Goal: Task Accomplishment & Management: Manage account settings

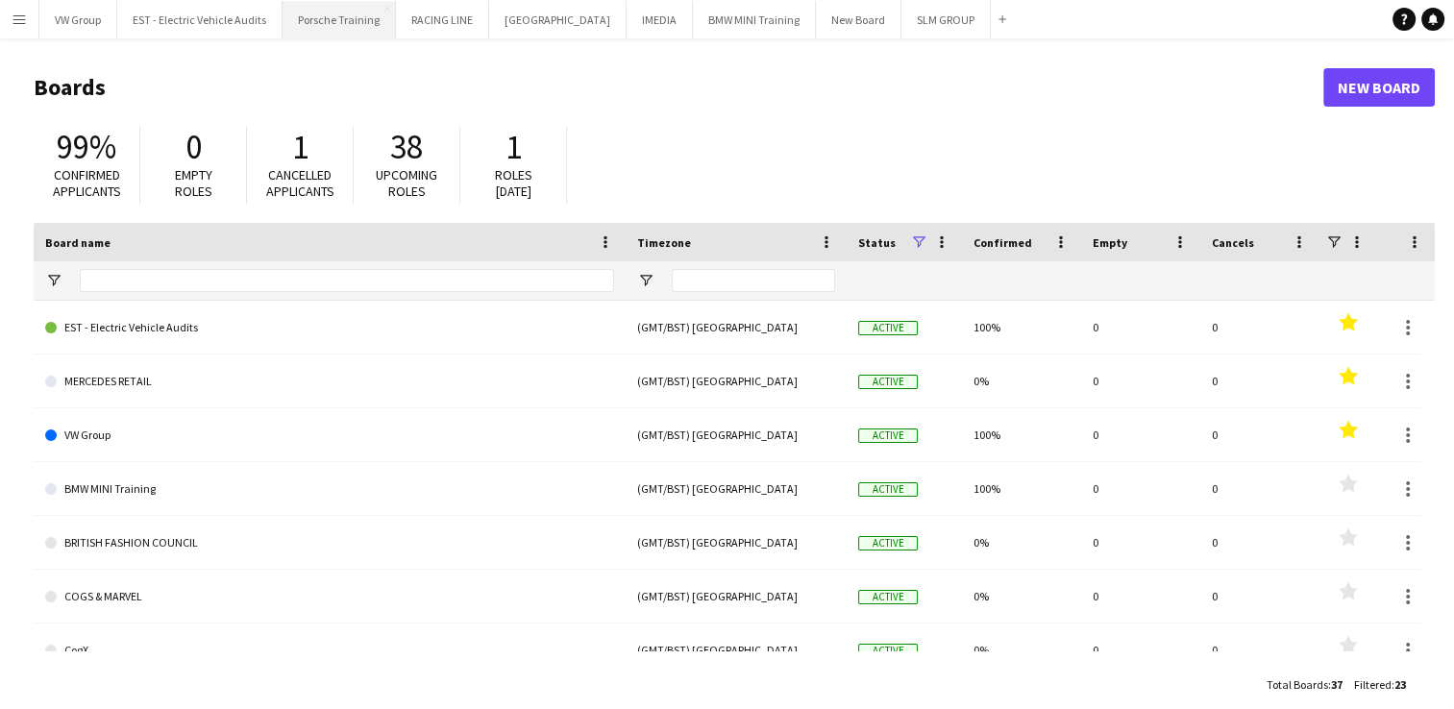
click at [348, 23] on button "Porsche Training Close" at bounding box center [339, 19] width 113 height 37
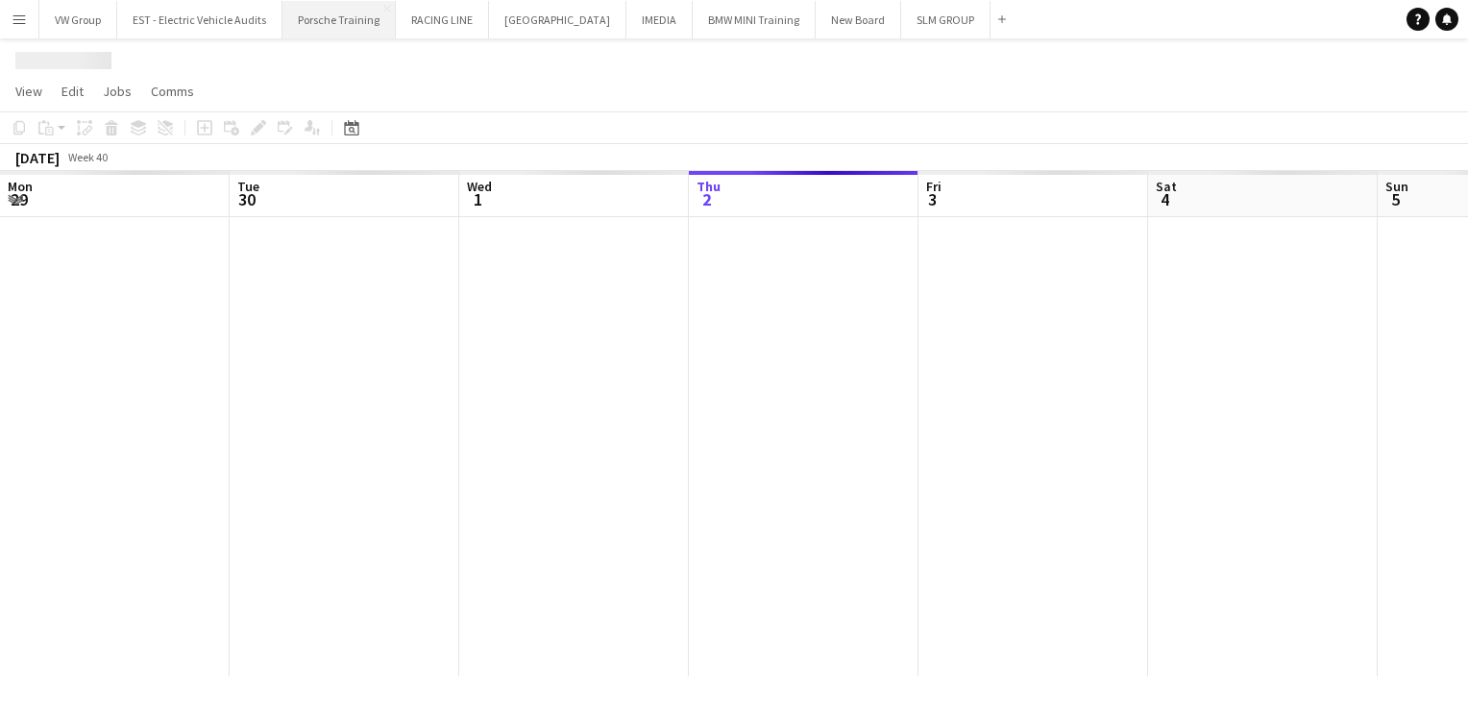
scroll to position [0, 459]
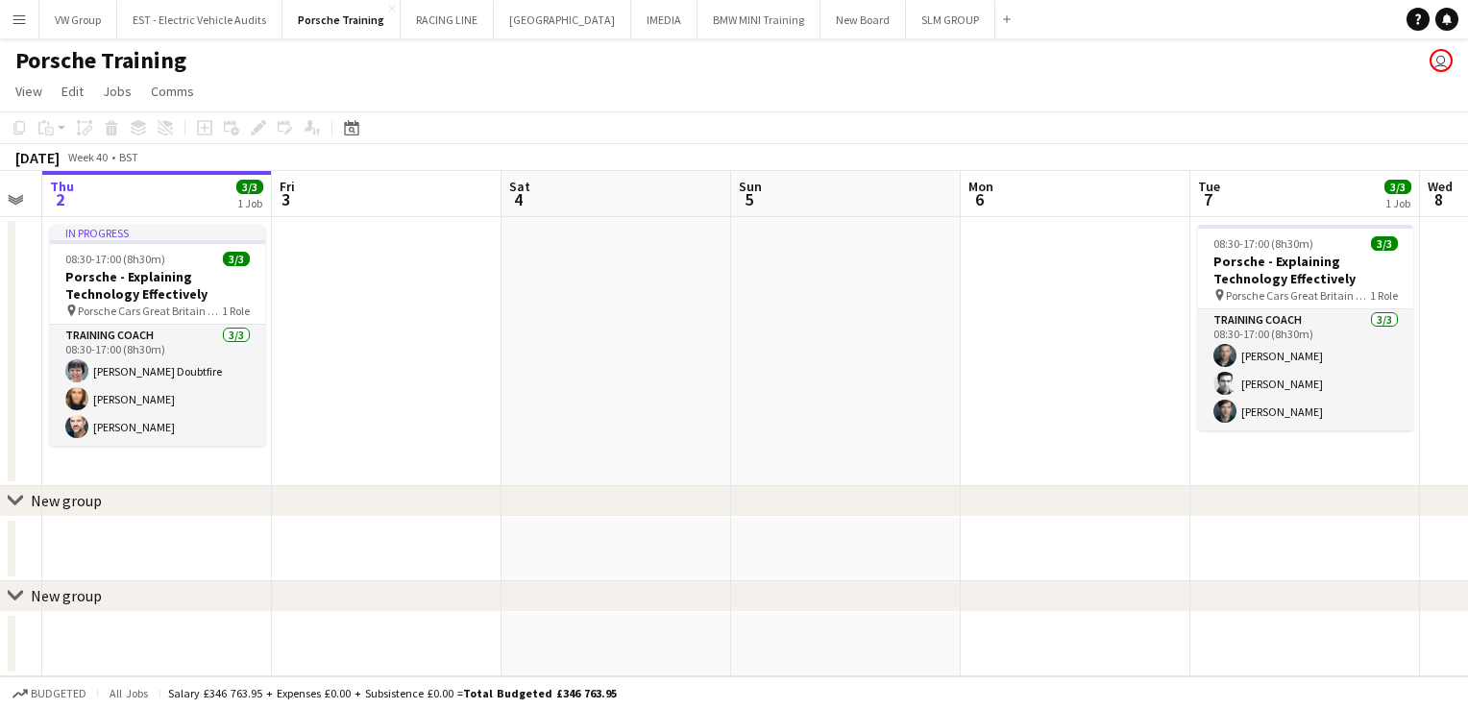
drag, startPoint x: 1172, startPoint y: 452, endPoint x: 795, endPoint y: 457, distance: 377.7
click at [802, 462] on app-calendar-viewport "Mon 29 Tue 30 3/3 1 Job Wed 1 Thu 2 3/3 1 Job Fri 3 Sat 4 Sun 5 Mon 6 Tue 7 3/3…" at bounding box center [734, 423] width 1468 height 505
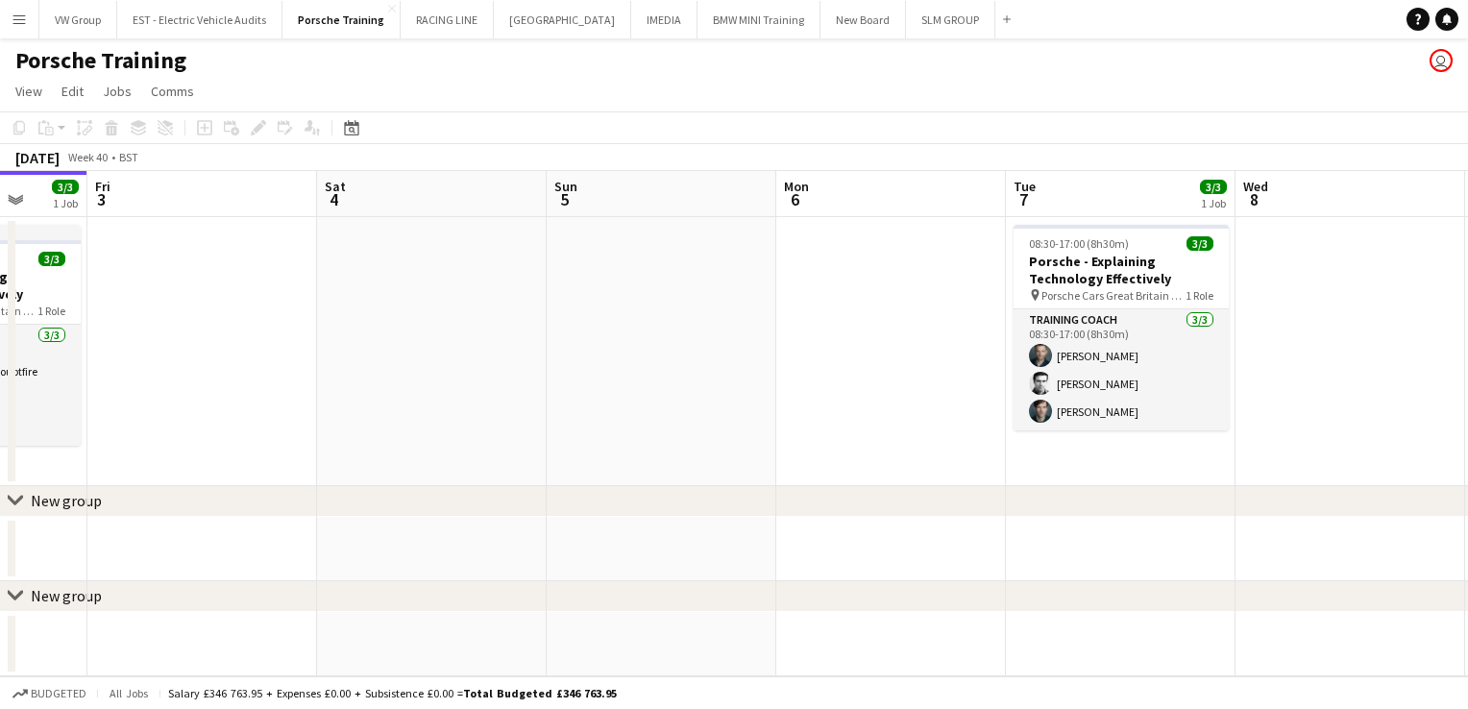
drag, startPoint x: 1107, startPoint y: 512, endPoint x: 884, endPoint y: 520, distance: 223.1
click at [899, 517] on div "chevron-right New group chevron-right New group Mon 29 Tue 30 3/3 1 Job Wed 1 T…" at bounding box center [734, 423] width 1468 height 505
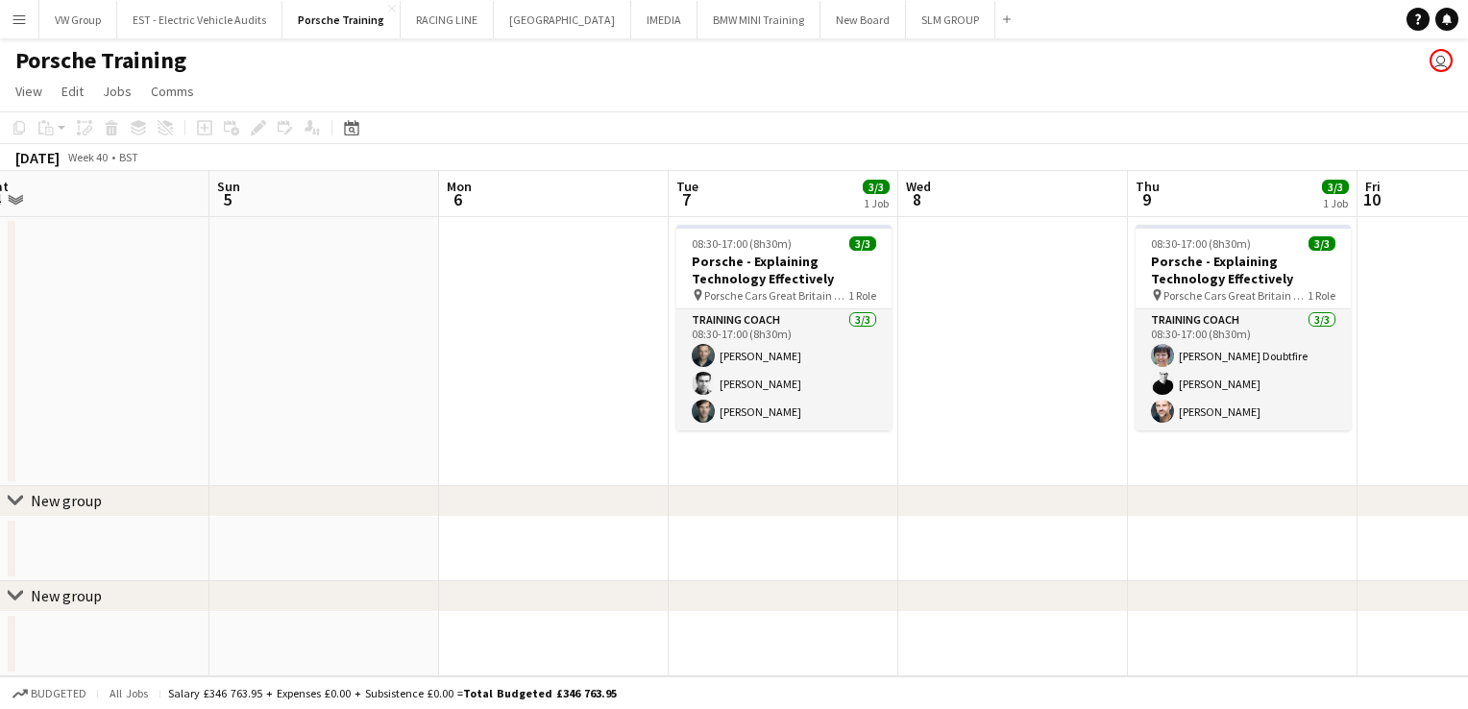
drag, startPoint x: 1242, startPoint y: 430, endPoint x: 1093, endPoint y: 459, distance: 151.9
click at [999, 471] on app-calendar-viewport "Wed 1 Thu 2 3/3 1 Job Fri 3 Sat 4 Sun 5 Mon 6 Tue 7 3/3 1 Job Wed 8 Thu 9 3/3 1…" at bounding box center [734, 423] width 1468 height 505
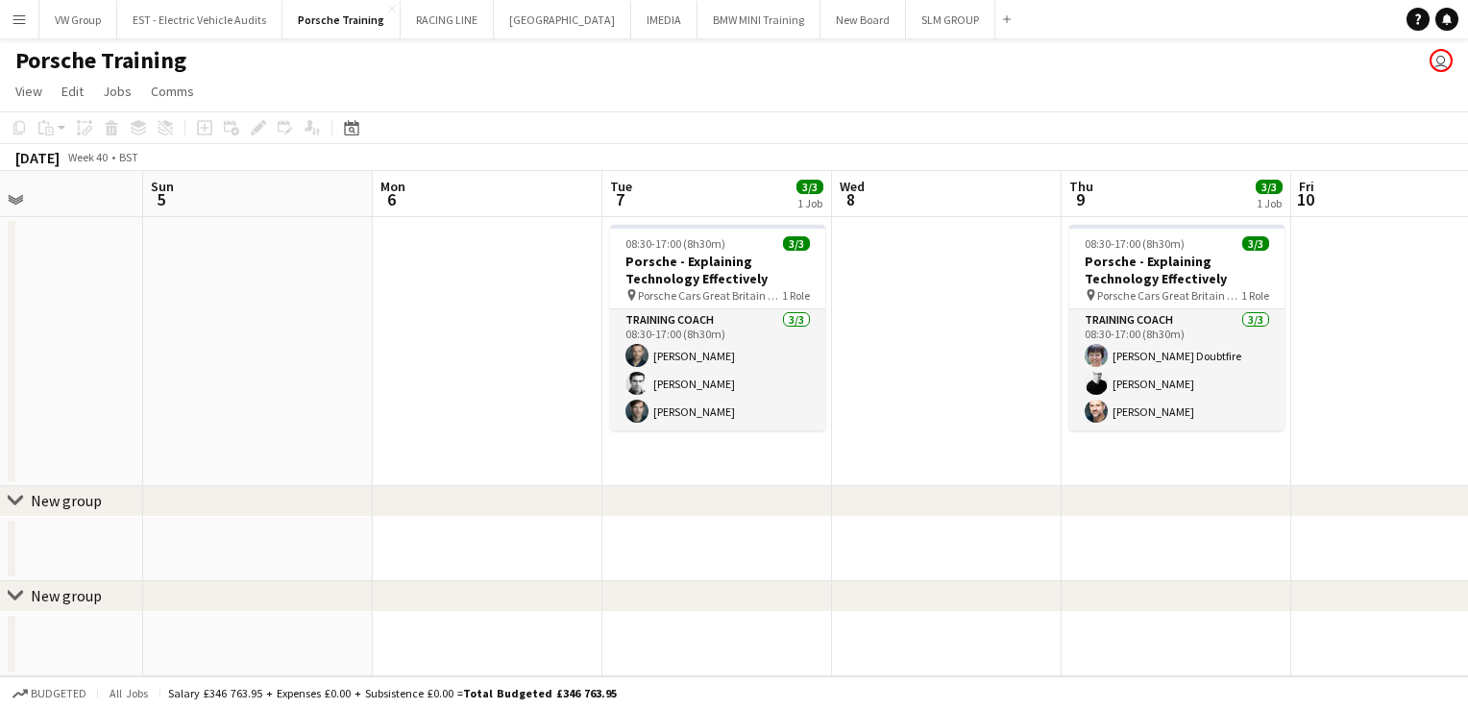
drag, startPoint x: 1122, startPoint y: 479, endPoint x: 984, endPoint y: 511, distance: 142.2
click at [987, 510] on div "chevron-right New group chevron-right New group Wed 1 Thu 2 3/3 1 Job Fri 3 Sat…" at bounding box center [734, 423] width 1468 height 505
click at [18, 21] on app-icon "Menu" at bounding box center [19, 19] width 15 height 15
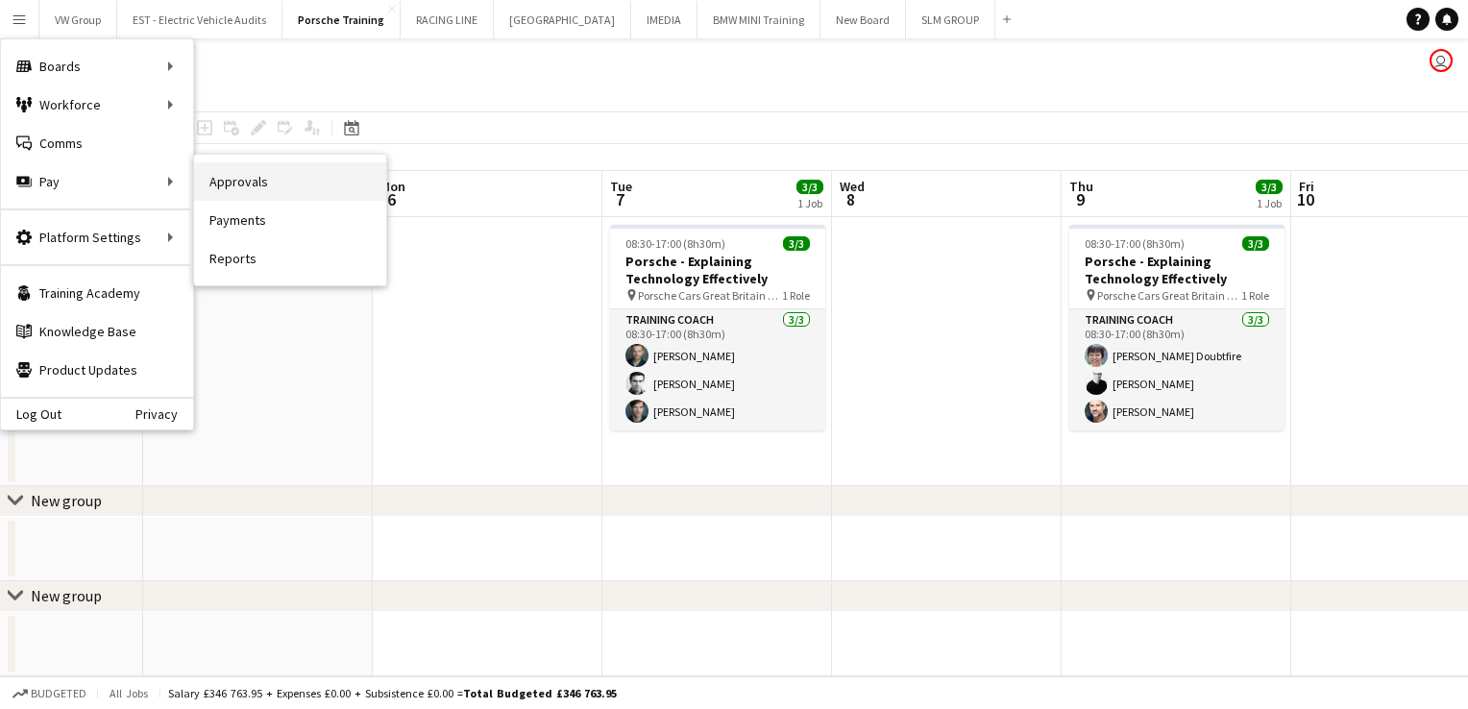
click at [256, 180] on link "Approvals" at bounding box center [290, 181] width 192 height 38
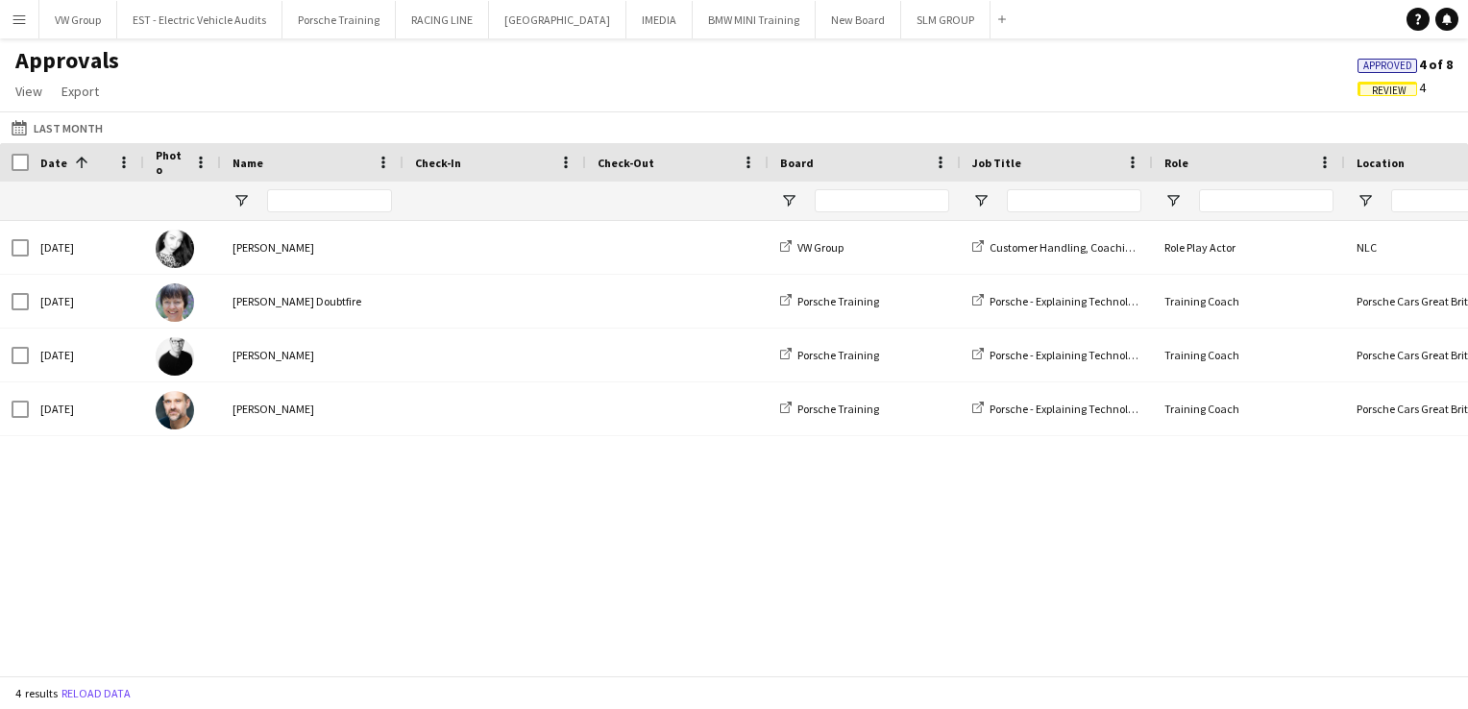
click at [1392, 92] on span "Review" at bounding box center [1389, 91] width 35 height 12
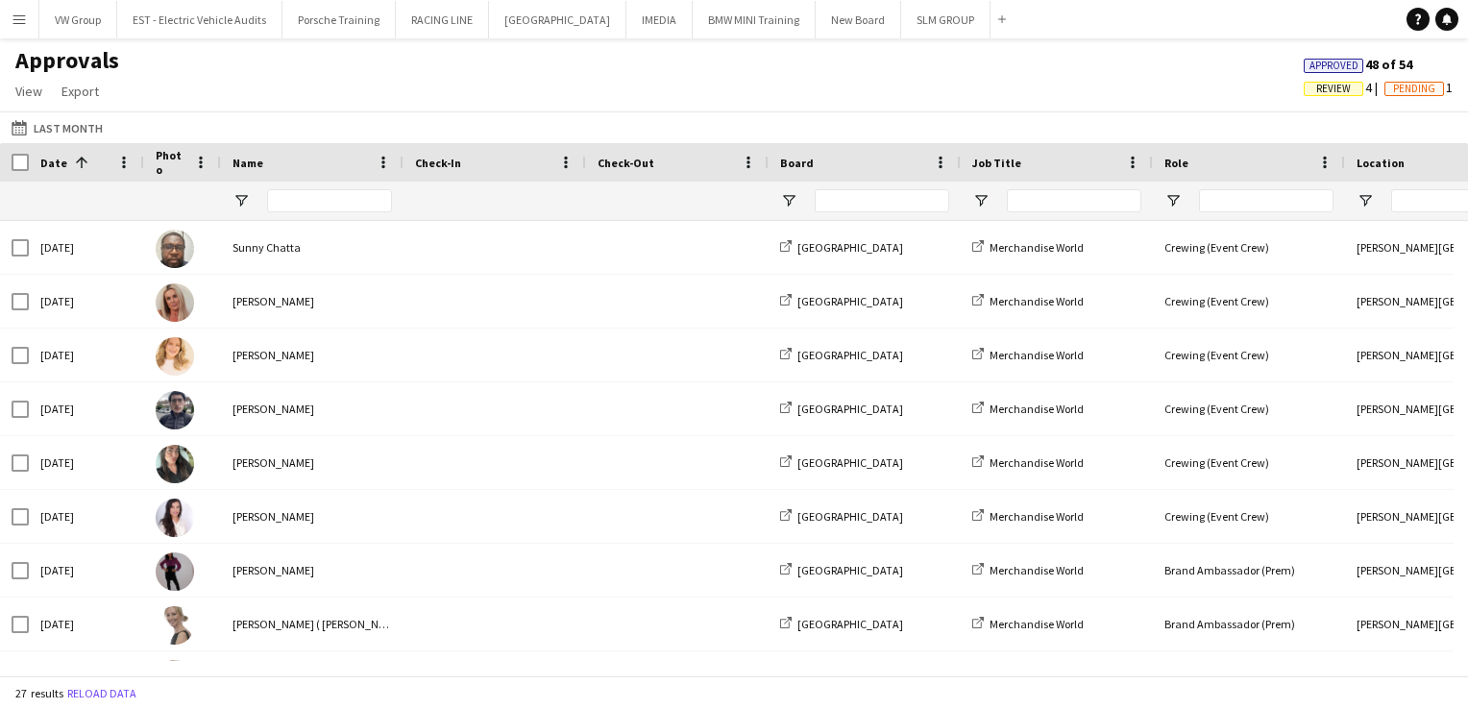
click at [1335, 90] on span "Review" at bounding box center [1333, 89] width 35 height 12
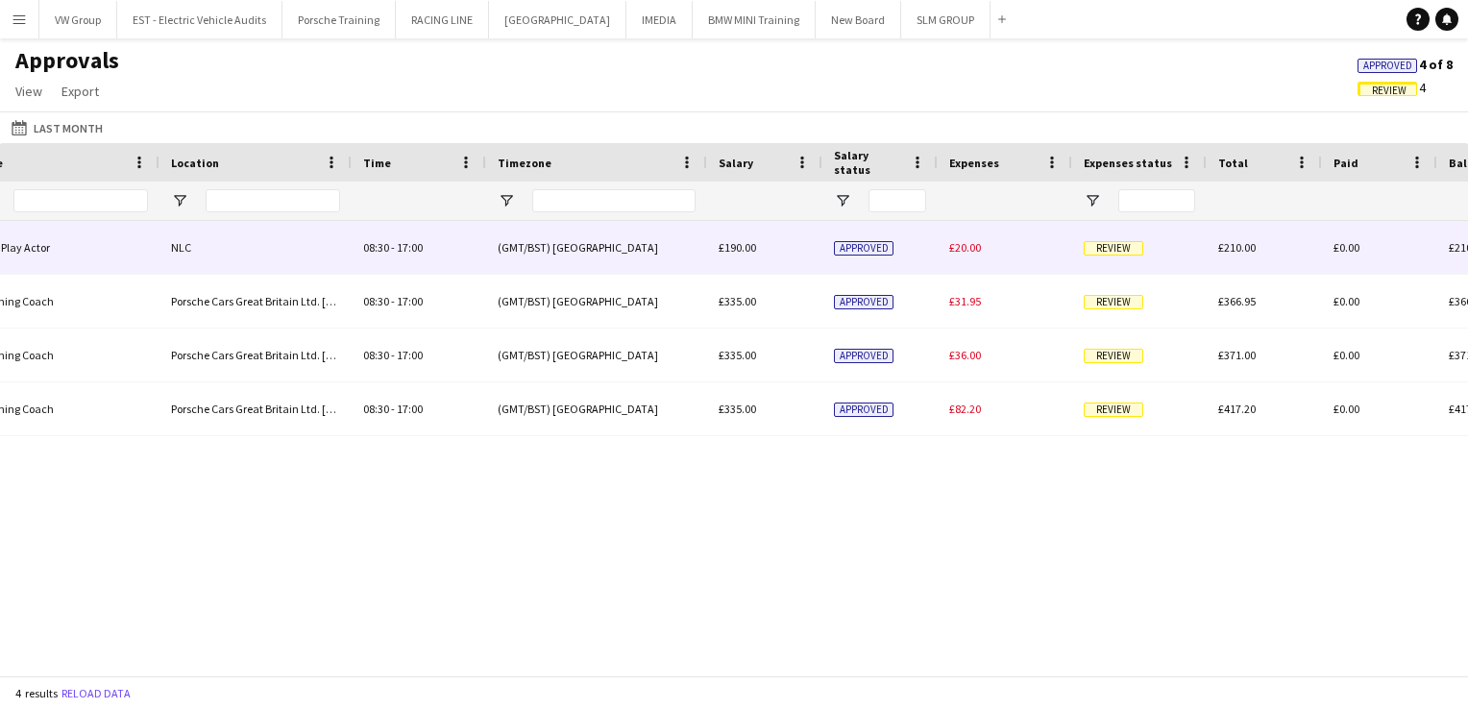
click at [1109, 248] on span "Review" at bounding box center [1114, 248] width 60 height 14
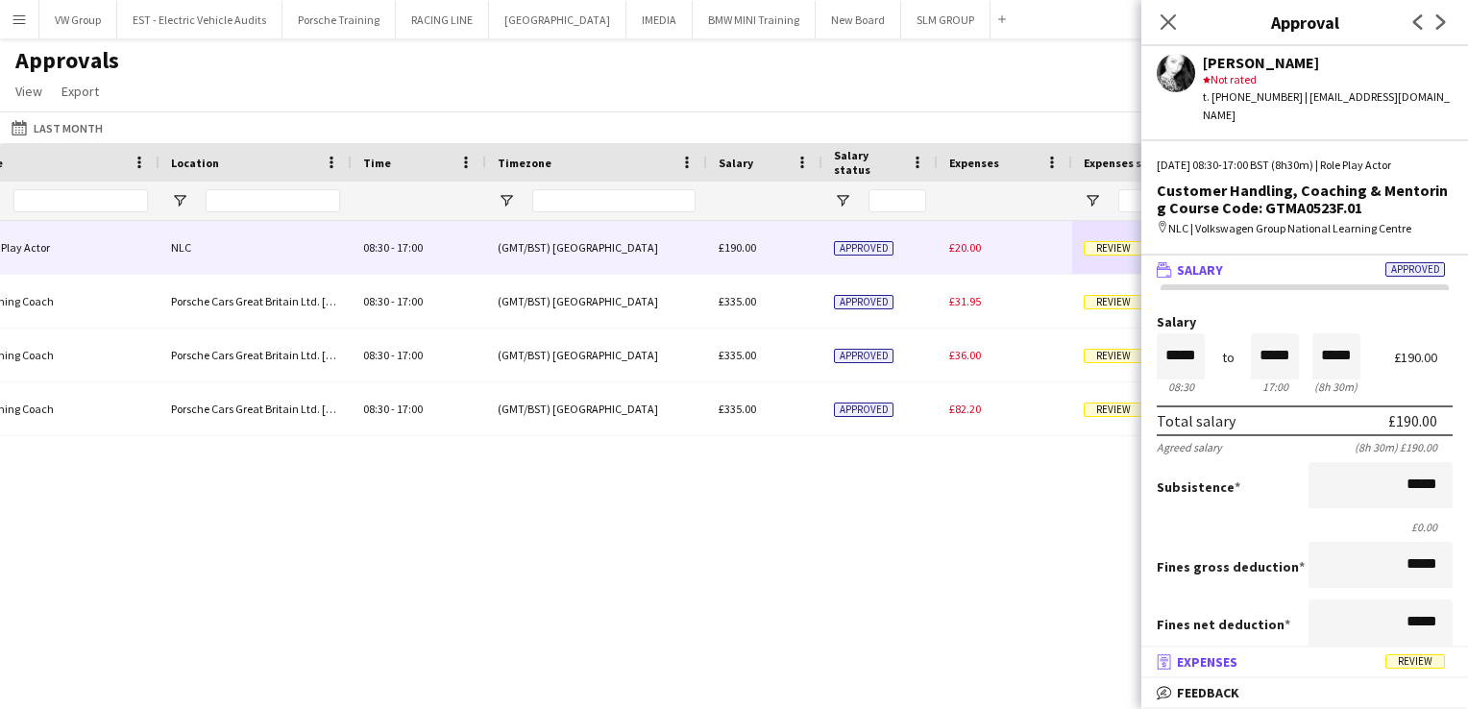
click at [1416, 663] on span "Review" at bounding box center [1416, 661] width 60 height 14
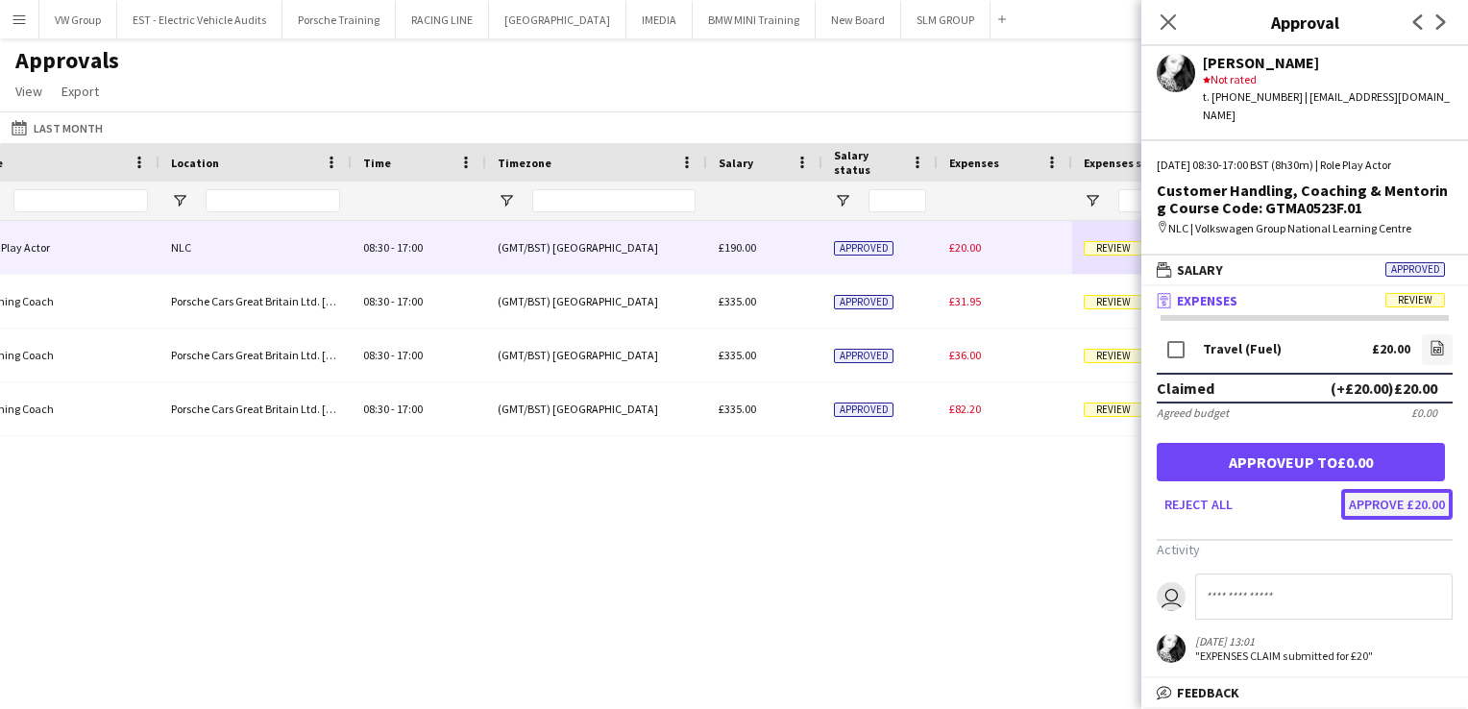
click at [1392, 489] on button "Approve £20.00" at bounding box center [1396, 504] width 111 height 31
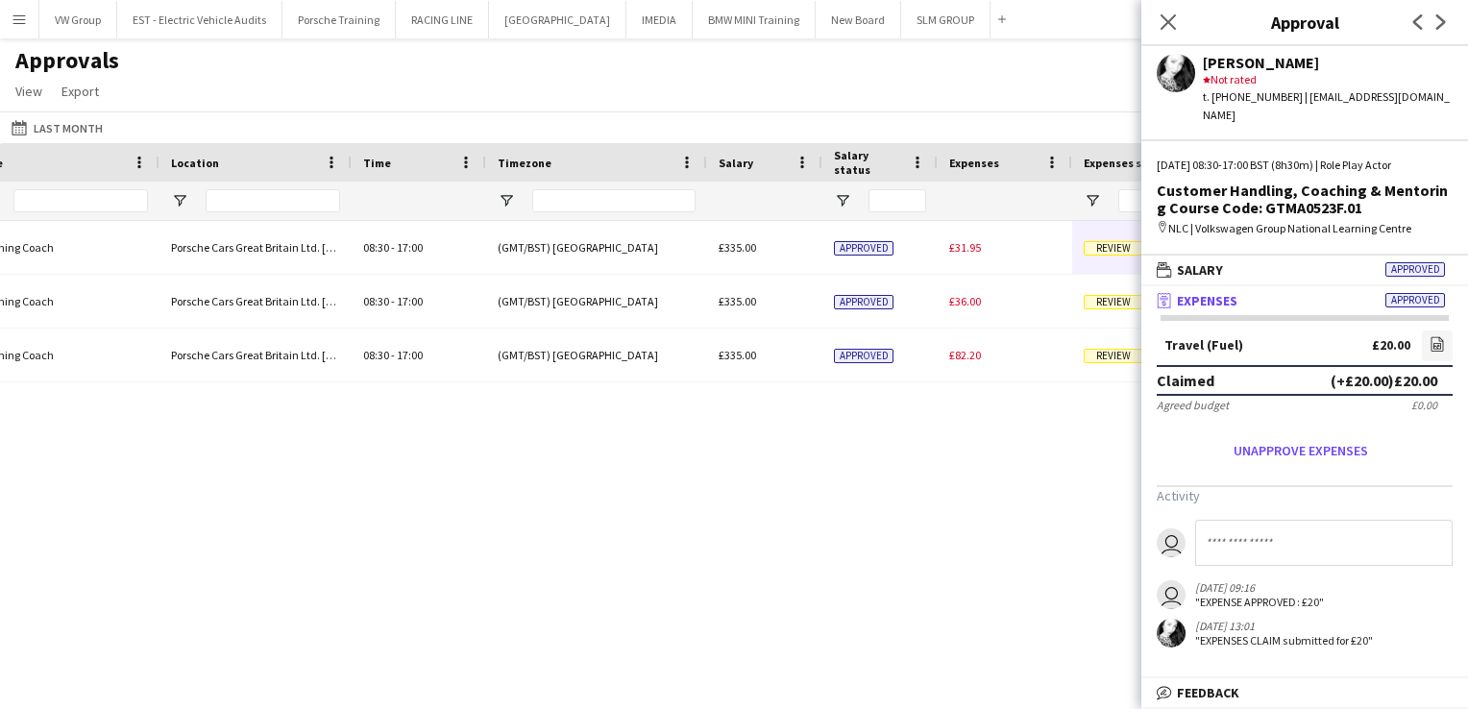
drag, startPoint x: 1353, startPoint y: 187, endPoint x: 1149, endPoint y: 174, distance: 204.2
click at [1149, 174] on div "Thu, 25 Sep 2025 | 08:30-17:00 BST (8h30m) | Role Play Actor Customer Handling,…" at bounding box center [1305, 205] width 327 height 97
drag, startPoint x: 1149, startPoint y: 174, endPoint x: 1180, endPoint y: 185, distance: 32.8
copy div "Customer Handling, Coaching & Mentoring Course Code: GTMA0523F.01"
click at [1175, 23] on icon "Close pop-in" at bounding box center [1168, 21] width 18 height 18
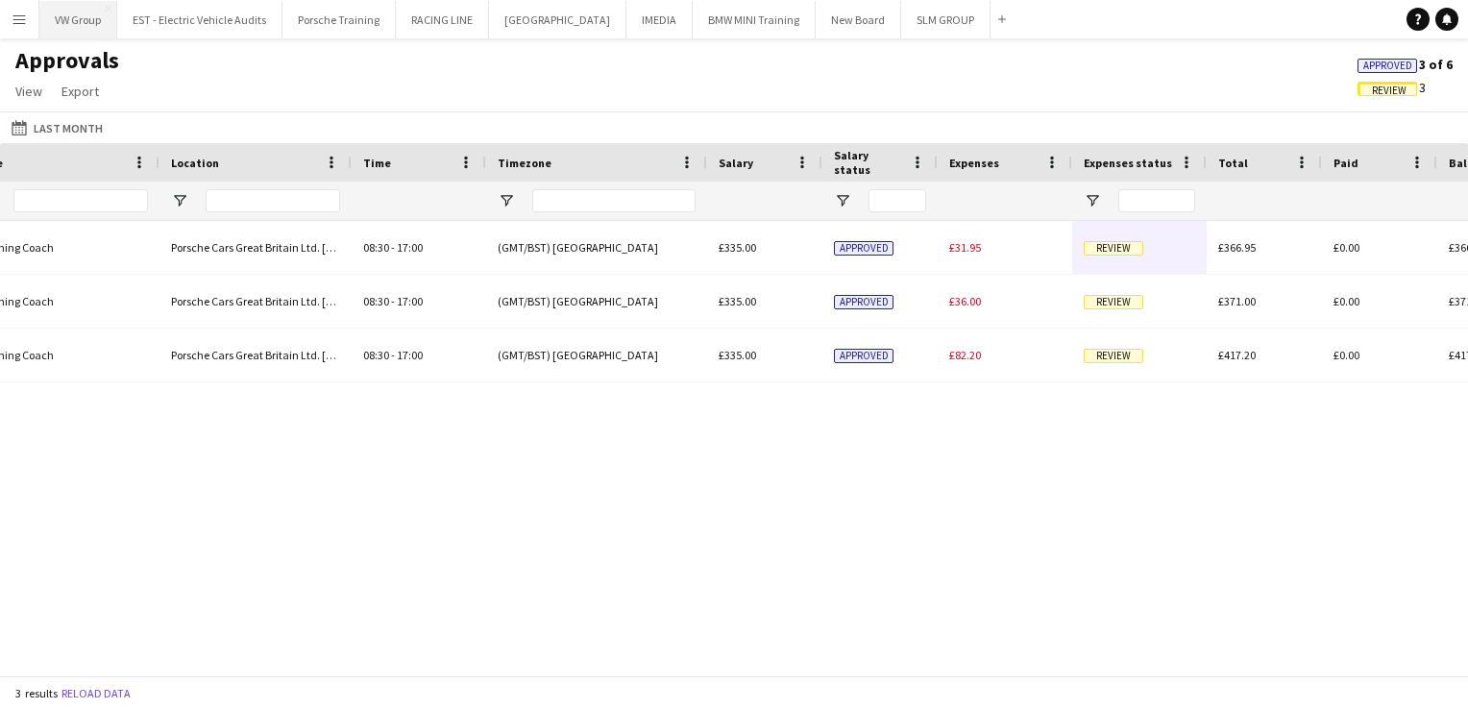
click at [81, 17] on button "VW Group Close" at bounding box center [78, 19] width 78 height 37
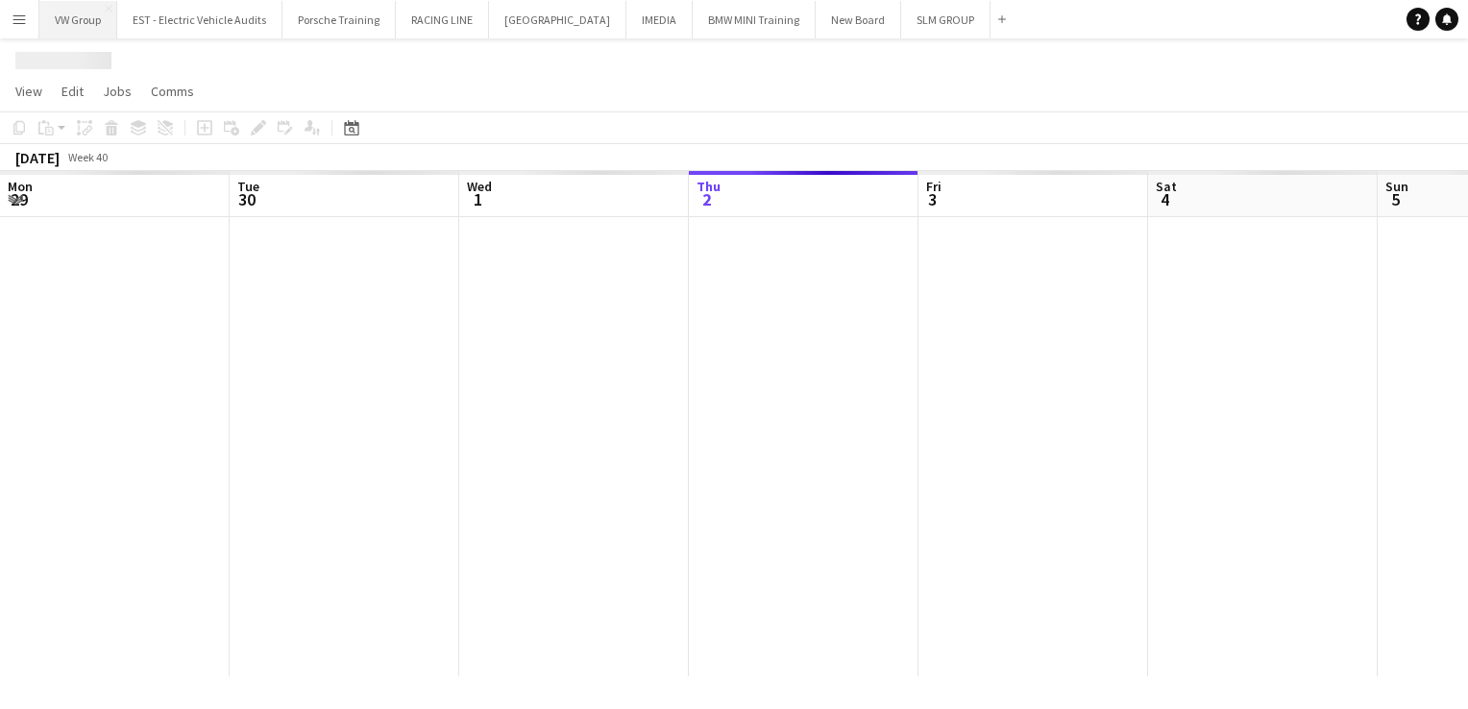
scroll to position [0, 459]
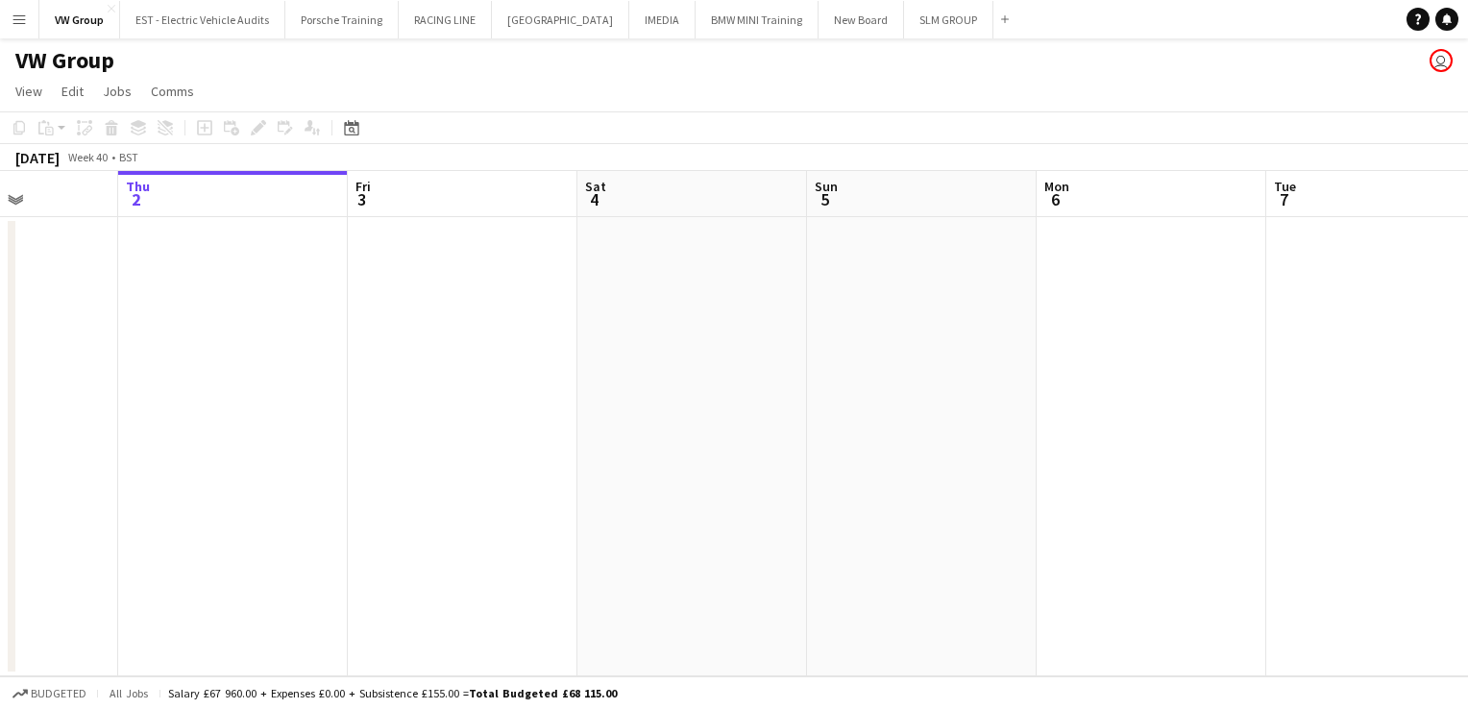
drag, startPoint x: 900, startPoint y: 398, endPoint x: 334, endPoint y: 429, distance: 566.8
click at [330, 430] on app-calendar-viewport "Mon 29 Tue 30 Wed 1 Thu 2 Fri 3 Sat 4 Sun 5 Mon 6 Tue 7 Wed 8 Thu 9 Fri 10" at bounding box center [734, 423] width 1468 height 505
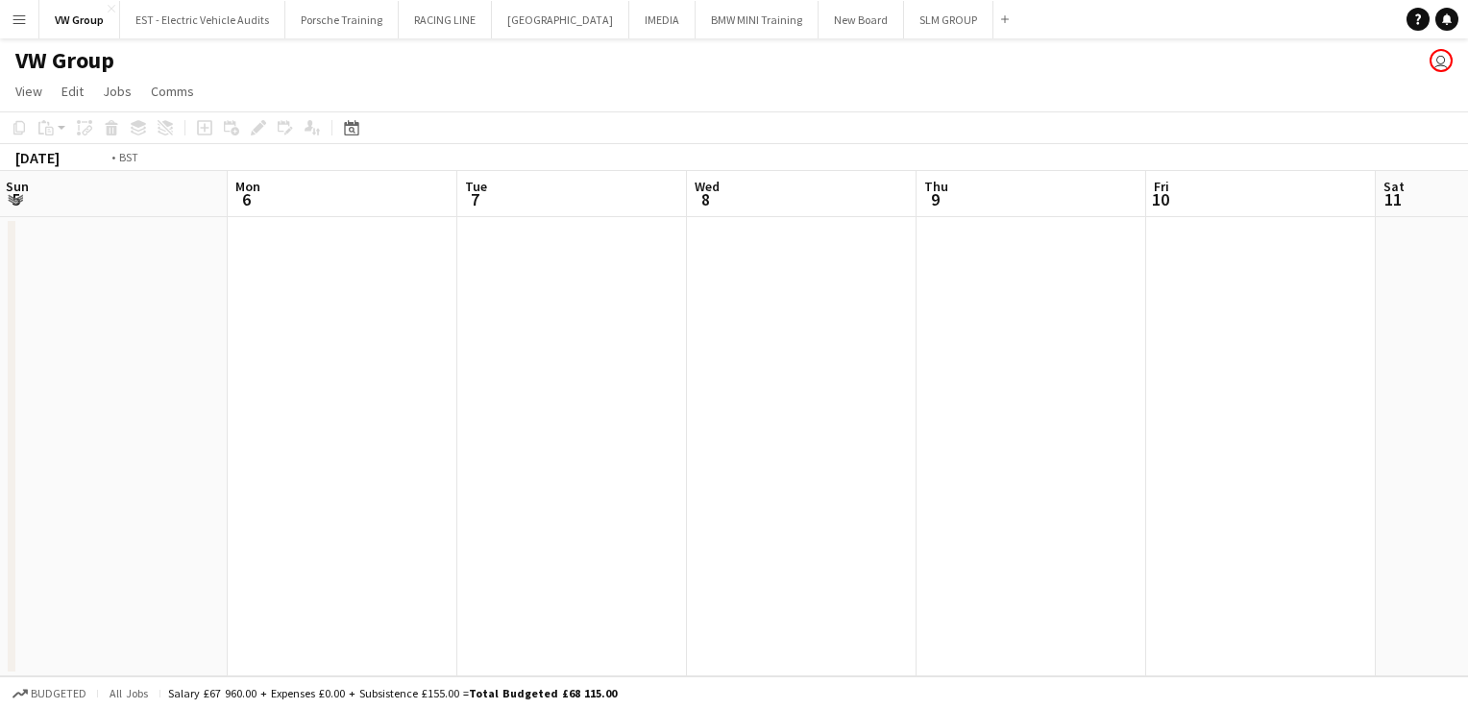
drag, startPoint x: 969, startPoint y: 417, endPoint x: 373, endPoint y: 452, distance: 596.8
click at [373, 452] on app-calendar-viewport "Wed 1 Thu 2 Fri 3 Sat 4 Sun 5 Mon 6 Tue 7 Wed 8 Thu 9 Fri 10 Sat 11 Sun 12" at bounding box center [734, 423] width 1468 height 505
drag, startPoint x: 890, startPoint y: 419, endPoint x: 577, endPoint y: 421, distance: 313.3
click at [490, 432] on app-calendar-viewport "Sat 4 Sun 5 Mon 6 Tue 7 Wed 8 Thu 9 Fri 10 Sat 11 Sun 12 Mon 13 Tue 14 Wed 15" at bounding box center [734, 423] width 1468 height 505
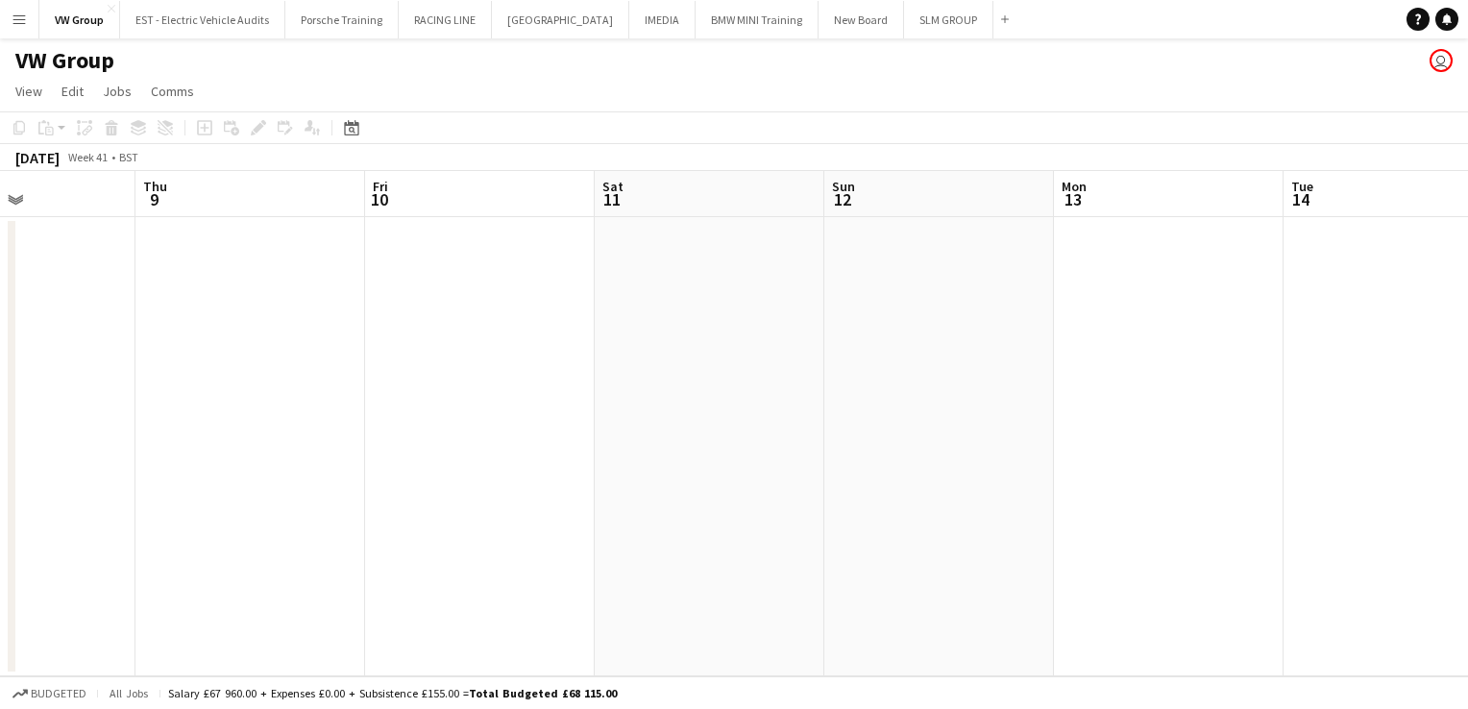
drag, startPoint x: 488, startPoint y: 447, endPoint x: 441, endPoint y: 452, distance: 47.3
click at [444, 451] on app-calendar-viewport "Mon 6 Tue 7 Wed 8 Thu 9 Fri 10 Sat 11 Sun 12 Mon 13 Tue 14 Wed 15 Thu 16 Fri 17" at bounding box center [734, 423] width 1468 height 505
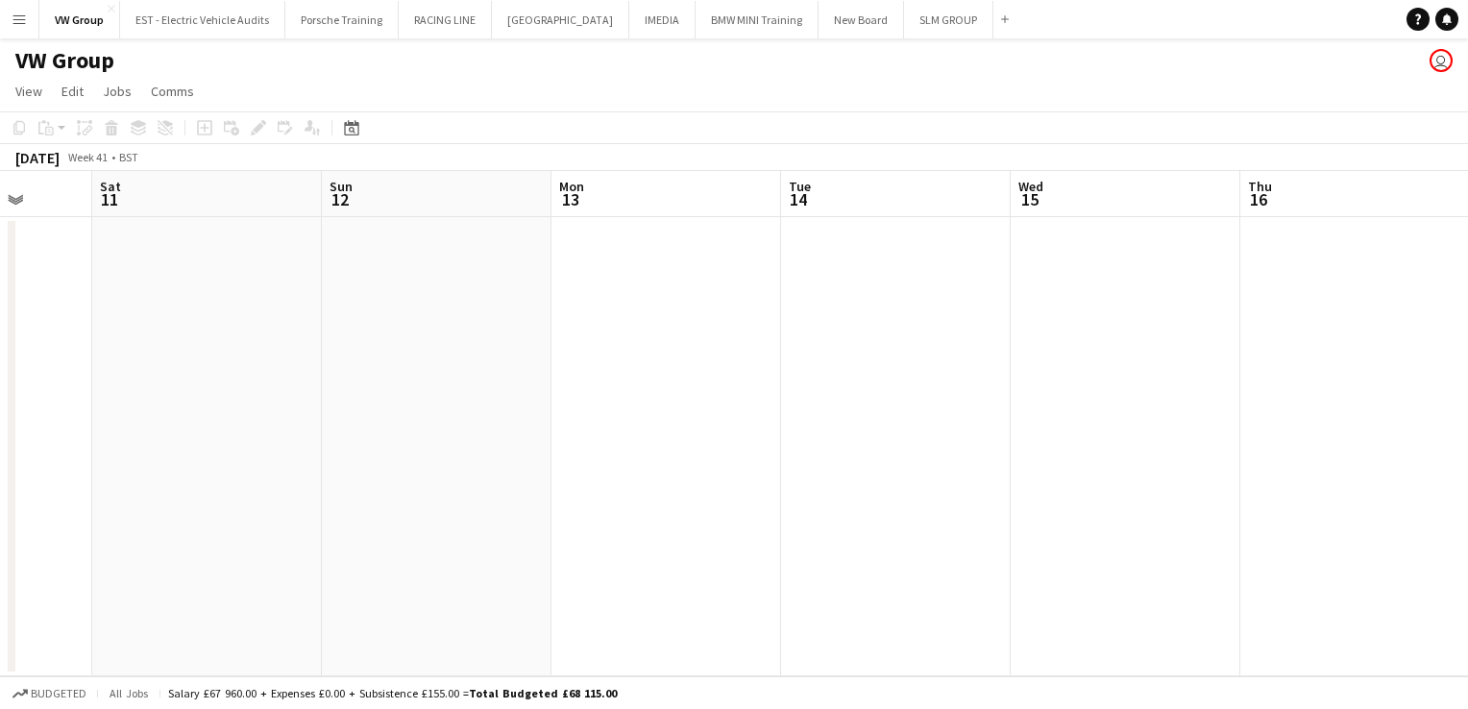
drag, startPoint x: 995, startPoint y: 407, endPoint x: 479, endPoint y: 442, distance: 517.2
click at [486, 446] on app-calendar-viewport "Wed 8 Thu 9 Fri 10 Sat 11 Sun 12 Mon 13 Tue 14 Wed 15 Thu 16 Fri 17 Sat 18 Sun …" at bounding box center [734, 423] width 1468 height 505
drag, startPoint x: 385, startPoint y: 449, endPoint x: 331, endPoint y: 452, distance: 54.8
click at [331, 452] on app-calendar-viewport "Fri 10 Sat 11 Sun 12 Mon 13 Tue 14 Wed 15 Thu 16 Fri 17 Sat 18 Sun 19 Mon 20 Tu…" at bounding box center [734, 423] width 1468 height 505
drag, startPoint x: 567, startPoint y: 438, endPoint x: 350, endPoint y: 459, distance: 218.2
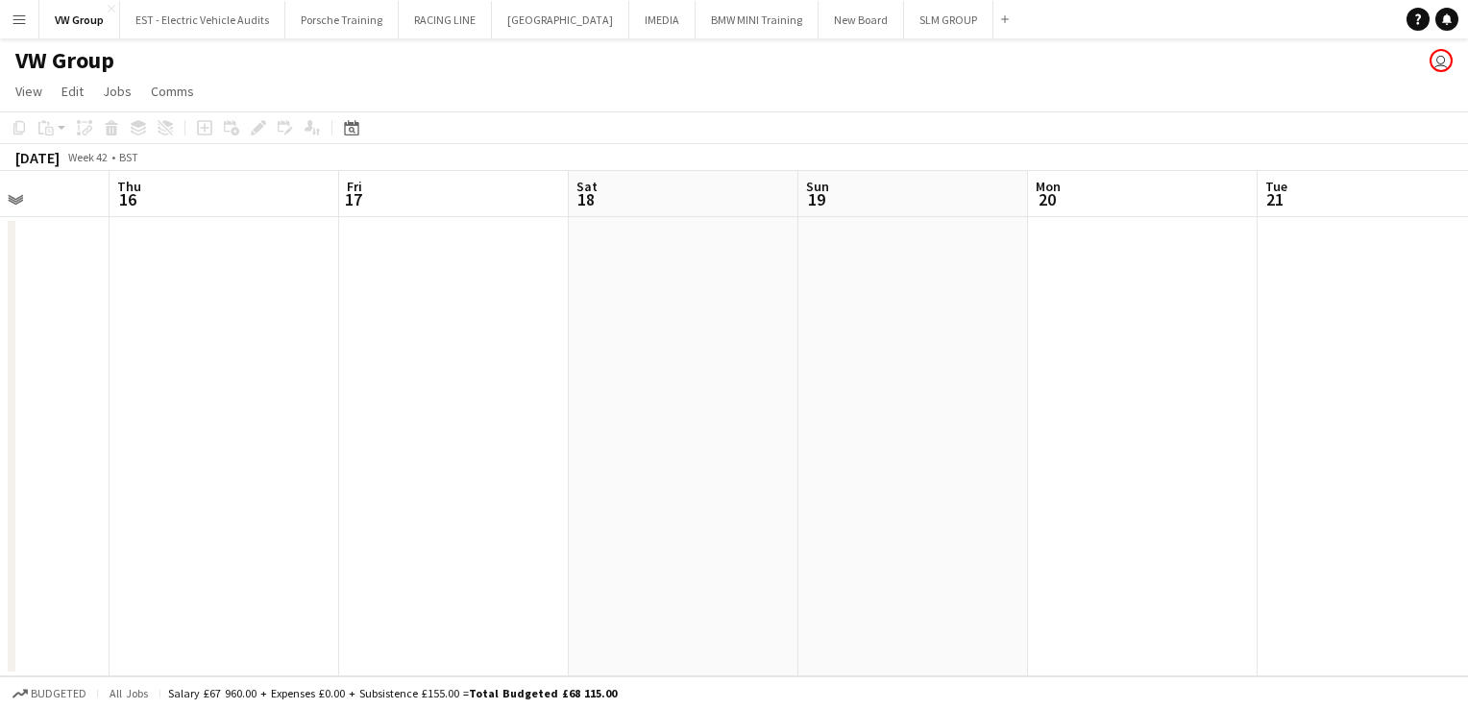
click at [357, 464] on app-calendar-viewport "Sun 12 Mon 13 Tue 14 Wed 15 Thu 16 Fri 17 Sat 18 Sun 19 Mon 20 Tue 21 Wed 22 Th…" at bounding box center [734, 423] width 1468 height 505
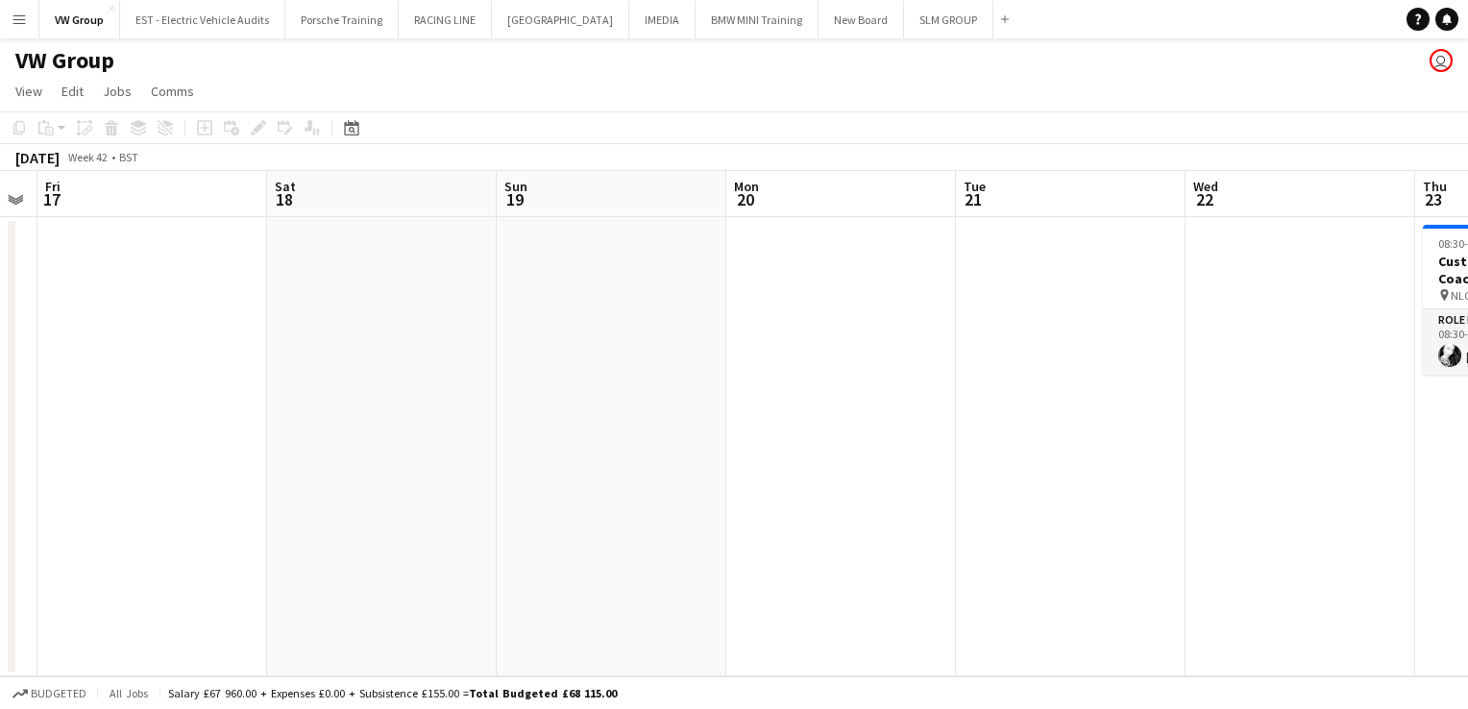
drag, startPoint x: 896, startPoint y: 432, endPoint x: 658, endPoint y: 468, distance: 240.0
click at [658, 468] on app-calendar-viewport "Tue 14 Wed 15 Thu 16 Fri 17 Sat 18 Sun 19 Mon 20 Tue 21 Wed 22 Thu 23 1/1 1 Job…" at bounding box center [734, 423] width 1468 height 505
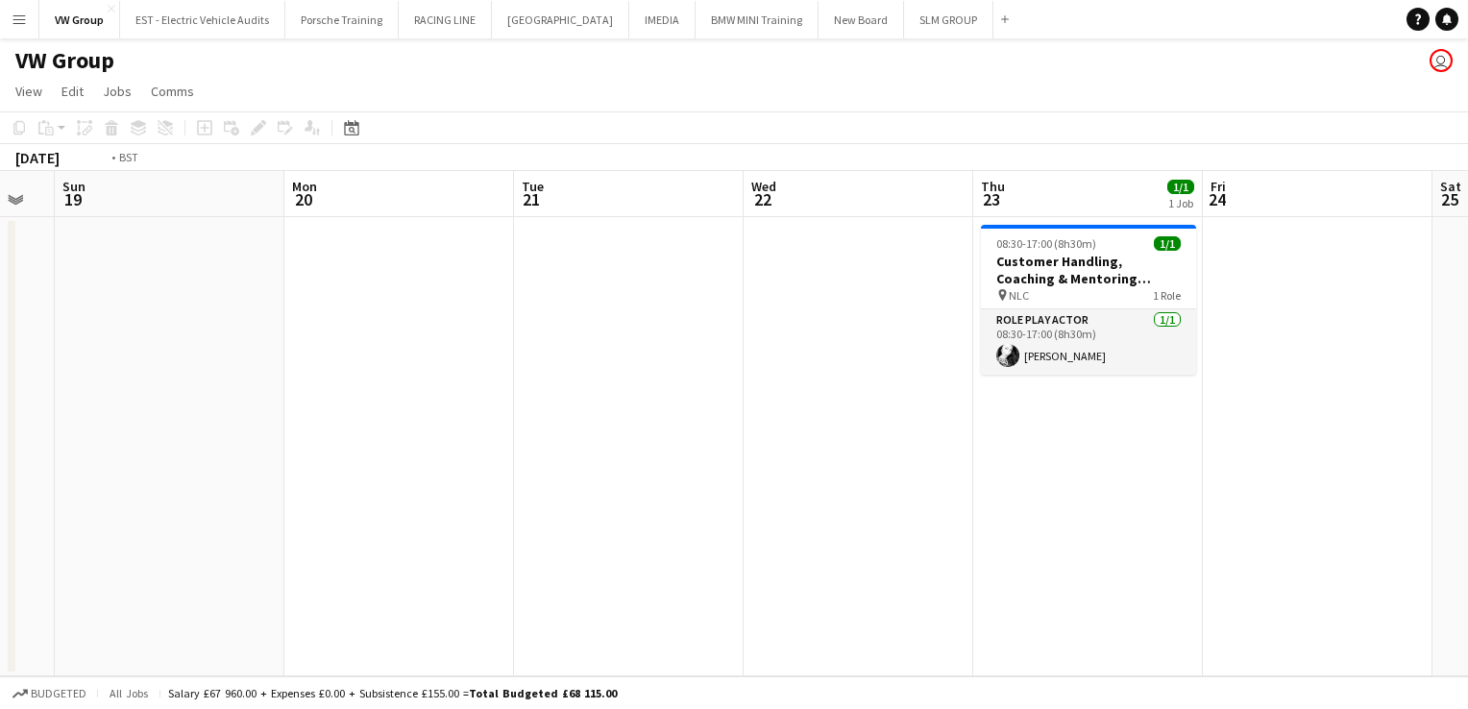
drag, startPoint x: 1092, startPoint y: 406, endPoint x: 776, endPoint y: 423, distance: 315.7
click at [657, 447] on app-calendar-viewport "Thu 16 Fri 17 Sat 18 Sun 19 Mon 20 Tue 21 Wed 22 Thu 23 1/1 1 Job Fri 24 Sat 25…" at bounding box center [734, 423] width 1468 height 505
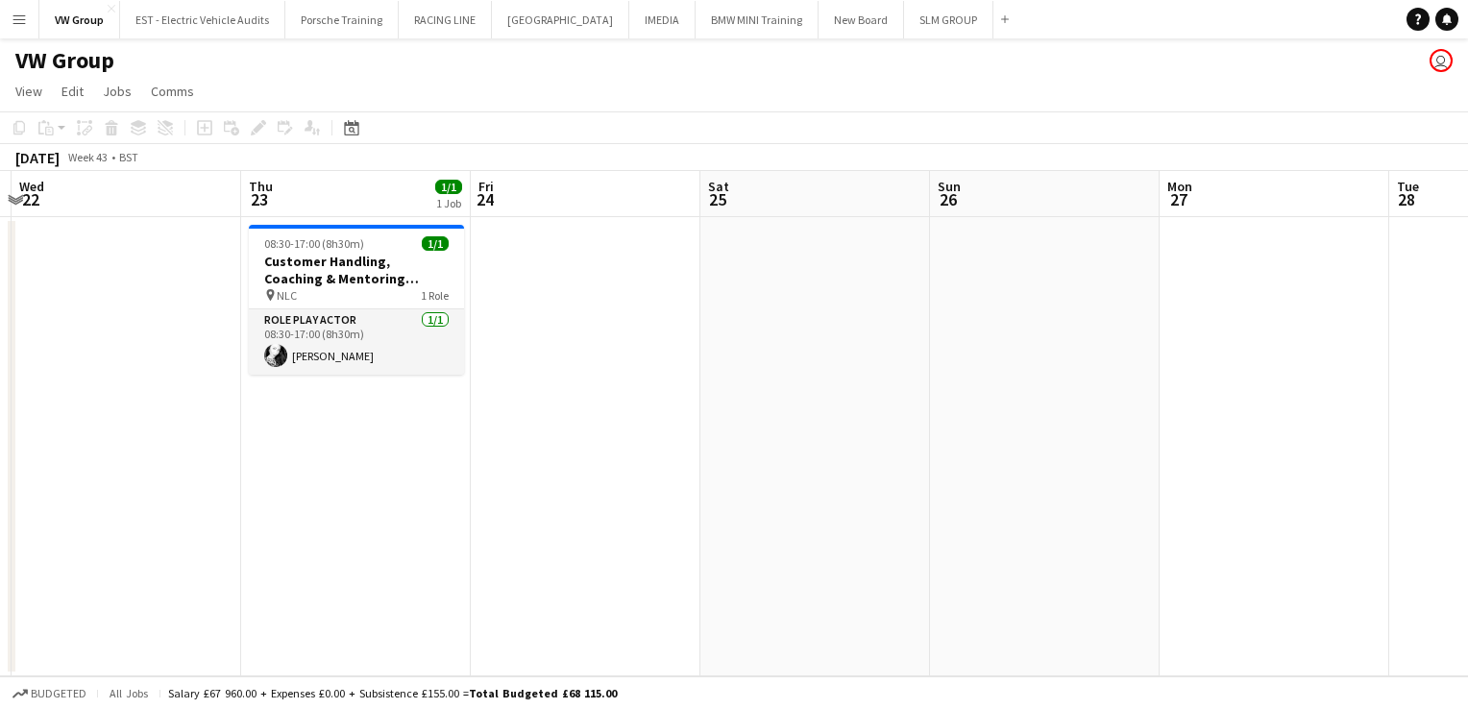
drag, startPoint x: 880, startPoint y: 432, endPoint x: 697, endPoint y: 474, distance: 188.1
click at [696, 475] on app-calendar-viewport "Sat 18 Sun 19 Mon 20 Tue 21 Wed 22 Thu 23 1/1 1 Job Fri 24 Sat 25 Sun 26 Mon 27…" at bounding box center [734, 423] width 1468 height 505
drag, startPoint x: 846, startPoint y: 458, endPoint x: 707, endPoint y: 483, distance: 140.6
click at [703, 487] on app-calendar-viewport "Sat 18 Sun 19 Mon 20 Tue 21 Wed 22 Thu 23 1/1 1 Job Fri 24 Sat 25 Sun 26 Mon 27…" at bounding box center [734, 423] width 1468 height 505
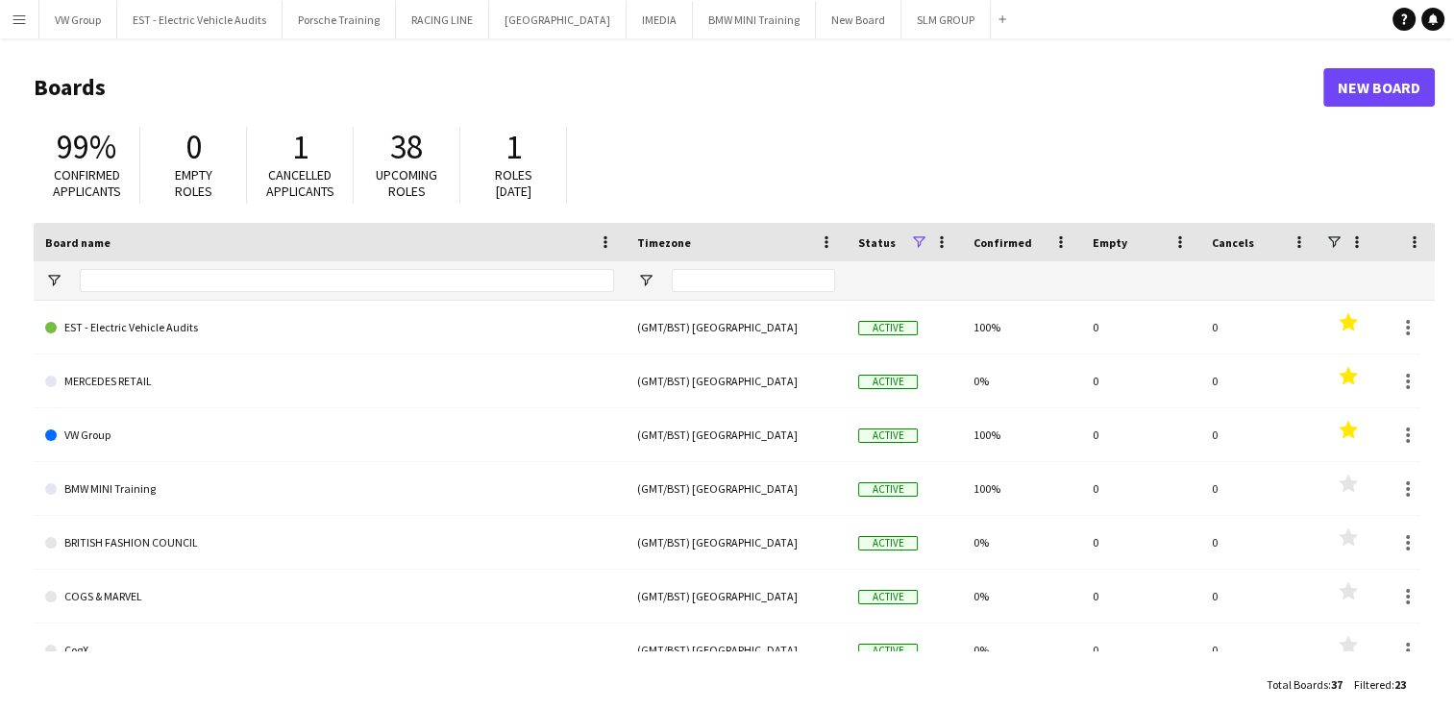
click at [17, 20] on app-icon "Menu" at bounding box center [19, 19] width 15 height 15
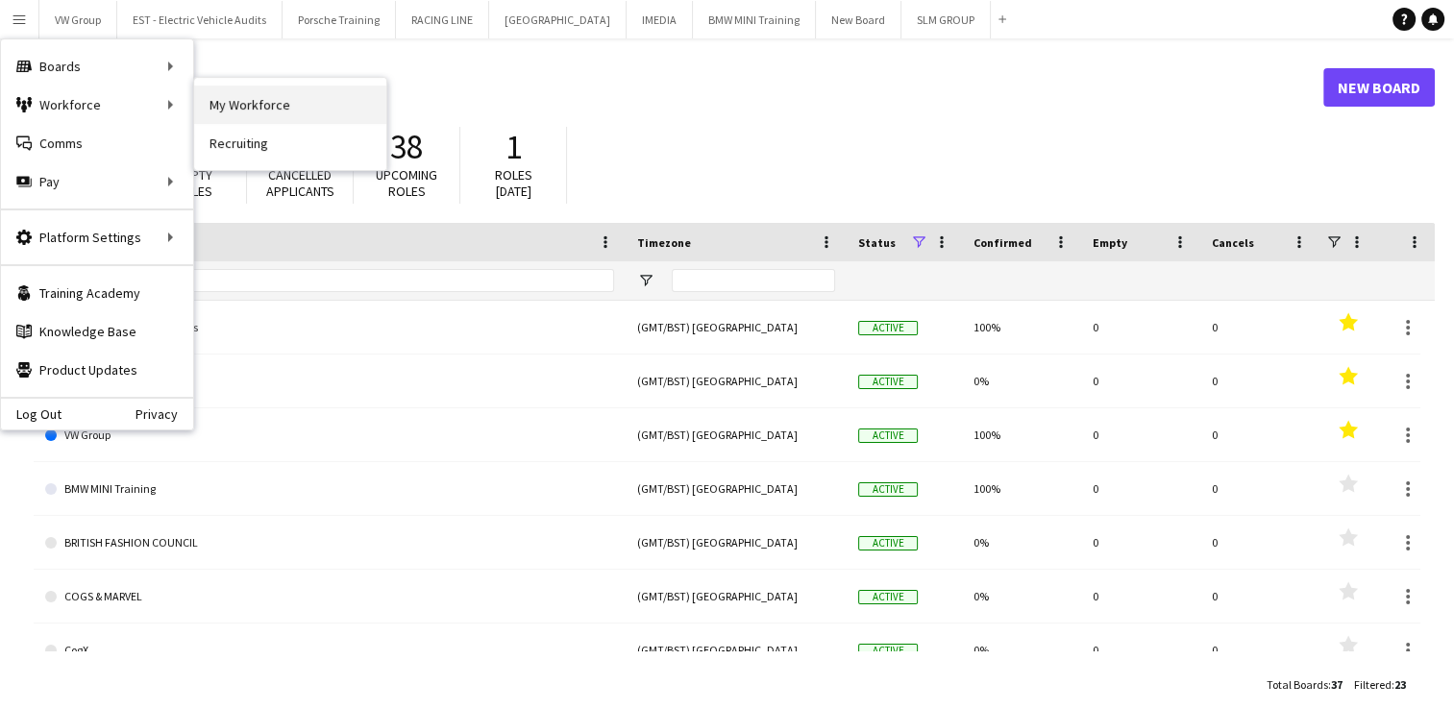
click at [223, 104] on link "My Workforce" at bounding box center [290, 105] width 192 height 38
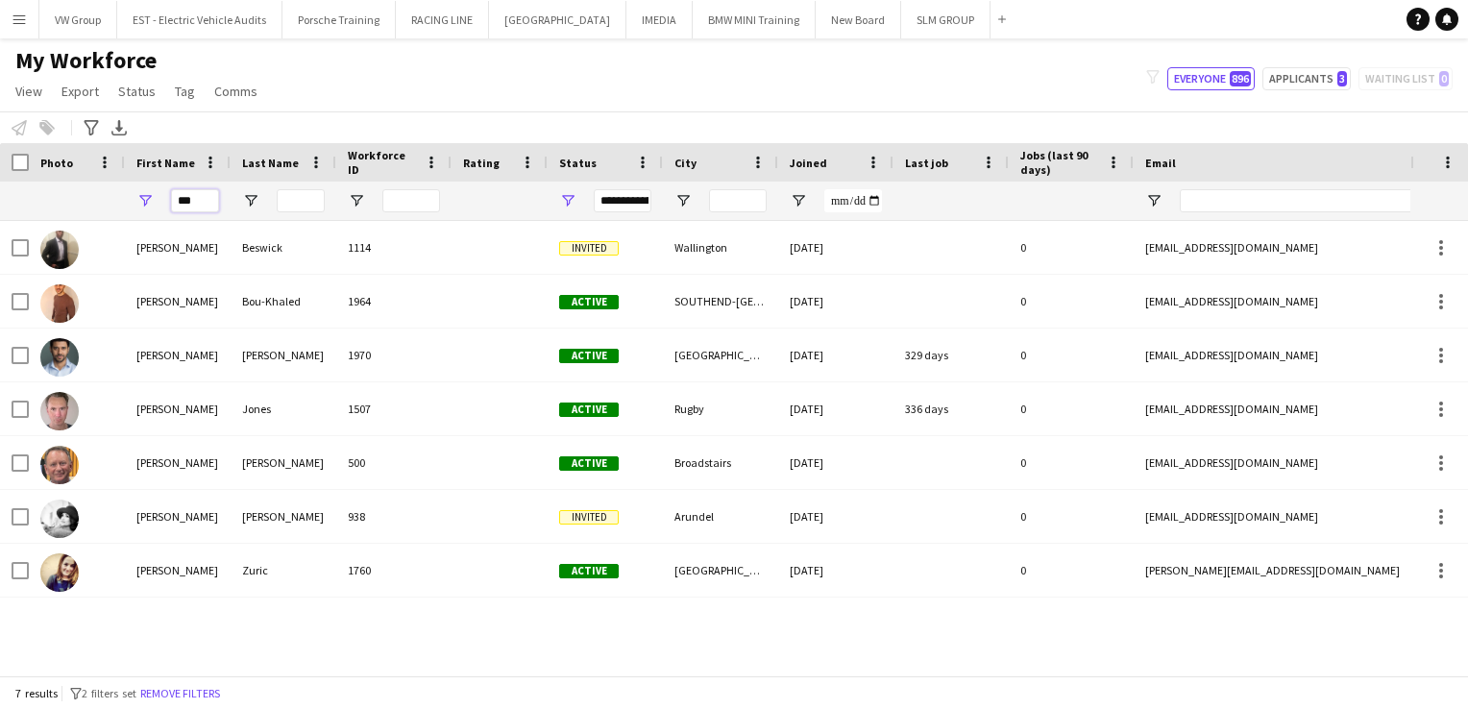
click at [196, 198] on input "***" at bounding box center [195, 200] width 48 height 23
type input "*"
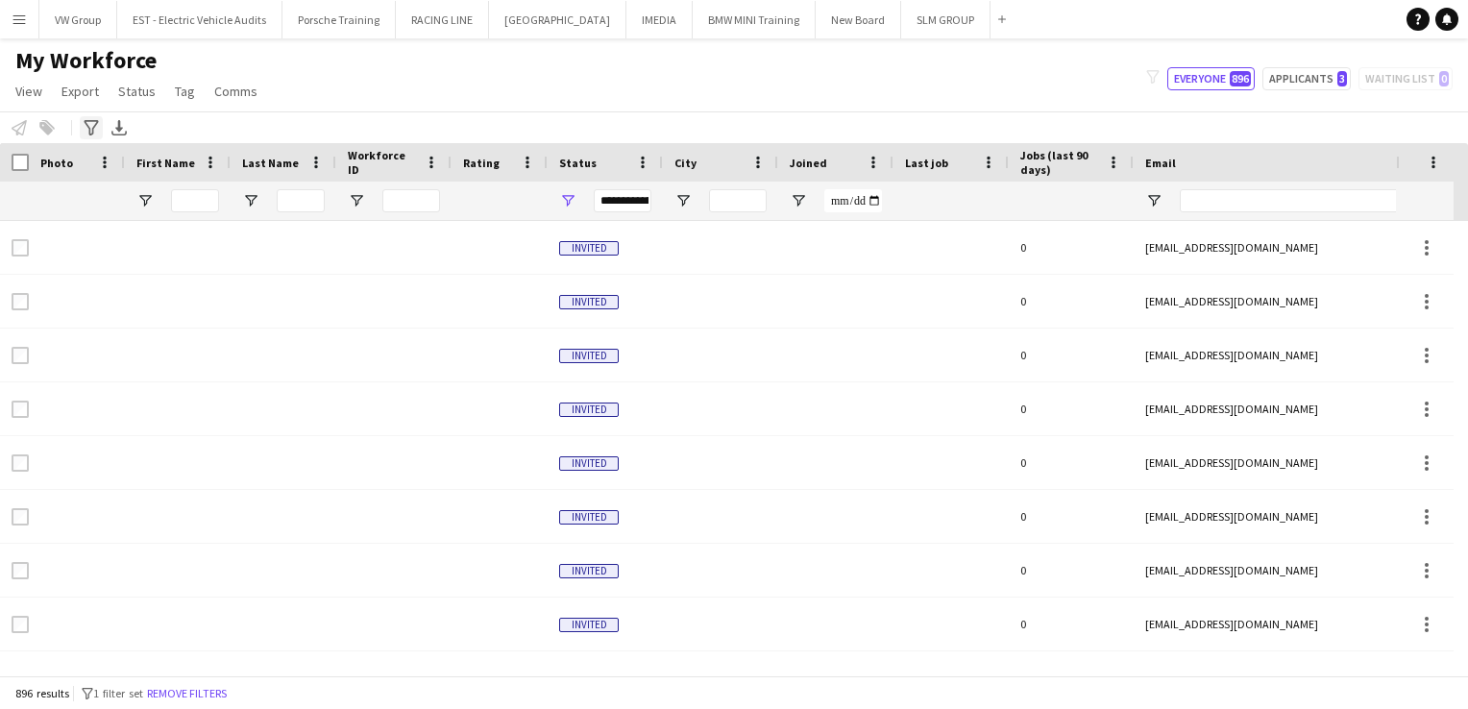
click at [88, 130] on icon "Advanced filters" at bounding box center [91, 127] width 15 height 15
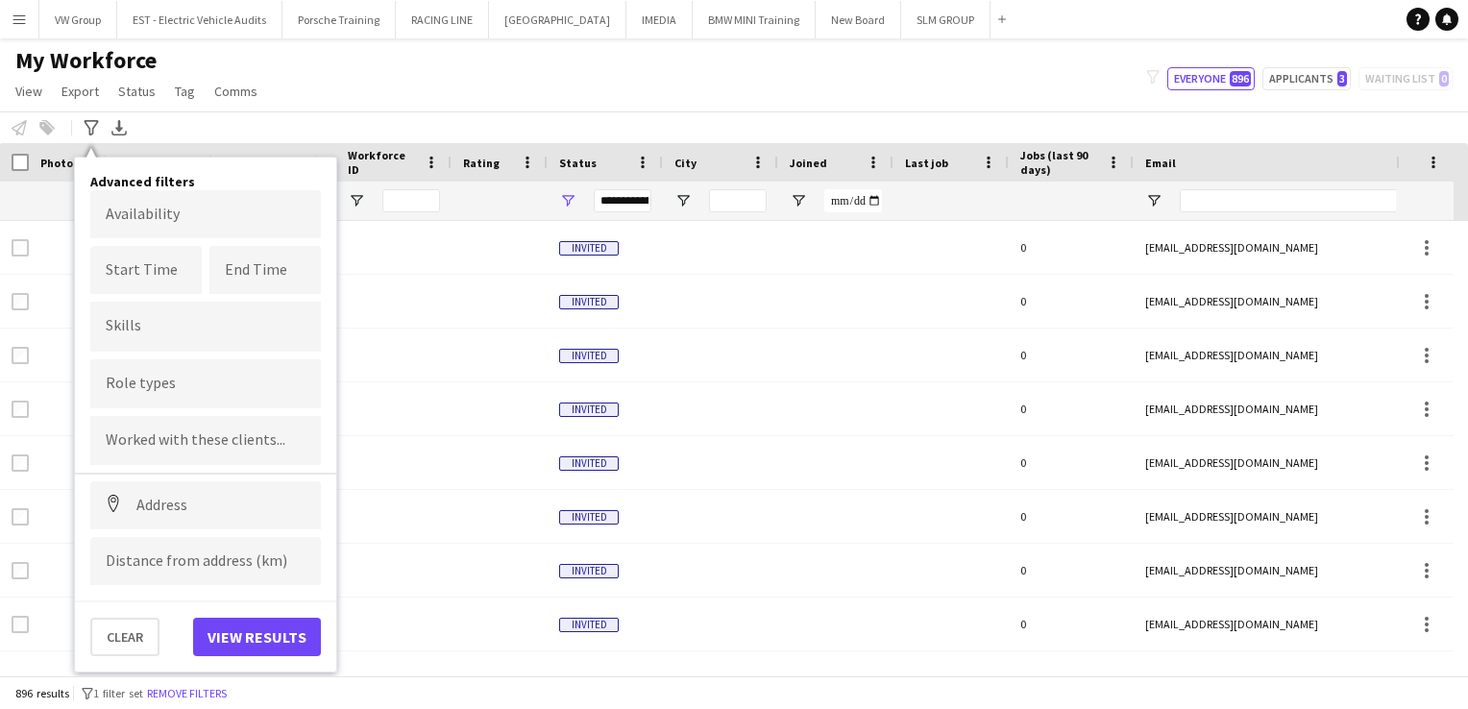
click at [131, 375] on div at bounding box center [205, 383] width 231 height 49
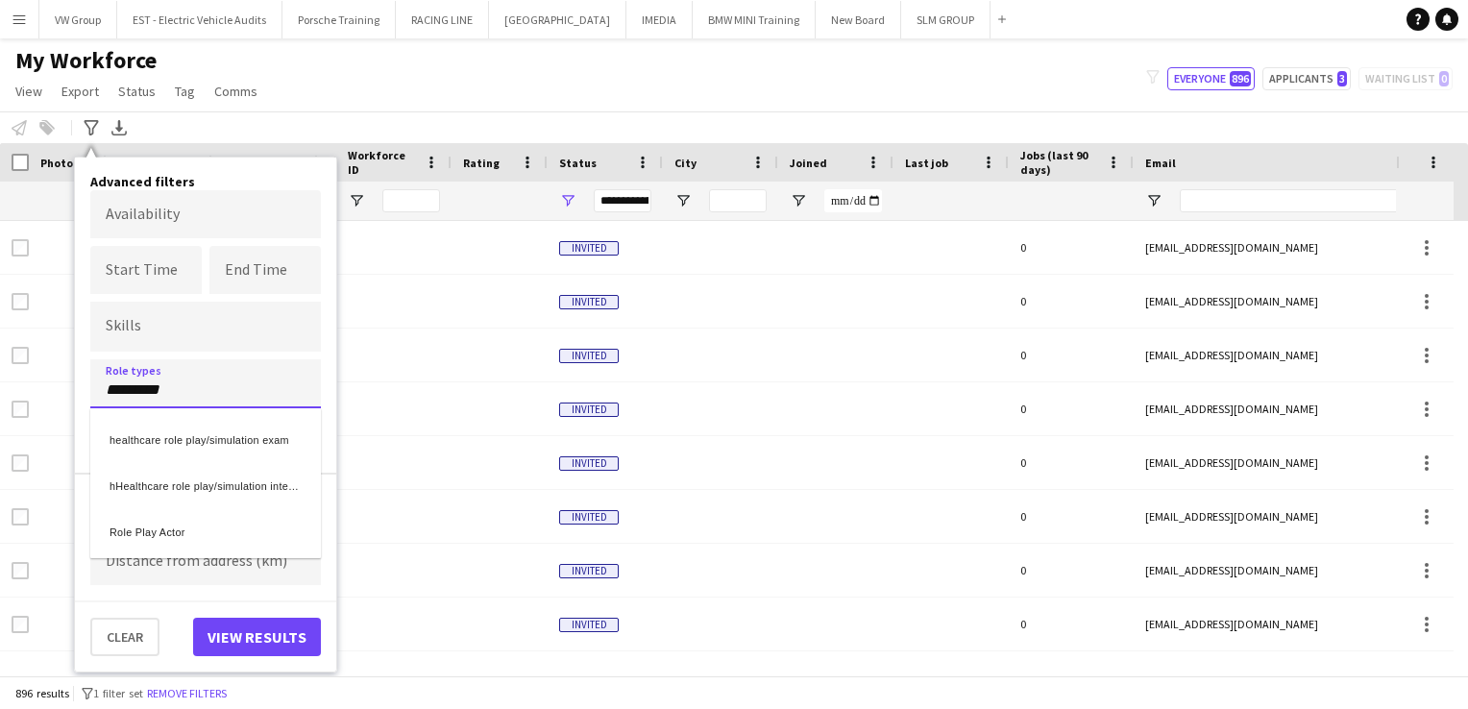
type input "*********"
click at [163, 540] on div "Role Play Actor" at bounding box center [205, 529] width 231 height 46
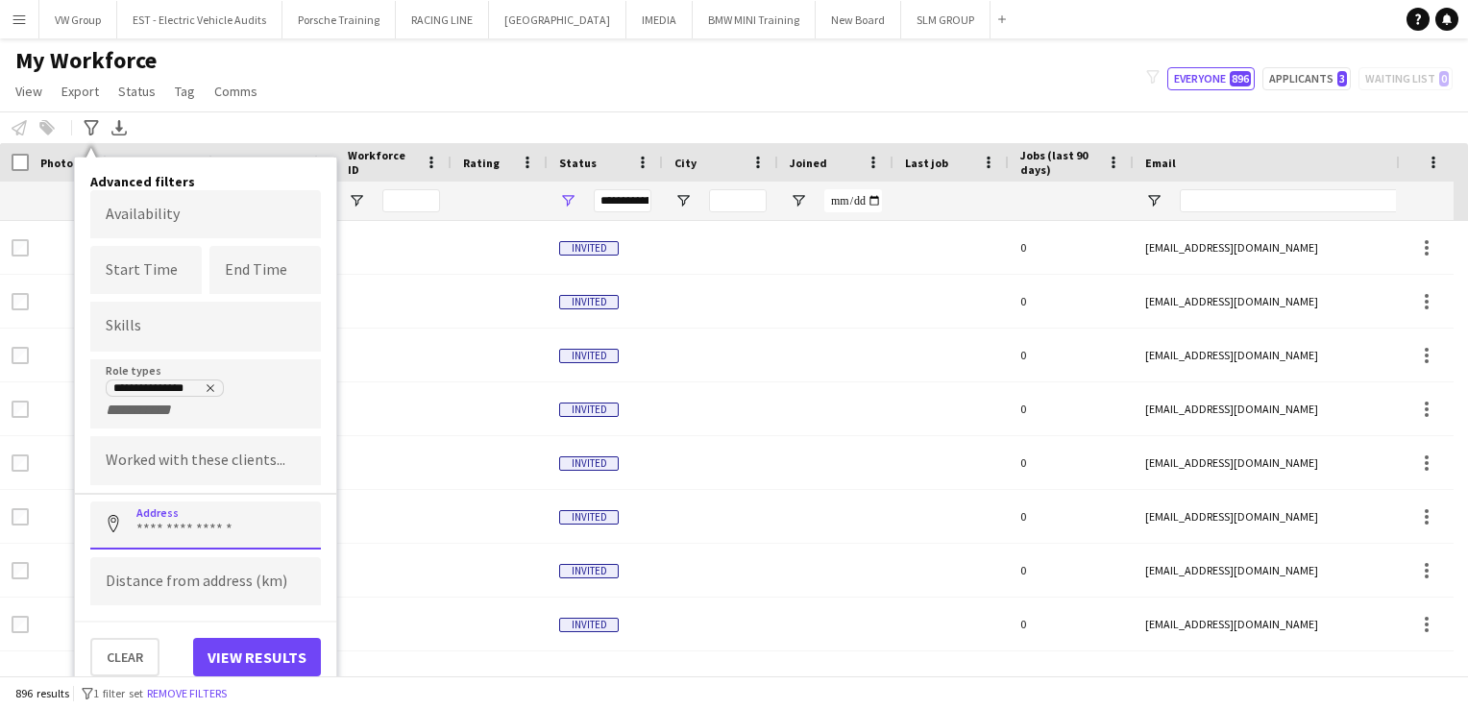
click at [144, 529] on input at bounding box center [205, 526] width 231 height 48
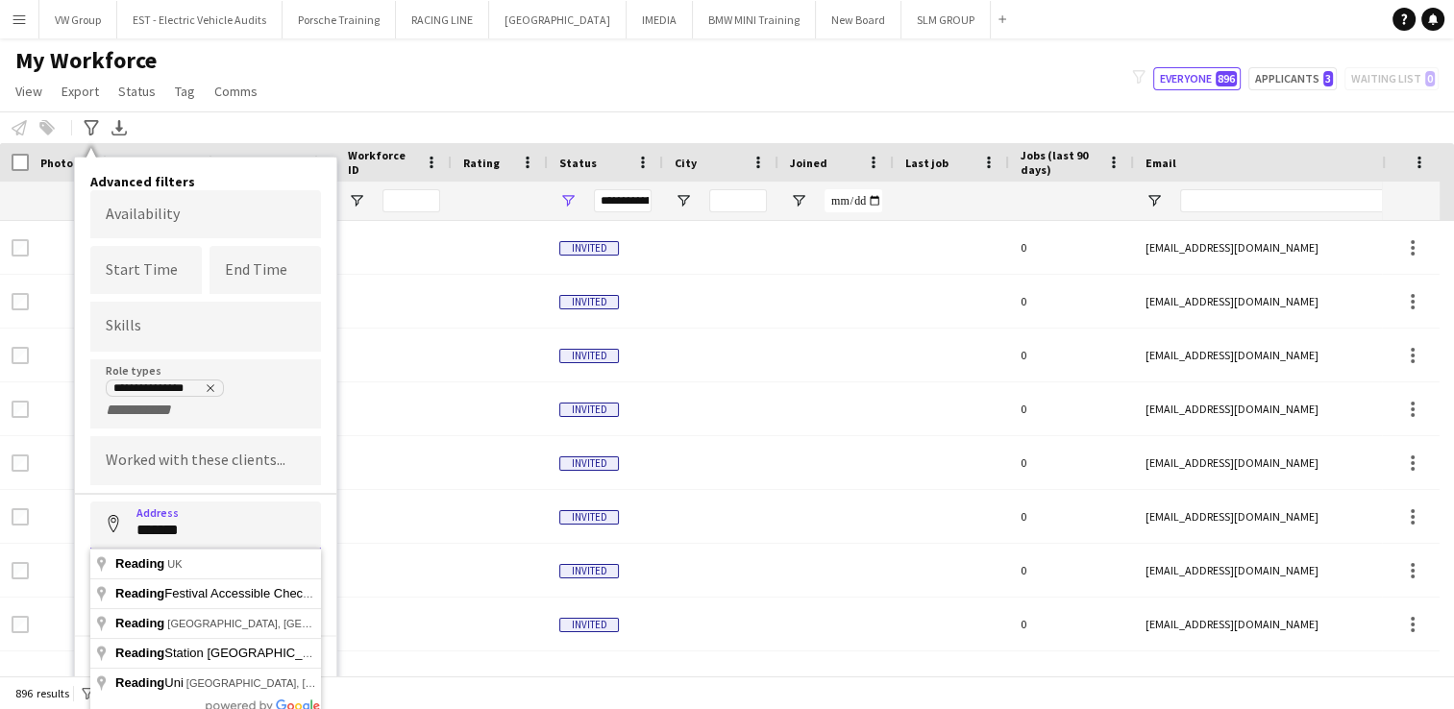
type input "*******"
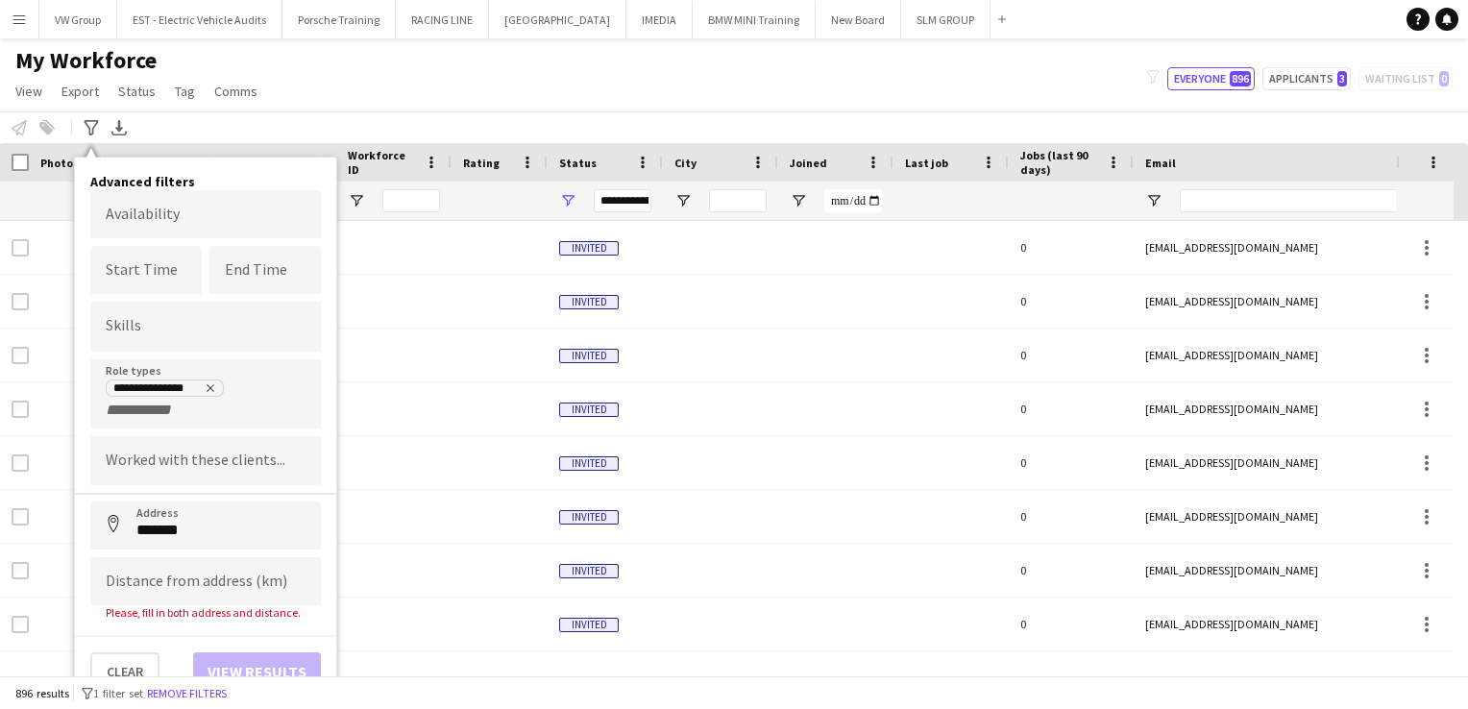
click at [456, 696] on div "896 results filter-1 1 filter set Remove filters" at bounding box center [734, 692] width 1468 height 33
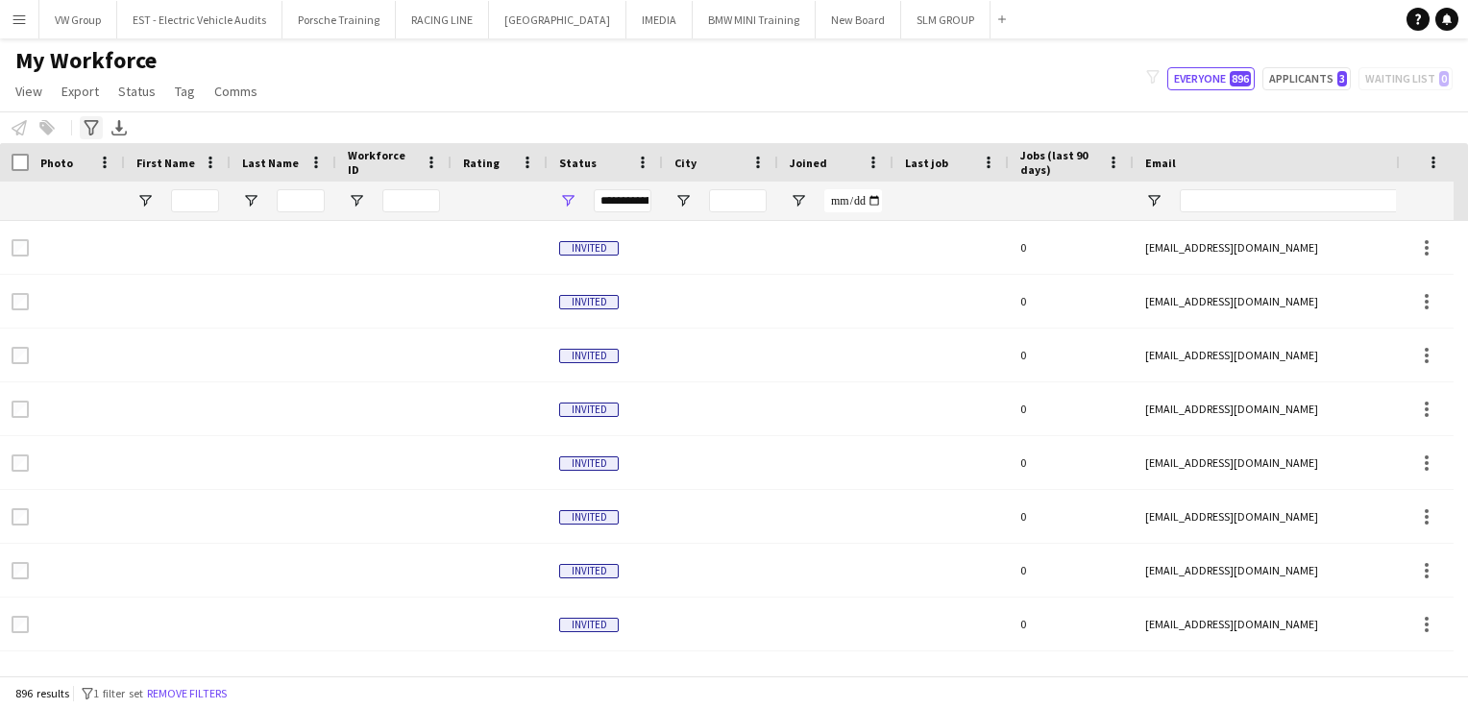
click at [91, 127] on icon "Advanced filters" at bounding box center [91, 127] width 15 height 15
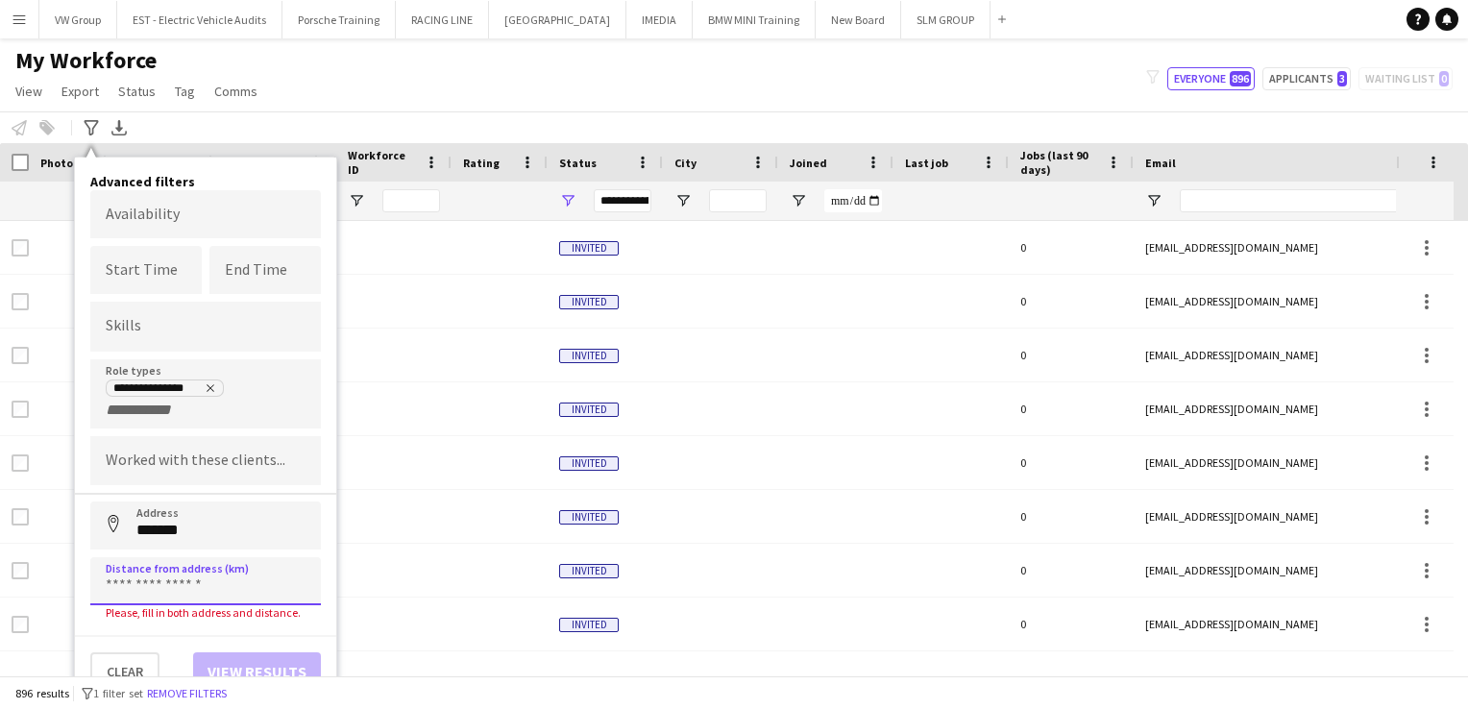
click at [142, 583] on input at bounding box center [205, 581] width 231 height 48
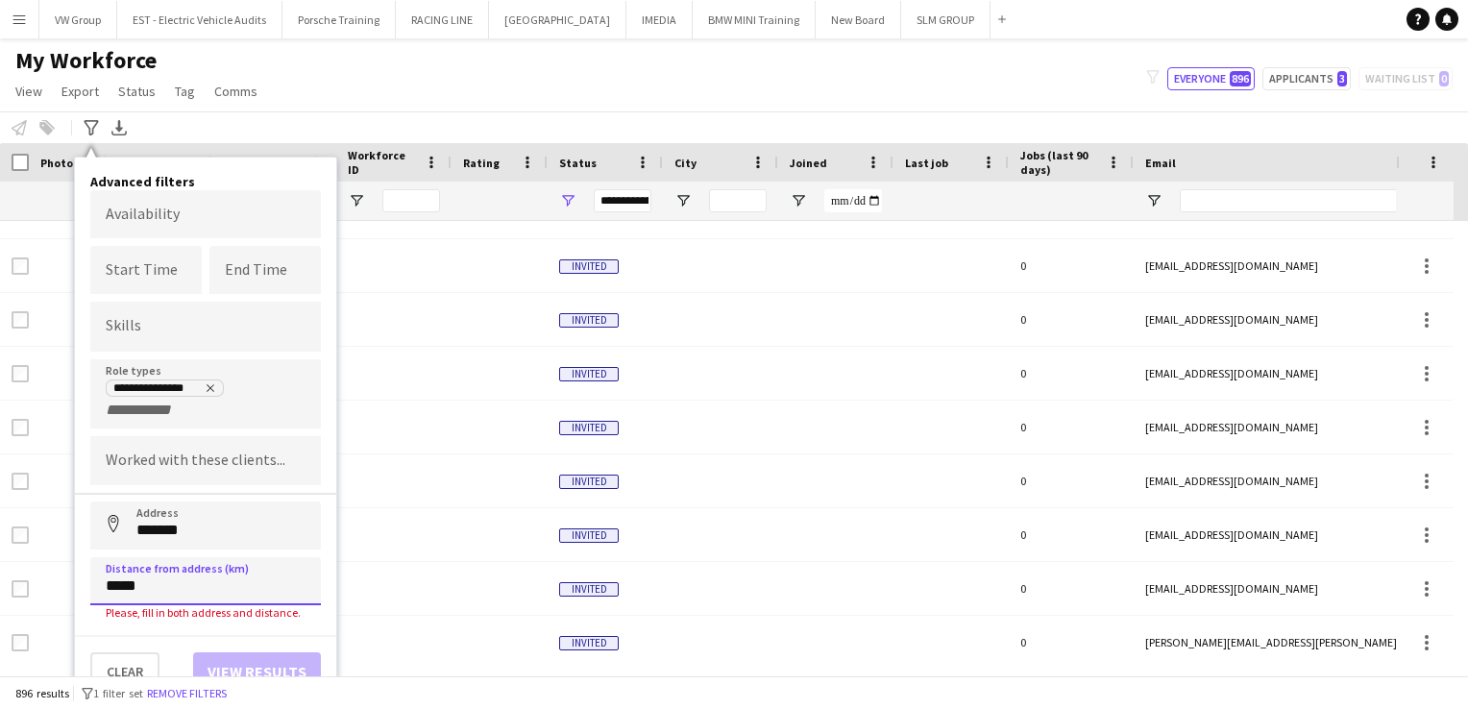
scroll to position [154, 0]
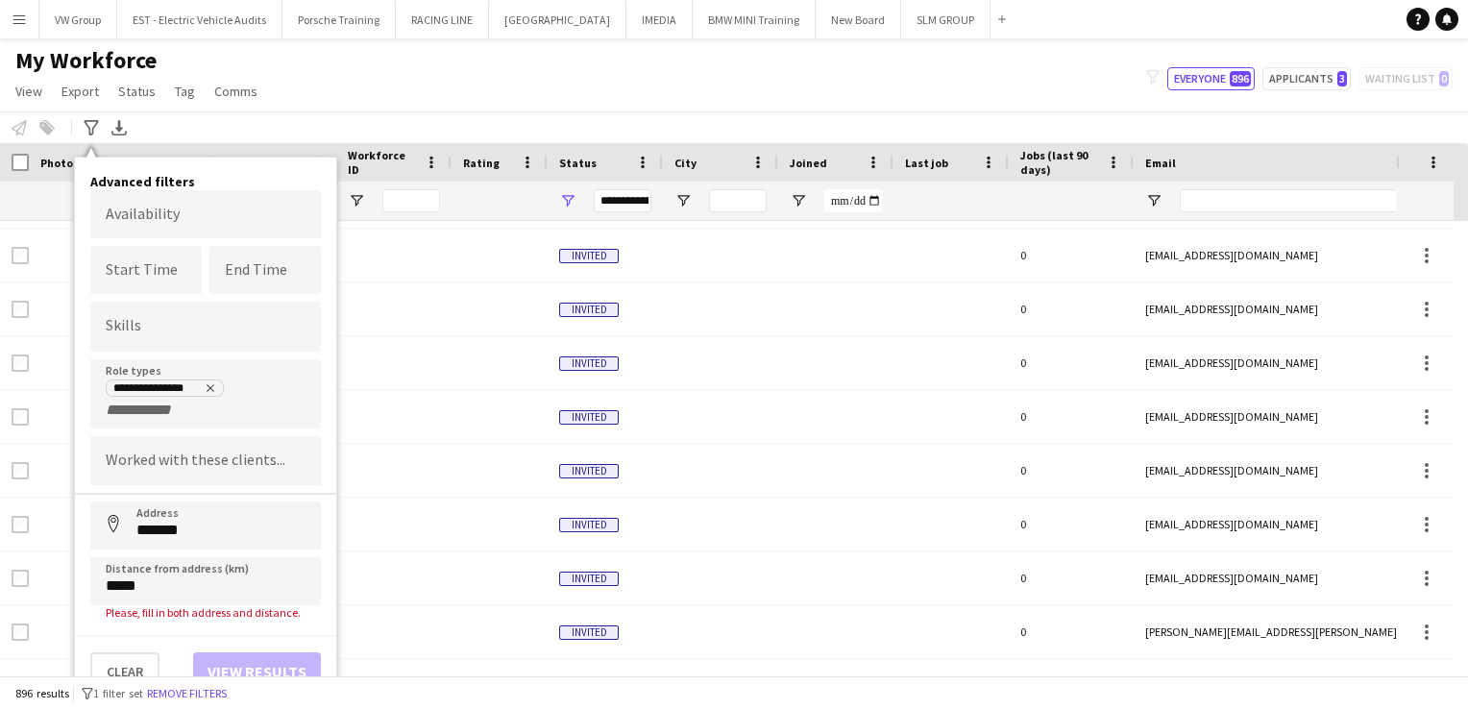
click at [283, 664] on div "Clear View results" at bounding box center [205, 663] width 261 height 56
click at [165, 586] on input "*****" at bounding box center [205, 581] width 231 height 48
click at [90, 502] on button "Address" at bounding box center [113, 525] width 46 height 46
click at [219, 666] on div "Clear View results" at bounding box center [205, 663] width 261 height 56
click at [151, 591] on input "*****" at bounding box center [205, 581] width 231 height 48
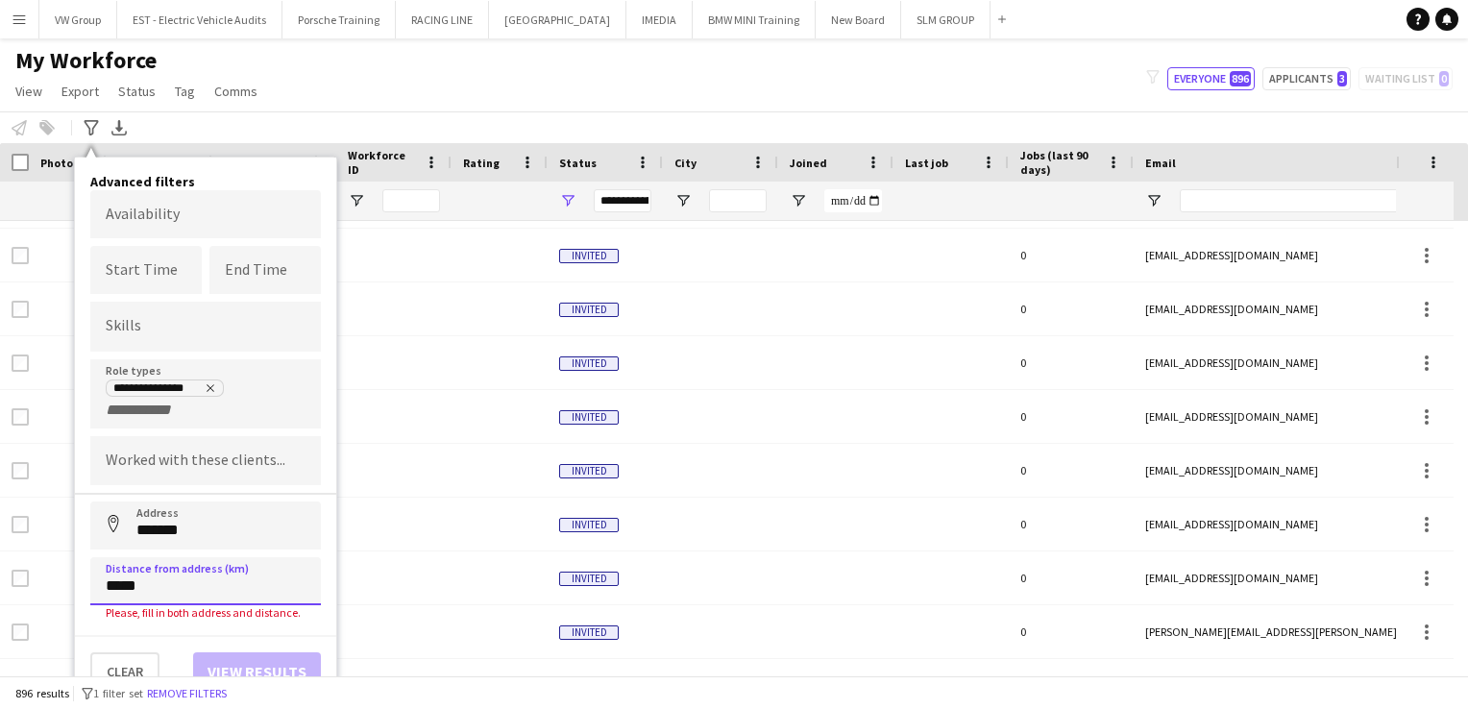
click at [90, 502] on button "Address" at bounding box center [113, 525] width 46 height 46
type input "****"
type input "*****"
click at [219, 621] on div "**********" at bounding box center [205, 432] width 261 height 549
click at [332, 656] on div "Clear View results" at bounding box center [205, 663] width 261 height 56
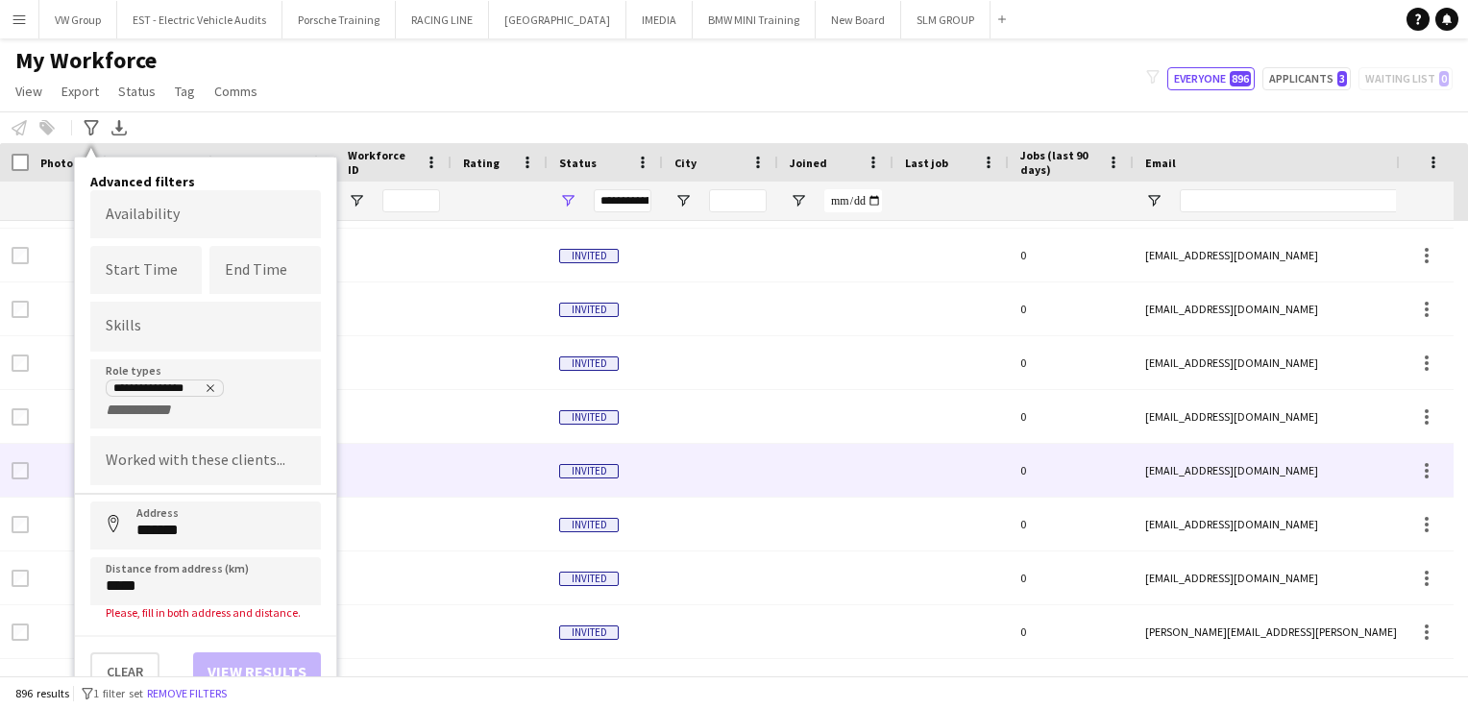
click at [339, 444] on div at bounding box center [393, 470] width 115 height 53
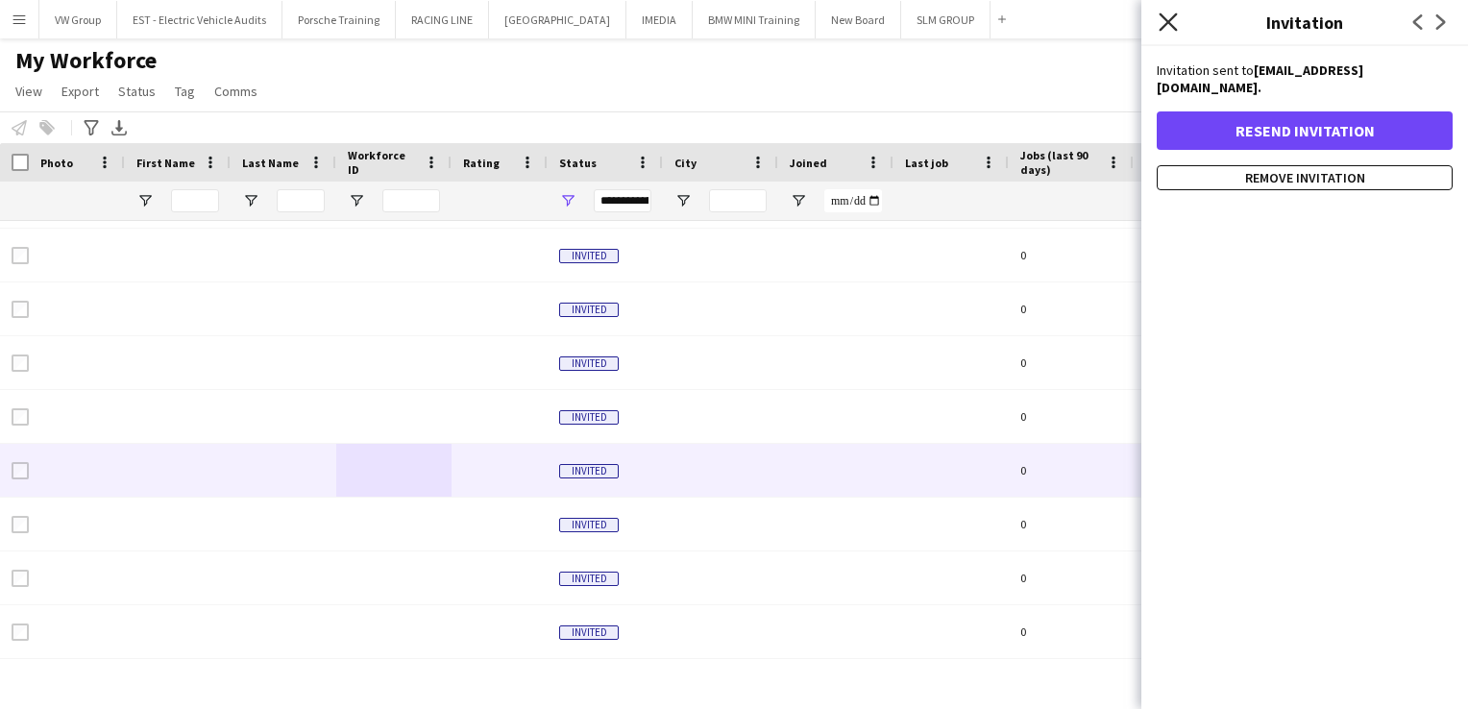
click at [1169, 23] on icon at bounding box center [1168, 21] width 18 height 18
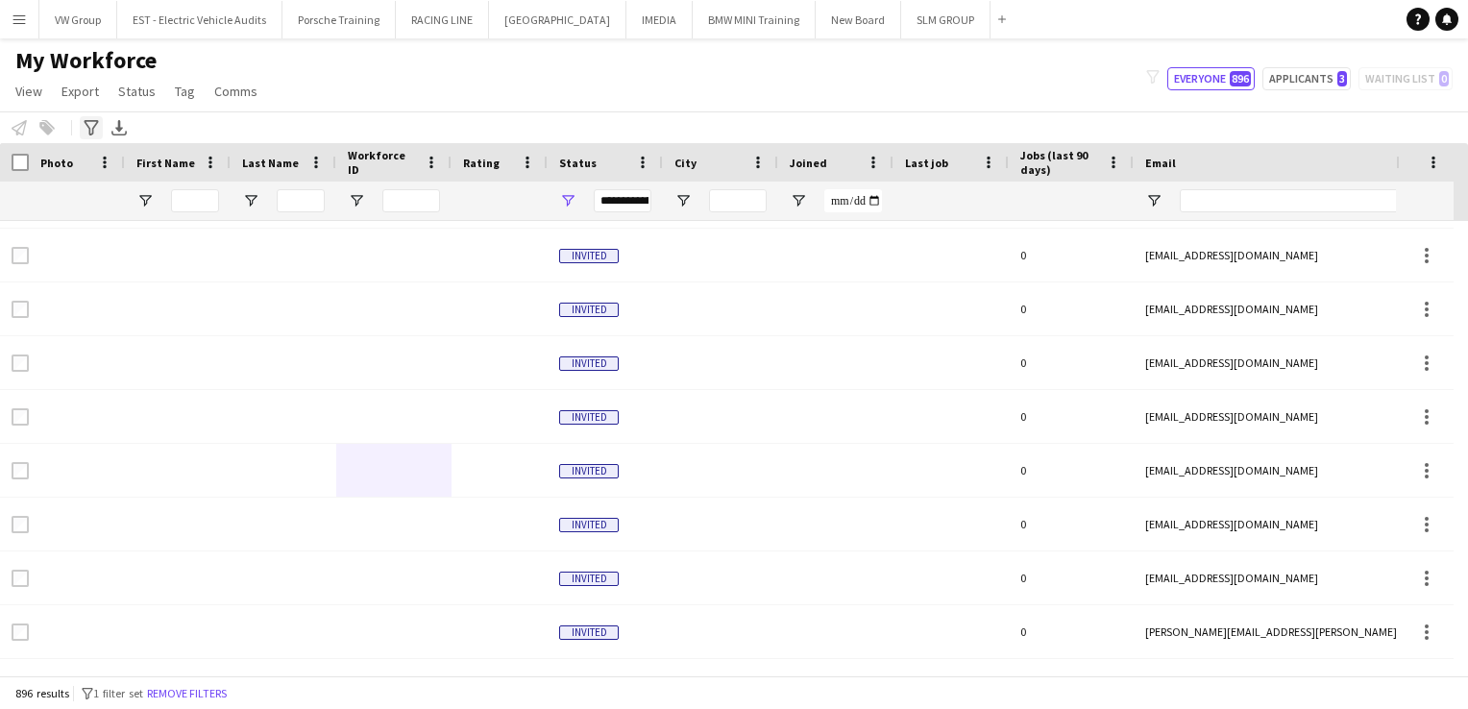
click at [88, 127] on icon at bounding box center [91, 127] width 14 height 15
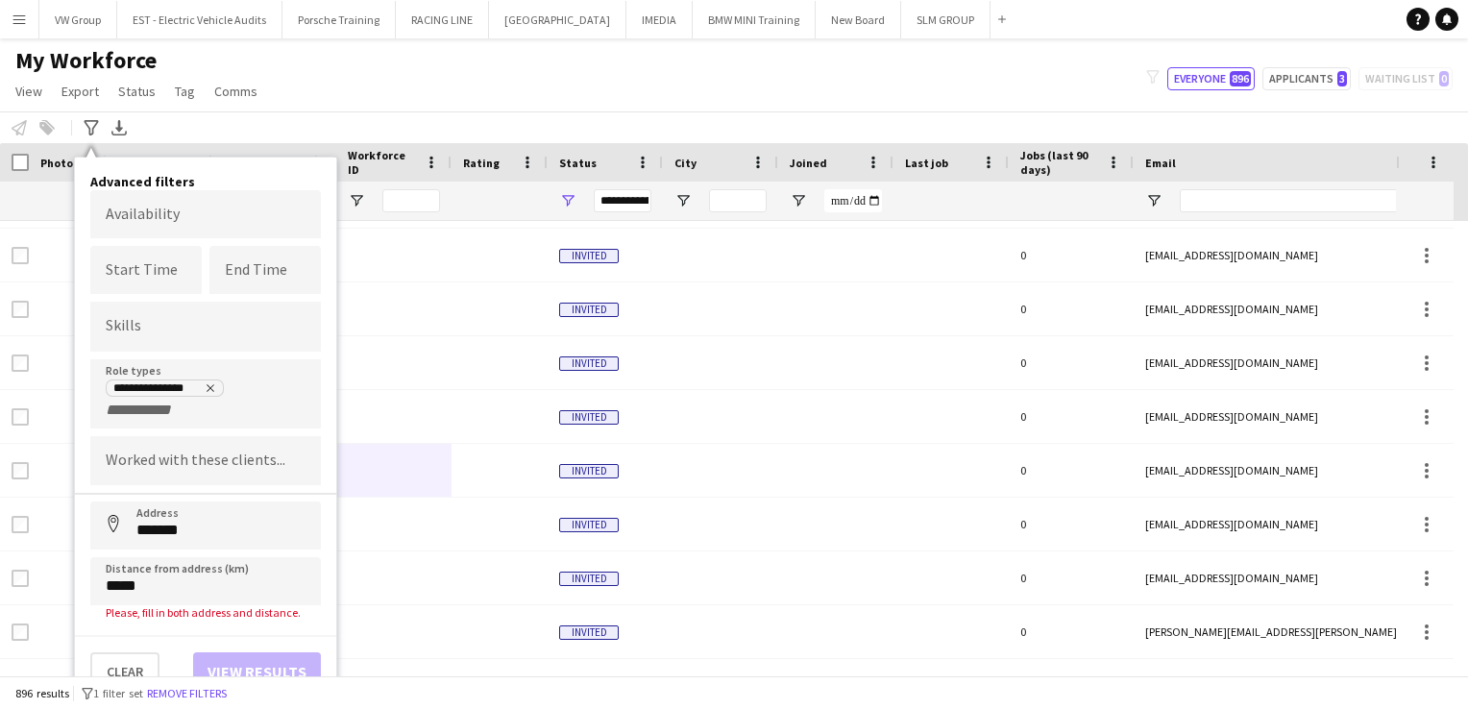
click at [181, 648] on div "Clear View results" at bounding box center [205, 663] width 261 height 56
click at [287, 654] on div "Clear View results" at bounding box center [205, 663] width 261 height 56
drag, startPoint x: 287, startPoint y: 654, endPoint x: 149, endPoint y: 666, distance: 138.9
click at [149, 666] on button "Clear" at bounding box center [124, 671] width 69 height 38
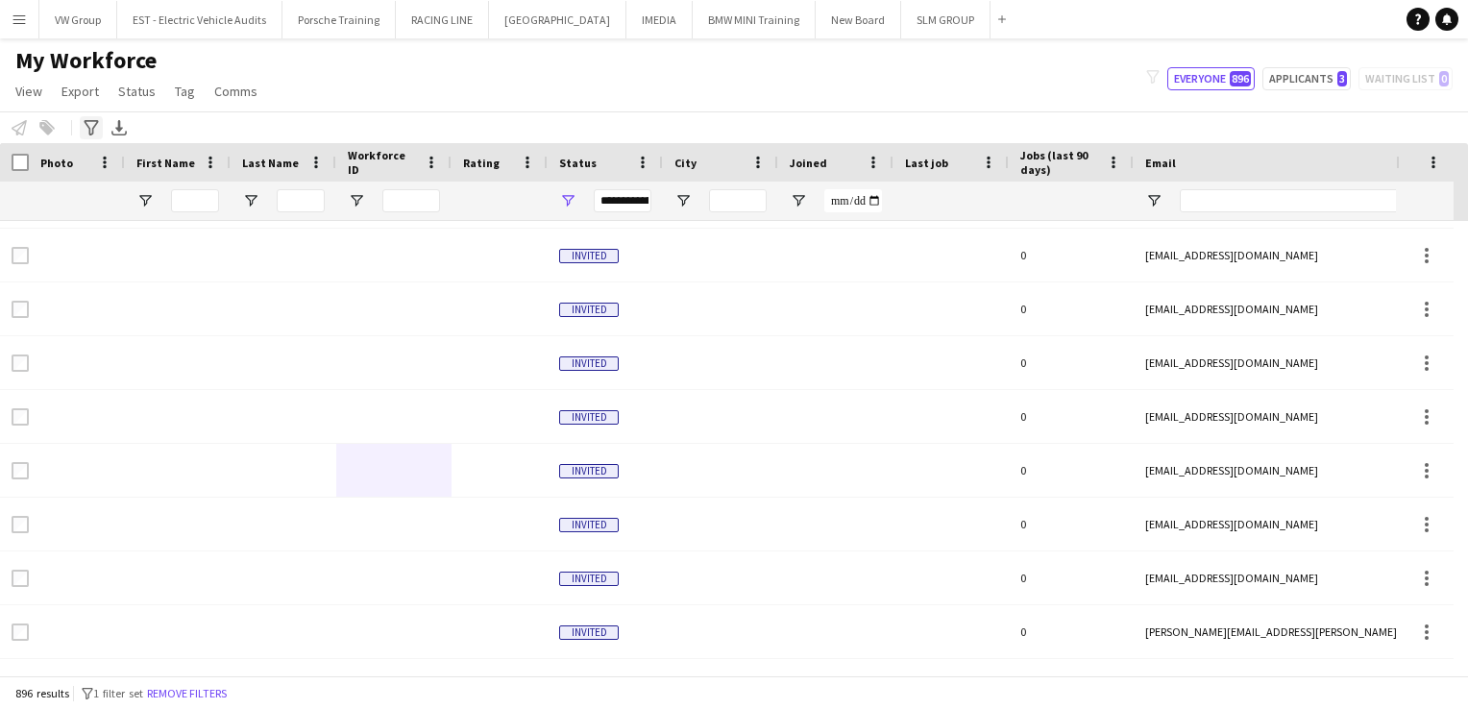
click at [87, 127] on icon at bounding box center [91, 127] width 14 height 15
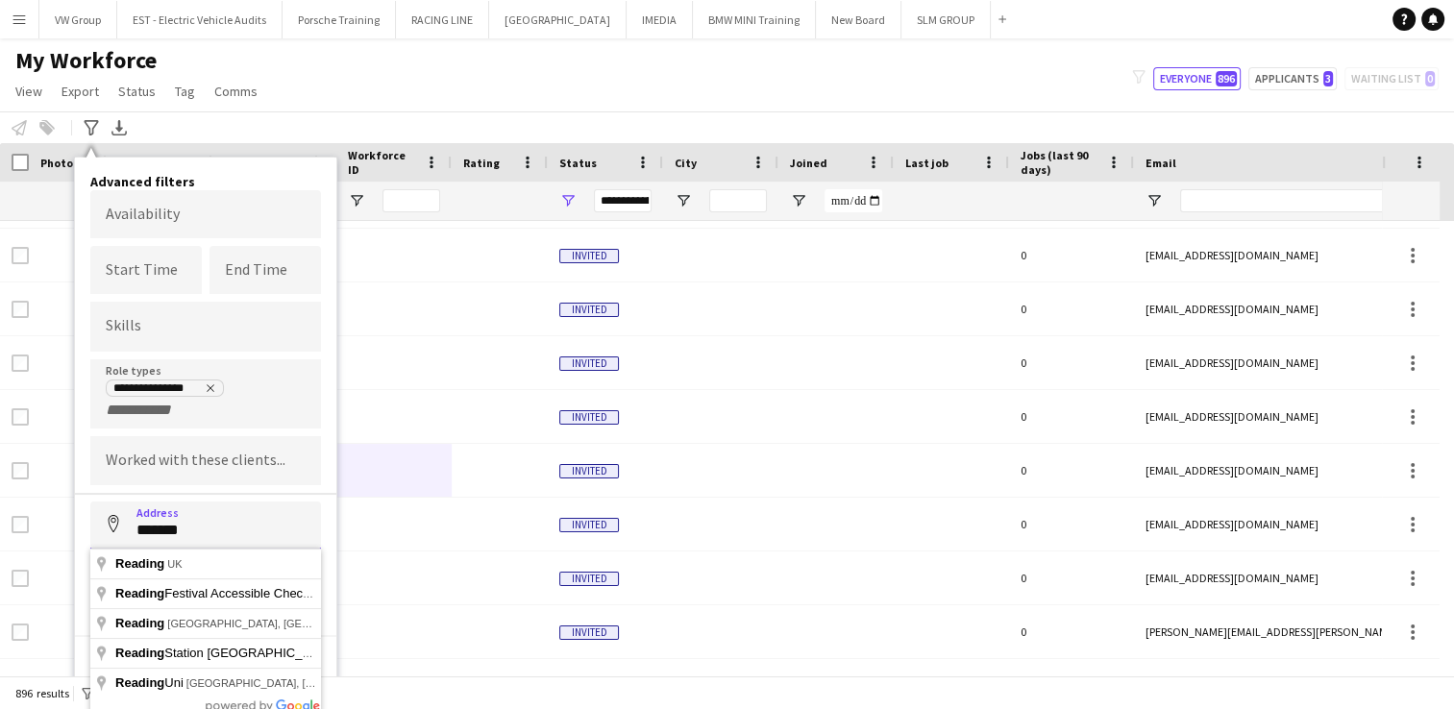
click at [202, 530] on input "*******" at bounding box center [205, 526] width 231 height 48
type input "**********"
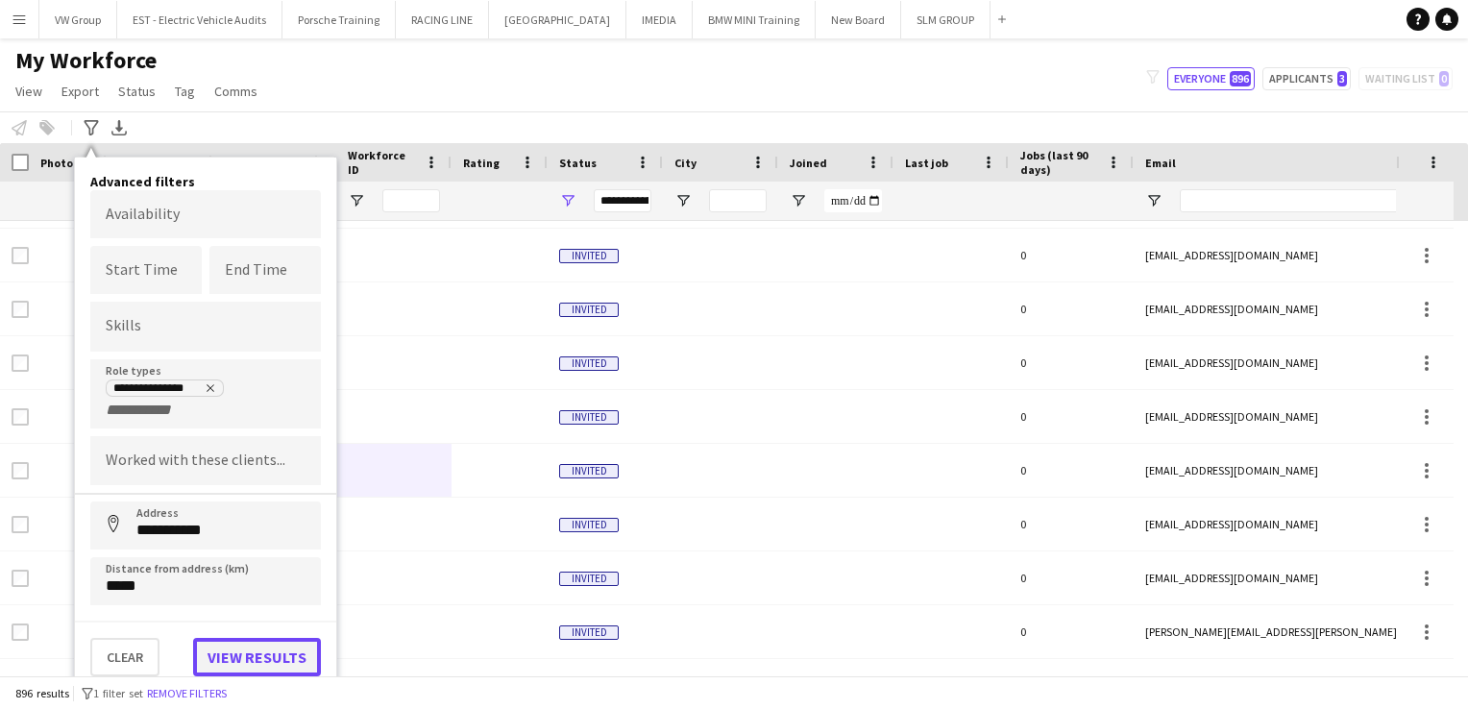
click at [251, 665] on button "View results" at bounding box center [257, 657] width 128 height 38
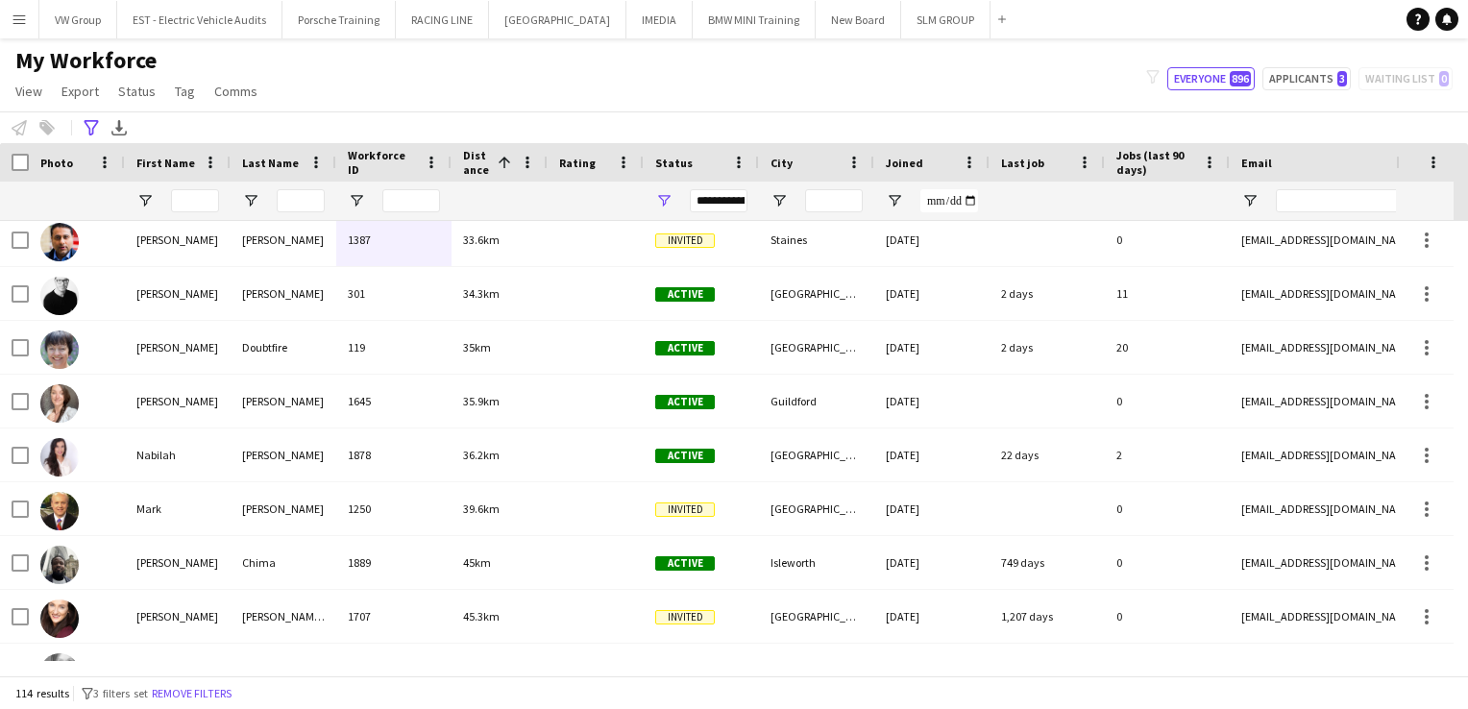
scroll to position [423, 0]
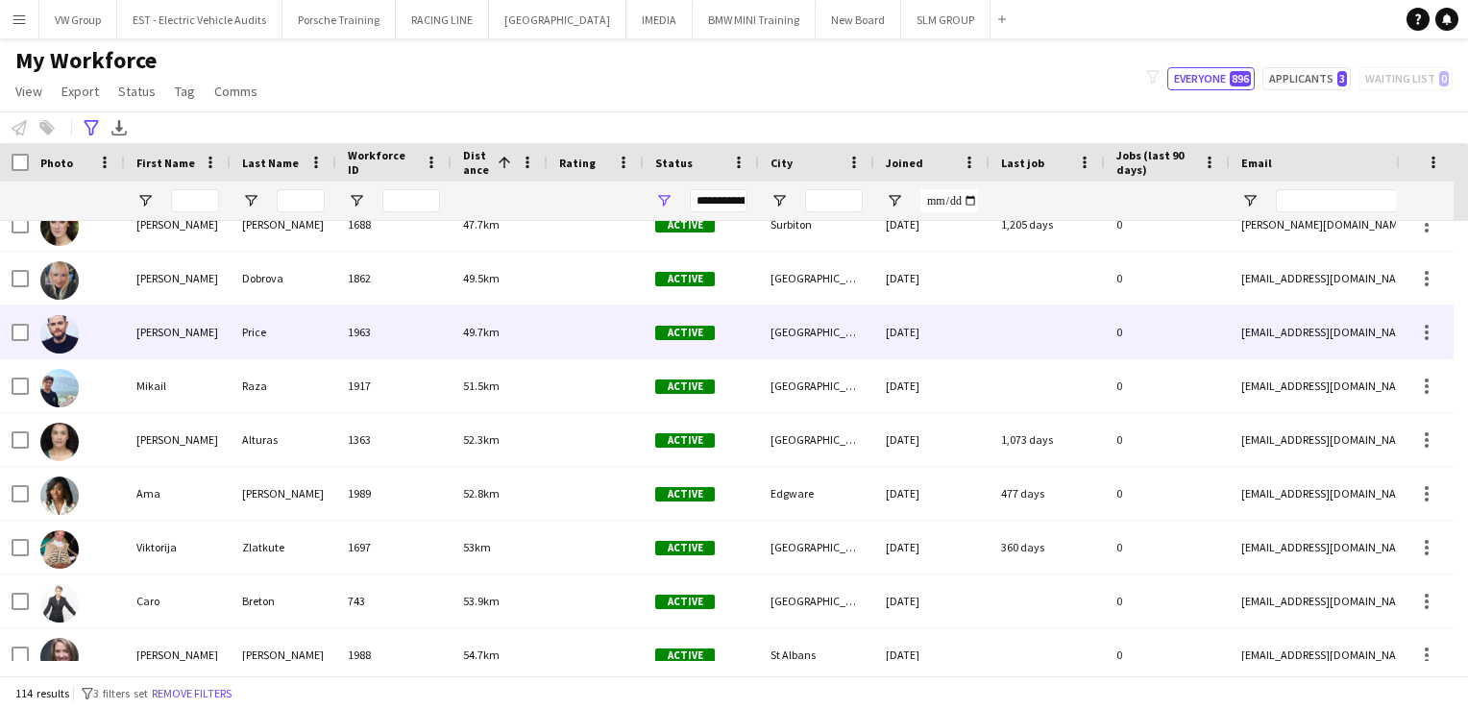
click at [273, 338] on div "Price" at bounding box center [284, 332] width 106 height 53
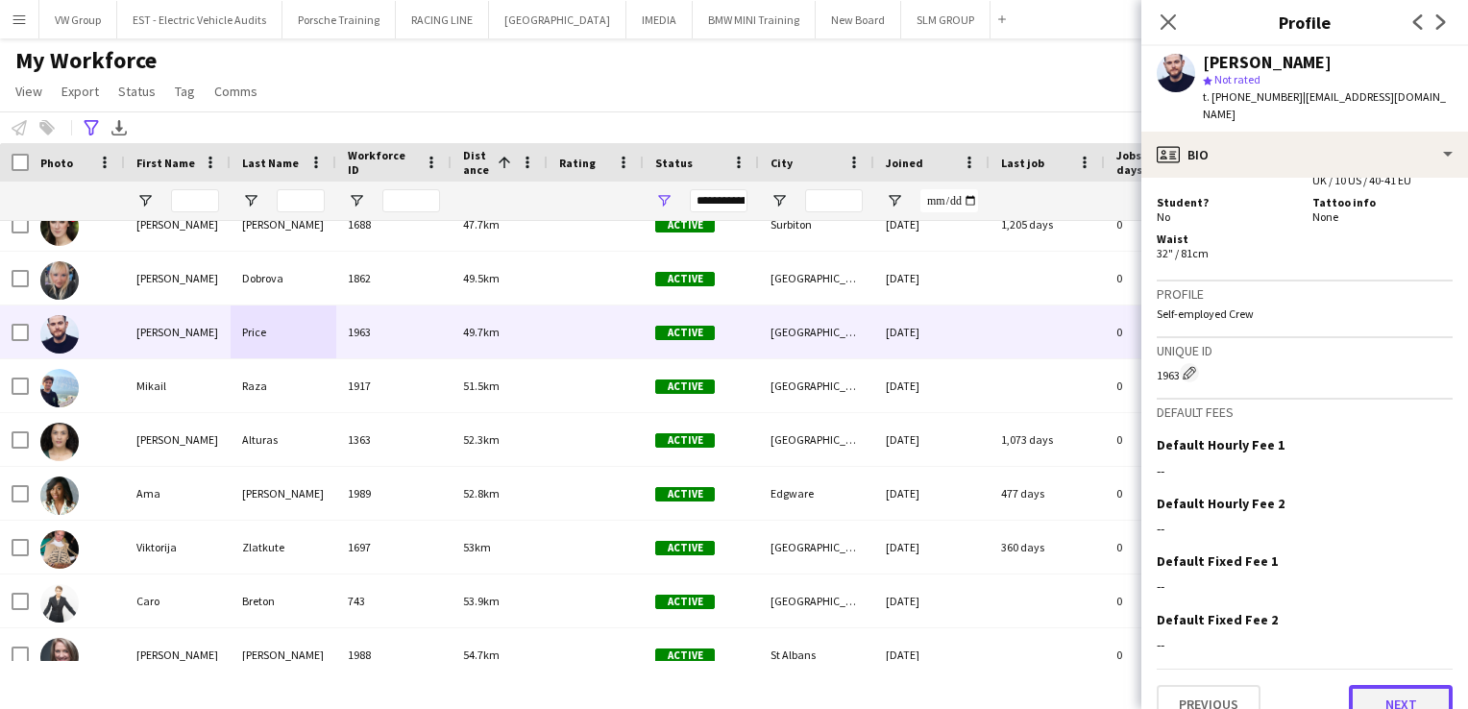
click at [1414, 686] on button "Next" at bounding box center [1401, 704] width 104 height 38
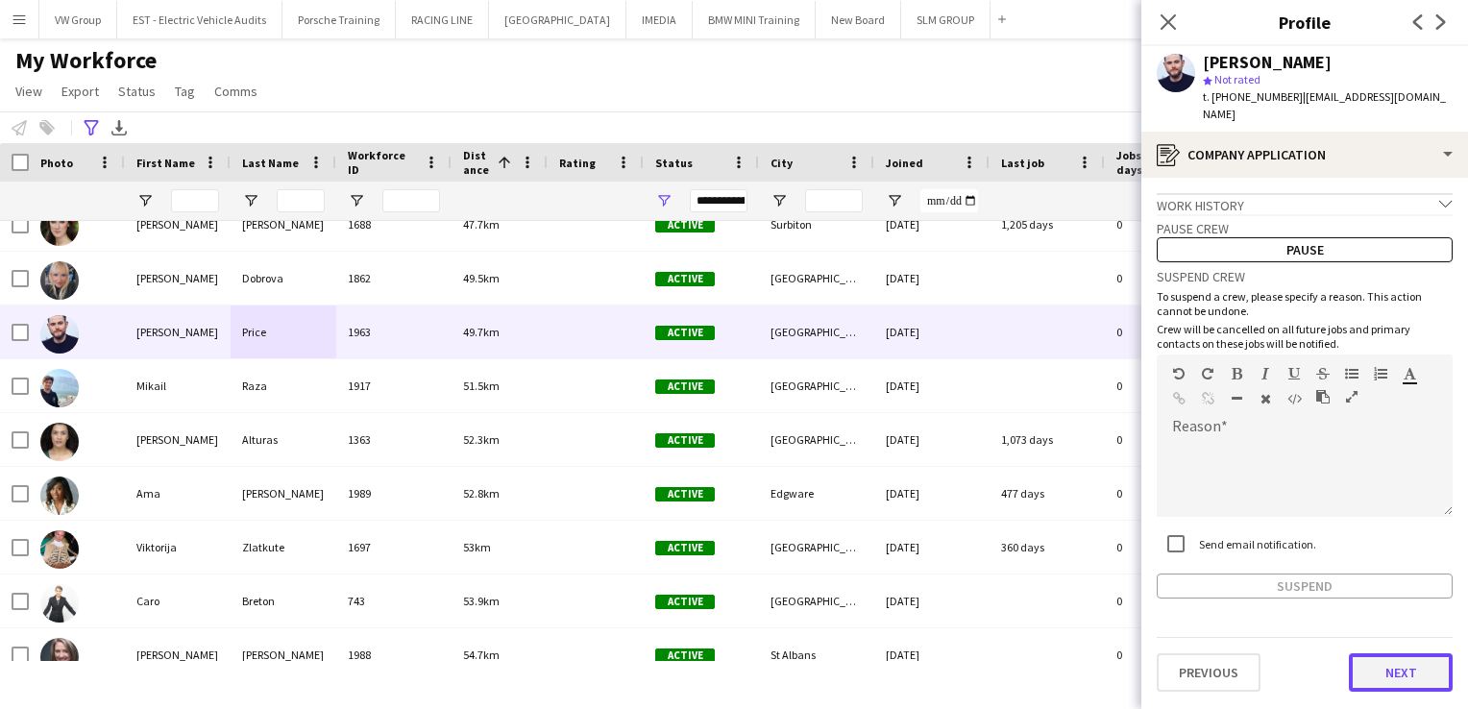
click at [1406, 678] on button "Next" at bounding box center [1401, 672] width 104 height 38
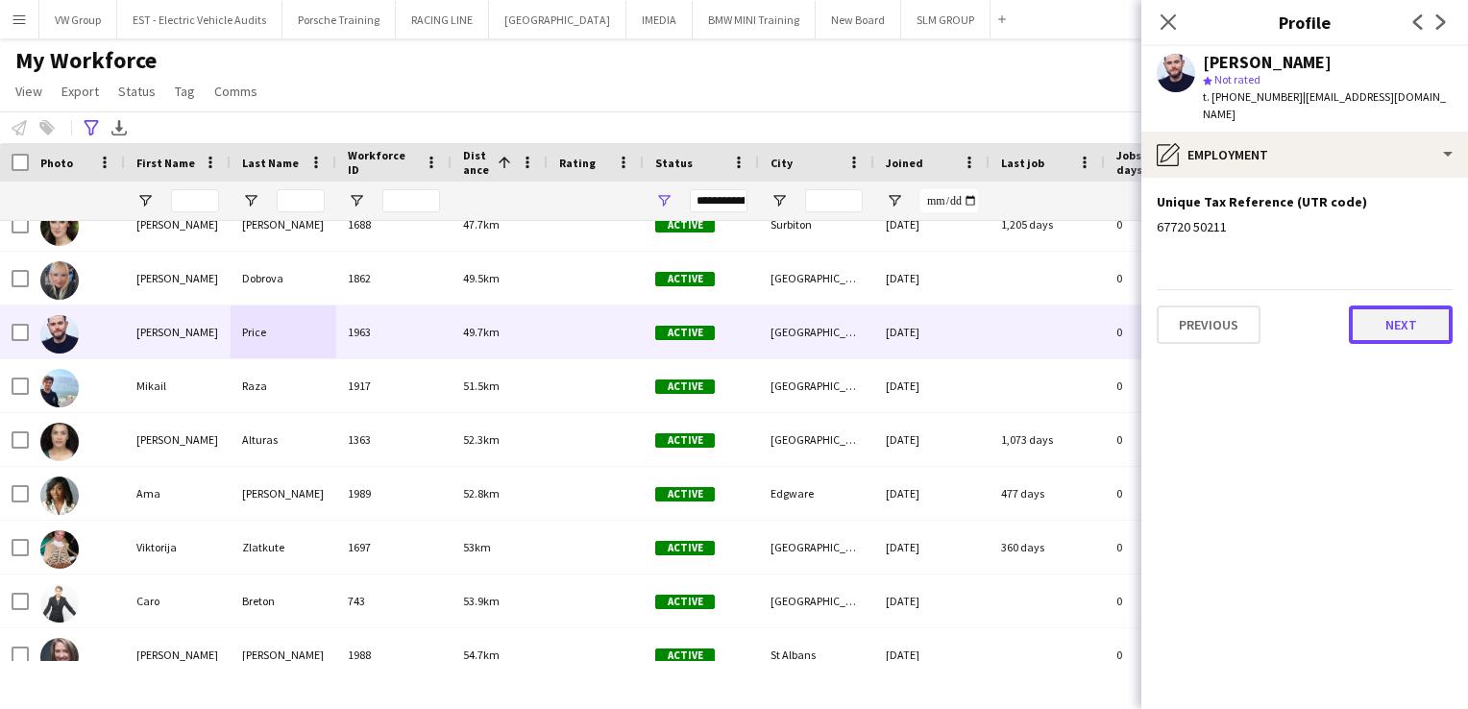
click at [1377, 338] on button "Next" at bounding box center [1401, 325] width 104 height 38
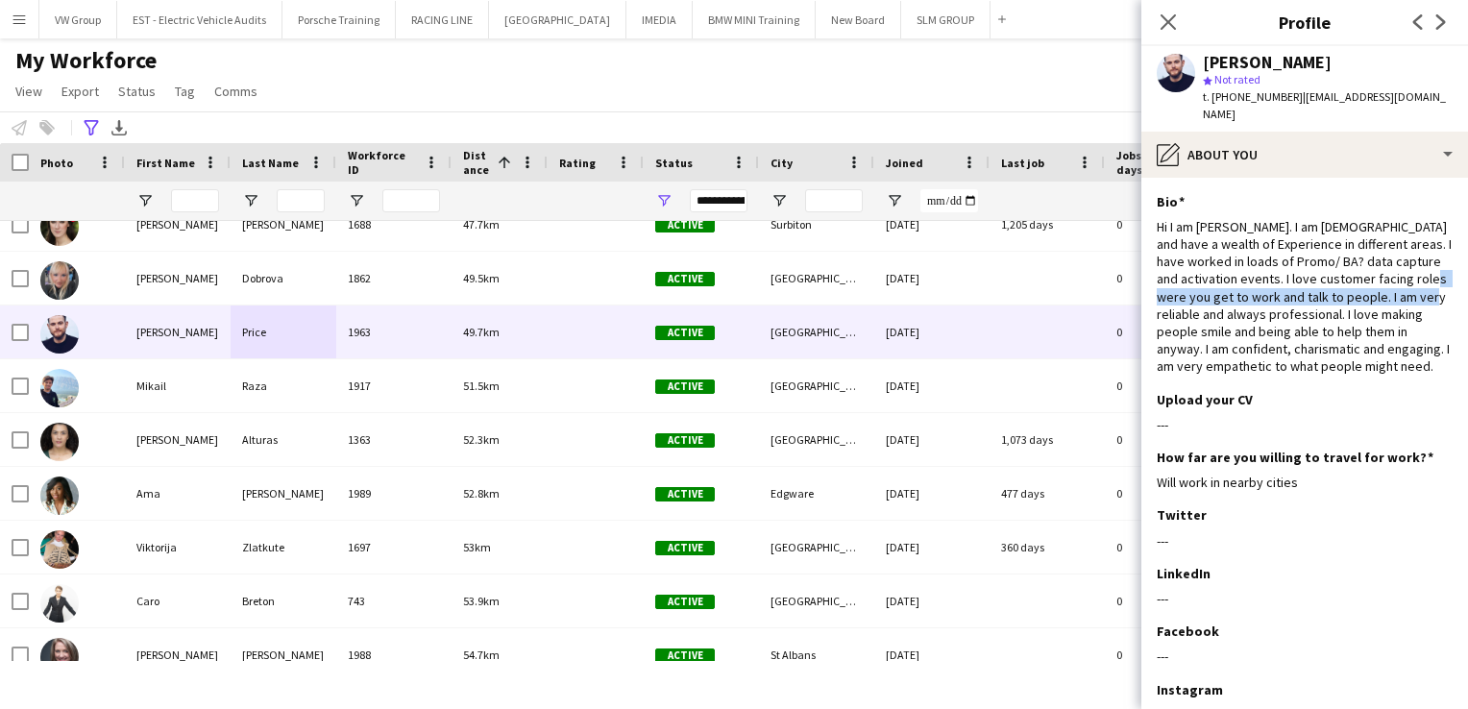
click at [1445, 293] on app-section-data-types "Bio Edit this field Hi I am Alan. I am 33 years old and have a wealth of Experi…" at bounding box center [1305, 443] width 327 height 531
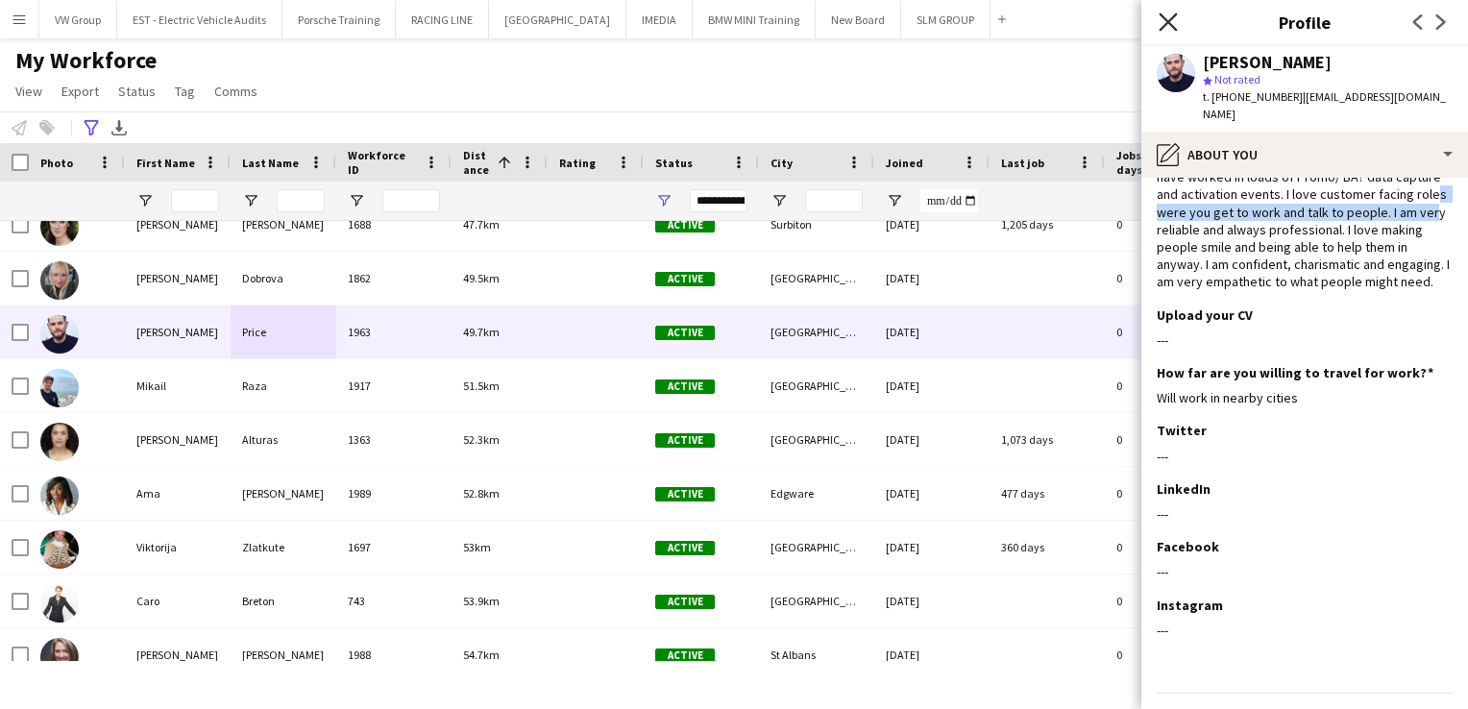
click at [1163, 20] on icon "Close pop-in" at bounding box center [1168, 21] width 18 height 18
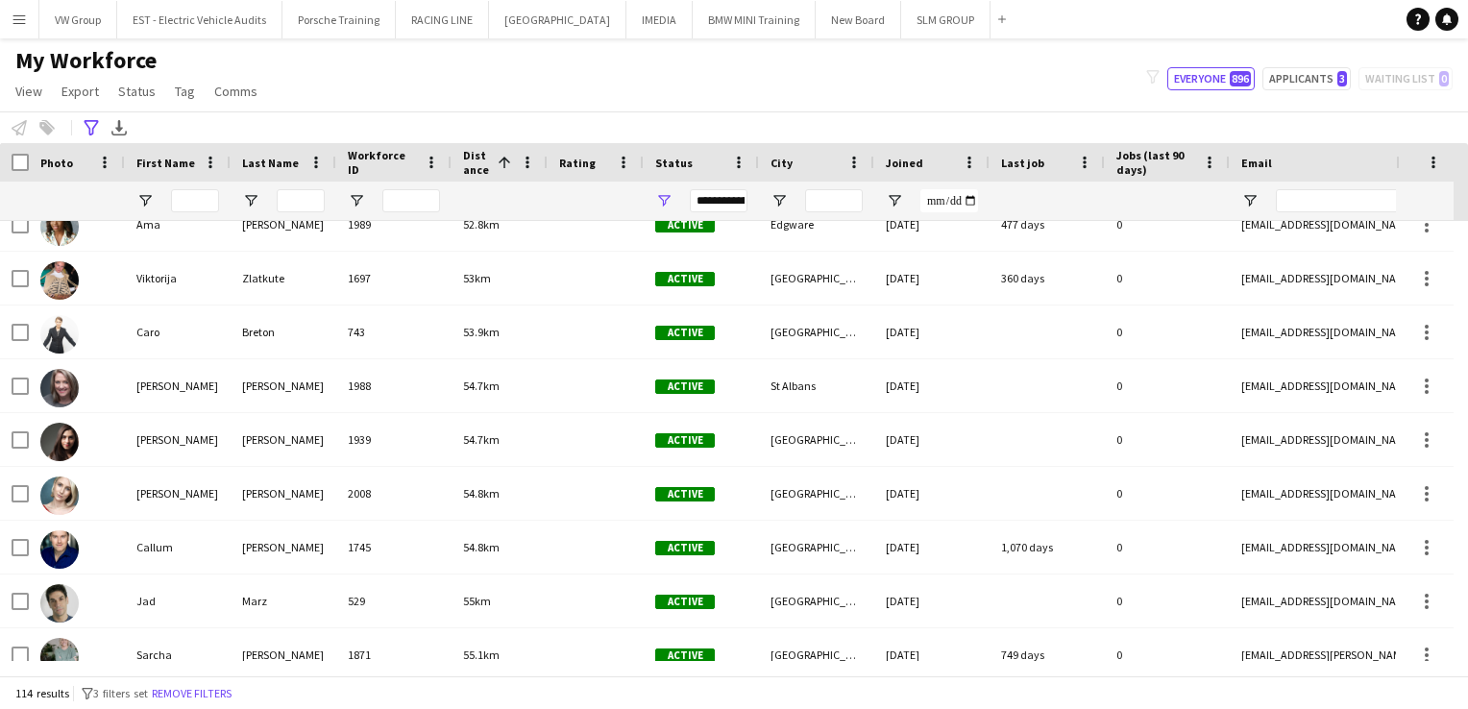
scroll to position [1450, 0]
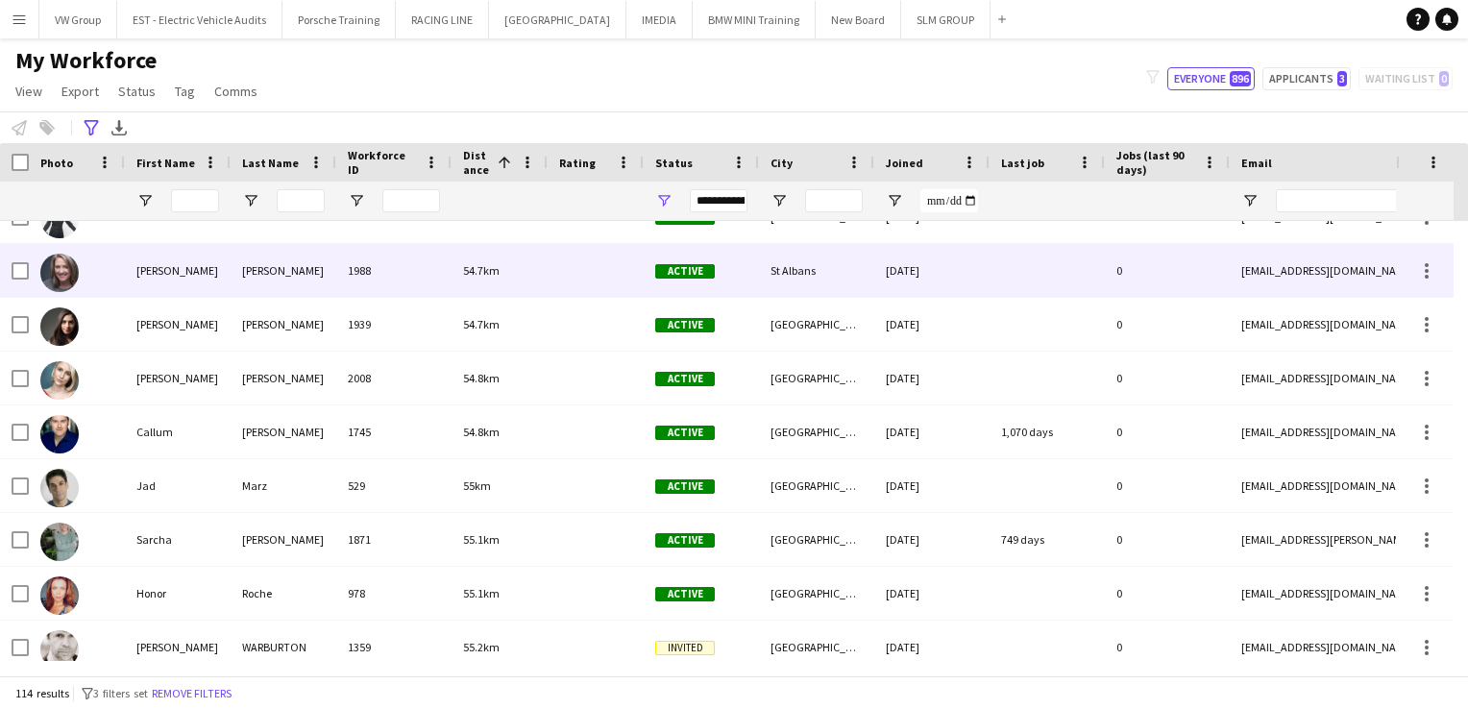
click at [231, 282] on div "Sampson" at bounding box center [284, 270] width 106 height 53
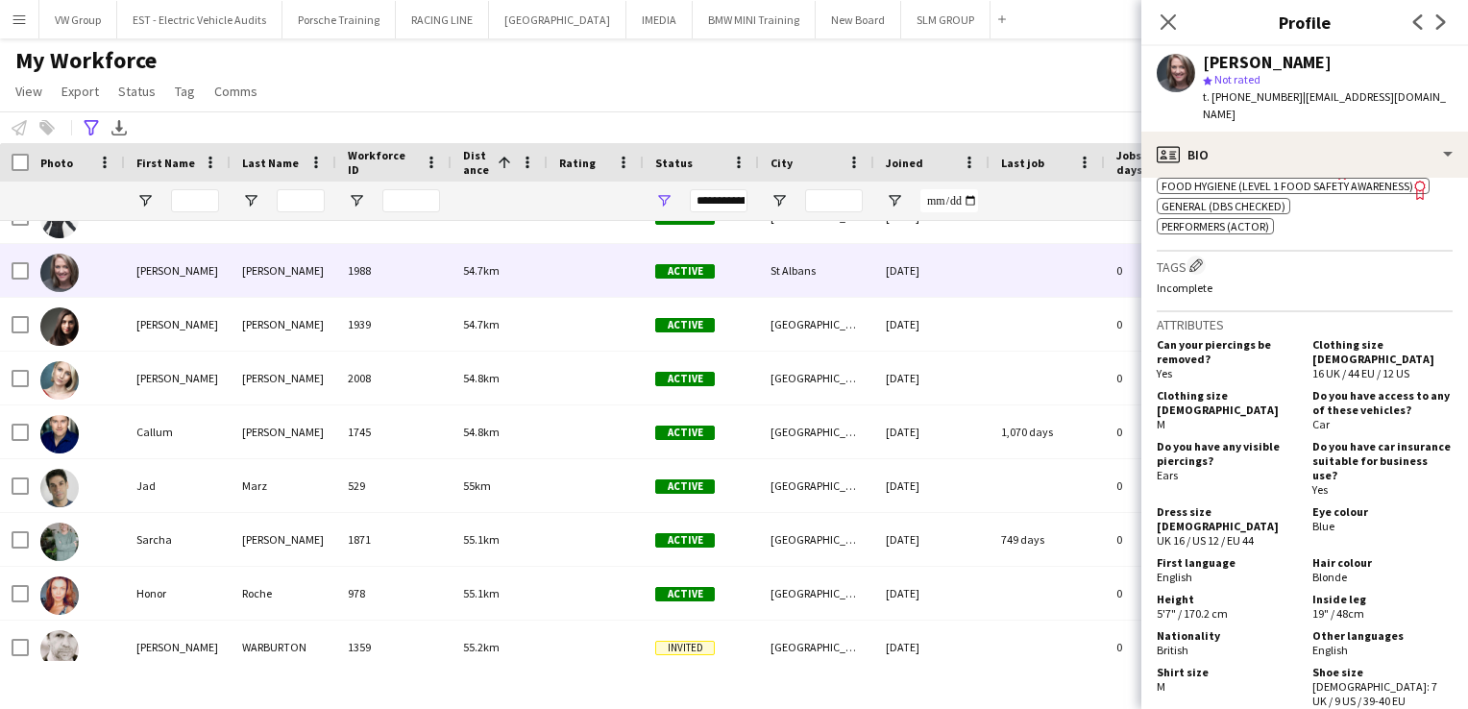
scroll to position [1371, 0]
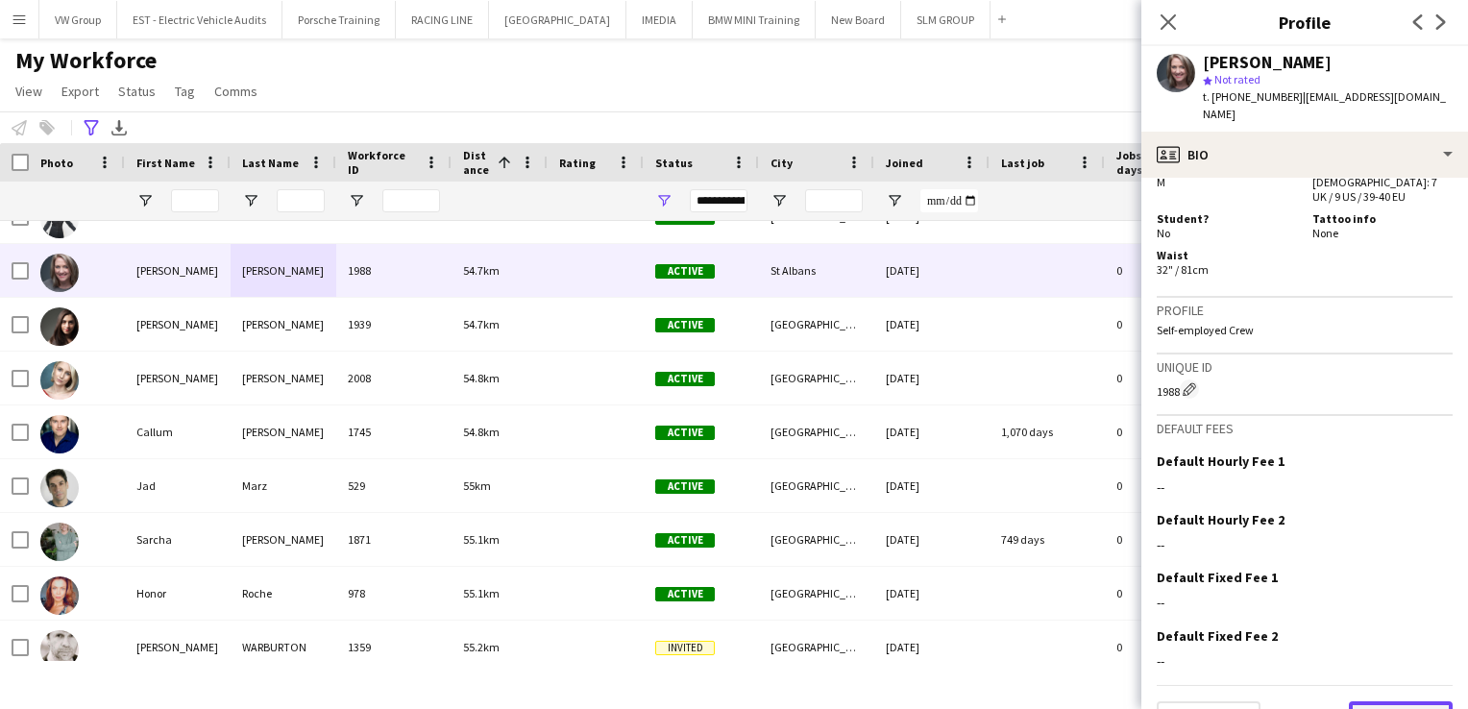
click at [1382, 701] on button "Next" at bounding box center [1401, 720] width 104 height 38
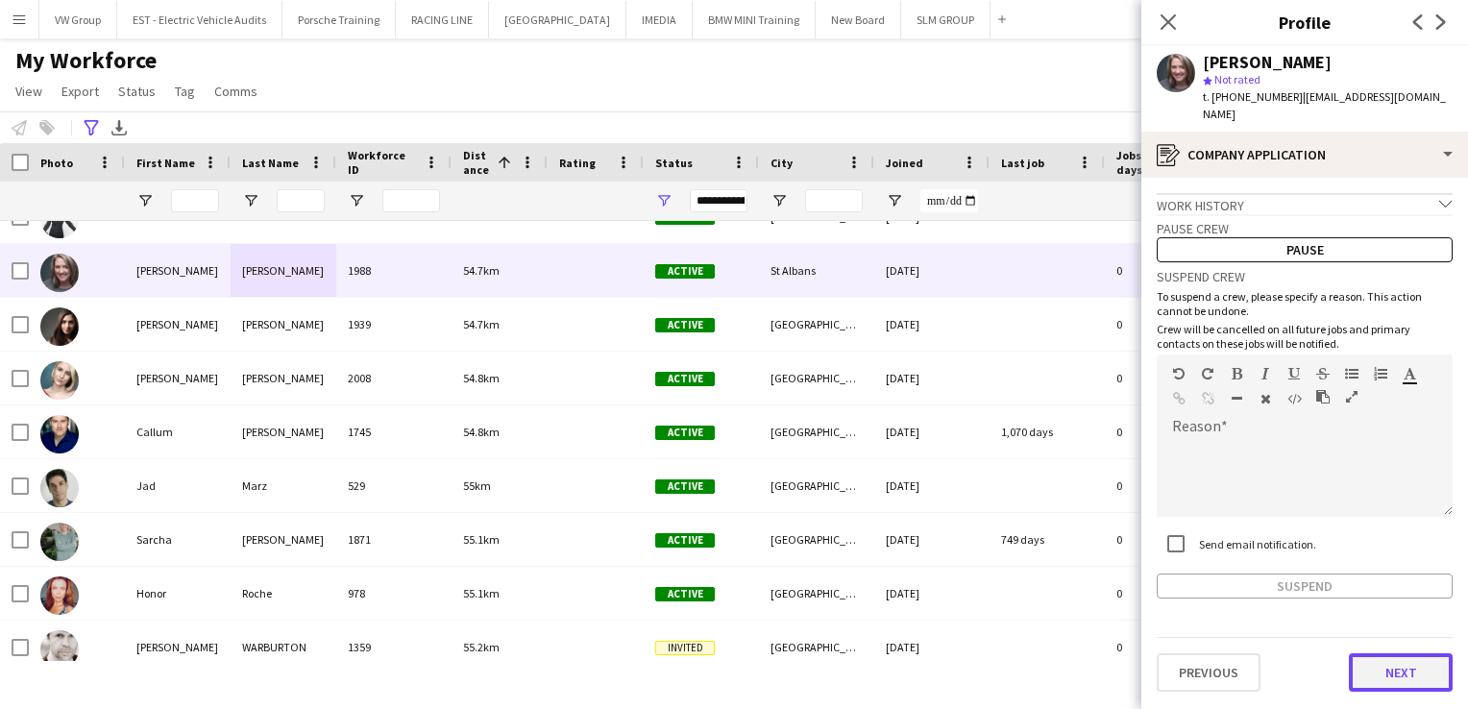
click at [1407, 653] on button "Next" at bounding box center [1401, 672] width 104 height 38
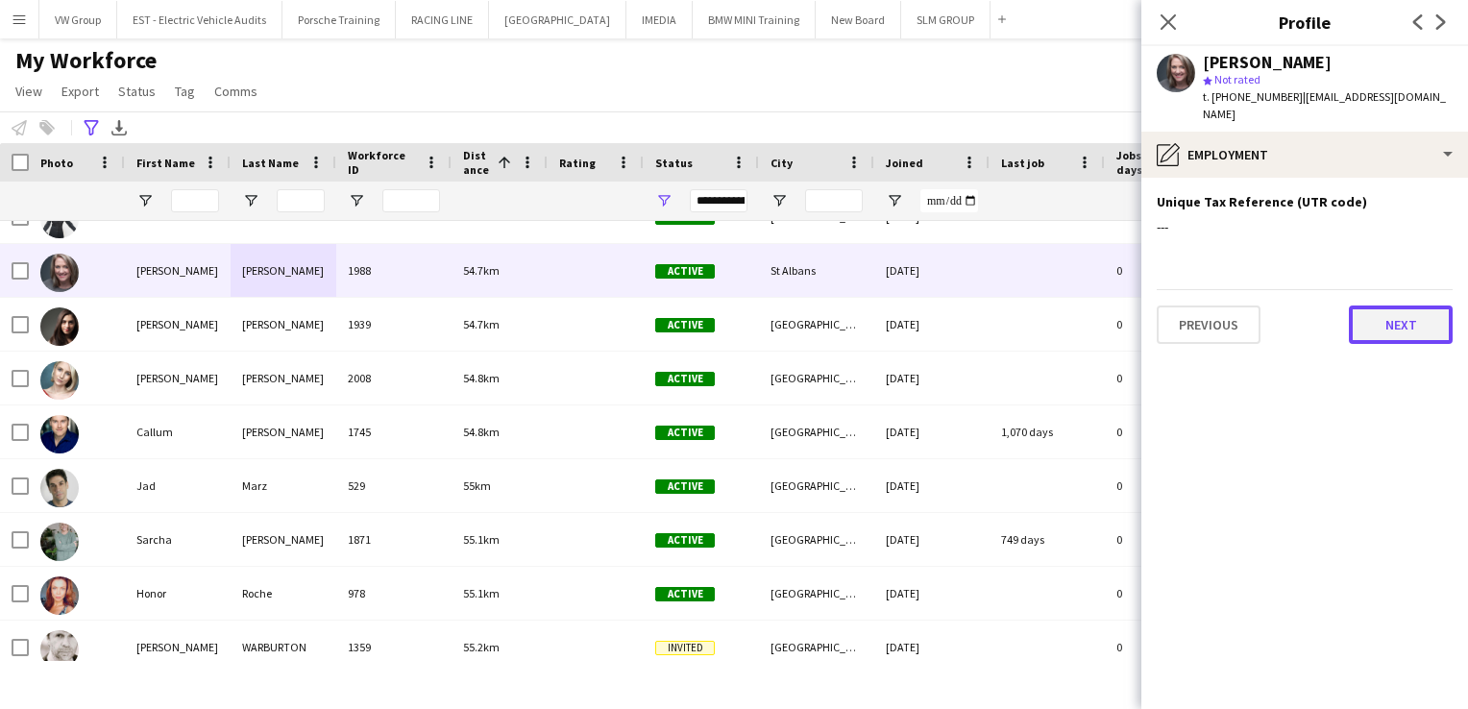
click at [1376, 313] on button "Next" at bounding box center [1401, 325] width 104 height 38
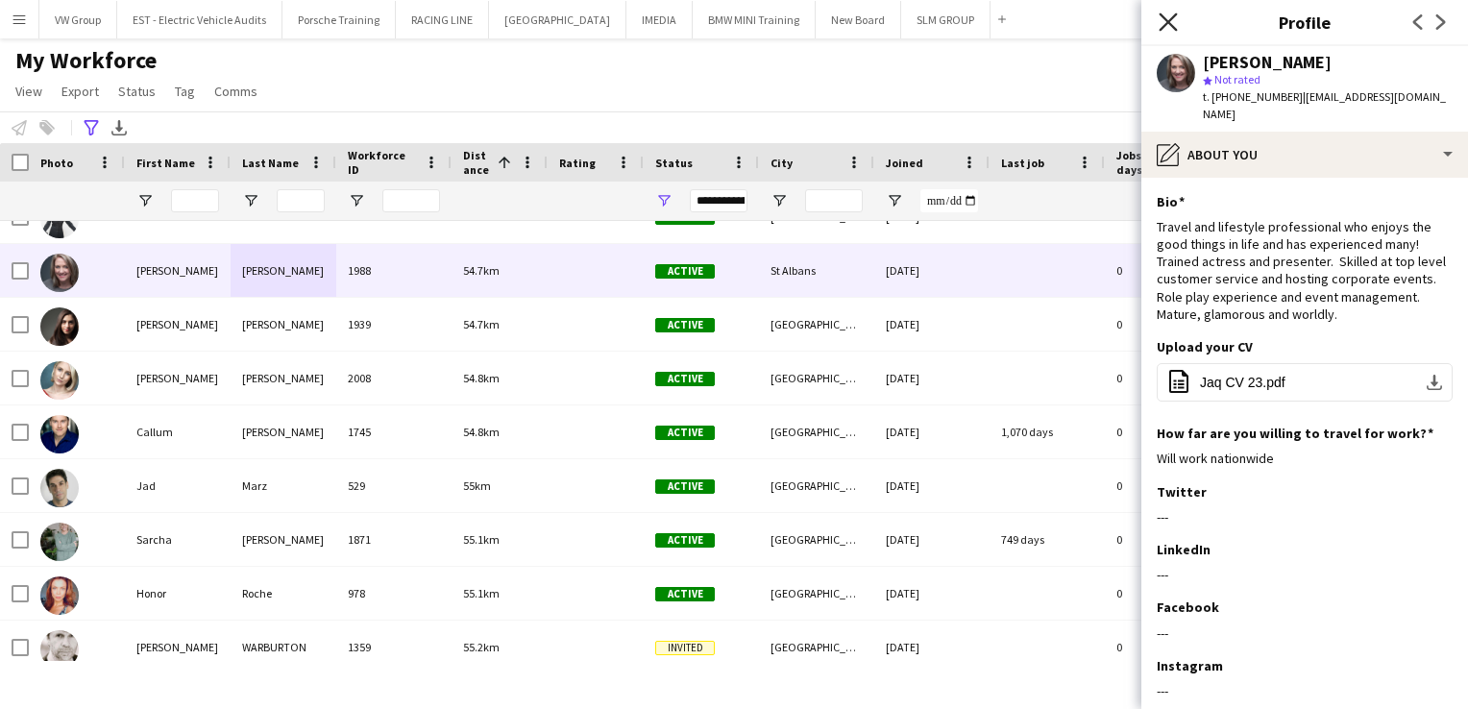
click at [1170, 22] on icon "Close pop-in" at bounding box center [1168, 21] width 18 height 18
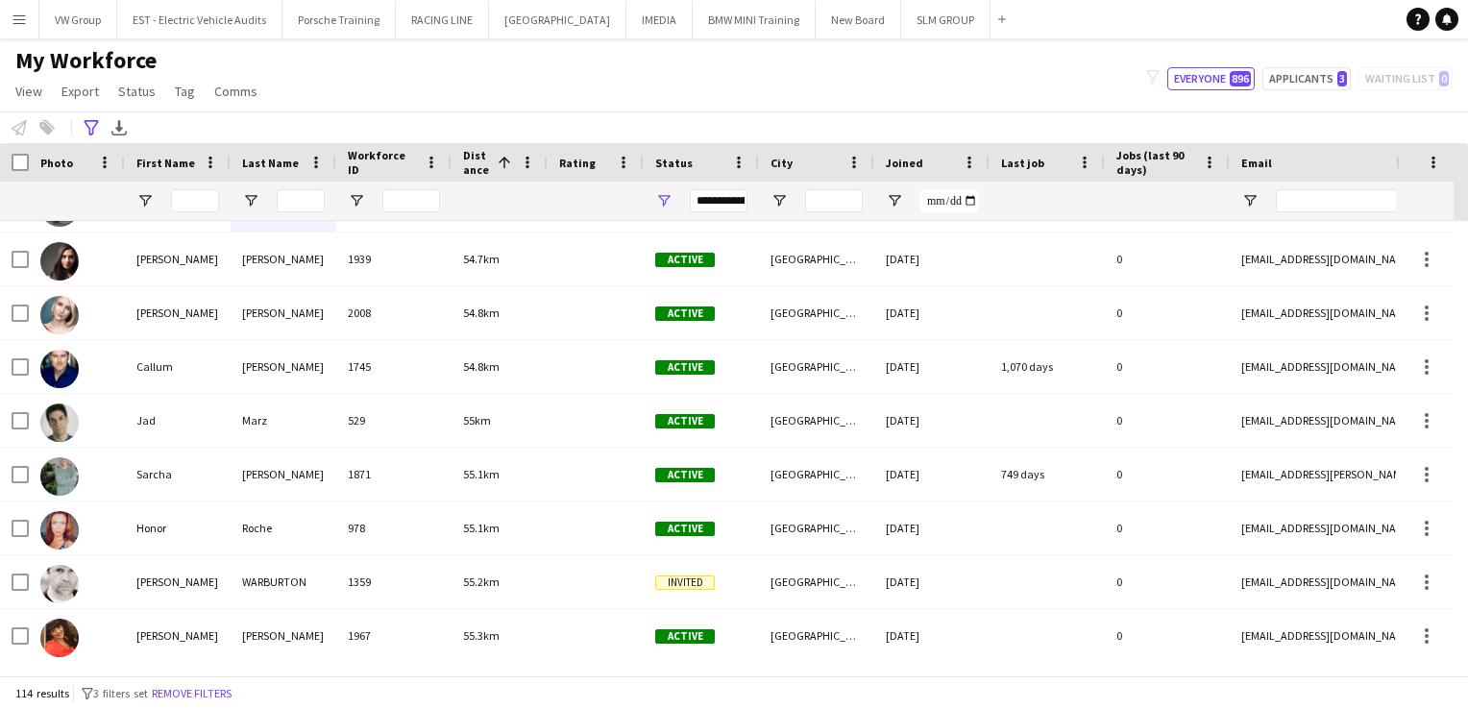
scroll to position [1614, 0]
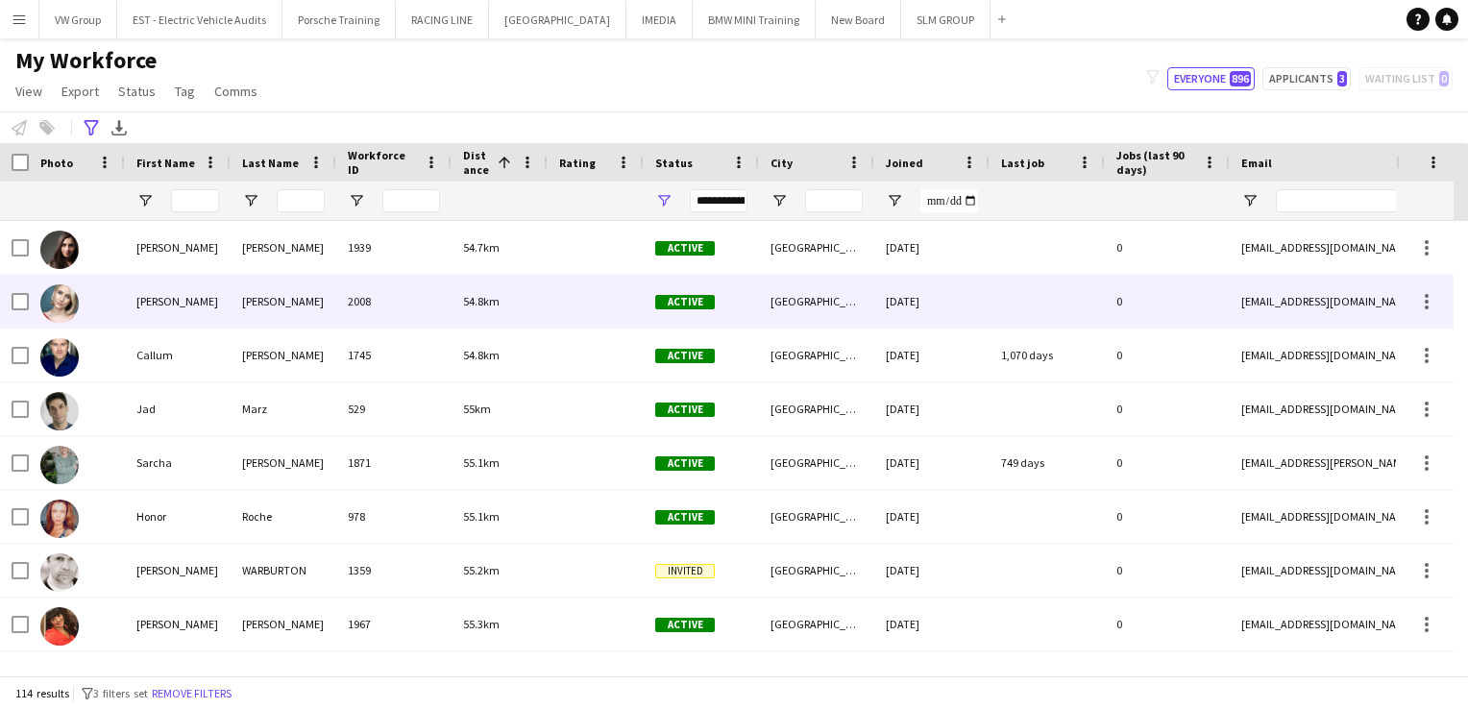
click at [273, 309] on div "Youngerman" at bounding box center [284, 301] width 106 height 53
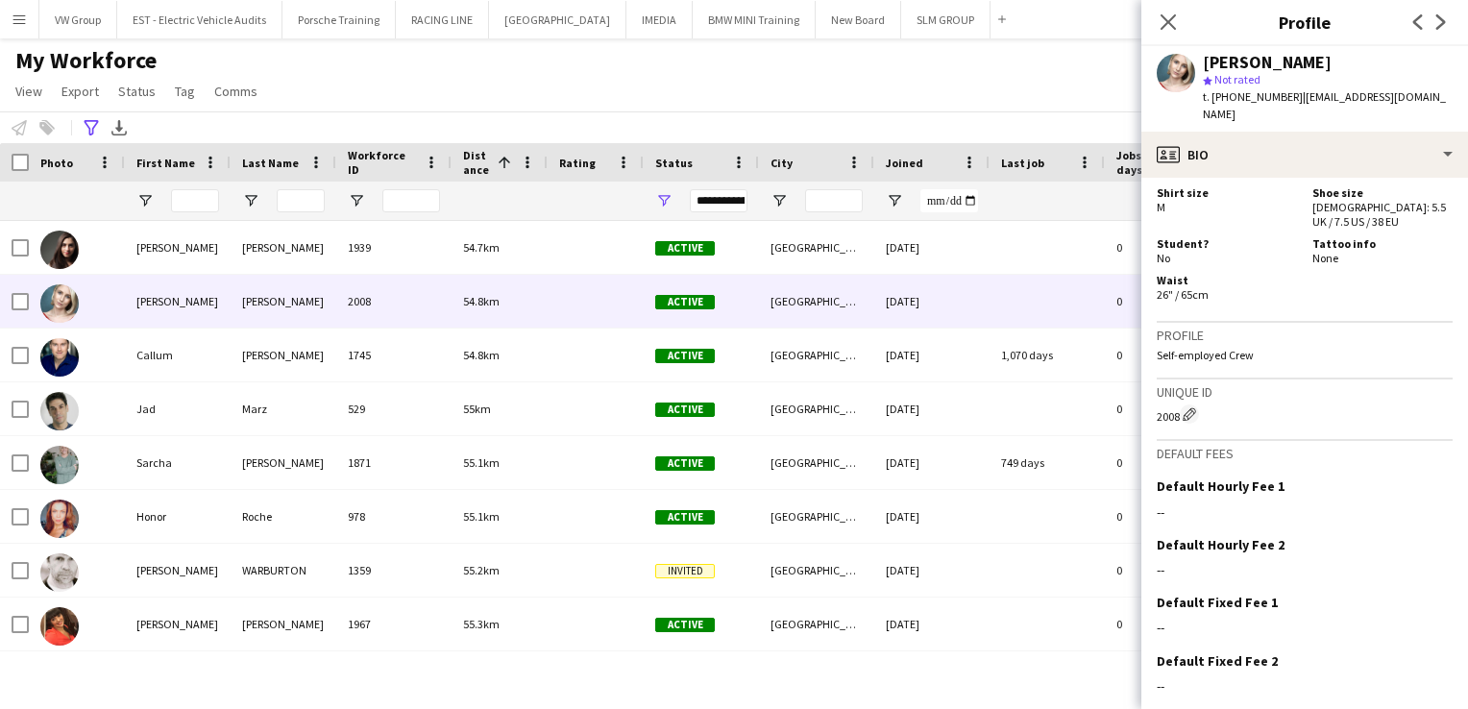
scroll to position [1240, 0]
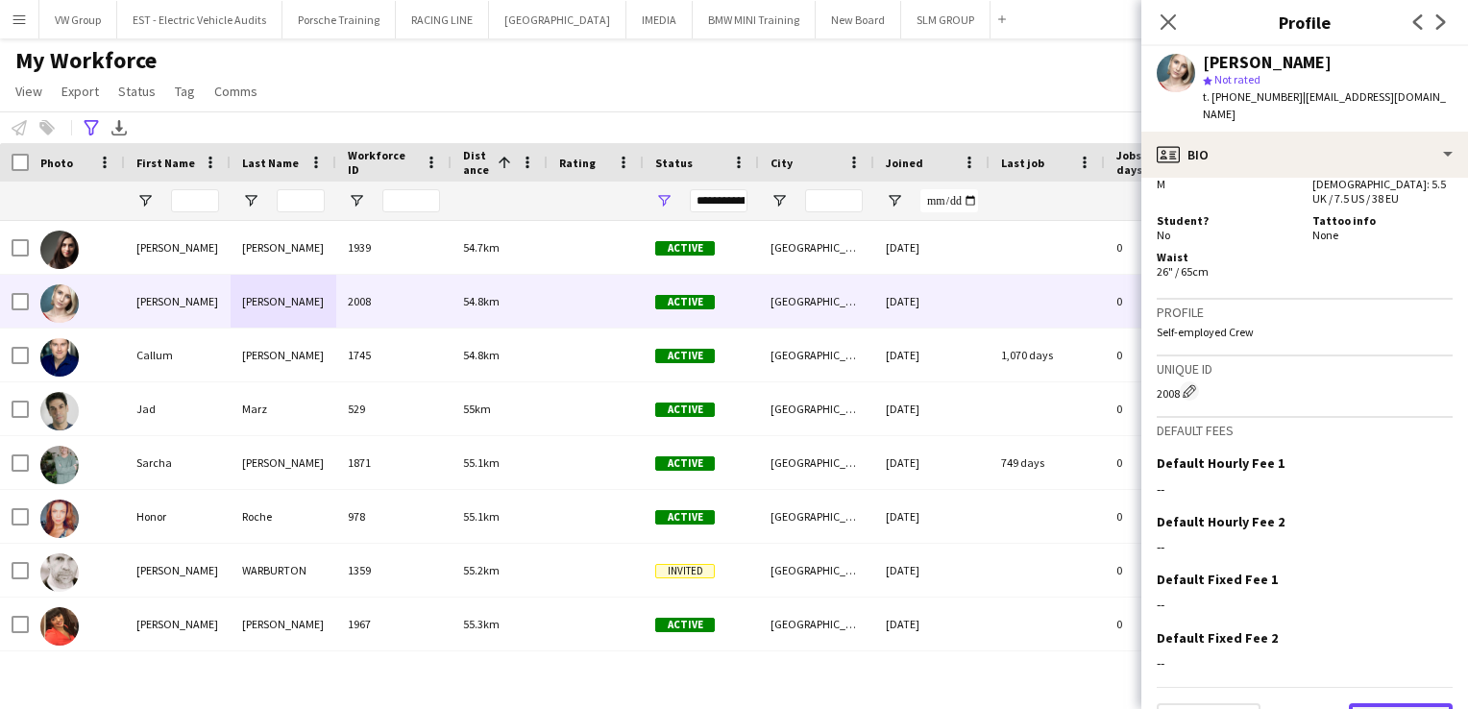
click at [1399, 703] on button "Next" at bounding box center [1401, 722] width 104 height 38
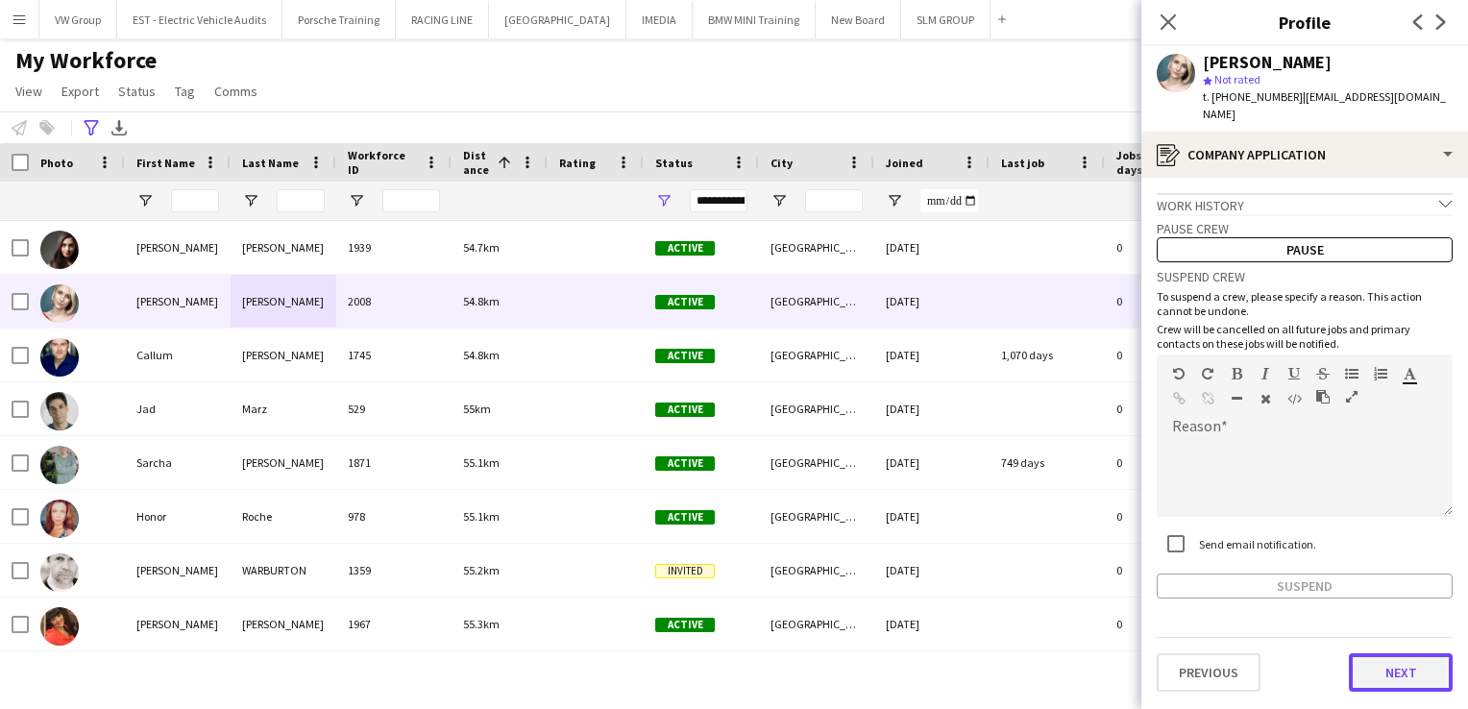
click at [1394, 655] on button "Next" at bounding box center [1401, 672] width 104 height 38
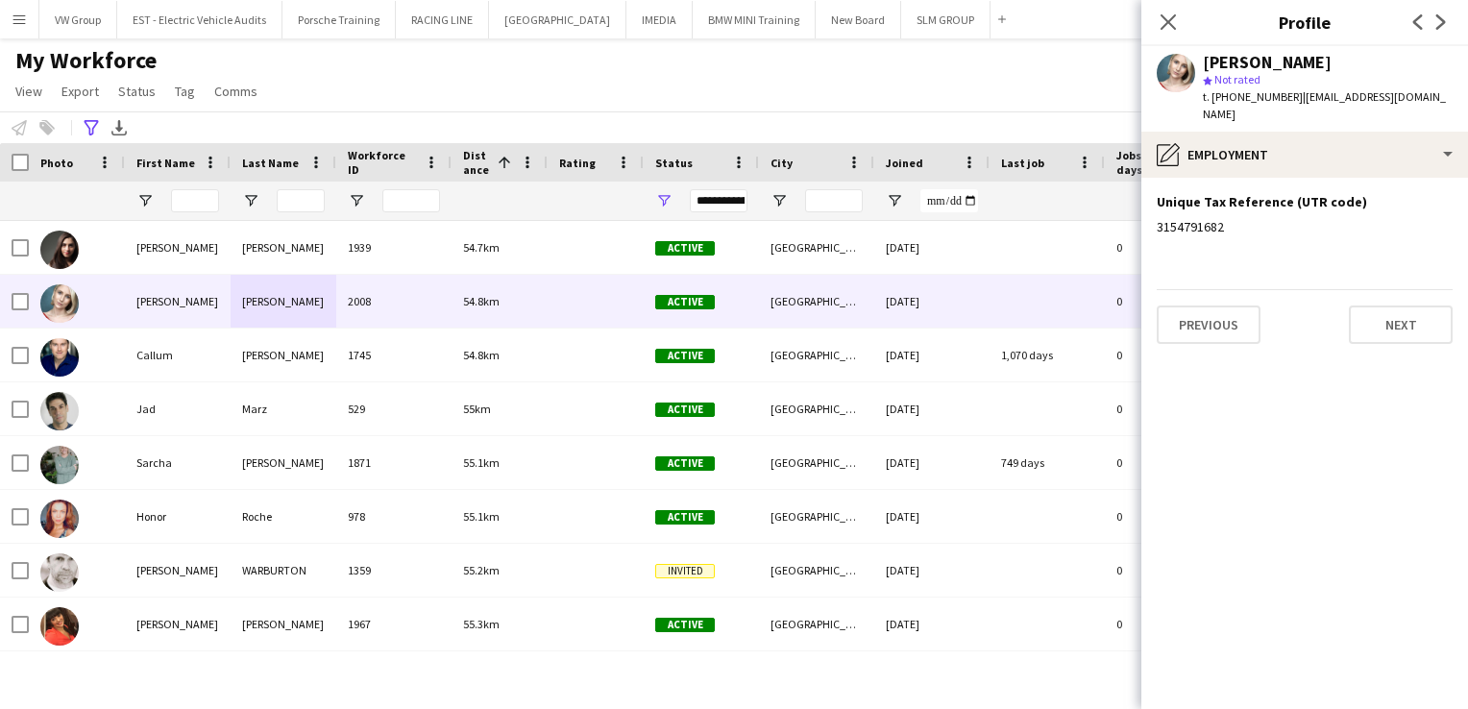
click at [1372, 327] on app-section-data-types "Unique Tax Reference (UTR code) Edit this field 3154791682 Previous Next" at bounding box center [1305, 443] width 327 height 531
click at [1372, 321] on button "Next" at bounding box center [1401, 325] width 104 height 38
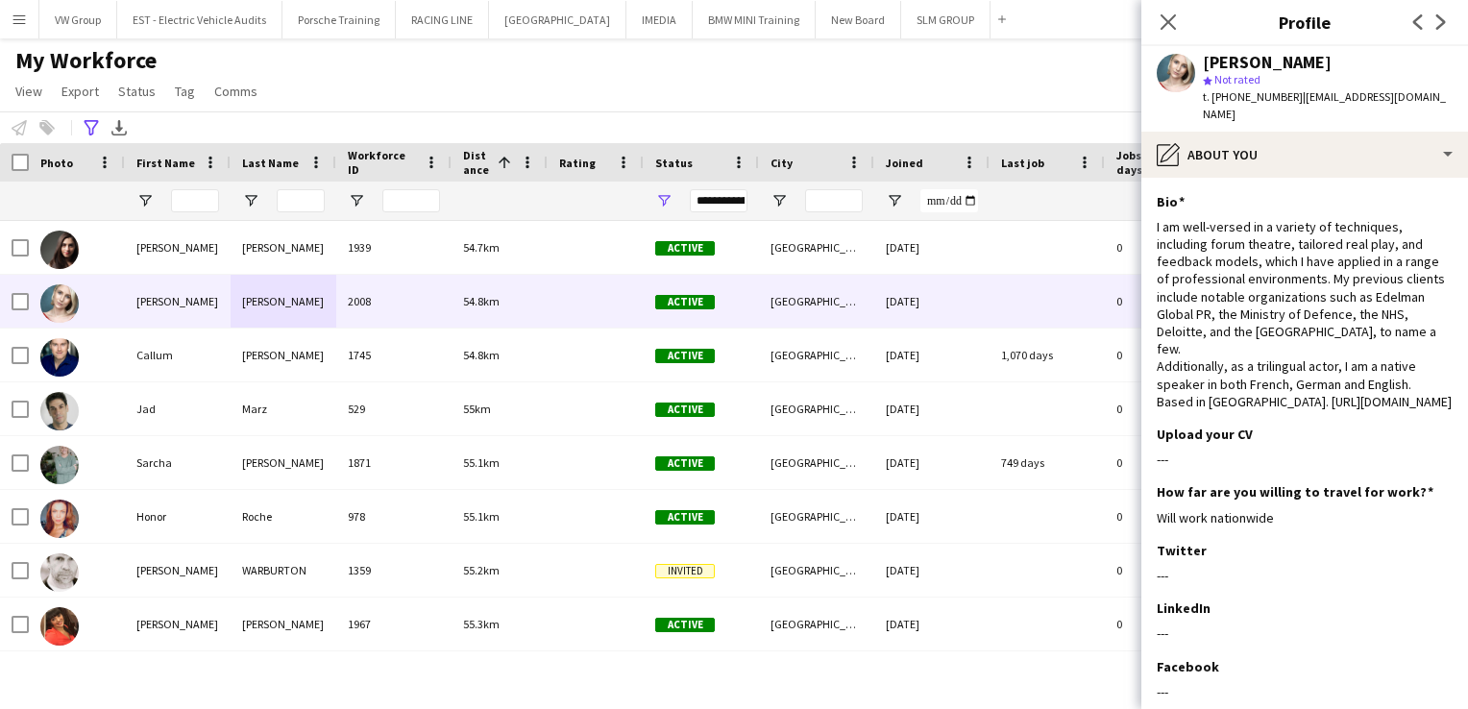
scroll to position [189, 0]
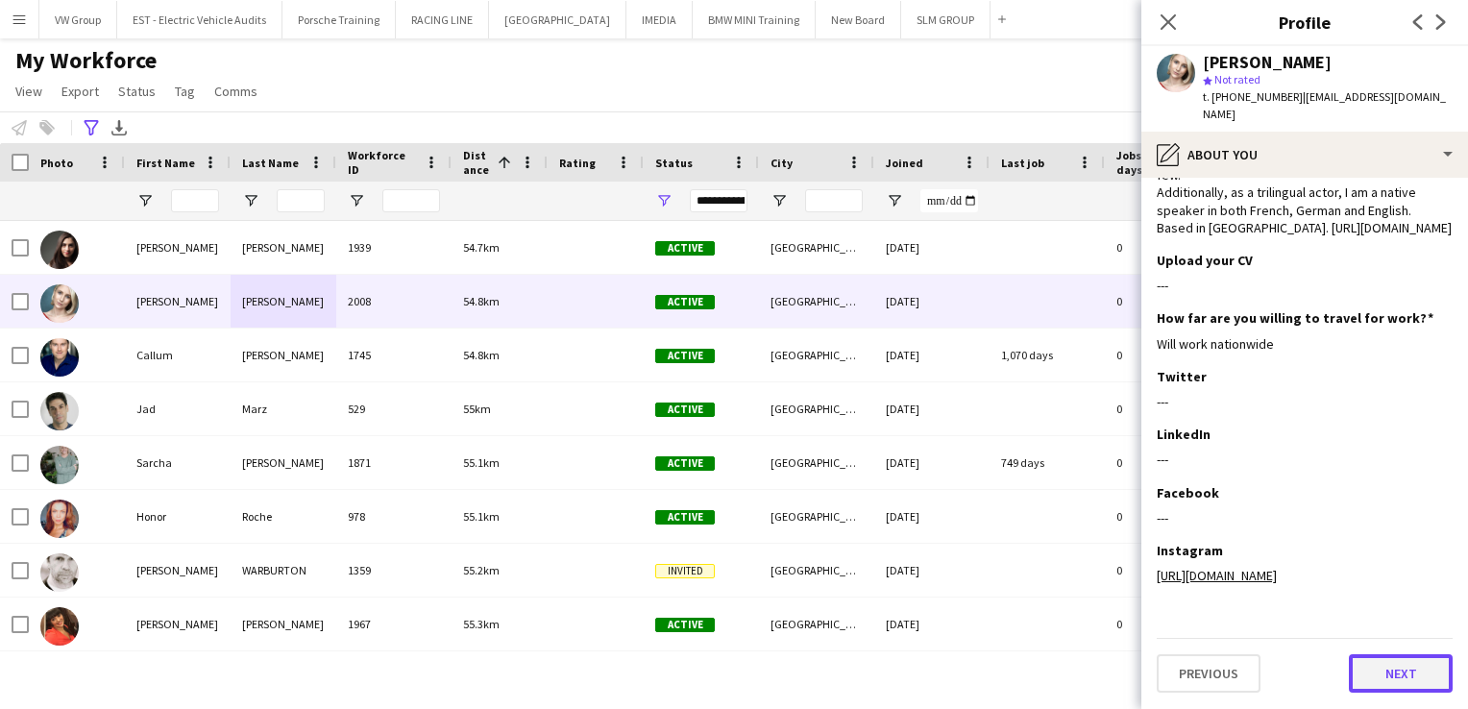
click at [1384, 681] on button "Next" at bounding box center [1401, 673] width 104 height 38
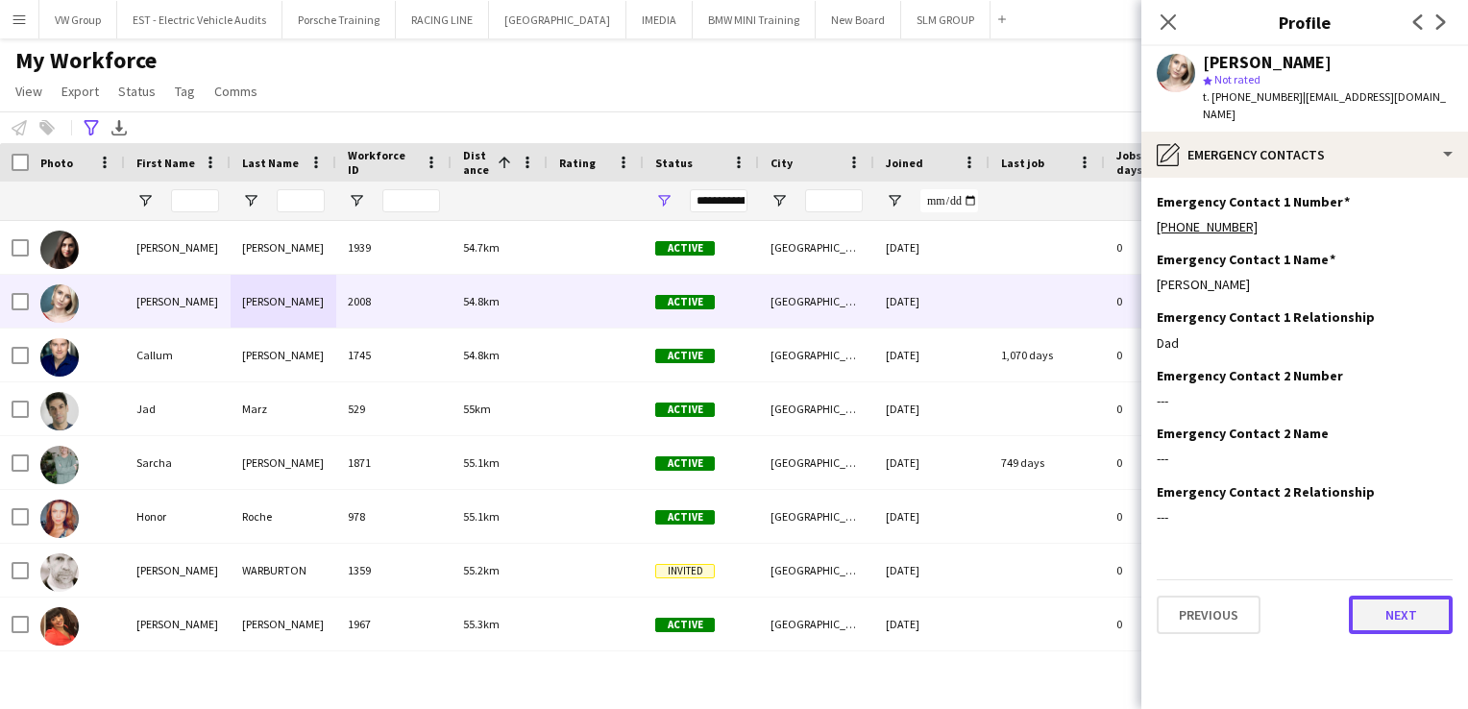
click at [1400, 597] on button "Next" at bounding box center [1401, 615] width 104 height 38
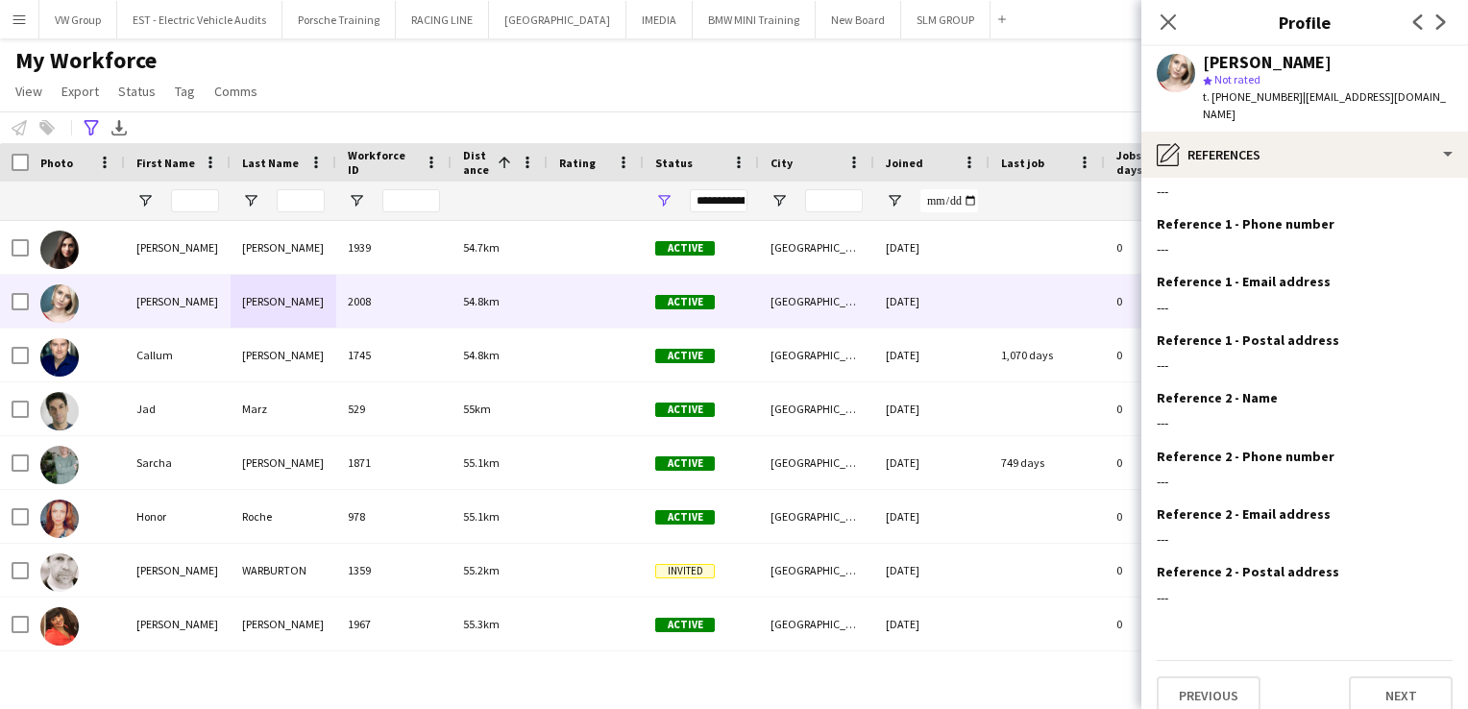
scroll to position [37, 0]
click at [1394, 686] on button "Next" at bounding box center [1401, 694] width 104 height 38
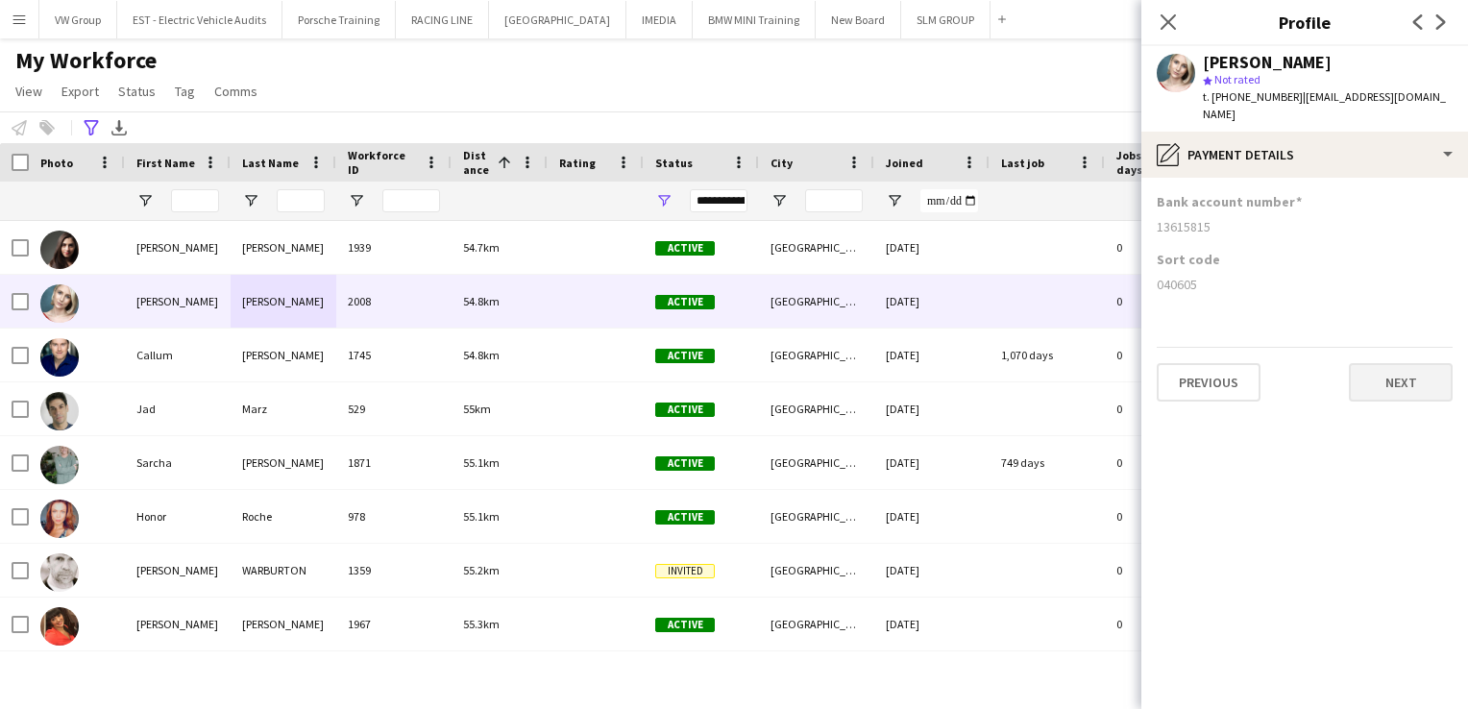
scroll to position [0, 0]
click at [1406, 370] on button "Next" at bounding box center [1401, 382] width 104 height 38
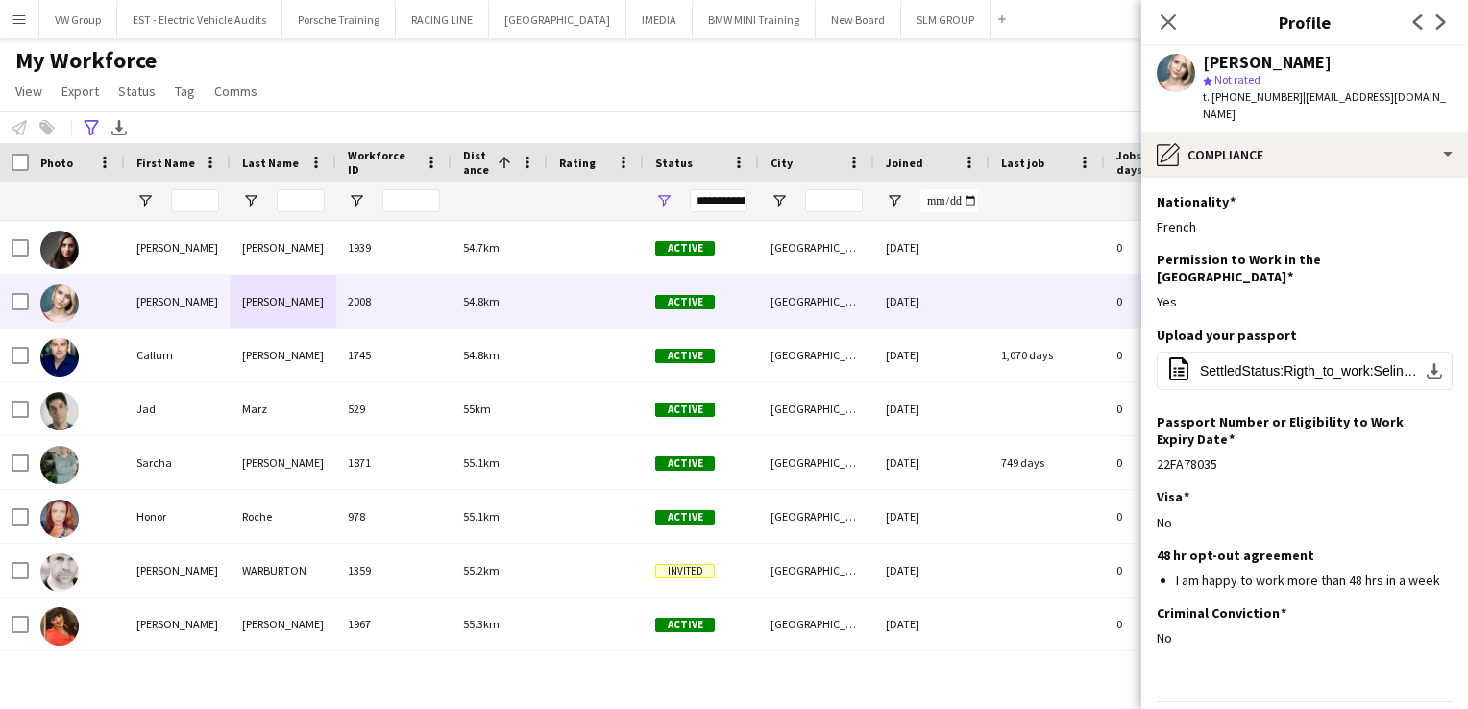
scroll to position [26, 0]
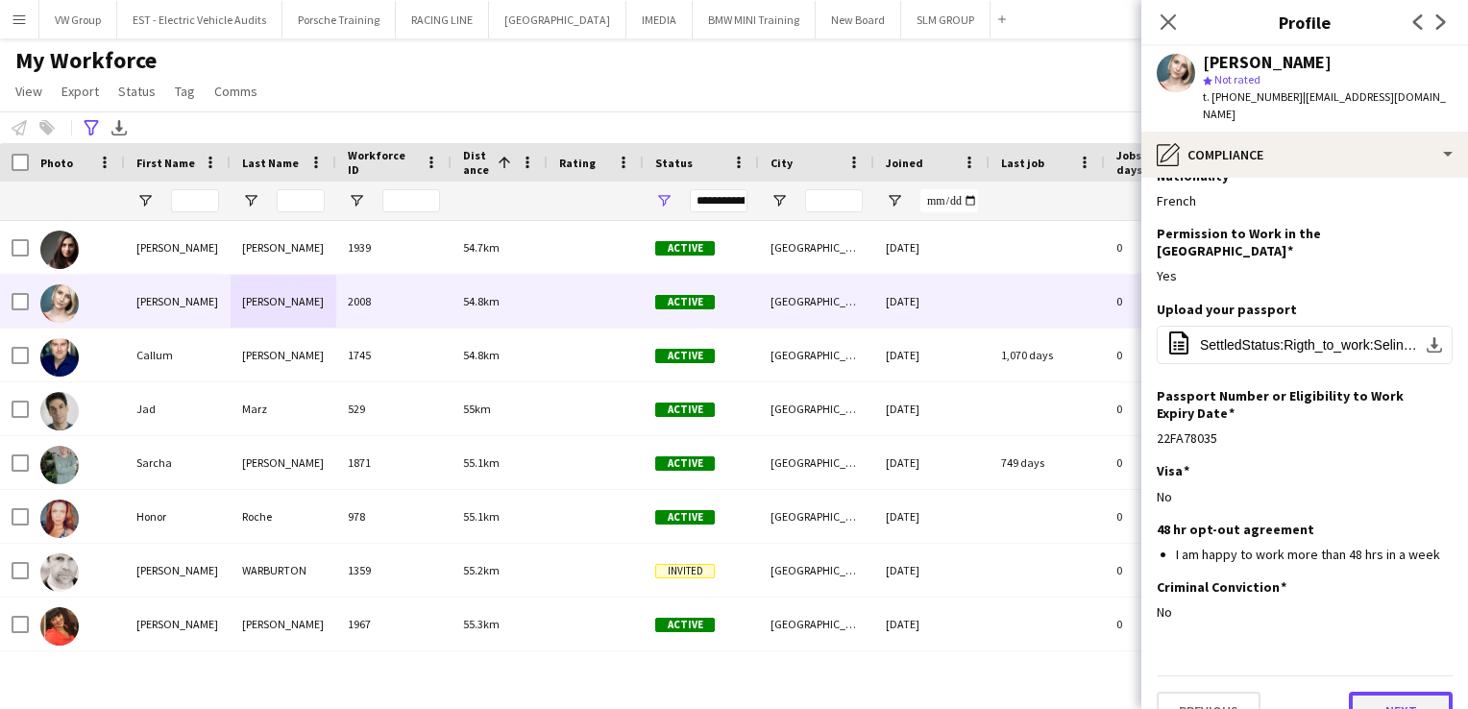
click at [1376, 692] on button "Next" at bounding box center [1401, 711] width 104 height 38
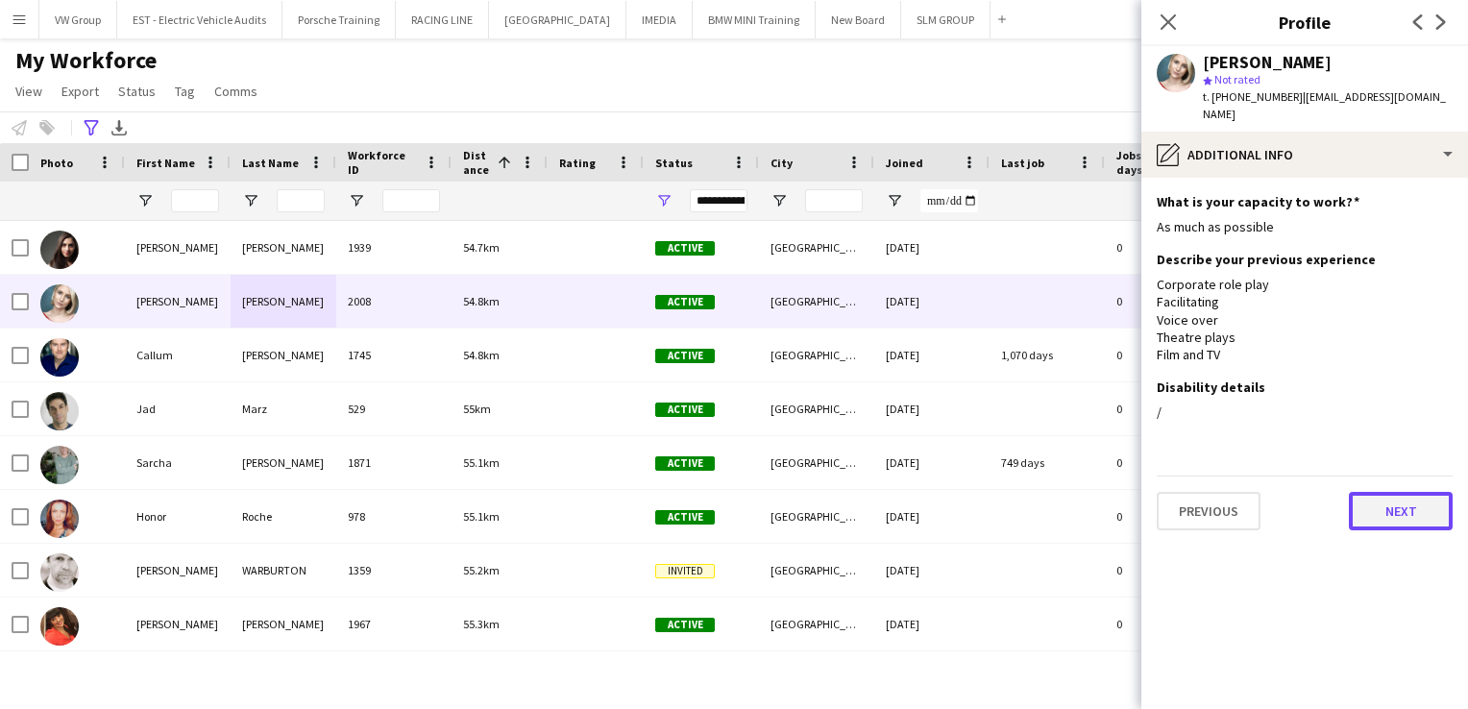
click at [1368, 492] on button "Next" at bounding box center [1401, 511] width 104 height 38
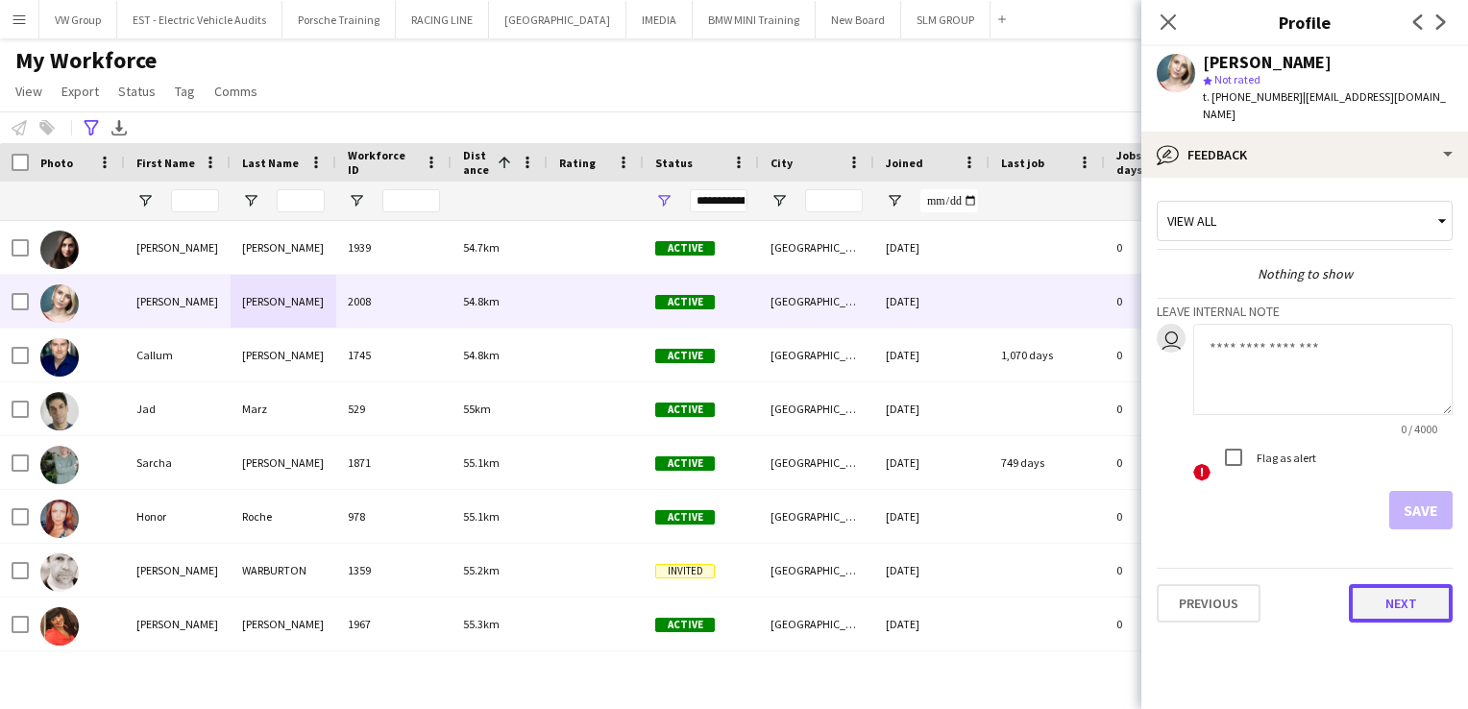
click at [1399, 591] on button "Next" at bounding box center [1401, 603] width 104 height 38
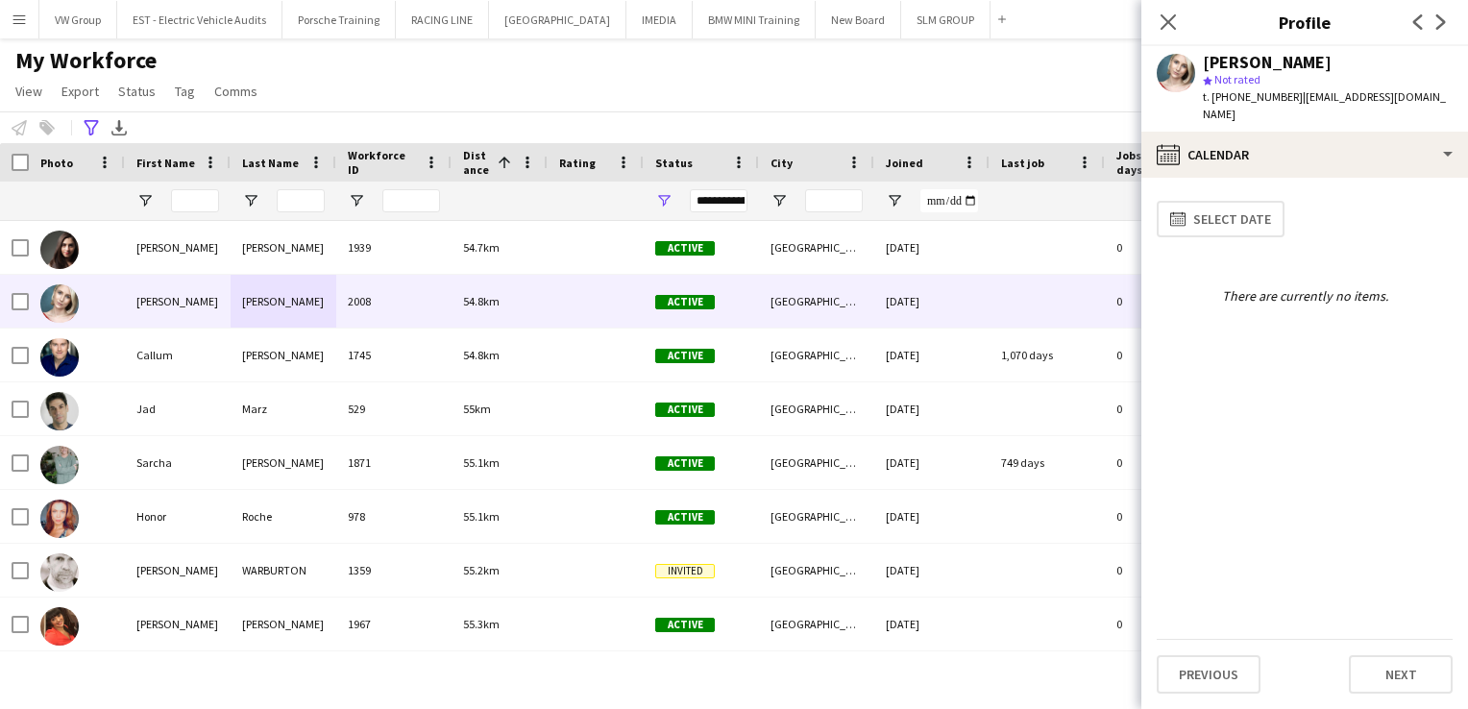
click at [1397, 694] on app-calendar-tab "calendar-full Select date There are currently no items. Previous Next" at bounding box center [1305, 443] width 327 height 531
click at [1168, 25] on icon "Close pop-in" at bounding box center [1168, 21] width 18 height 18
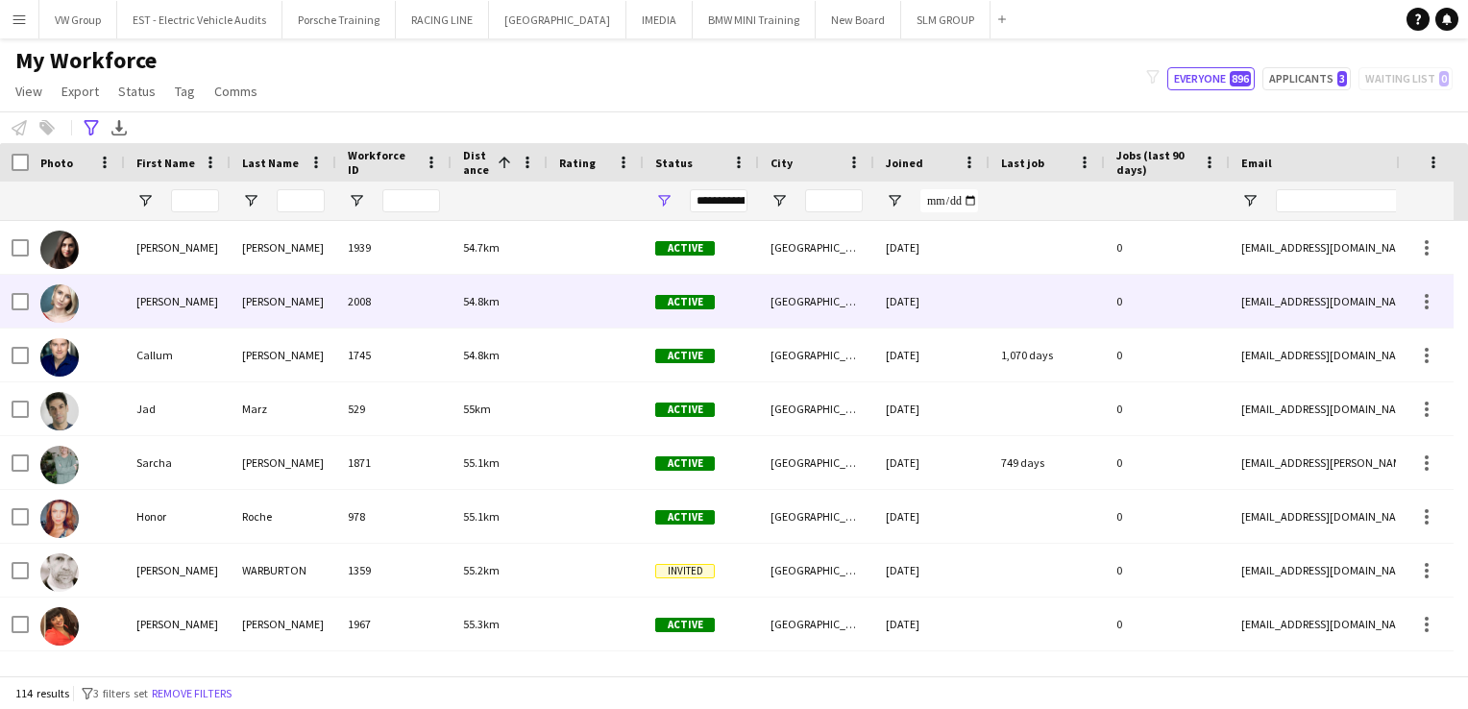
click at [274, 310] on div "Youngerman" at bounding box center [284, 301] width 106 height 53
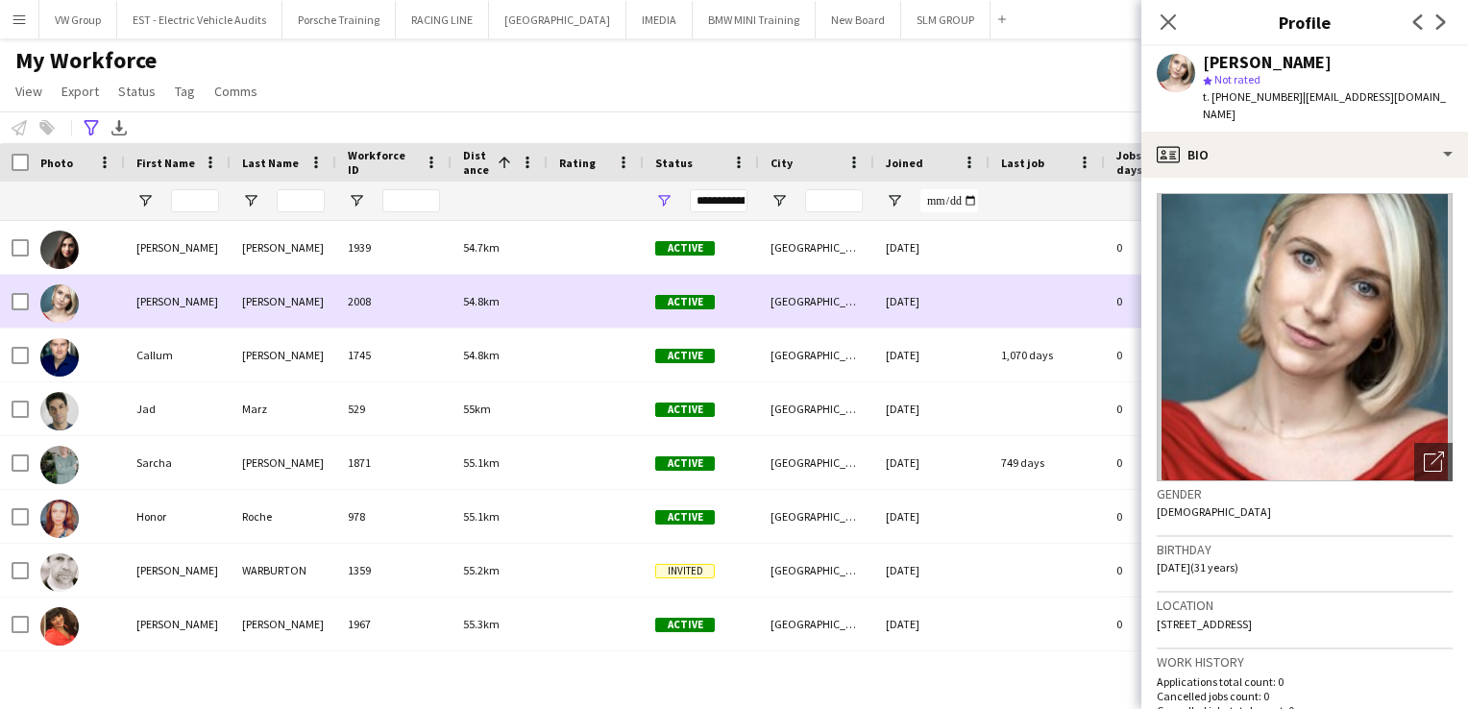
click at [274, 310] on div "Youngerman" at bounding box center [284, 301] width 106 height 53
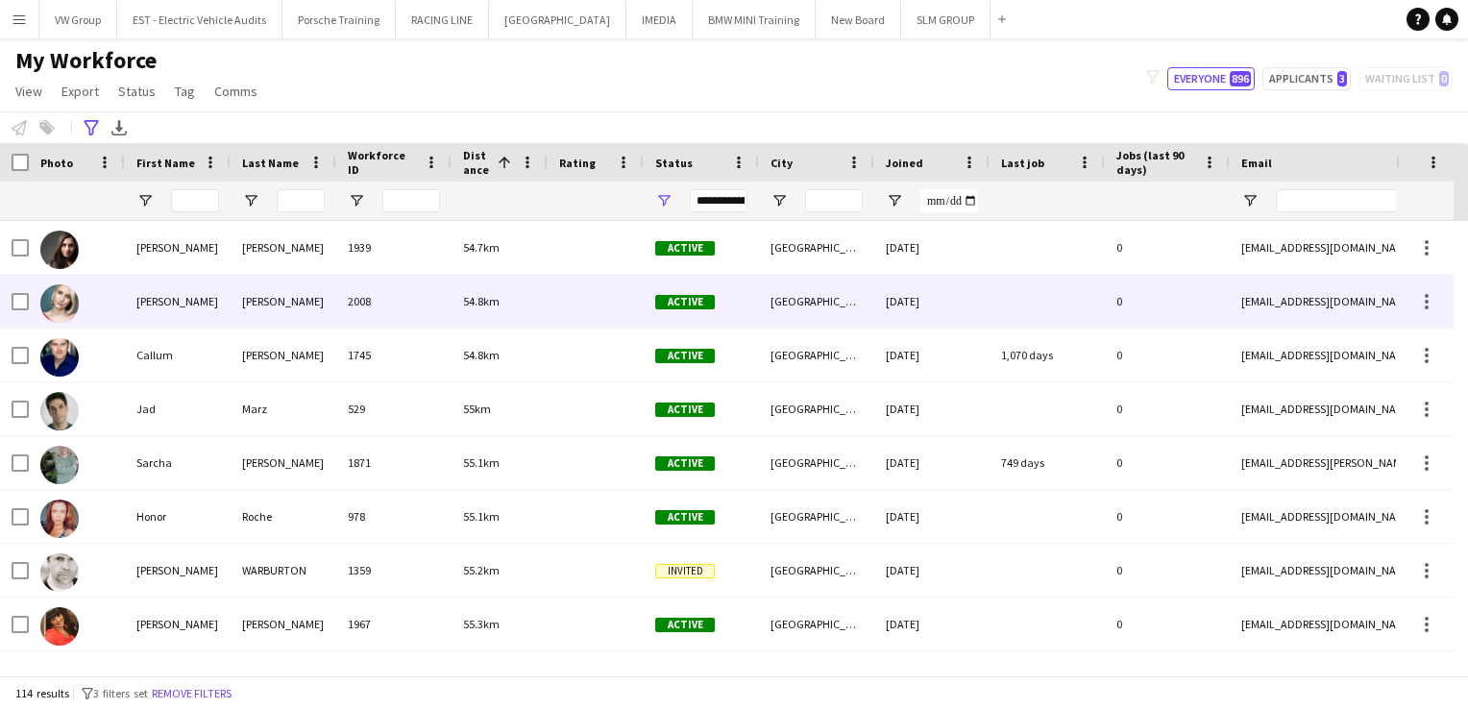
click at [274, 310] on div "Youngerman" at bounding box center [284, 301] width 106 height 53
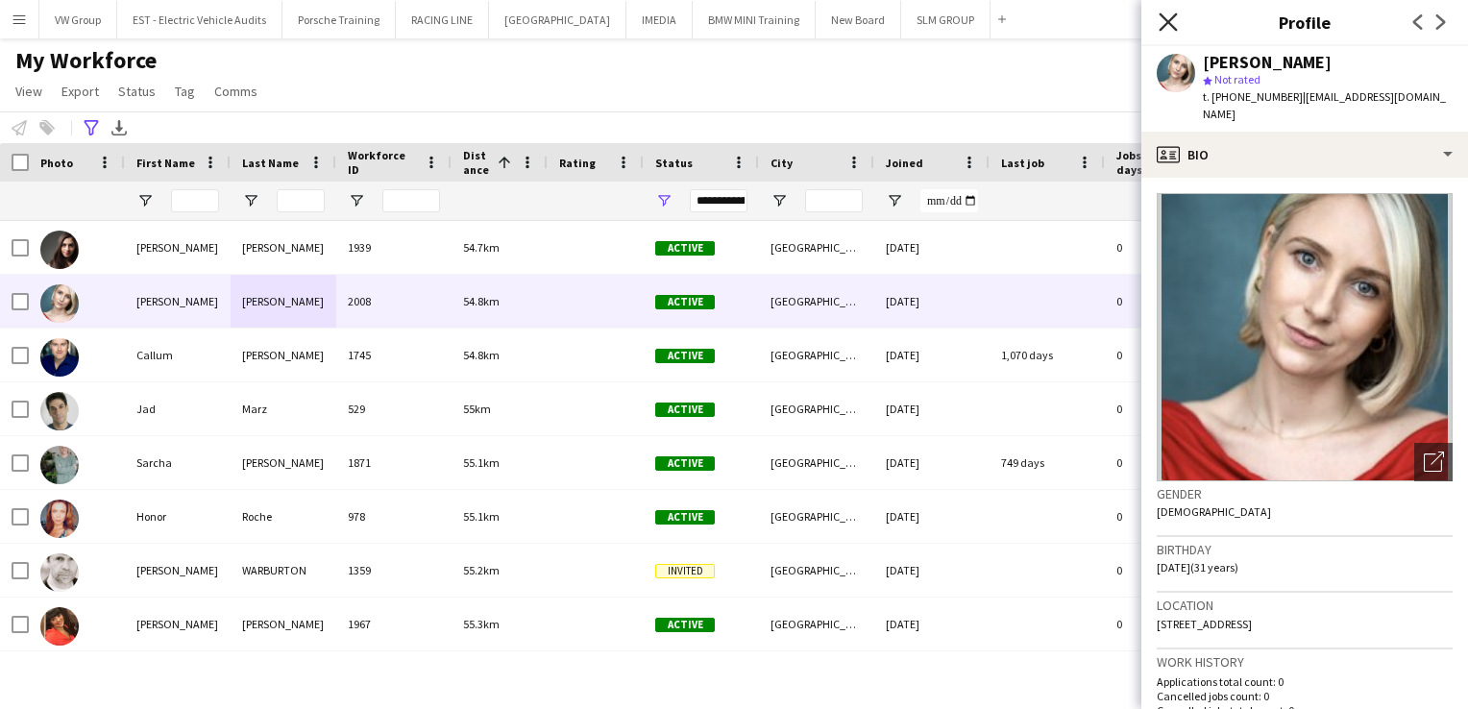
click at [1170, 26] on icon "Close pop-in" at bounding box center [1168, 21] width 18 height 18
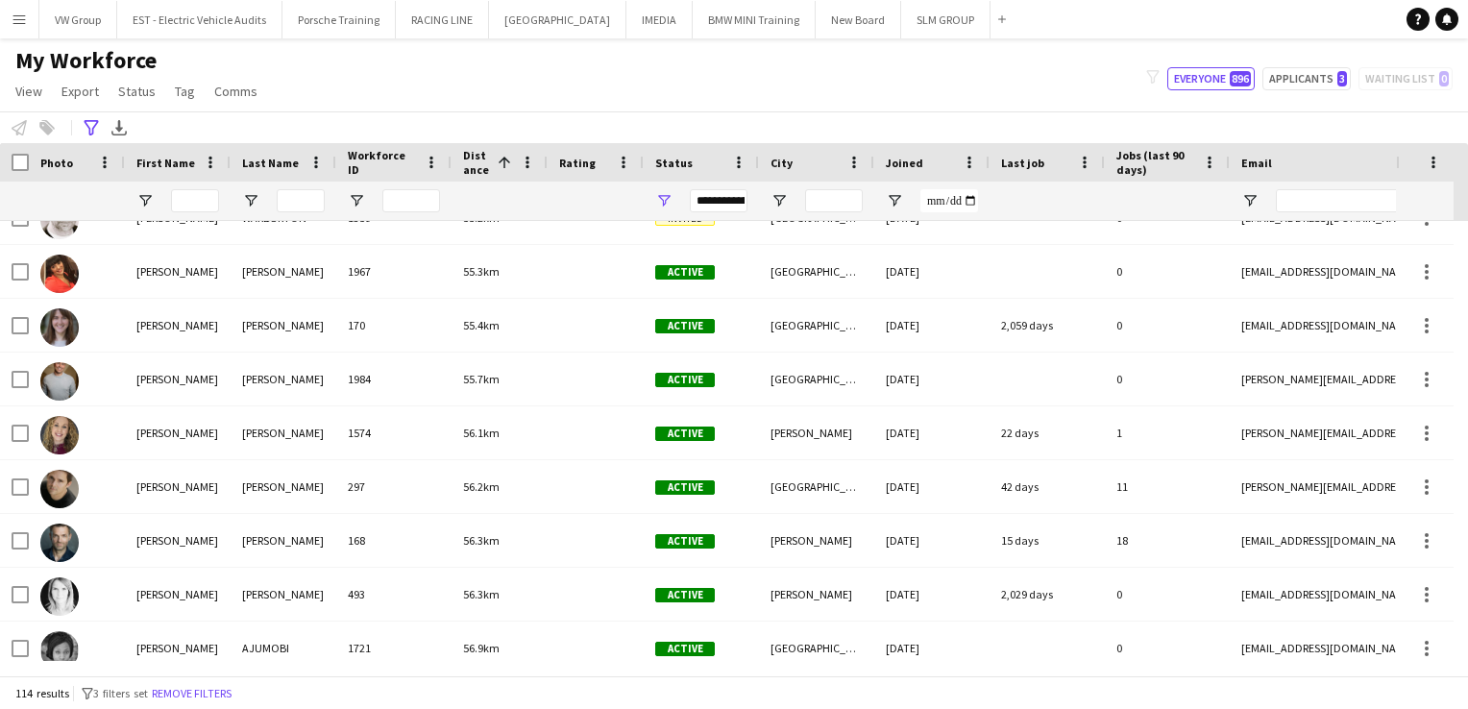
scroll to position [1999, 0]
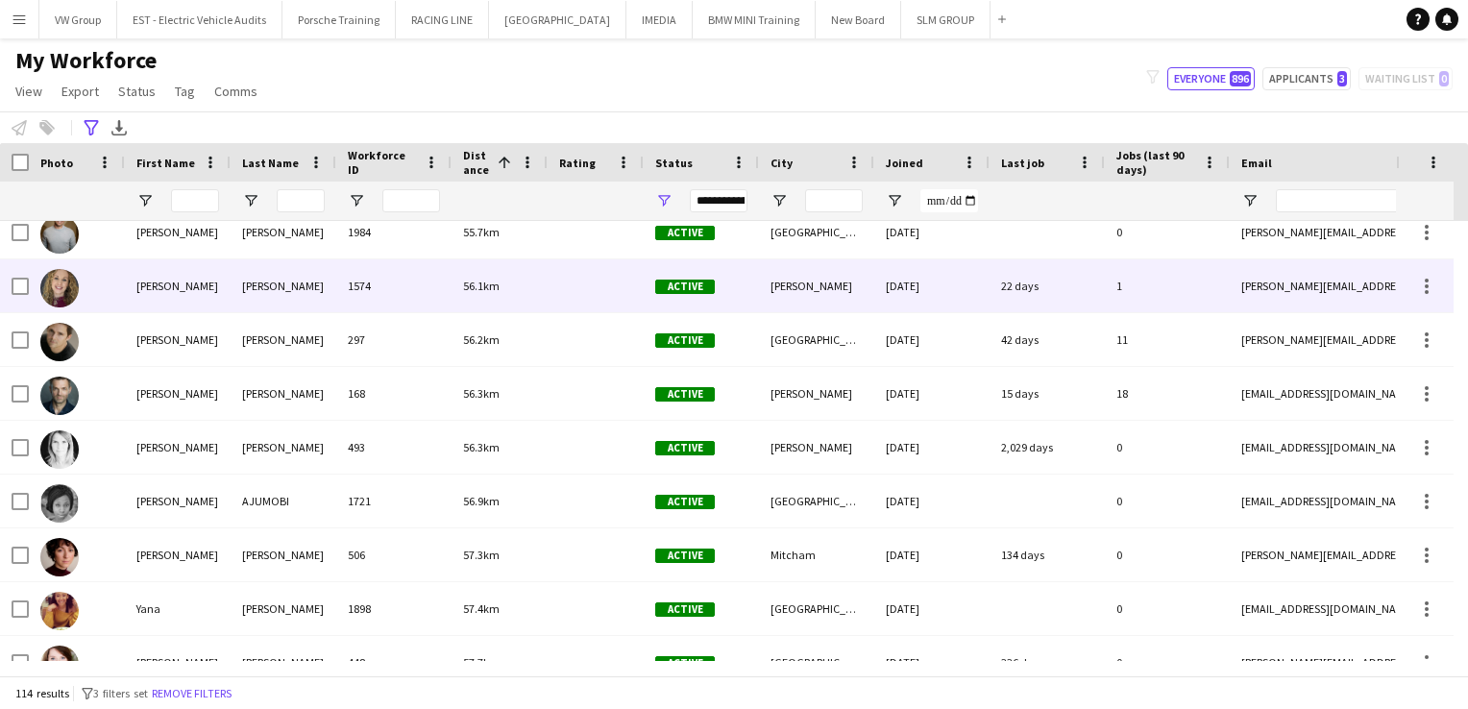
click at [492, 284] on span "56.1km" at bounding box center [481, 286] width 37 height 14
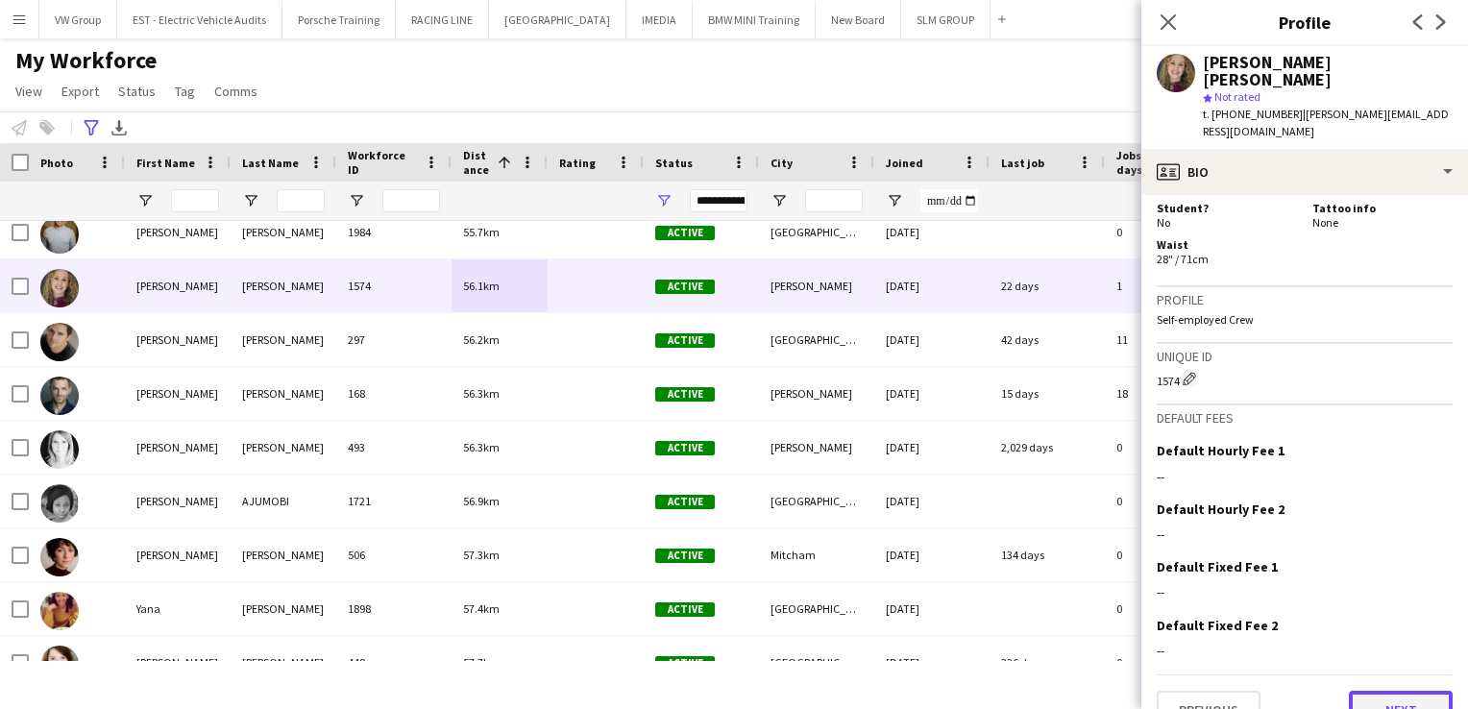
click at [1423, 691] on button "Next" at bounding box center [1401, 710] width 104 height 38
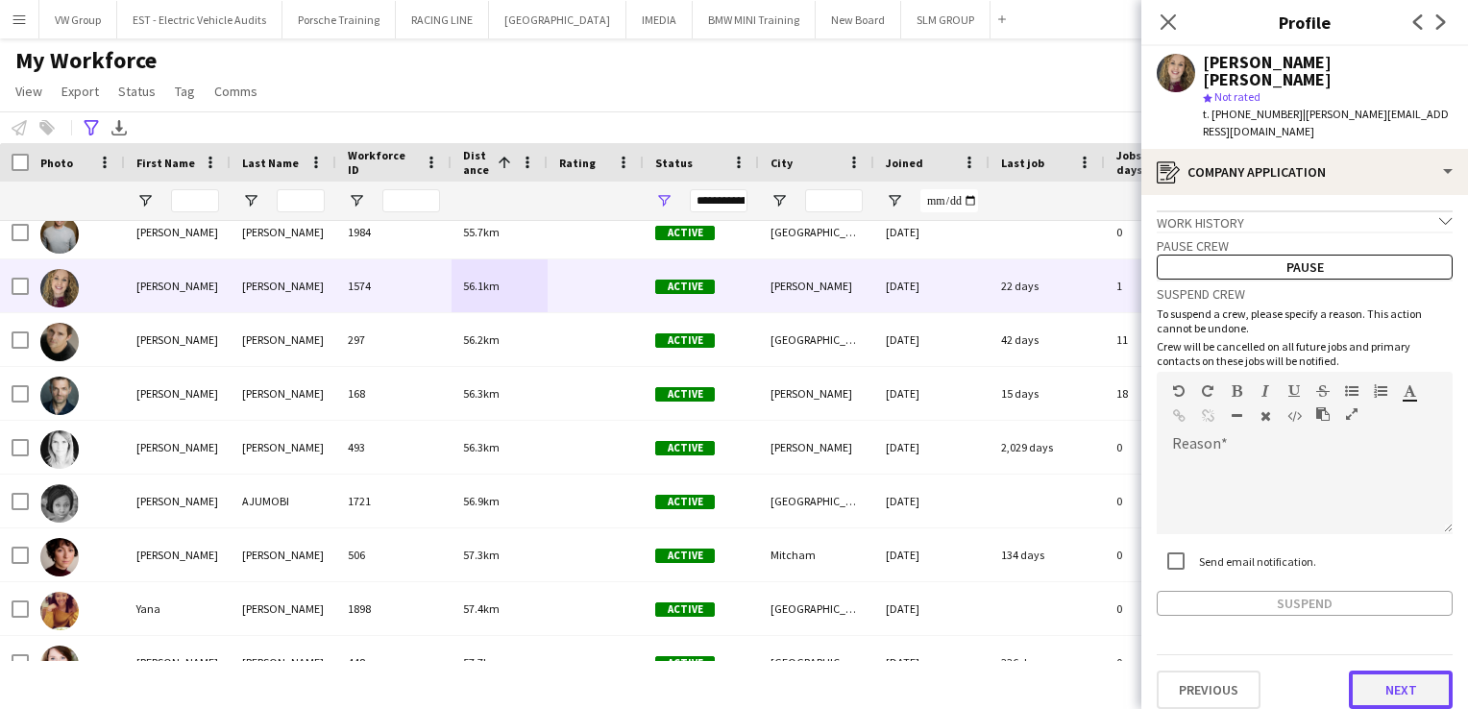
click at [1417, 678] on button "Next" at bounding box center [1401, 690] width 104 height 38
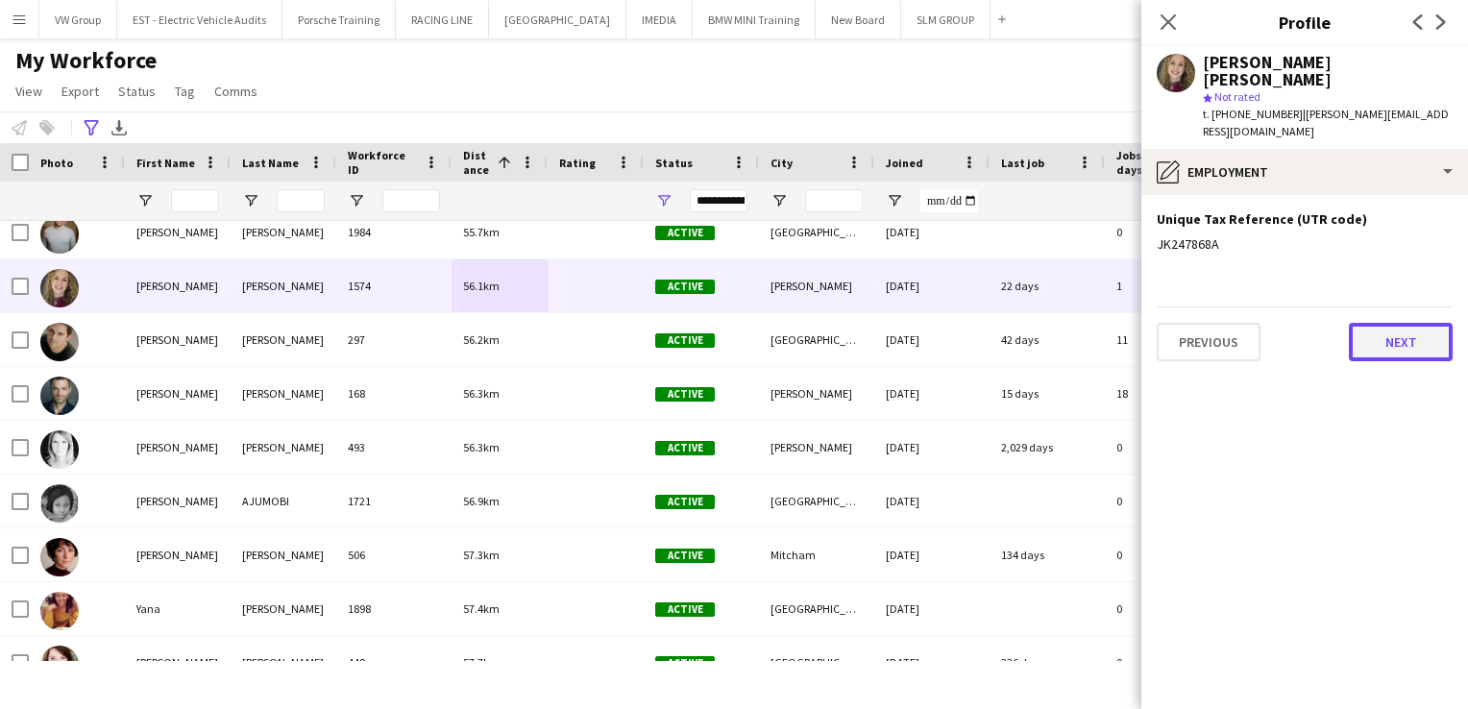
click at [1421, 330] on button "Next" at bounding box center [1401, 342] width 104 height 38
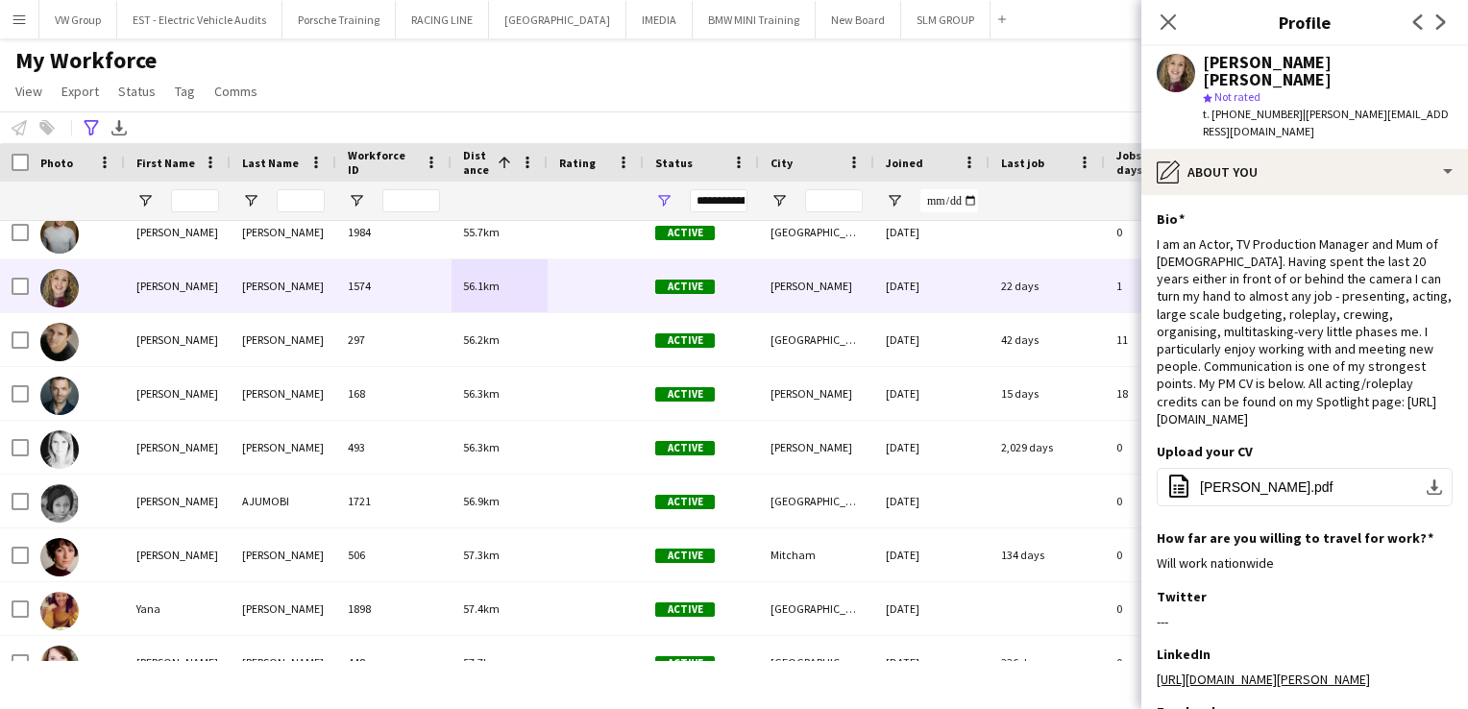
click at [1421, 330] on div "I am an Actor, TV Production Manager and Mum of 3. Having spent the last 20 yea…" at bounding box center [1305, 331] width 296 height 192
drag, startPoint x: 1404, startPoint y: 402, endPoint x: 1156, endPoint y: 405, distance: 247.9
click at [1156, 405] on app-section-data-types "Bio Edit this field I am an Actor, TV Production Manager and Mum of 3. Having s…" at bounding box center [1305, 452] width 327 height 514
drag, startPoint x: 1156, startPoint y: 405, endPoint x: 1174, endPoint y: 404, distance: 18.3
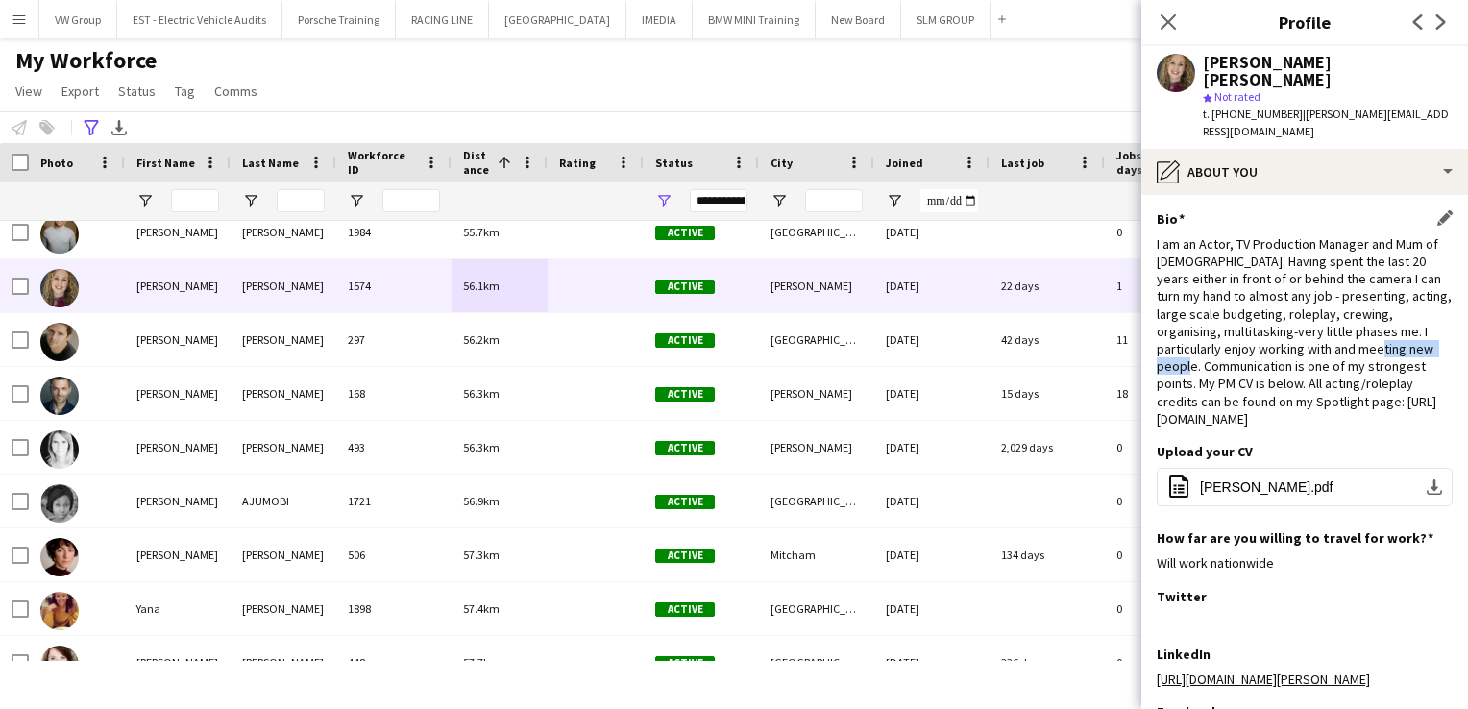
copy div "https://app.spotlight.com/5093-0198-5335"
click at [1169, 24] on icon at bounding box center [1168, 21] width 18 height 18
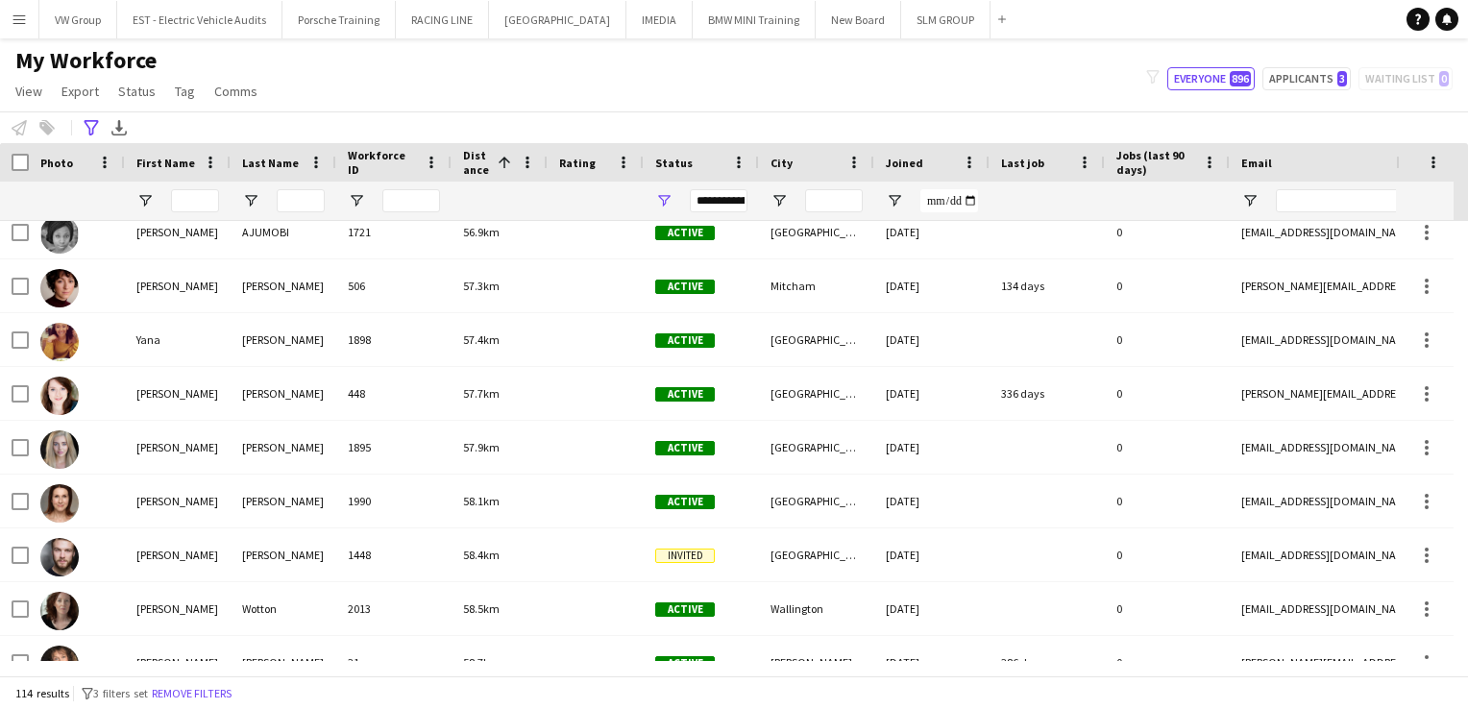
scroll to position [2422, 0]
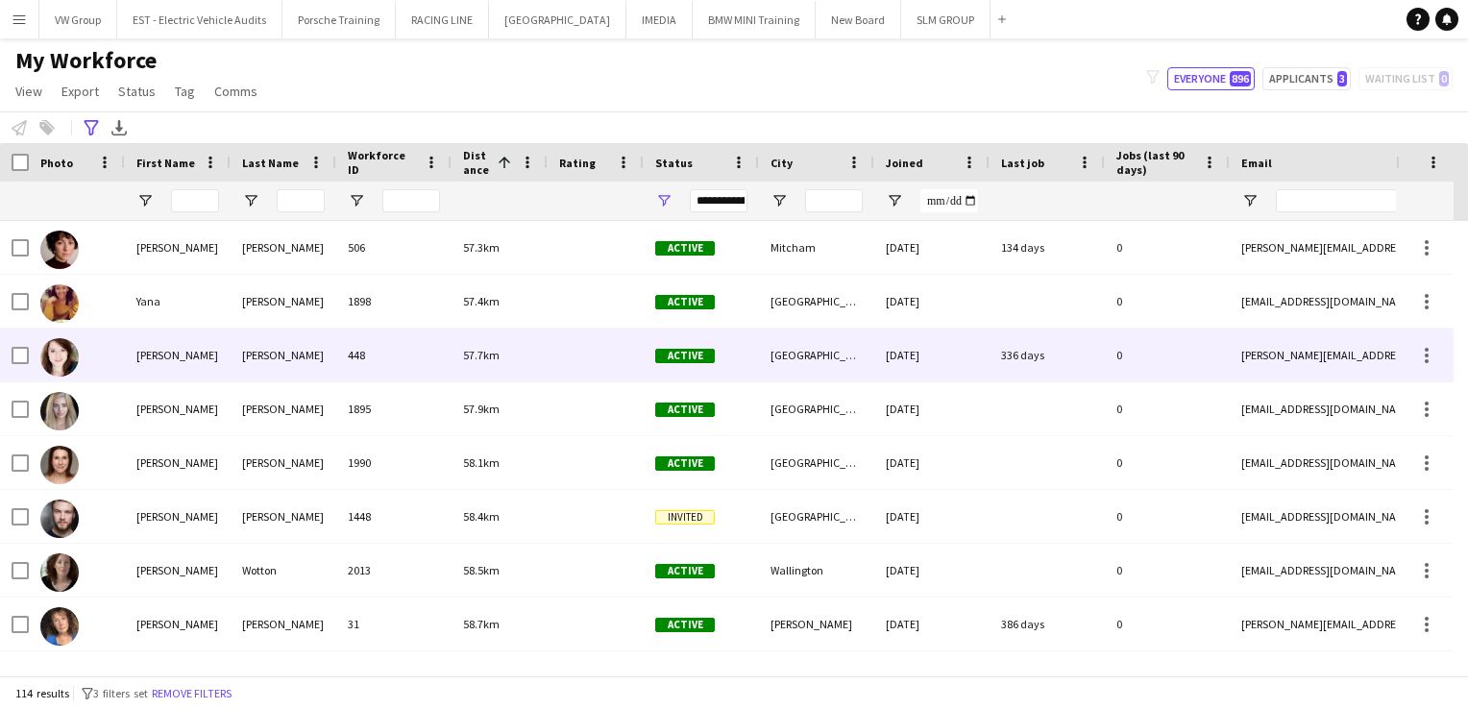
click at [250, 360] on div "Perry" at bounding box center [284, 355] width 106 height 53
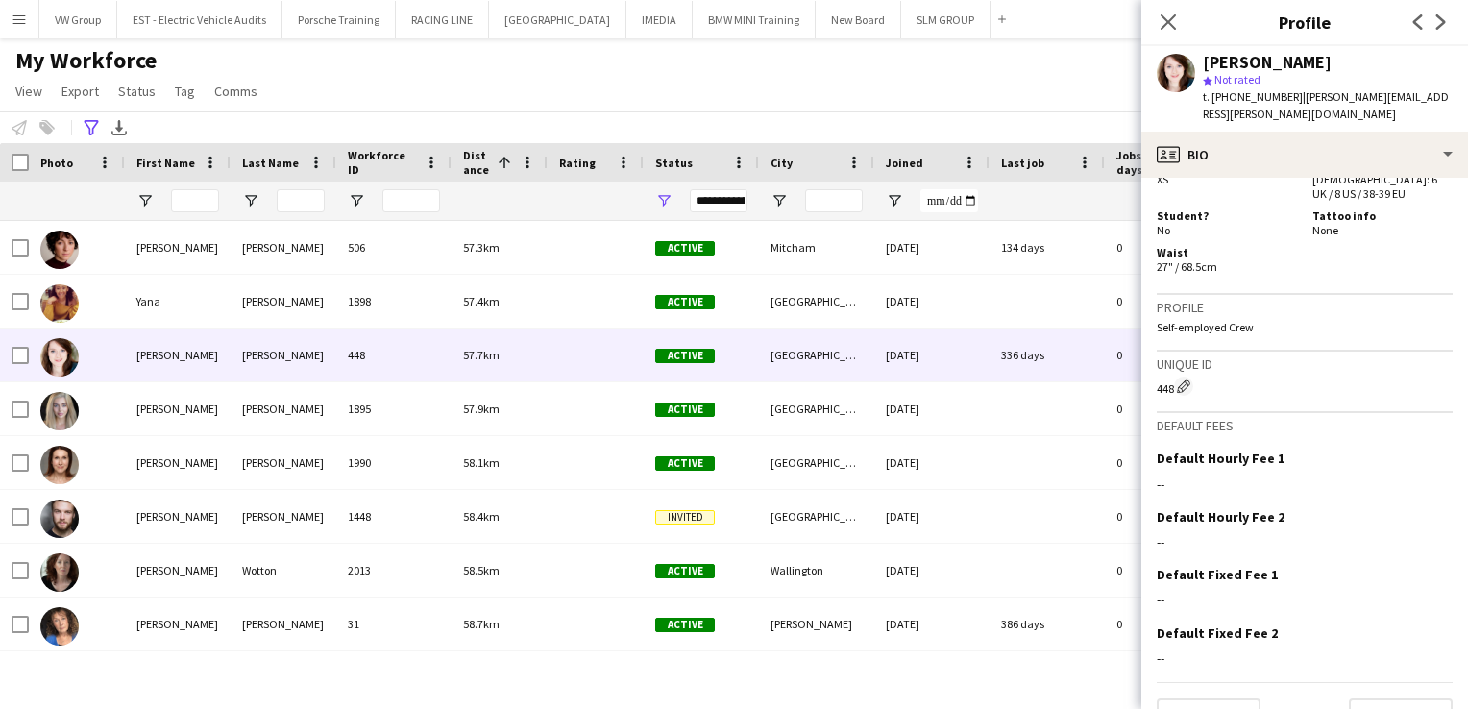
scroll to position [1672, 0]
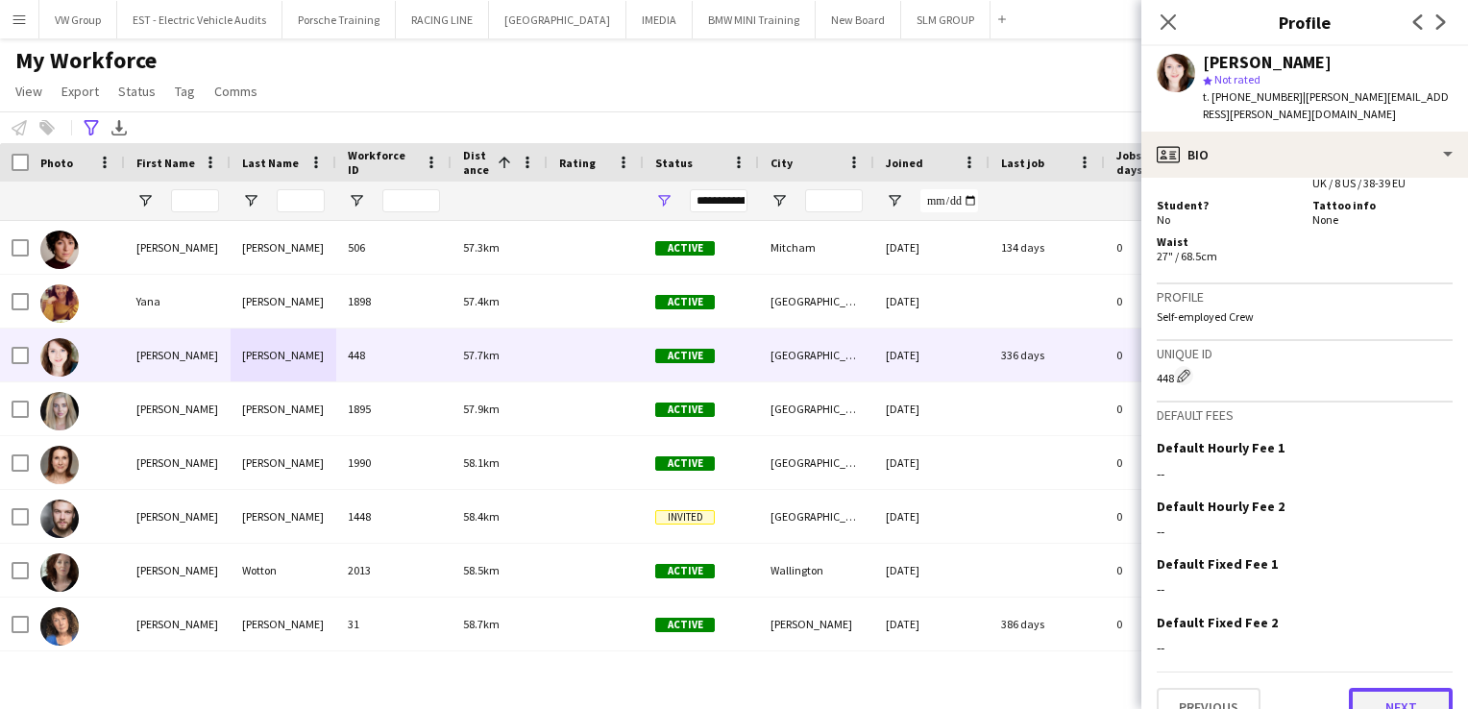
click at [1392, 688] on button "Next" at bounding box center [1401, 707] width 104 height 38
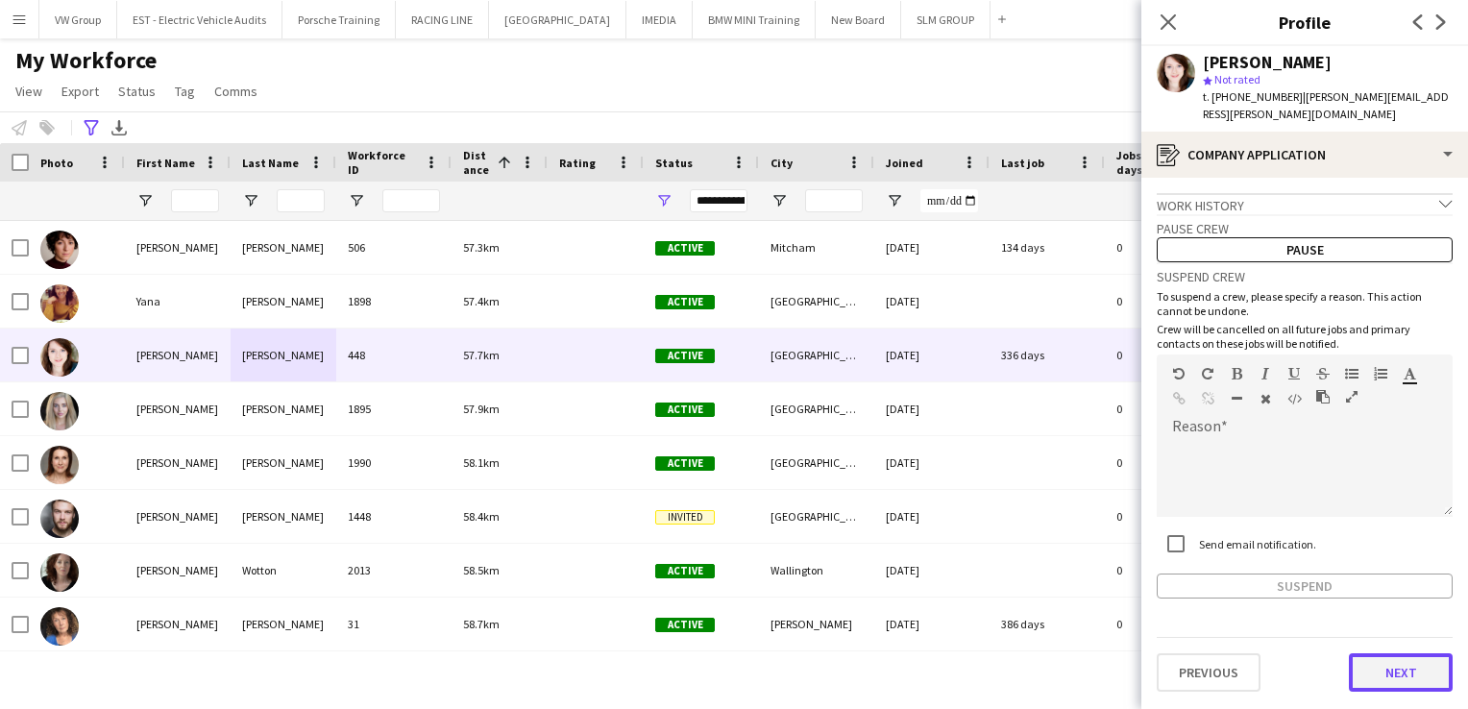
click at [1392, 658] on button "Next" at bounding box center [1401, 672] width 104 height 38
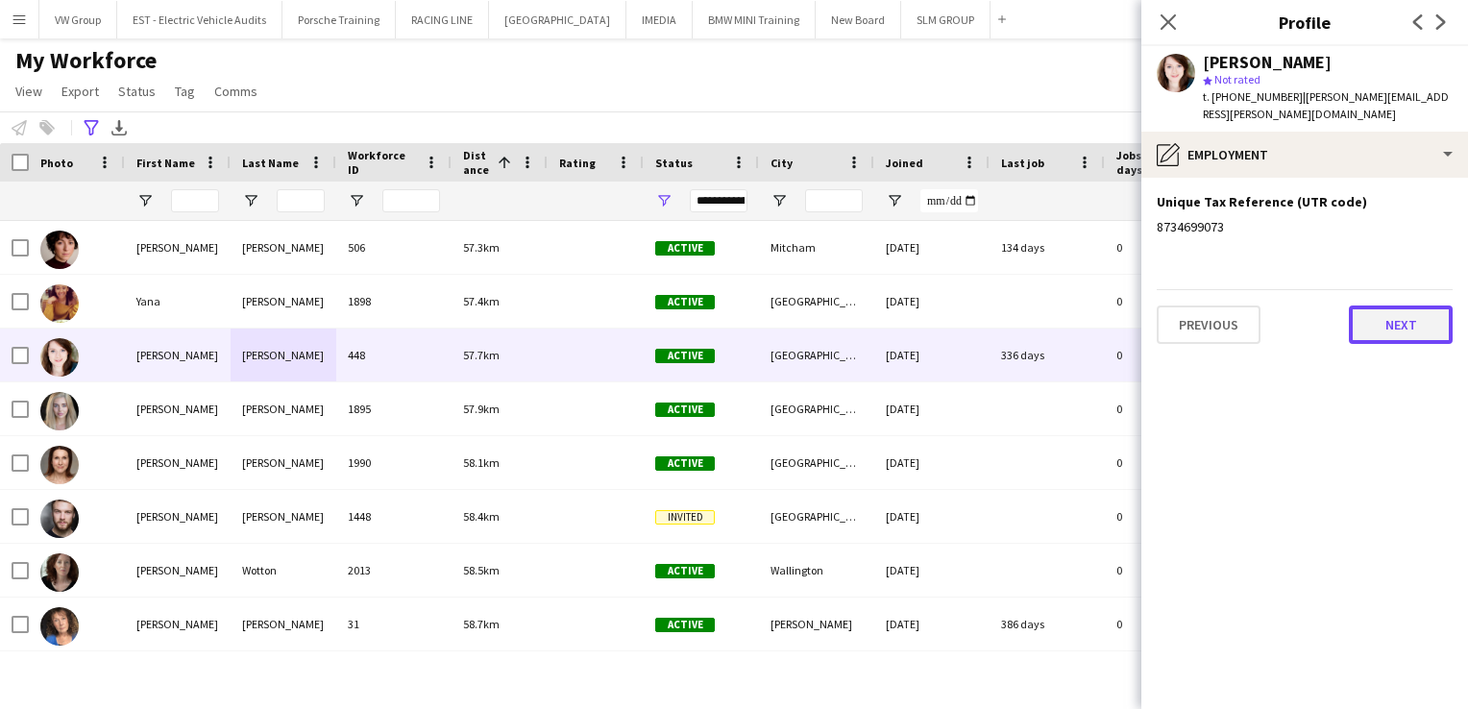
click at [1377, 306] on button "Next" at bounding box center [1401, 325] width 104 height 38
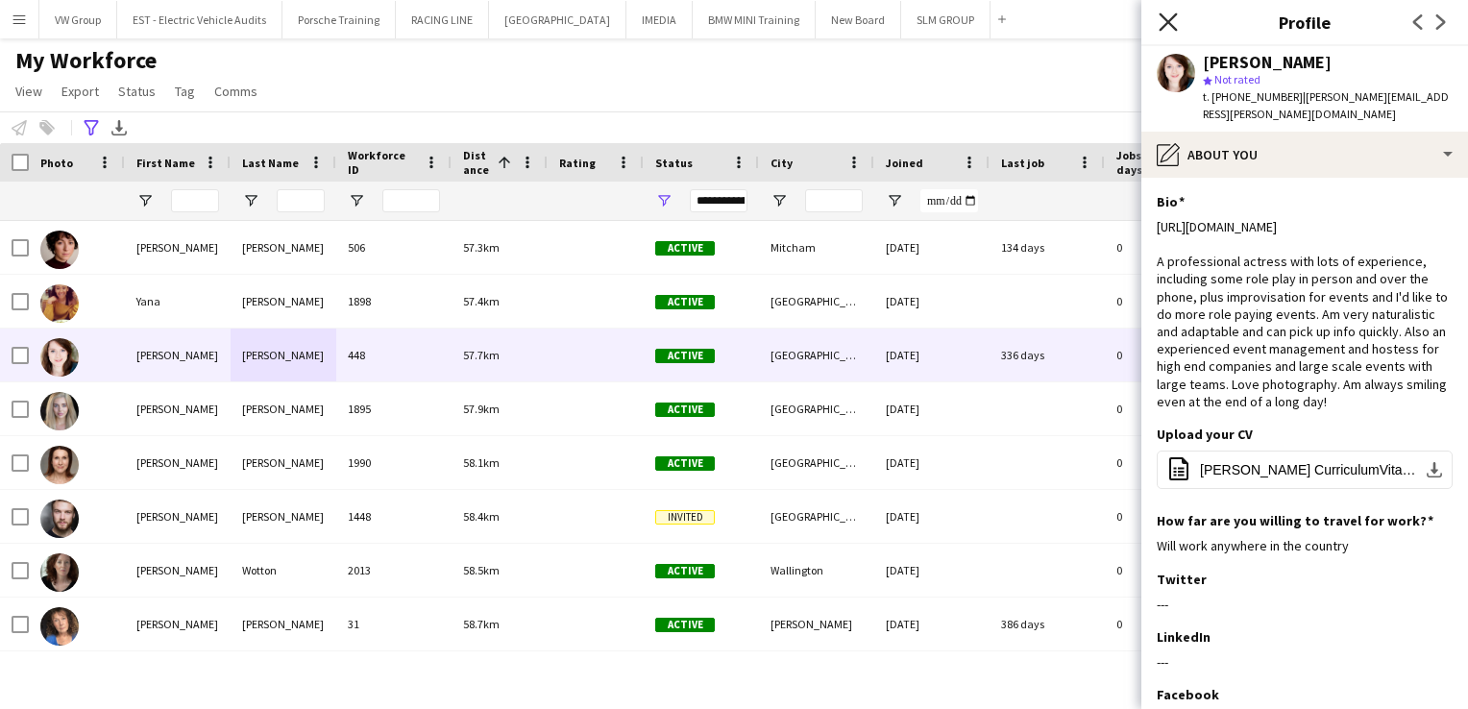
click at [1172, 22] on icon "Close pop-in" at bounding box center [1168, 21] width 18 height 18
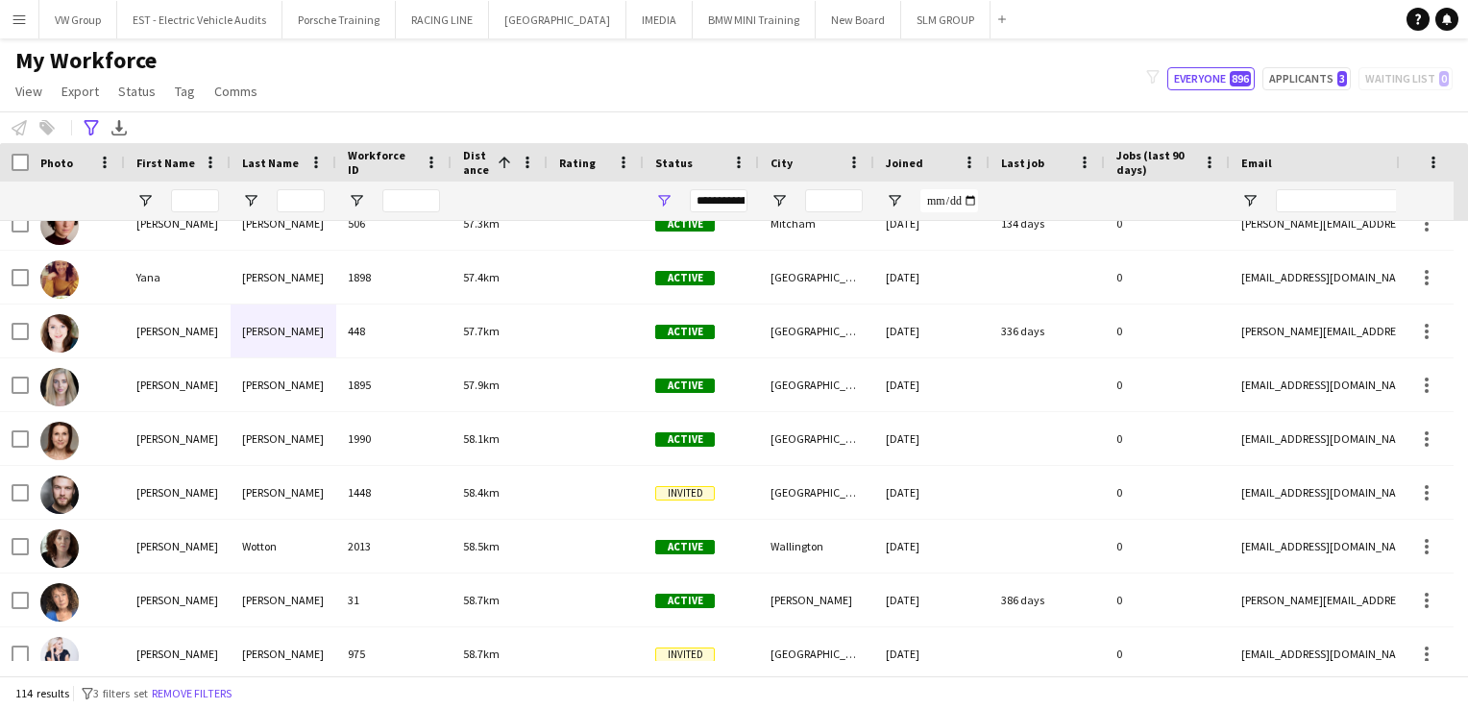
scroll to position [2460, 0]
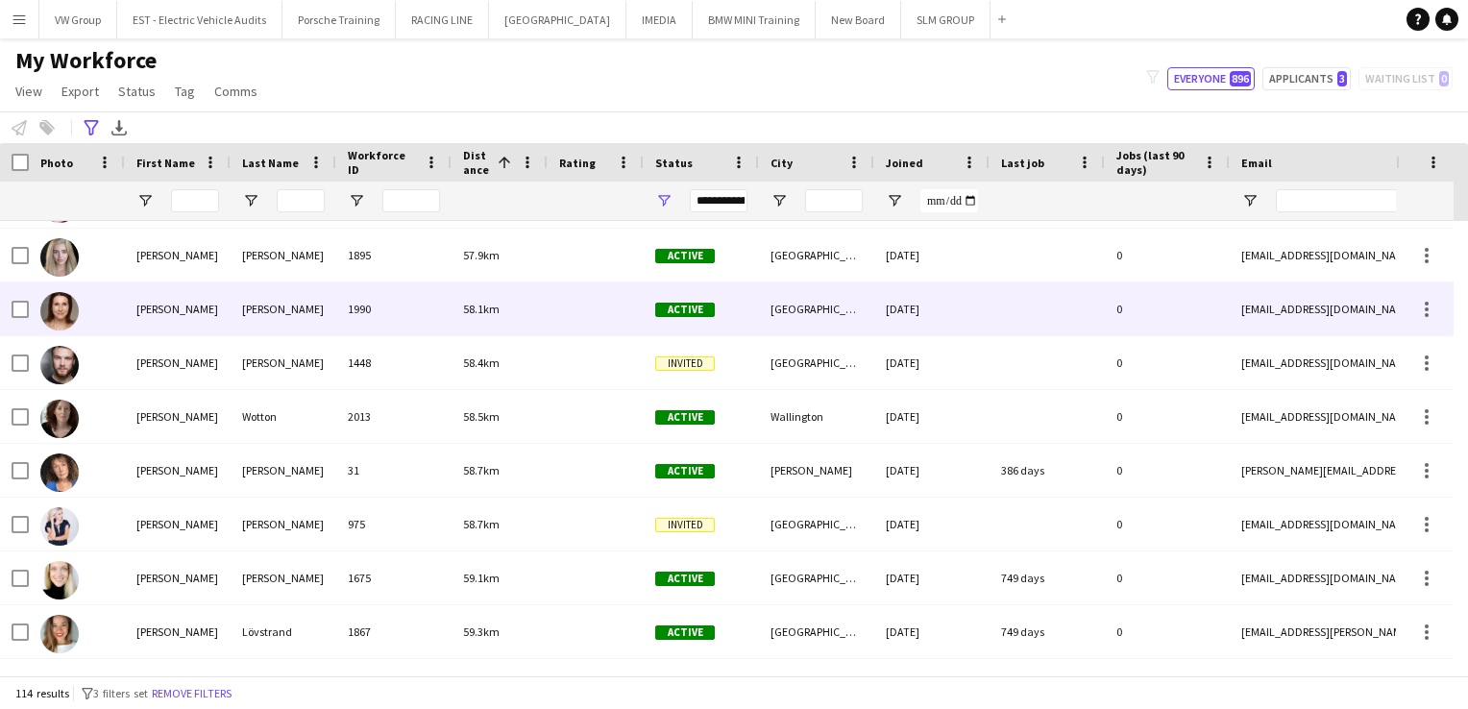
click at [249, 314] on div "Morell" at bounding box center [284, 309] width 106 height 53
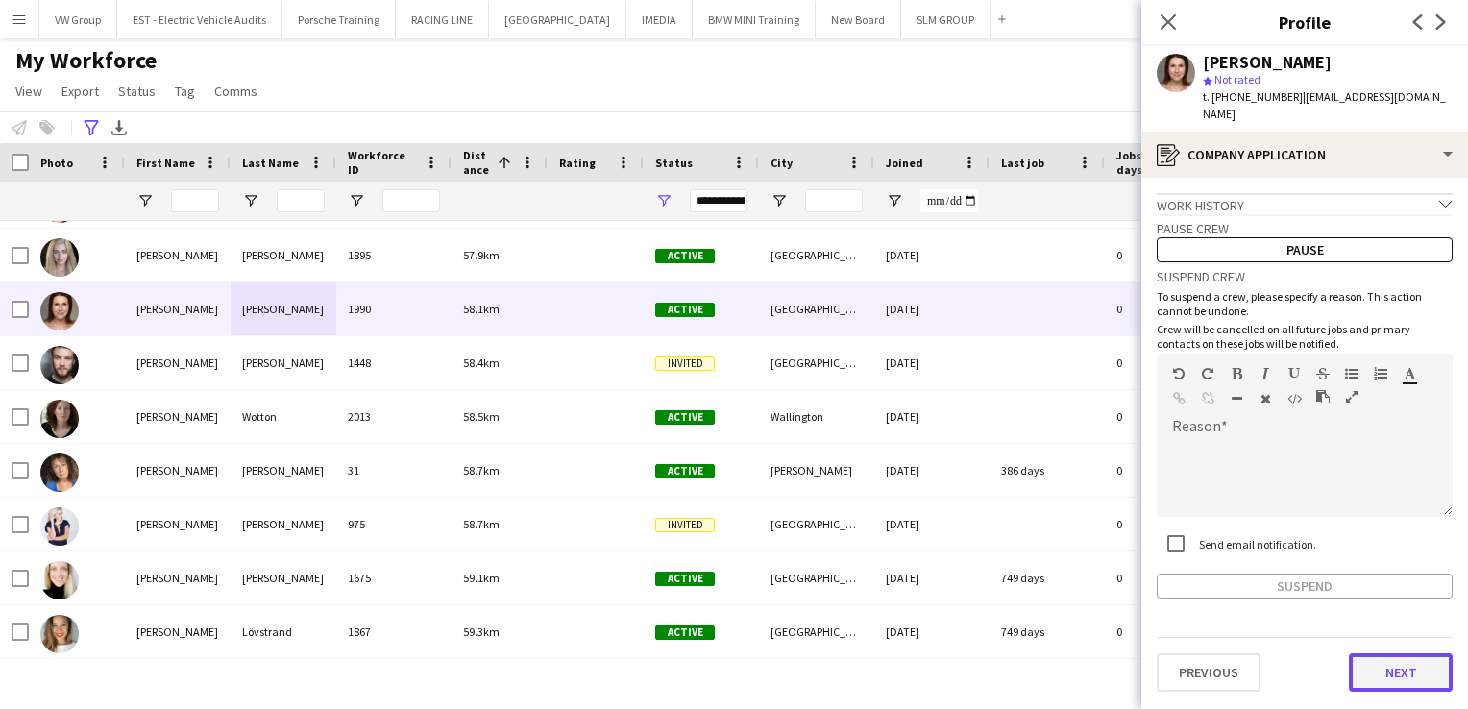
click at [1402, 654] on button "Next" at bounding box center [1401, 672] width 104 height 38
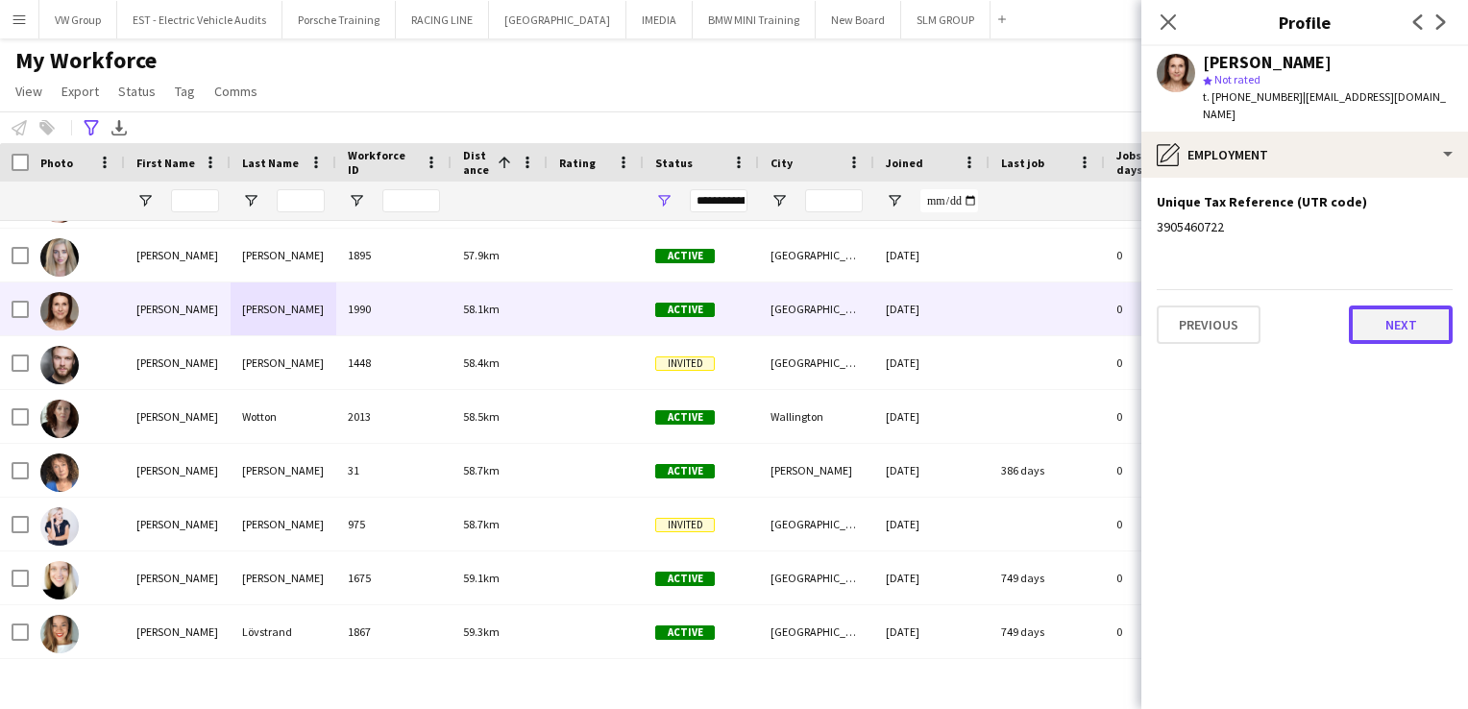
click at [1385, 309] on button "Next" at bounding box center [1401, 325] width 104 height 38
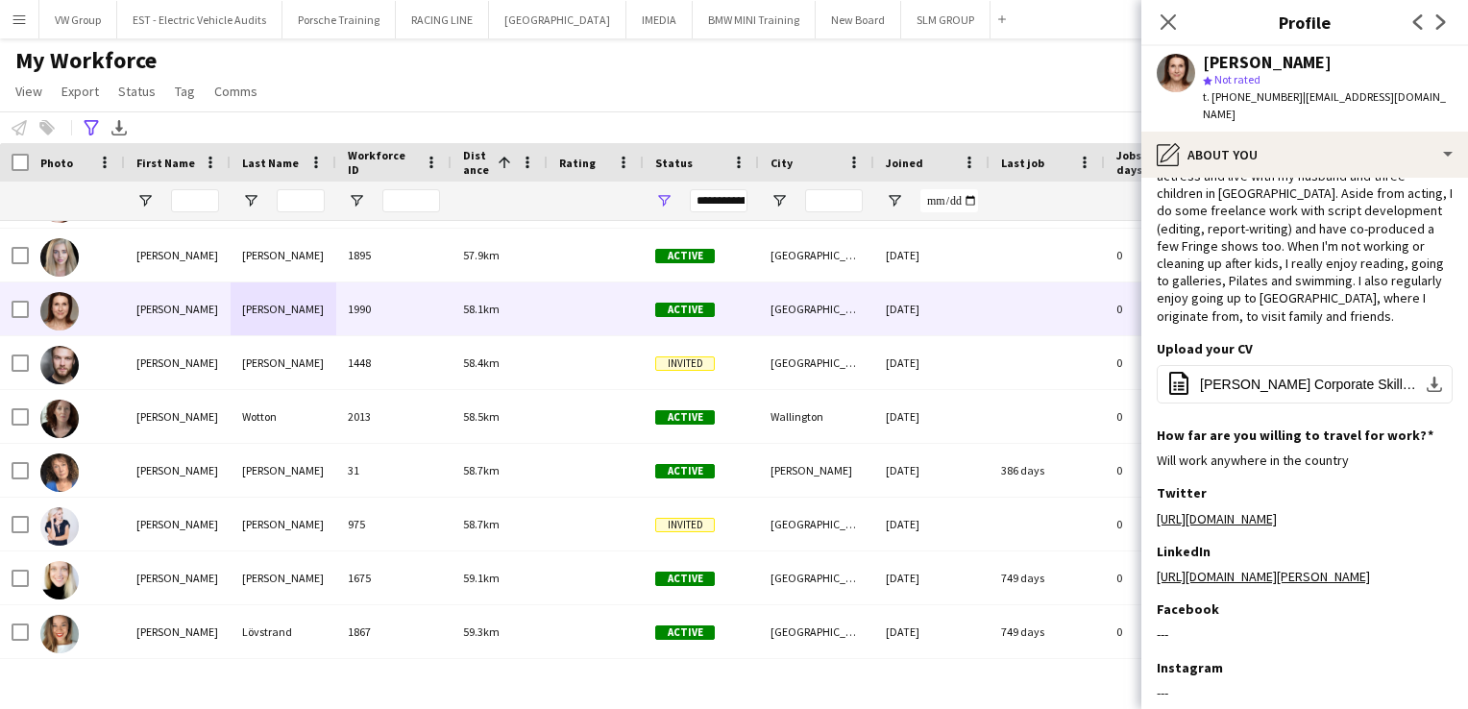
scroll to position [19, 0]
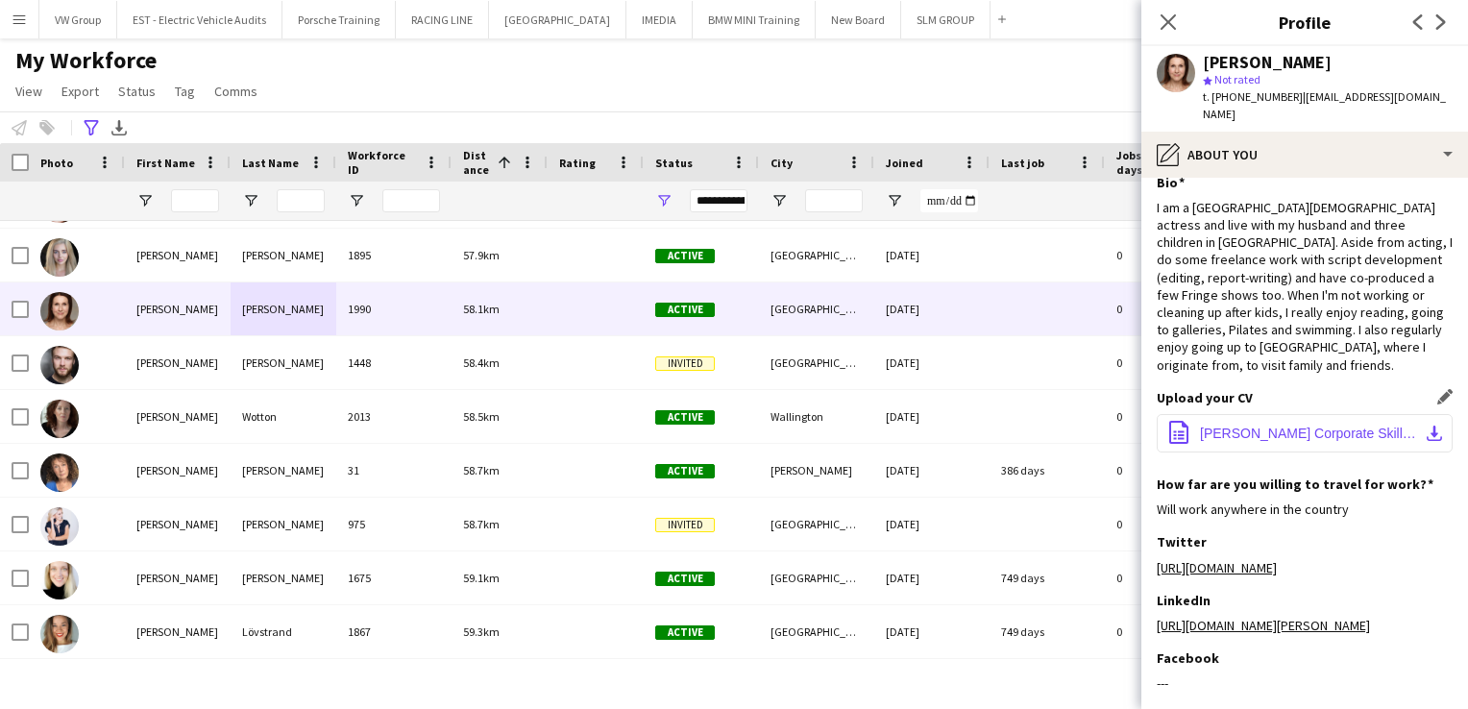
click at [1283, 426] on span "Louise Balint-Kurti Corporate Skillbox CV.docx" at bounding box center [1308, 433] width 217 height 15
click at [1418, 389] on div "Upload your CV Edit this field" at bounding box center [1305, 397] width 296 height 17
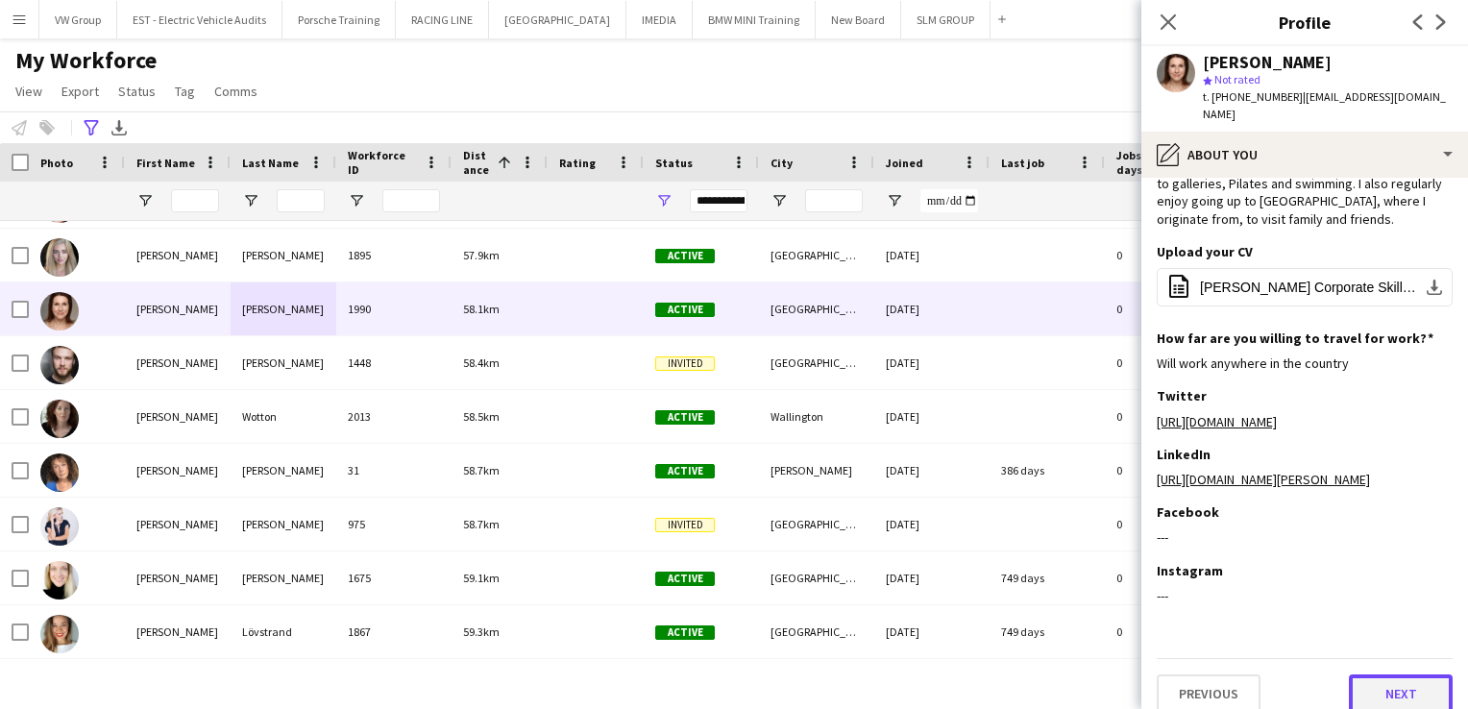
click at [1376, 675] on button "Next" at bounding box center [1401, 694] width 104 height 38
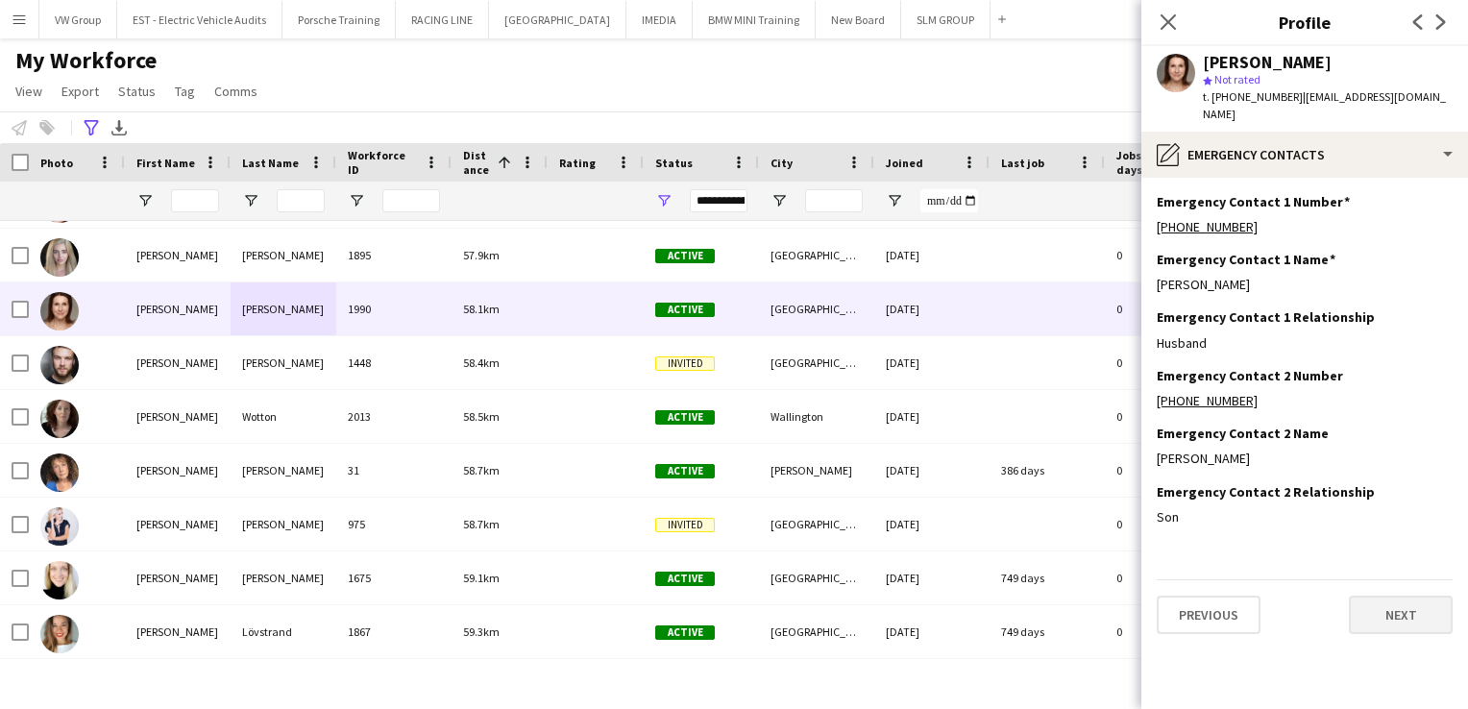
scroll to position [0, 0]
click at [1384, 596] on button "Next" at bounding box center [1401, 615] width 104 height 38
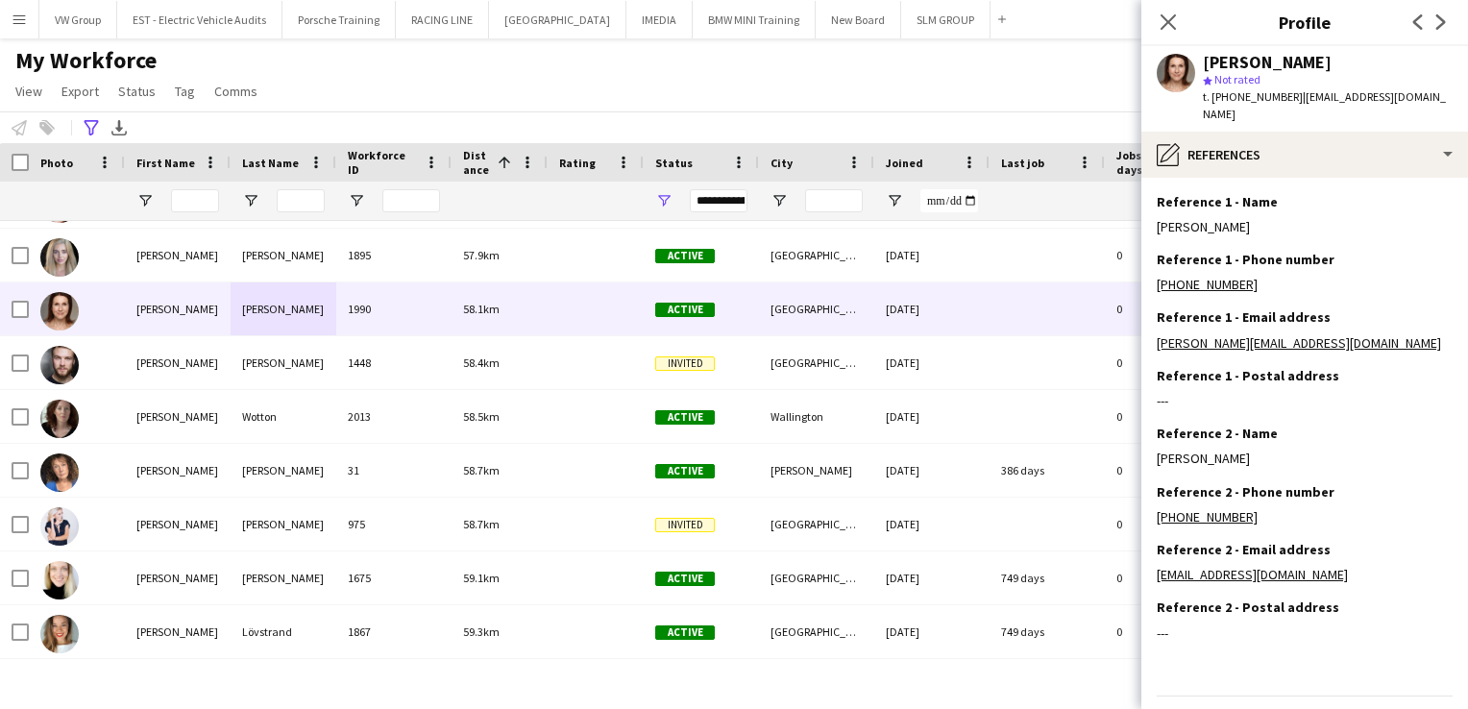
scroll to position [37, 0]
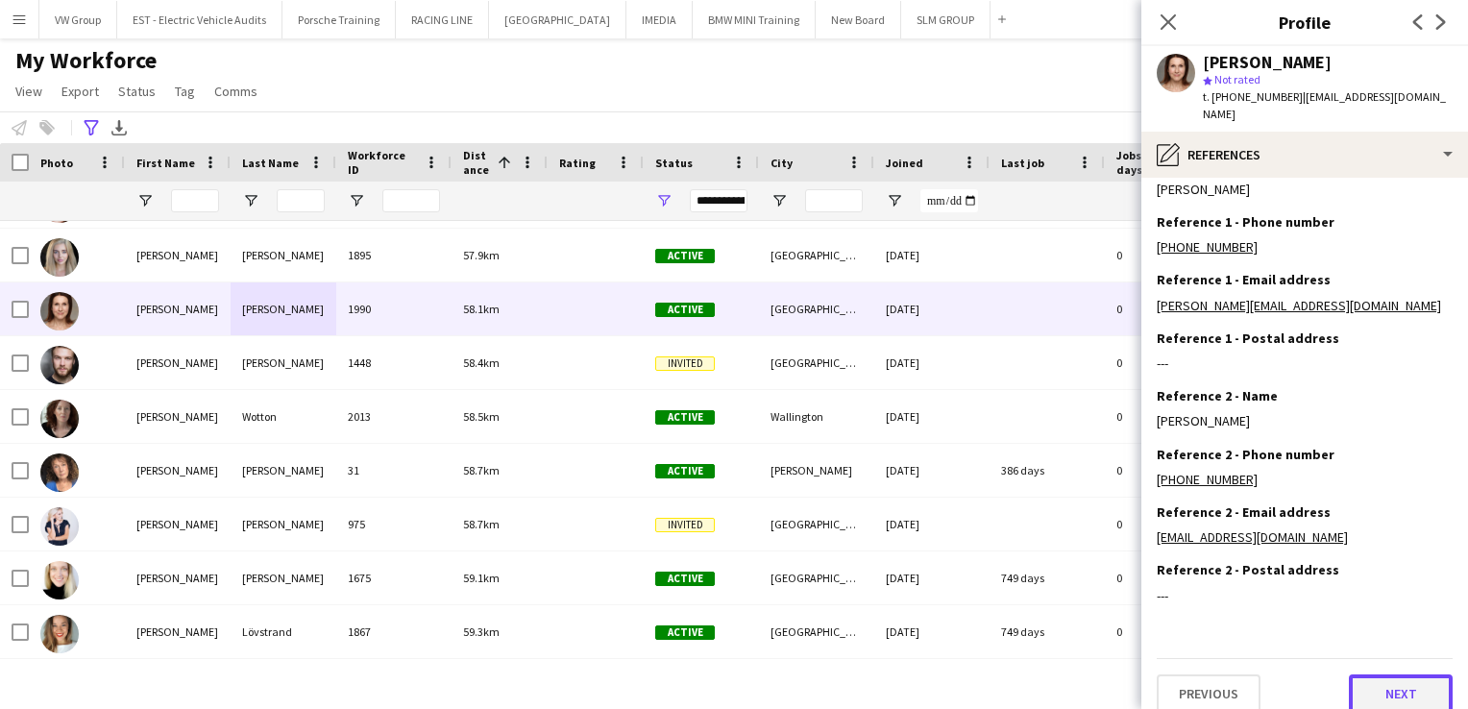
click at [1397, 675] on button "Next" at bounding box center [1401, 694] width 104 height 38
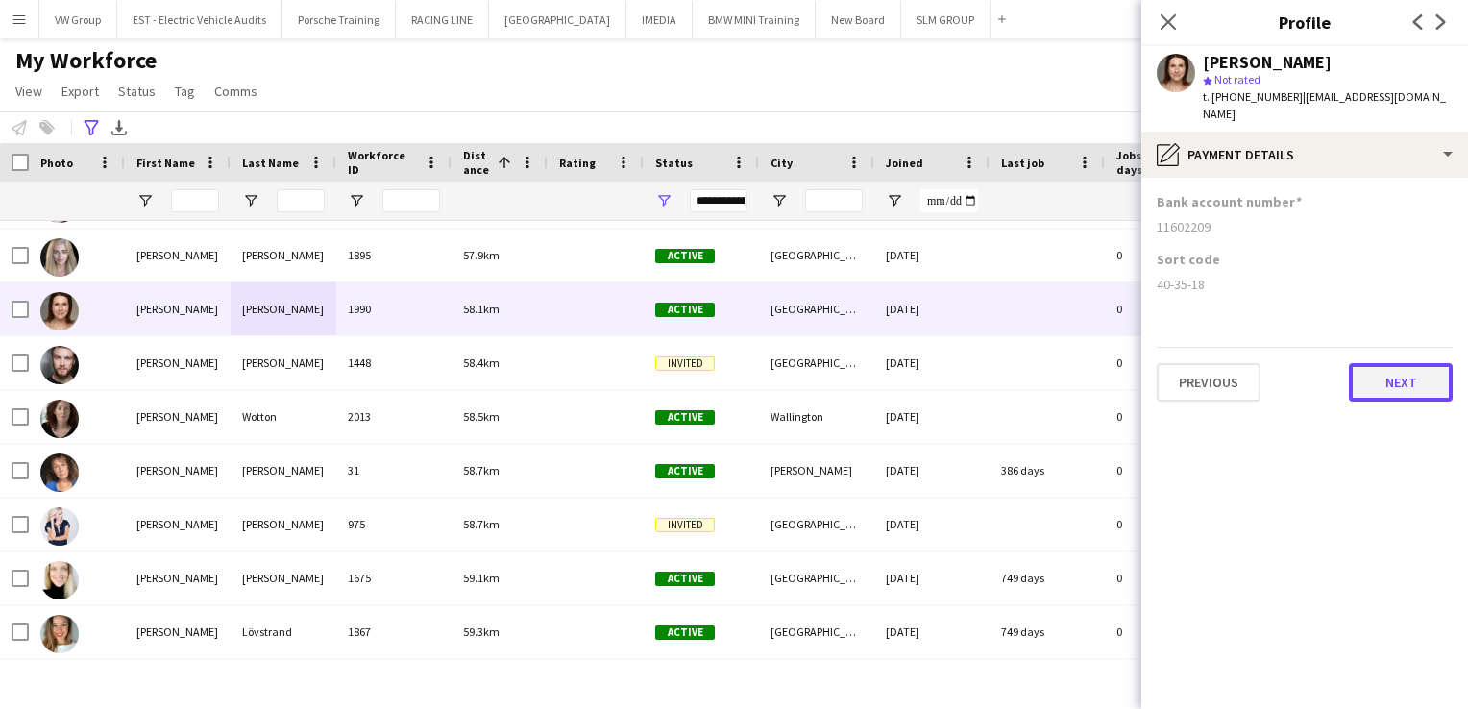
click at [1373, 369] on button "Next" at bounding box center [1401, 382] width 104 height 38
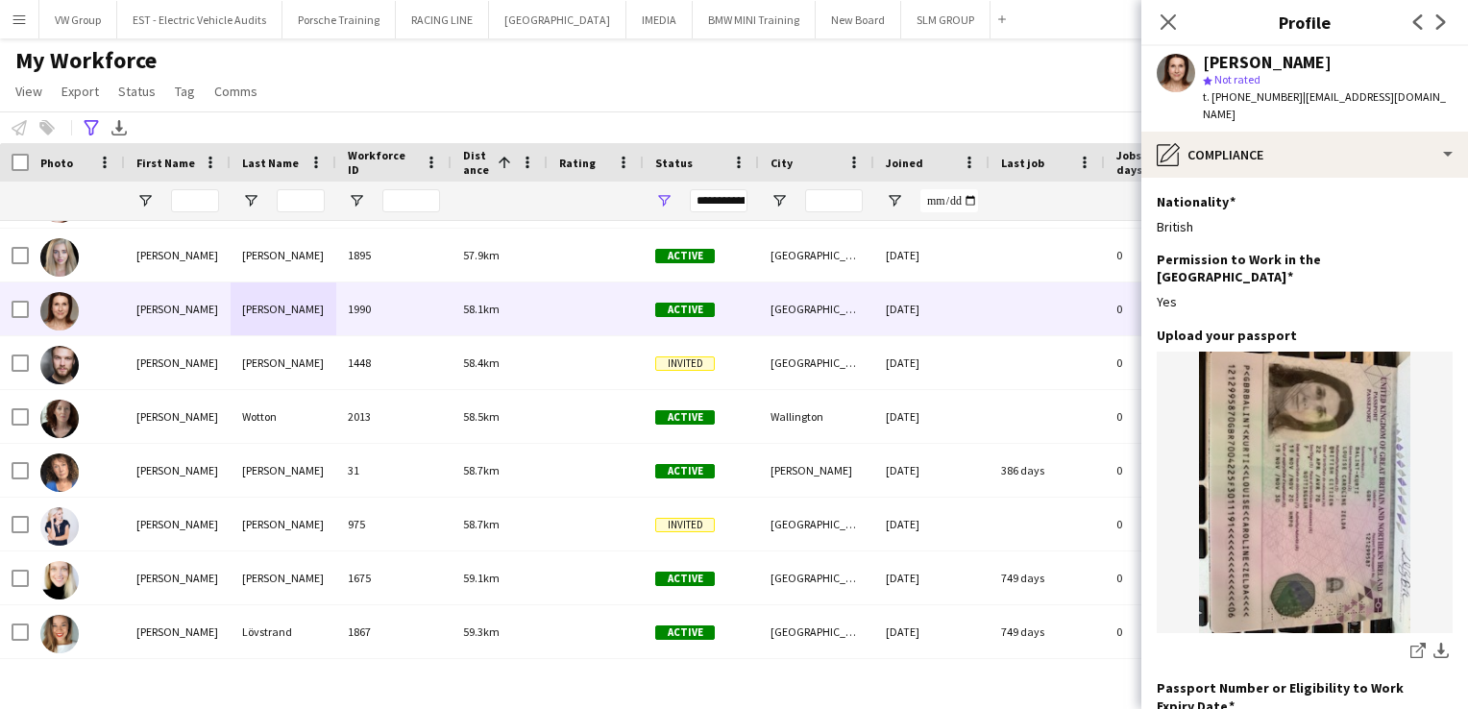
scroll to position [292, 0]
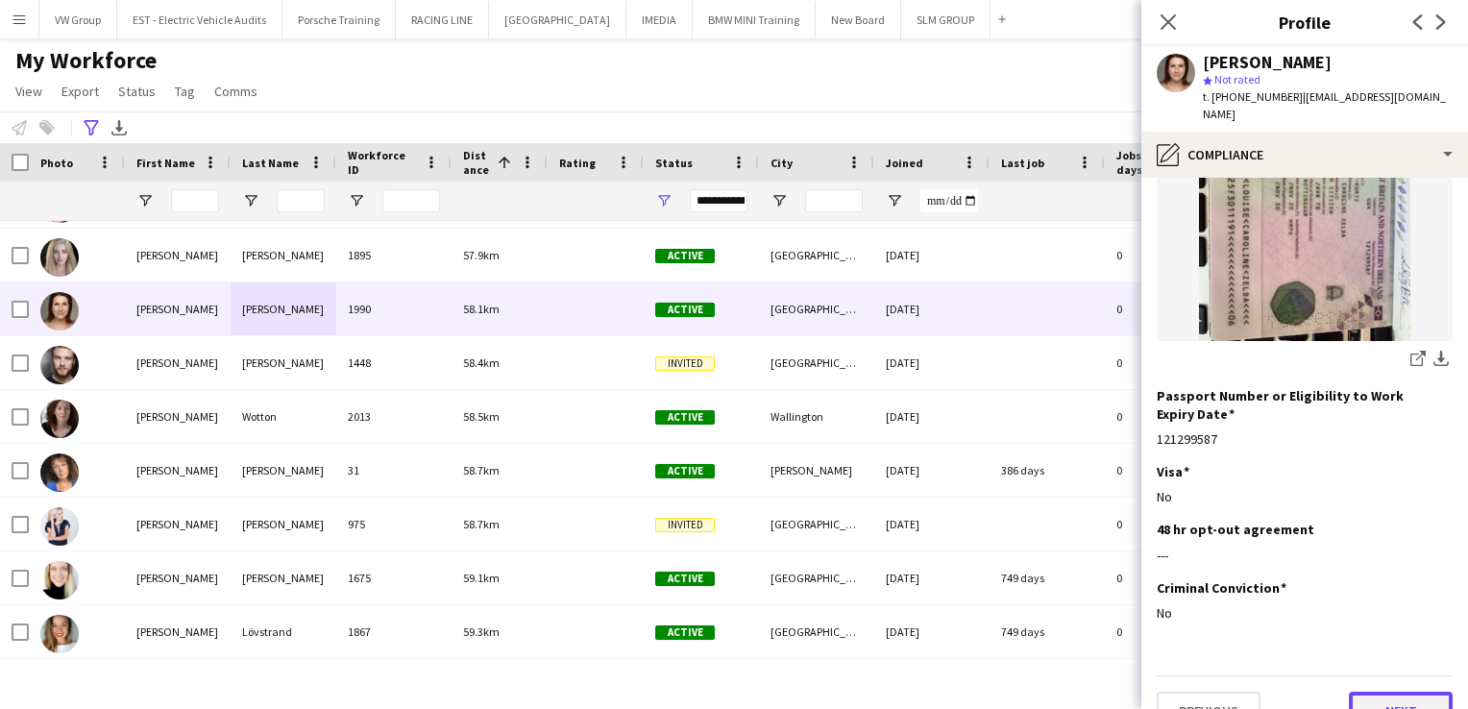
click at [1409, 692] on button "Next" at bounding box center [1401, 711] width 104 height 38
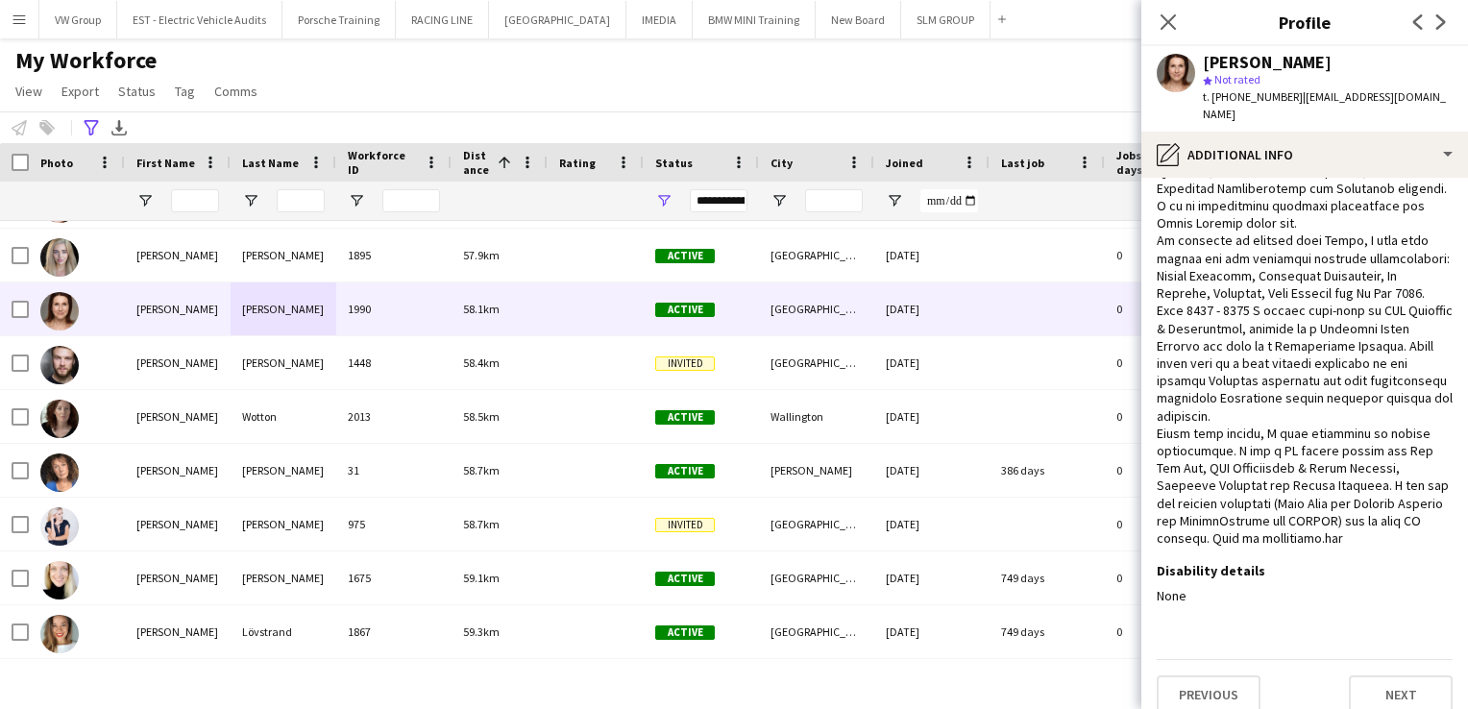
scroll to position [464, 0]
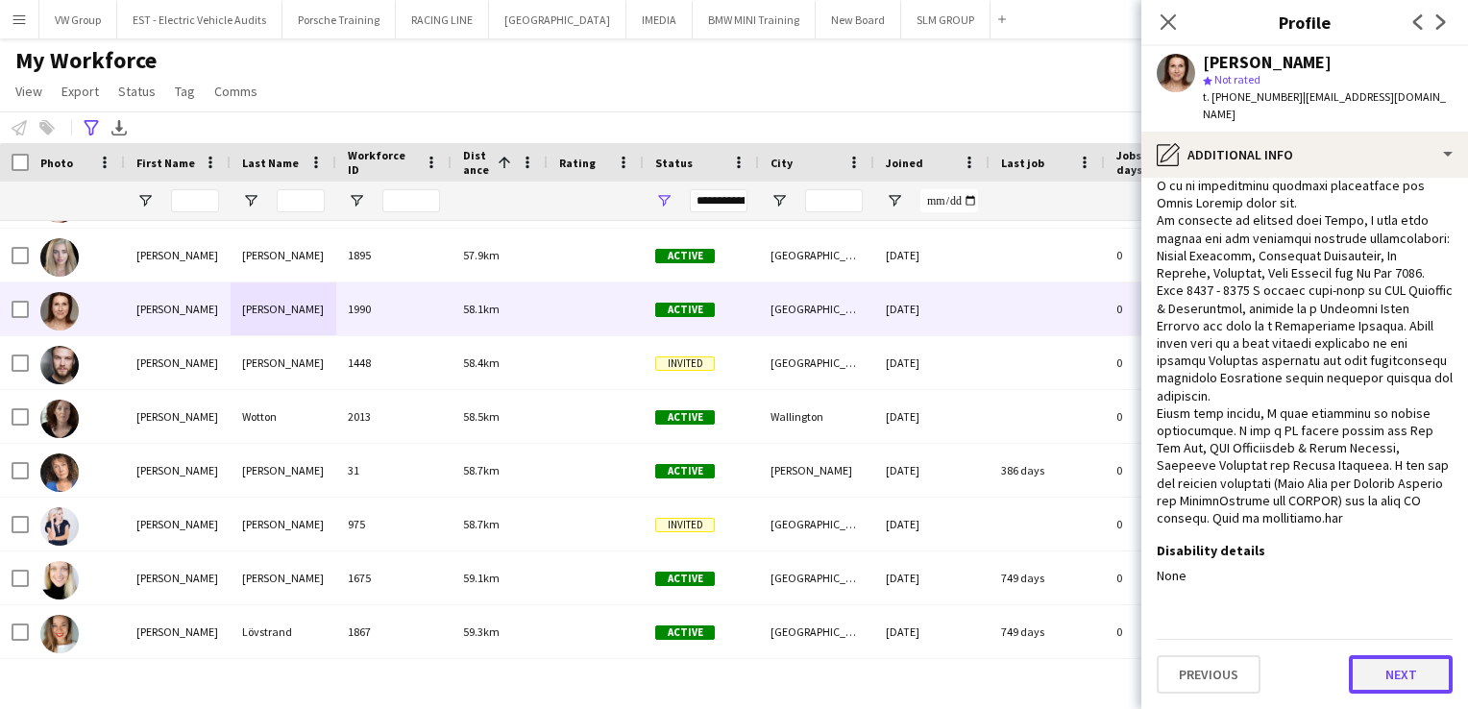
click at [1399, 684] on button "Next" at bounding box center [1401, 674] width 104 height 38
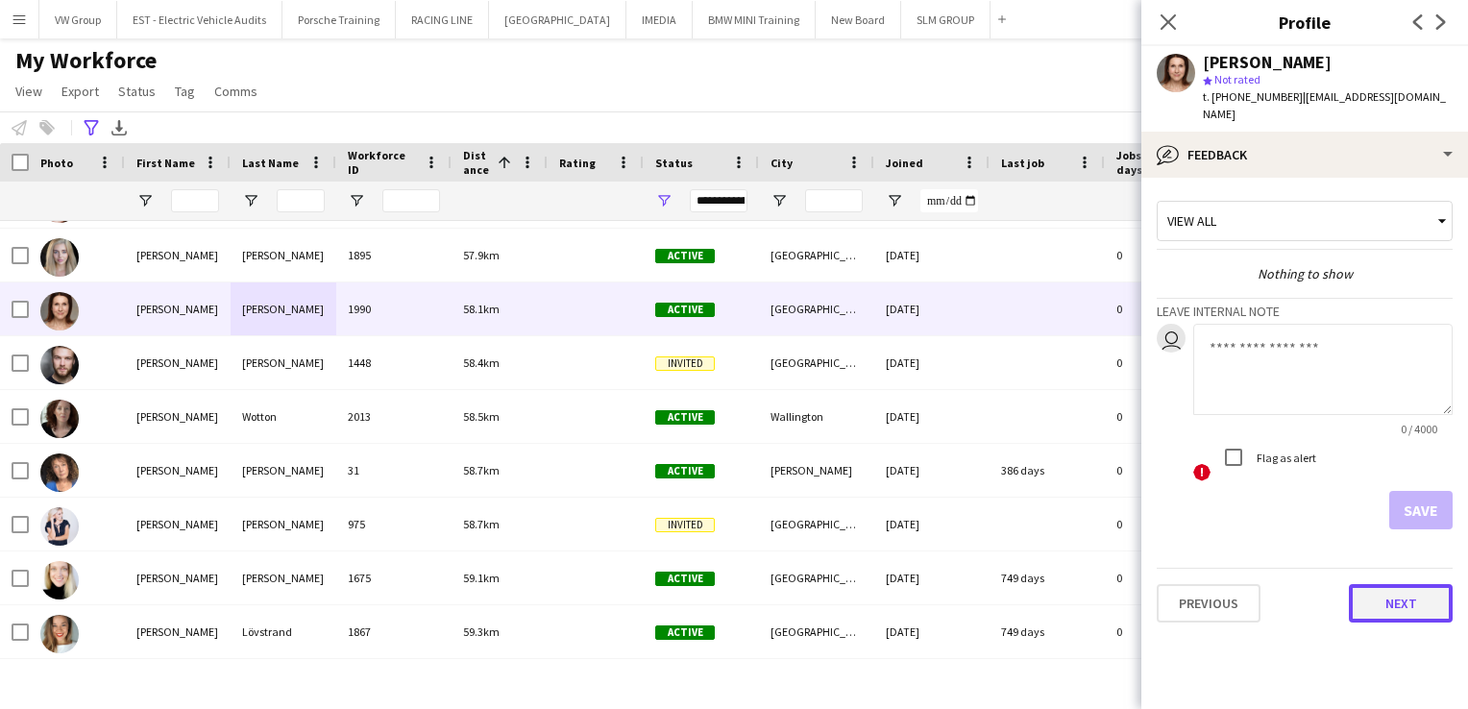
click at [1424, 594] on button "Next" at bounding box center [1401, 603] width 104 height 38
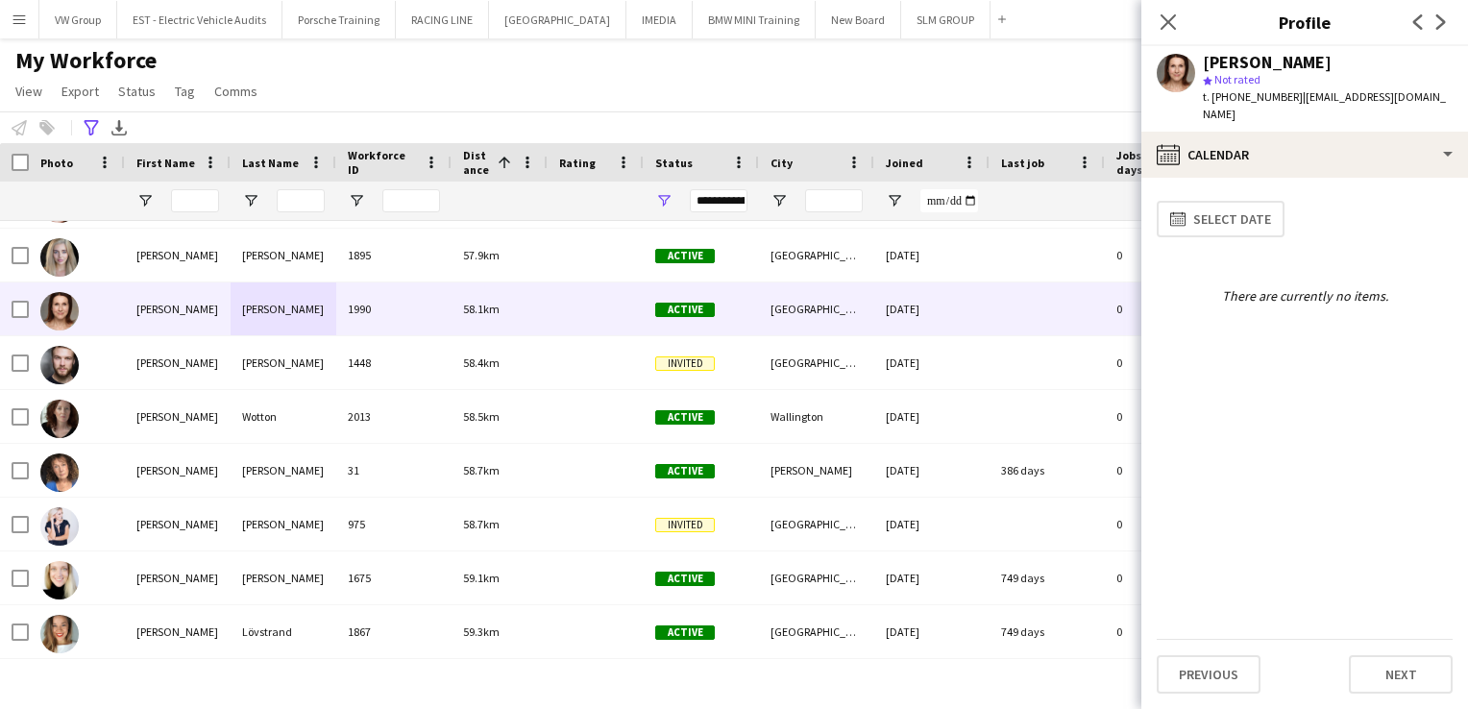
drag, startPoint x: 1424, startPoint y: 594, endPoint x: 1430, endPoint y: 640, distance: 46.5
click at [1430, 640] on app-calendar-tab "calendar-full Select date There are currently no items. Previous Next" at bounding box center [1305, 443] width 327 height 531
drag, startPoint x: 1430, startPoint y: 640, endPoint x: 1442, endPoint y: 675, distance: 36.8
click at [1442, 675] on button "Next" at bounding box center [1401, 674] width 104 height 38
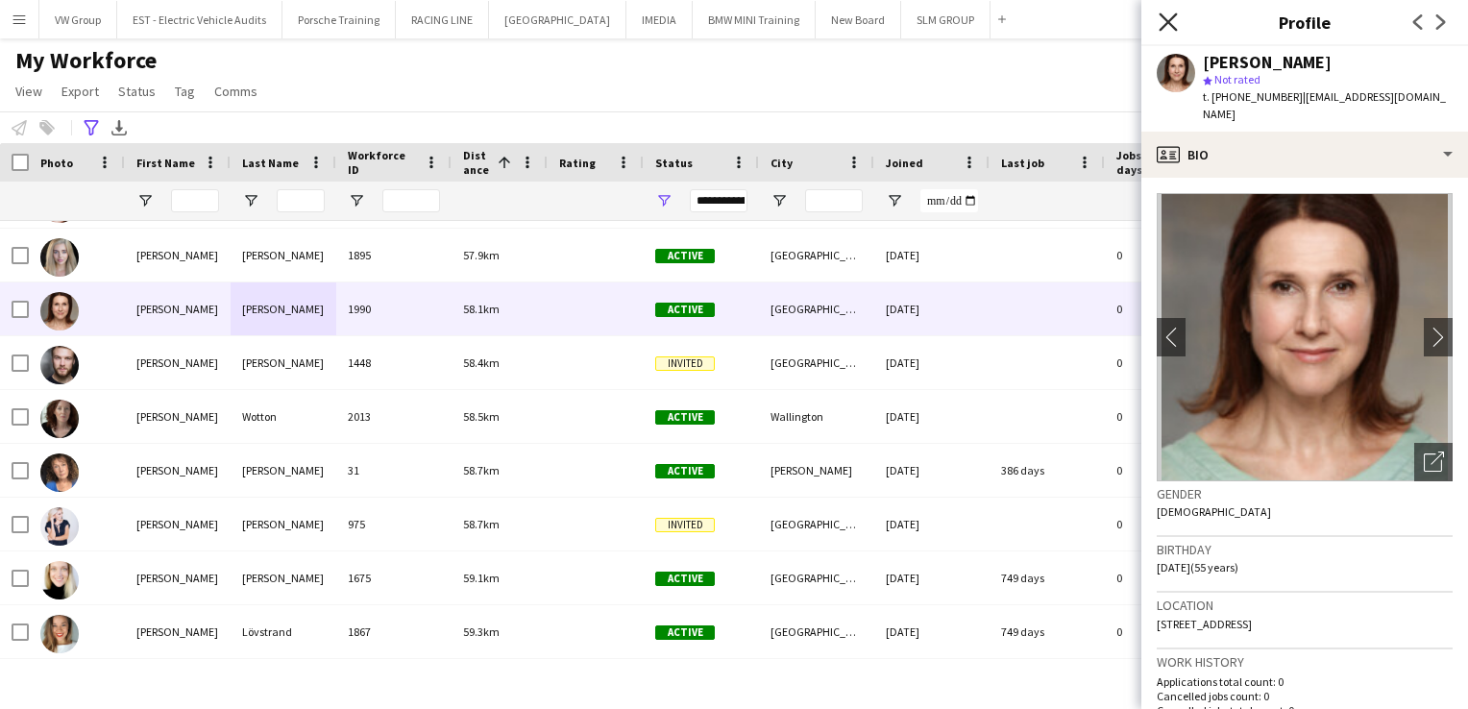
click at [1168, 23] on icon at bounding box center [1168, 21] width 18 height 18
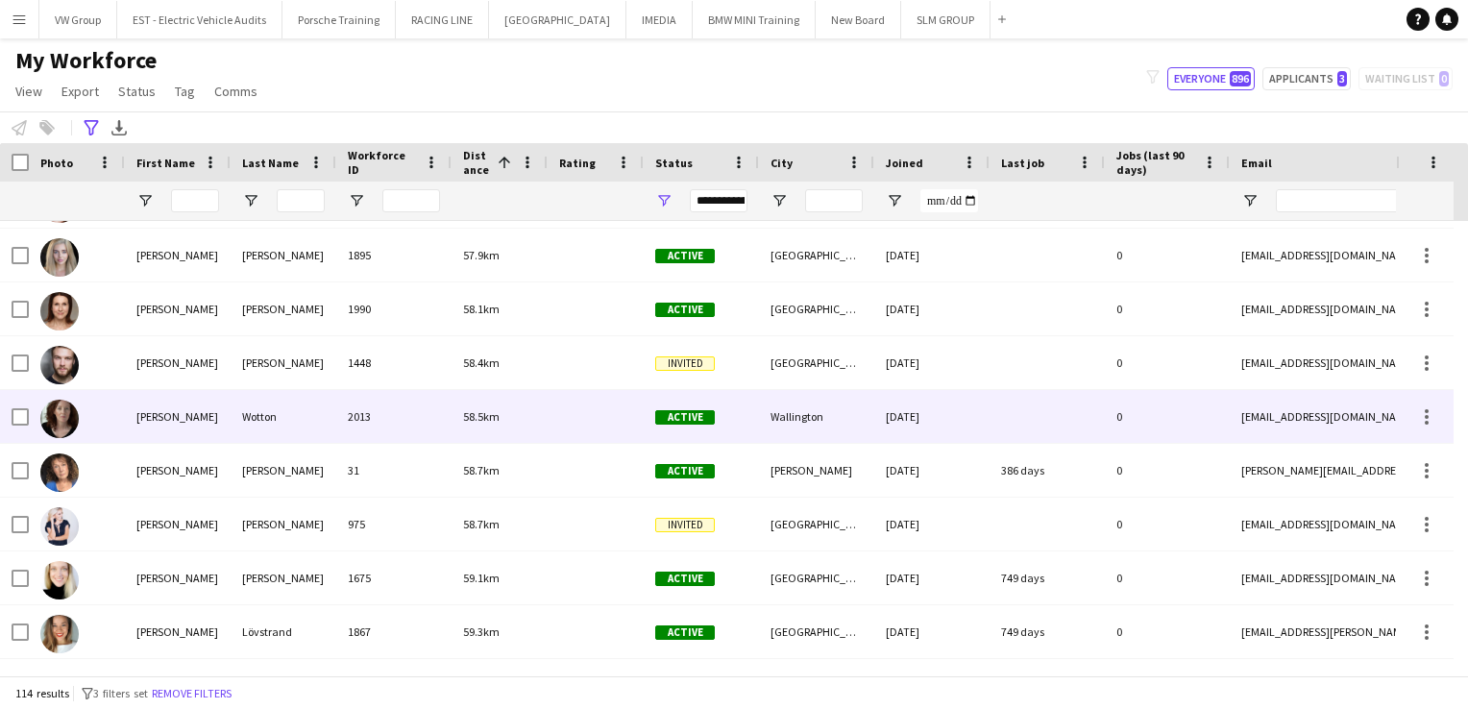
click at [246, 416] on div "Wotton" at bounding box center [284, 416] width 106 height 53
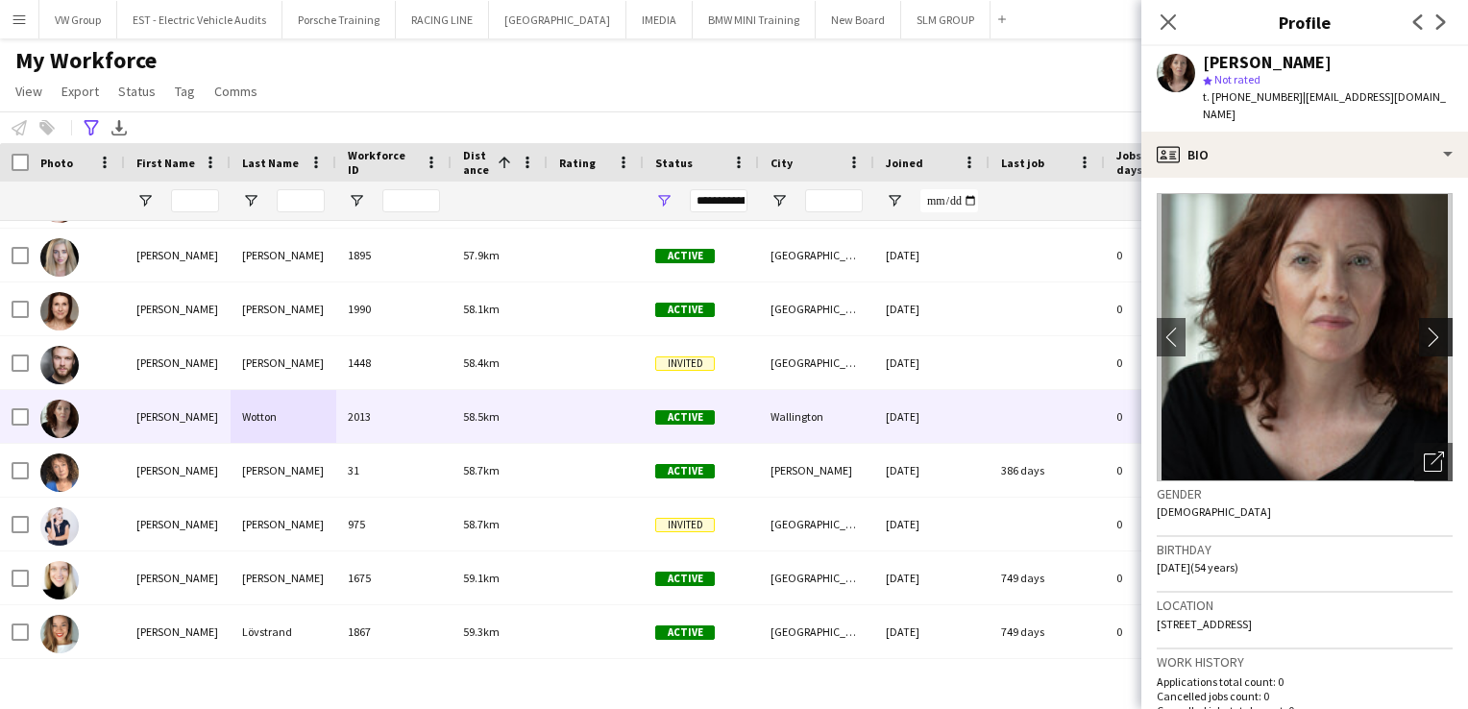
click at [1424, 327] on app-icon "chevron-right" at bounding box center [1439, 337] width 30 height 20
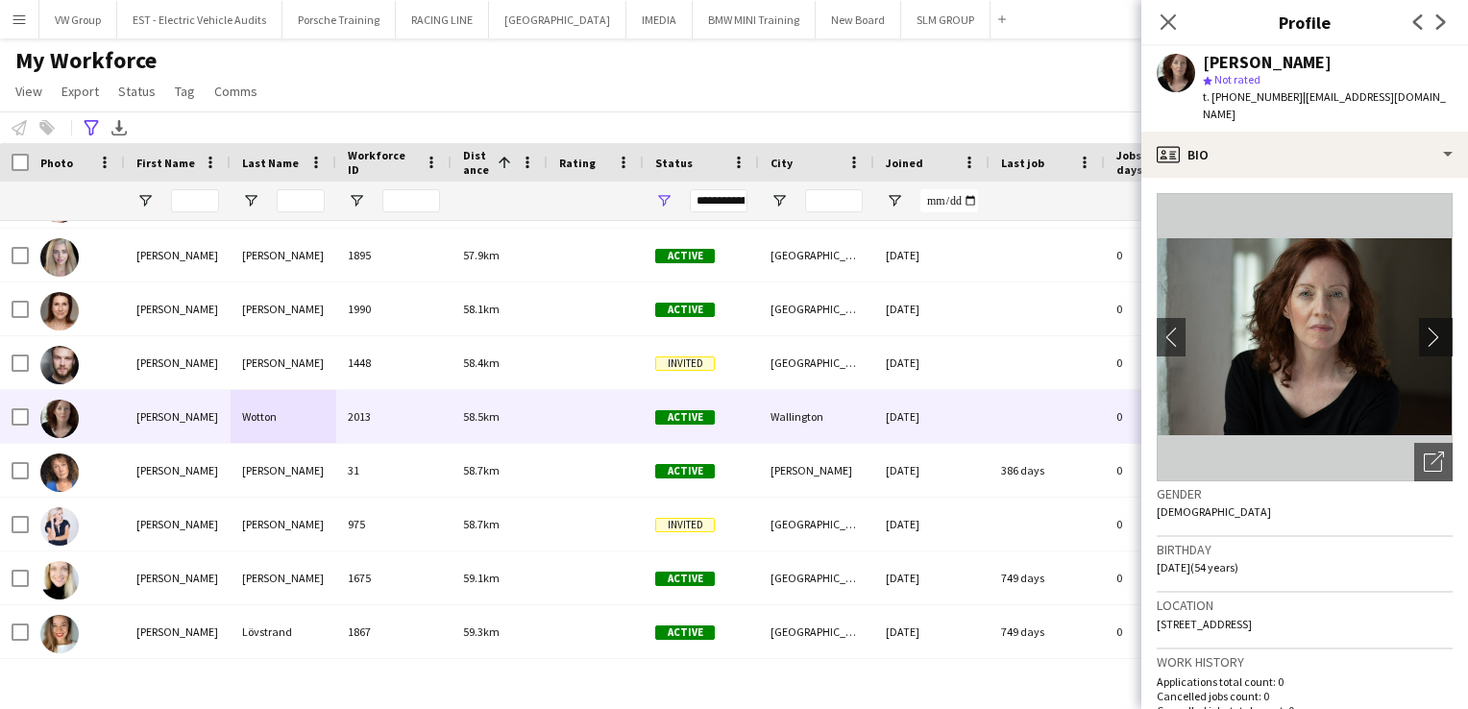
click at [1424, 327] on app-icon "chevron-right" at bounding box center [1439, 337] width 30 height 20
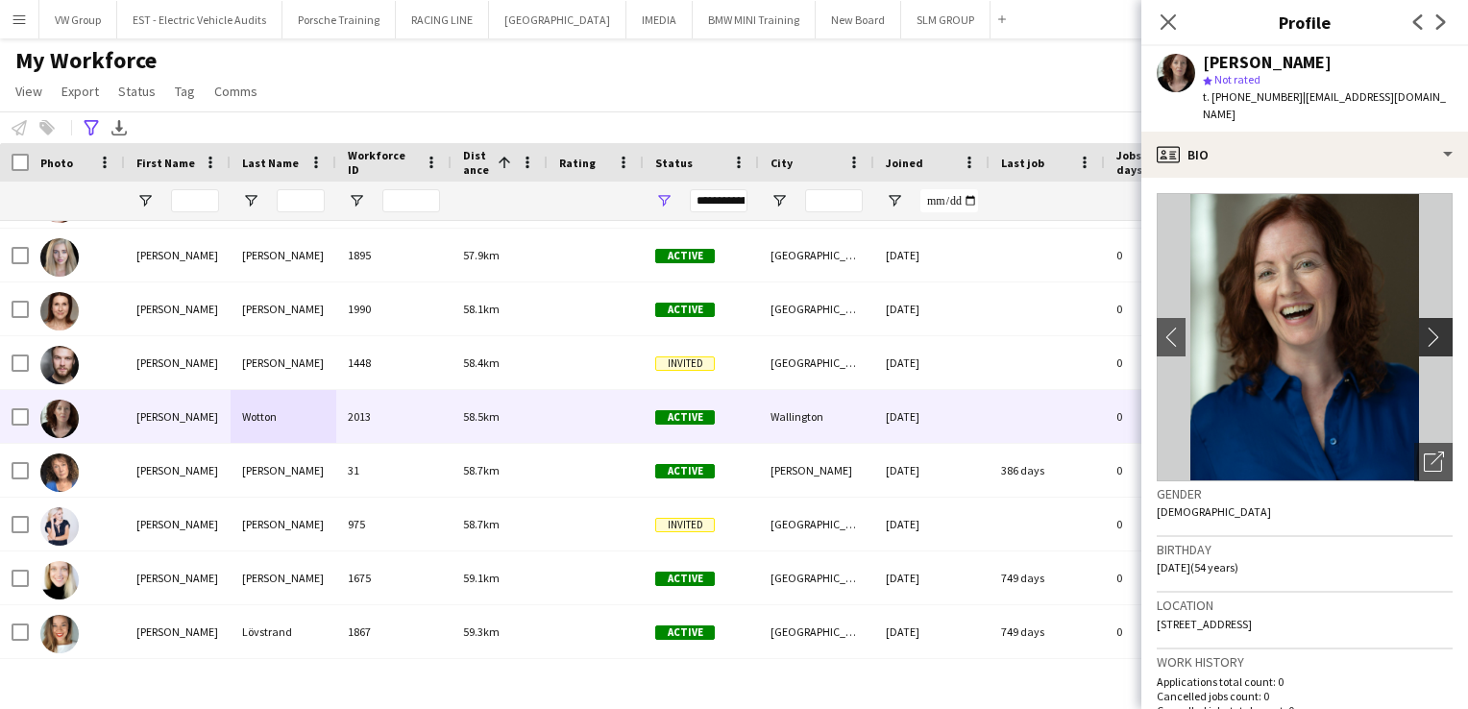
click at [1424, 327] on app-icon "chevron-right" at bounding box center [1439, 337] width 30 height 20
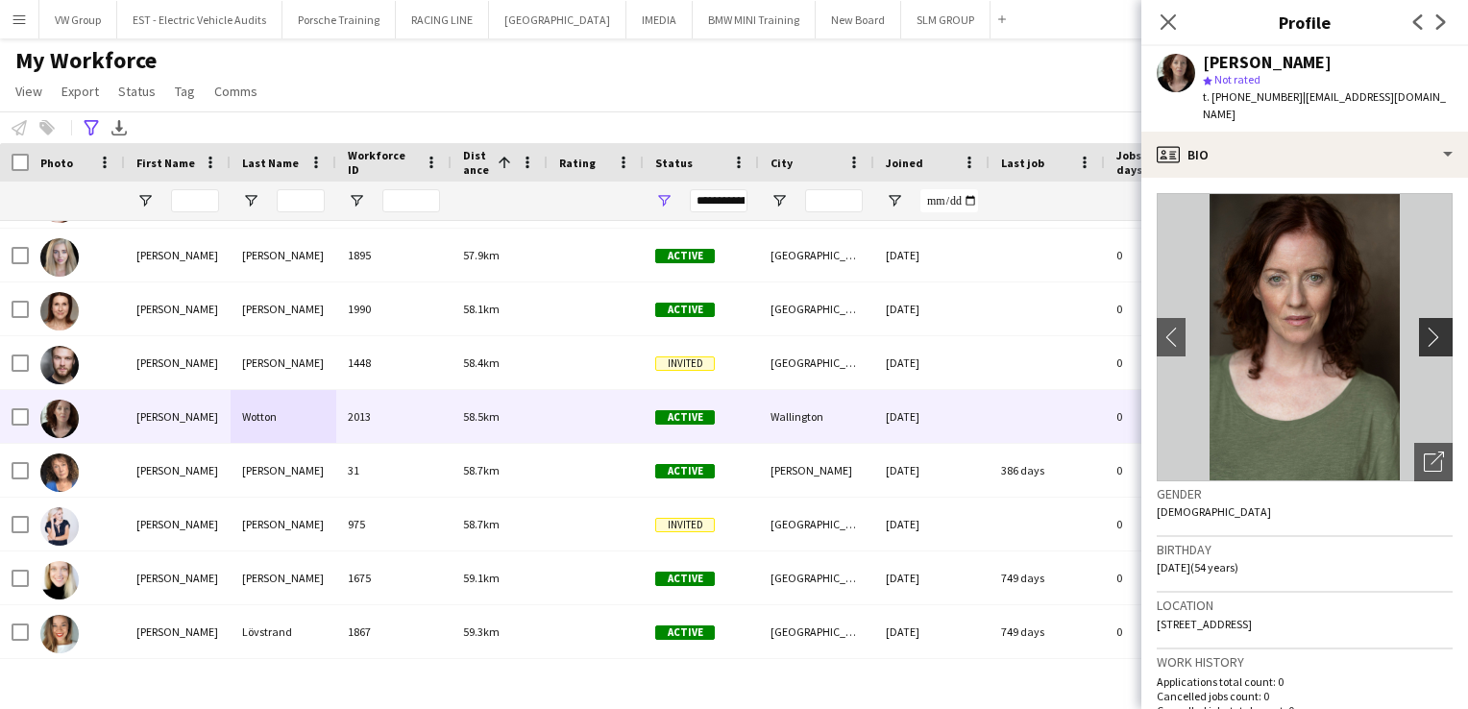
click at [1424, 327] on app-icon "chevron-right" at bounding box center [1439, 337] width 30 height 20
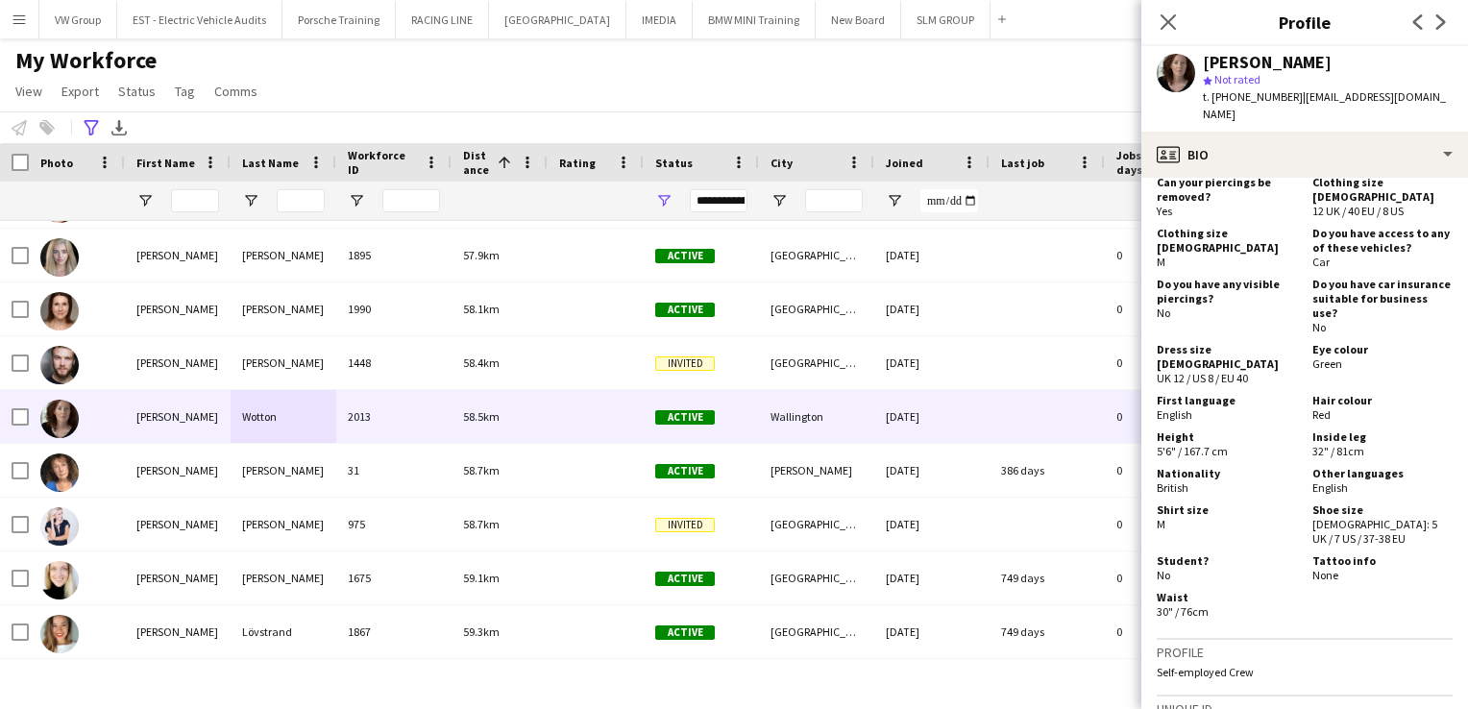
scroll to position [1184, 0]
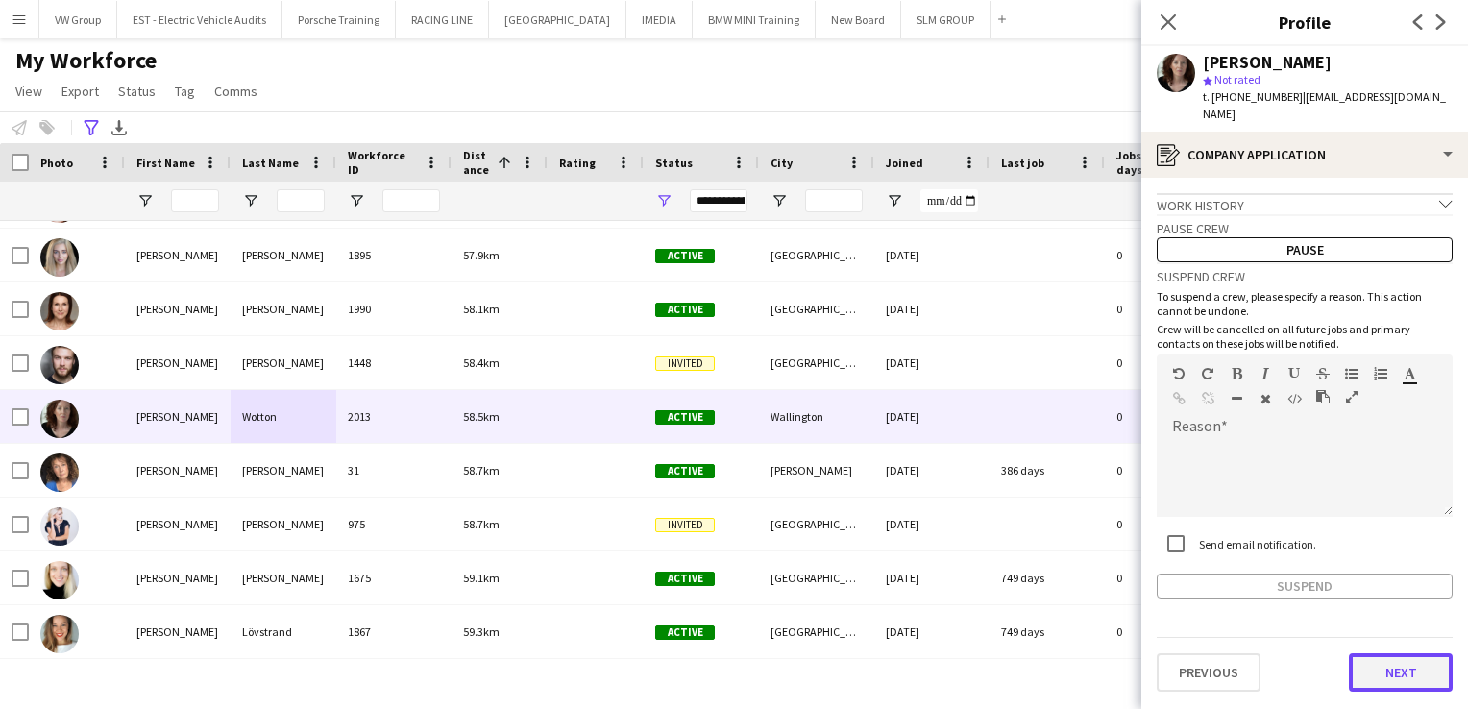
click at [1387, 653] on button "Next" at bounding box center [1401, 672] width 104 height 38
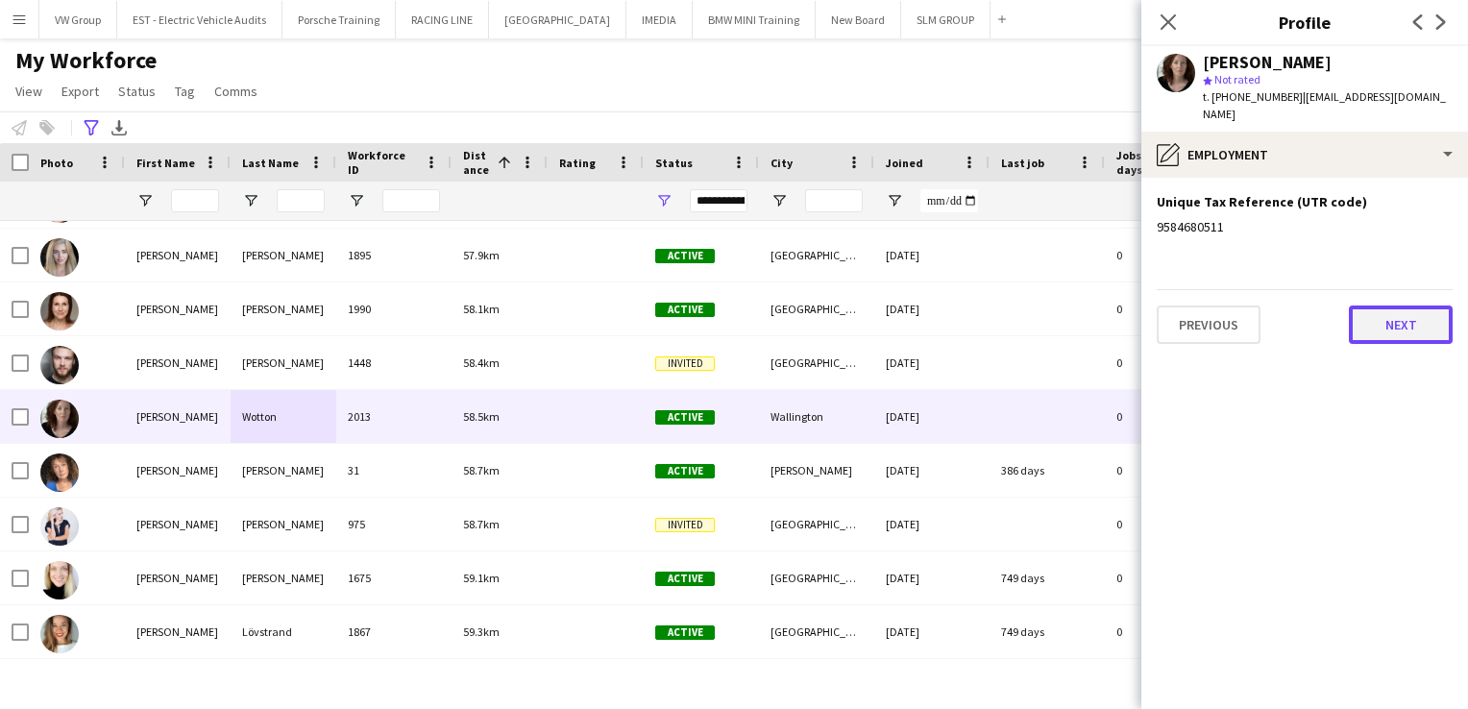
click at [1412, 309] on button "Next" at bounding box center [1401, 325] width 104 height 38
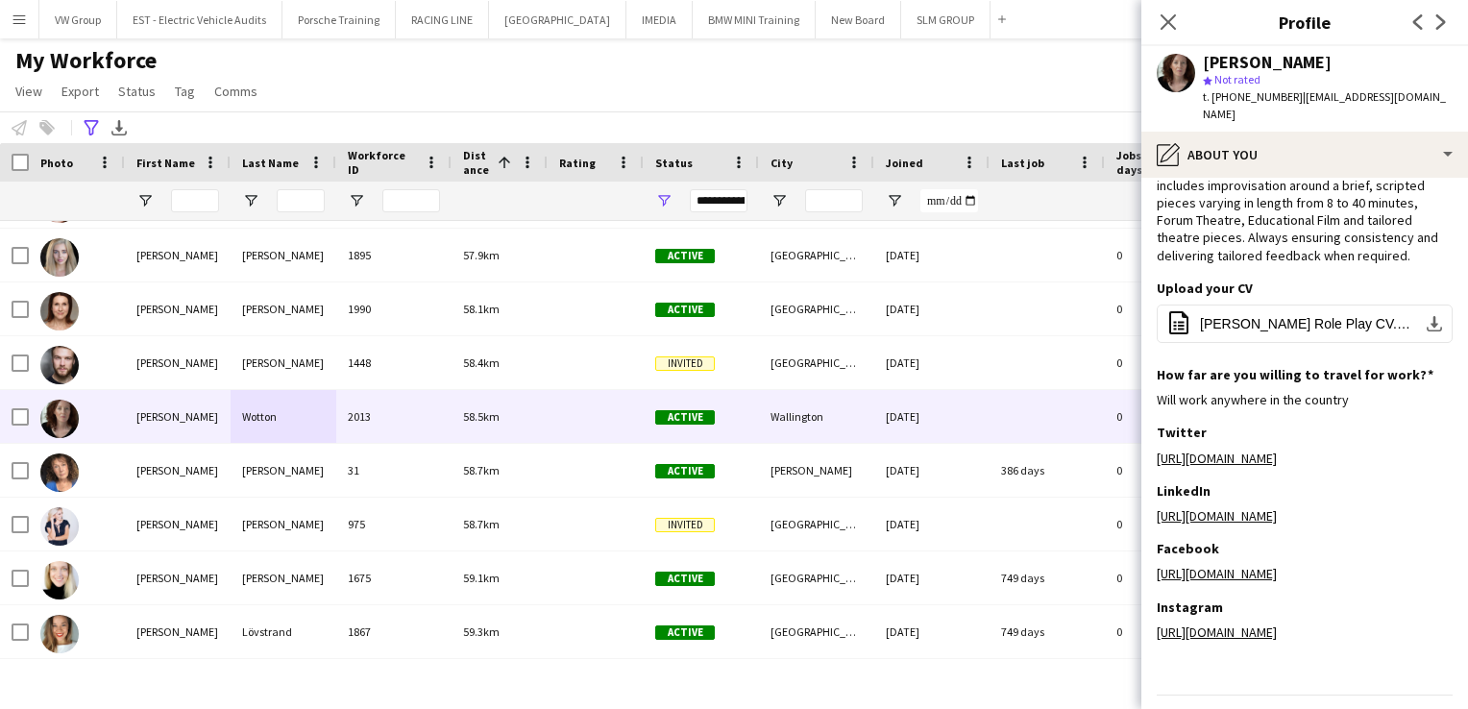
scroll to position [133, 0]
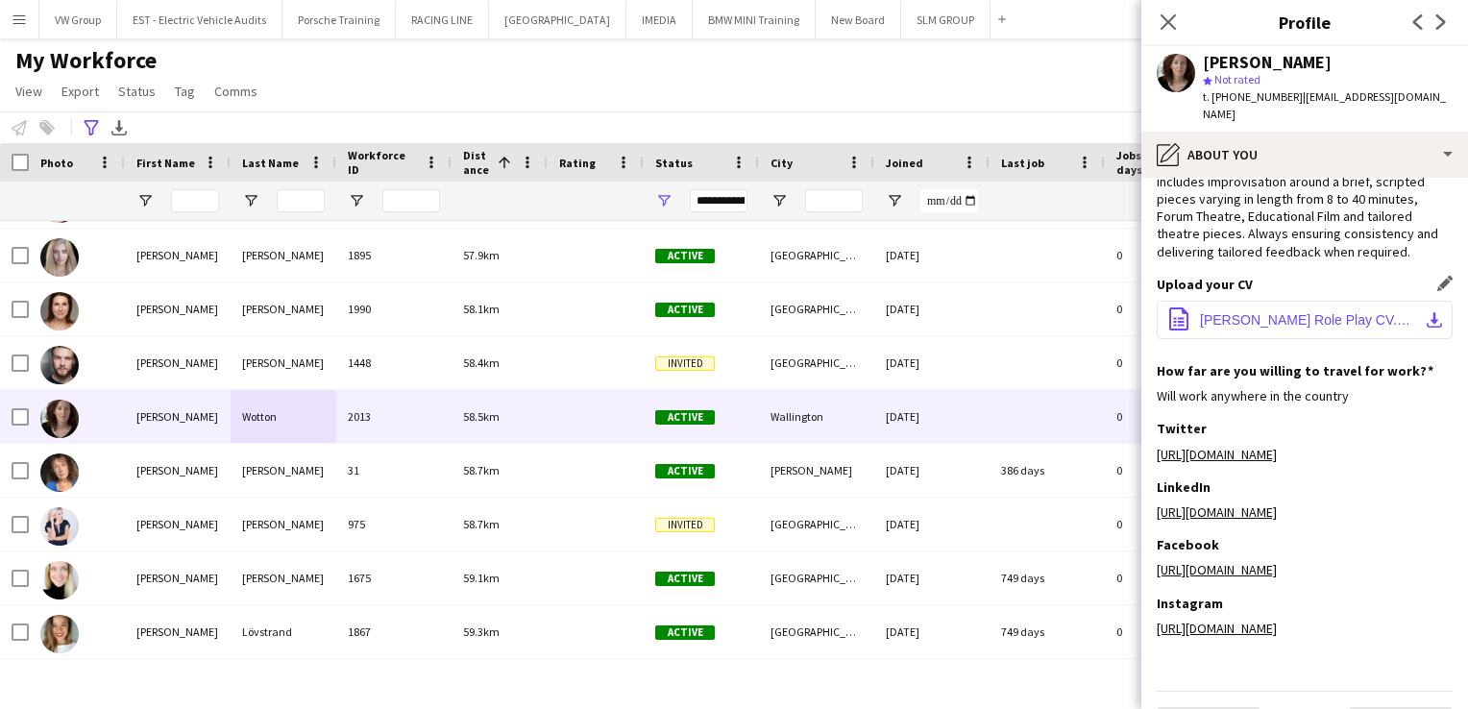
click at [1411, 317] on button "office-file-sheet Kerry Wotton Role Play CV.docx download-bottom" at bounding box center [1305, 320] width 296 height 38
click at [1331, 276] on div "Upload your CV Edit this field" at bounding box center [1305, 284] width 296 height 17
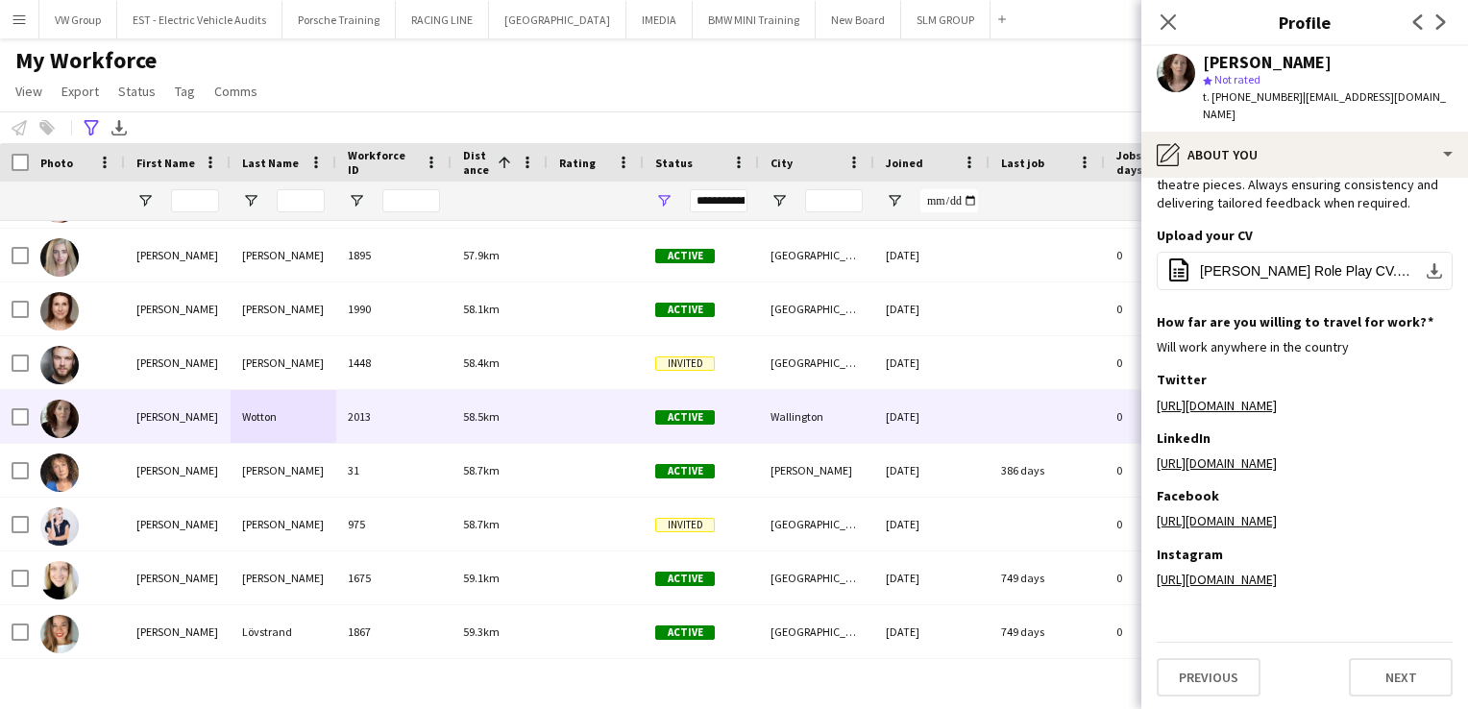
scroll to position [183, 0]
click at [1389, 681] on button "Next" at bounding box center [1401, 676] width 104 height 38
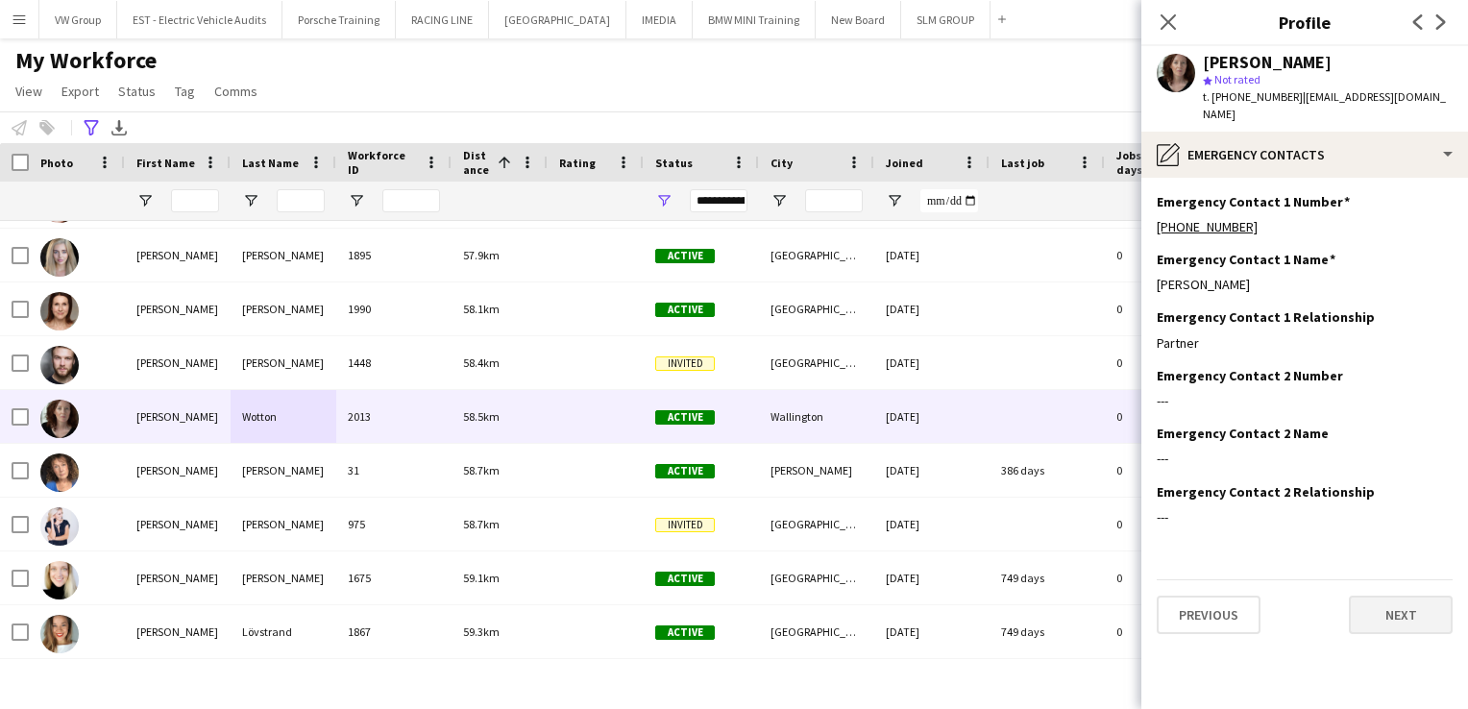
scroll to position [0, 0]
click at [1393, 604] on button "Next" at bounding box center [1401, 615] width 104 height 38
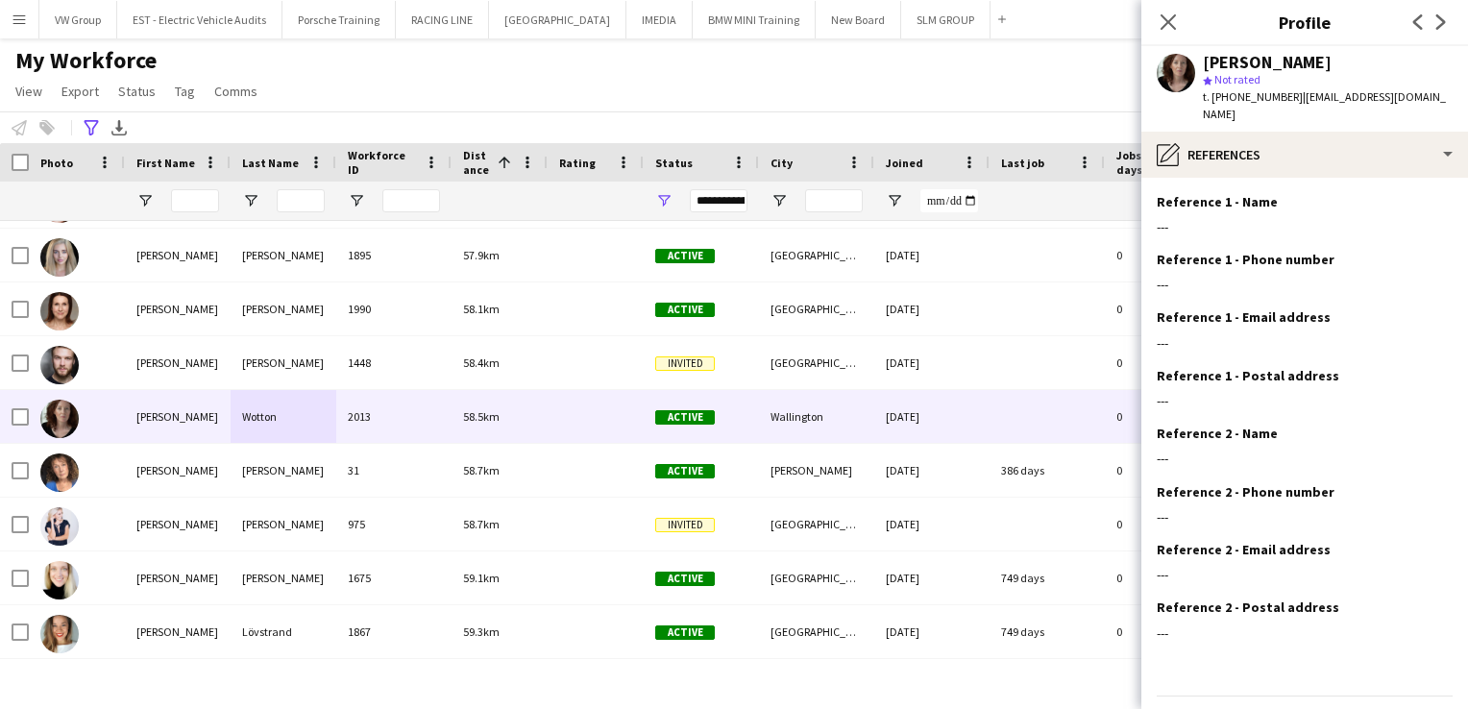
click at [1393, 604] on div "Reference 2 - Postal address Edit this field ---" at bounding box center [1305, 628] width 296 height 58
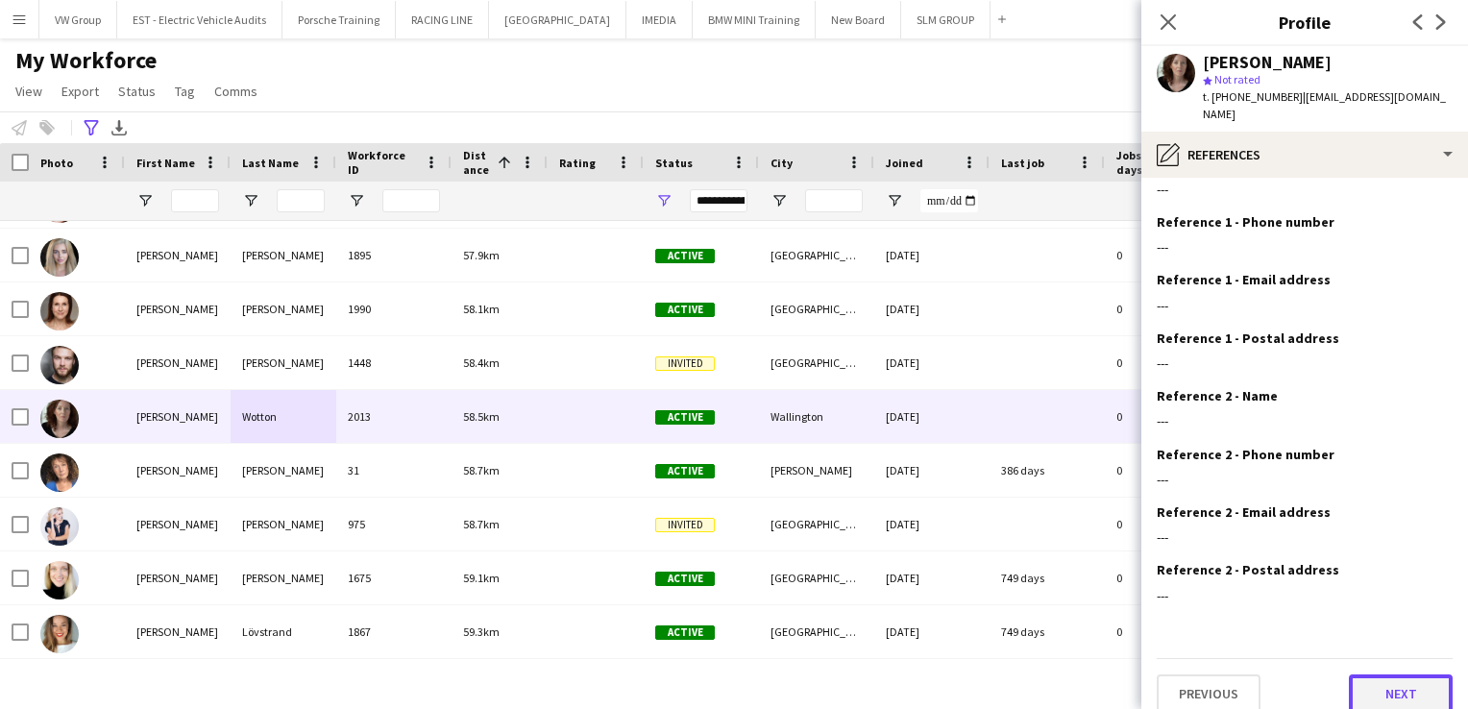
click at [1403, 675] on button "Next" at bounding box center [1401, 694] width 104 height 38
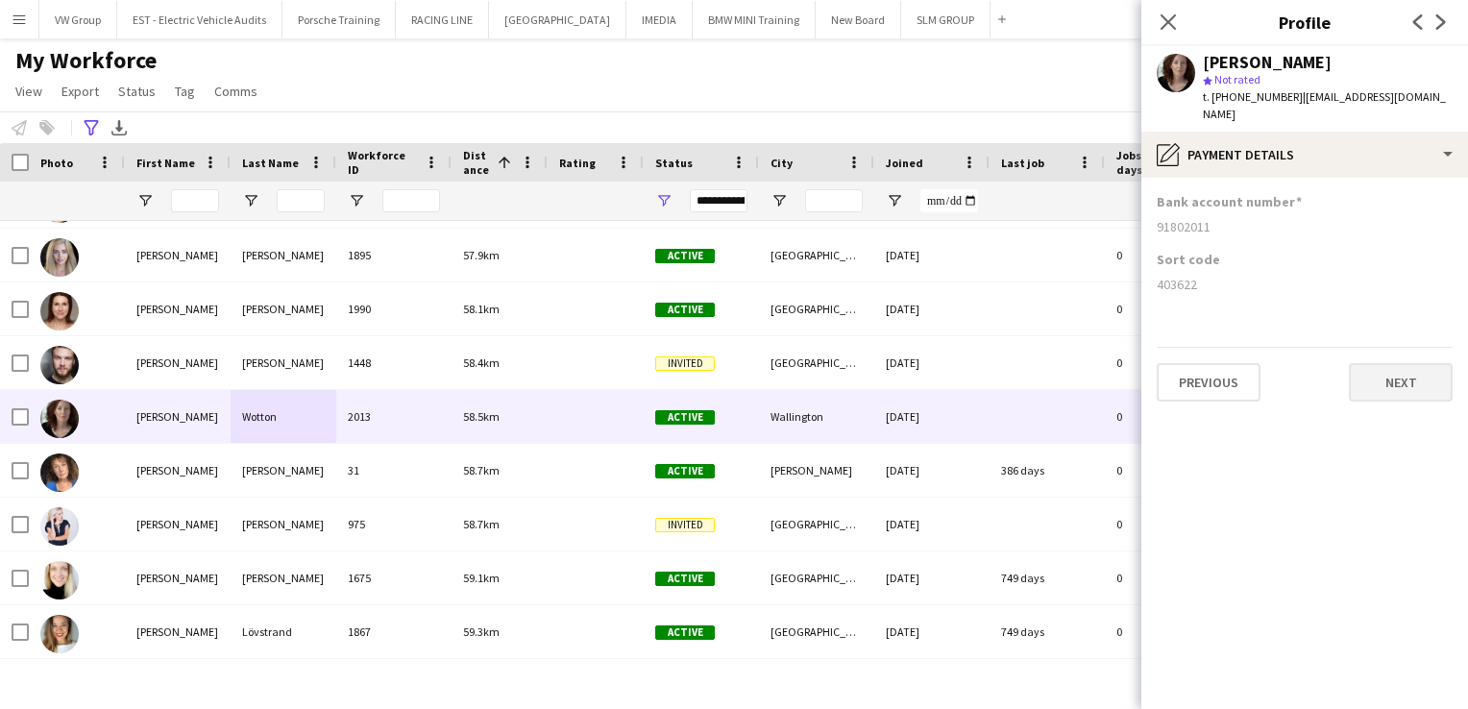
scroll to position [0, 0]
click at [1400, 363] on button "Next" at bounding box center [1401, 382] width 104 height 38
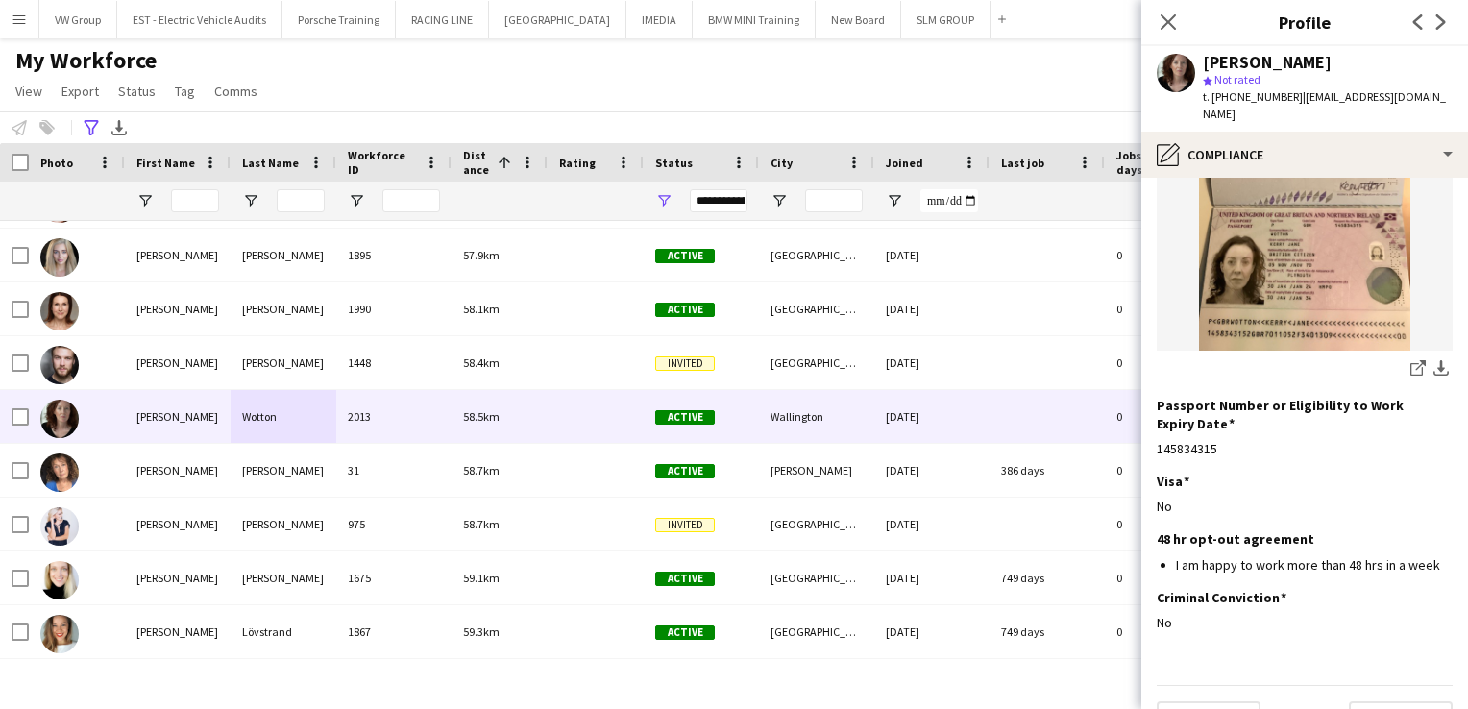
scroll to position [292, 0]
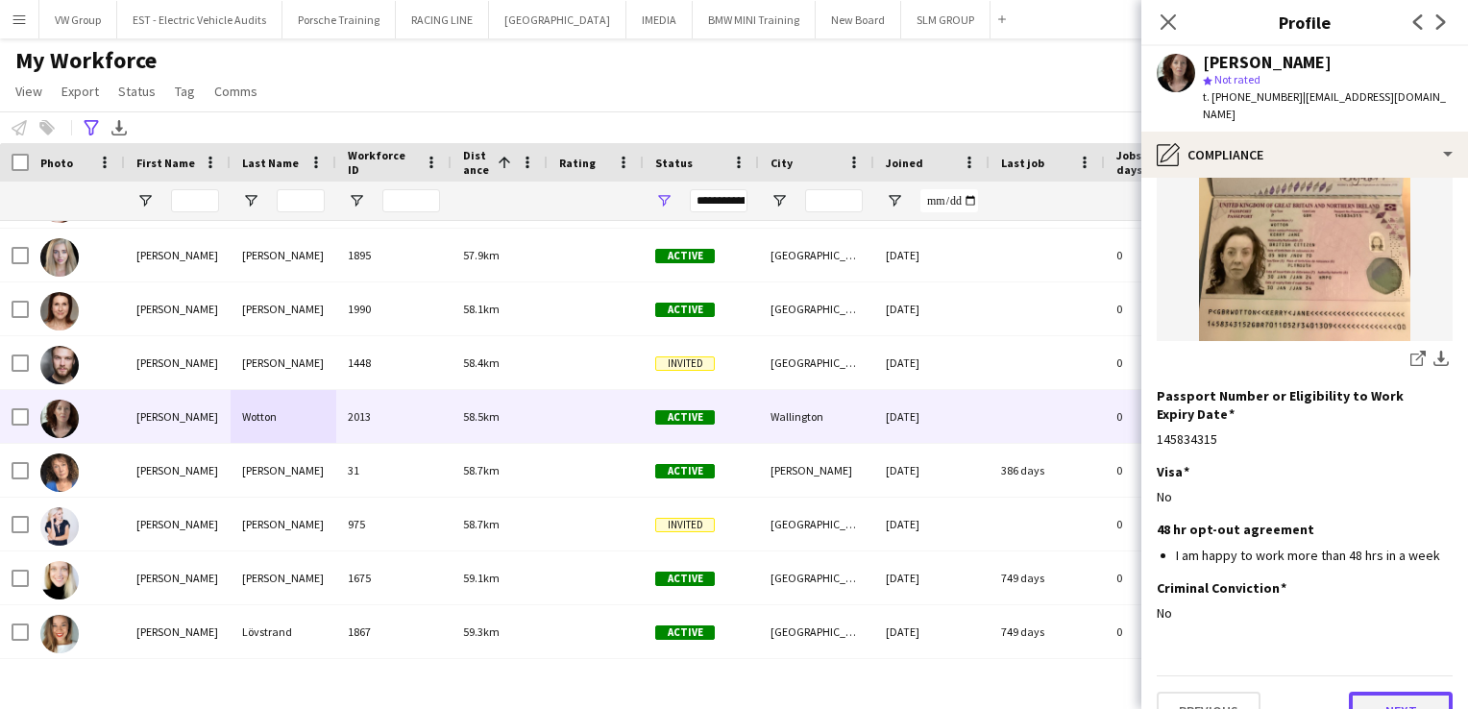
click at [1378, 692] on button "Next" at bounding box center [1401, 711] width 104 height 38
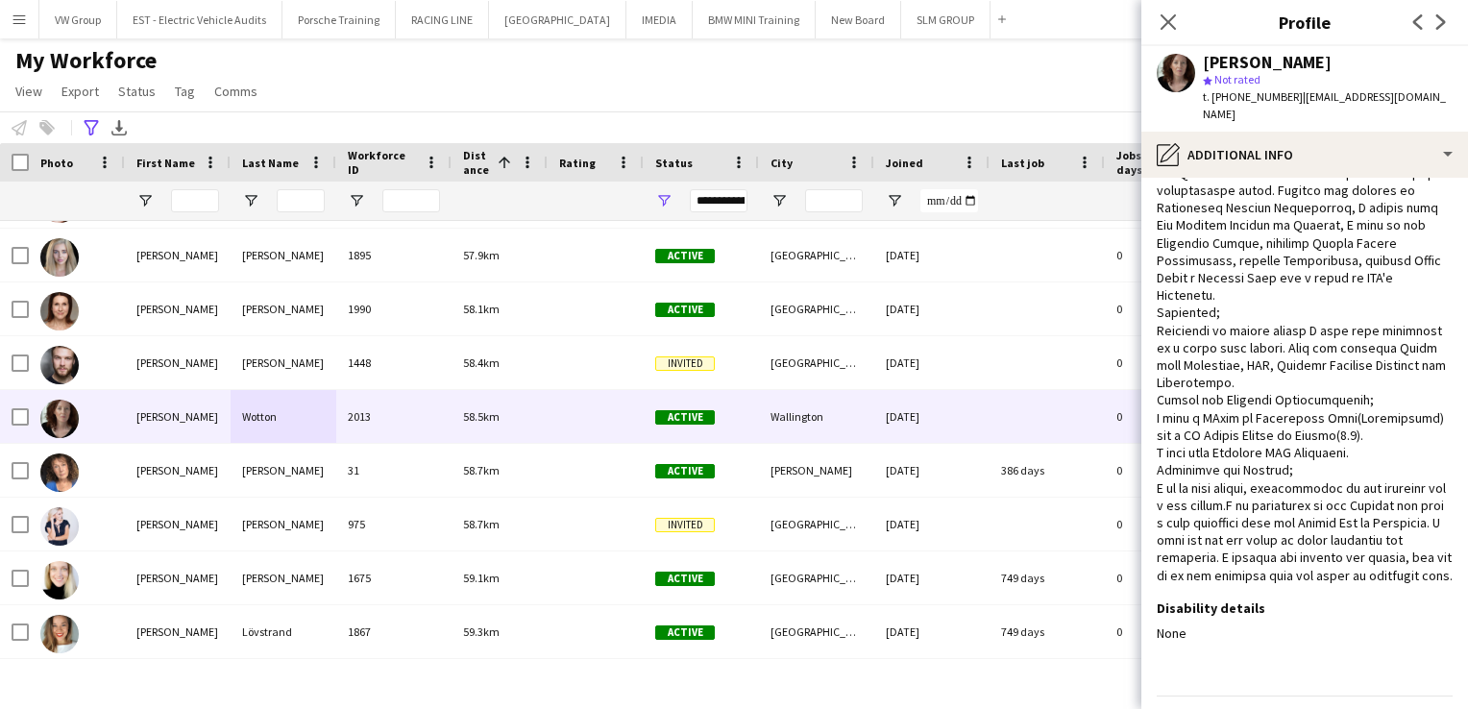
scroll to position [307, 0]
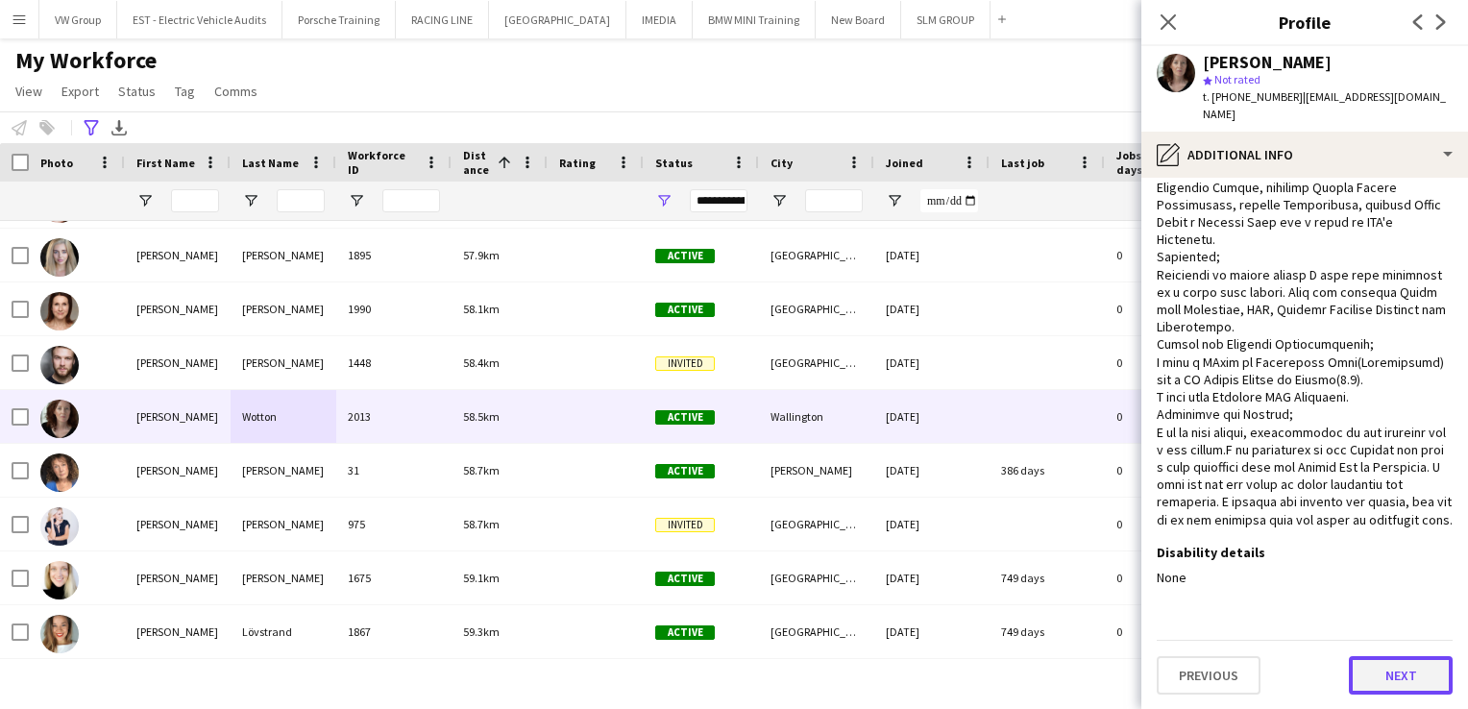
click at [1415, 676] on button "Next" at bounding box center [1401, 675] width 104 height 38
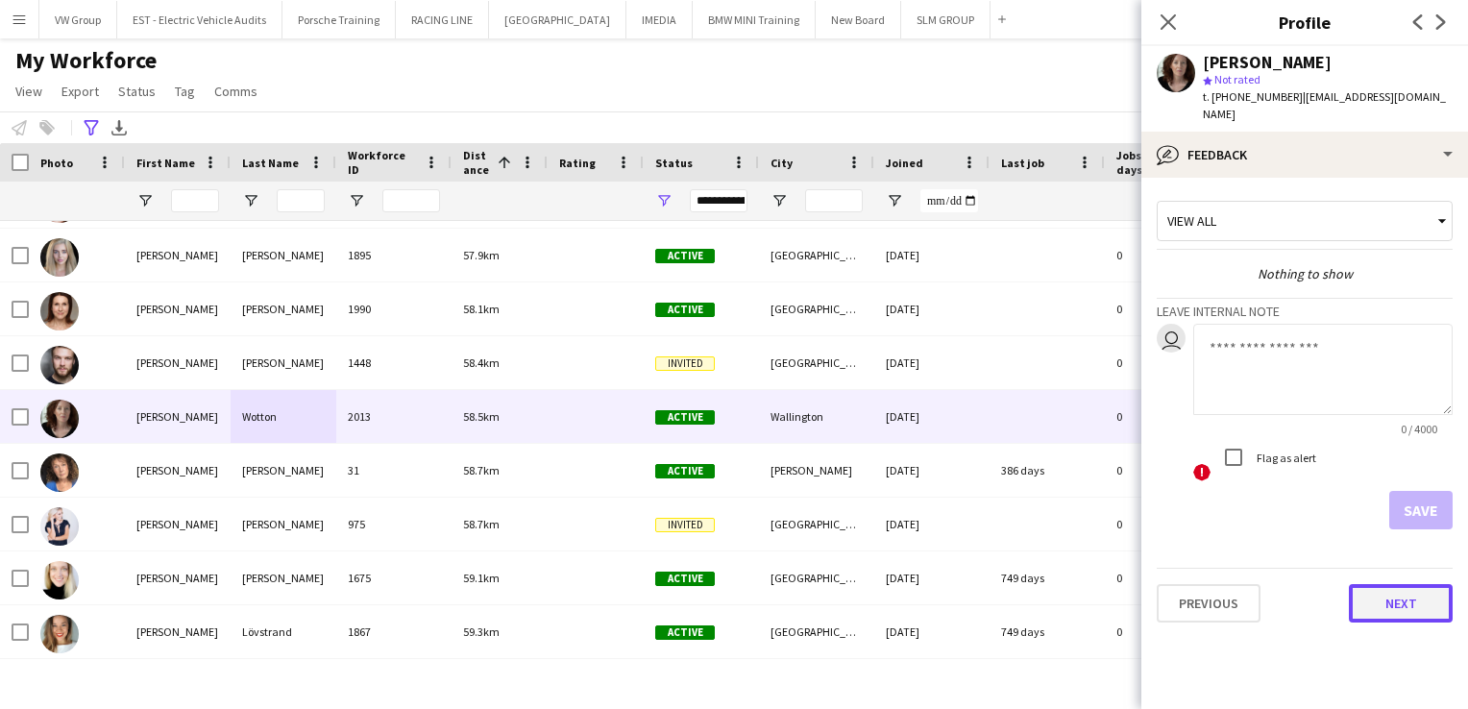
click at [1404, 594] on button "Next" at bounding box center [1401, 603] width 104 height 38
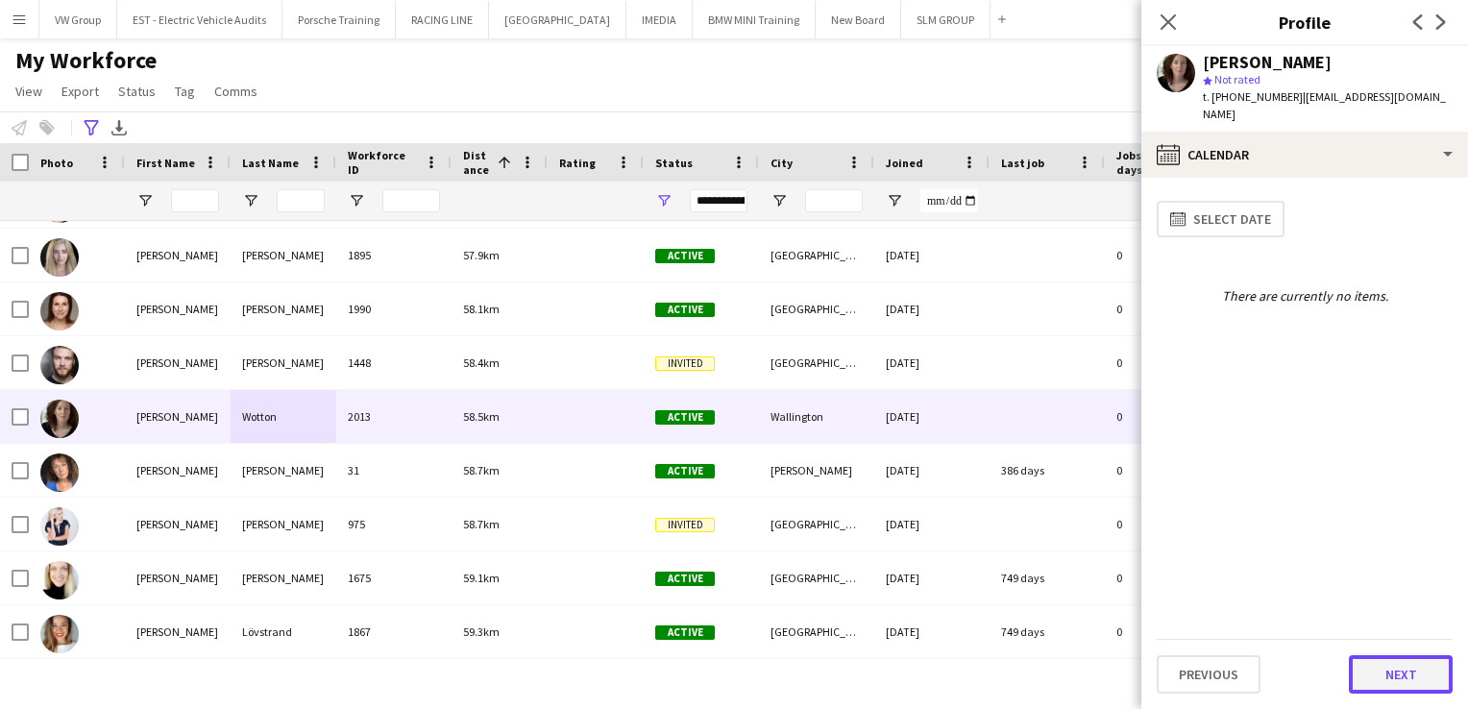
click at [1391, 682] on button "Next" at bounding box center [1401, 674] width 104 height 38
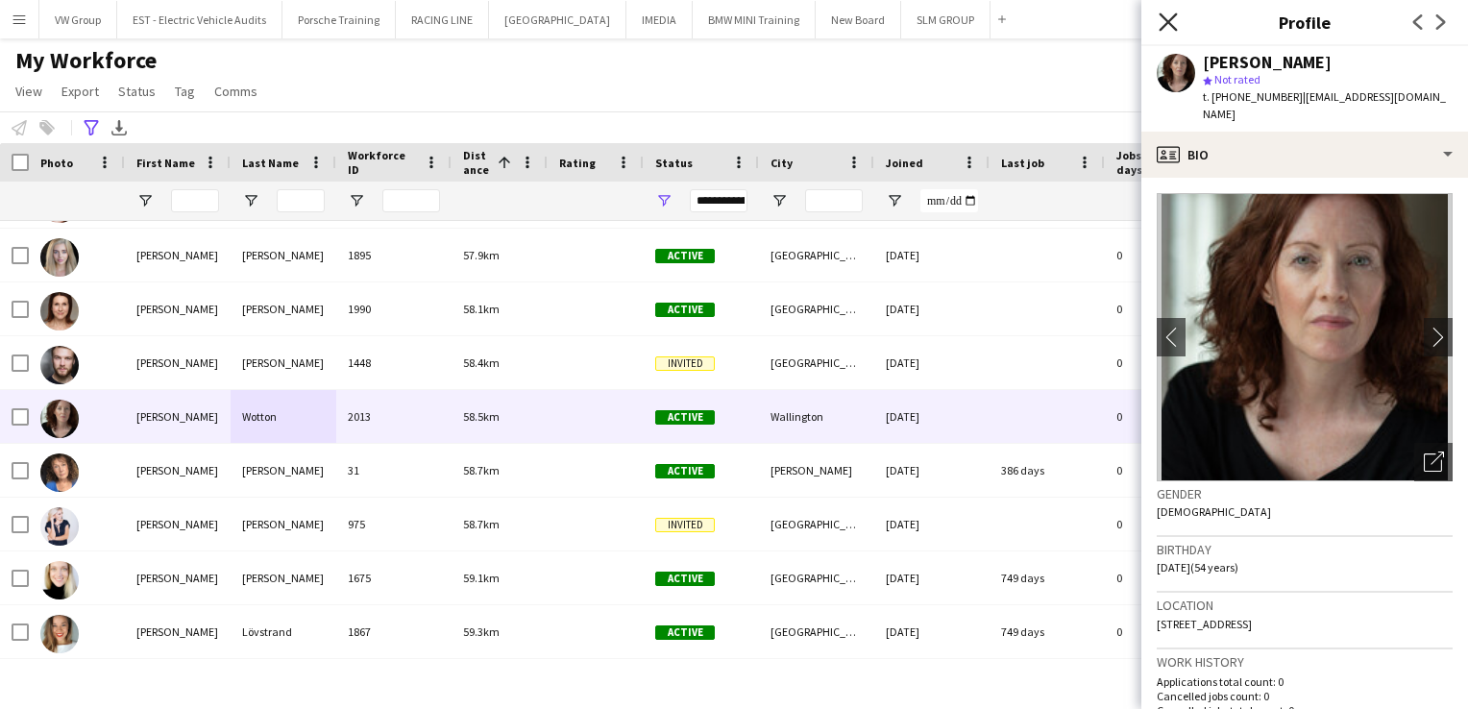
click at [1168, 24] on icon "Close pop-in" at bounding box center [1168, 21] width 18 height 18
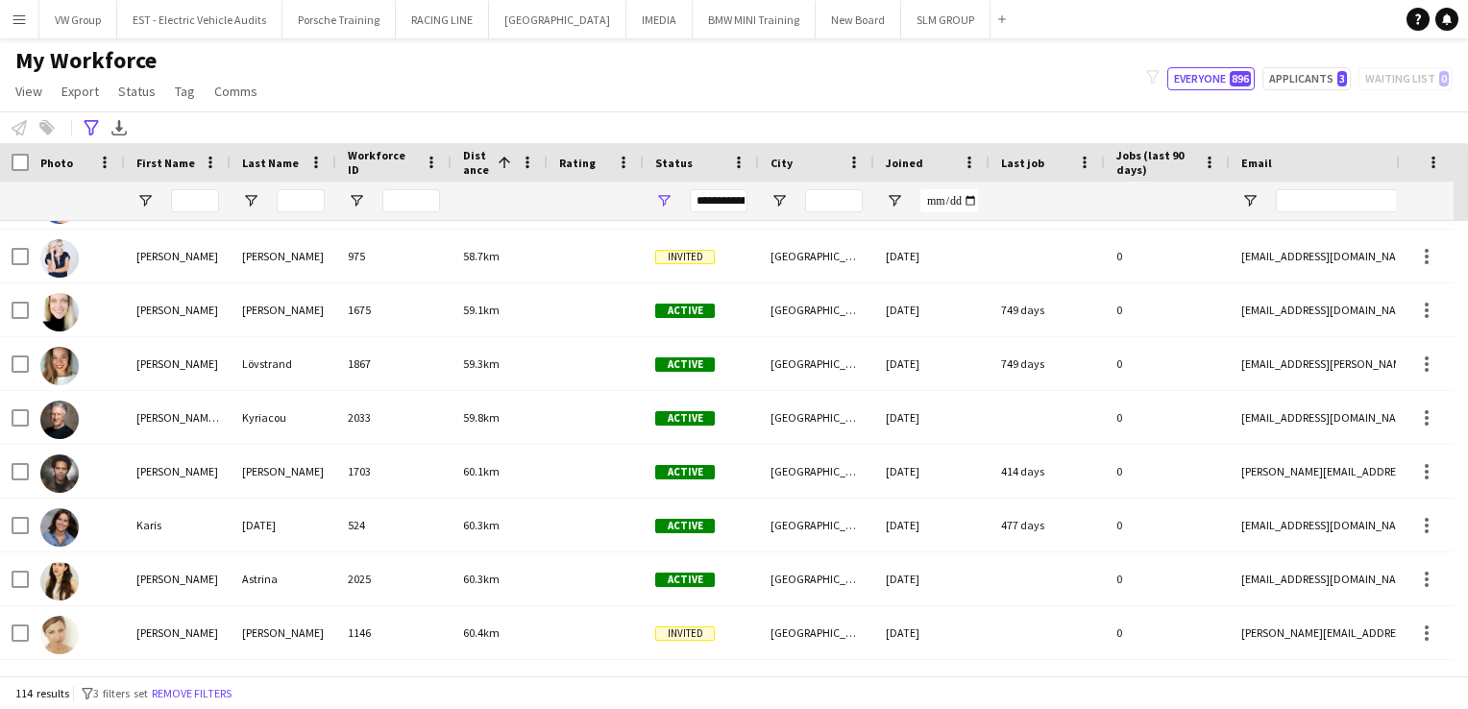
scroll to position [2854, 0]
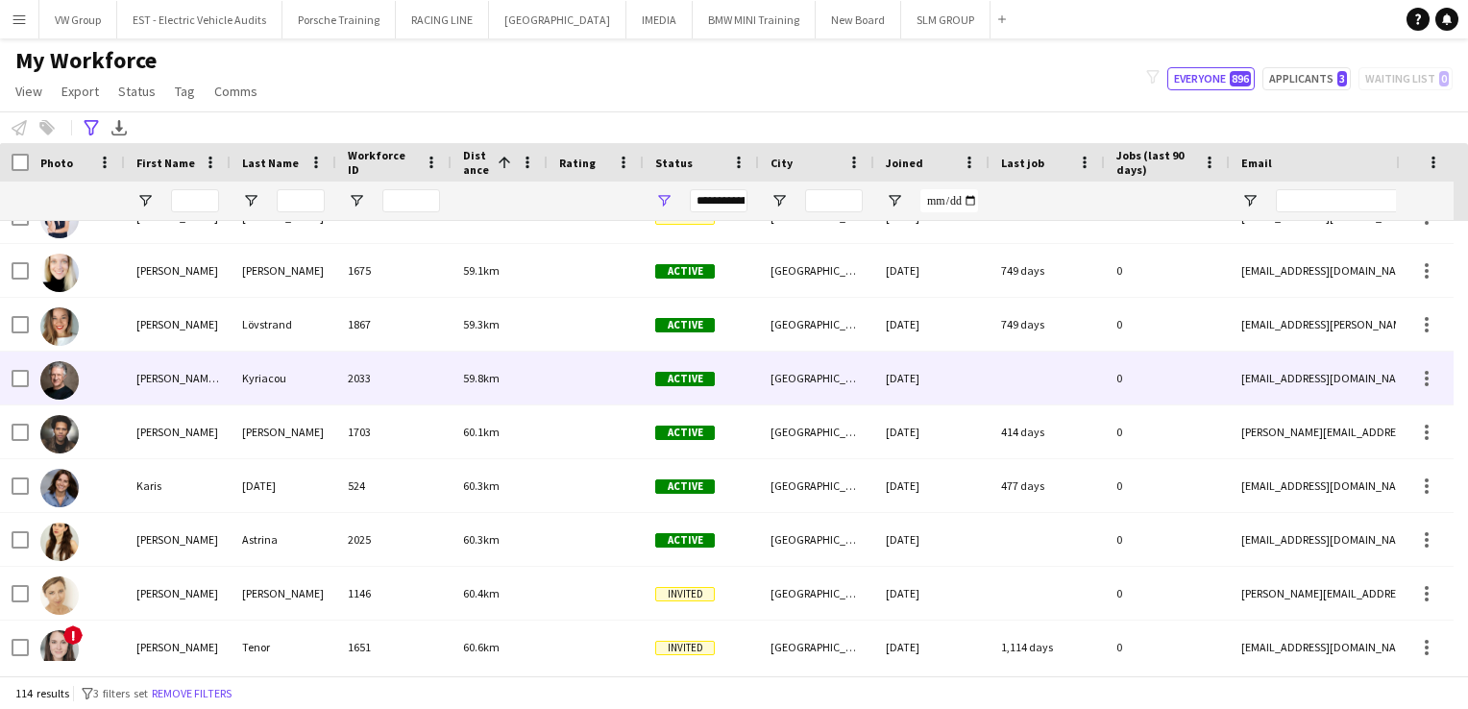
click at [205, 379] on div "Koullis aka Kyriacos" at bounding box center [178, 378] width 106 height 53
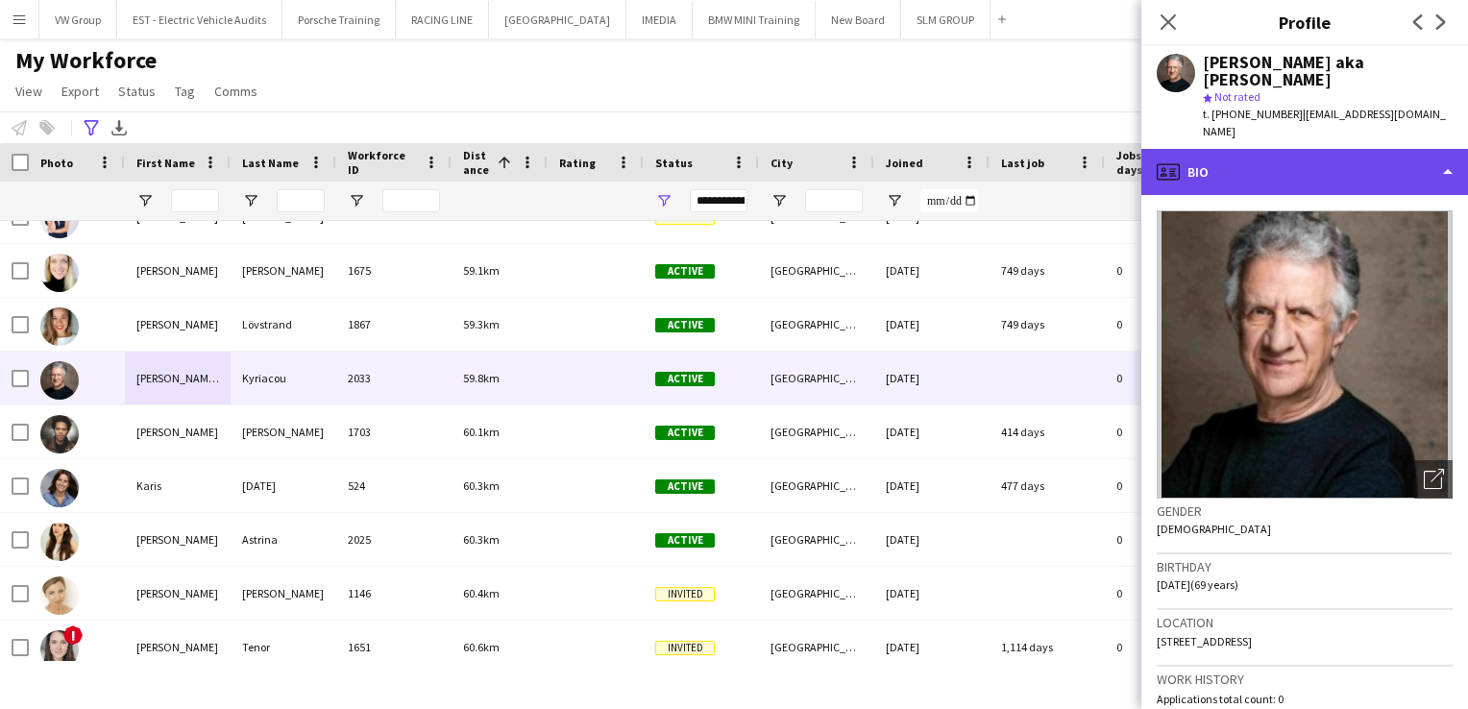
click at [1447, 149] on div "profile Bio" at bounding box center [1305, 172] width 327 height 46
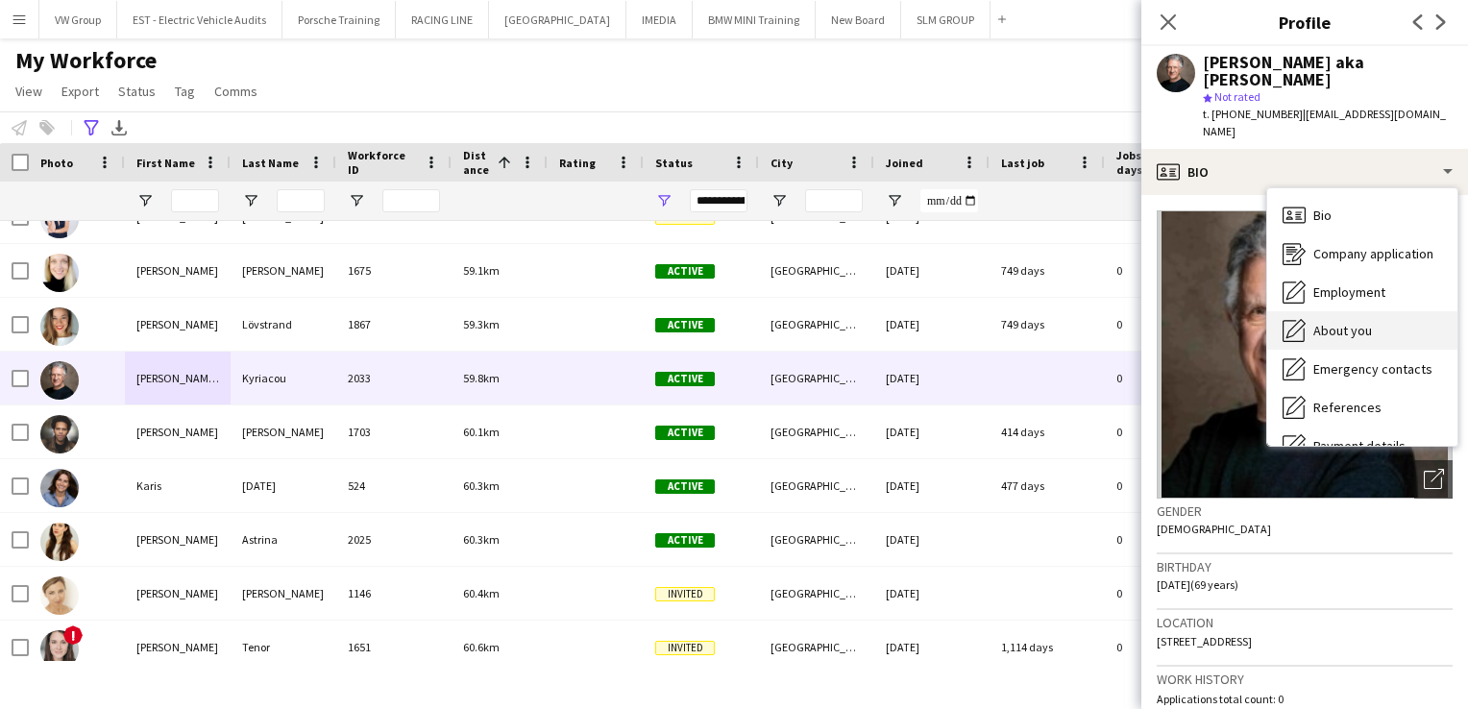
click at [1383, 311] on div "About you About you" at bounding box center [1362, 330] width 190 height 38
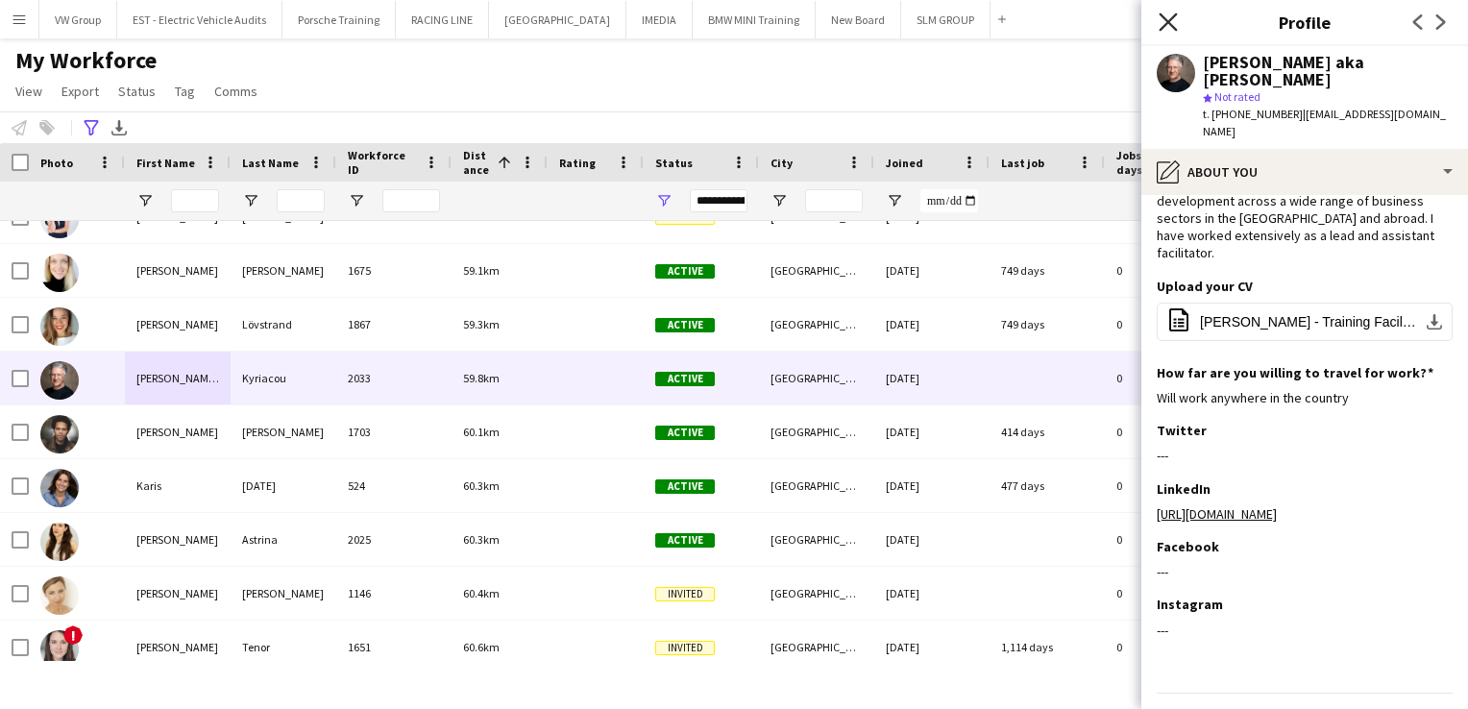
click at [1168, 19] on icon "Close pop-in" at bounding box center [1168, 21] width 18 height 18
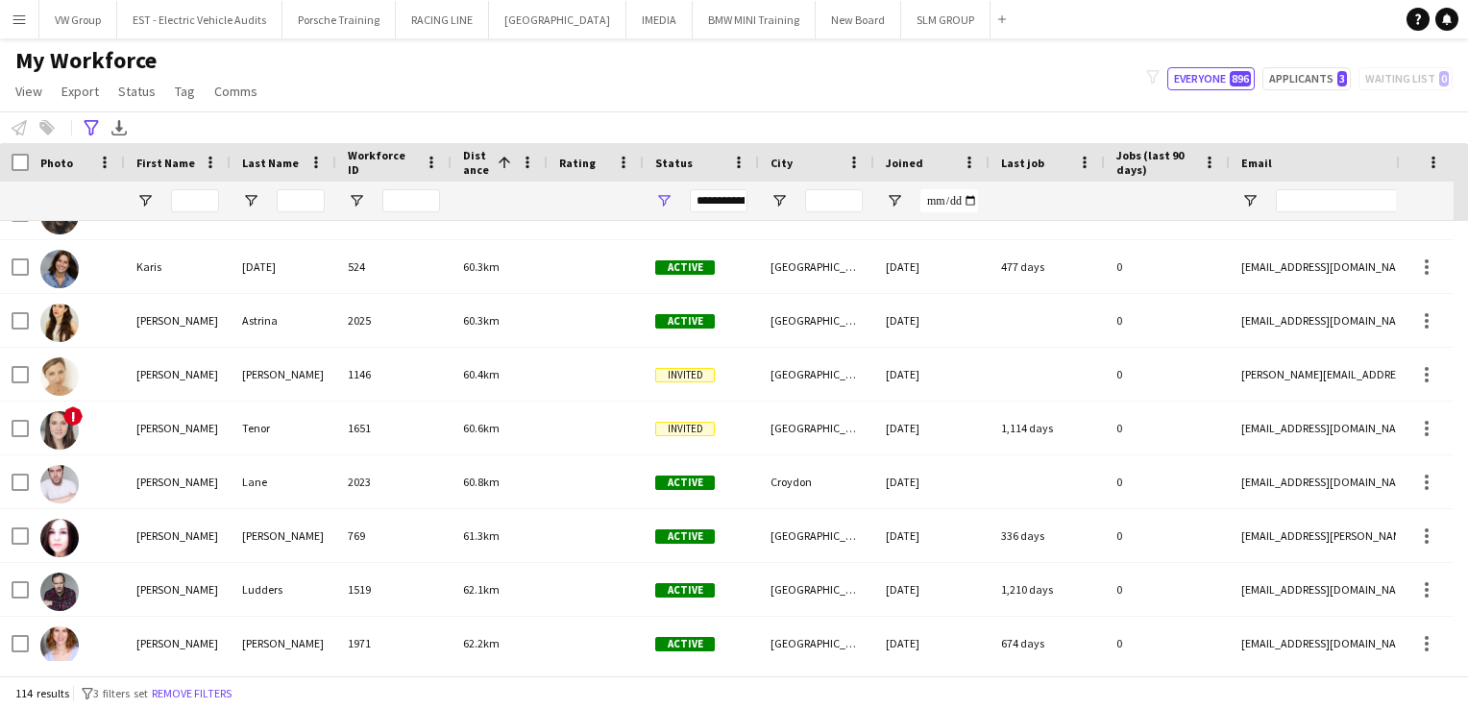
scroll to position [3122, 0]
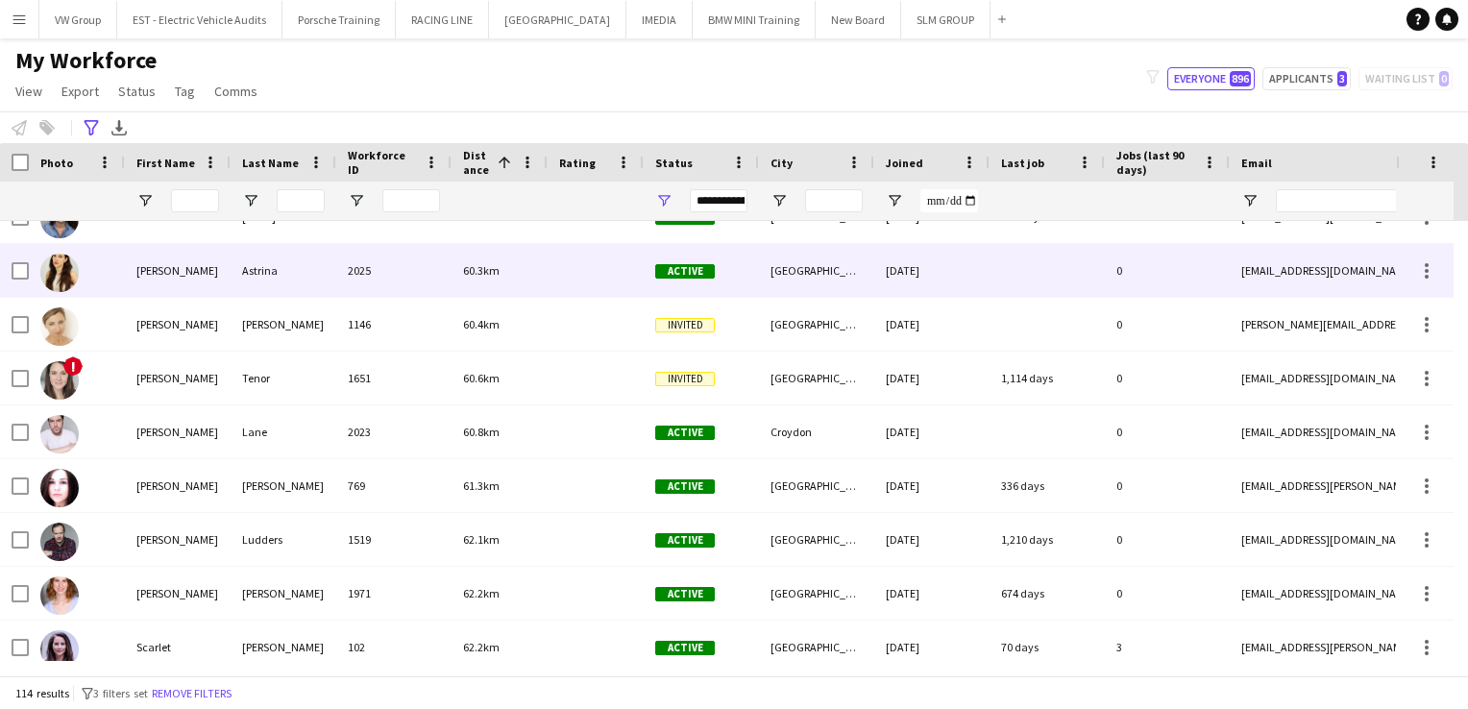
click at [145, 269] on div "Sophia" at bounding box center [178, 270] width 106 height 53
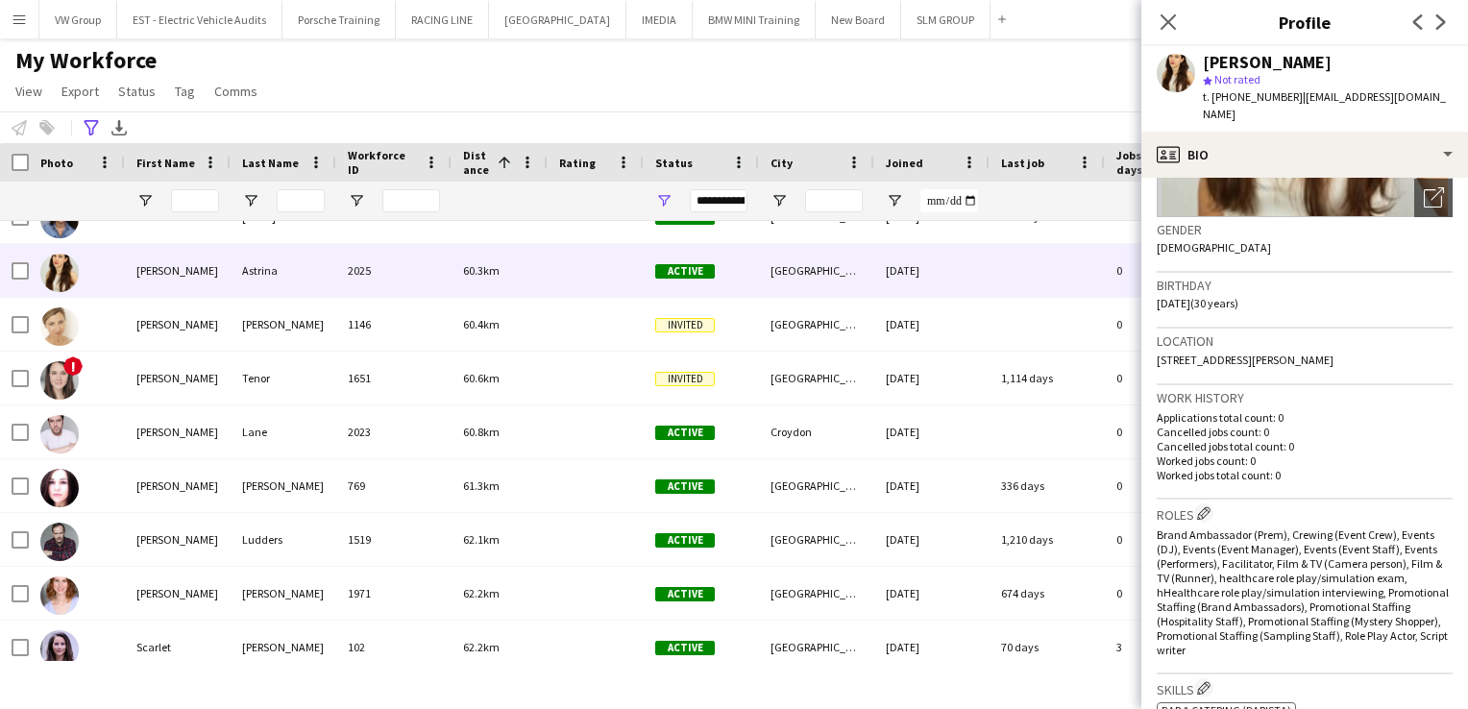
scroll to position [0, 0]
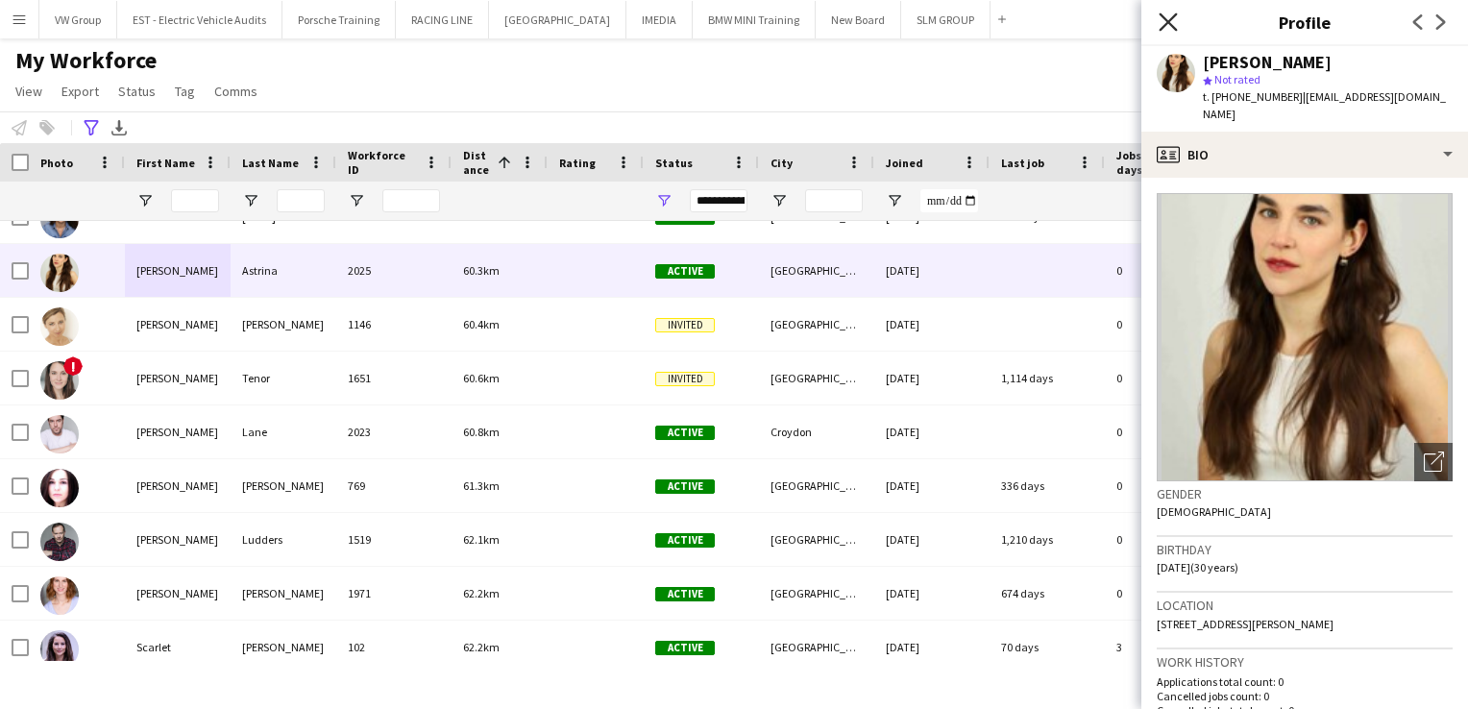
click at [1166, 24] on icon at bounding box center [1168, 21] width 18 height 18
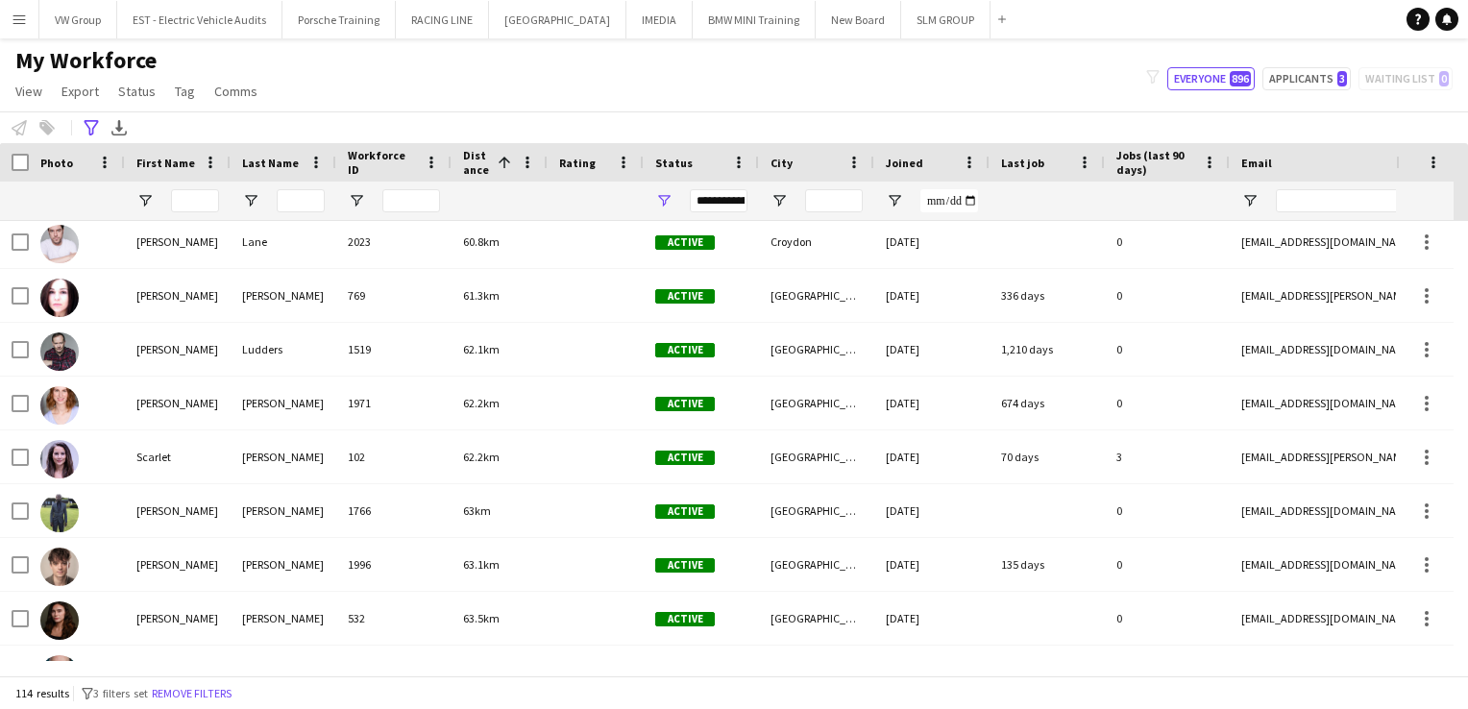
scroll to position [3360, 0]
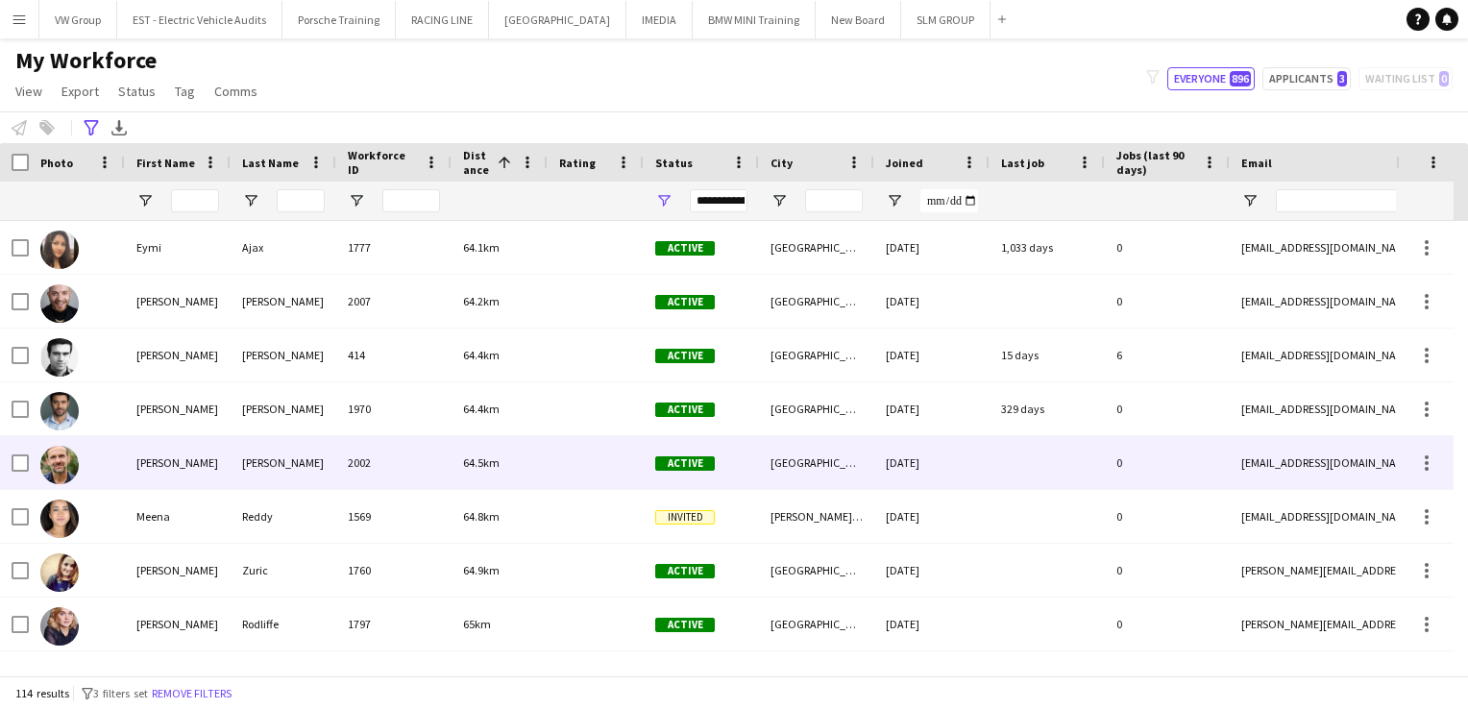
click at [327, 467] on div "Chambers" at bounding box center [284, 462] width 106 height 53
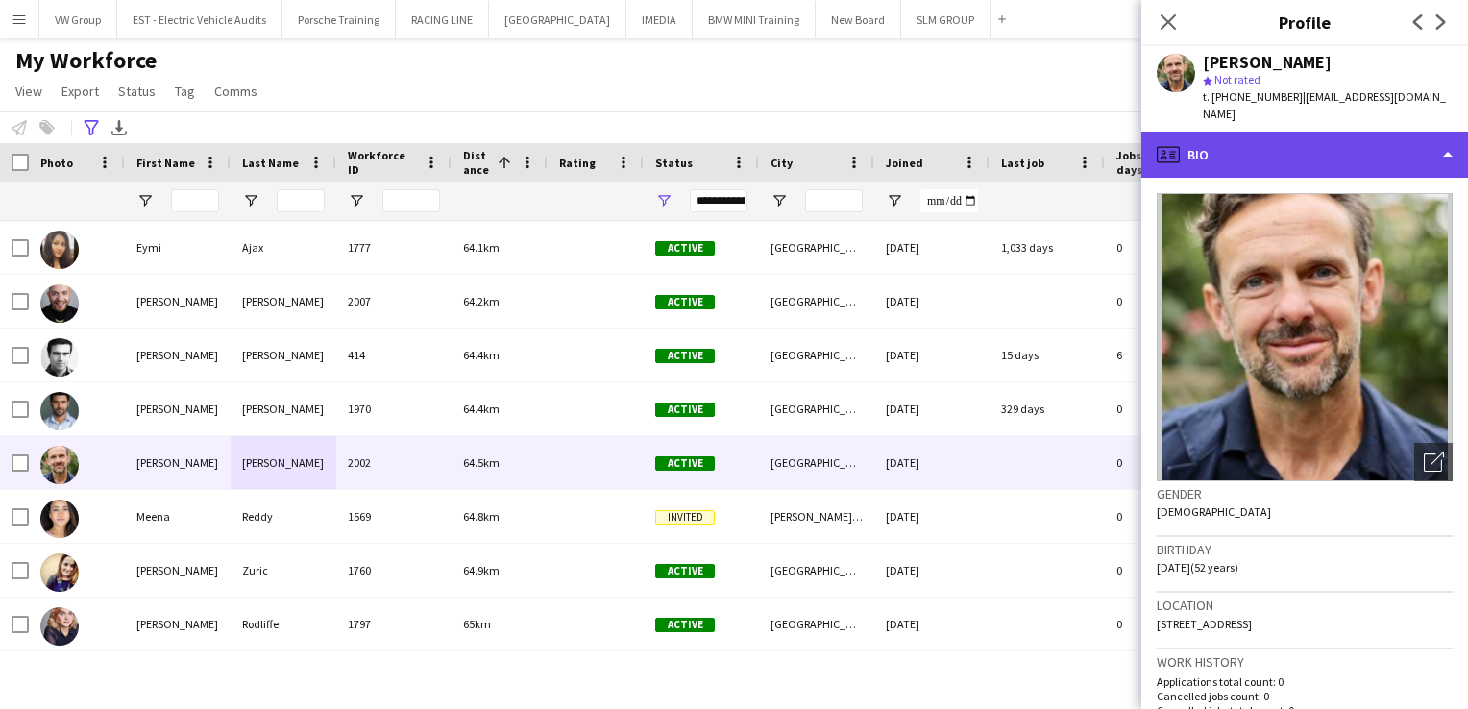
click at [1445, 139] on div "profile Bio" at bounding box center [1305, 155] width 327 height 46
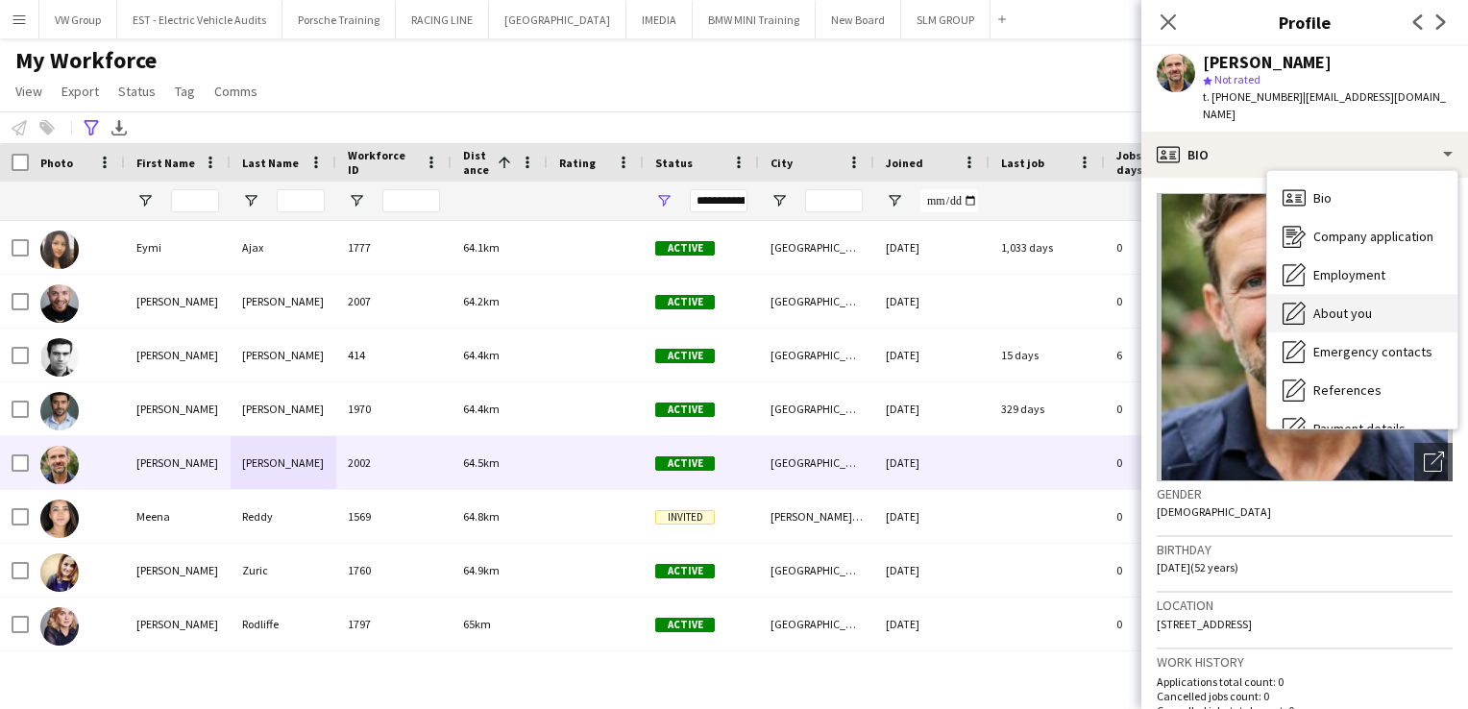
click at [1361, 305] on span "About you" at bounding box center [1343, 313] width 59 height 17
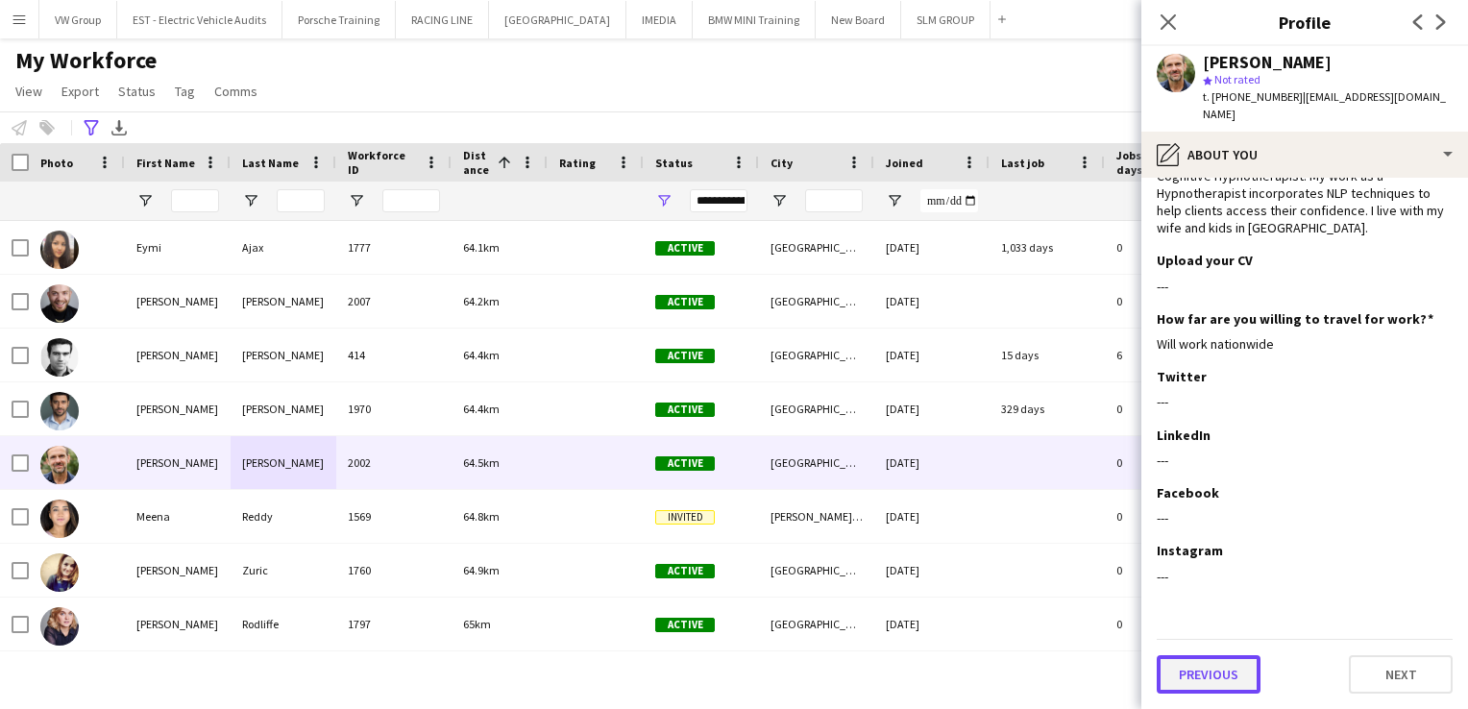
click at [1242, 676] on button "Previous" at bounding box center [1209, 674] width 104 height 38
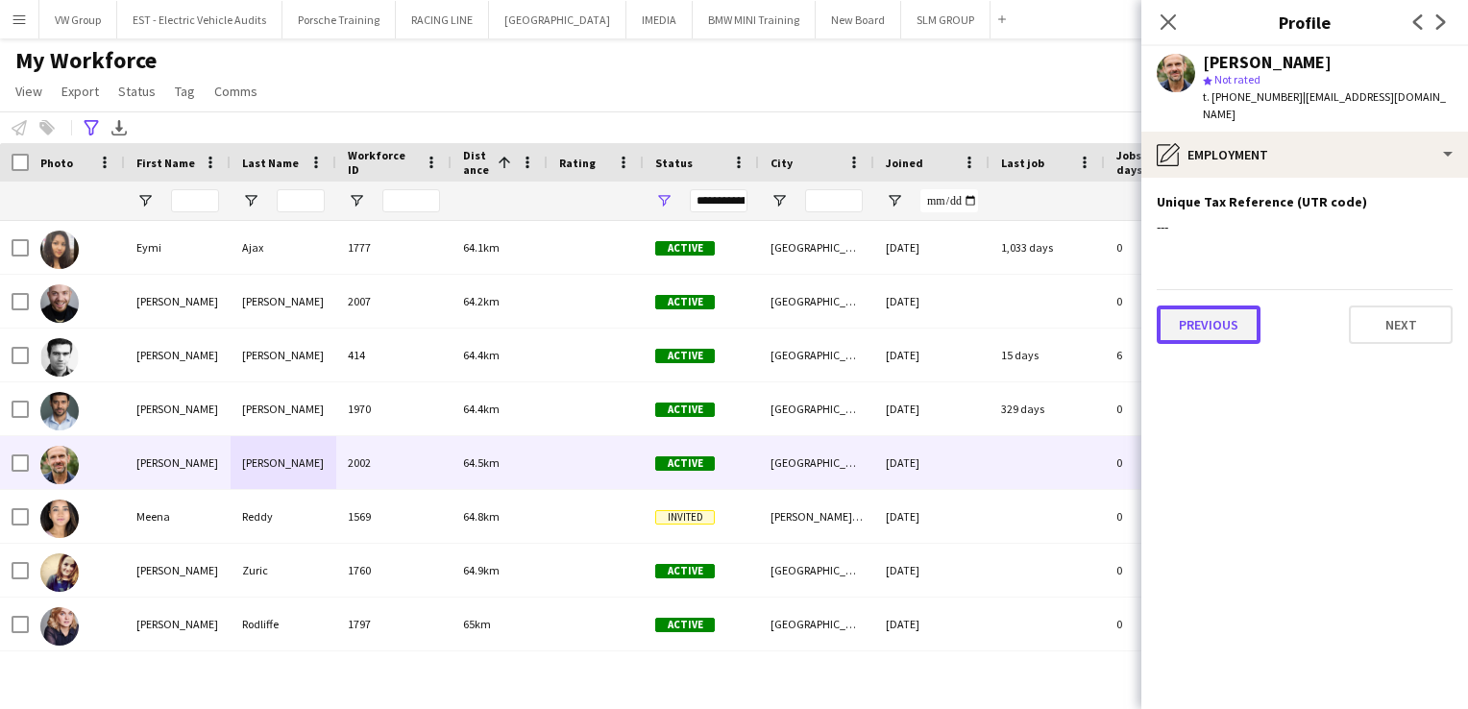
click at [1195, 309] on button "Previous" at bounding box center [1209, 325] width 104 height 38
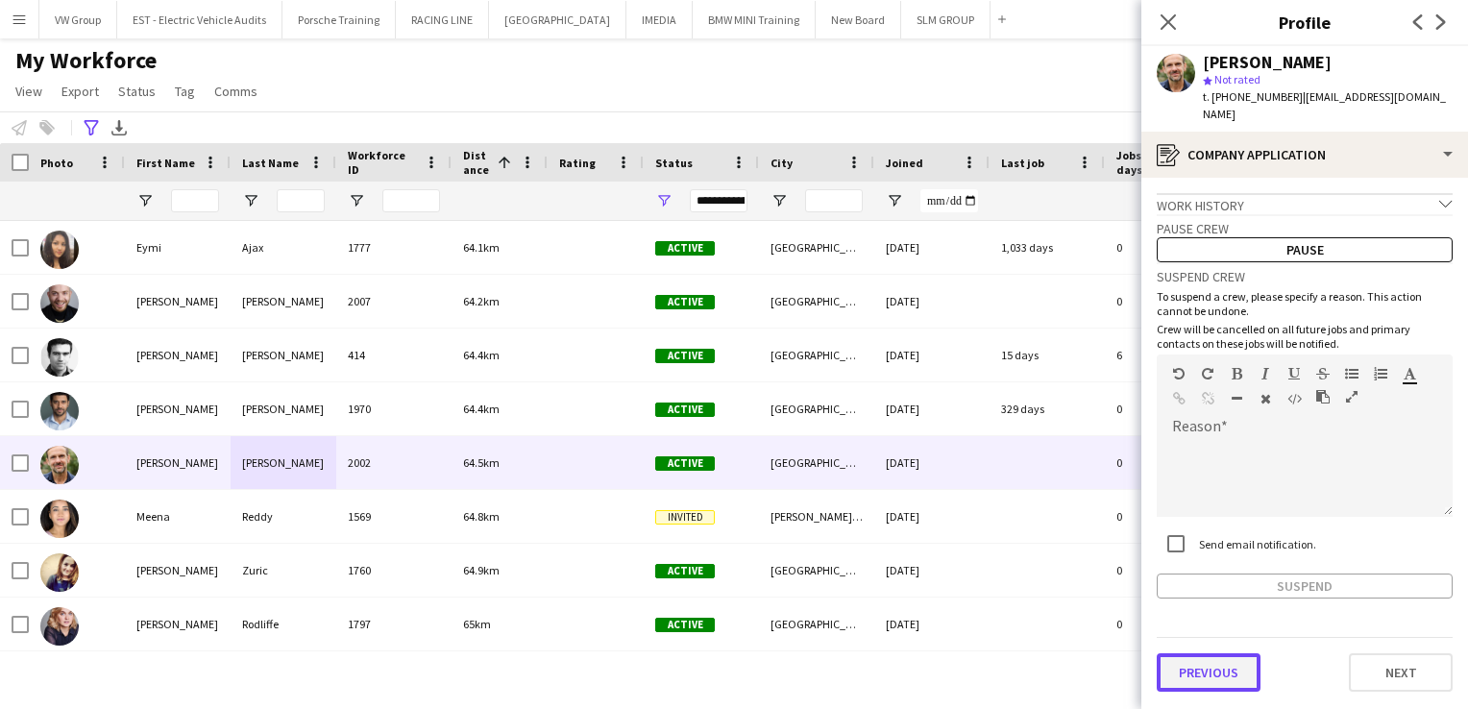
click at [1211, 659] on button "Previous" at bounding box center [1209, 672] width 104 height 38
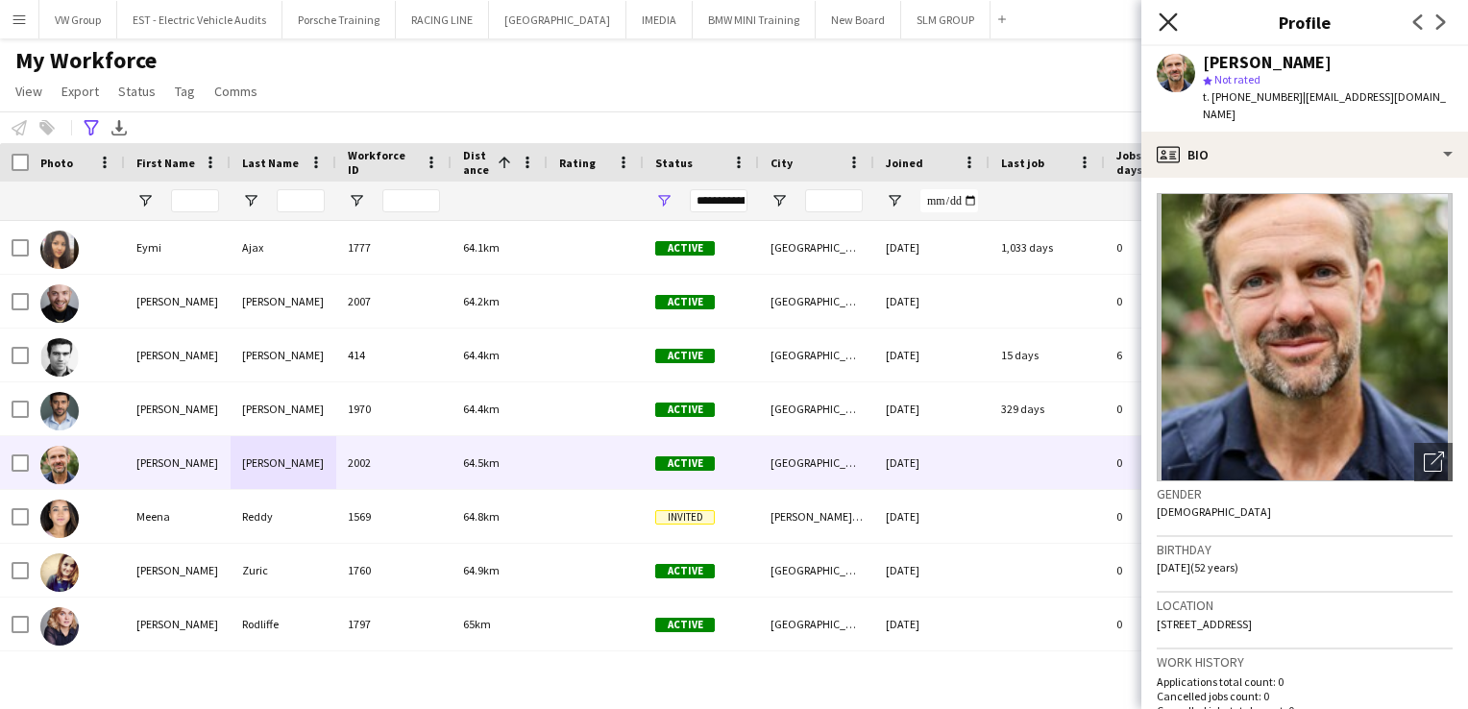
click at [1167, 22] on icon at bounding box center [1168, 21] width 18 height 18
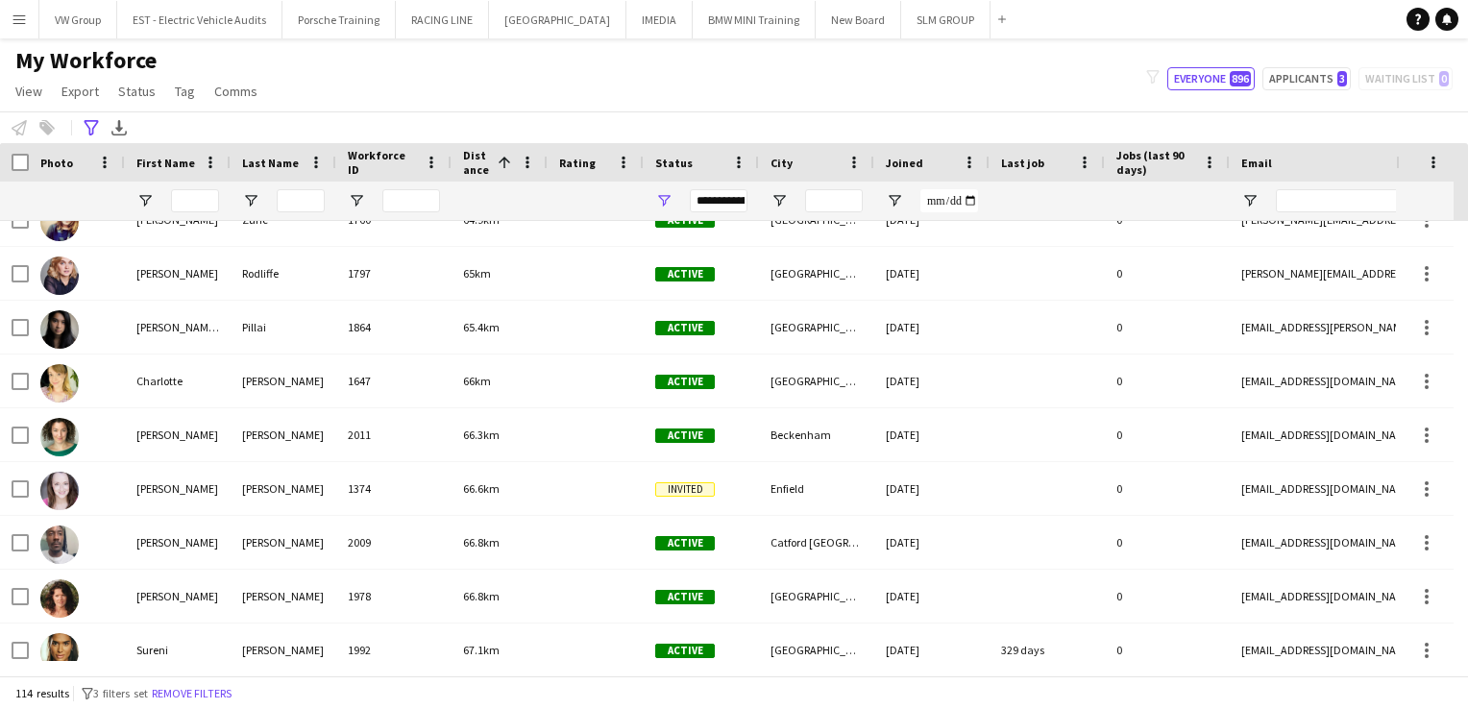
scroll to position [4399, 0]
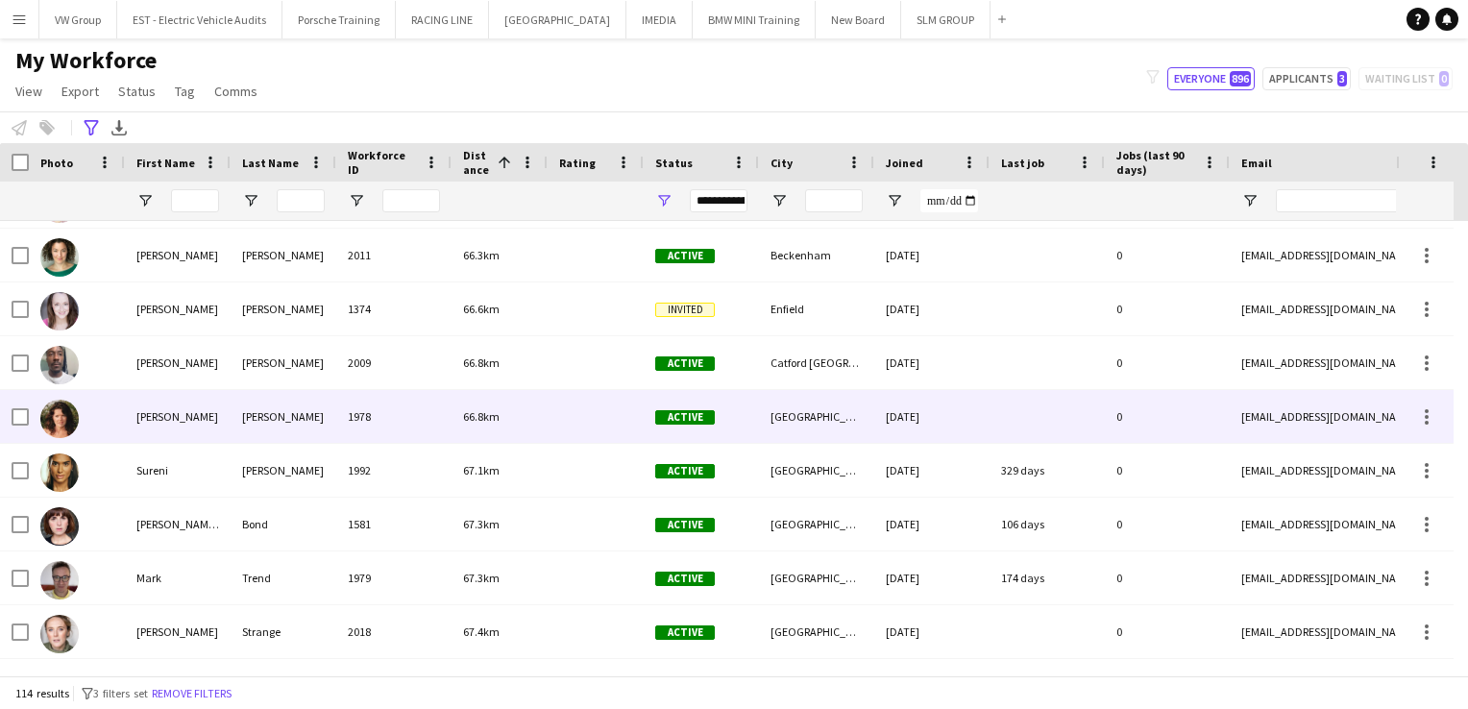
click at [169, 417] on div "Julie" at bounding box center [178, 416] width 106 height 53
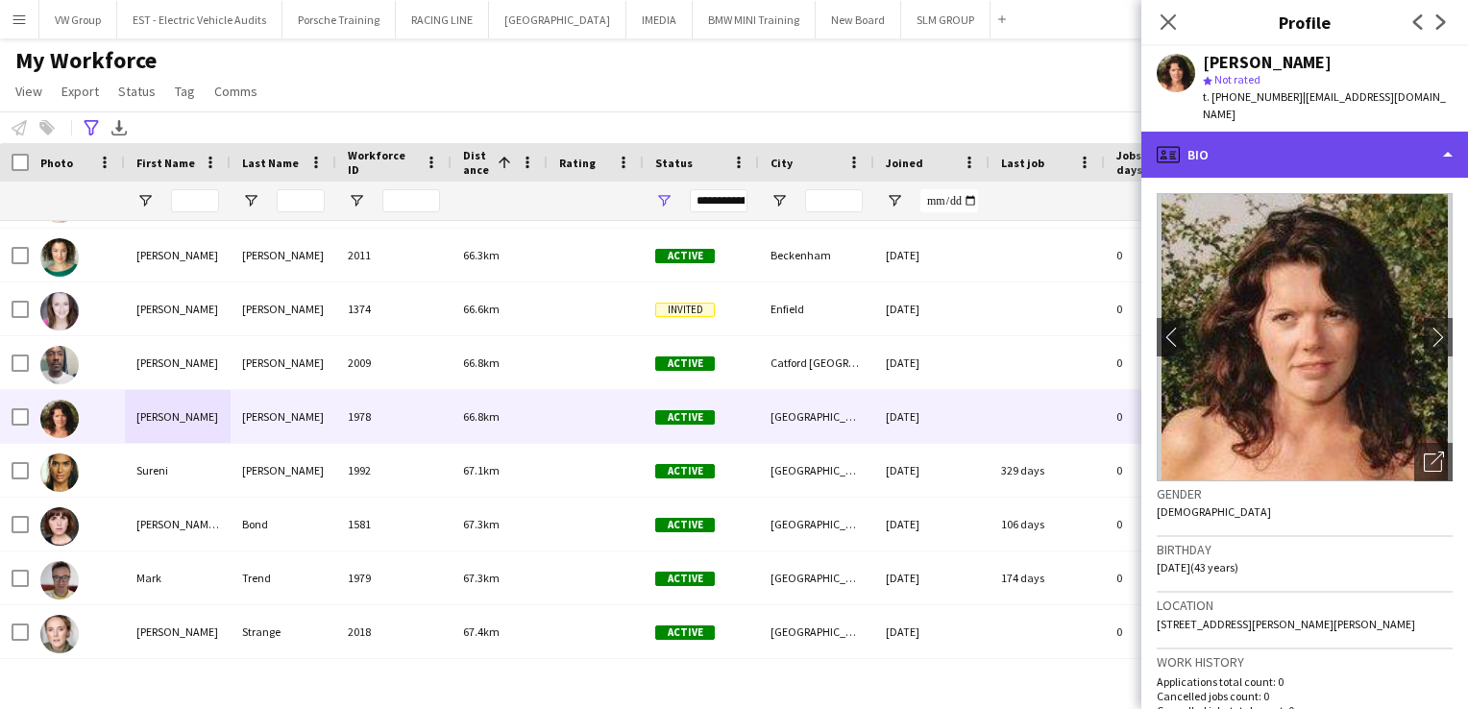
click at [1444, 139] on div "profile Bio" at bounding box center [1305, 155] width 327 height 46
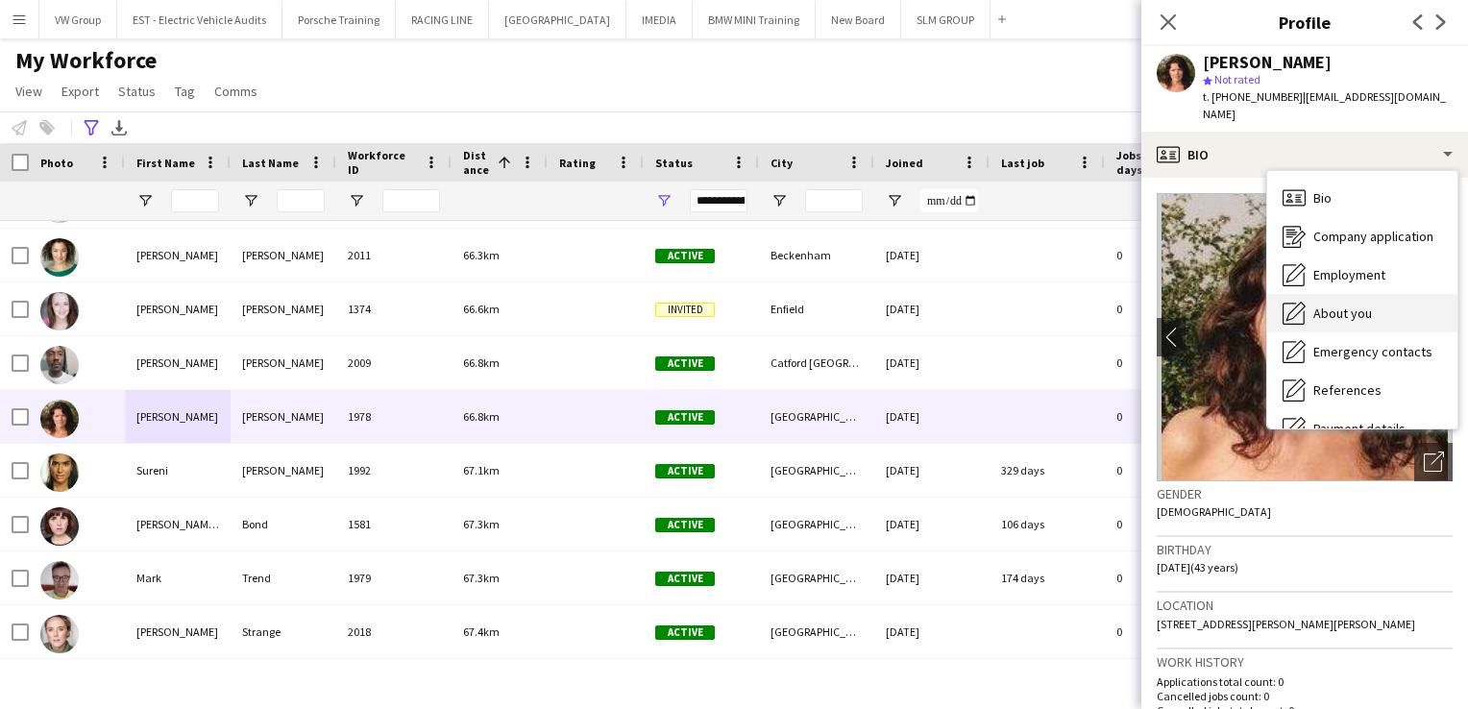
click at [1357, 305] on span "About you" at bounding box center [1343, 313] width 59 height 17
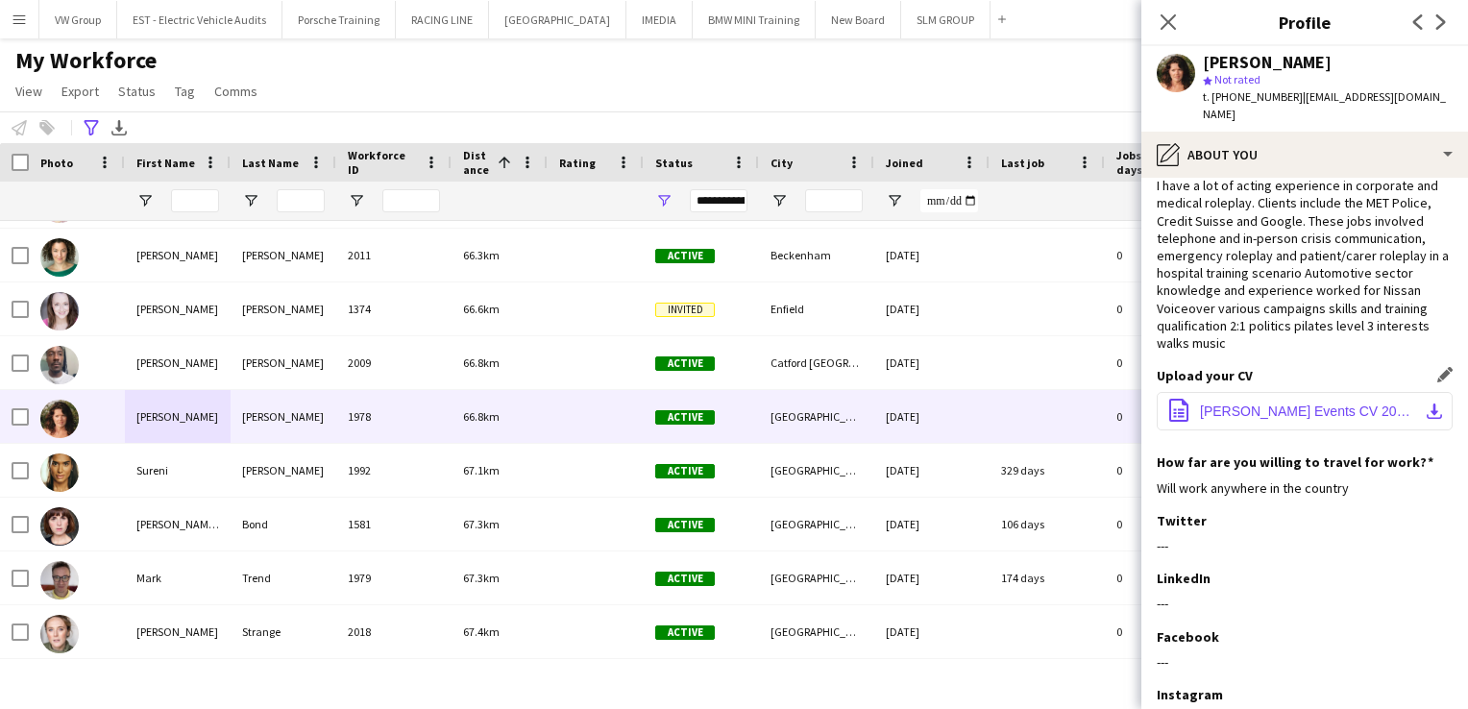
click at [1427, 404] on app-icon "download-bottom" at bounding box center [1434, 411] width 15 height 15
click at [1288, 598] on div "LinkedIn Edit this field ---" at bounding box center [1305, 599] width 296 height 58
click at [1169, 21] on icon at bounding box center [1168, 21] width 18 height 18
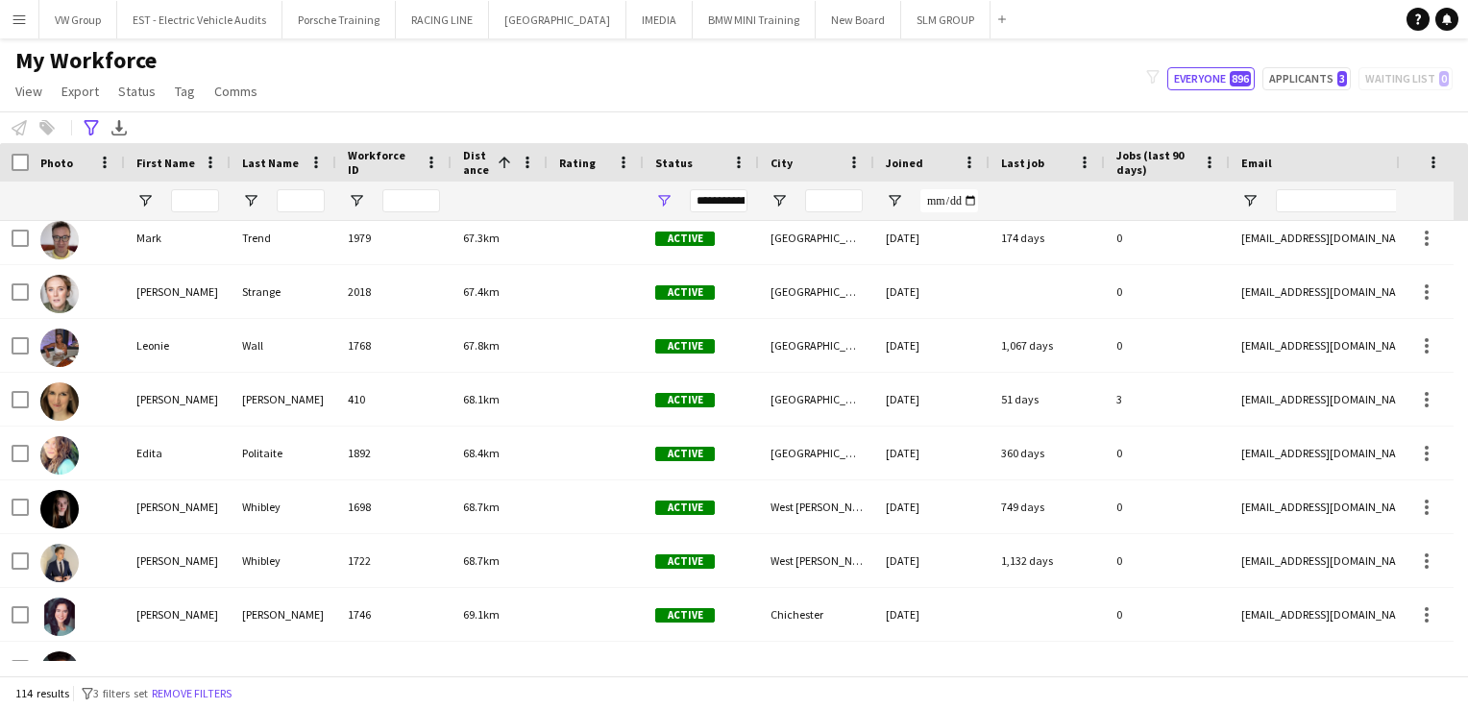
scroll to position [4951, 0]
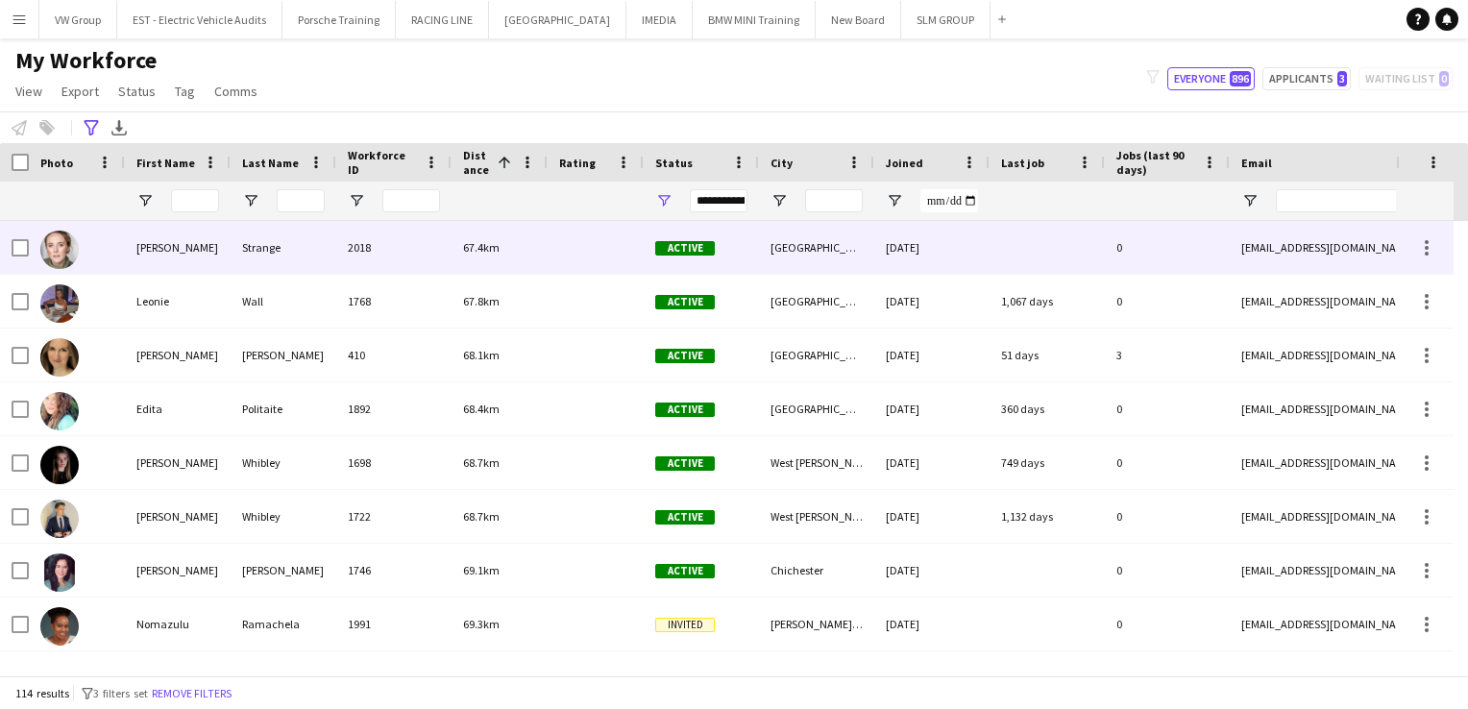
click at [267, 248] on div "Strange" at bounding box center [284, 247] width 106 height 53
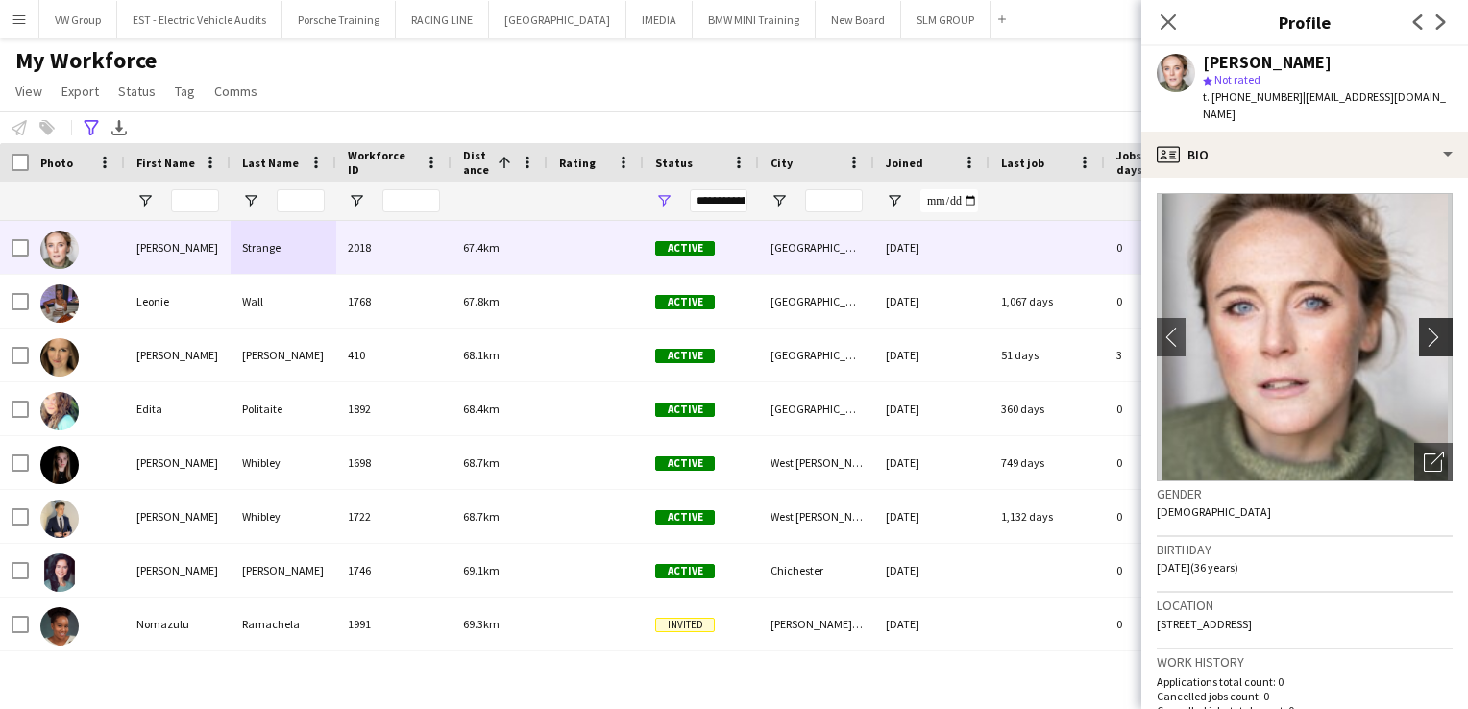
click at [1424, 332] on app-icon "chevron-right" at bounding box center [1439, 337] width 30 height 20
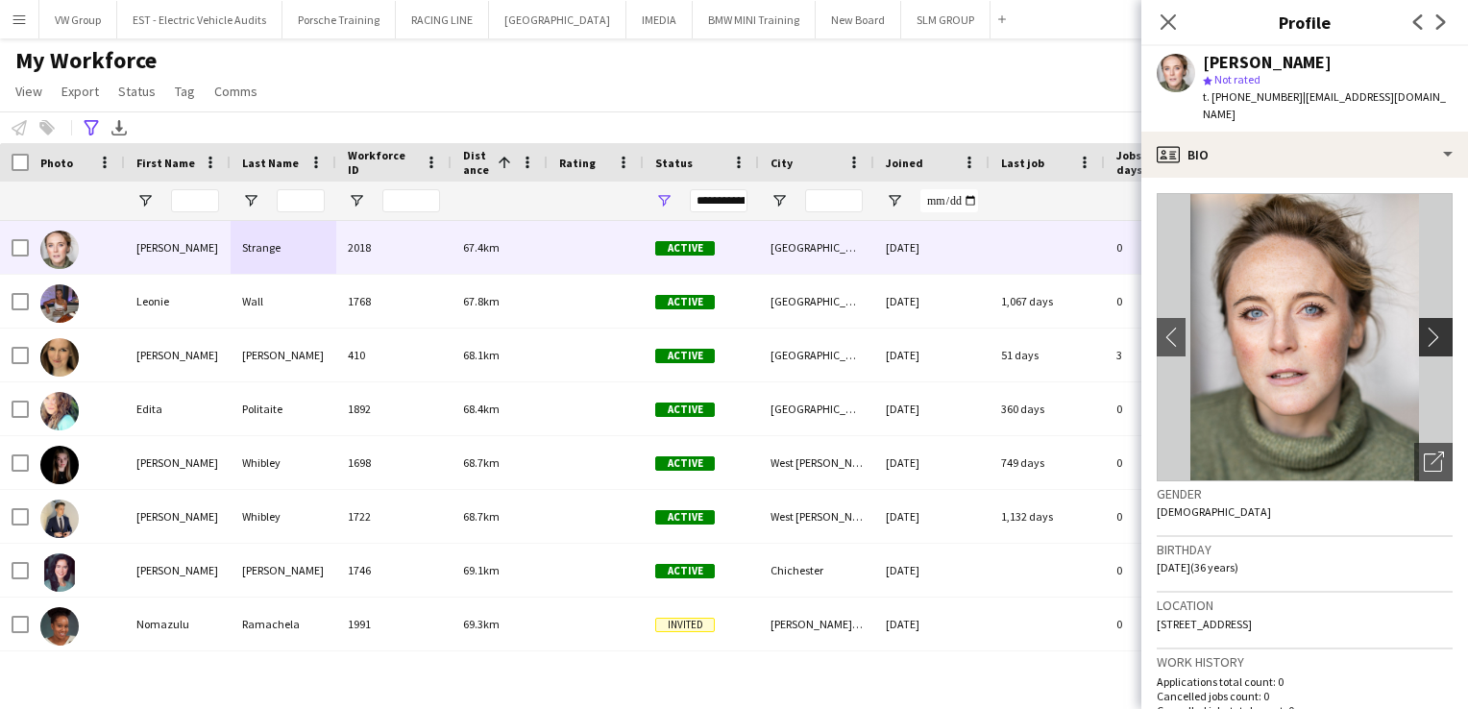
click at [1424, 332] on app-icon "chevron-right" at bounding box center [1439, 337] width 30 height 20
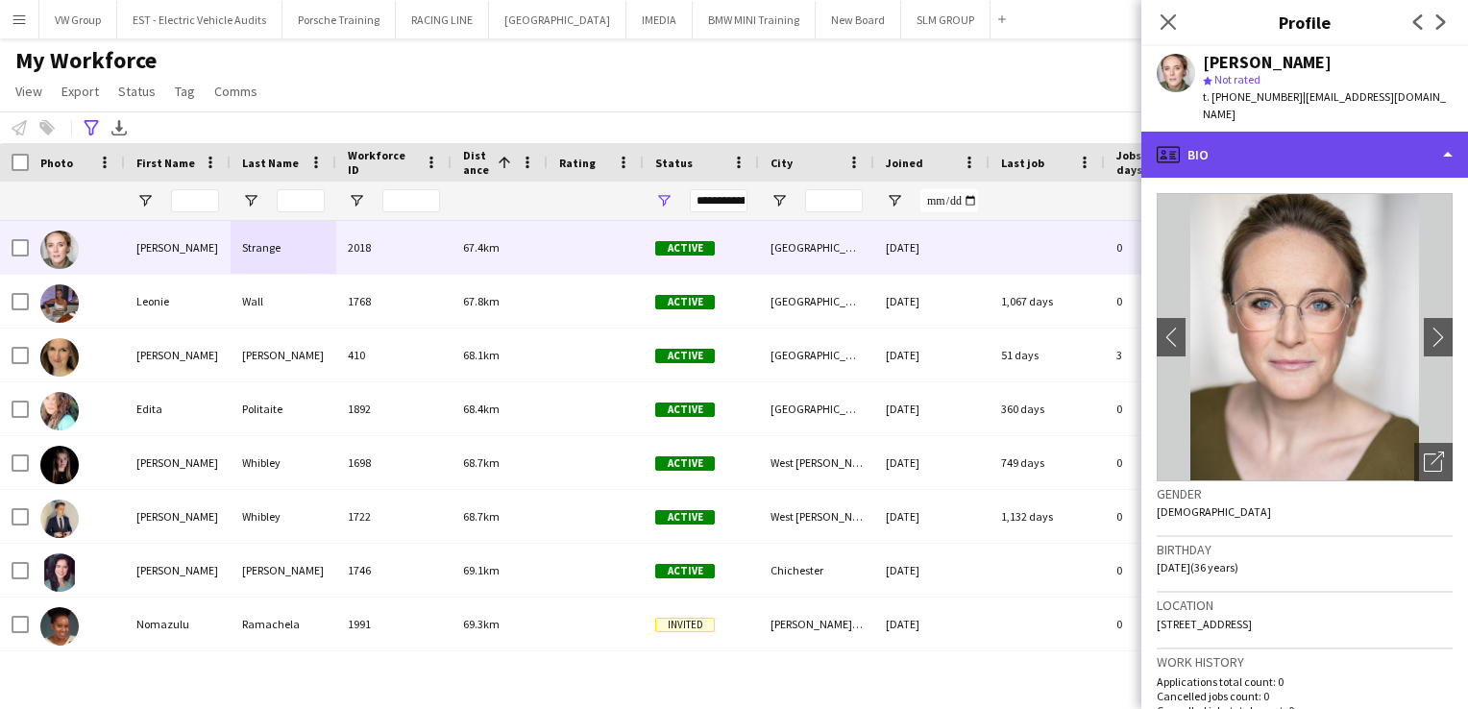
click at [1448, 155] on div "profile Bio" at bounding box center [1305, 155] width 327 height 46
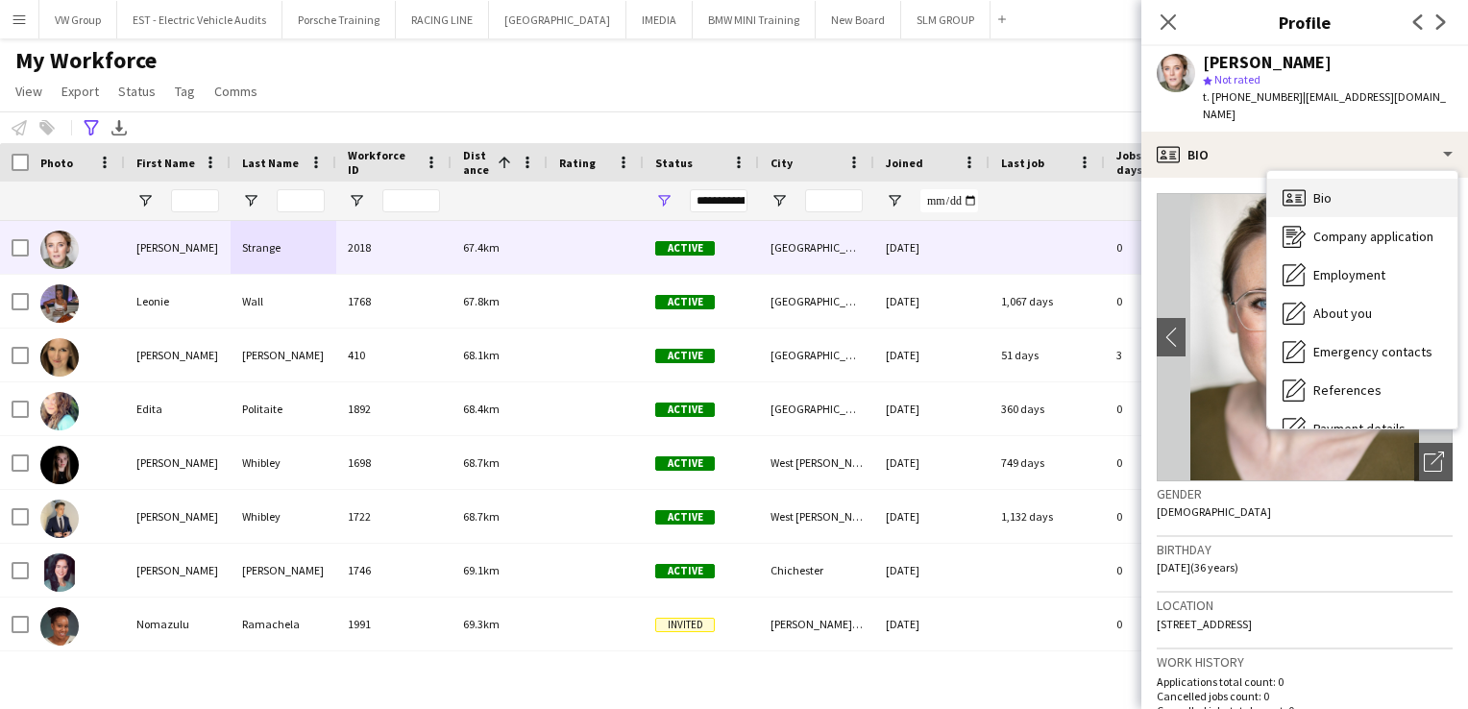
click at [1328, 202] on span "Bio" at bounding box center [1323, 197] width 18 height 17
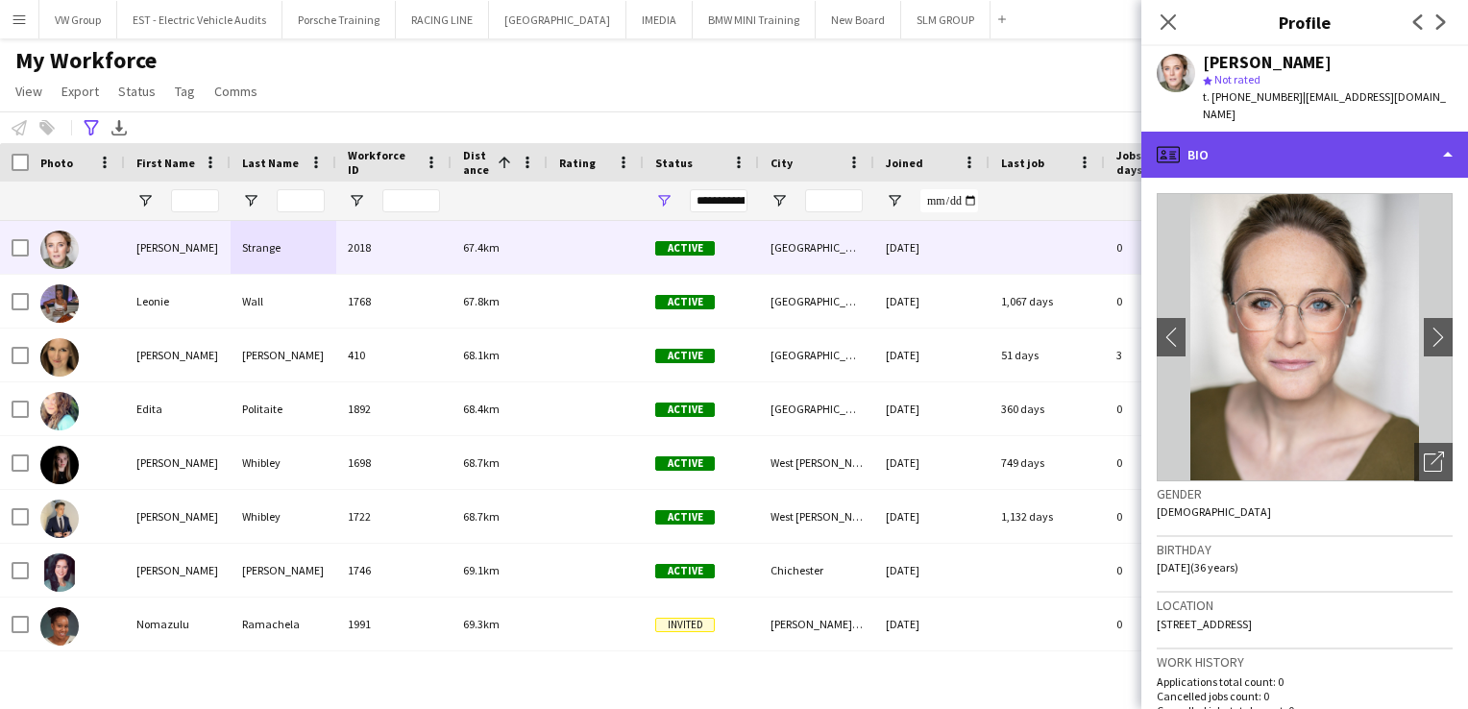
click at [1453, 156] on div "profile Bio" at bounding box center [1305, 155] width 327 height 46
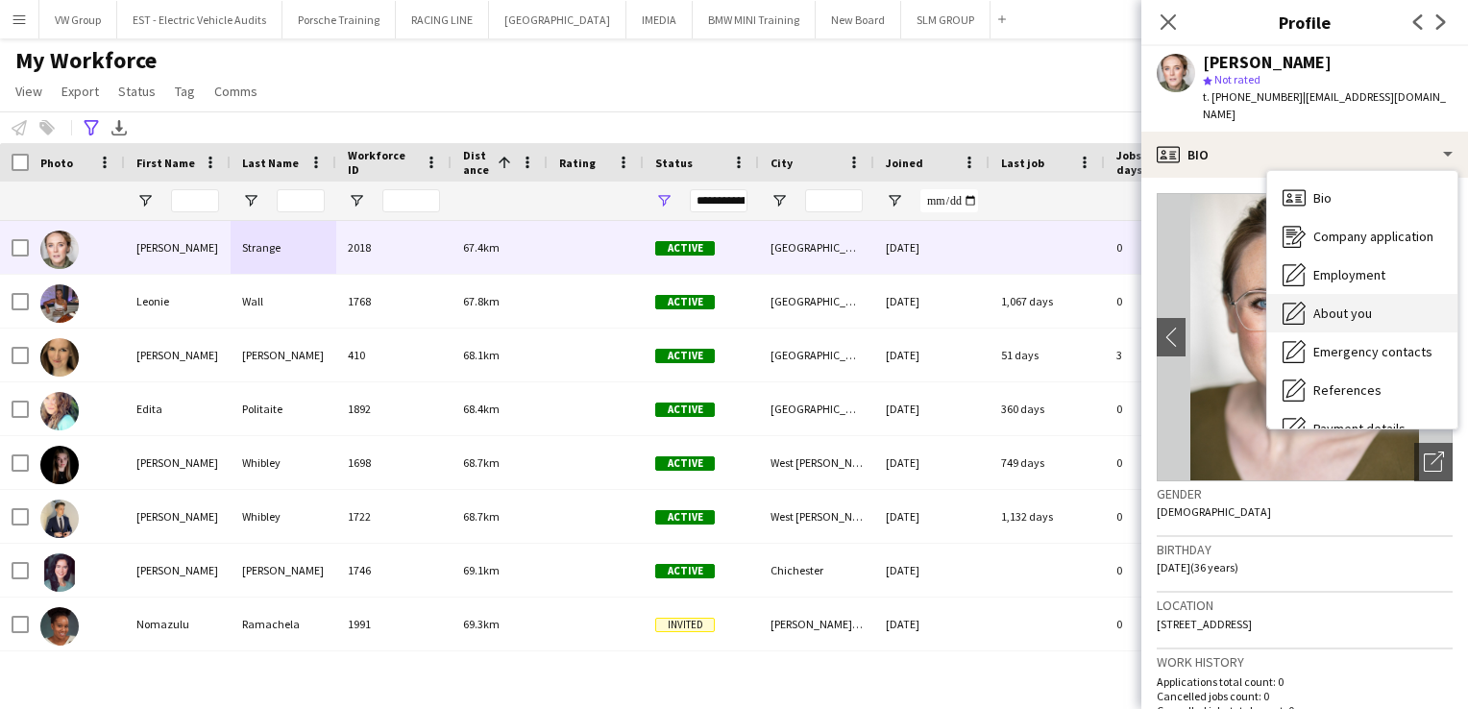
click at [1350, 317] on span "About you" at bounding box center [1343, 313] width 59 height 17
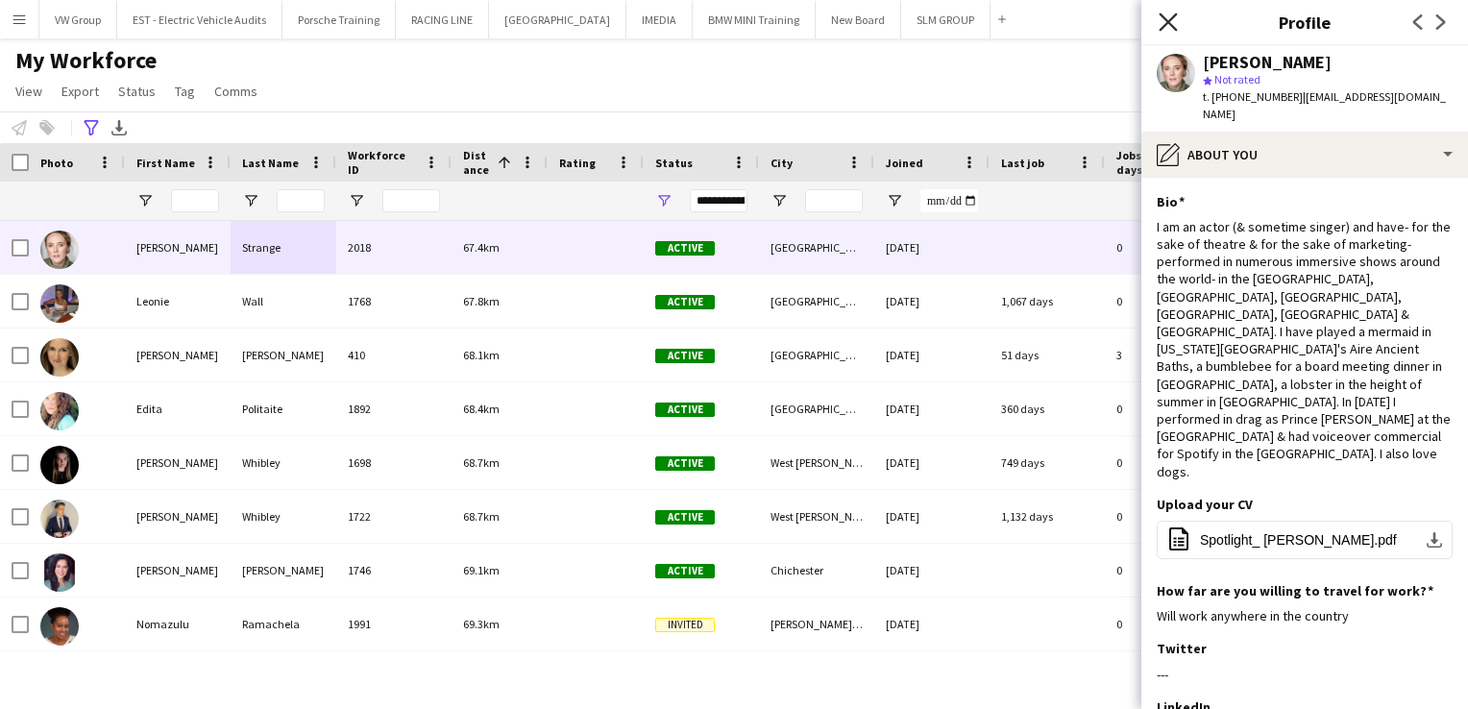
click at [1172, 21] on icon "Close pop-in" at bounding box center [1168, 21] width 18 height 18
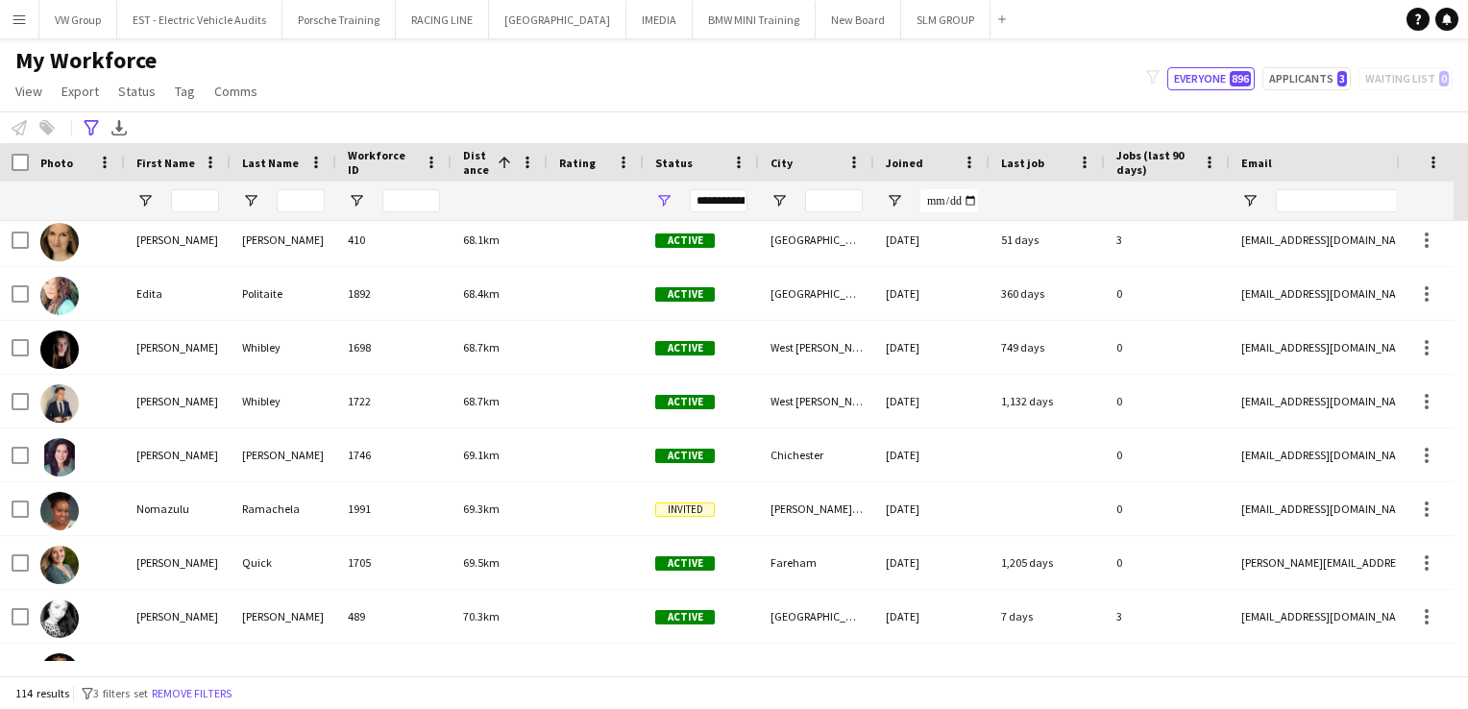
scroll to position [5094, 0]
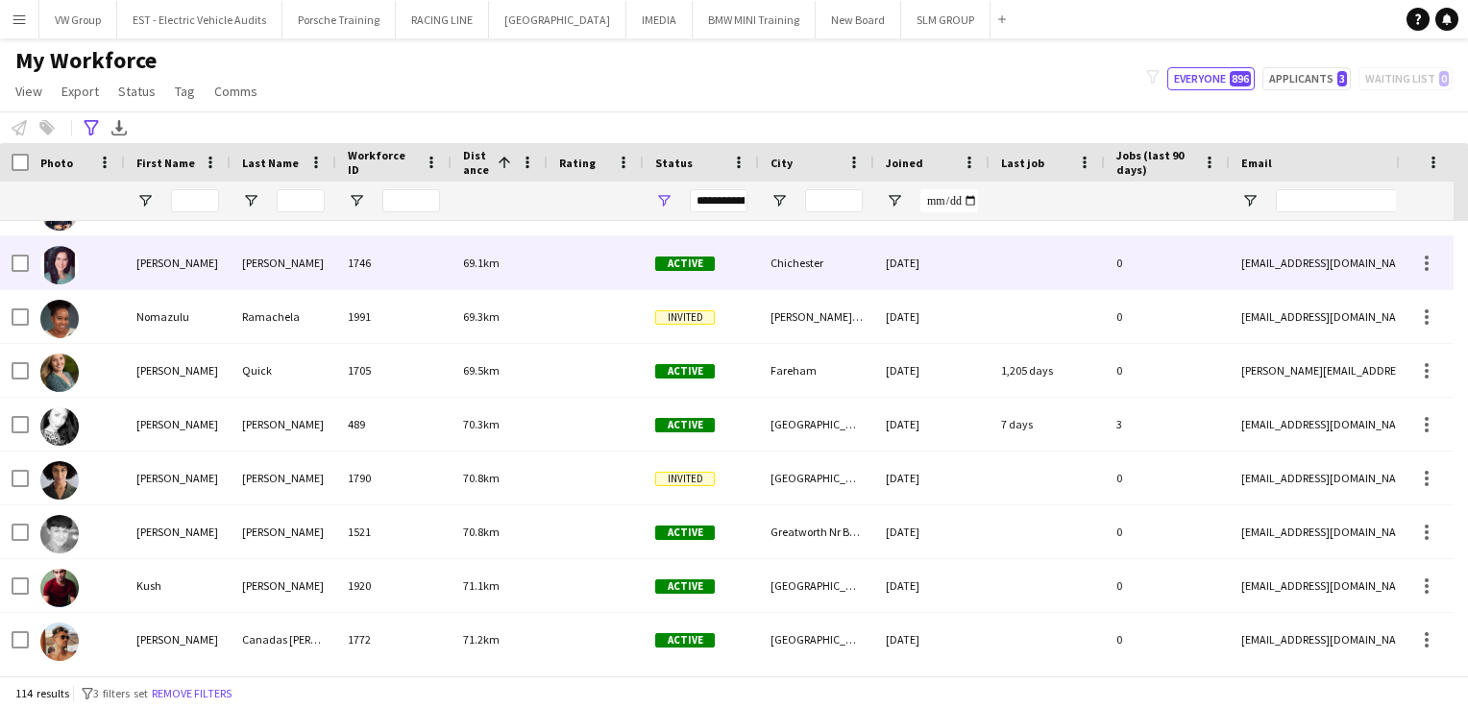
click at [270, 262] on div "Gordon" at bounding box center [284, 262] width 106 height 53
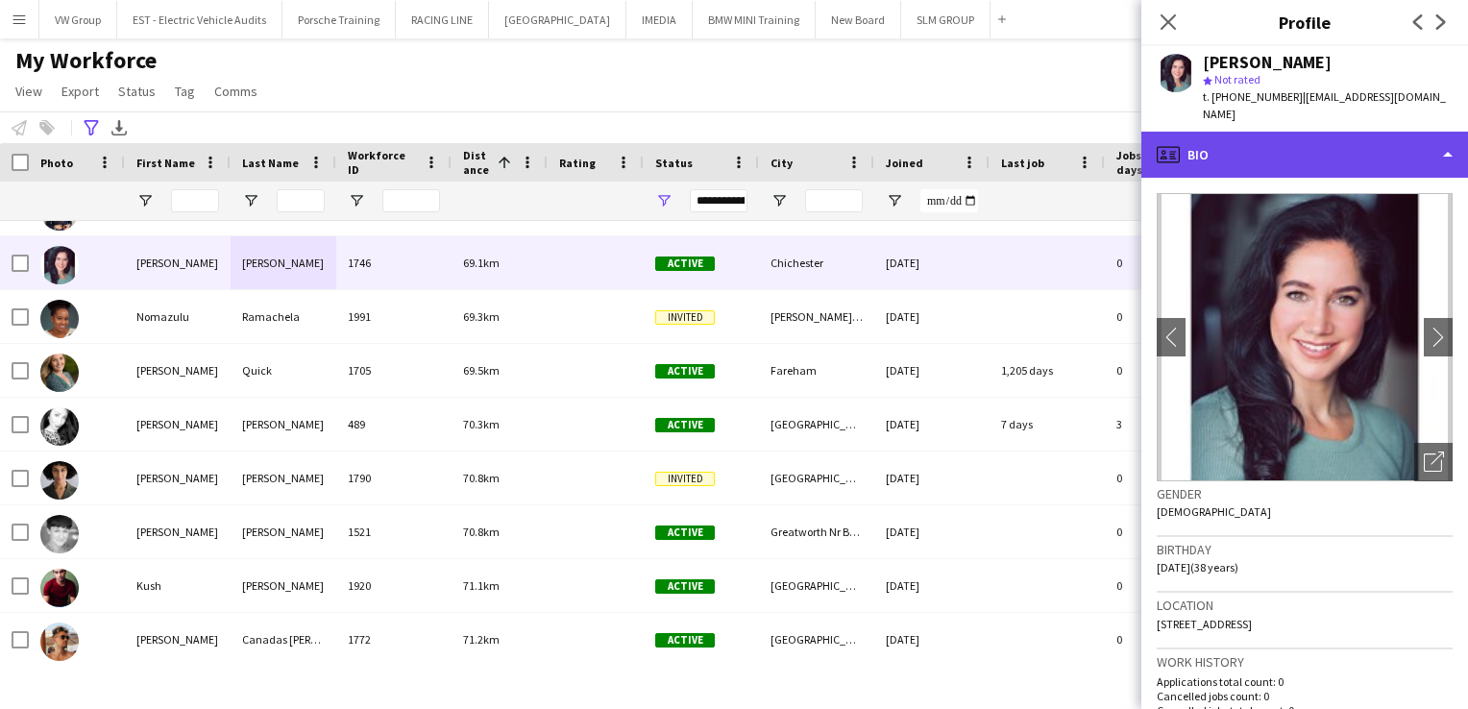
click at [1446, 134] on div "profile Bio" at bounding box center [1305, 155] width 327 height 46
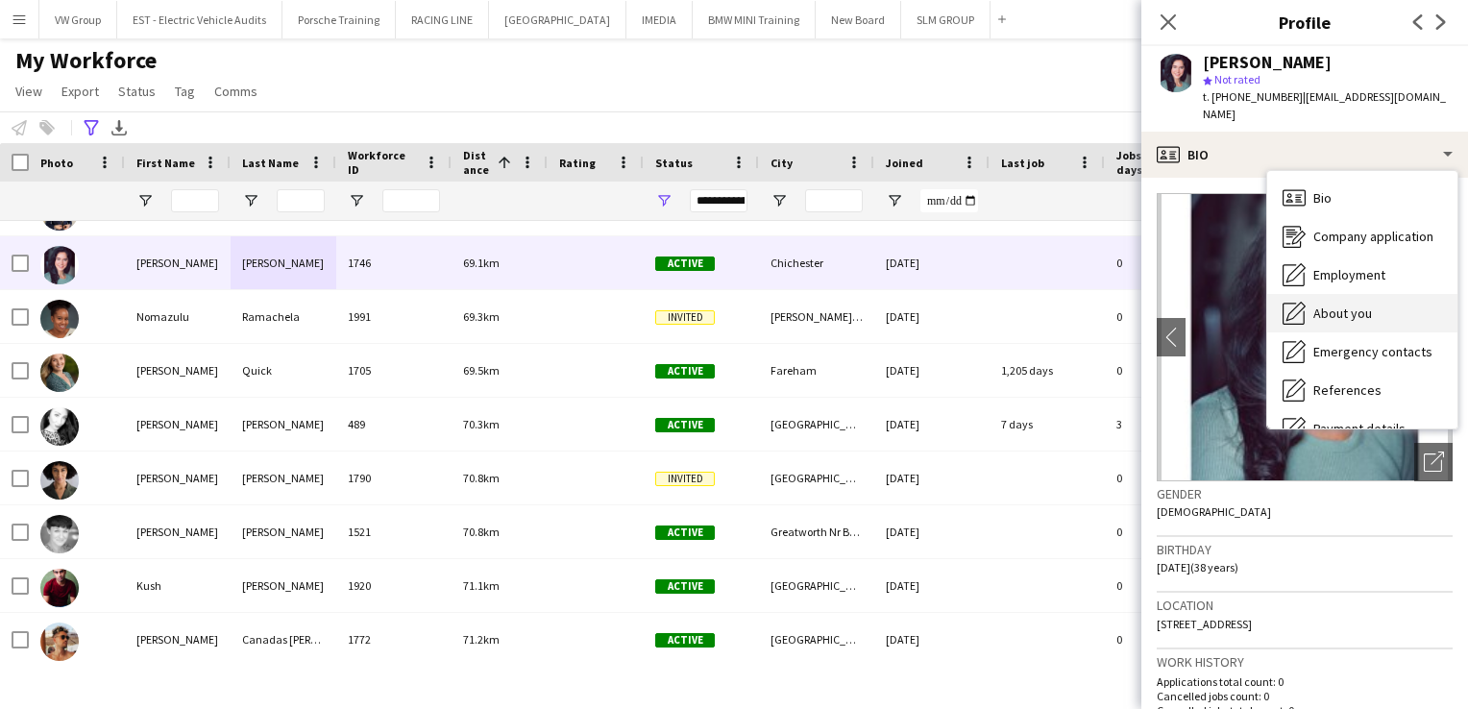
click at [1349, 305] on span "About you" at bounding box center [1343, 313] width 59 height 17
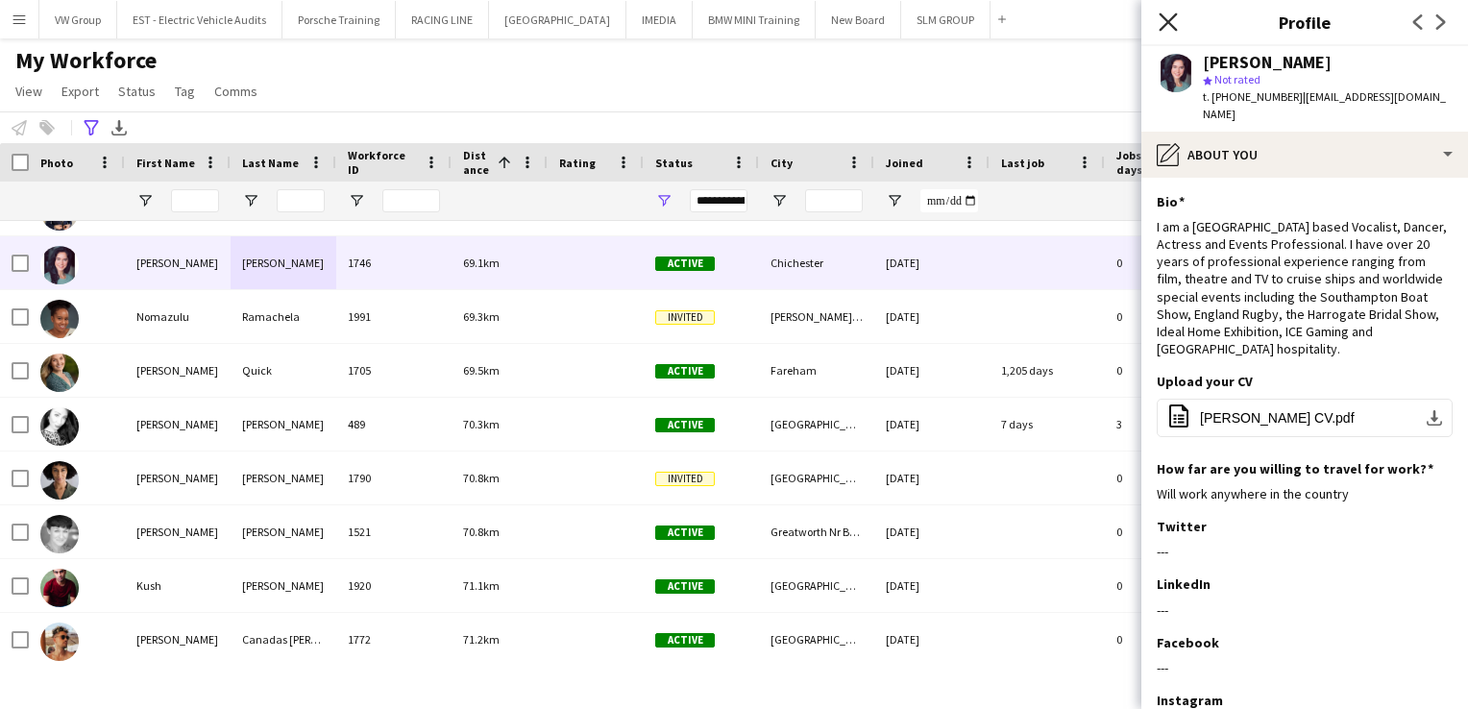
click at [1165, 20] on icon at bounding box center [1168, 21] width 18 height 18
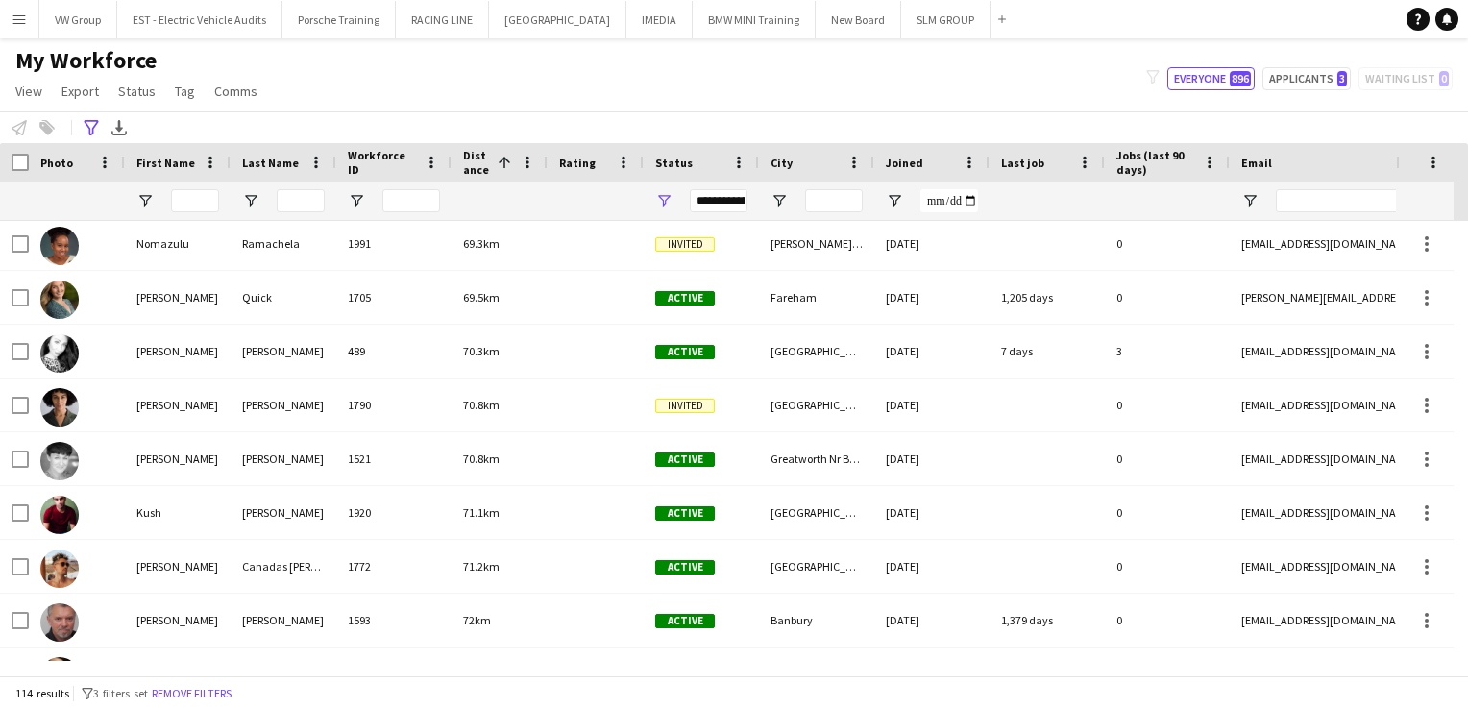
scroll to position [5352, 0]
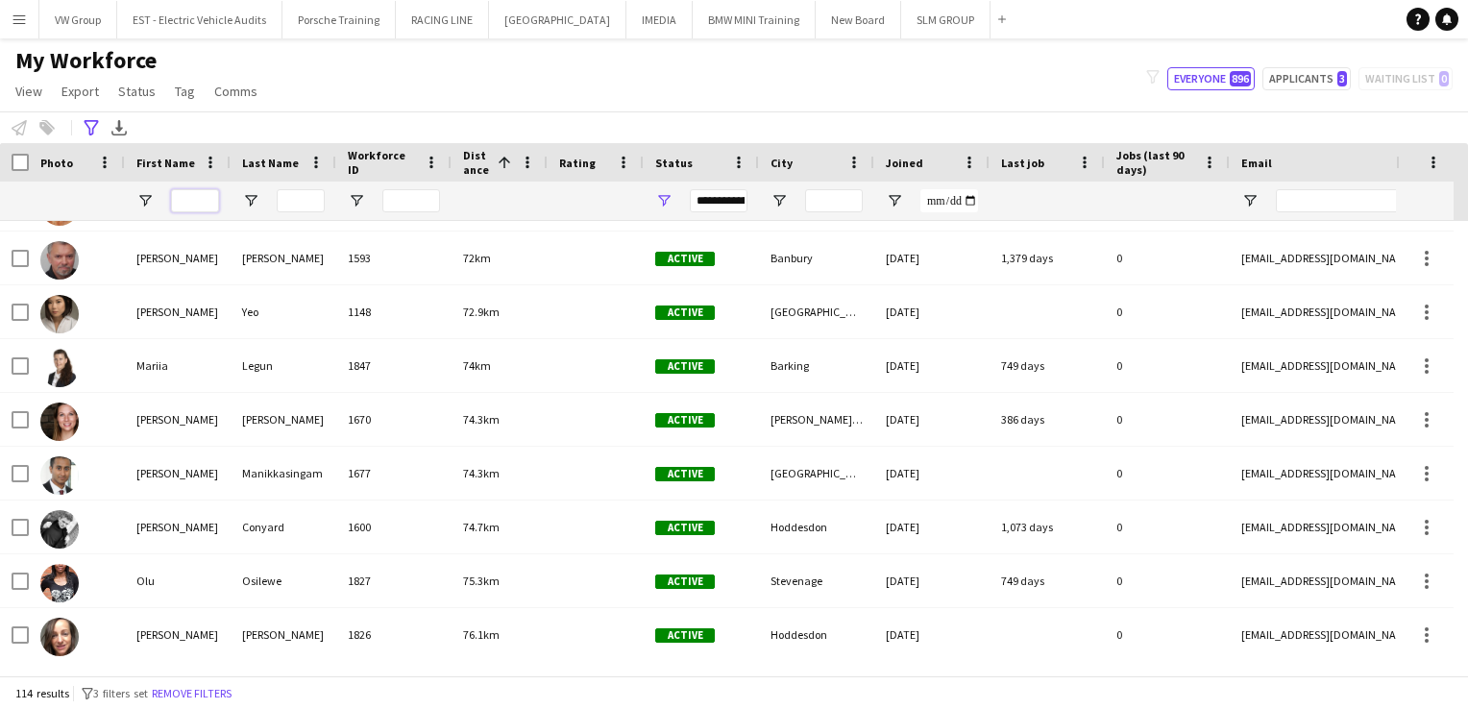
click at [192, 200] on input "First Name Filter Input" at bounding box center [195, 200] width 48 height 23
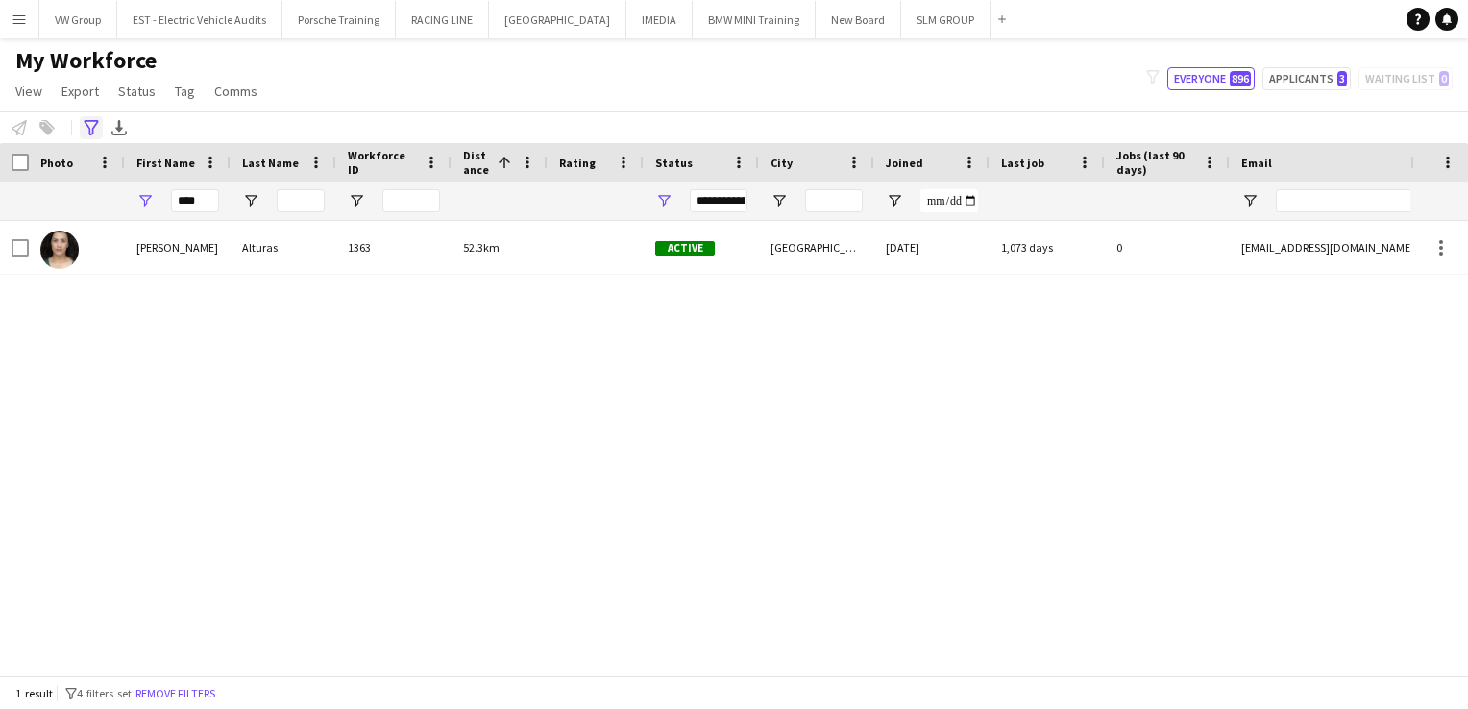
click at [89, 127] on icon "Advanced filters" at bounding box center [91, 127] width 15 height 15
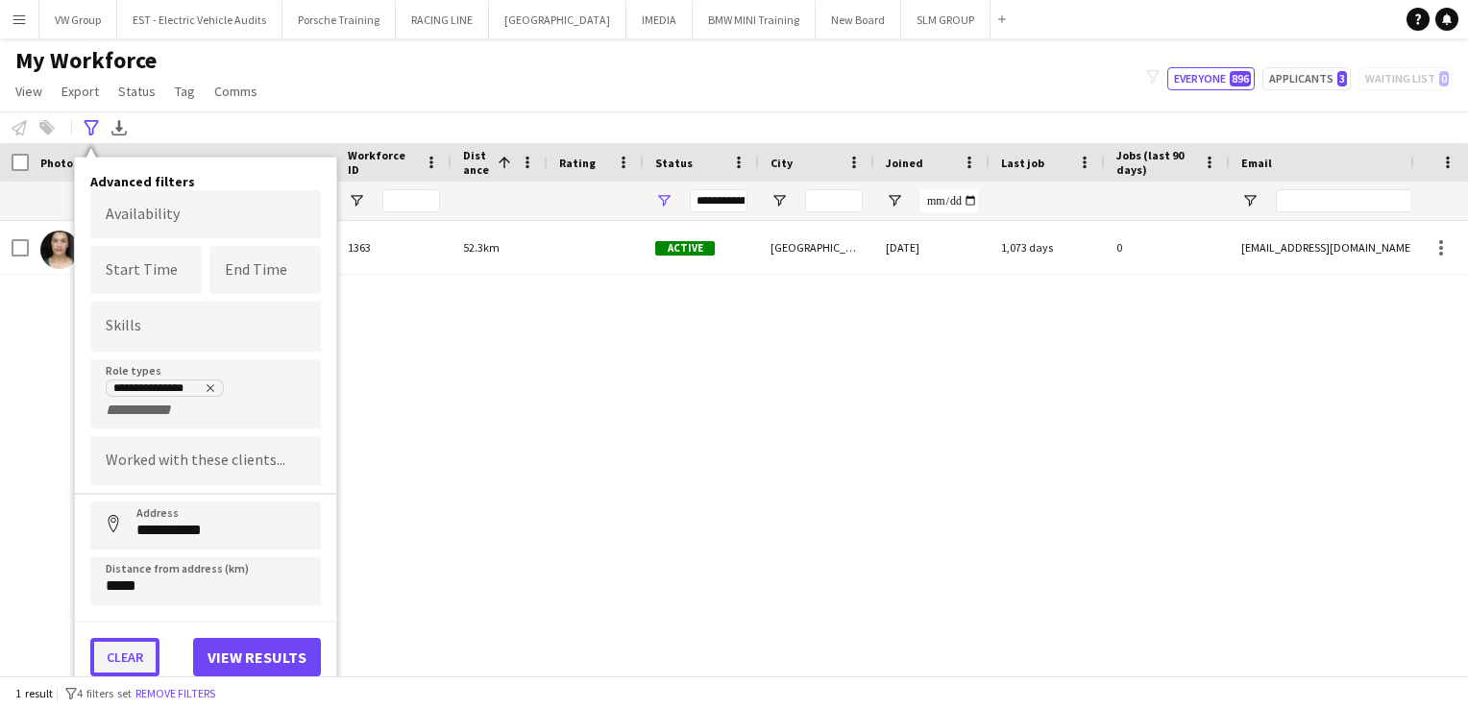
click at [108, 652] on button "Clear" at bounding box center [124, 657] width 69 height 38
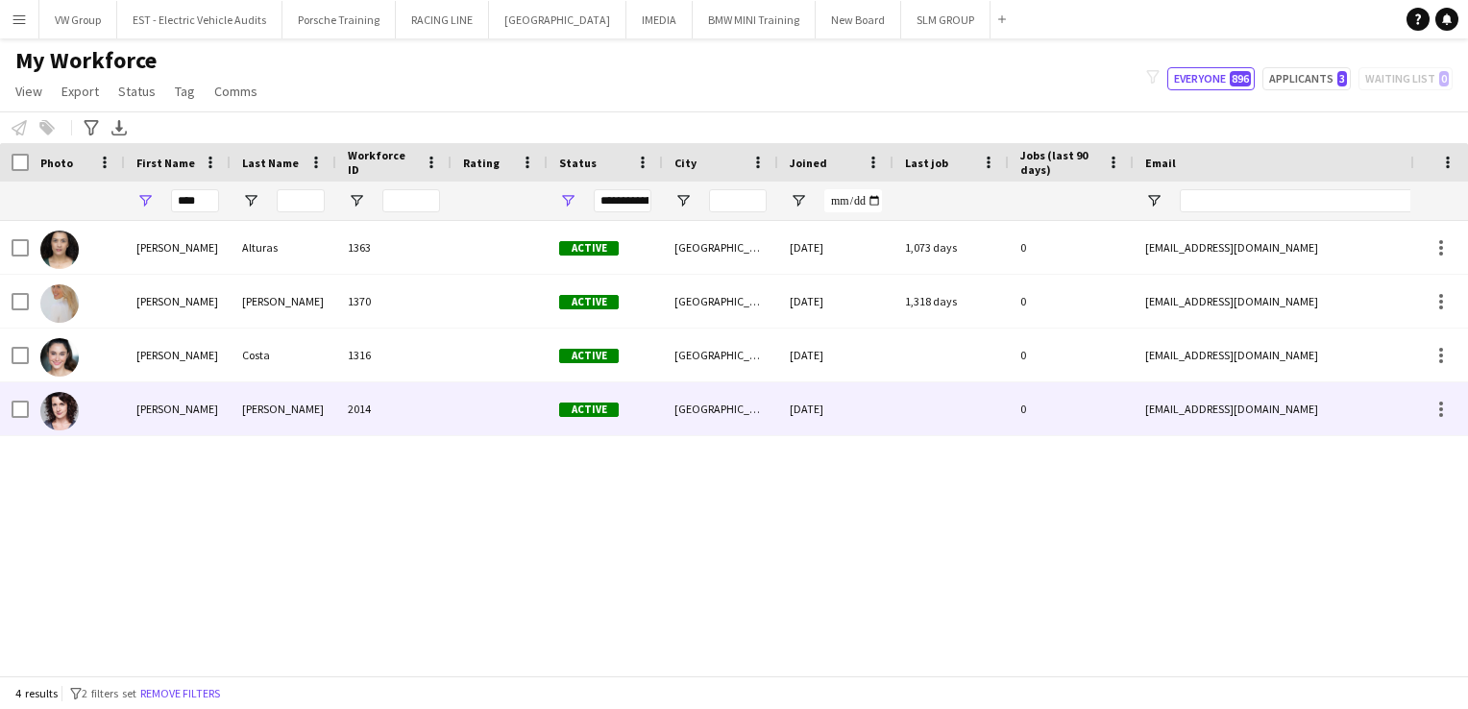
click at [159, 410] on div "Tina" at bounding box center [178, 408] width 106 height 53
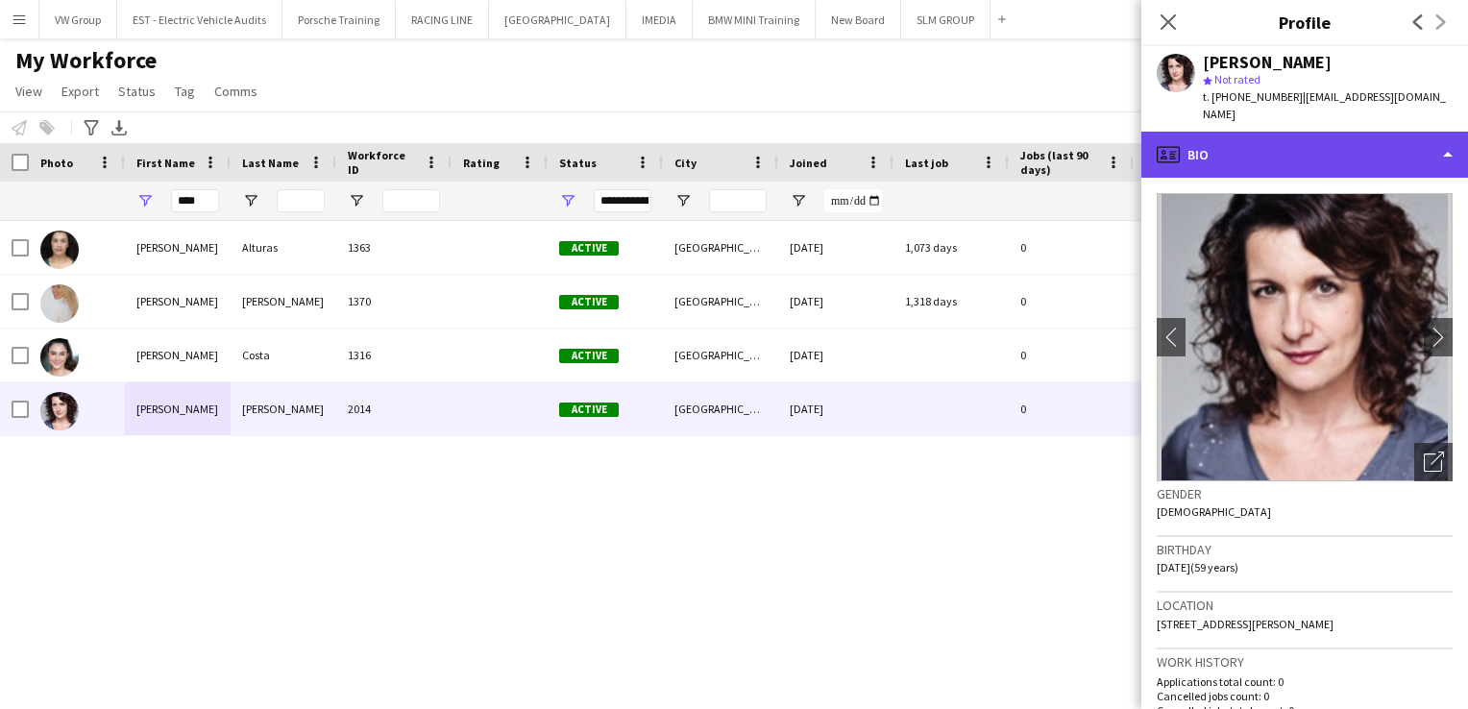
click at [1449, 133] on div "profile Bio" at bounding box center [1305, 155] width 327 height 46
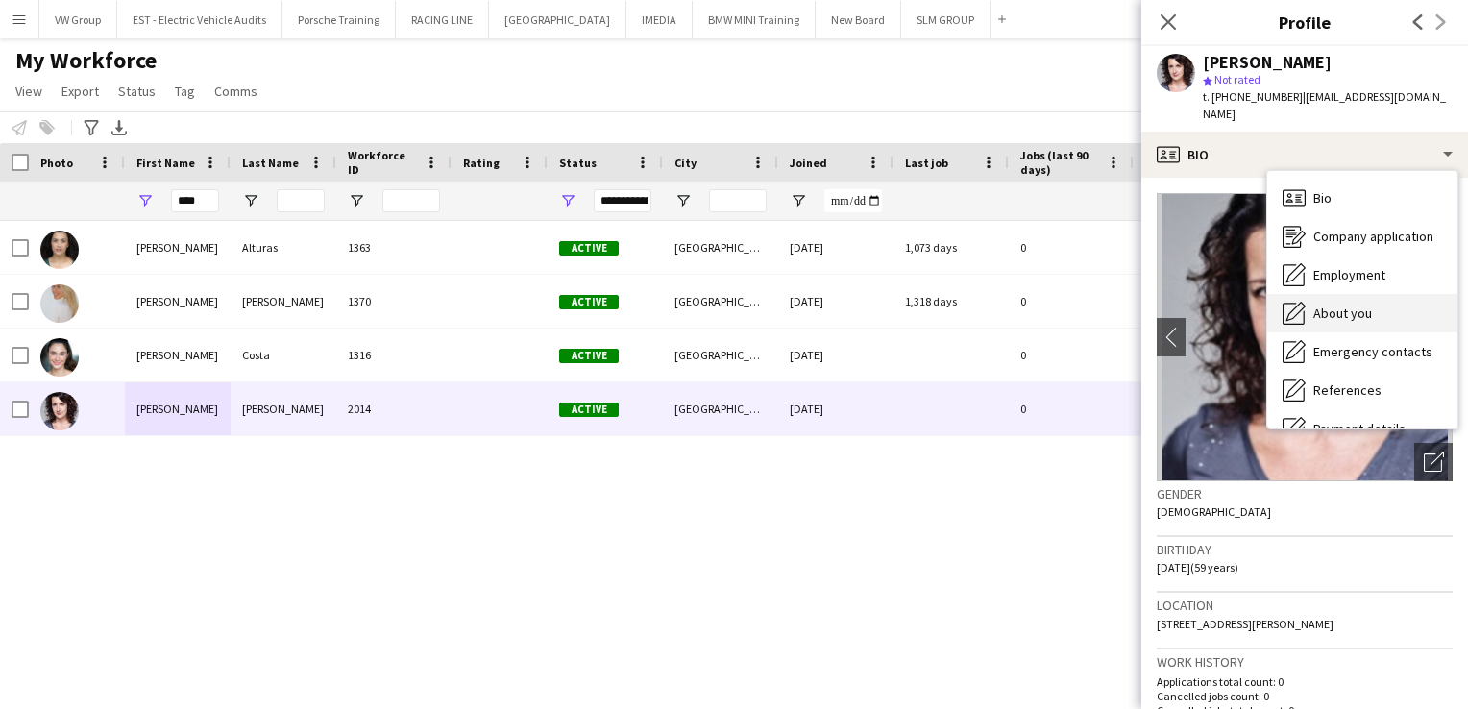
click at [1363, 305] on span "About you" at bounding box center [1343, 313] width 59 height 17
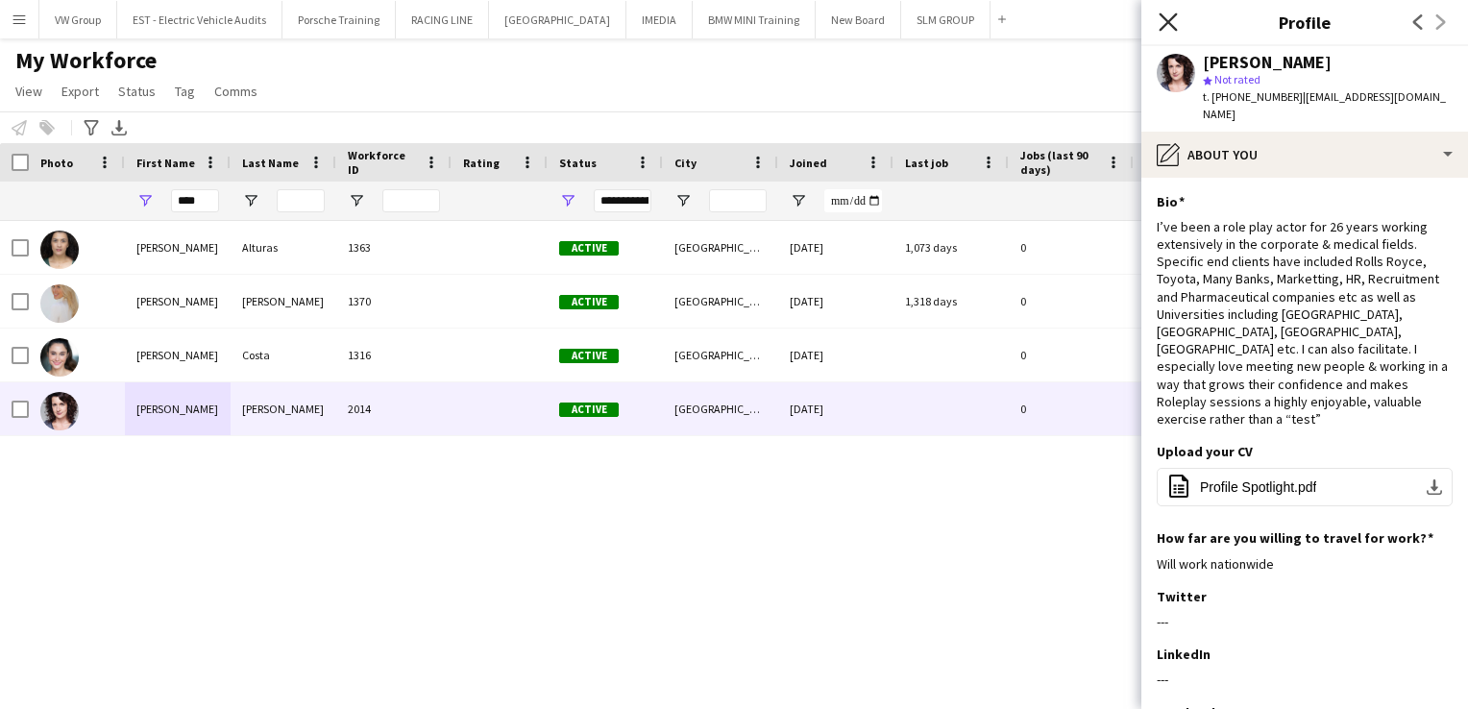
click at [1168, 21] on icon at bounding box center [1168, 21] width 18 height 18
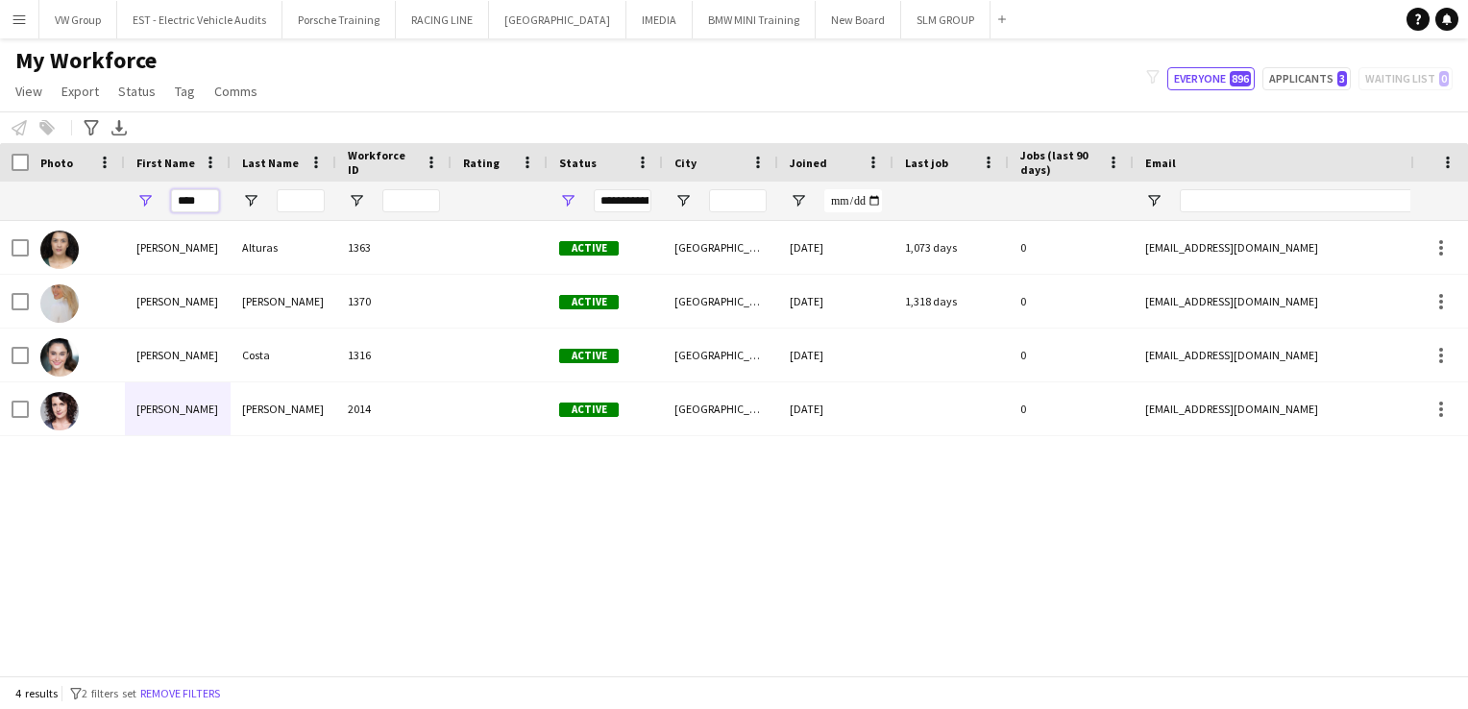
click at [208, 194] on input "****" at bounding box center [195, 200] width 48 height 23
type input "*"
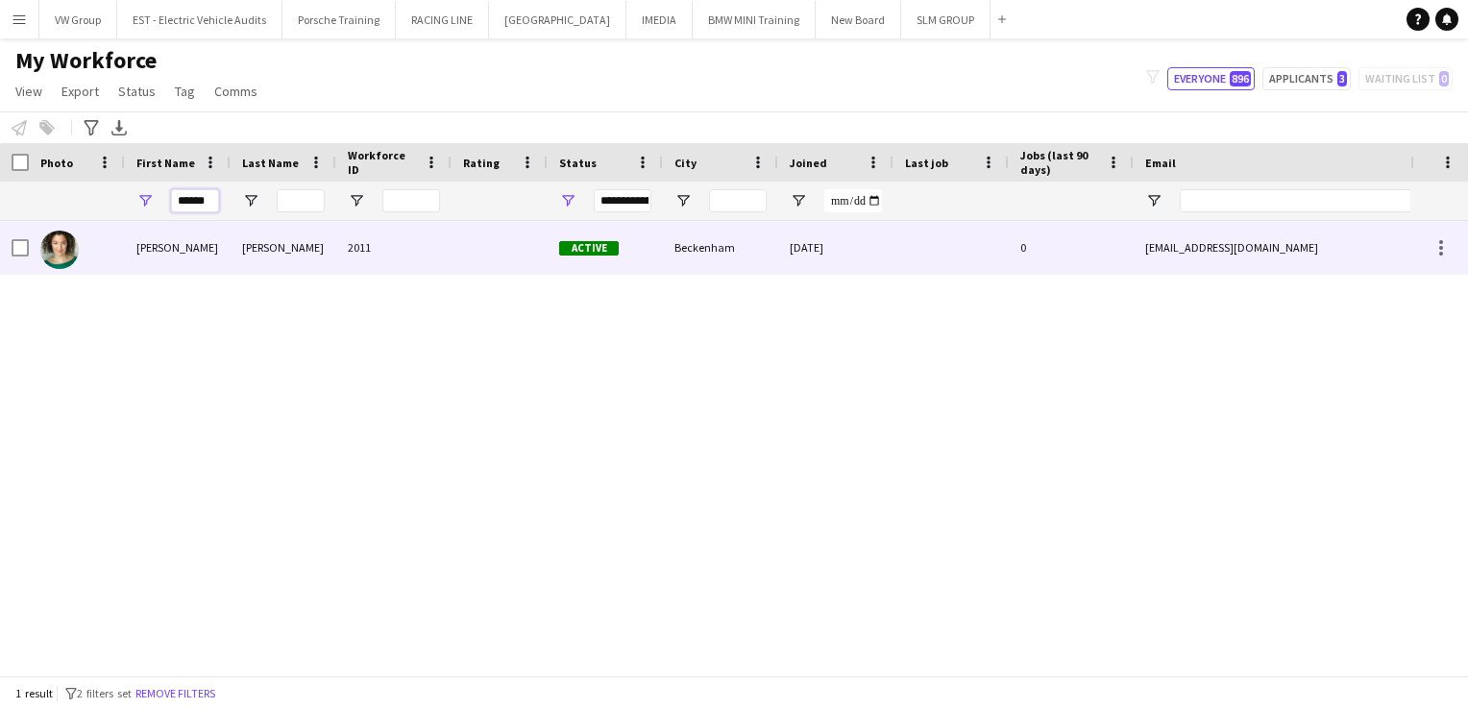
type input "******"
click at [161, 248] on div "Bonnie" at bounding box center [178, 247] width 106 height 53
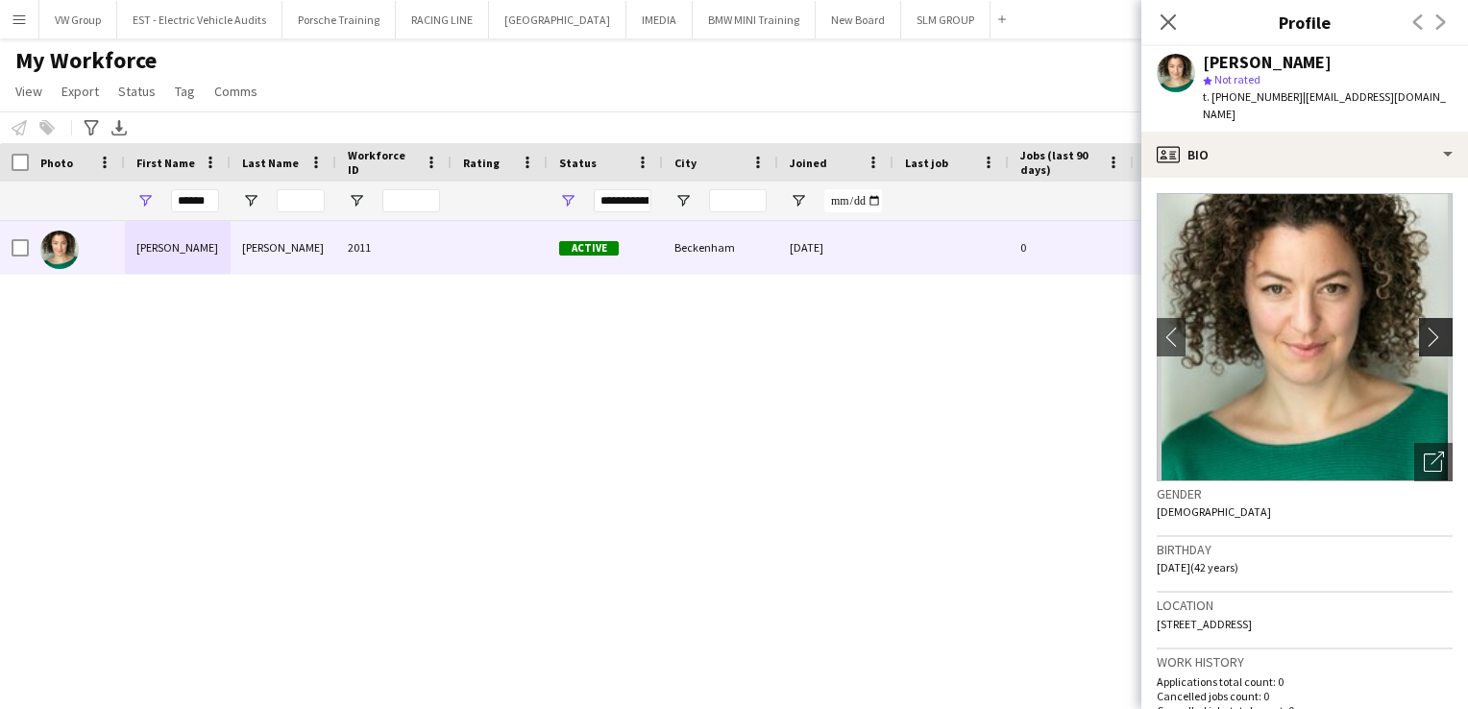
click at [1426, 327] on app-icon "chevron-right" at bounding box center [1439, 337] width 30 height 20
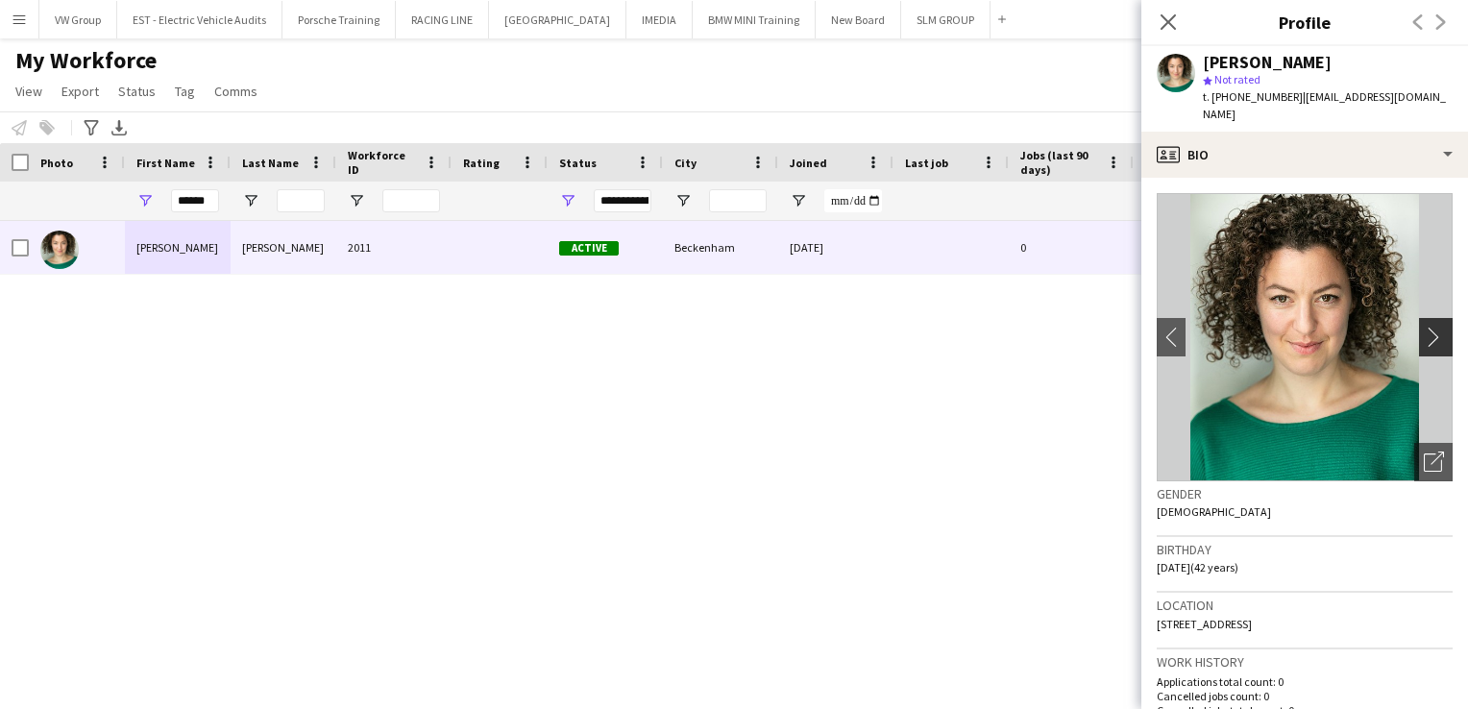
click at [1426, 327] on app-icon "chevron-right" at bounding box center [1439, 337] width 30 height 20
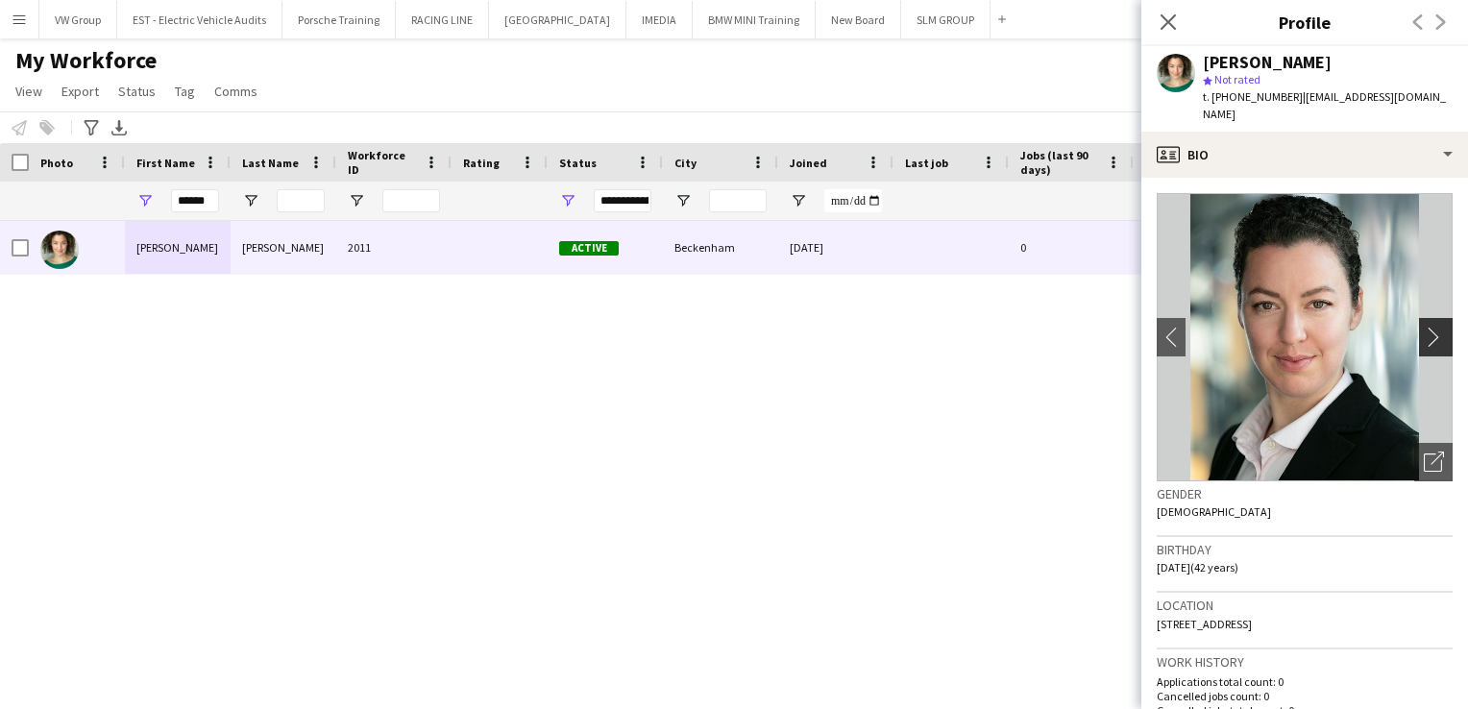
click at [1426, 327] on app-icon "chevron-right" at bounding box center [1439, 337] width 30 height 20
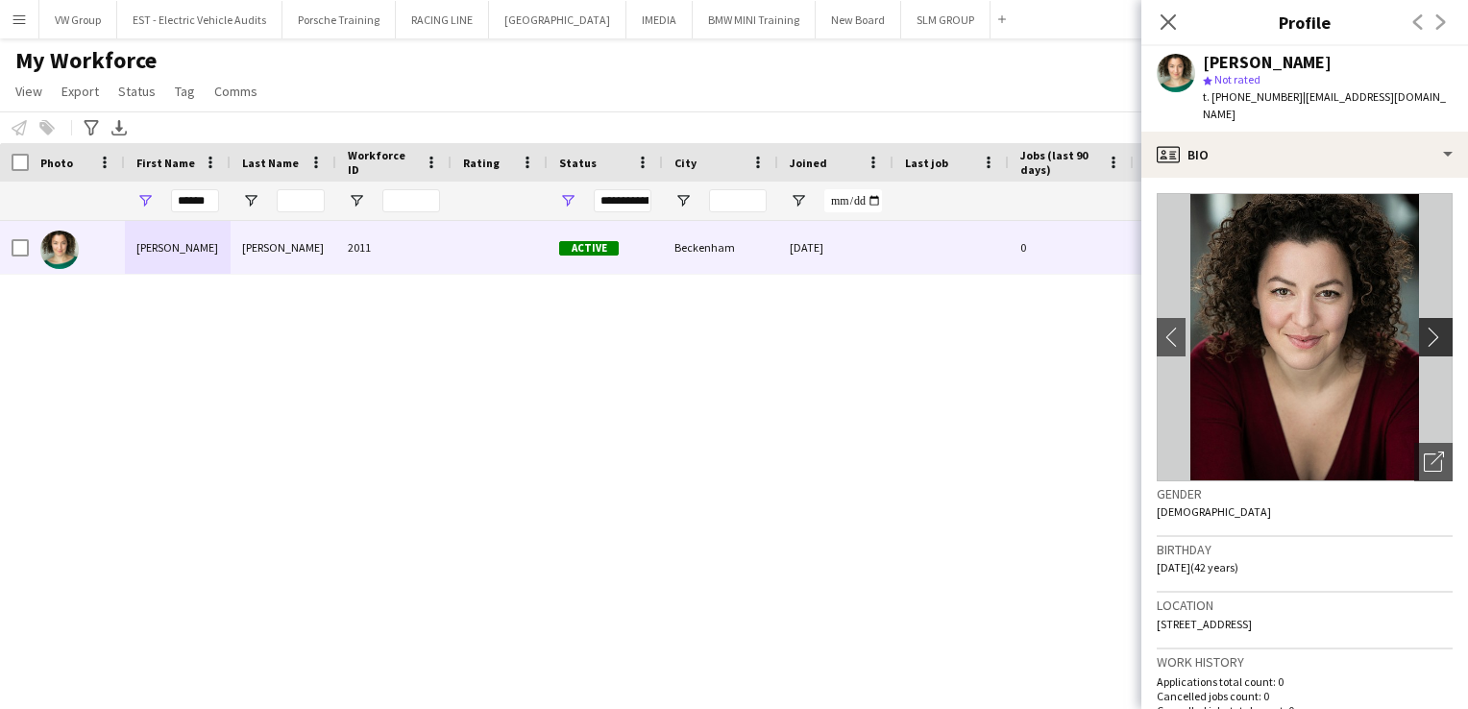
click at [1426, 327] on app-icon "chevron-right" at bounding box center [1439, 337] width 30 height 20
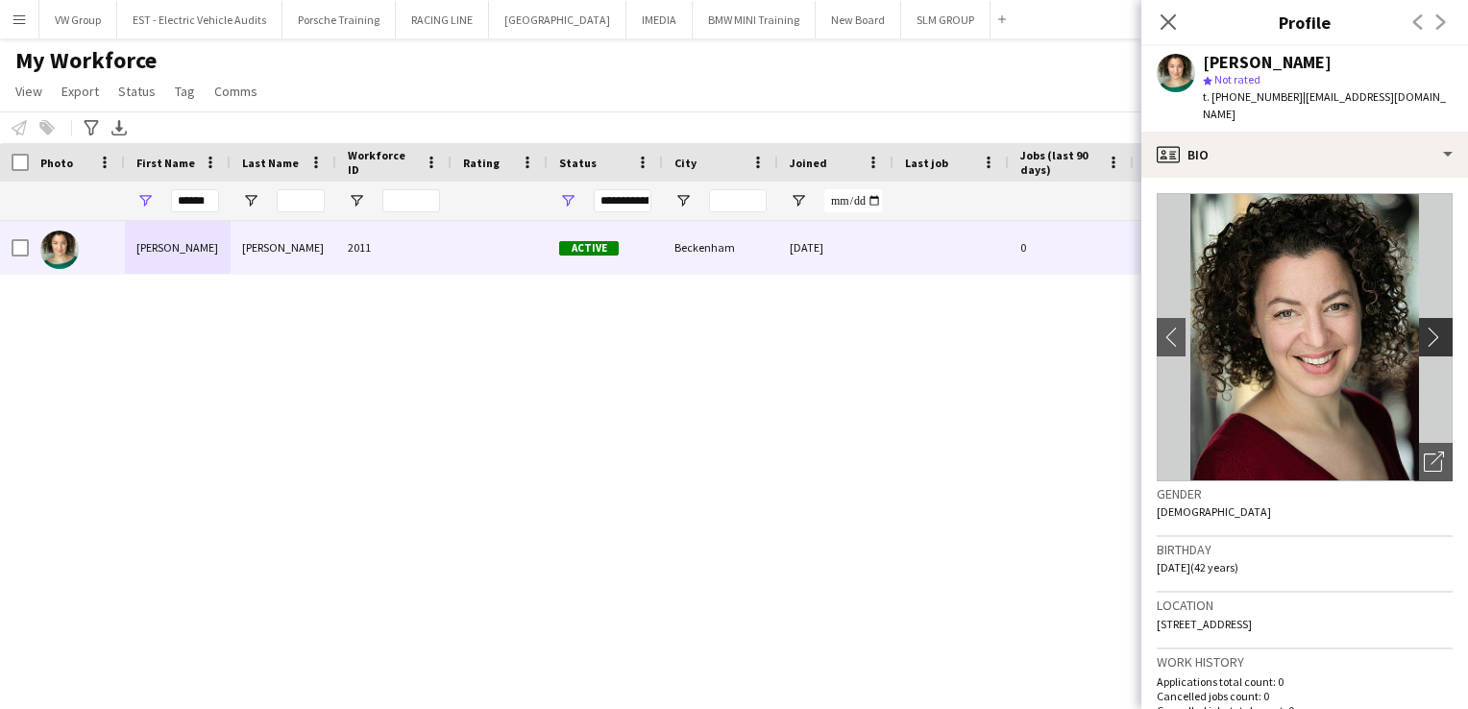
click at [1426, 327] on app-icon "chevron-right" at bounding box center [1439, 337] width 30 height 20
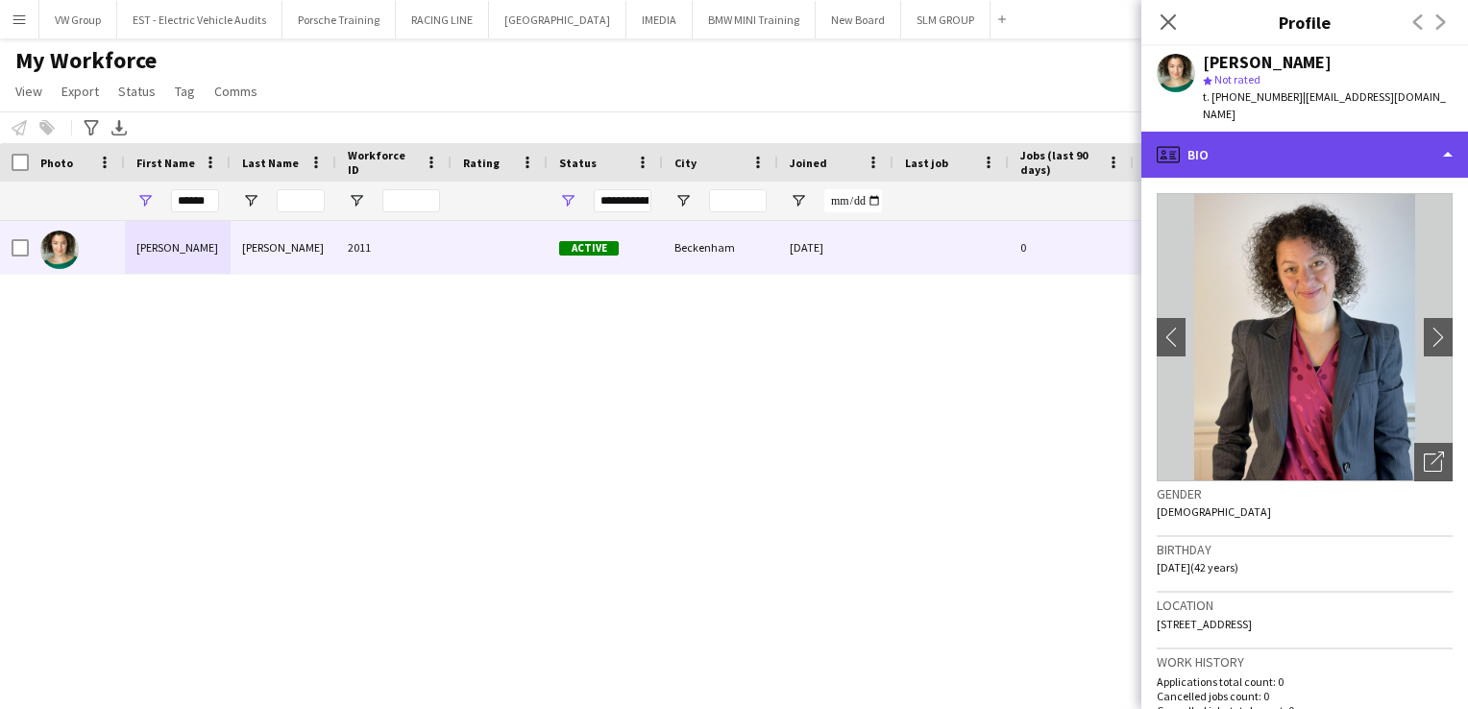
click at [1441, 136] on div "profile Bio" at bounding box center [1305, 155] width 327 height 46
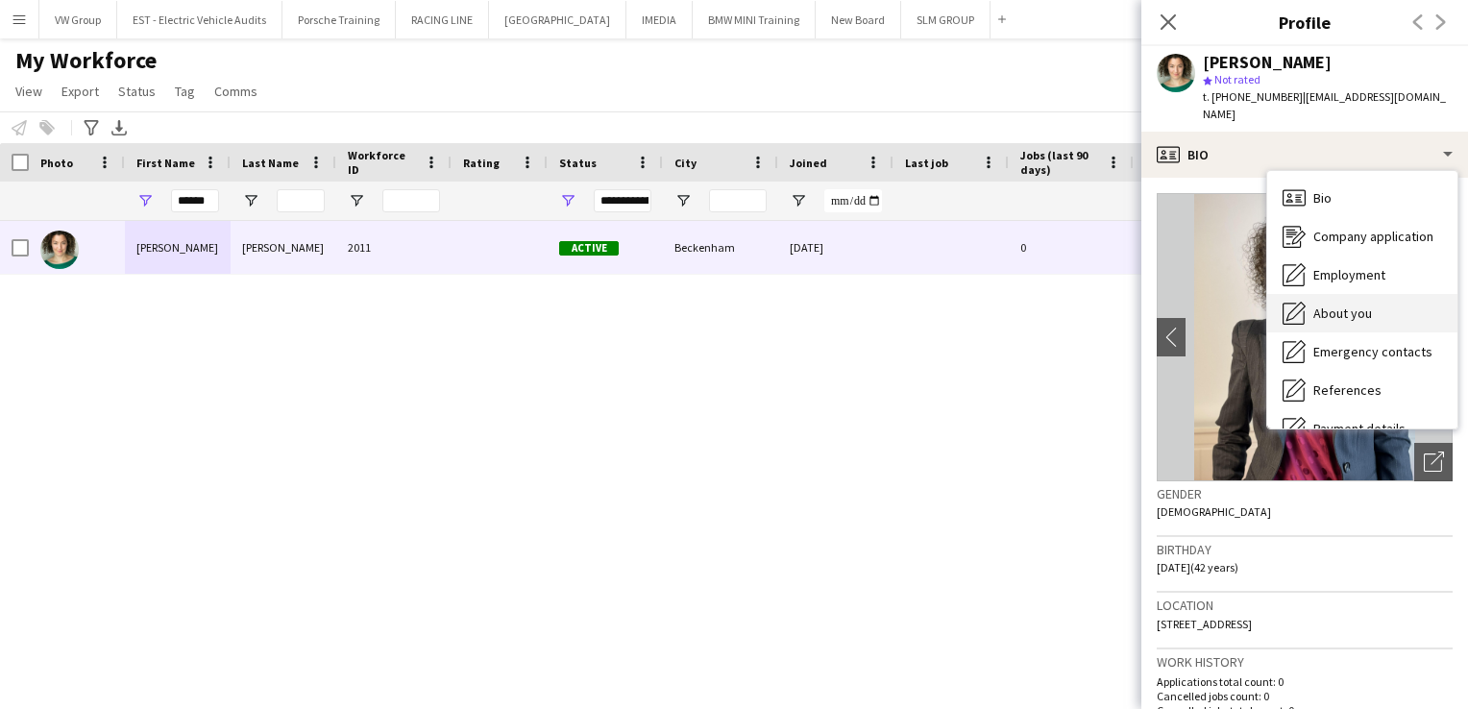
click at [1325, 305] on span "About you" at bounding box center [1343, 313] width 59 height 17
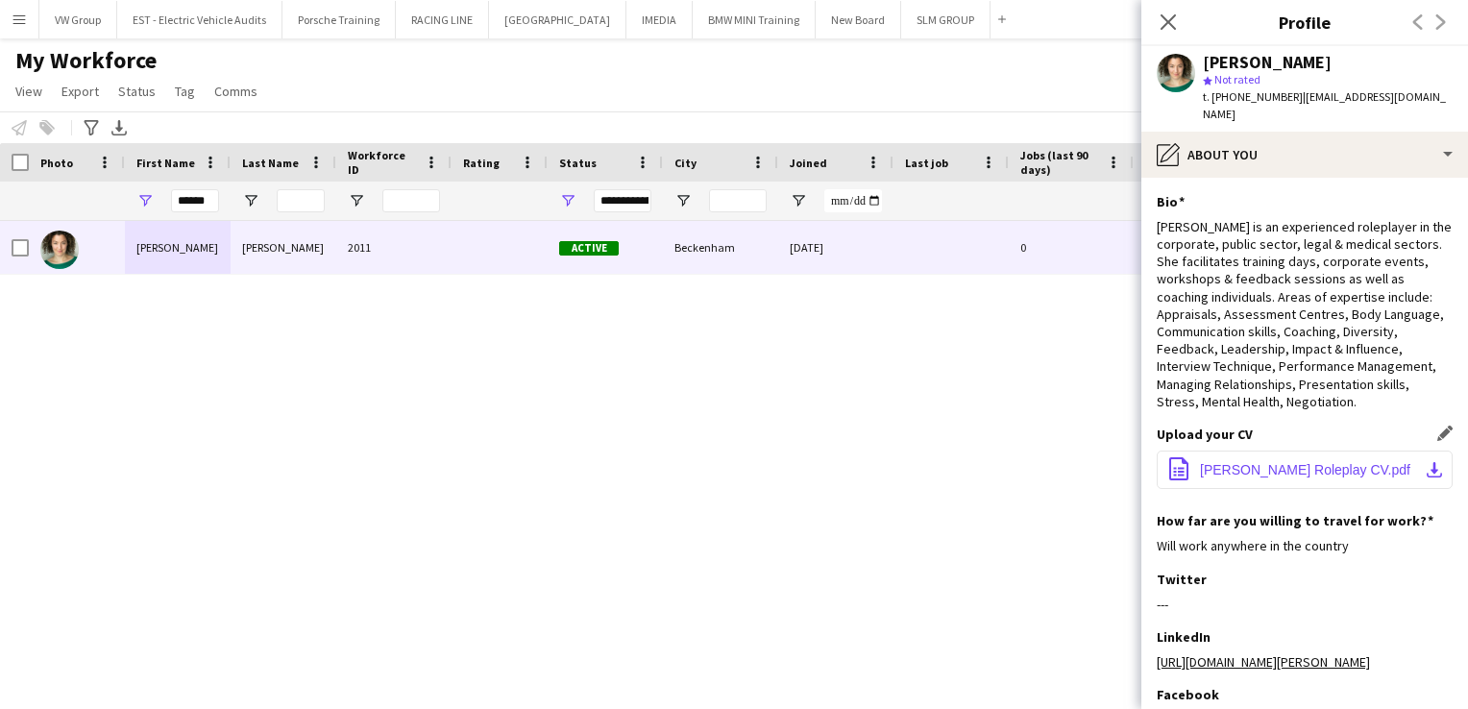
click at [1361, 462] on span "Bonnie Adair Roleplay CV.pdf" at bounding box center [1305, 469] width 210 height 15
click at [1172, 23] on icon "Close pop-in" at bounding box center [1168, 21] width 18 height 18
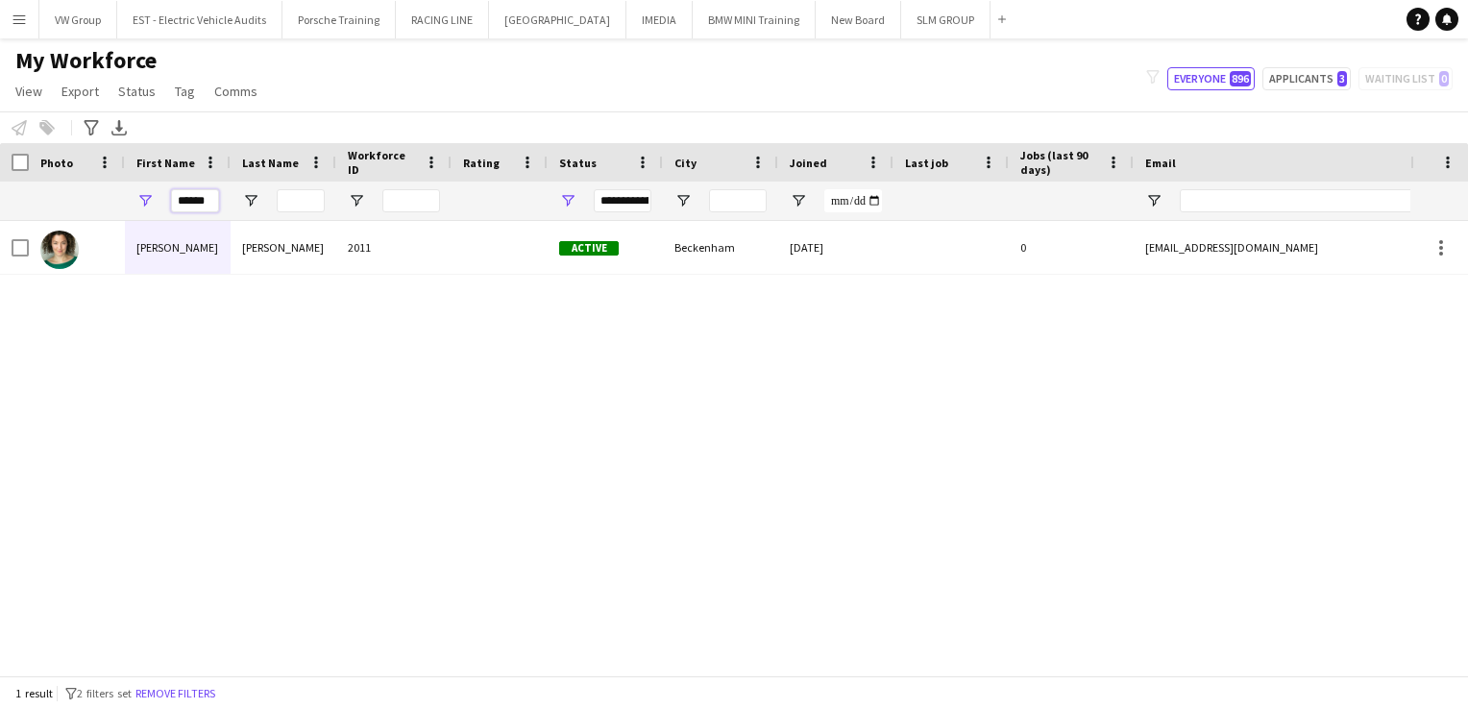
click at [215, 202] on input "******" at bounding box center [195, 200] width 48 height 23
drag, startPoint x: 215, startPoint y: 202, endPoint x: 164, endPoint y: 196, distance: 51.3
click at [164, 196] on div "******" at bounding box center [178, 201] width 106 height 38
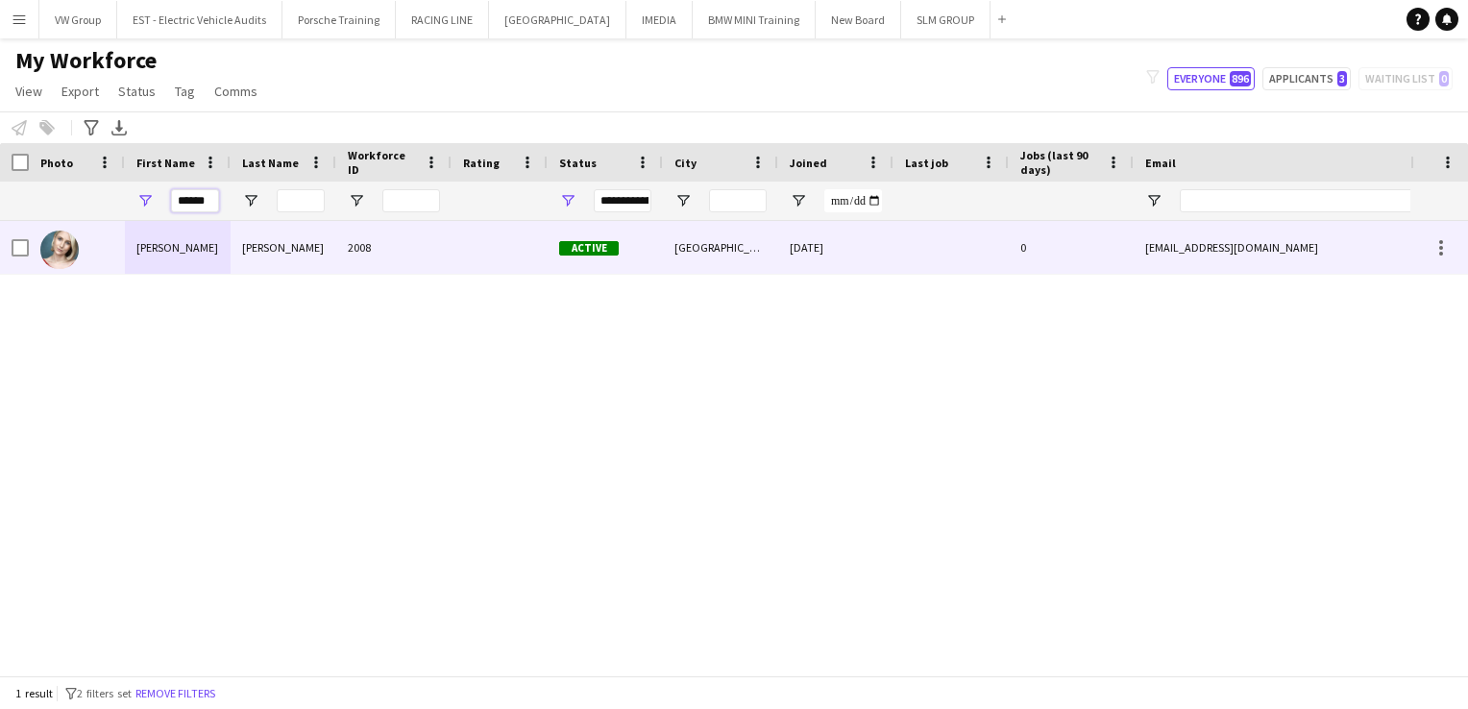
type input "******"
click at [152, 253] on div "Selina" at bounding box center [178, 247] width 106 height 53
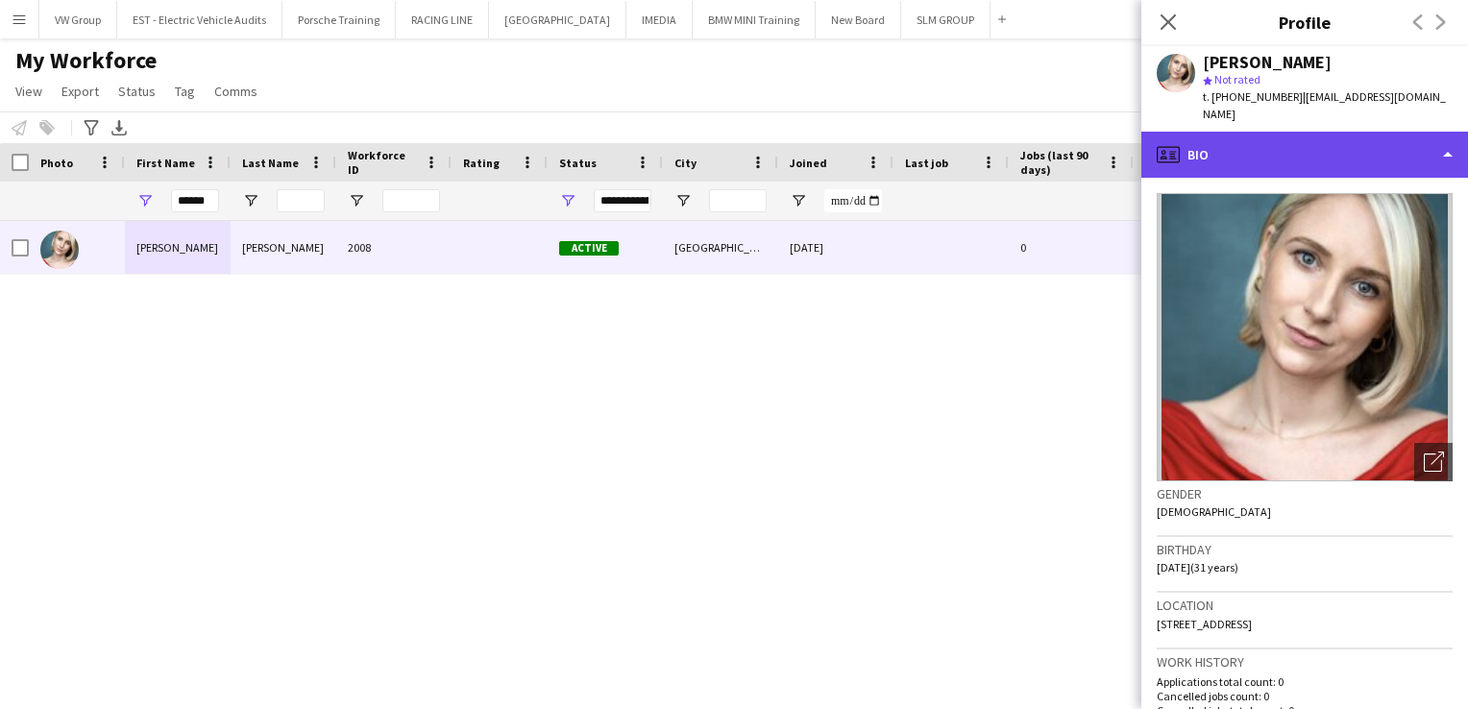
click at [1449, 139] on div "profile Bio" at bounding box center [1305, 155] width 327 height 46
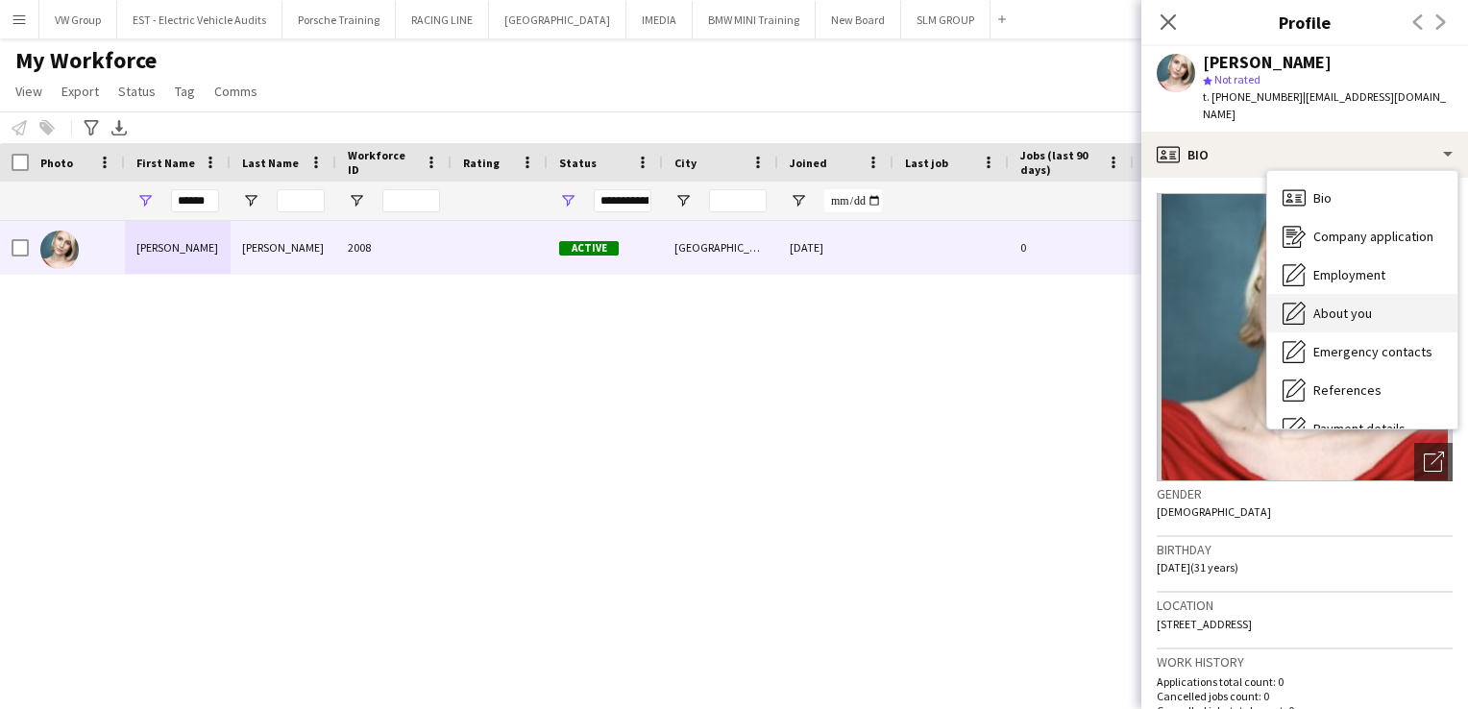
click at [1345, 305] on span "About you" at bounding box center [1343, 313] width 59 height 17
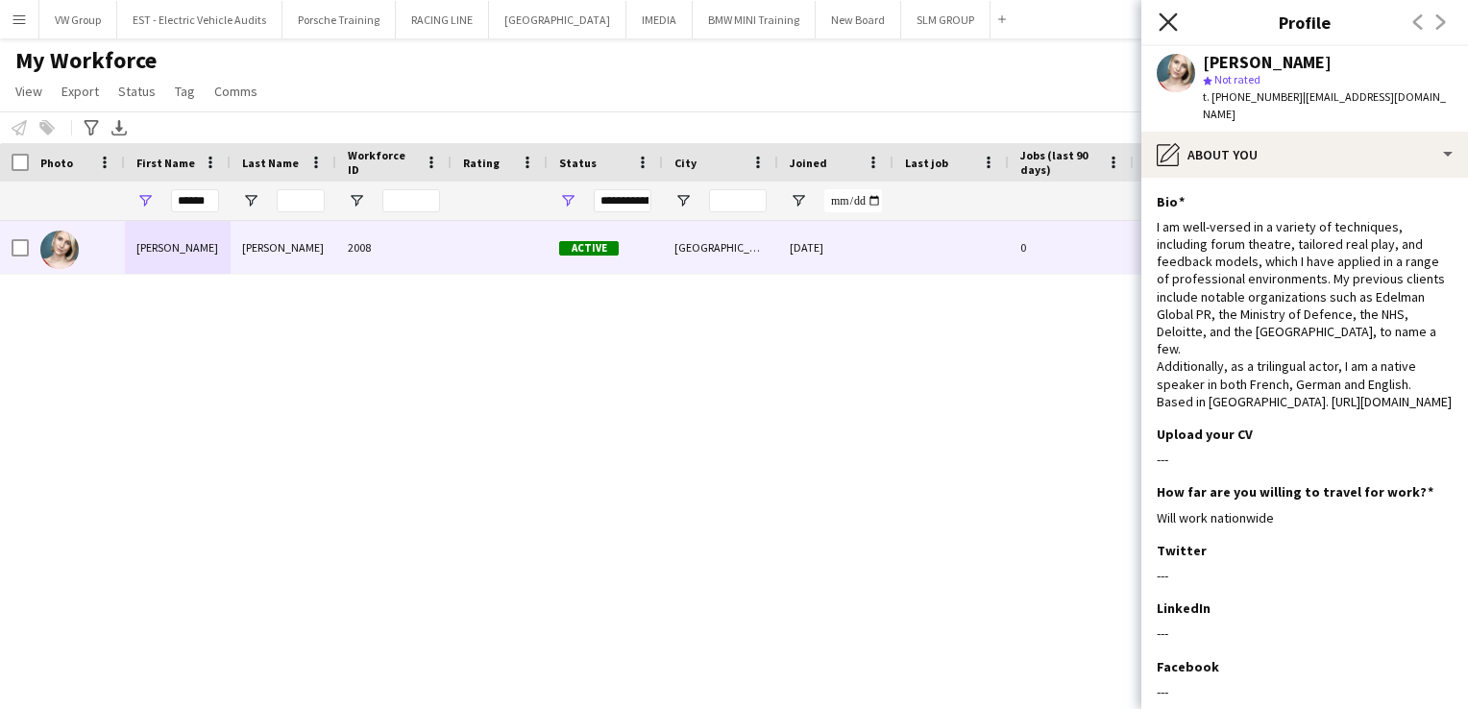
click at [1168, 21] on icon at bounding box center [1168, 21] width 18 height 18
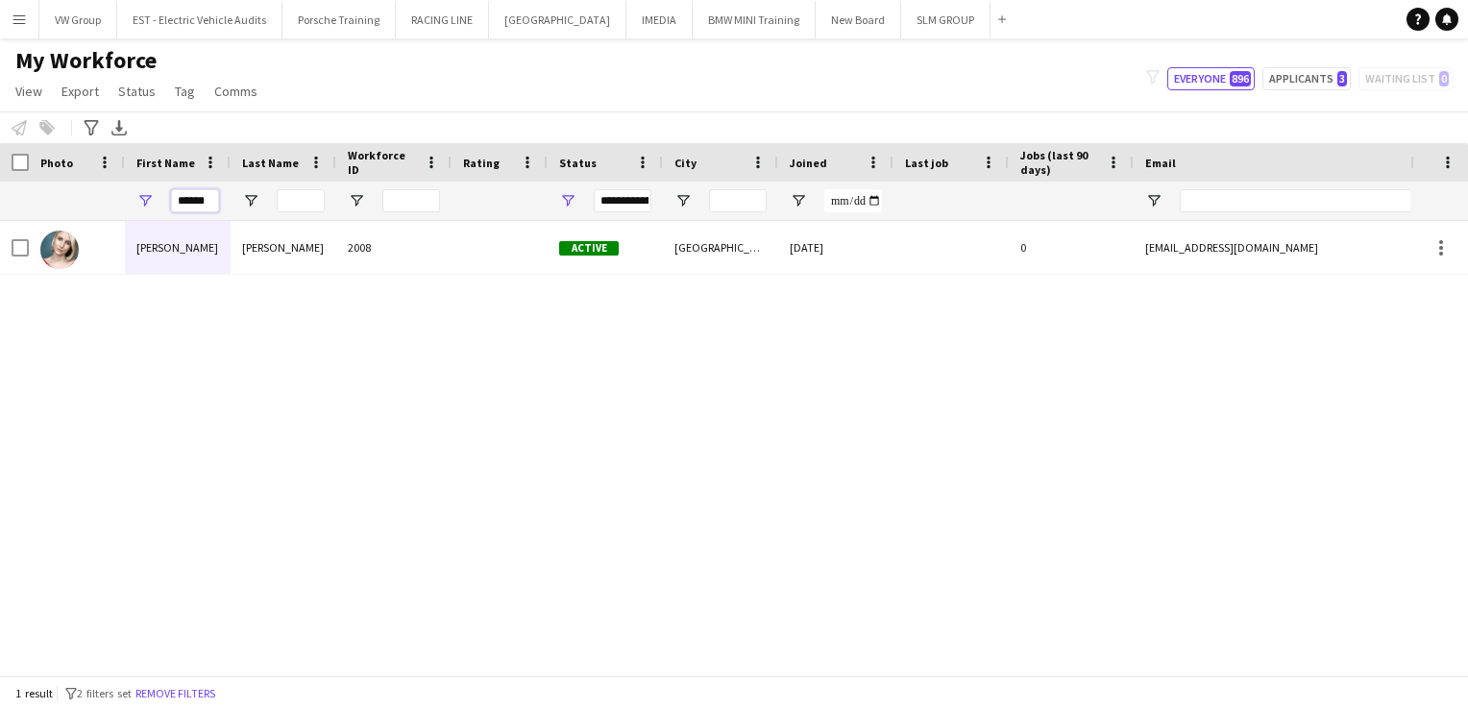
drag, startPoint x: 215, startPoint y: 201, endPoint x: 160, endPoint y: 192, distance: 55.5
click at [160, 192] on div "******" at bounding box center [178, 201] width 106 height 38
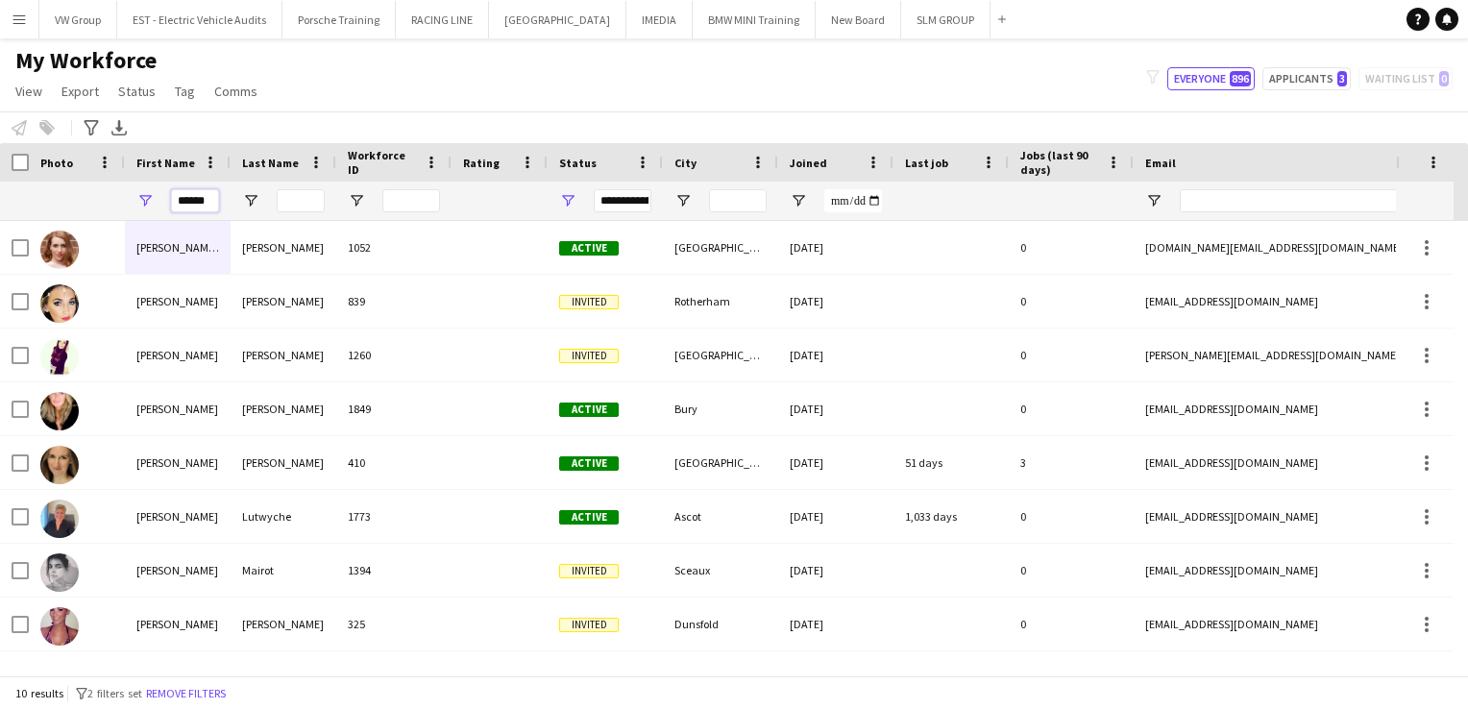
scroll to position [97, 0]
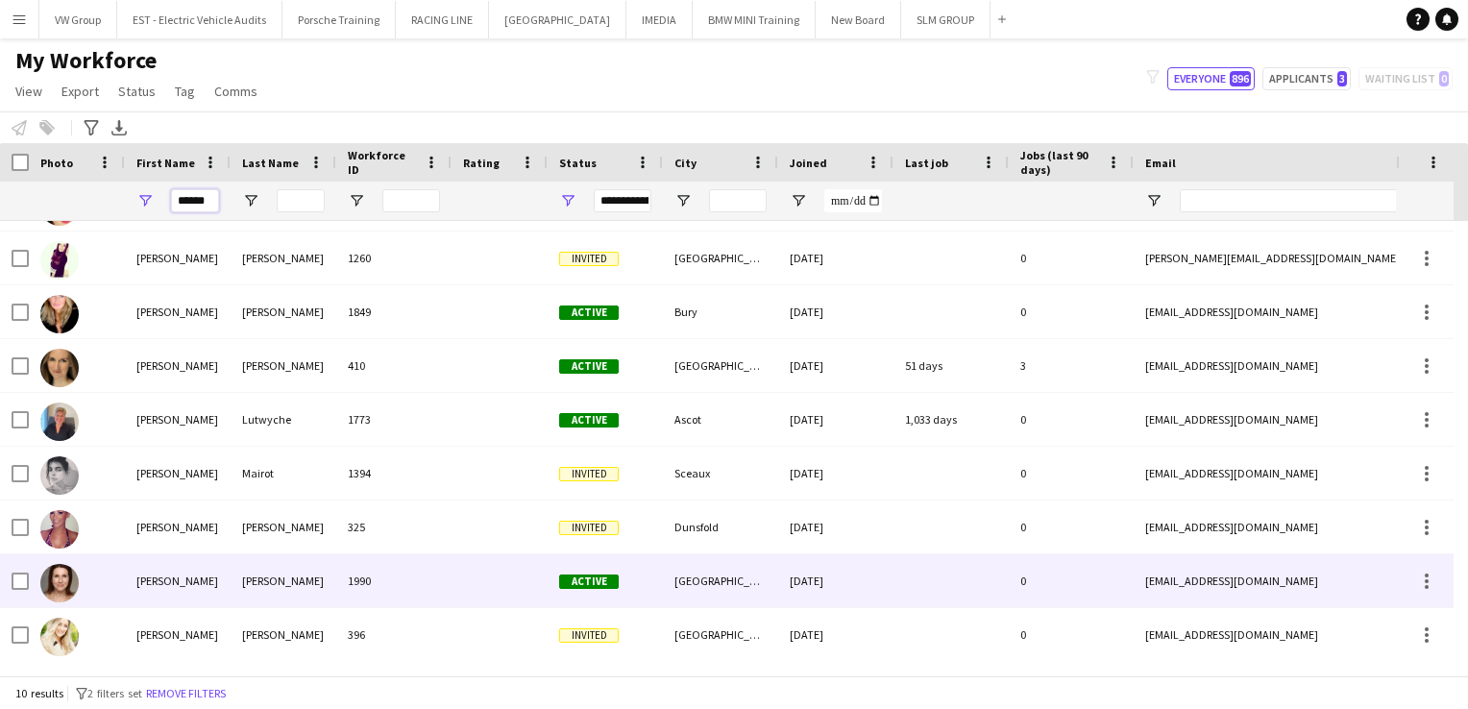
type input "******"
click at [276, 576] on div "Morell" at bounding box center [284, 580] width 106 height 53
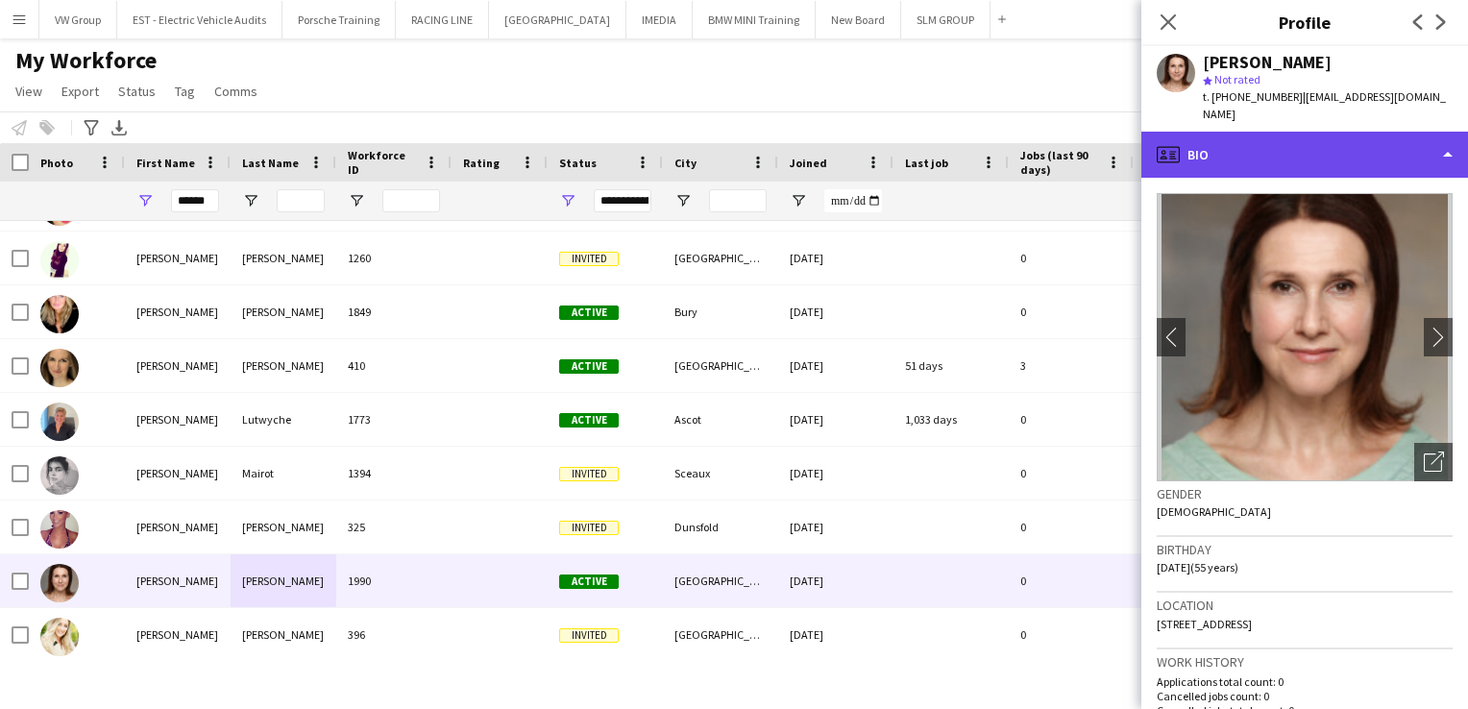
click at [1448, 136] on div "profile Bio" at bounding box center [1305, 155] width 327 height 46
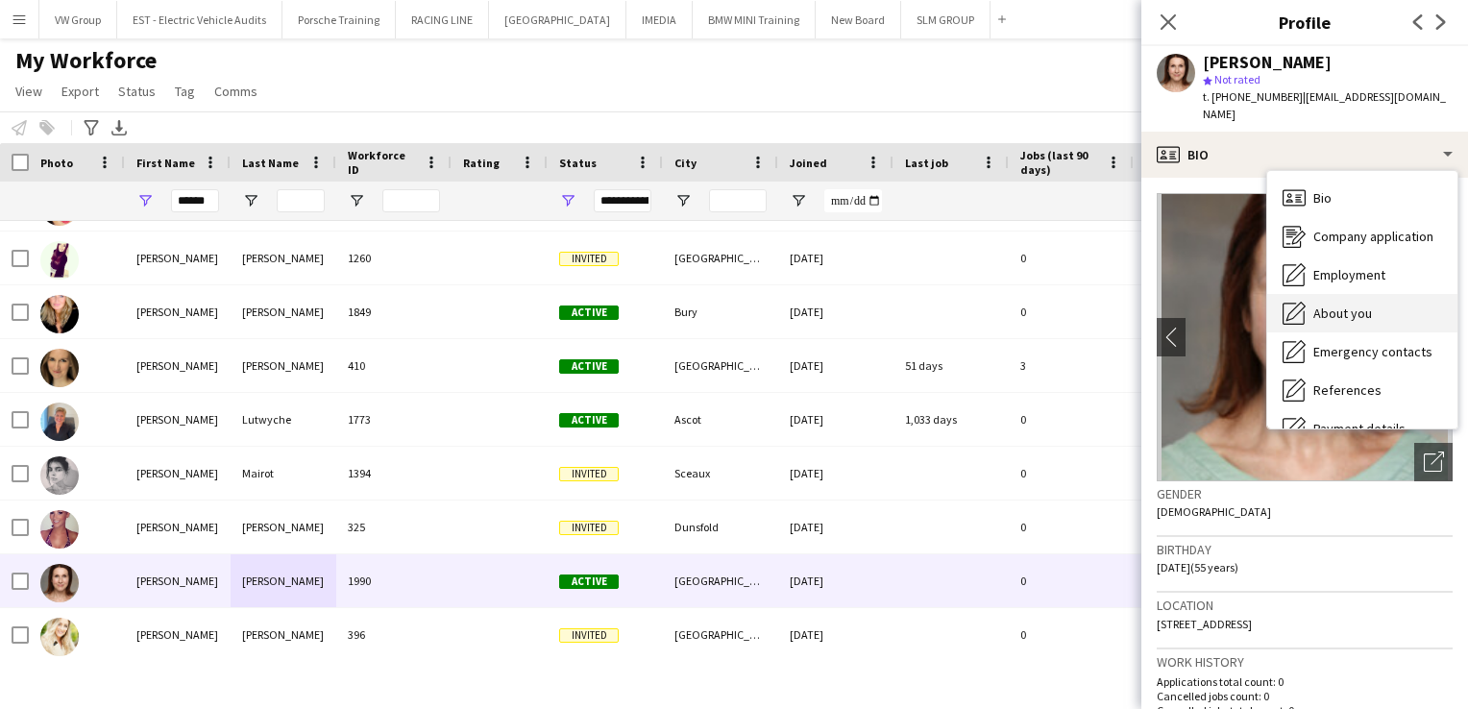
click at [1361, 305] on span "About you" at bounding box center [1343, 313] width 59 height 17
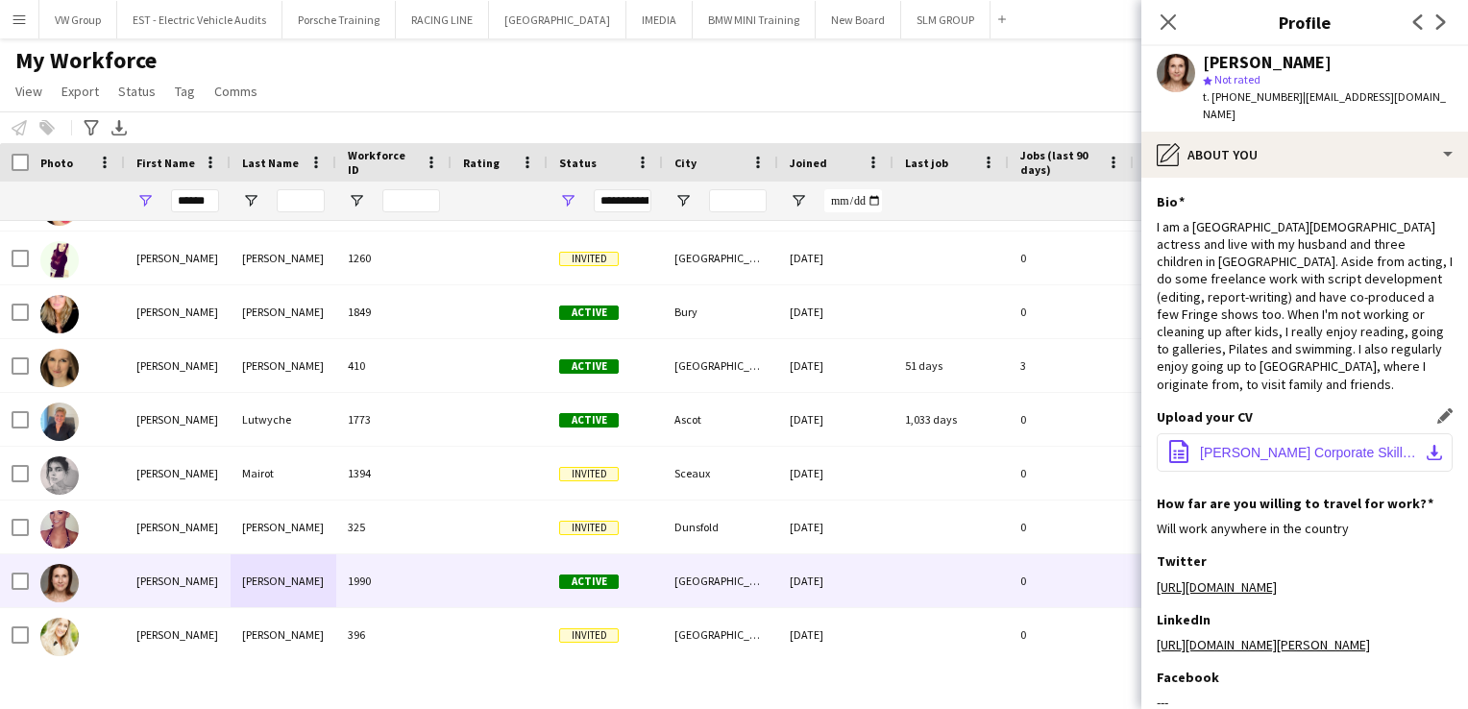
click at [1427, 445] on app-icon "download-bottom" at bounding box center [1434, 452] width 15 height 15
click at [184, 97] on span "Tag" at bounding box center [185, 91] width 20 height 17
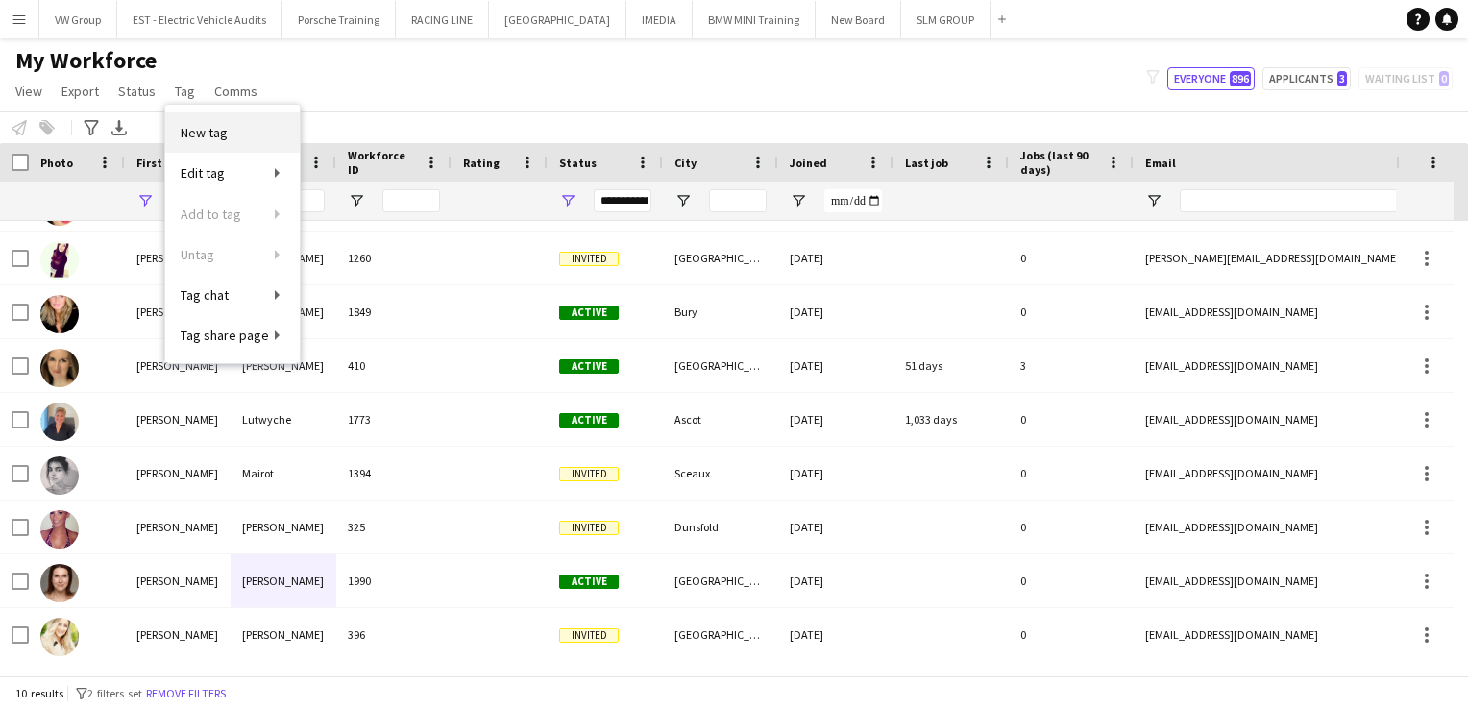
click at [200, 137] on span "New tag" at bounding box center [204, 132] width 47 height 17
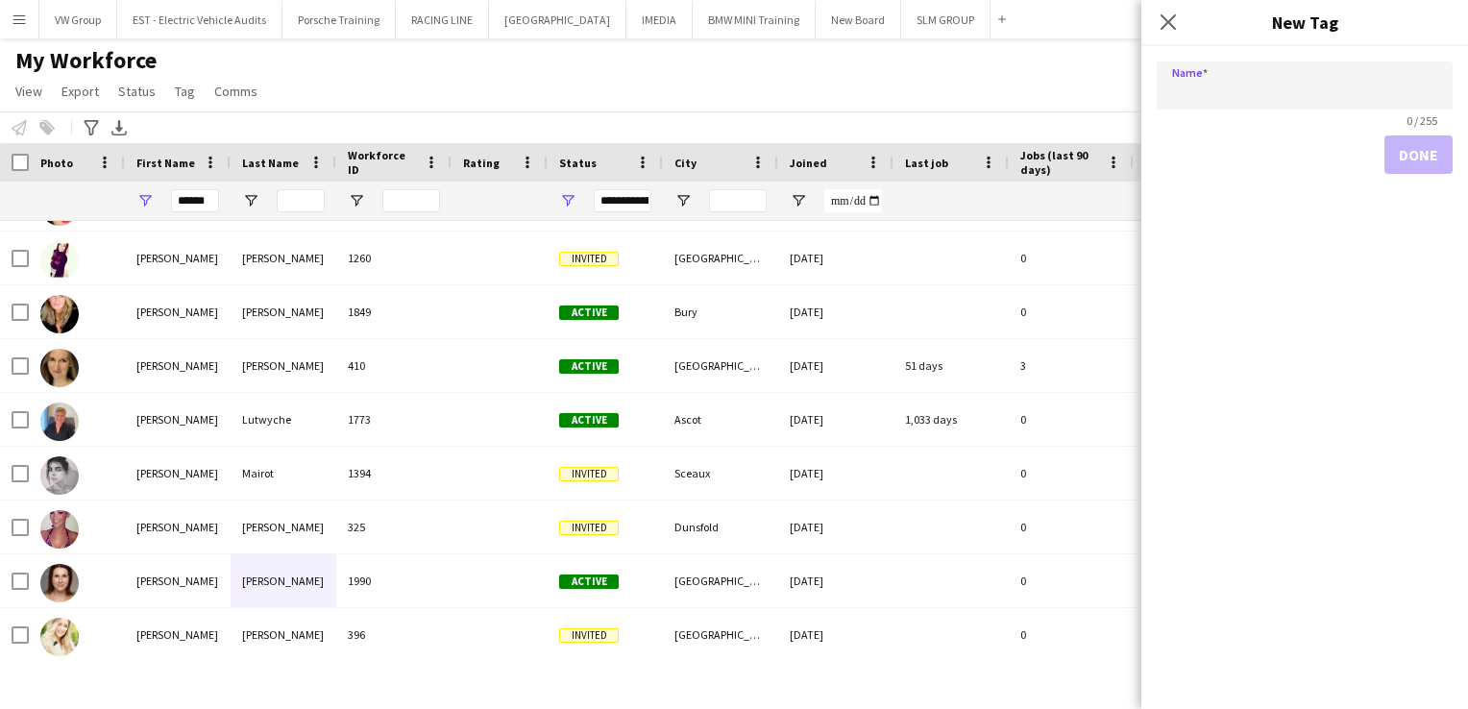
click at [1174, 90] on input "Name" at bounding box center [1305, 85] width 296 height 48
type input "**********"
click at [1442, 154] on button "Done" at bounding box center [1419, 154] width 68 height 38
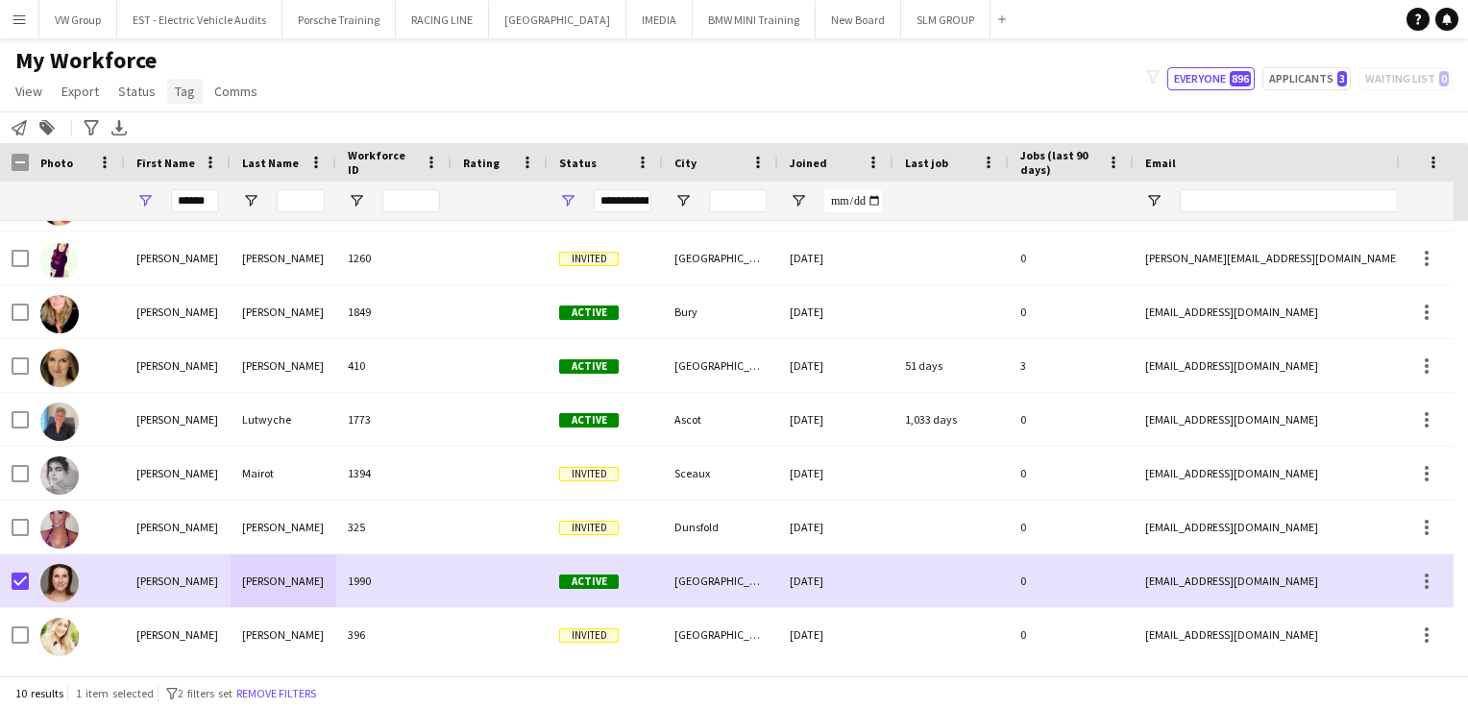
click at [183, 93] on span "Tag" at bounding box center [185, 91] width 20 height 17
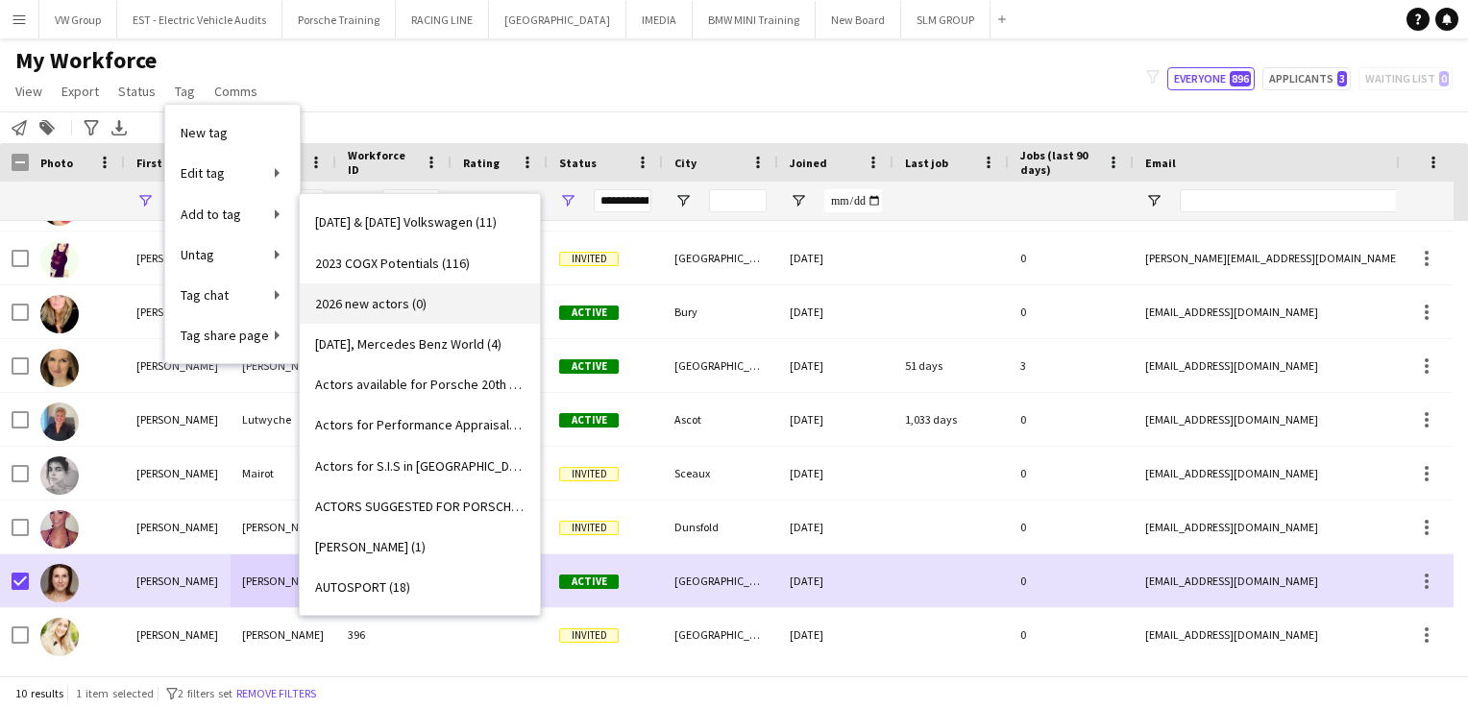
click at [397, 302] on span "2026 new actors (0)" at bounding box center [370, 303] width 111 height 17
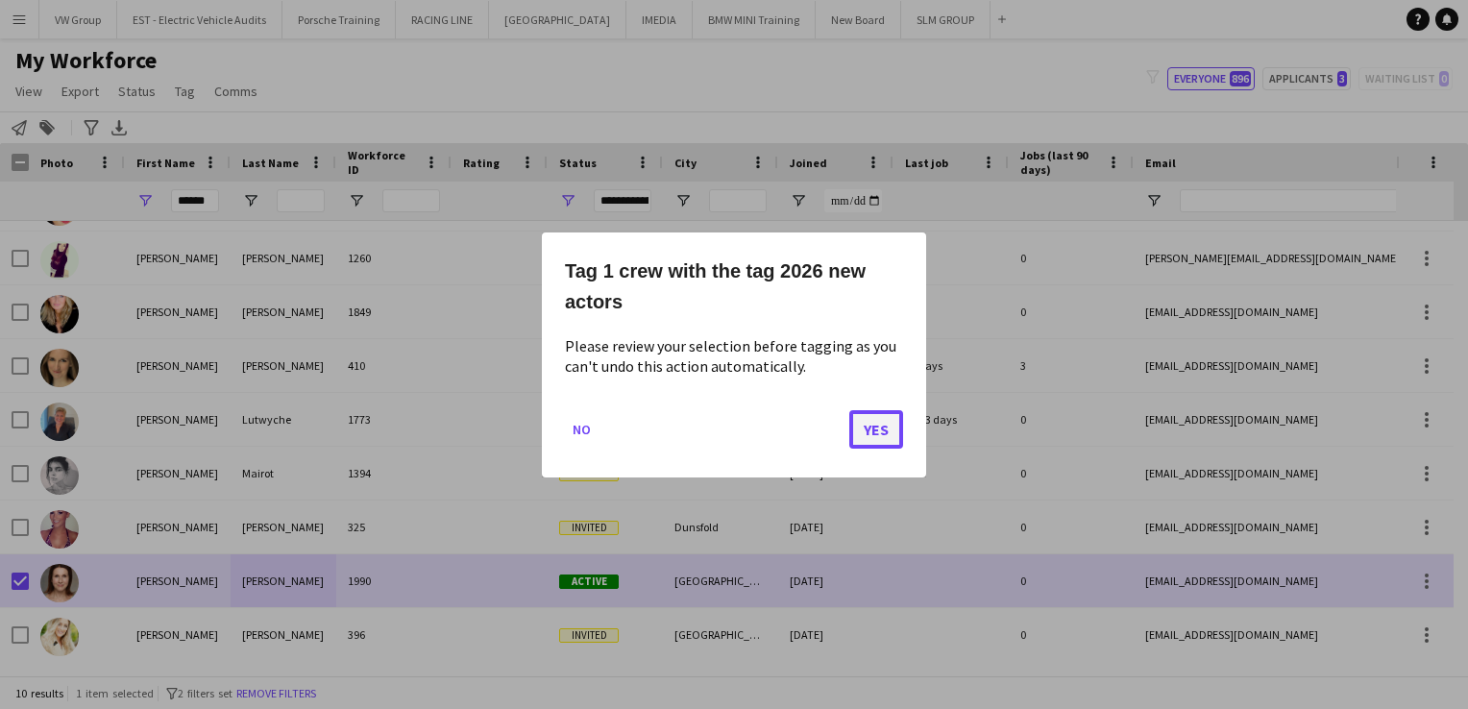
click at [878, 432] on button "Yes" at bounding box center [876, 428] width 54 height 38
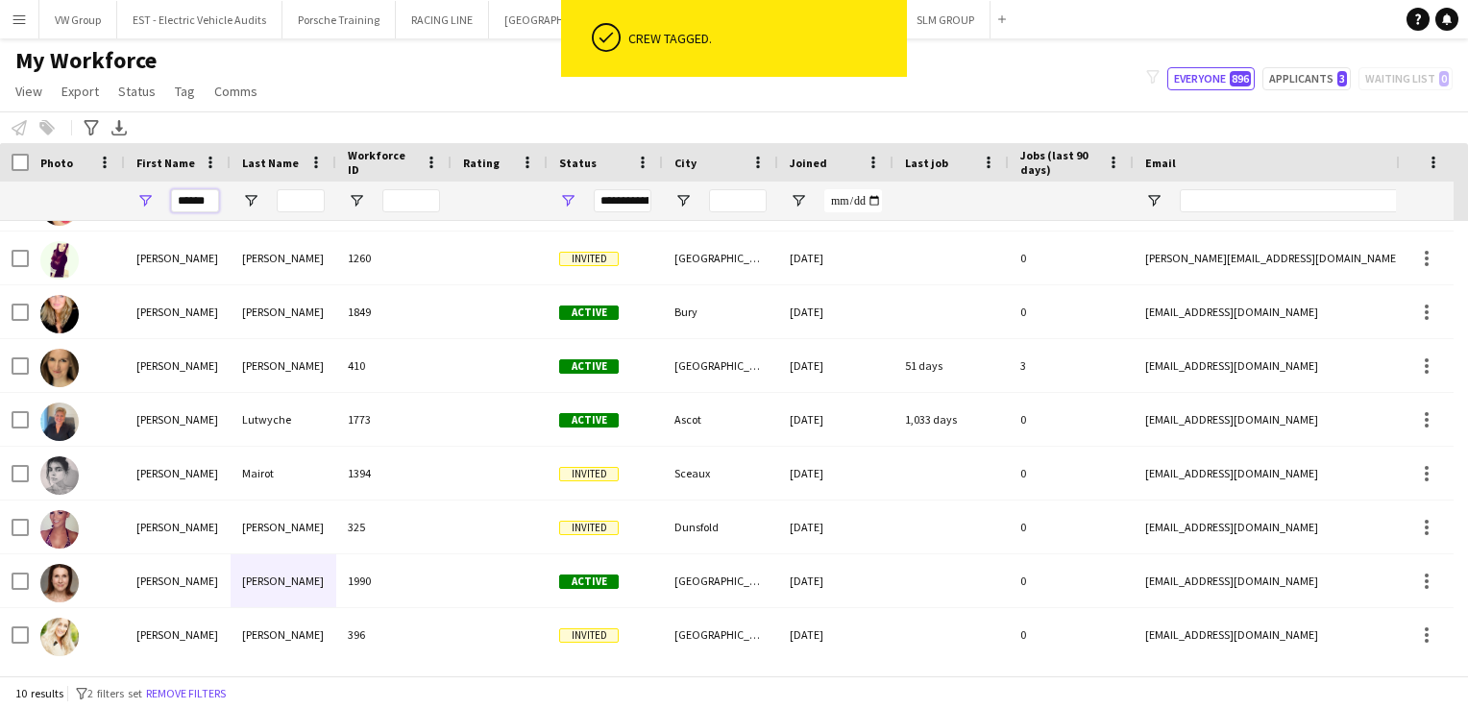
drag, startPoint x: 211, startPoint y: 207, endPoint x: 142, endPoint y: 198, distance: 69.7
click at [142, 198] on div "******" at bounding box center [178, 201] width 106 height 38
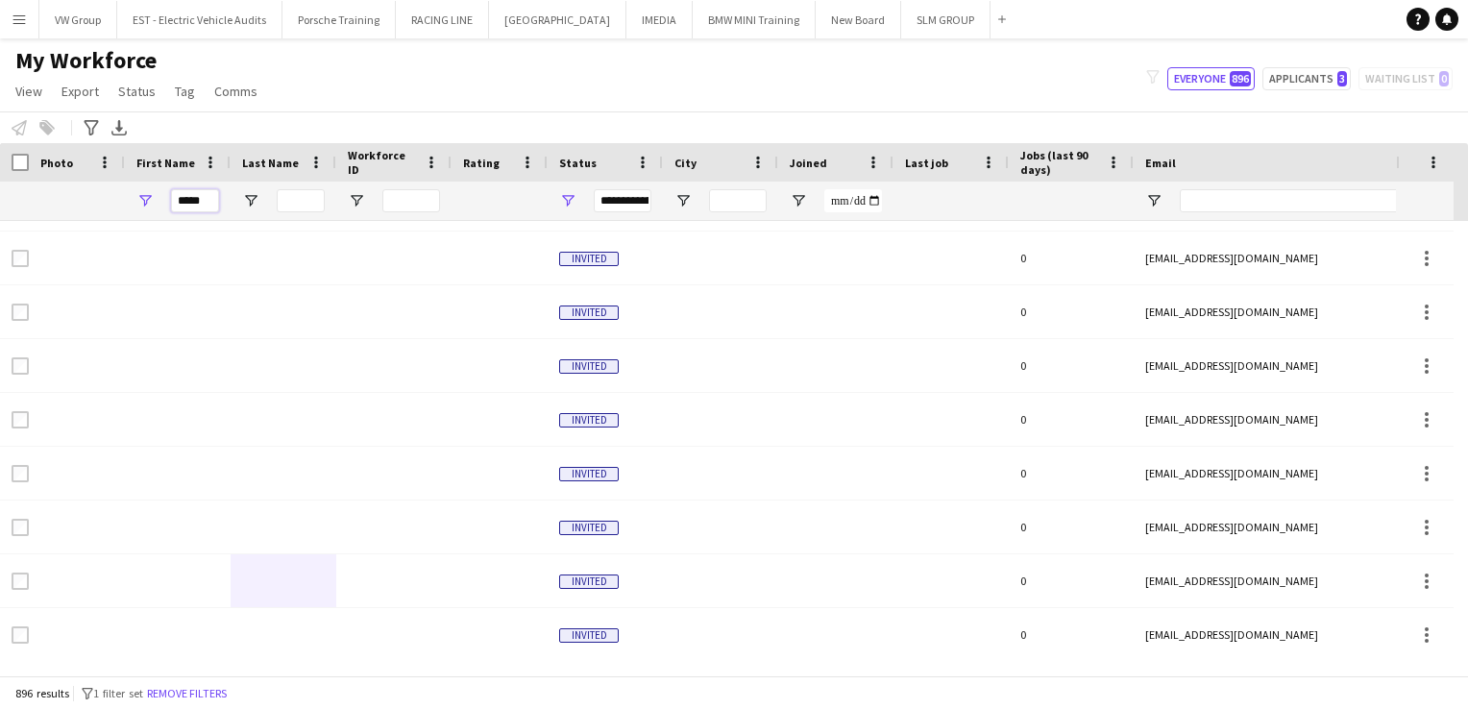
scroll to position [0, 0]
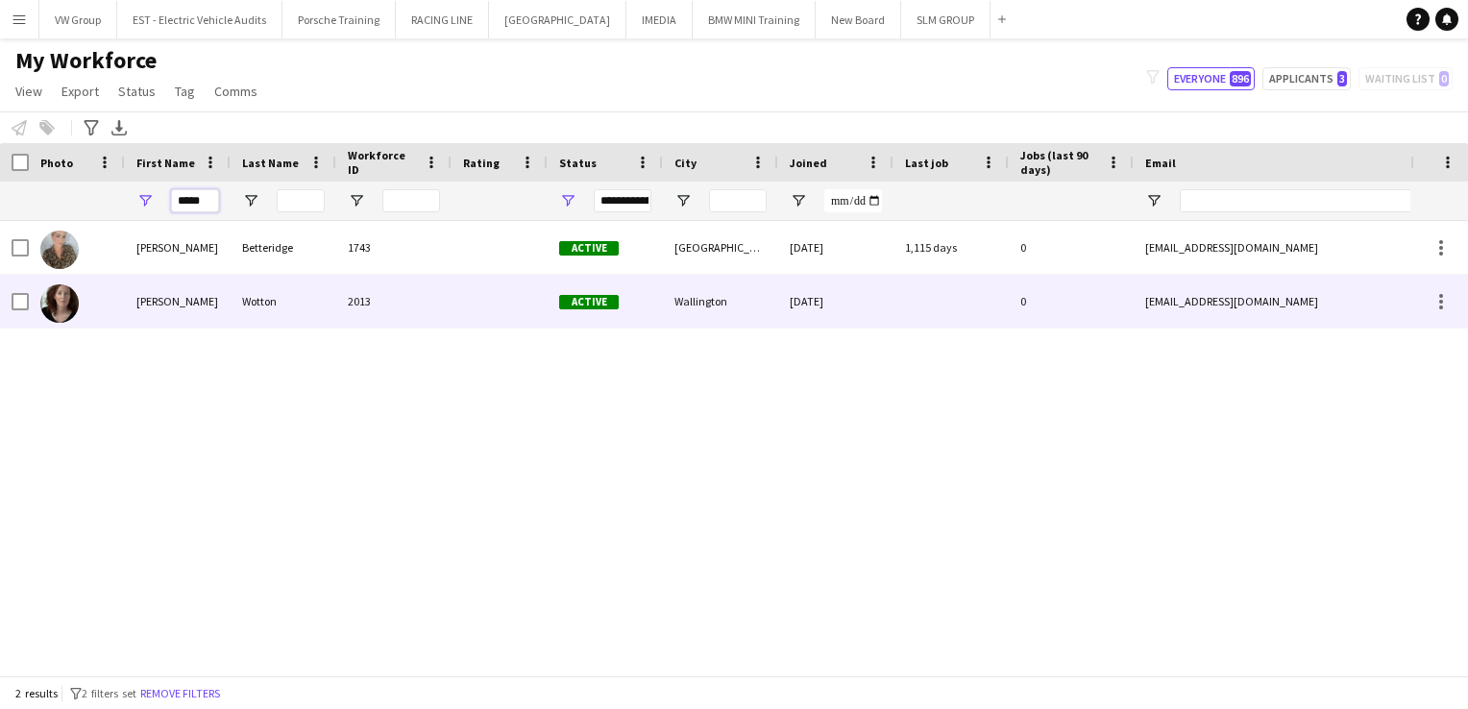
type input "*****"
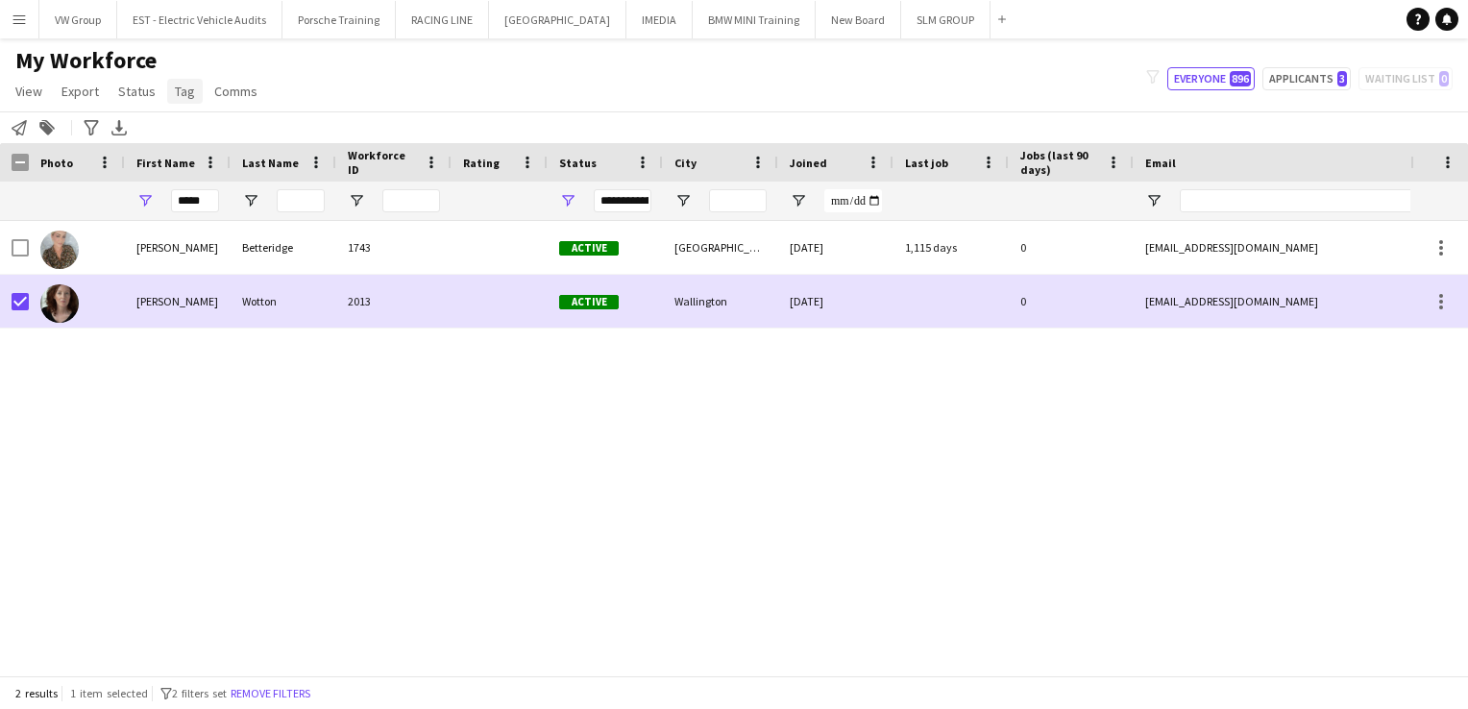
click at [184, 94] on span "Tag" at bounding box center [185, 91] width 20 height 17
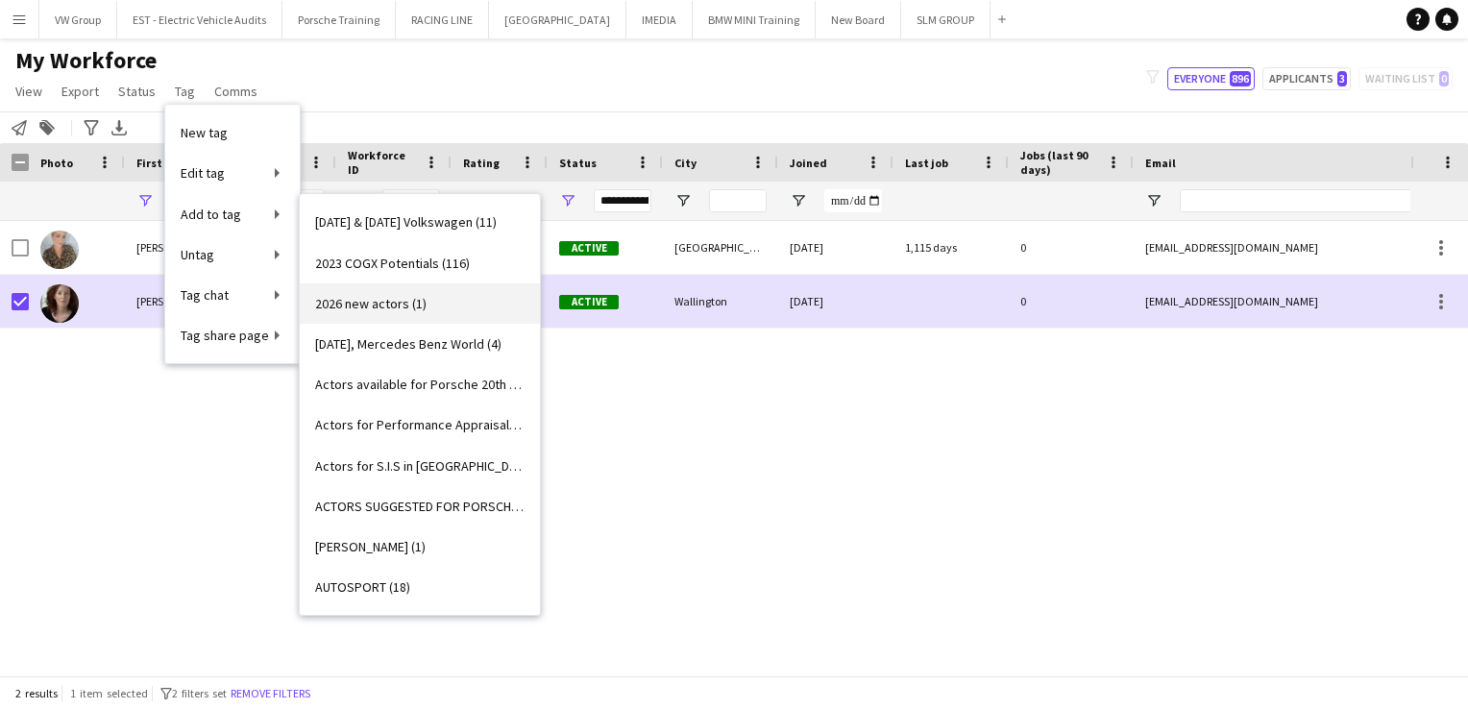
click at [359, 308] on span "2026 new actors (1)" at bounding box center [370, 303] width 111 height 17
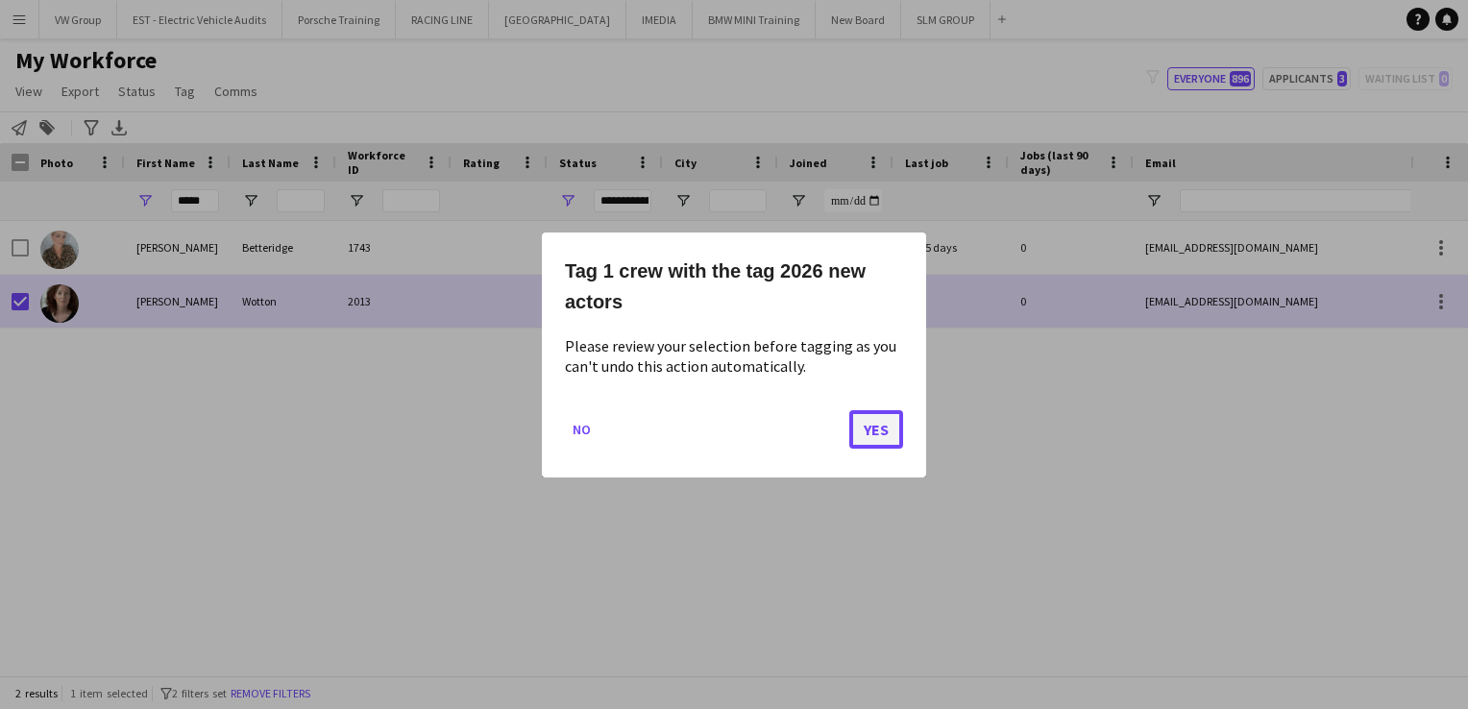
click at [861, 432] on button "Yes" at bounding box center [876, 428] width 54 height 38
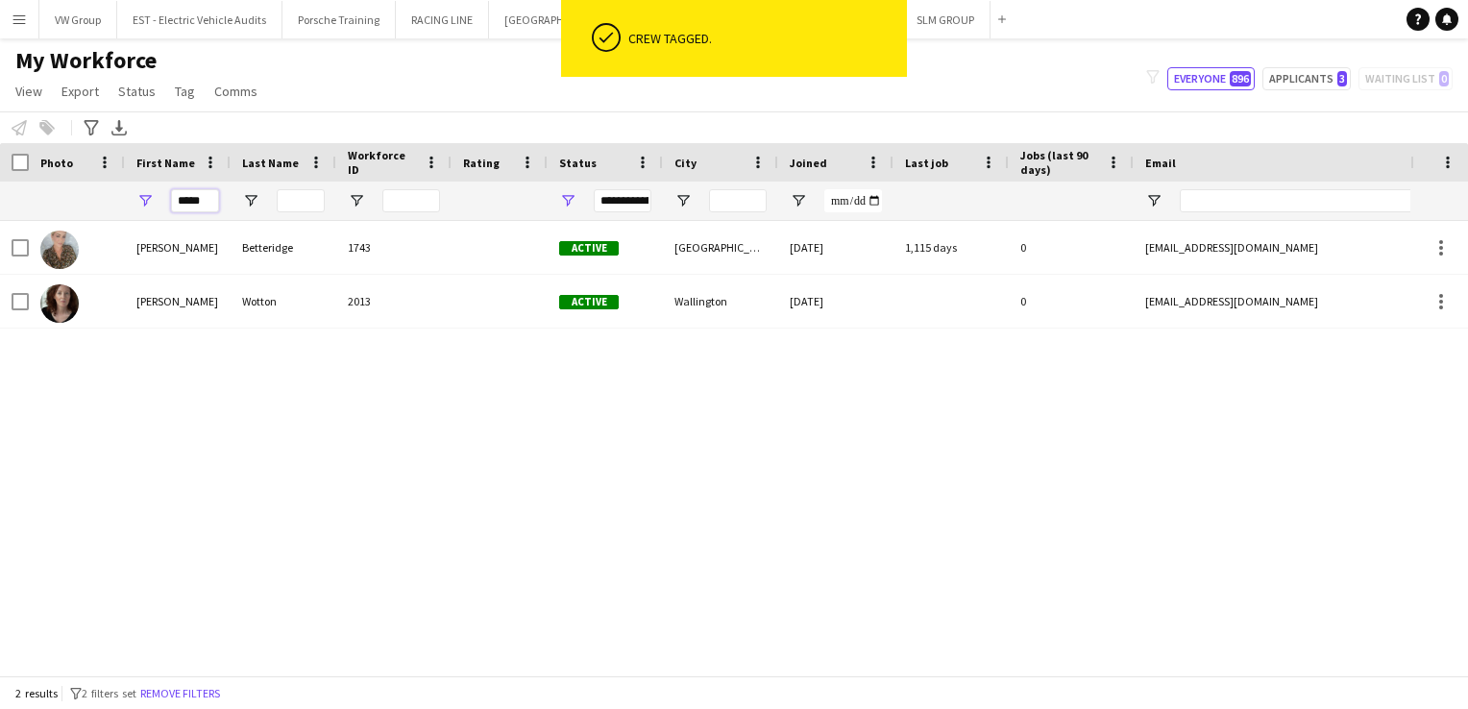
drag, startPoint x: 202, startPoint y: 201, endPoint x: 160, endPoint y: 188, distance: 44.1
click at [160, 188] on div "*****" at bounding box center [178, 201] width 106 height 38
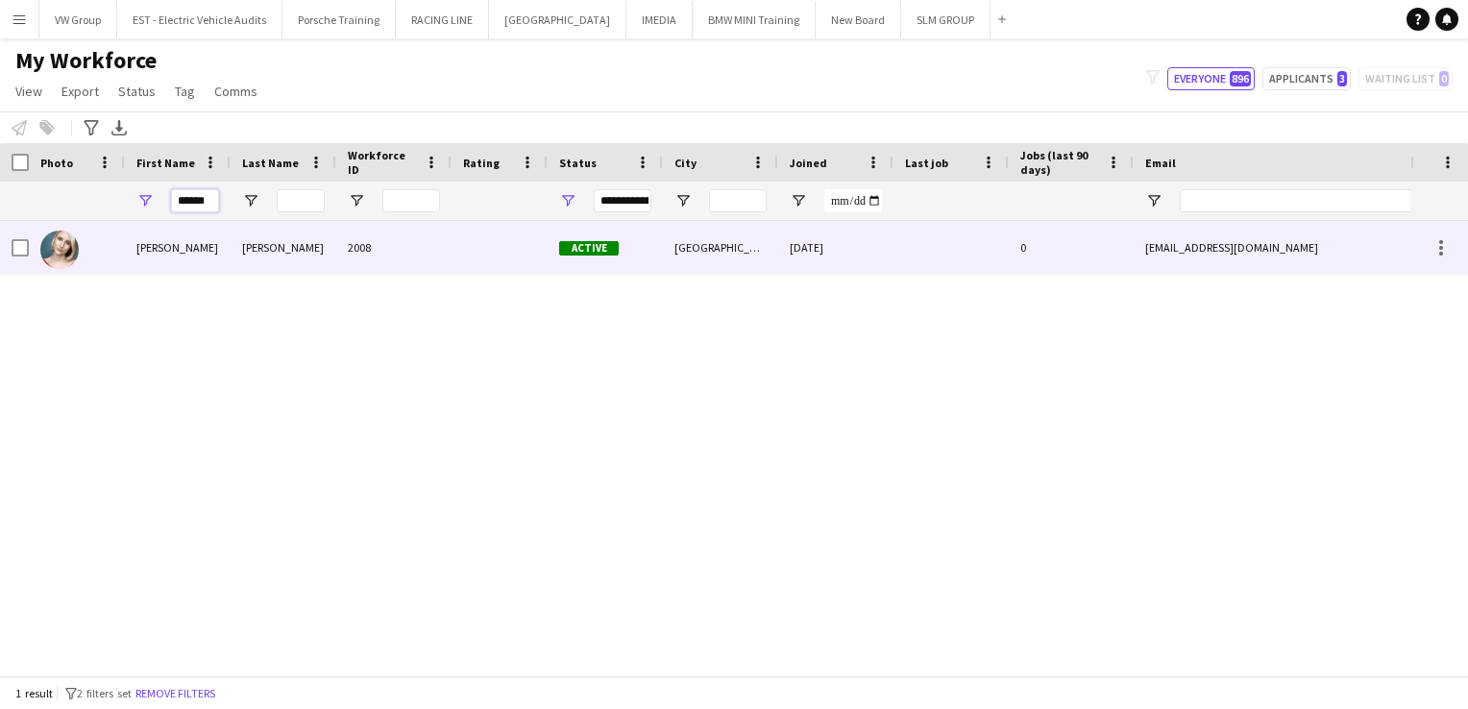
type input "******"
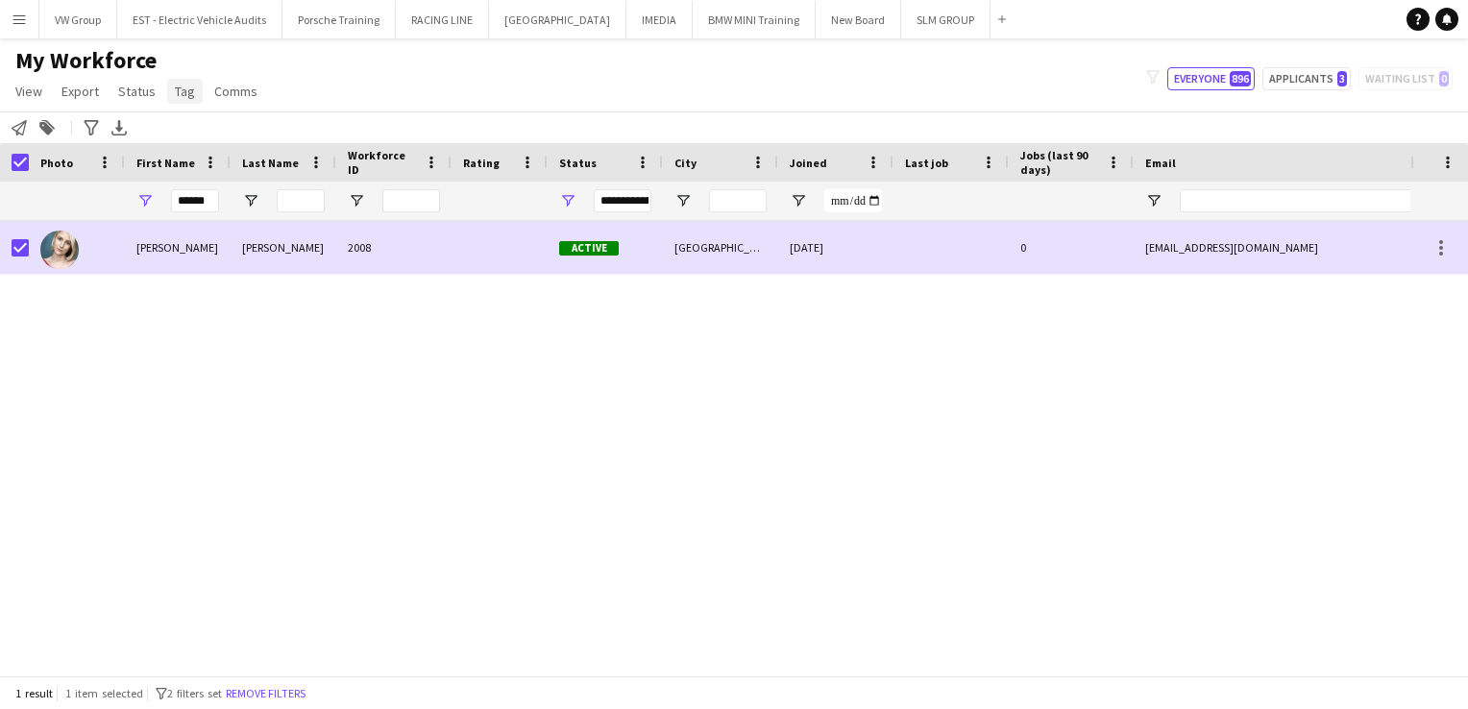
click at [184, 96] on span "Tag" at bounding box center [185, 91] width 20 height 17
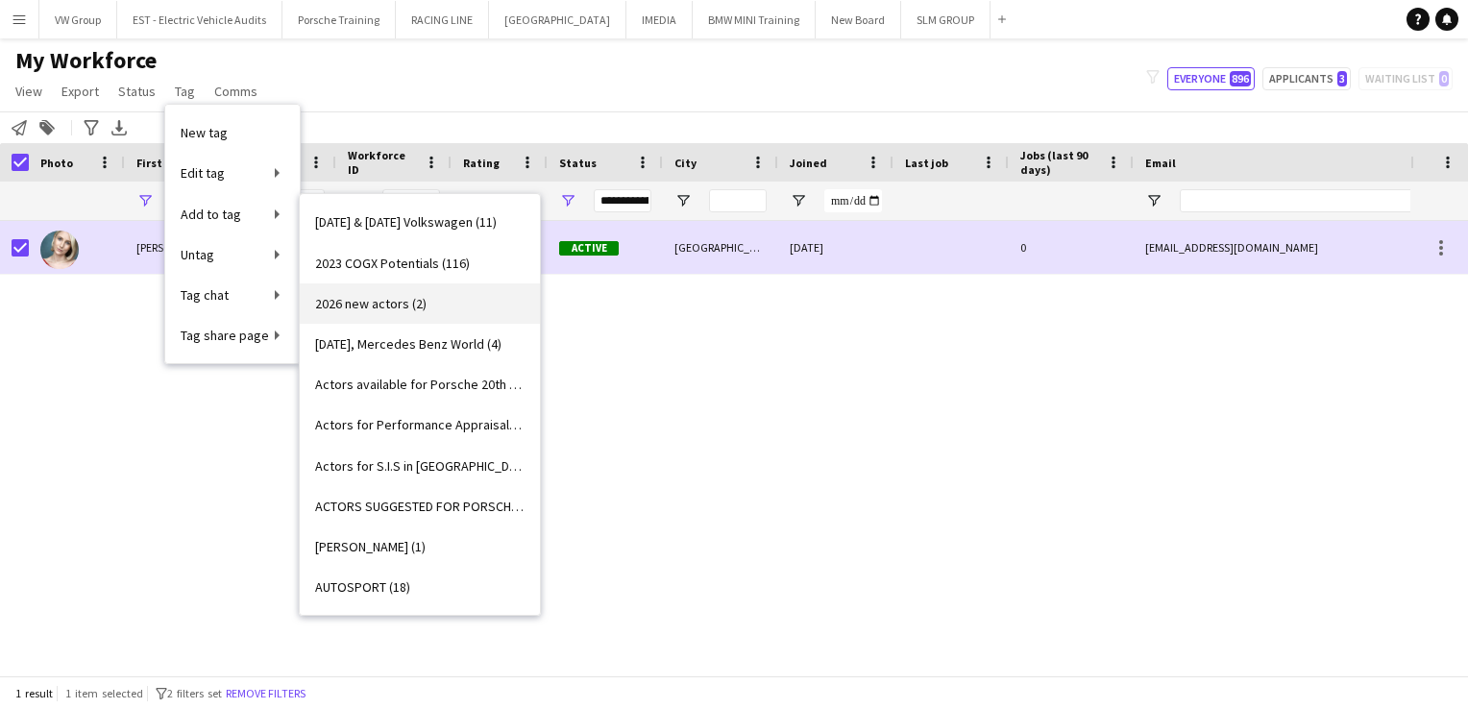
click at [362, 309] on span "2026 new actors (2)" at bounding box center [370, 303] width 111 height 17
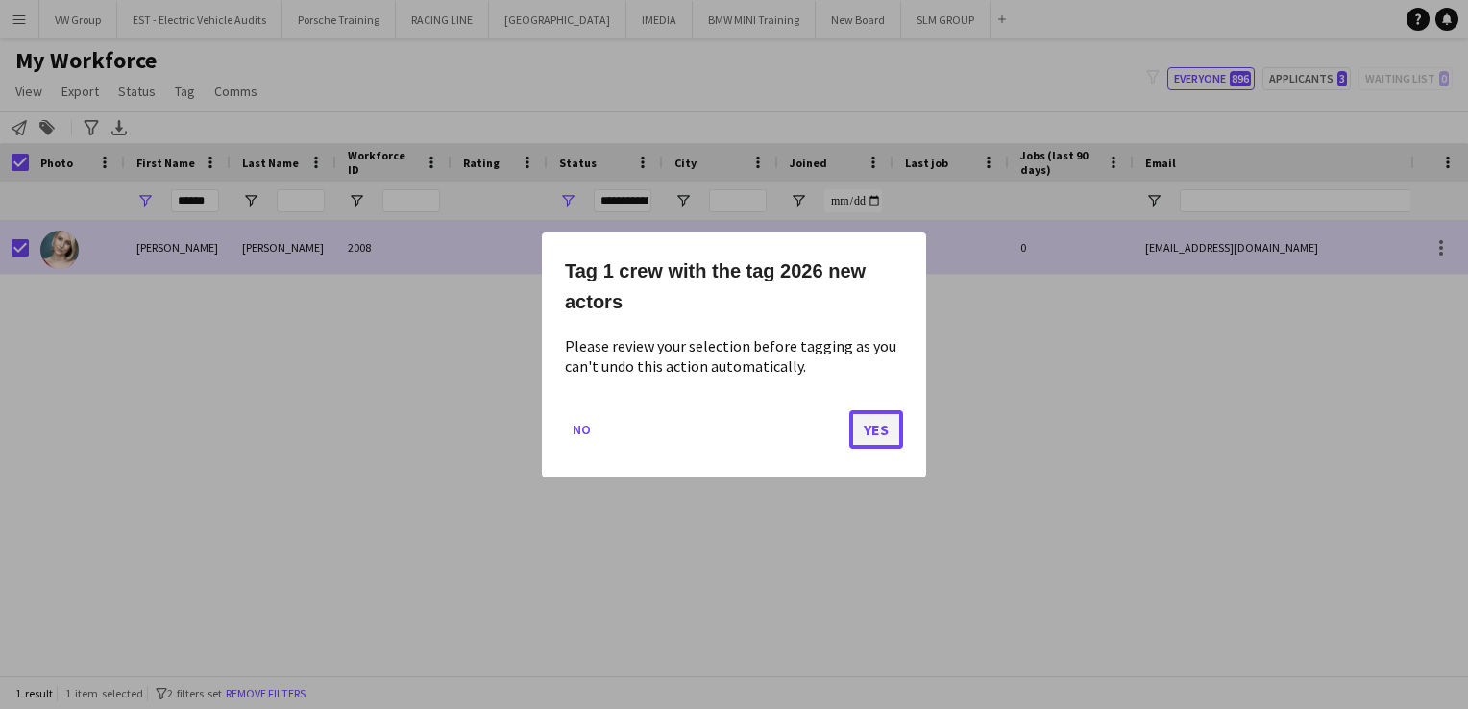
click at [870, 433] on button "Yes" at bounding box center [876, 428] width 54 height 38
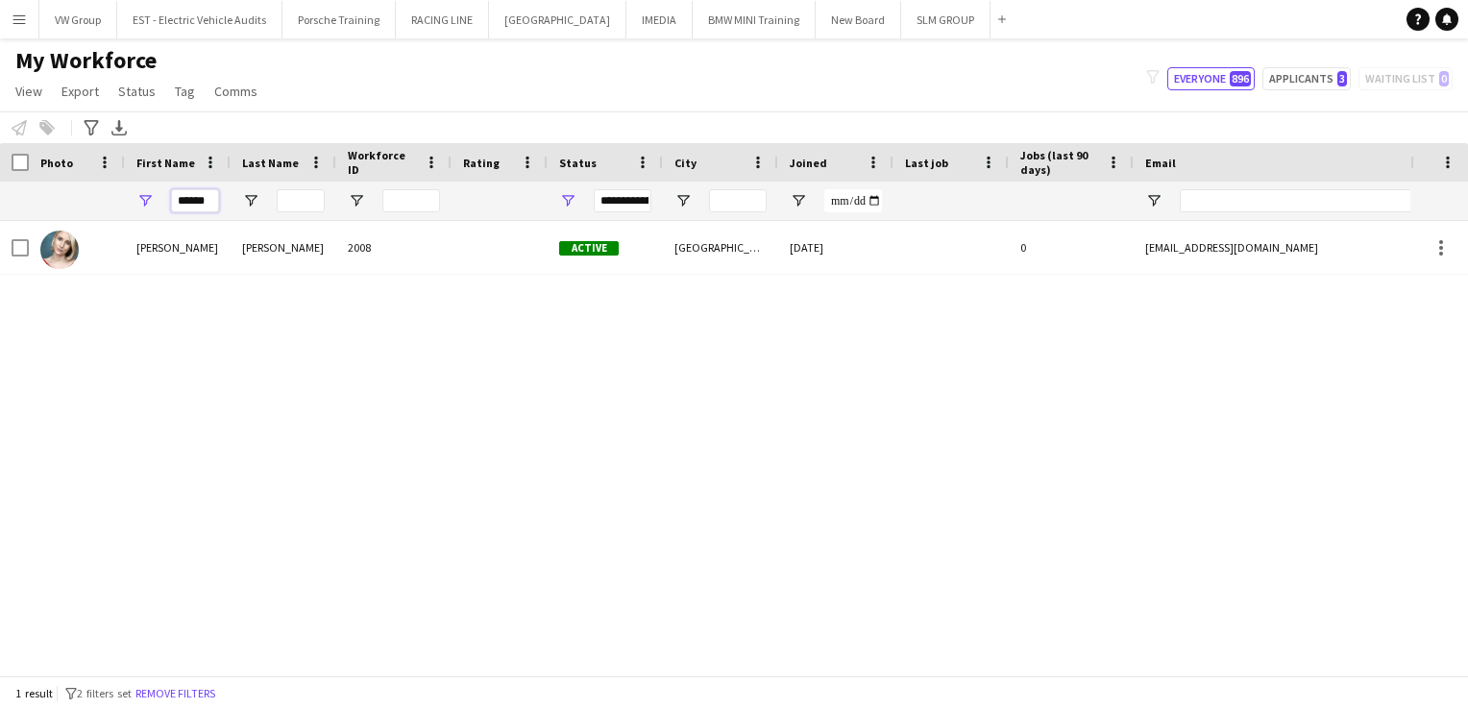
drag, startPoint x: 208, startPoint y: 202, endPoint x: 156, endPoint y: 195, distance: 52.3
click at [156, 195] on div "******" at bounding box center [178, 201] width 106 height 38
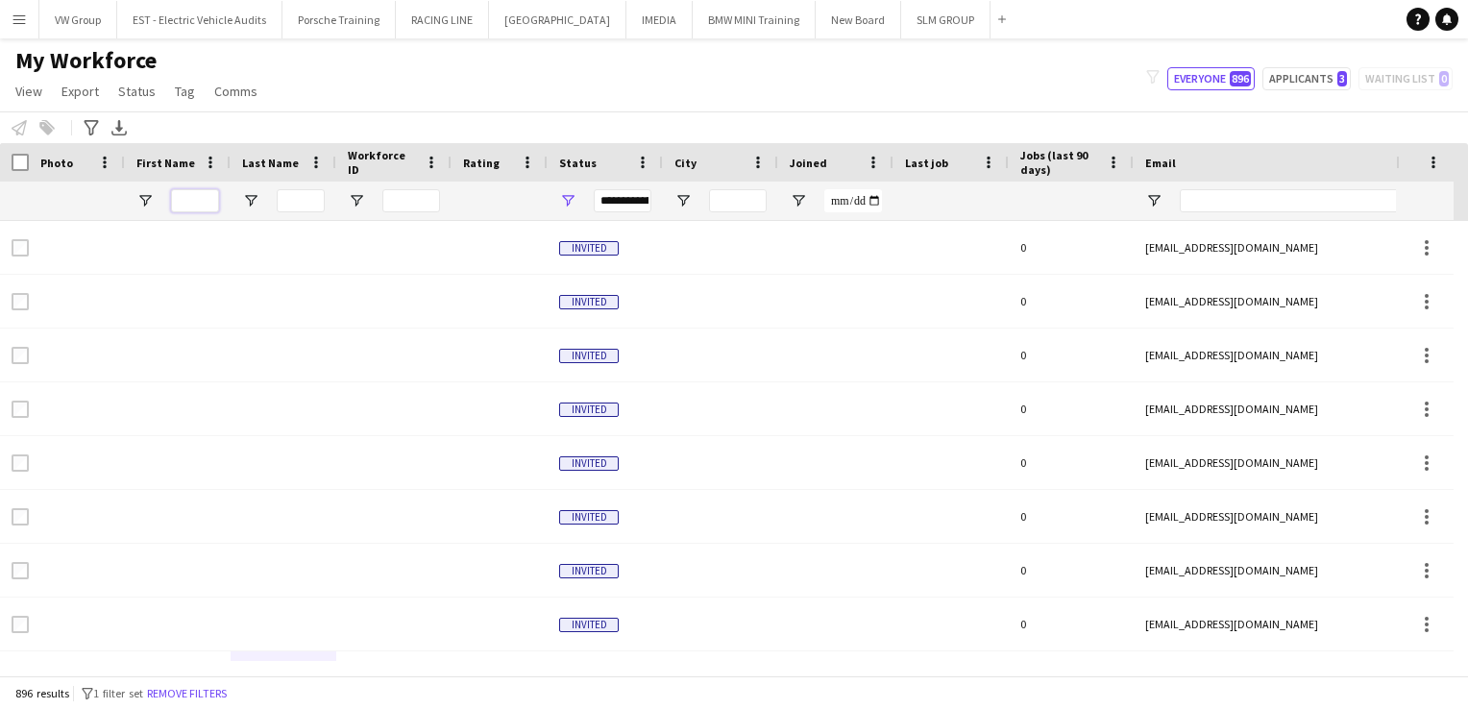
type input "*"
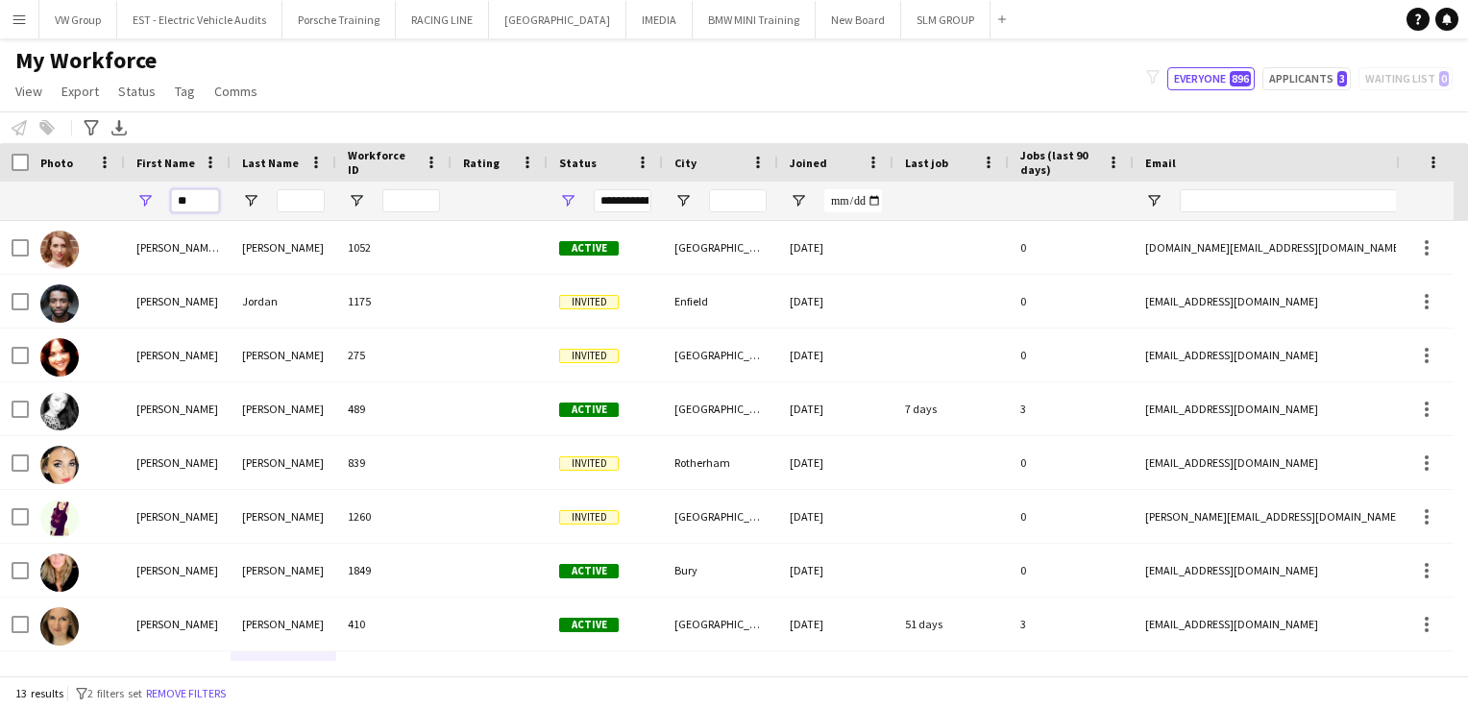
type input "*"
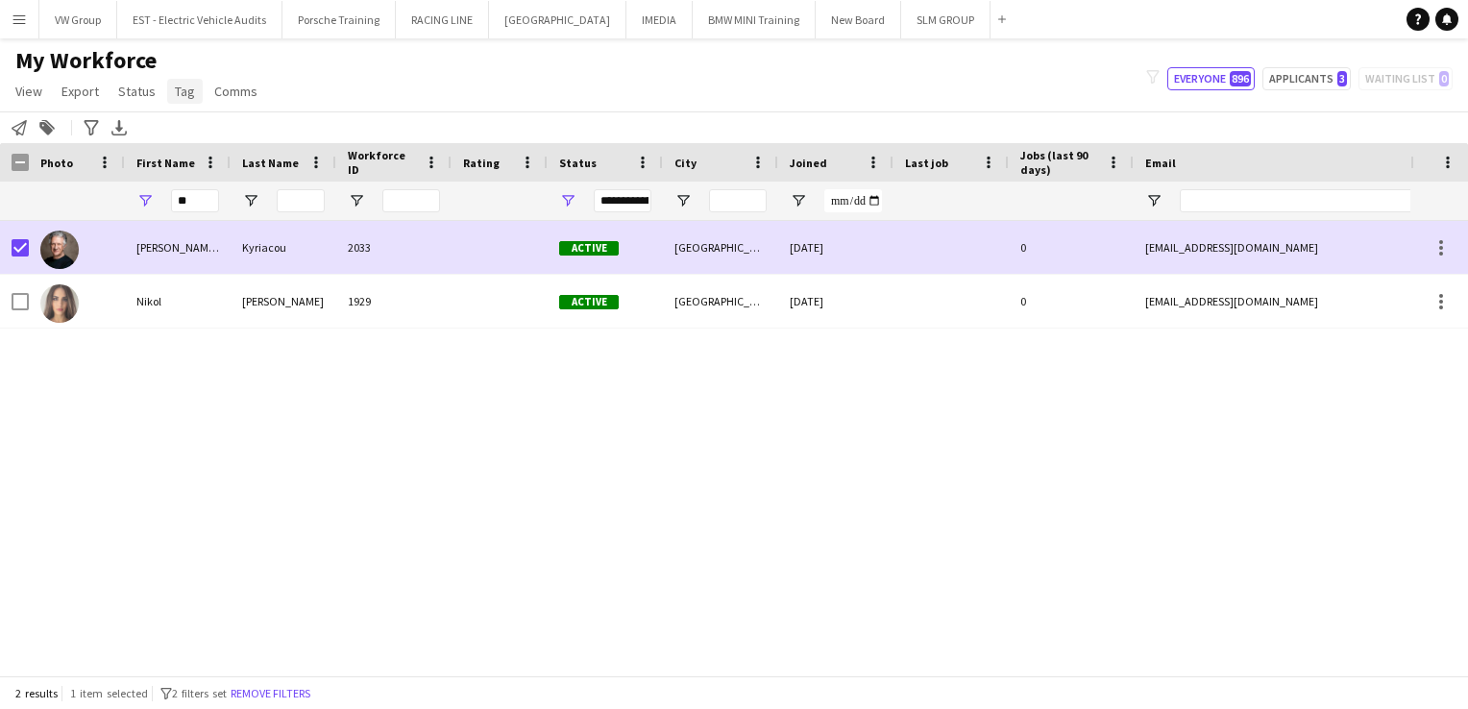
click at [185, 95] on span "Tag" at bounding box center [185, 91] width 20 height 17
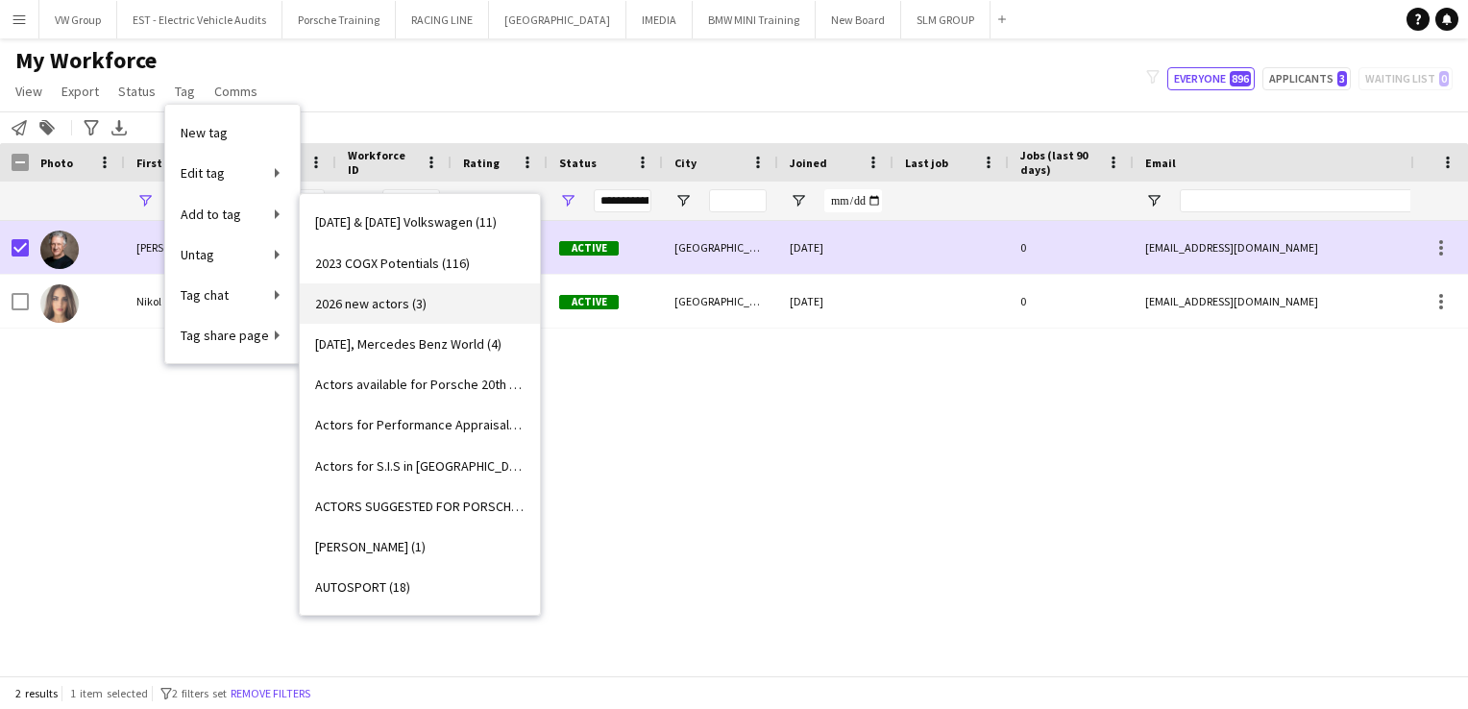
click at [348, 299] on span "2026 new actors (3)" at bounding box center [370, 303] width 111 height 17
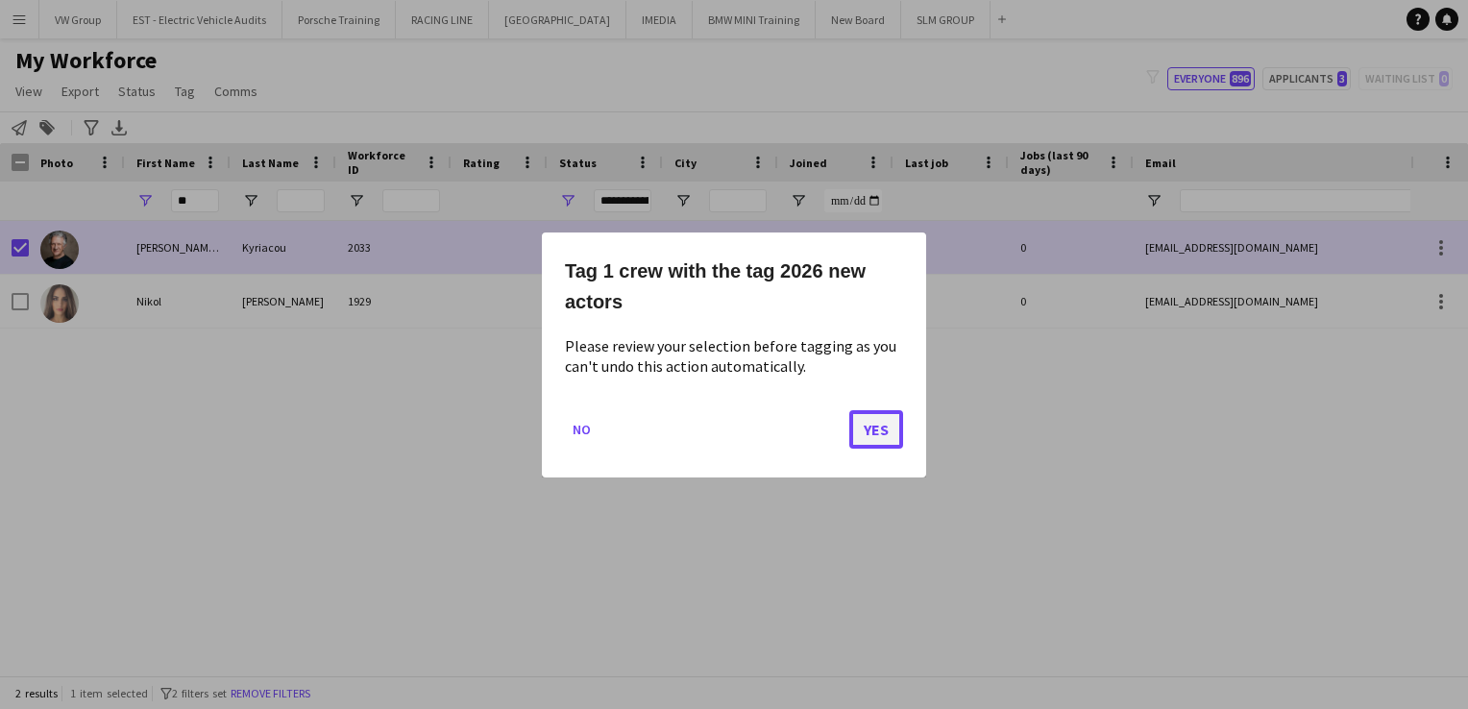
click at [881, 430] on button "Yes" at bounding box center [876, 428] width 54 height 38
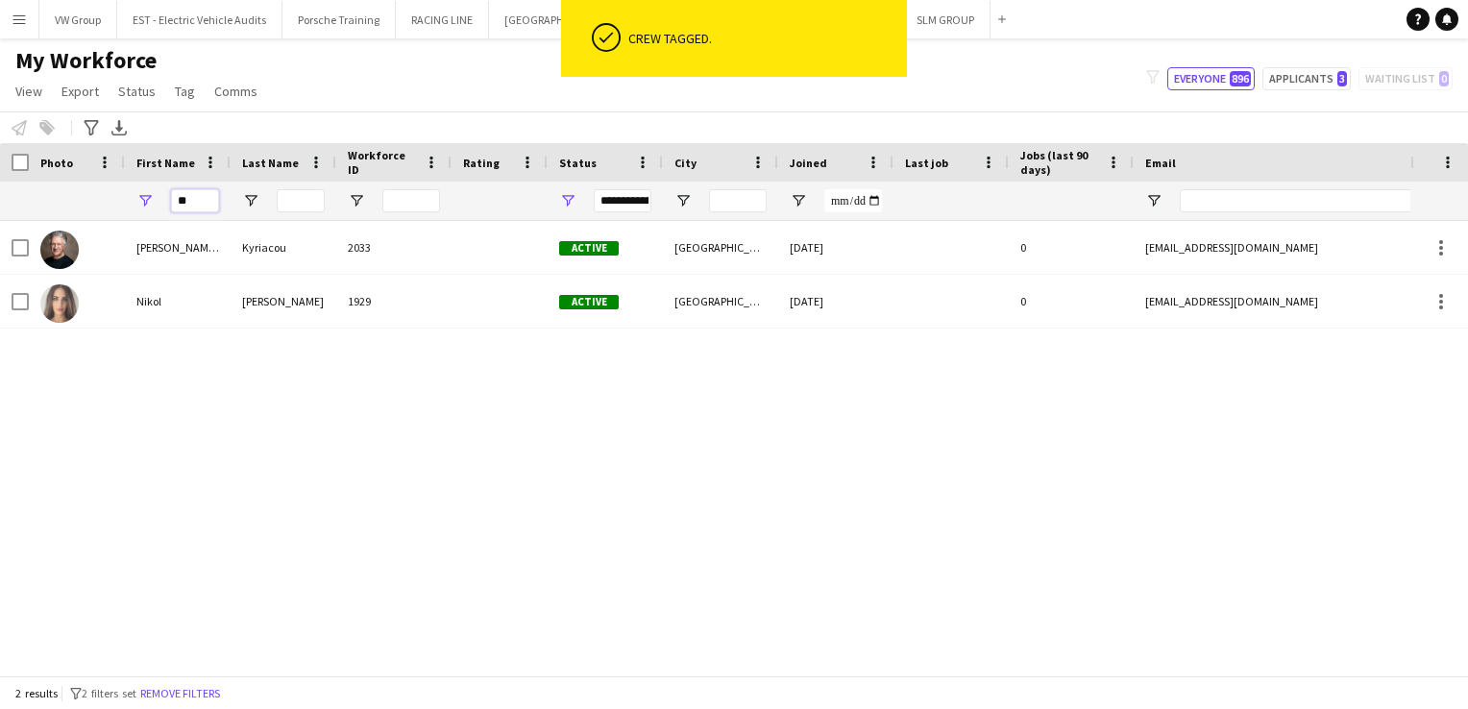
click at [197, 203] on input "**" at bounding box center [195, 200] width 48 height 23
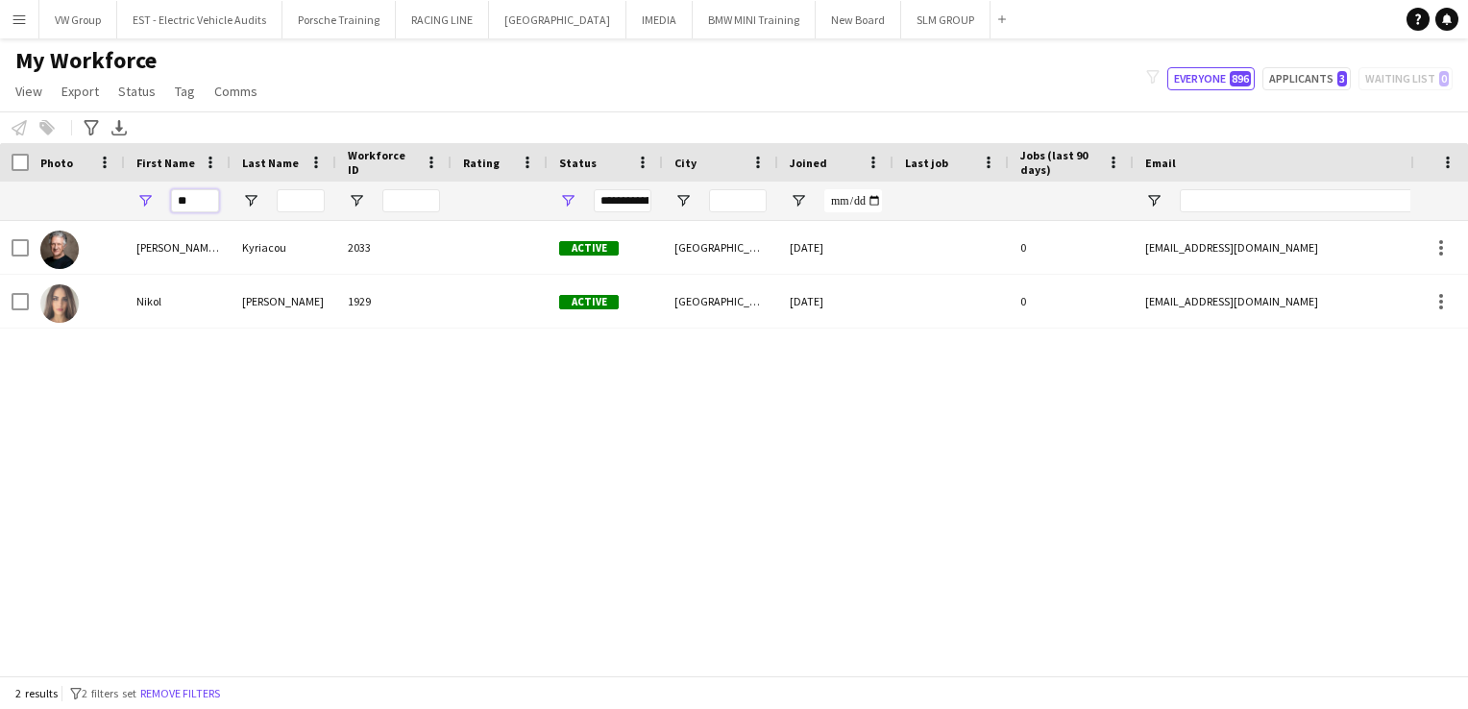
type input "*"
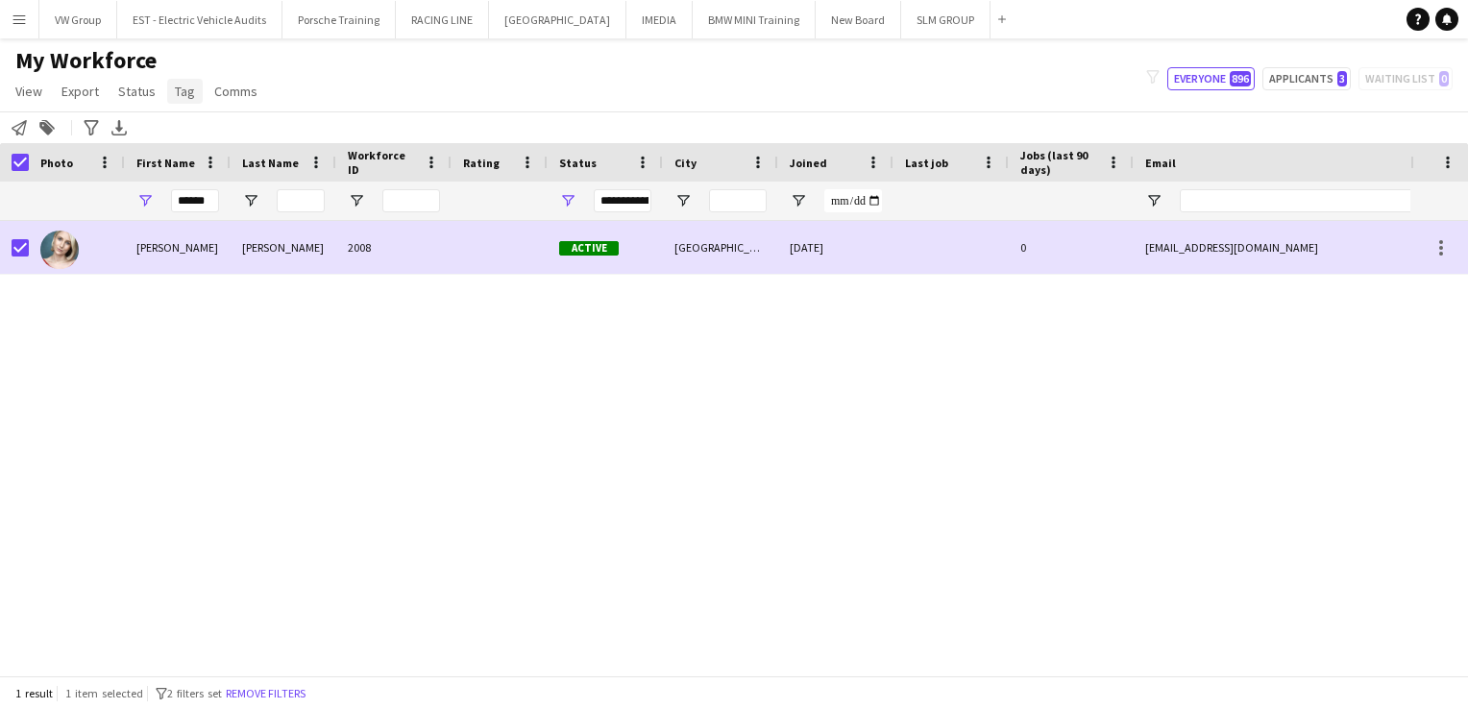
click at [184, 94] on span "Tag" at bounding box center [185, 91] width 20 height 17
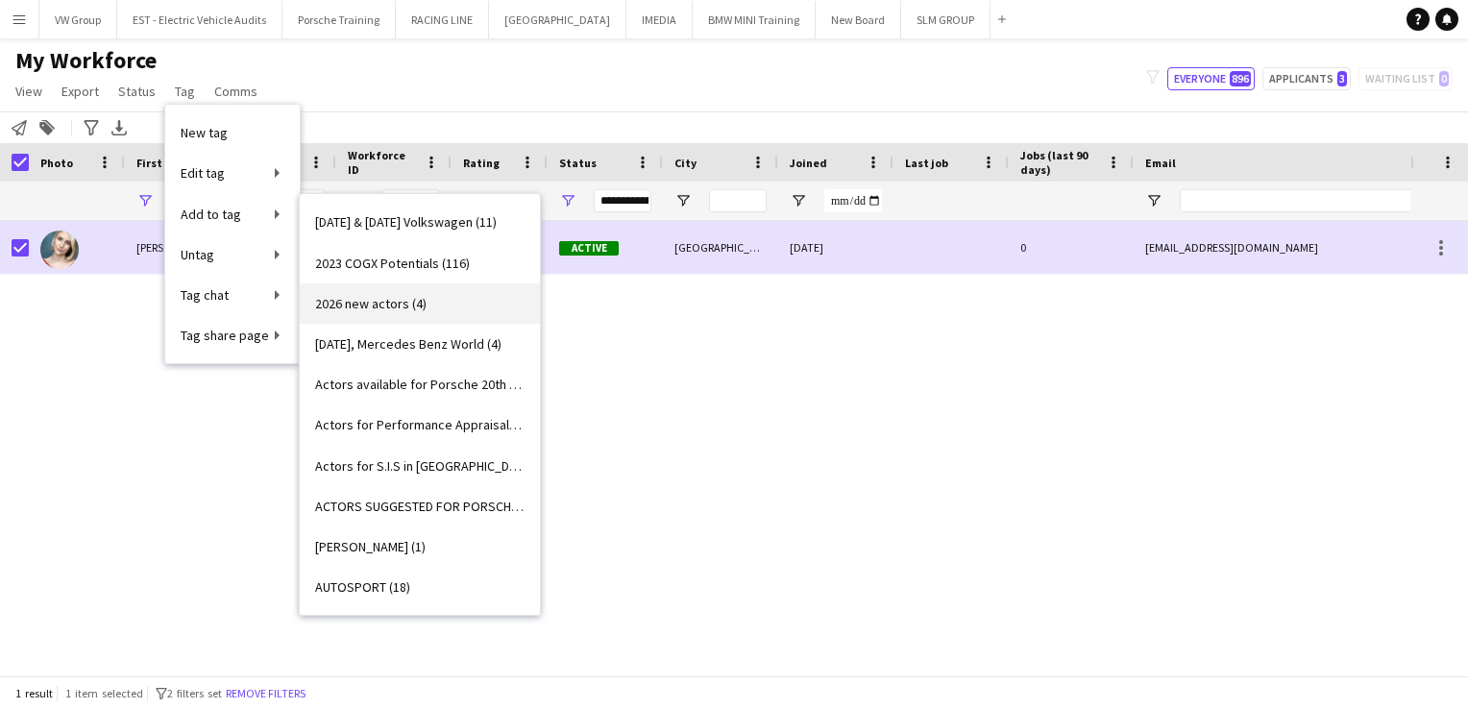
click at [358, 298] on span "2026 new actors (4)" at bounding box center [370, 303] width 111 height 17
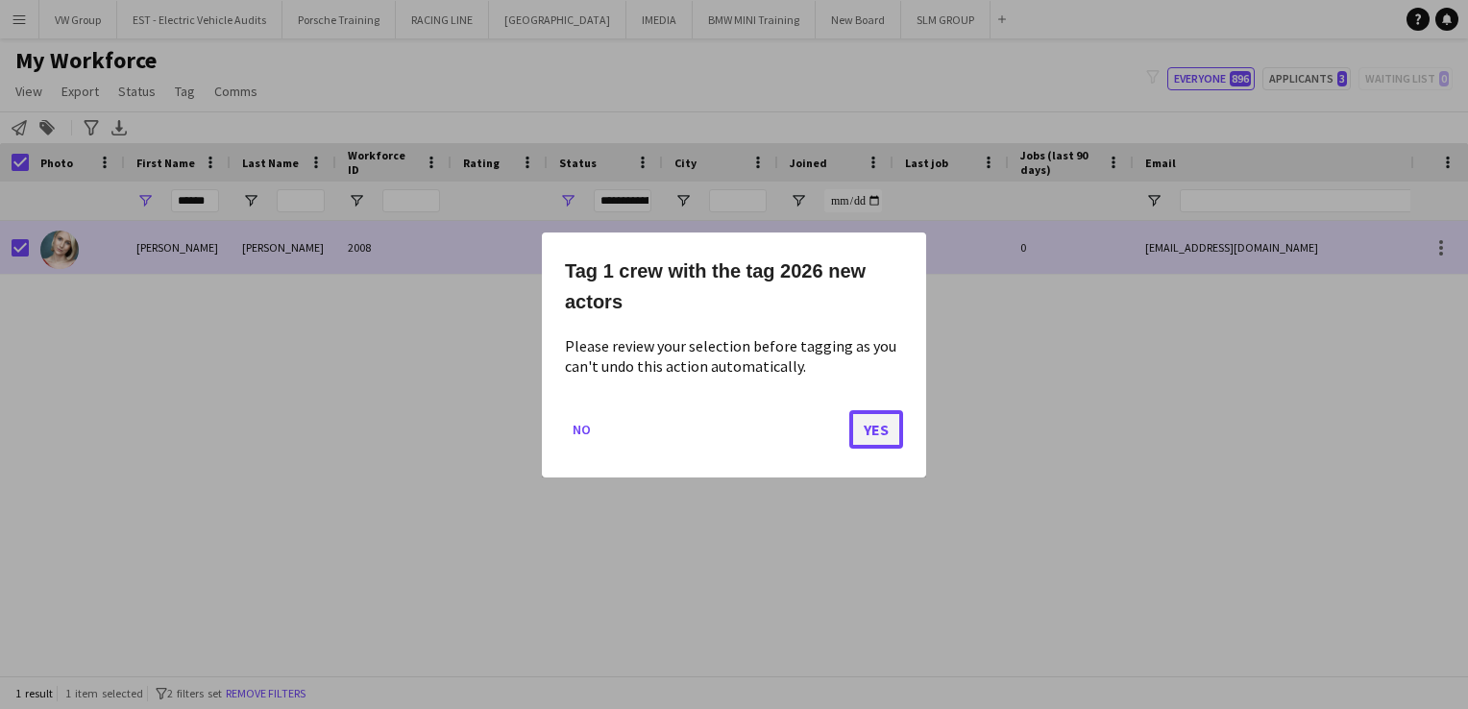
click at [875, 435] on button "Yes" at bounding box center [876, 428] width 54 height 38
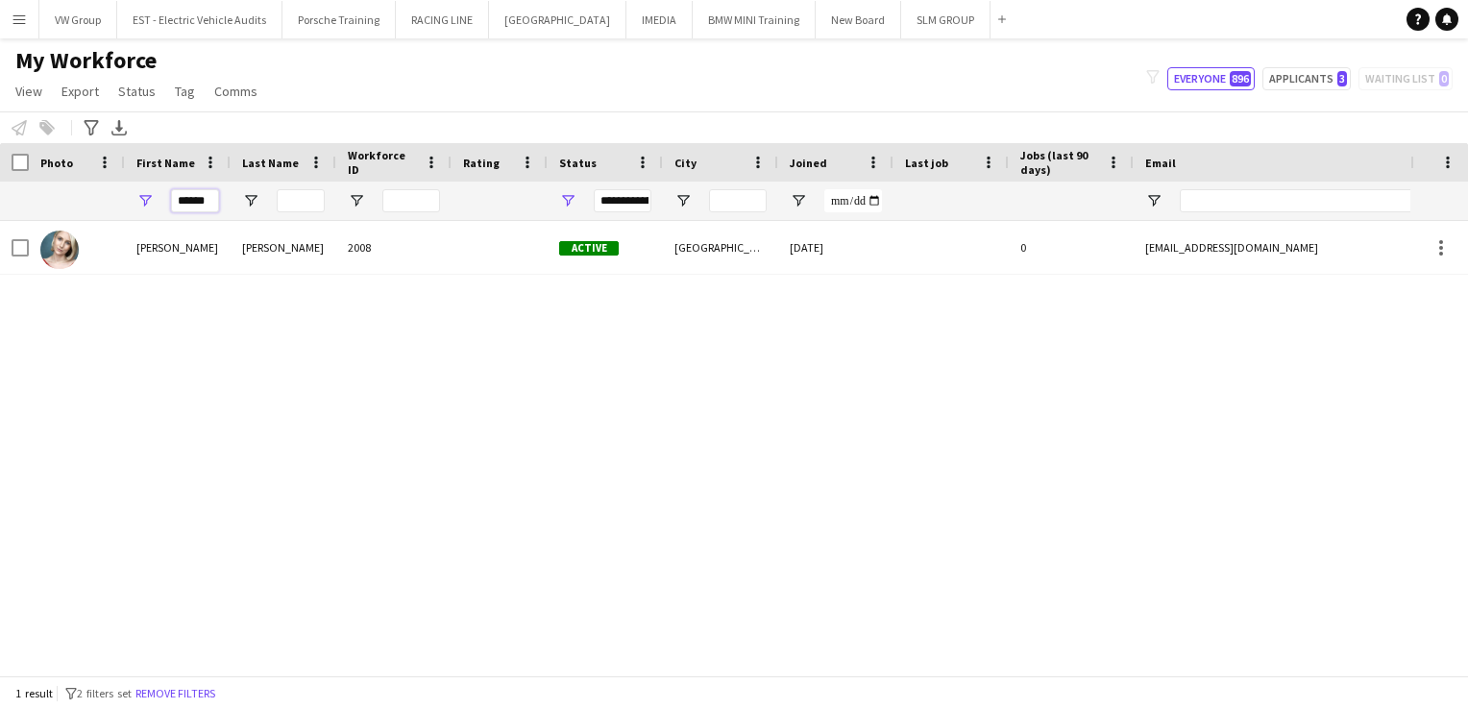
click at [210, 202] on input "******" at bounding box center [195, 200] width 48 height 23
type input "*"
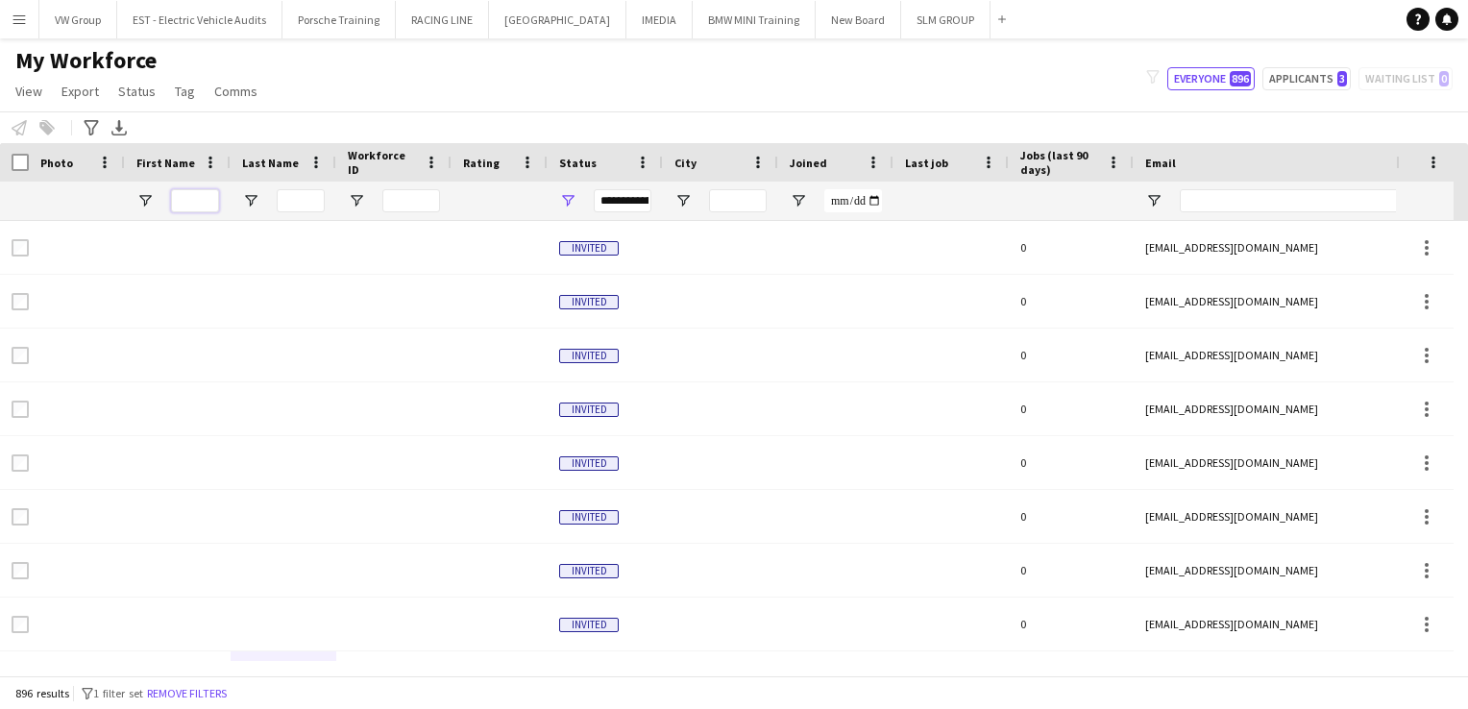
click at [189, 204] on input "First Name Filter Input" at bounding box center [195, 200] width 48 height 23
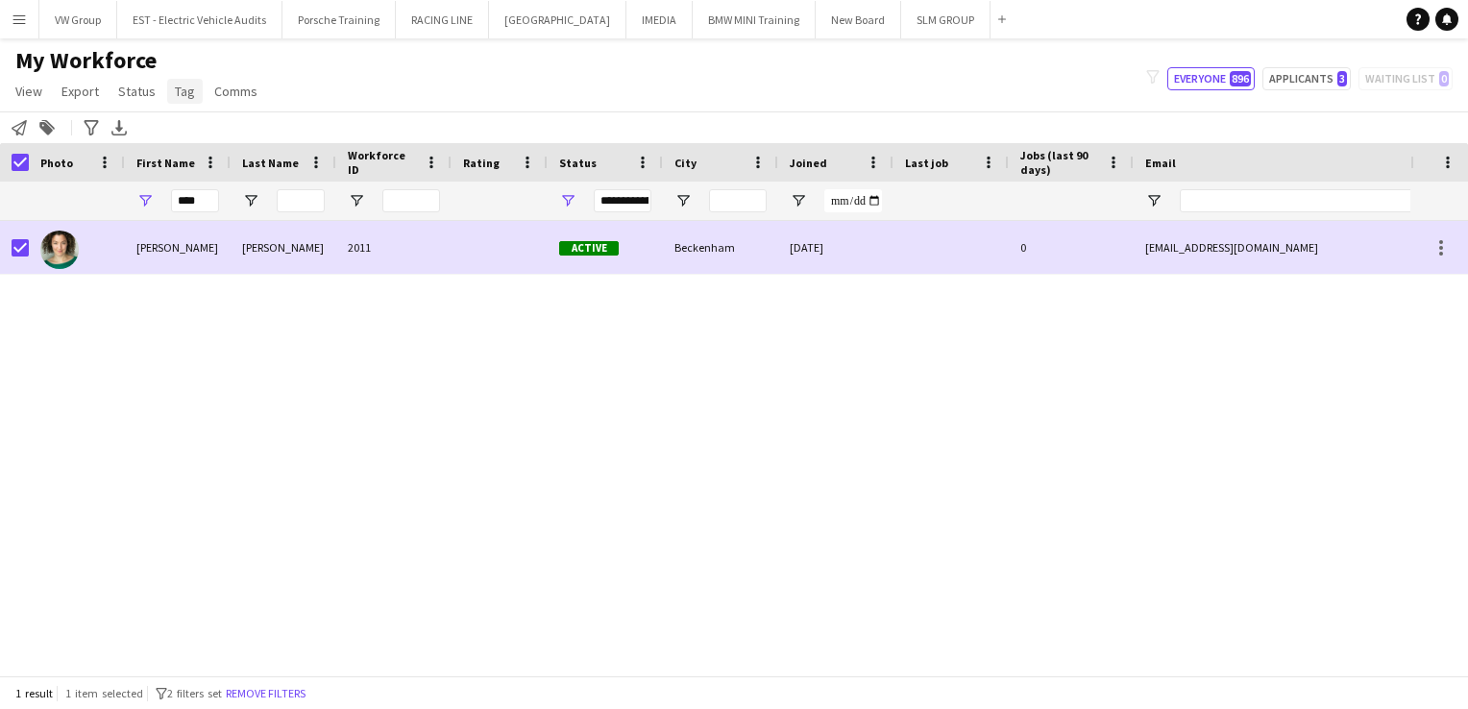
click at [185, 95] on span "Tag" at bounding box center [185, 91] width 20 height 17
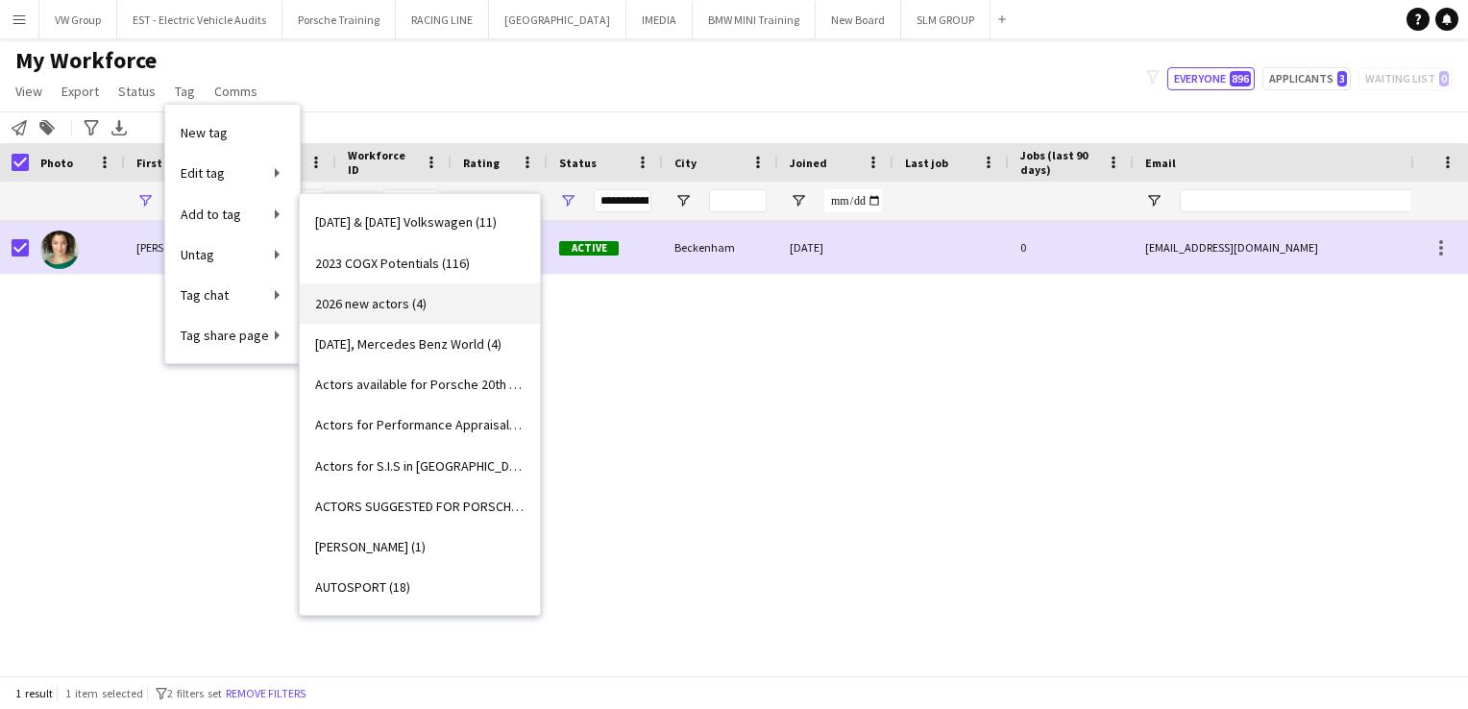
click at [351, 297] on span "2026 new actors (4)" at bounding box center [370, 303] width 111 height 17
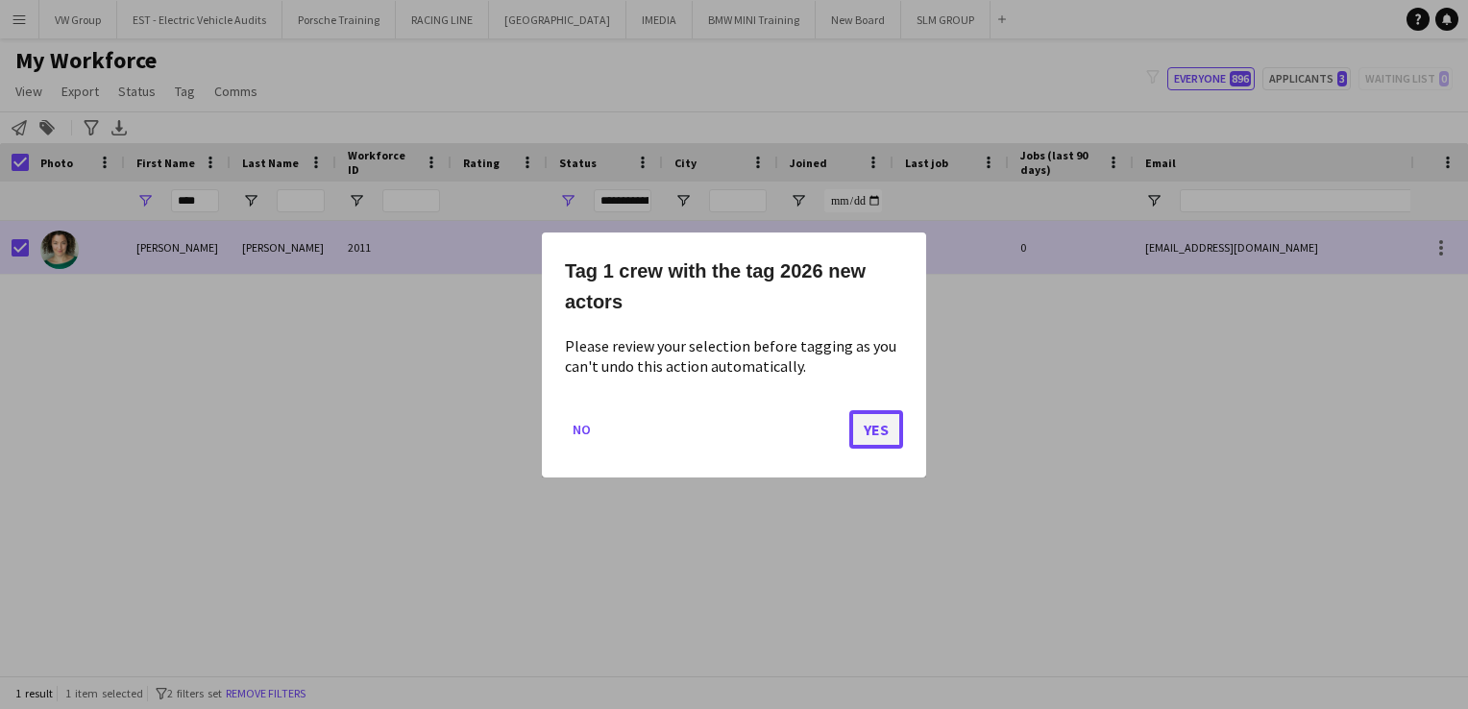
click at [885, 432] on button "Yes" at bounding box center [876, 428] width 54 height 38
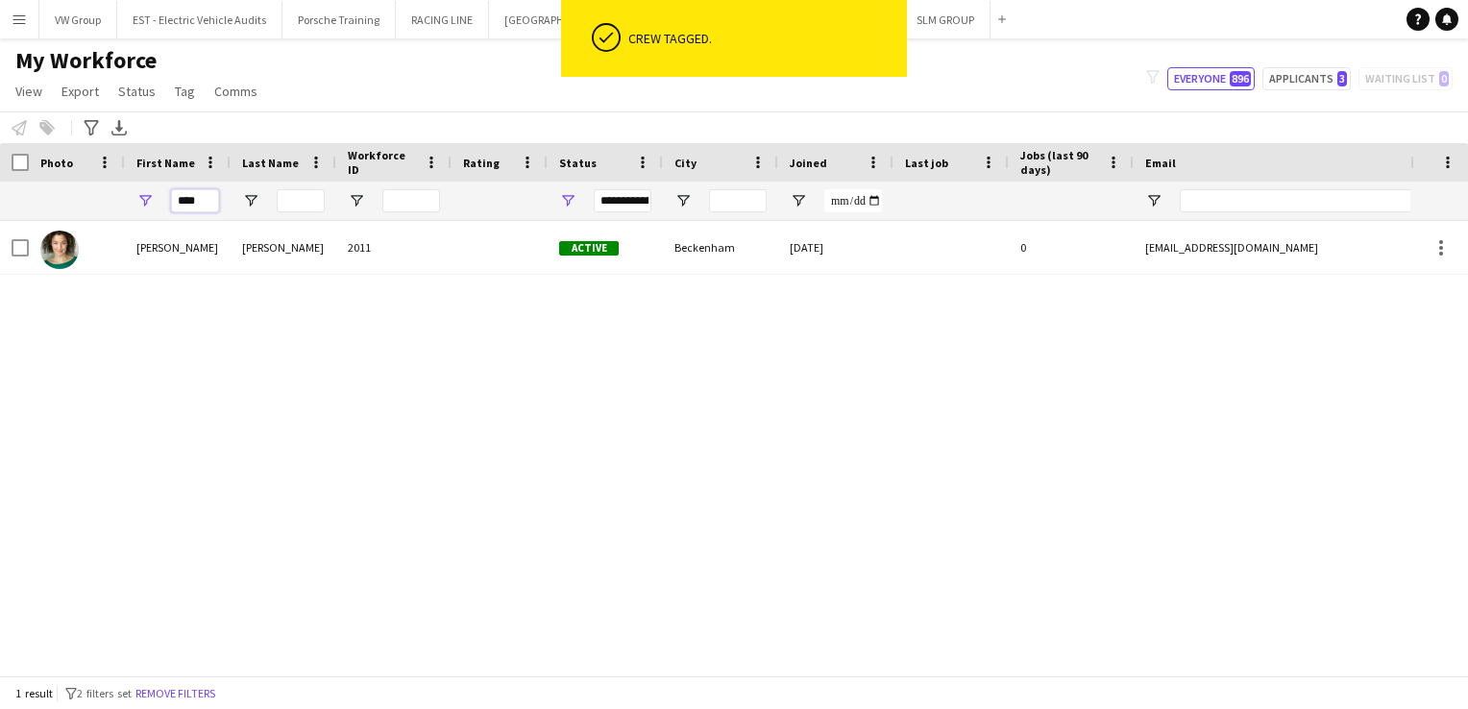
click at [206, 205] on input "****" at bounding box center [195, 200] width 48 height 23
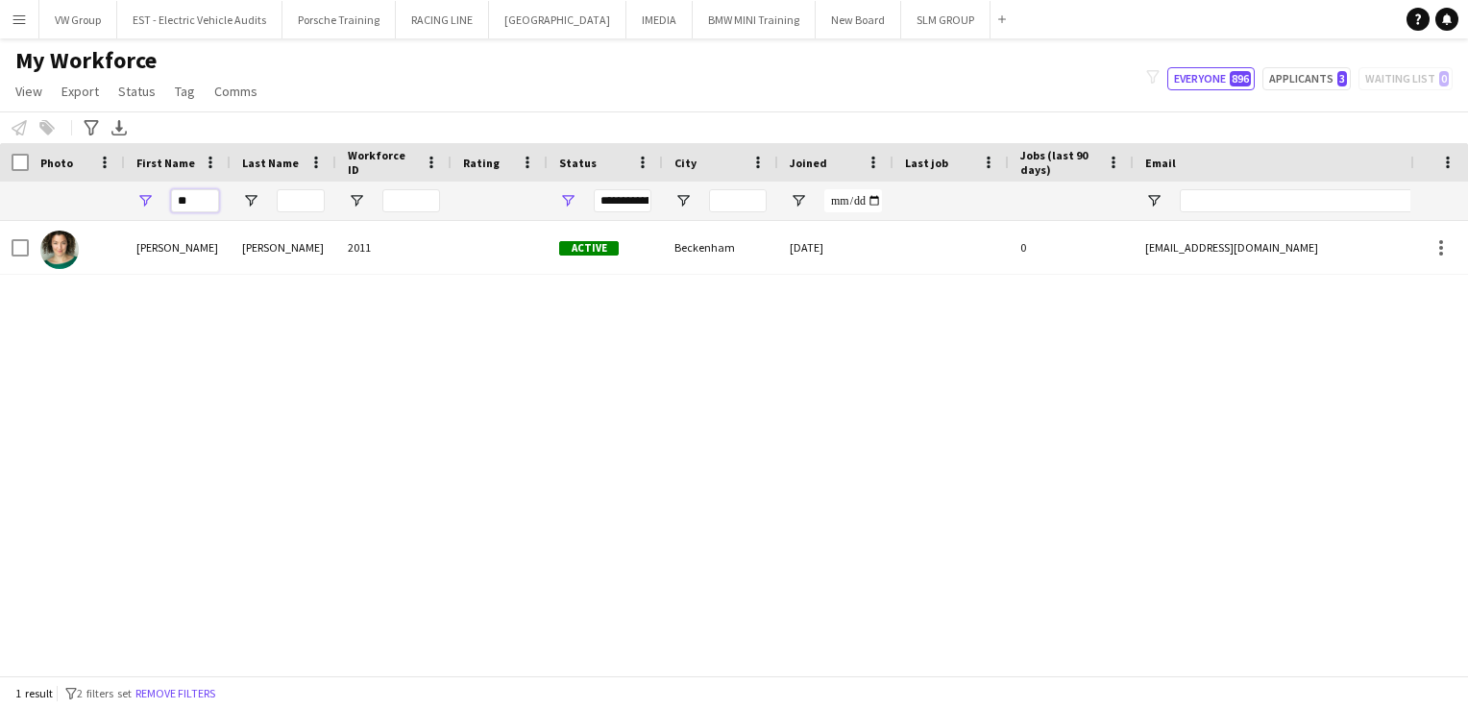
type input "*"
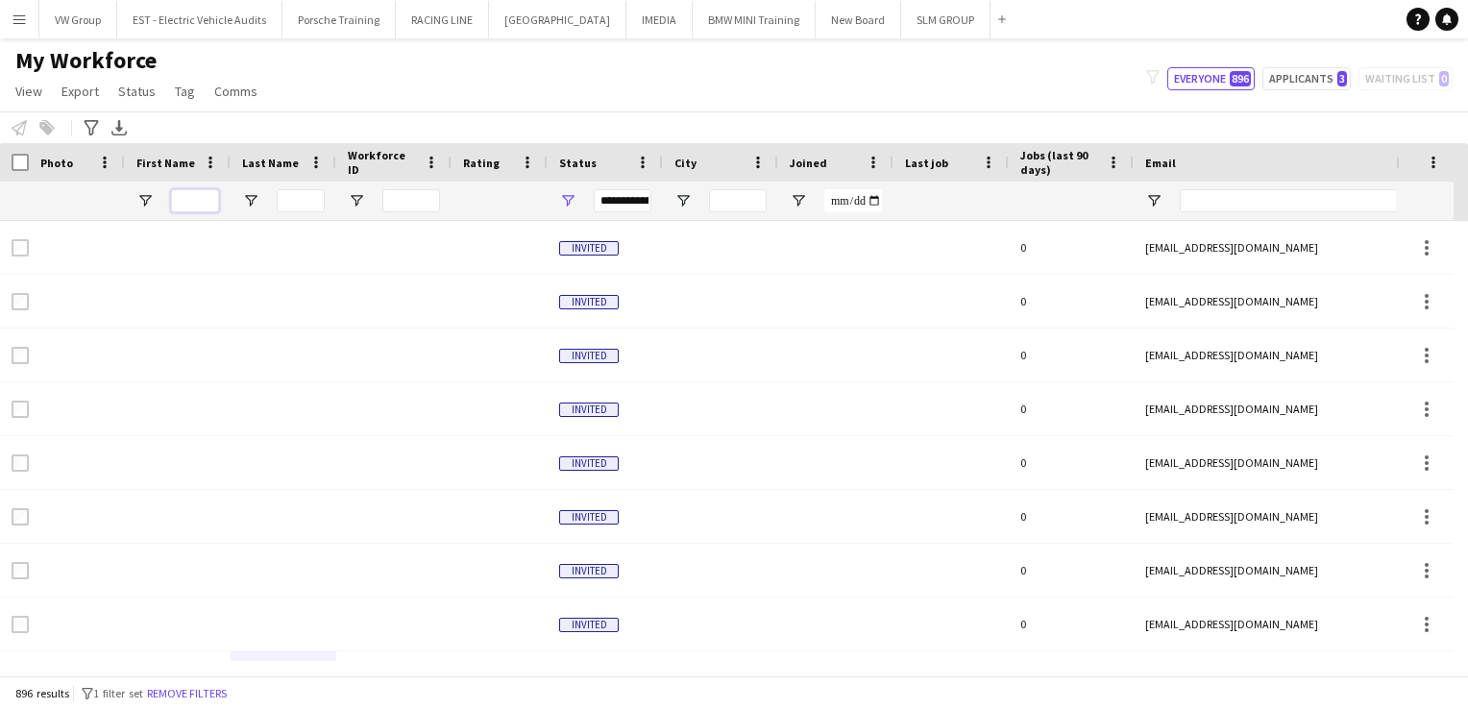
click at [184, 204] on input "First Name Filter Input" at bounding box center [195, 200] width 48 height 23
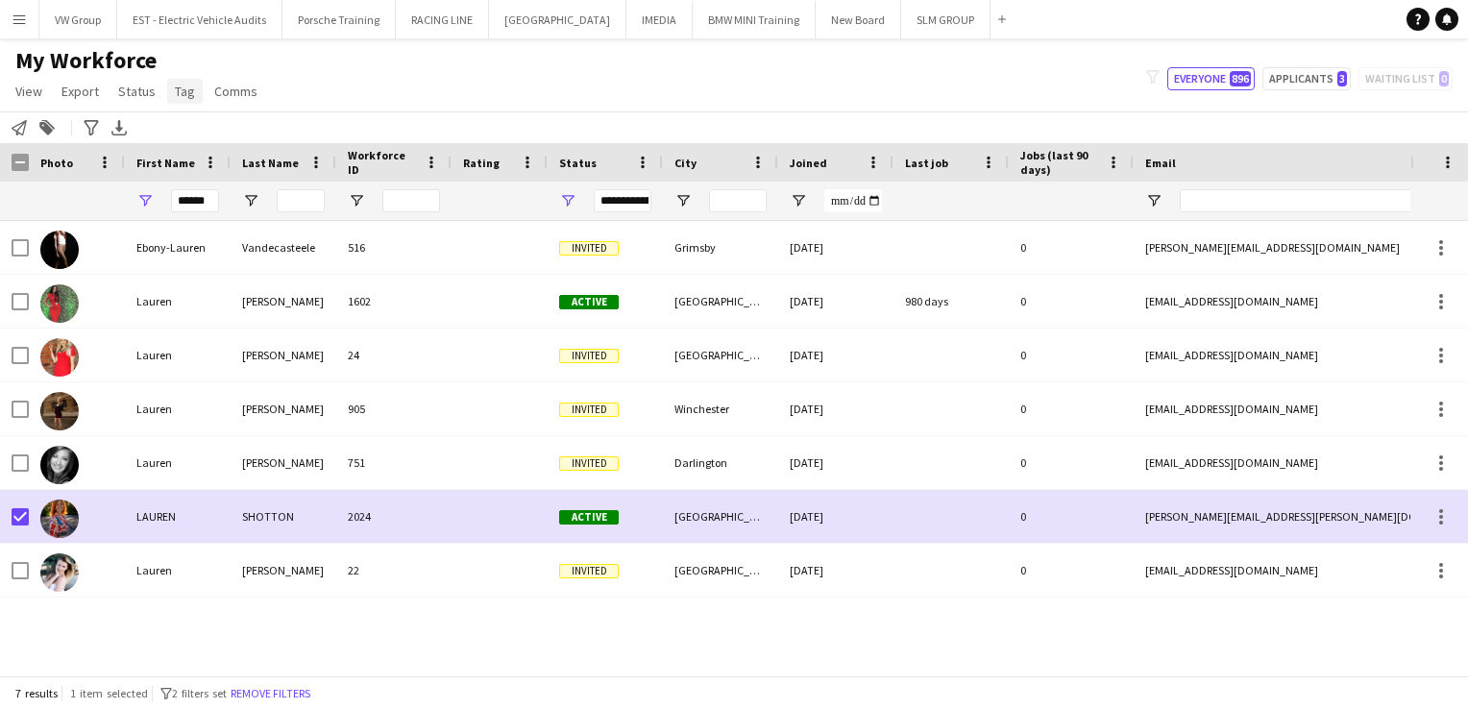
click at [181, 88] on span "Tag" at bounding box center [185, 91] width 20 height 17
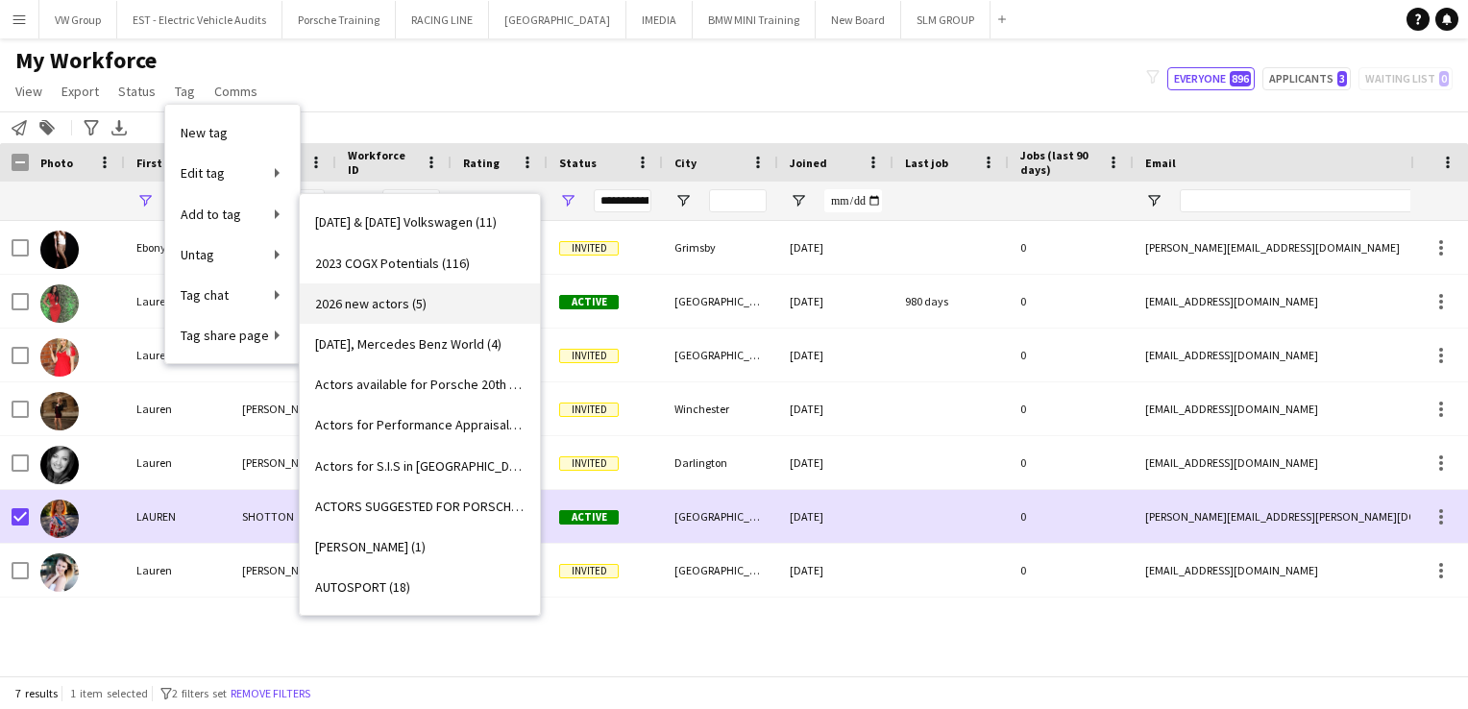
click at [362, 303] on span "2026 new actors (5)" at bounding box center [370, 303] width 111 height 17
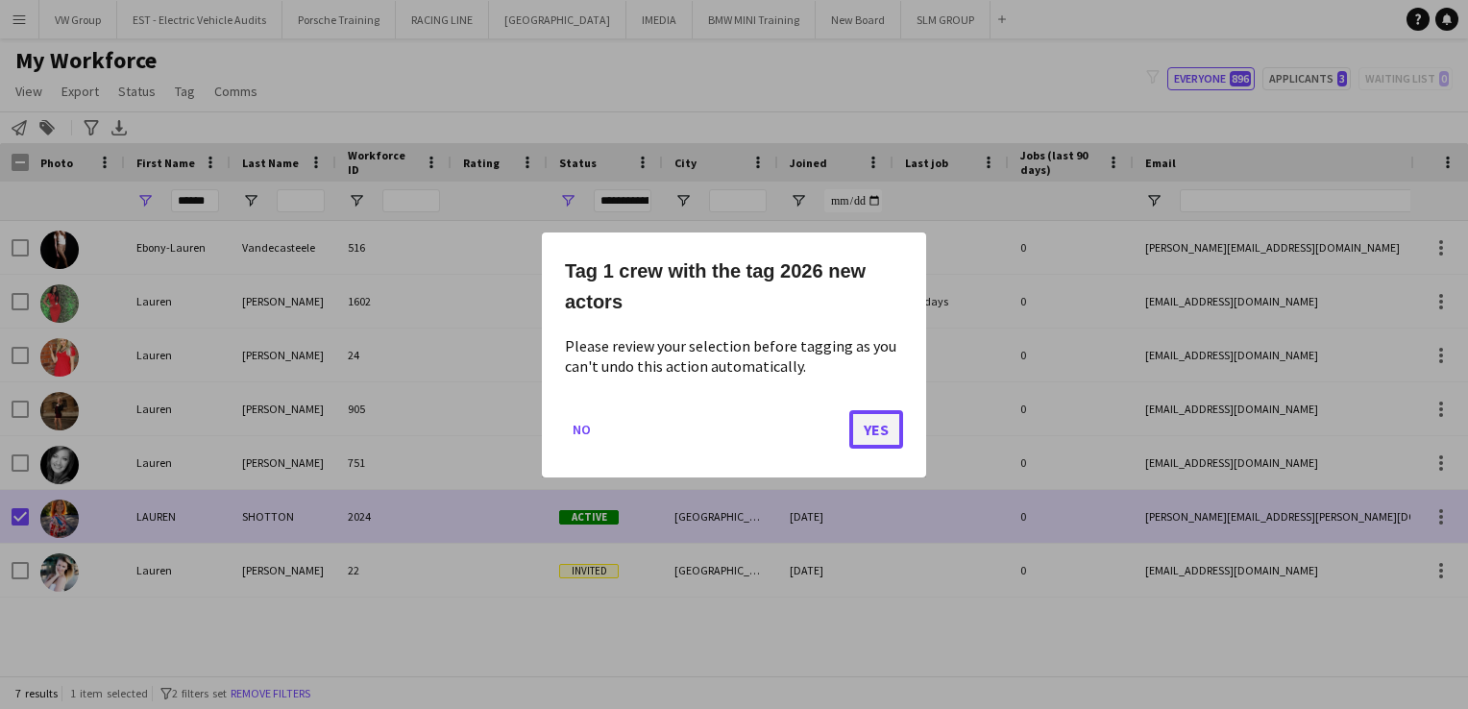
click at [888, 437] on button "Yes" at bounding box center [876, 428] width 54 height 38
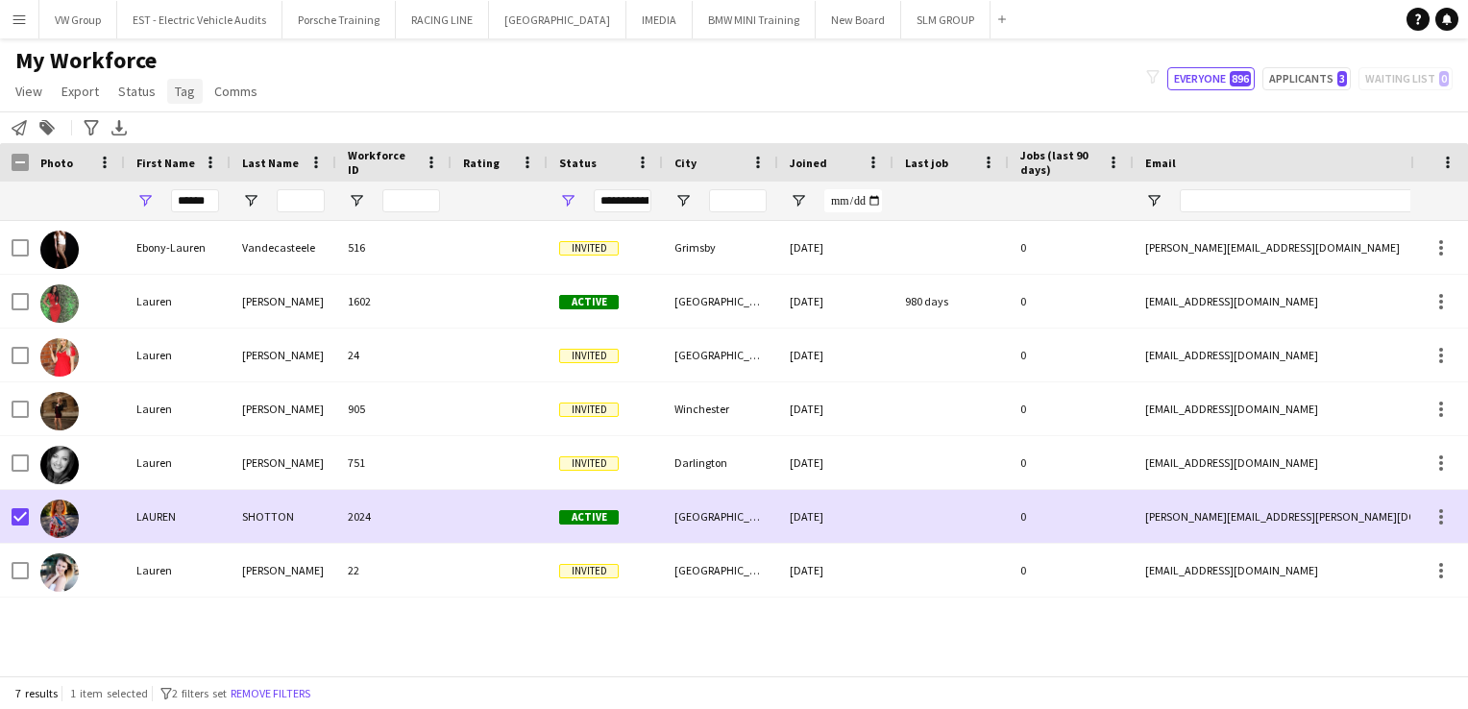
click at [184, 91] on span "Tag" at bounding box center [185, 91] width 20 height 17
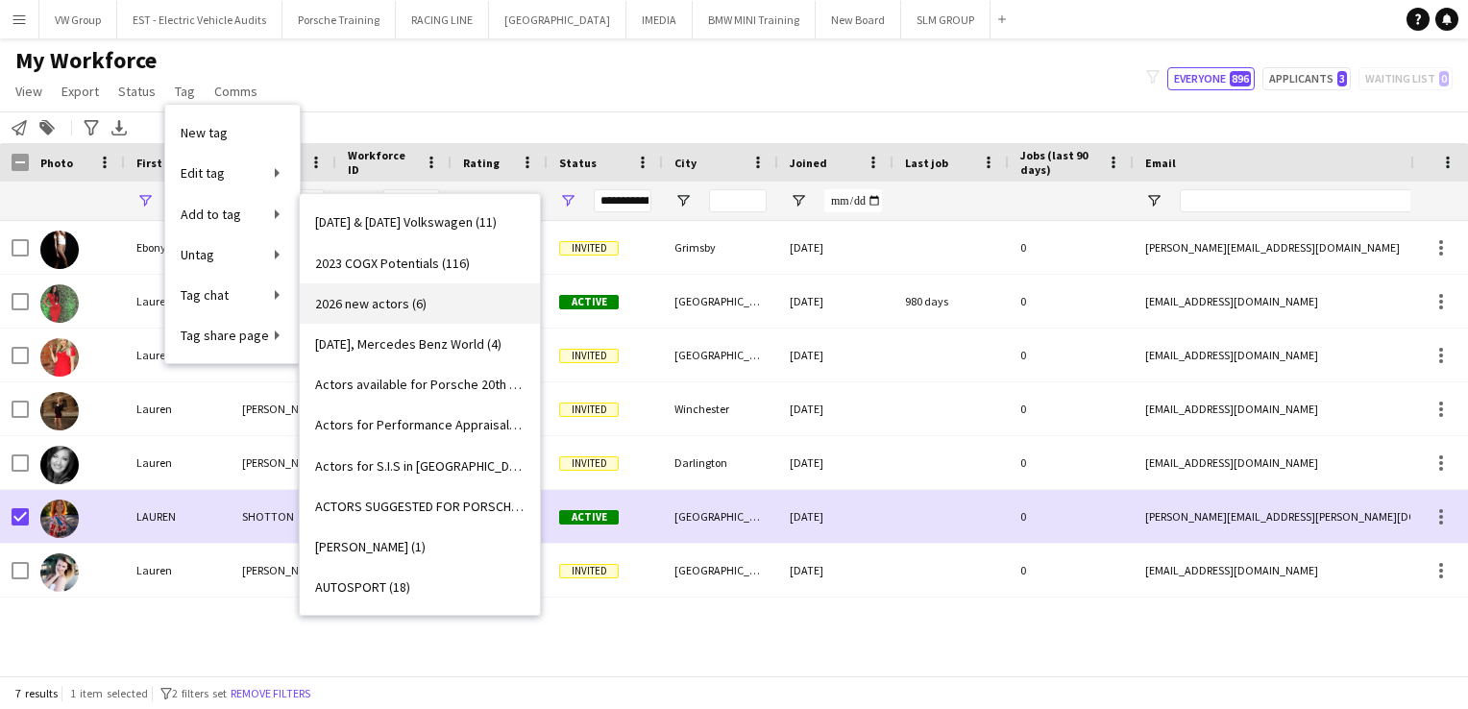
click at [357, 307] on span "2026 new actors (6)" at bounding box center [370, 303] width 111 height 17
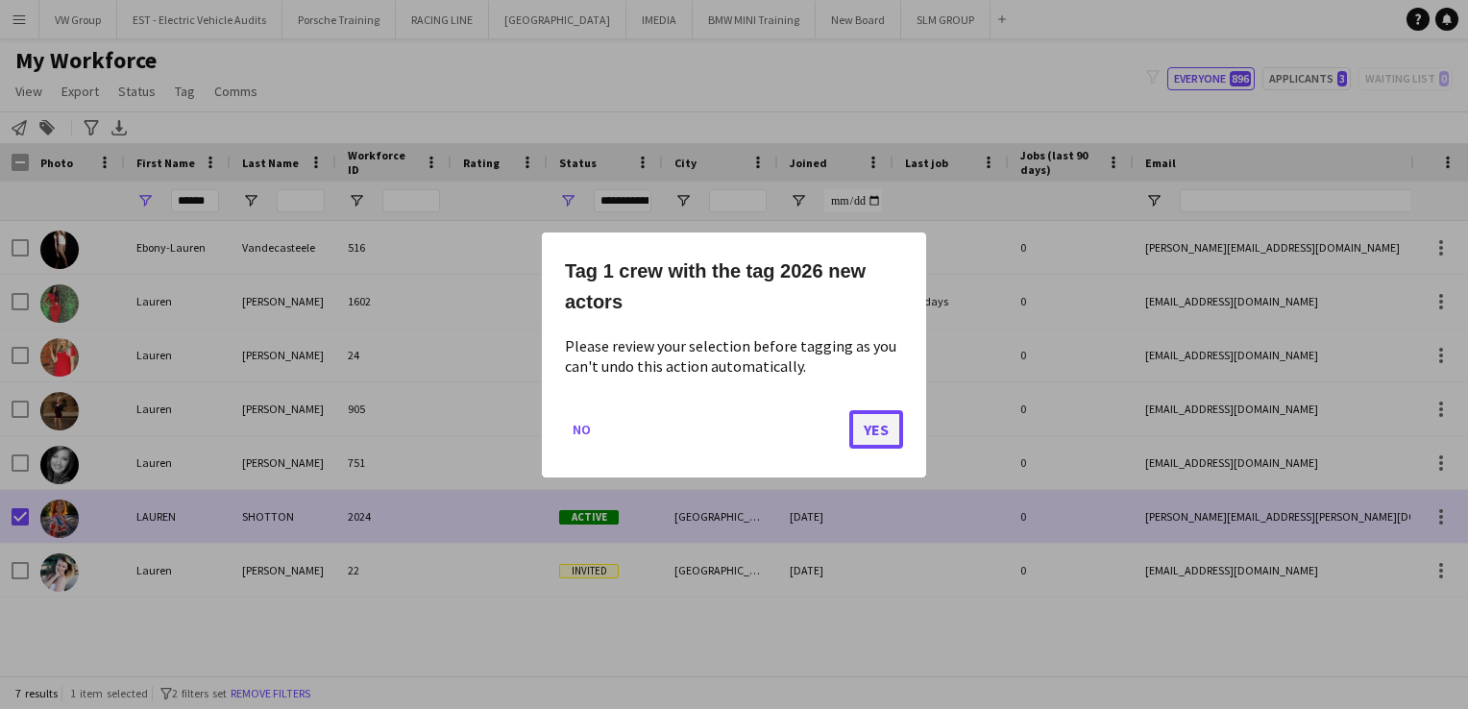
click at [877, 425] on button "Yes" at bounding box center [876, 428] width 54 height 38
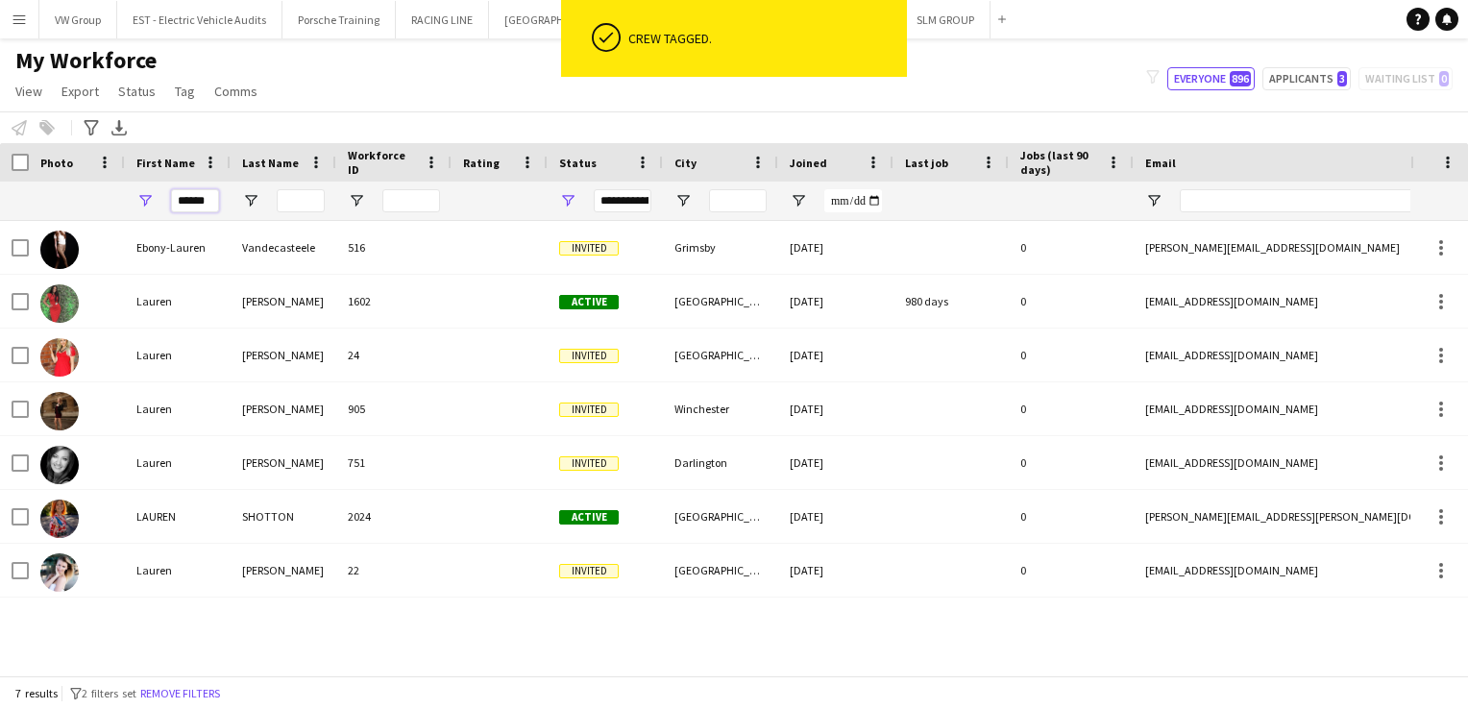
click at [214, 199] on input "******" at bounding box center [195, 200] width 48 height 23
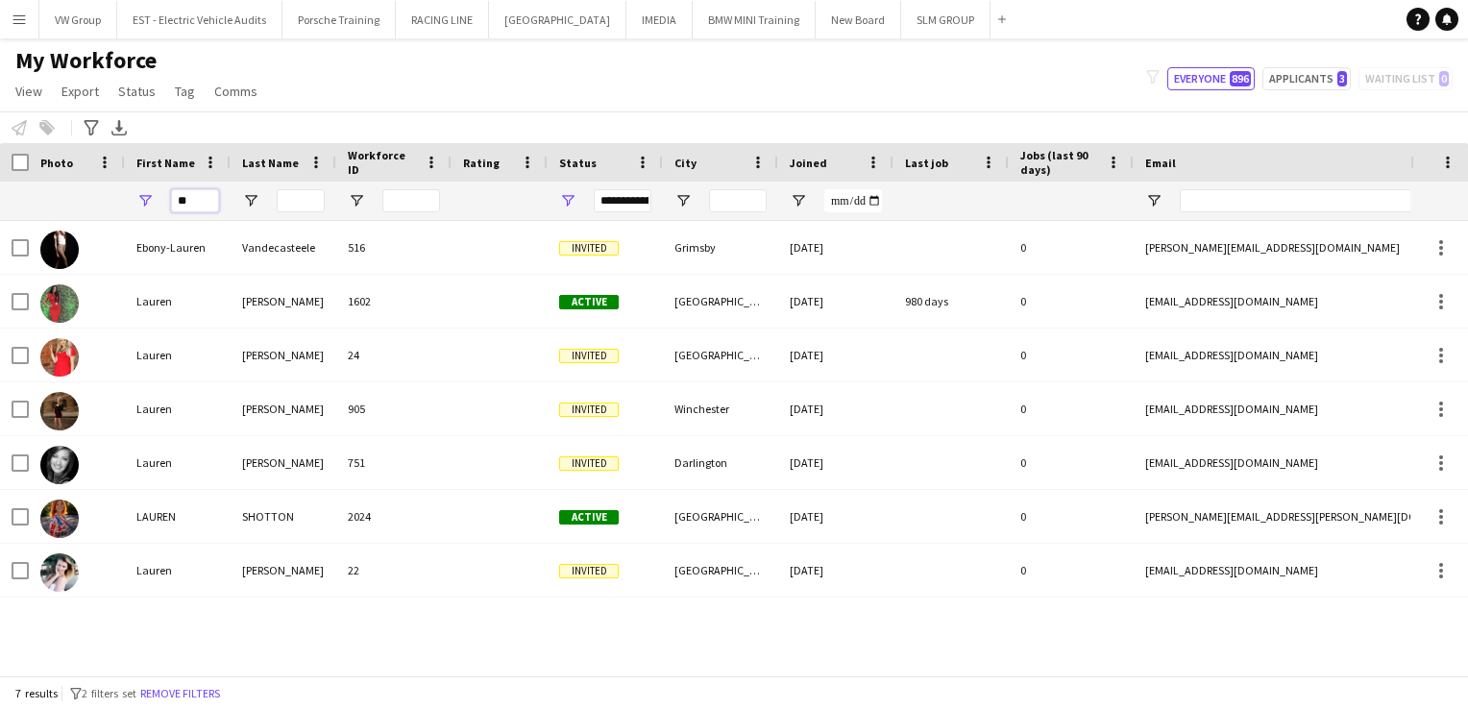
type input "*"
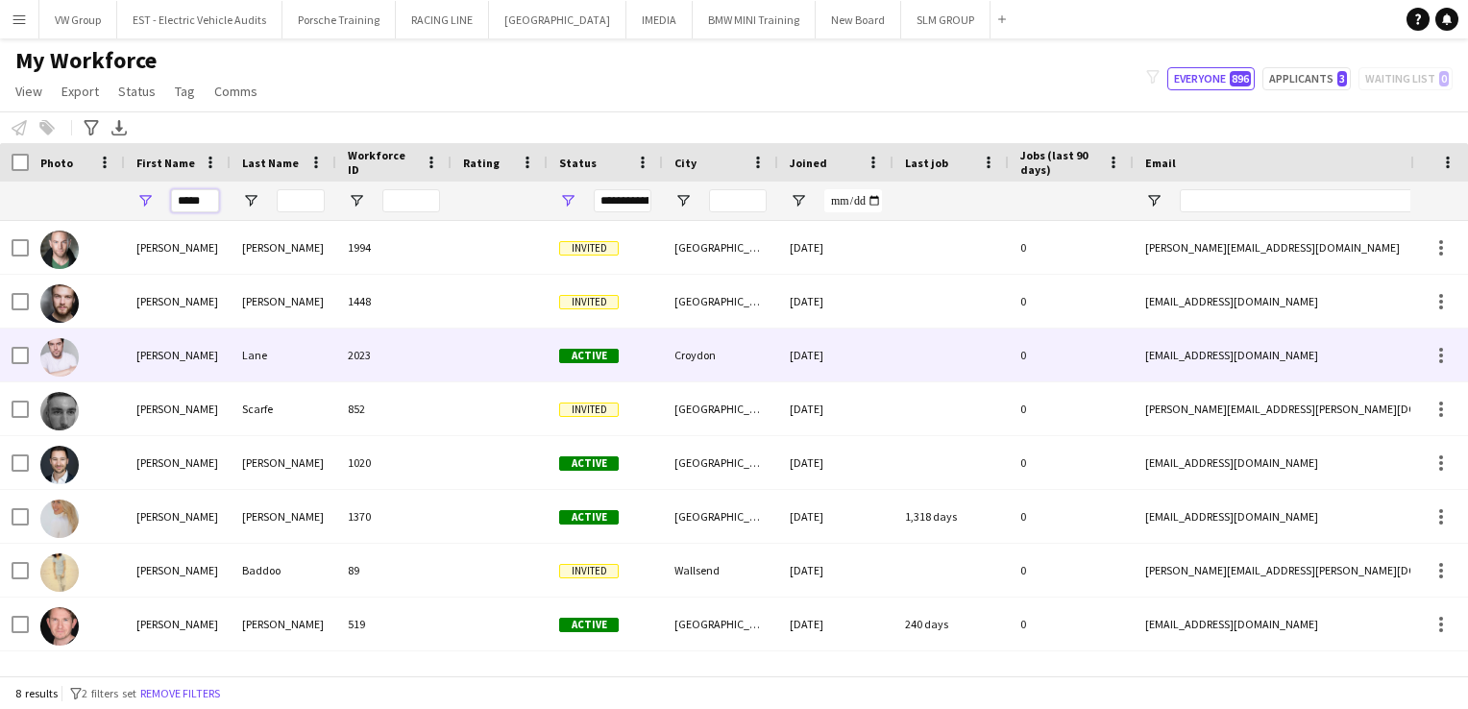
type input "*****"
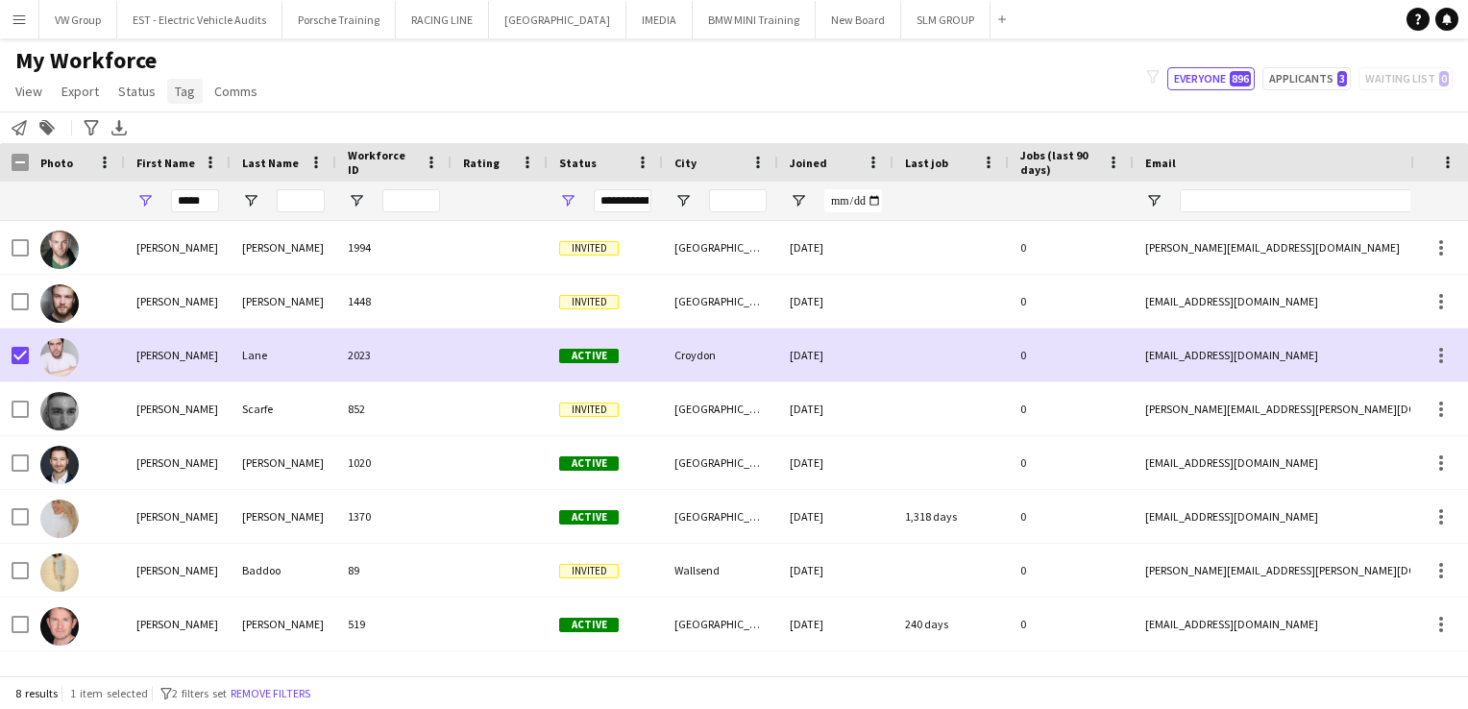
click at [181, 93] on span "Tag" at bounding box center [185, 91] width 20 height 17
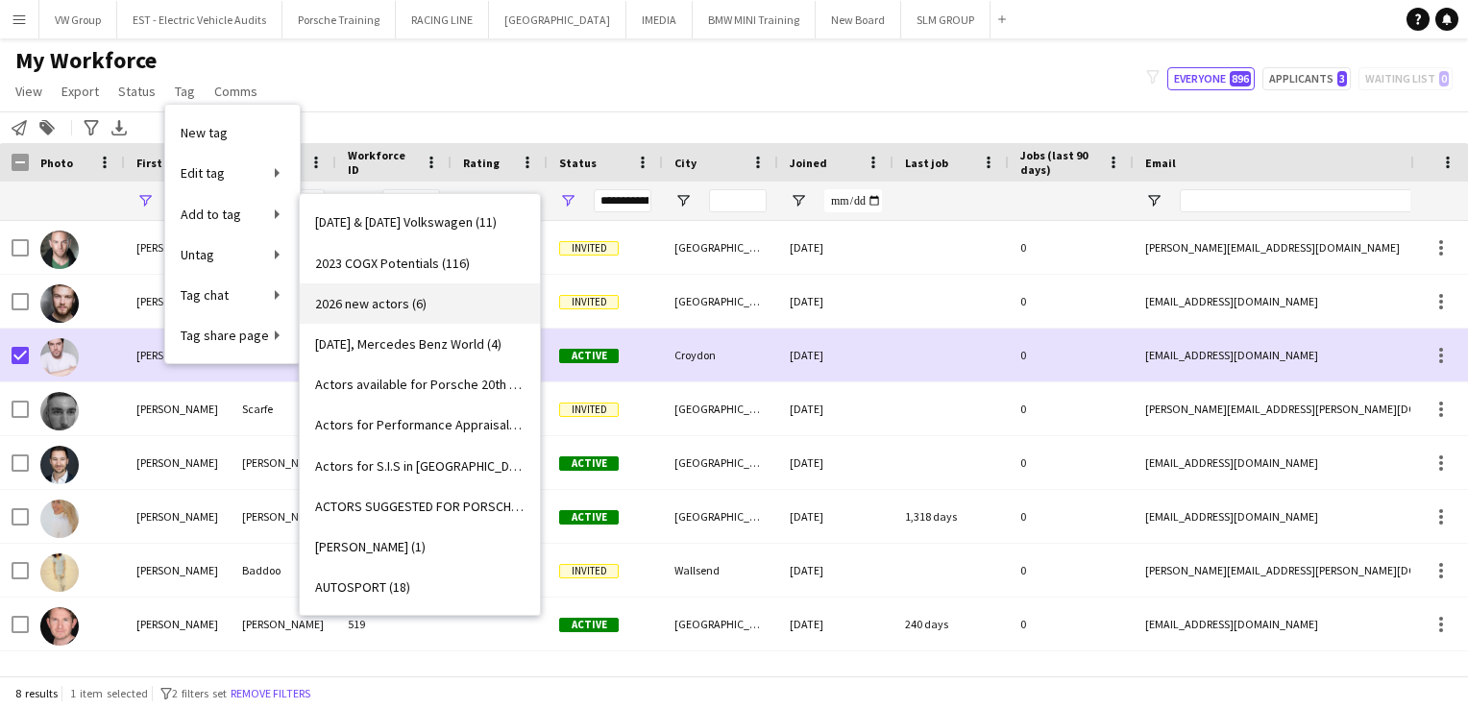
click at [357, 300] on span "2026 new actors (6)" at bounding box center [370, 303] width 111 height 17
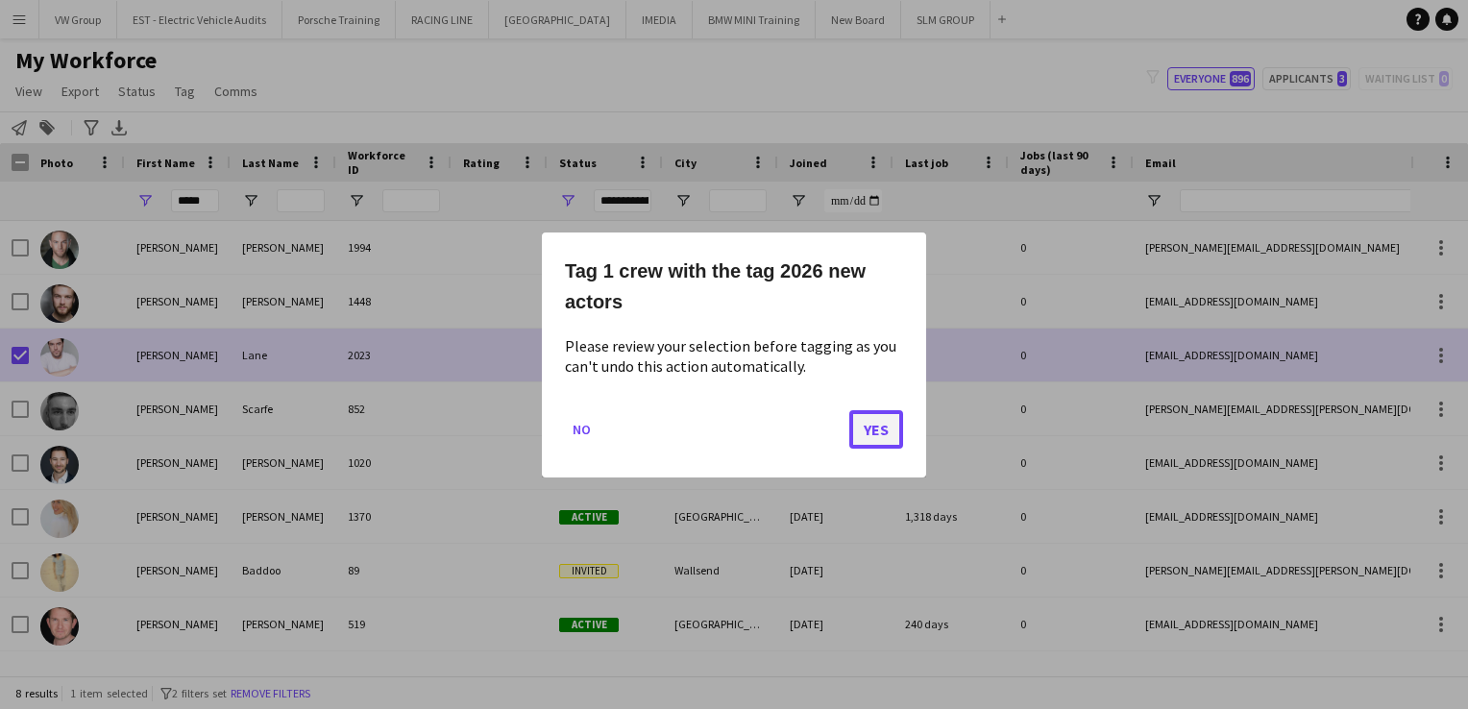
click at [865, 439] on button "Yes" at bounding box center [876, 428] width 54 height 38
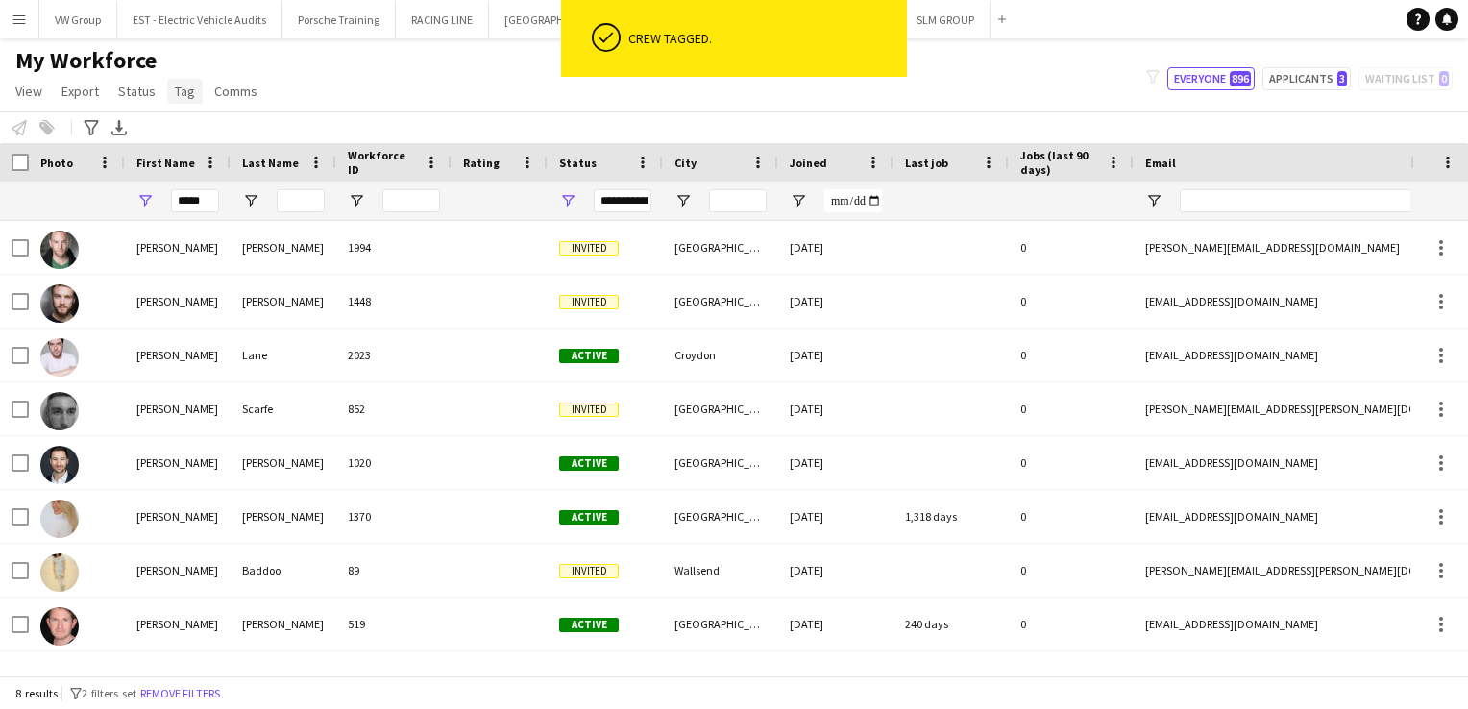
click at [175, 96] on span "Tag" at bounding box center [185, 91] width 20 height 17
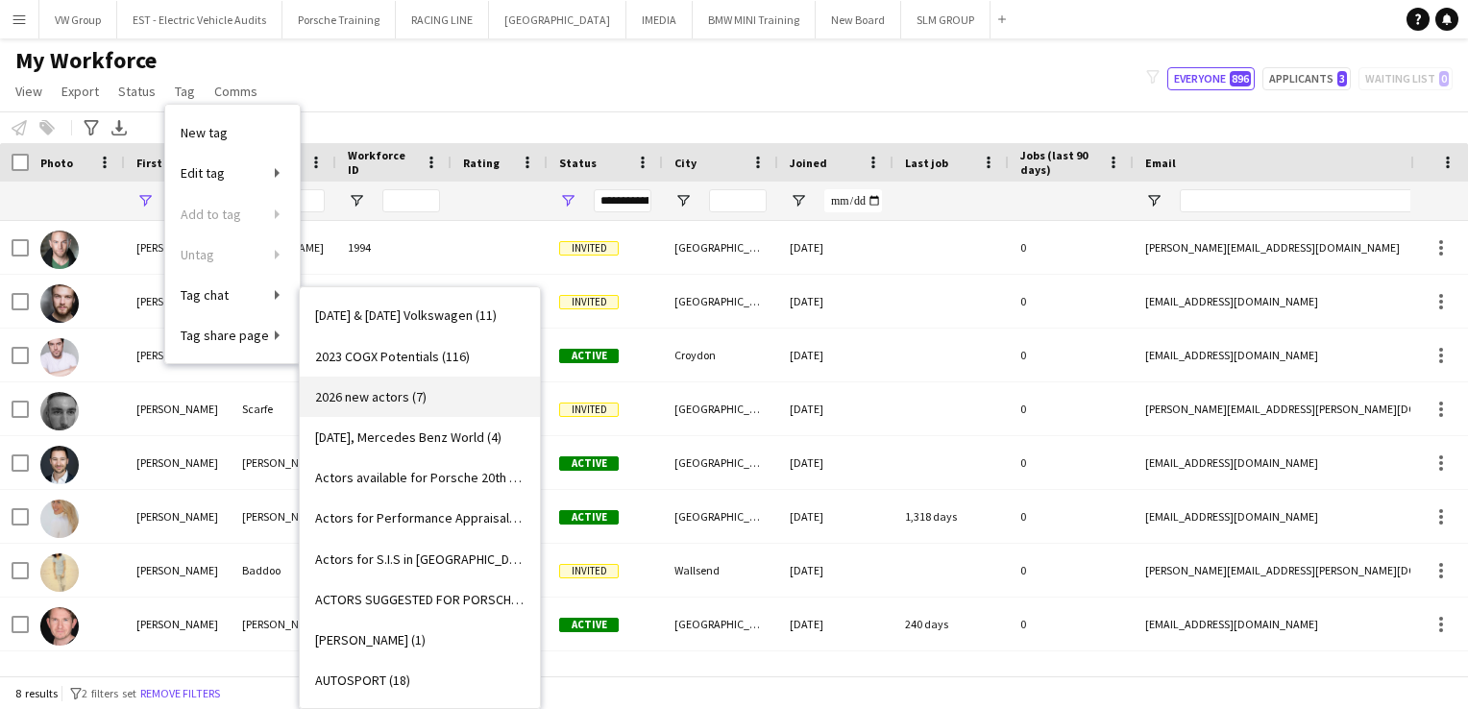
click at [365, 394] on span "2026 new actors (7)" at bounding box center [370, 396] width 111 height 17
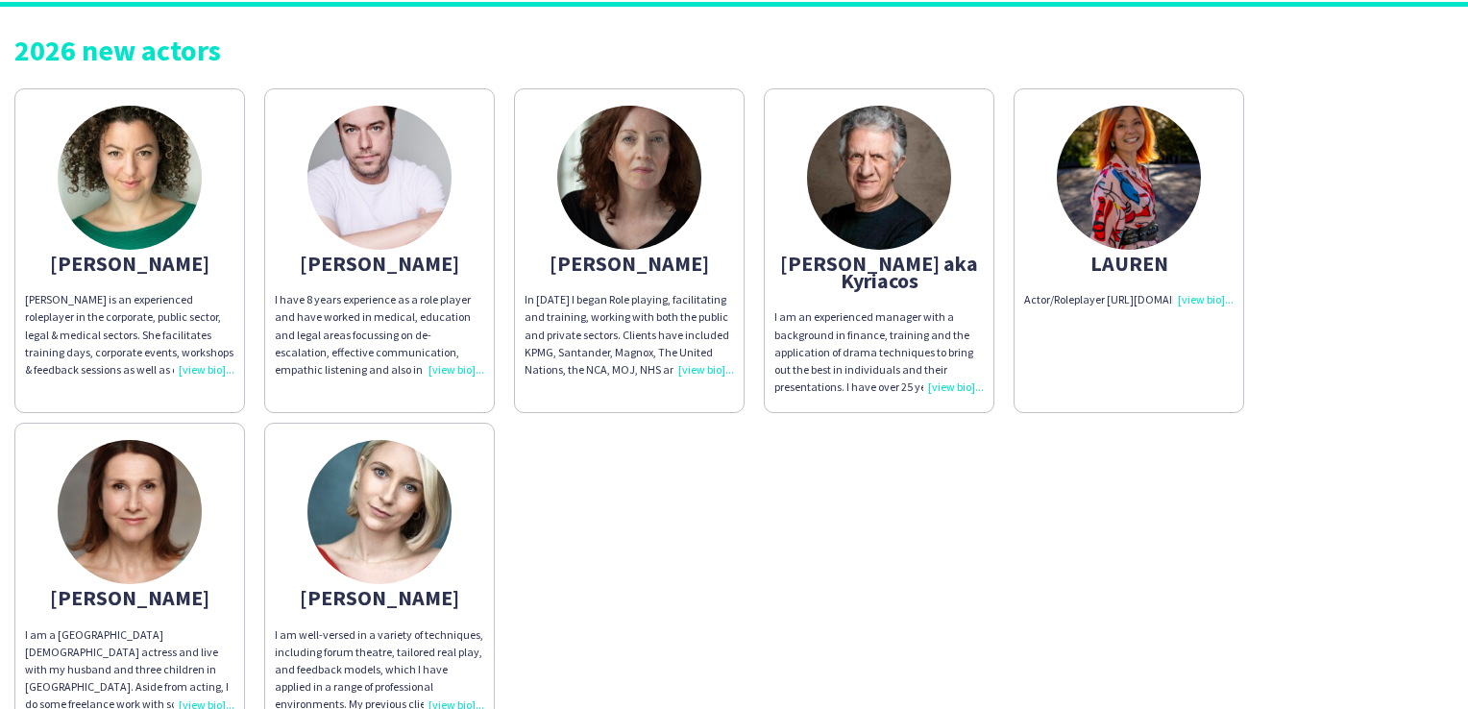
scroll to position [135, 0]
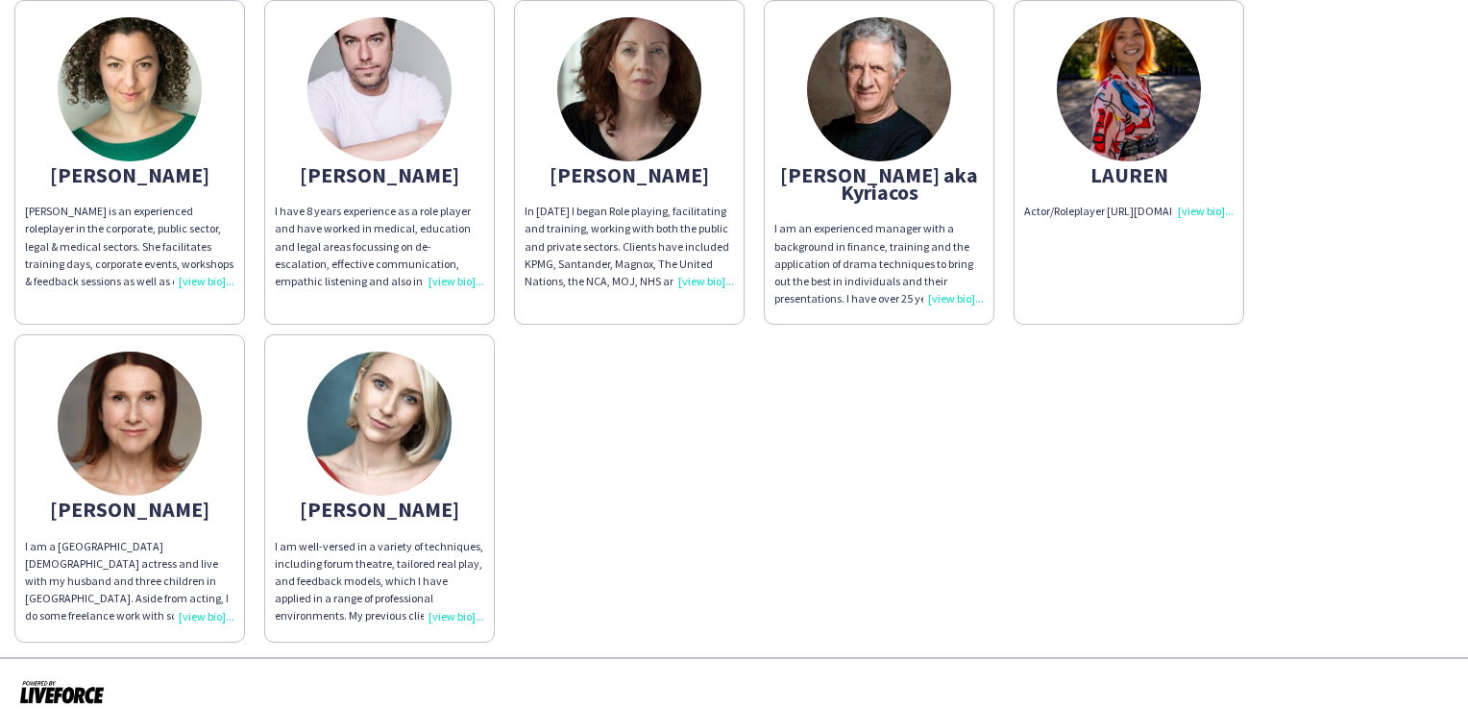
click at [208, 594] on div "I am a London-based actress and live with my husband and three children in Musw…" at bounding box center [129, 581] width 209 height 87
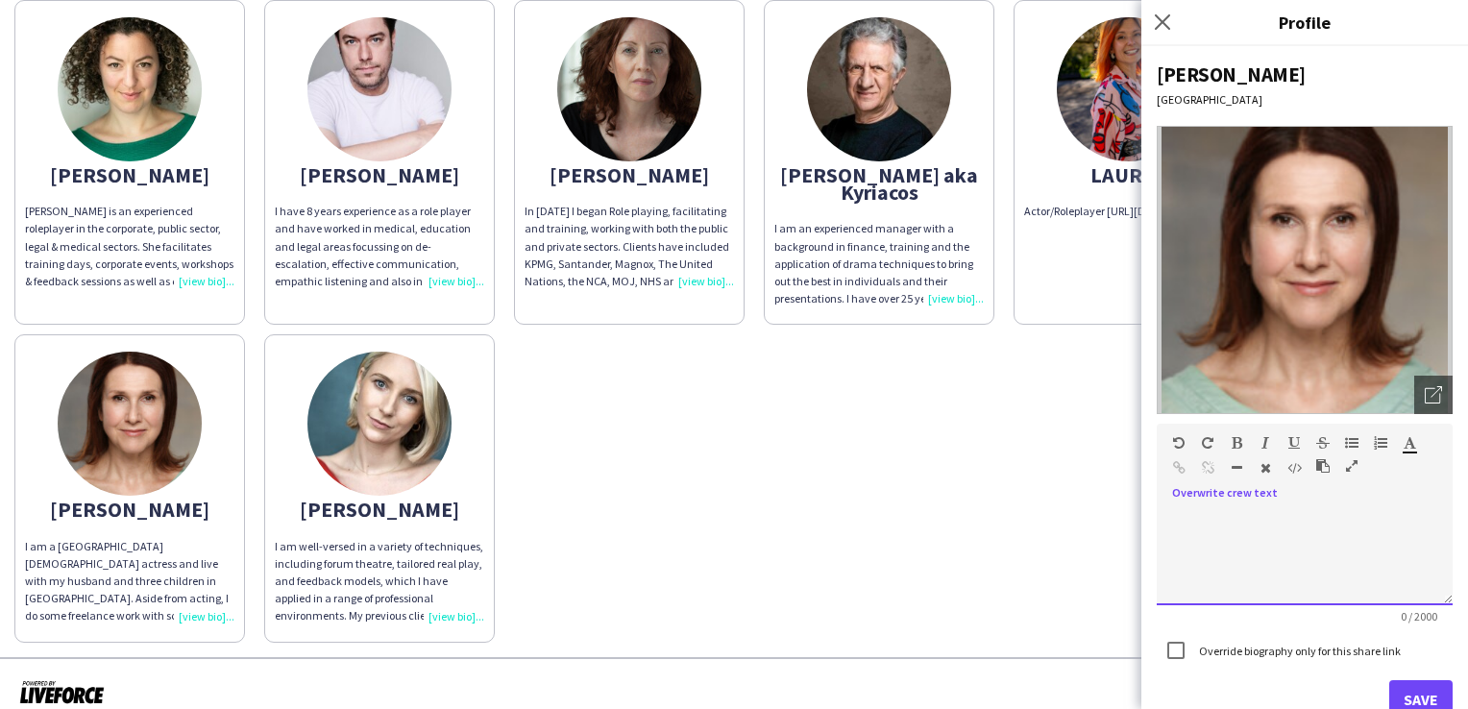
click at [1178, 515] on span at bounding box center [1172, 509] width 31 height 27
drag, startPoint x: 1178, startPoint y: 515, endPoint x: 1180, endPoint y: 542, distance: 27.0
click at [1180, 542] on div at bounding box center [1305, 557] width 296 height 96
click at [1179, 513] on span at bounding box center [1172, 509] width 31 height 27
click at [1180, 517] on span at bounding box center [1172, 509] width 31 height 27
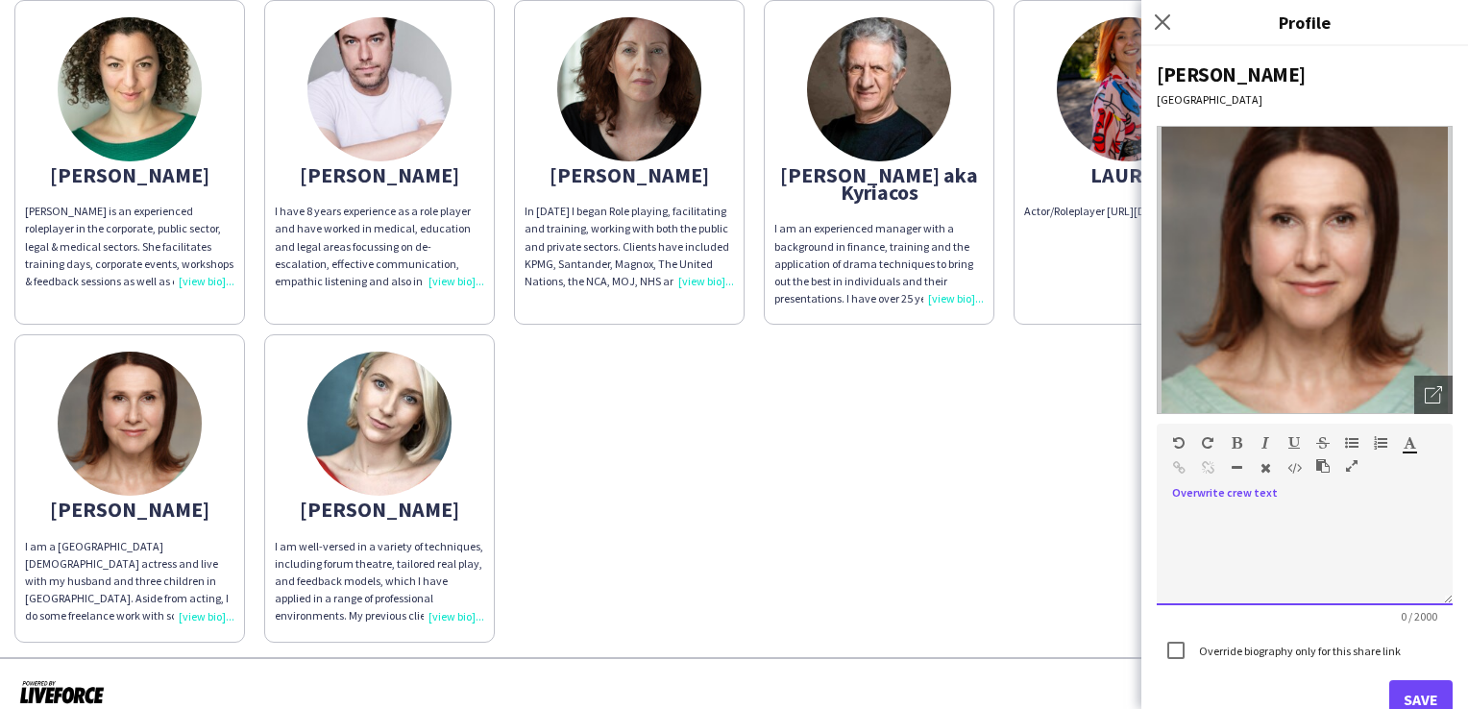
drag, startPoint x: 1180, startPoint y: 517, endPoint x: 1188, endPoint y: 546, distance: 29.8
click at [1188, 546] on div at bounding box center [1305, 557] width 296 height 96
click at [1179, 517] on span at bounding box center [1172, 509] width 31 height 27
drag, startPoint x: 1179, startPoint y: 517, endPoint x: 1209, endPoint y: 541, distance: 38.3
click at [1209, 541] on div at bounding box center [1305, 557] width 296 height 96
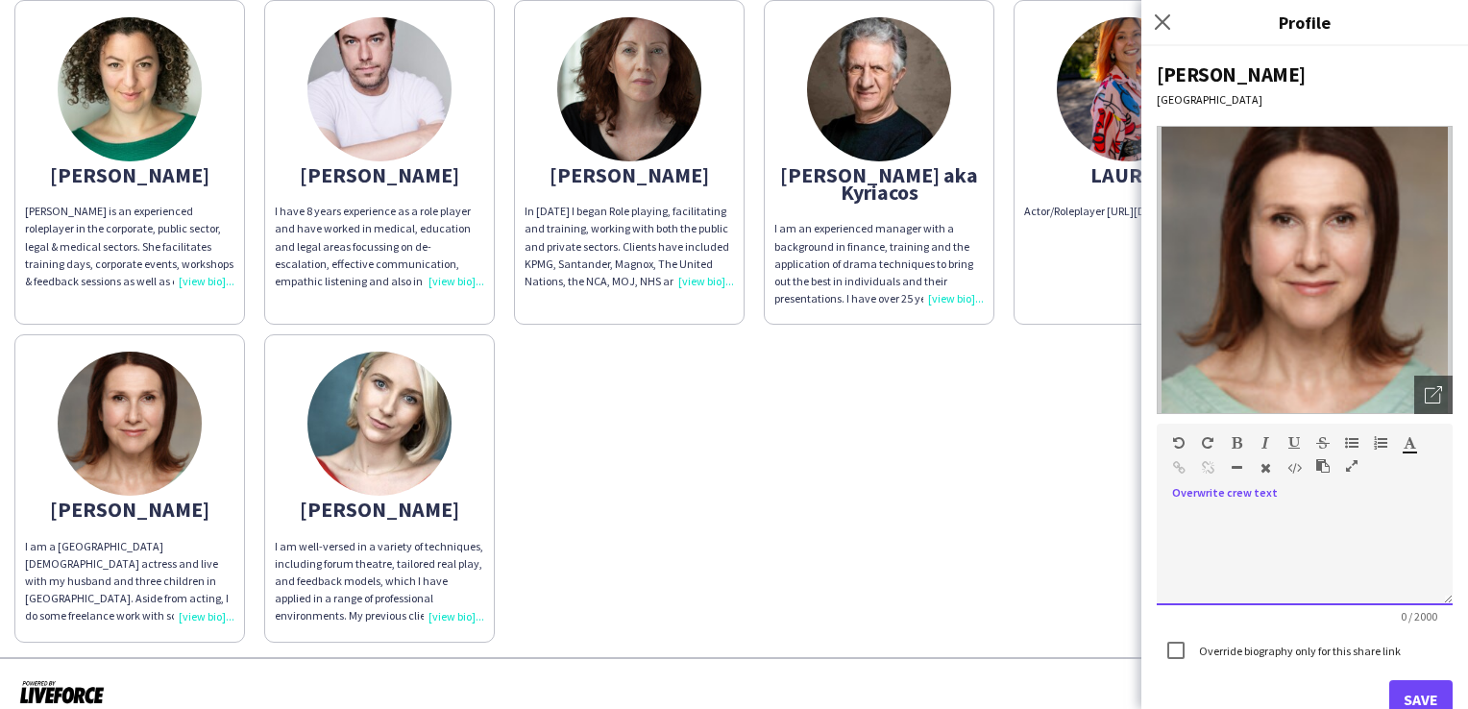
drag, startPoint x: 1187, startPoint y: 517, endPoint x: 1217, endPoint y: 546, distance: 41.5
click at [1217, 546] on div at bounding box center [1305, 557] width 296 height 96
click at [1185, 509] on span at bounding box center [1172, 509] width 31 height 27
click at [1176, 513] on span at bounding box center [1172, 509] width 31 height 27
drag, startPoint x: 1176, startPoint y: 513, endPoint x: 1212, endPoint y: 551, distance: 51.7
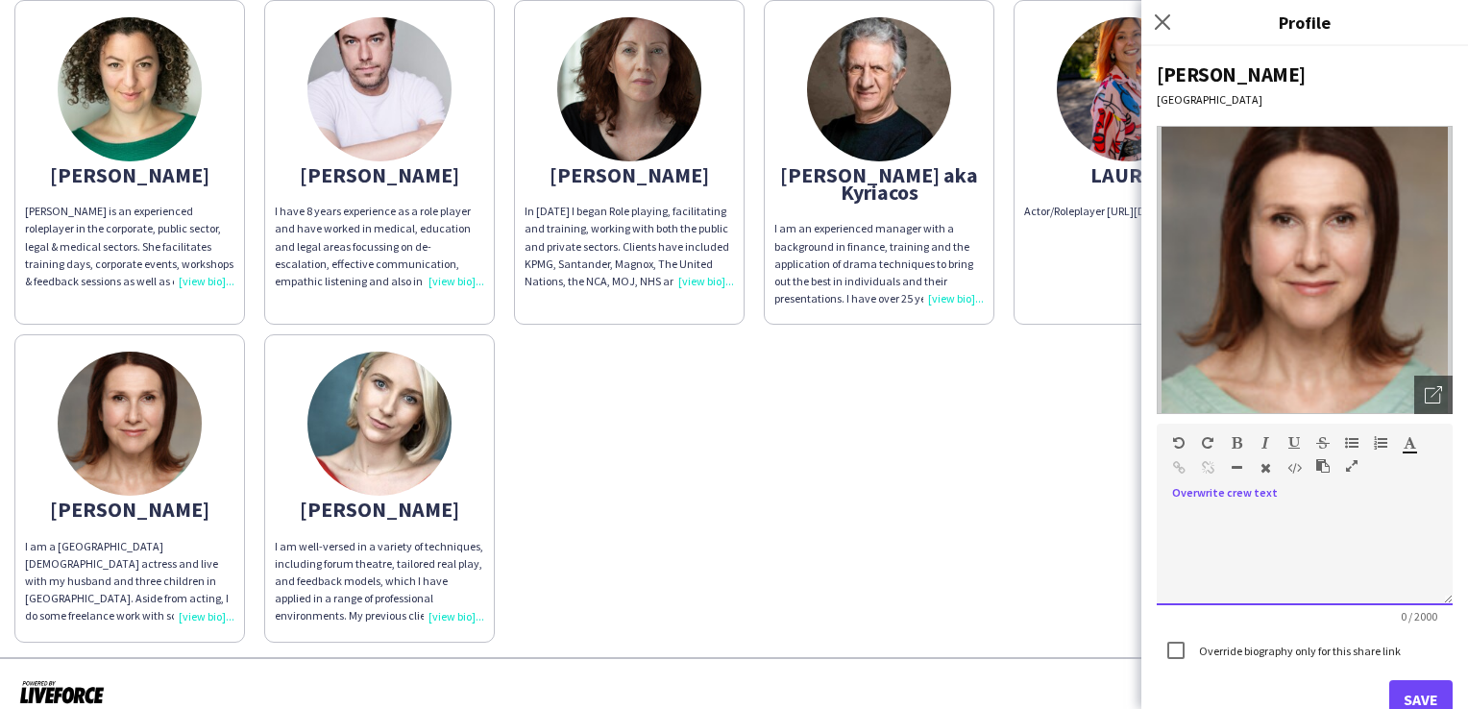
click at [1212, 551] on div at bounding box center [1305, 557] width 296 height 96
click at [1188, 544] on div at bounding box center [1305, 557] width 296 height 96
paste div
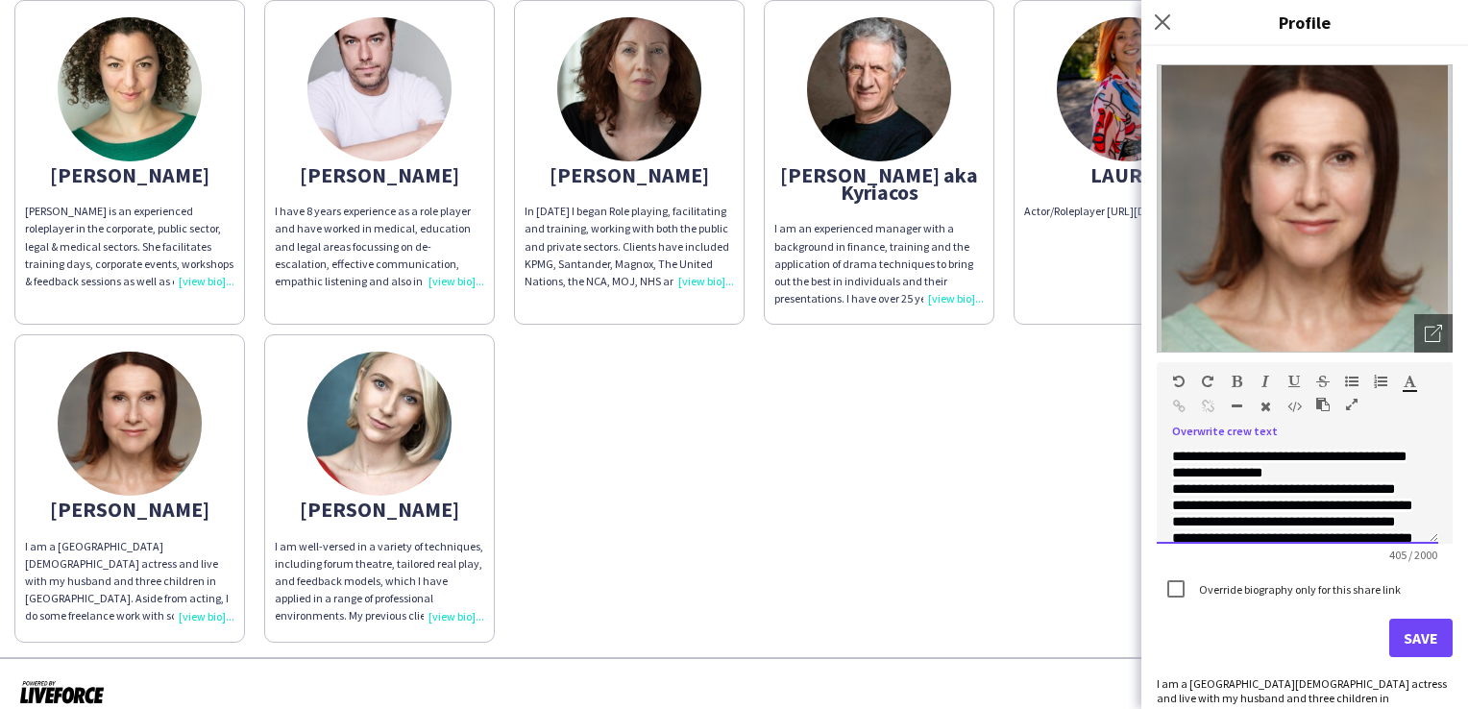
scroll to position [76, 0]
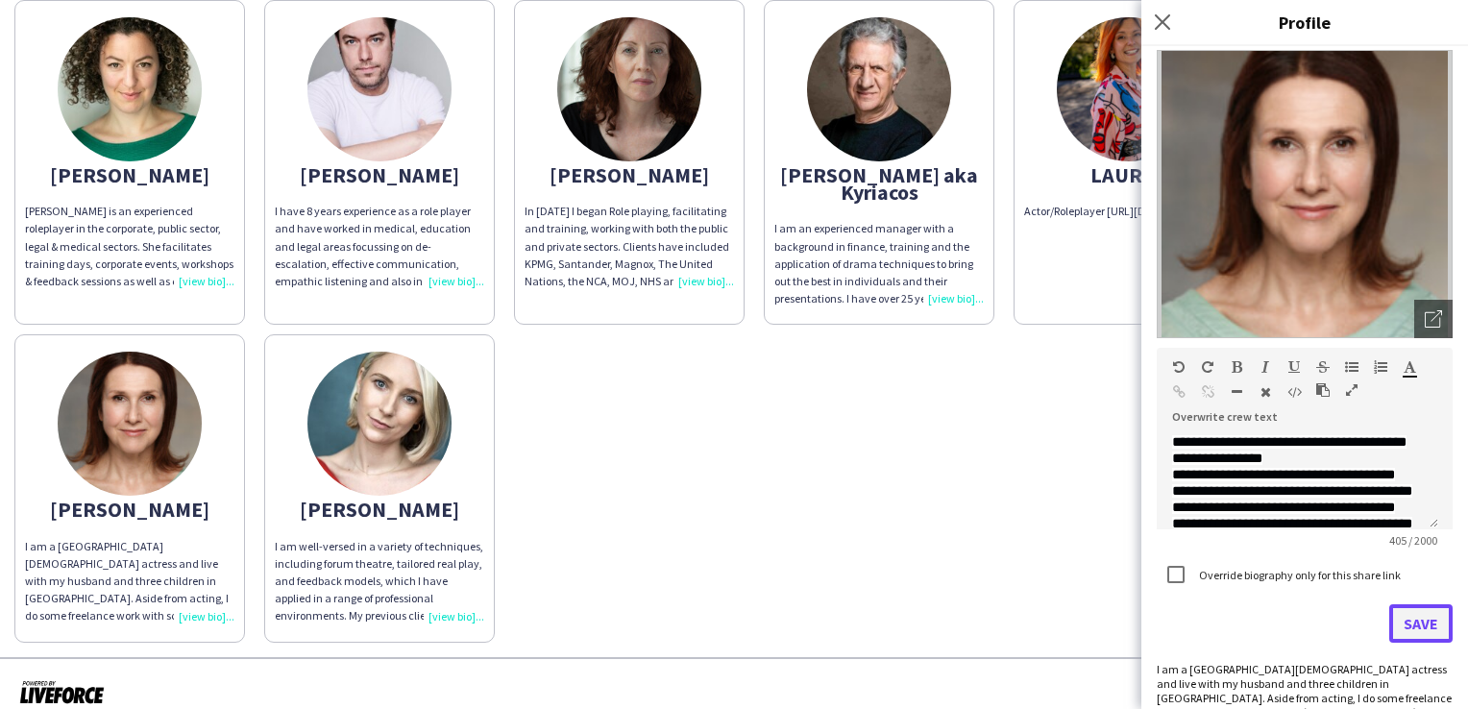
click at [1410, 627] on button "Save" at bounding box center [1420, 623] width 63 height 38
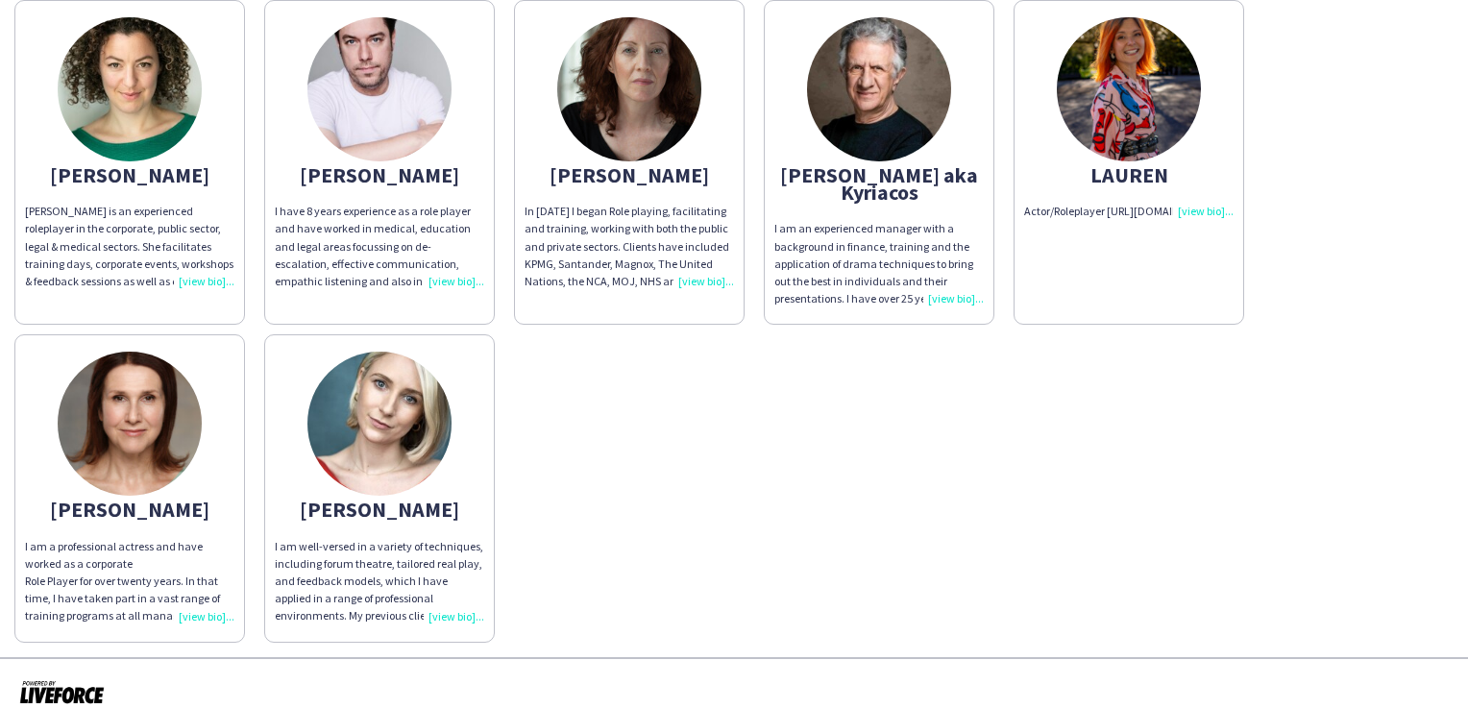
scroll to position [0, 0]
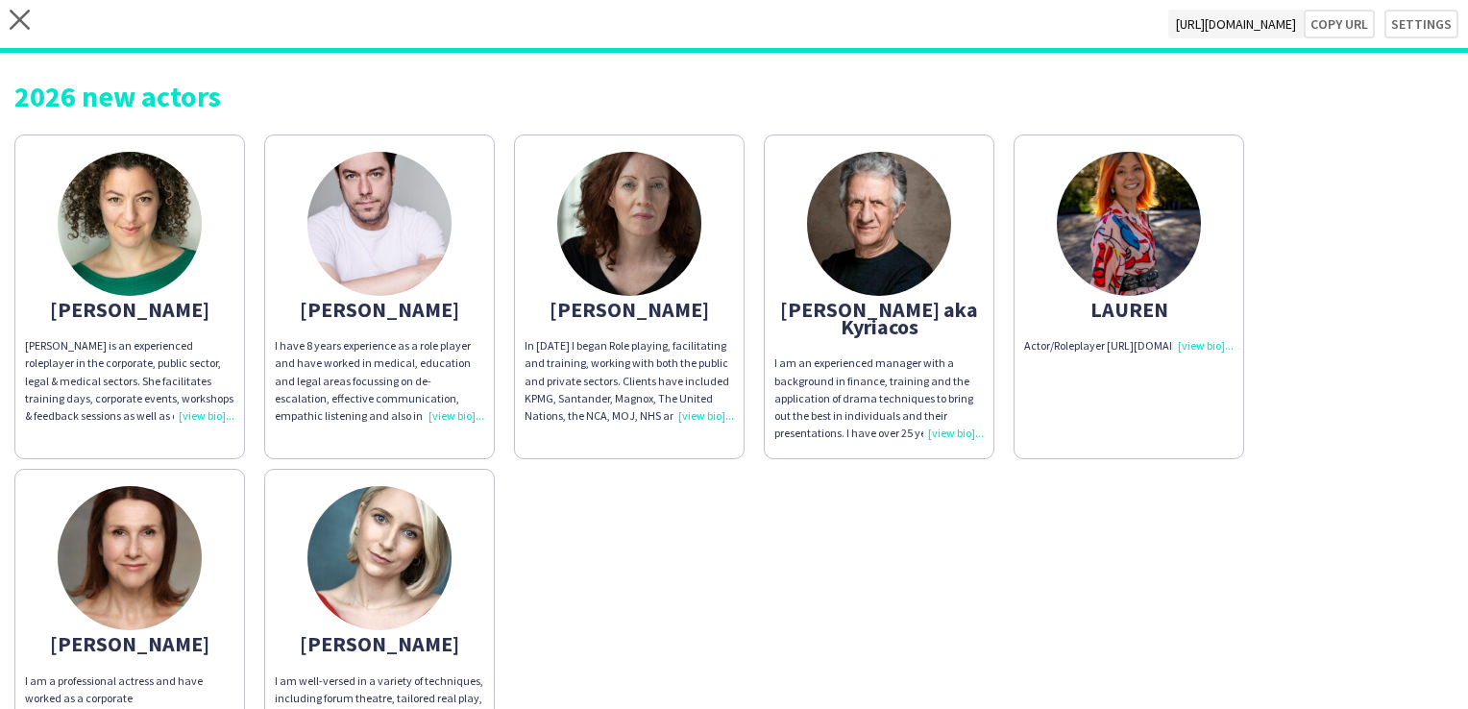
click at [1192, 379] on app-share-pages-crew-card "LAUREN Actor/Roleplayer https://app.spotlight.com/1890-1209-7161" at bounding box center [1129, 297] width 231 height 325
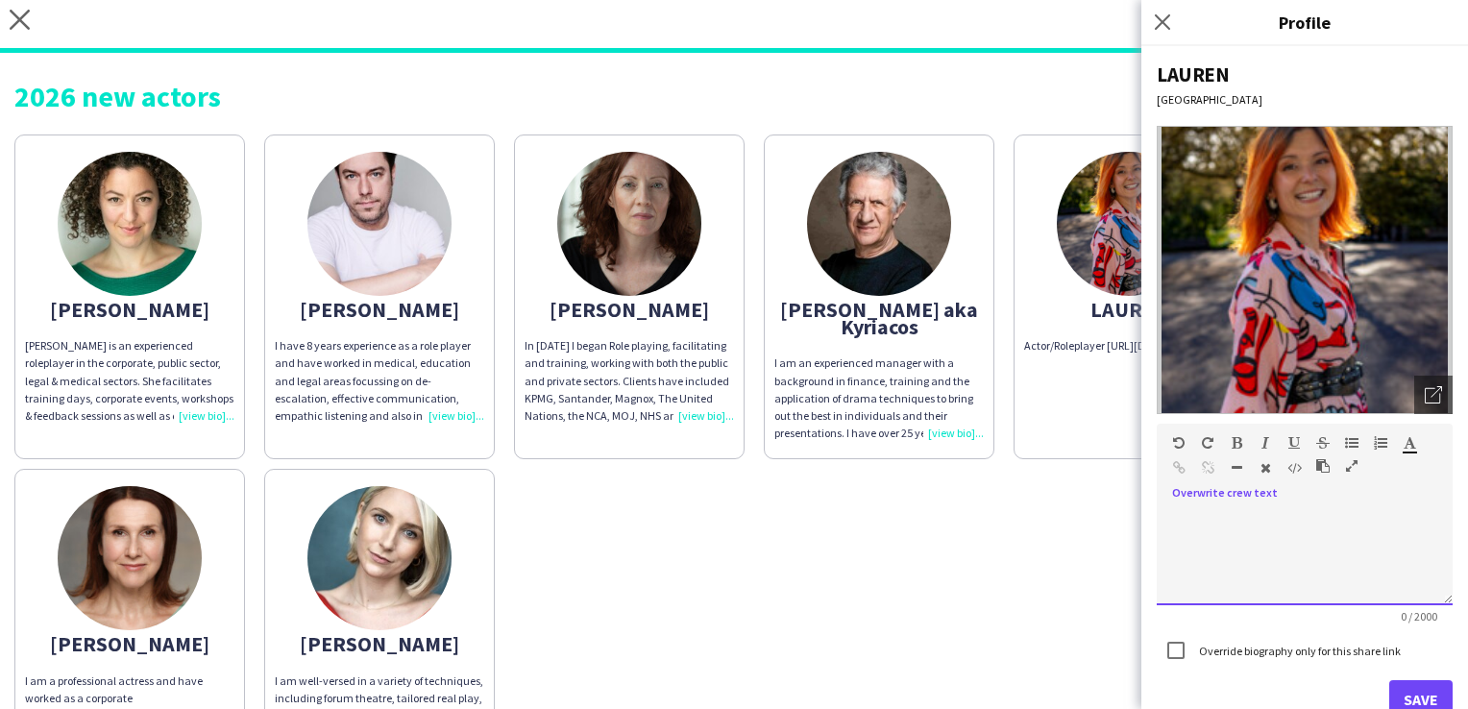
click at [1176, 505] on span at bounding box center [1172, 509] width 31 height 27
drag, startPoint x: 1176, startPoint y: 505, endPoint x: 1213, endPoint y: 536, distance: 47.7
click at [1213, 536] on div at bounding box center [1305, 557] width 296 height 96
click at [1183, 524] on div at bounding box center [1305, 557] width 296 height 96
paste div
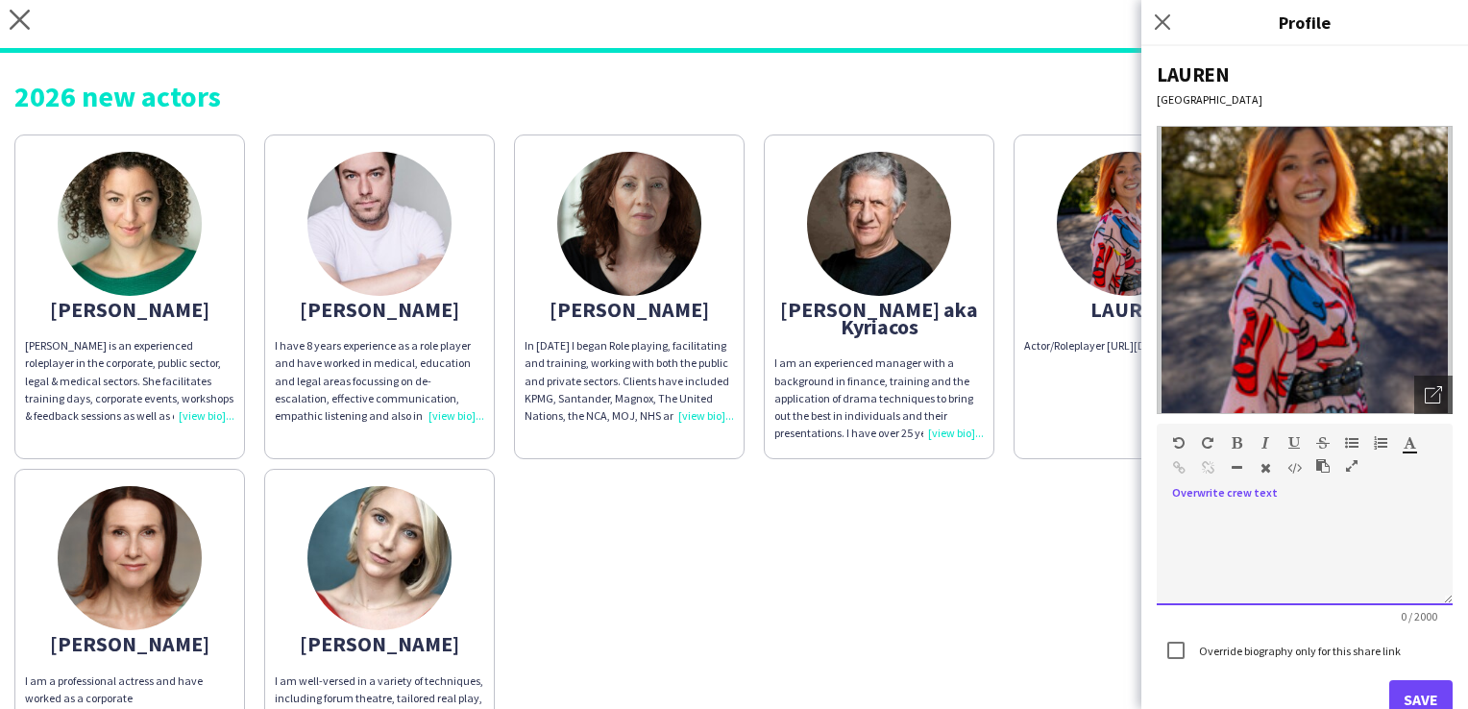
scroll to position [324, 0]
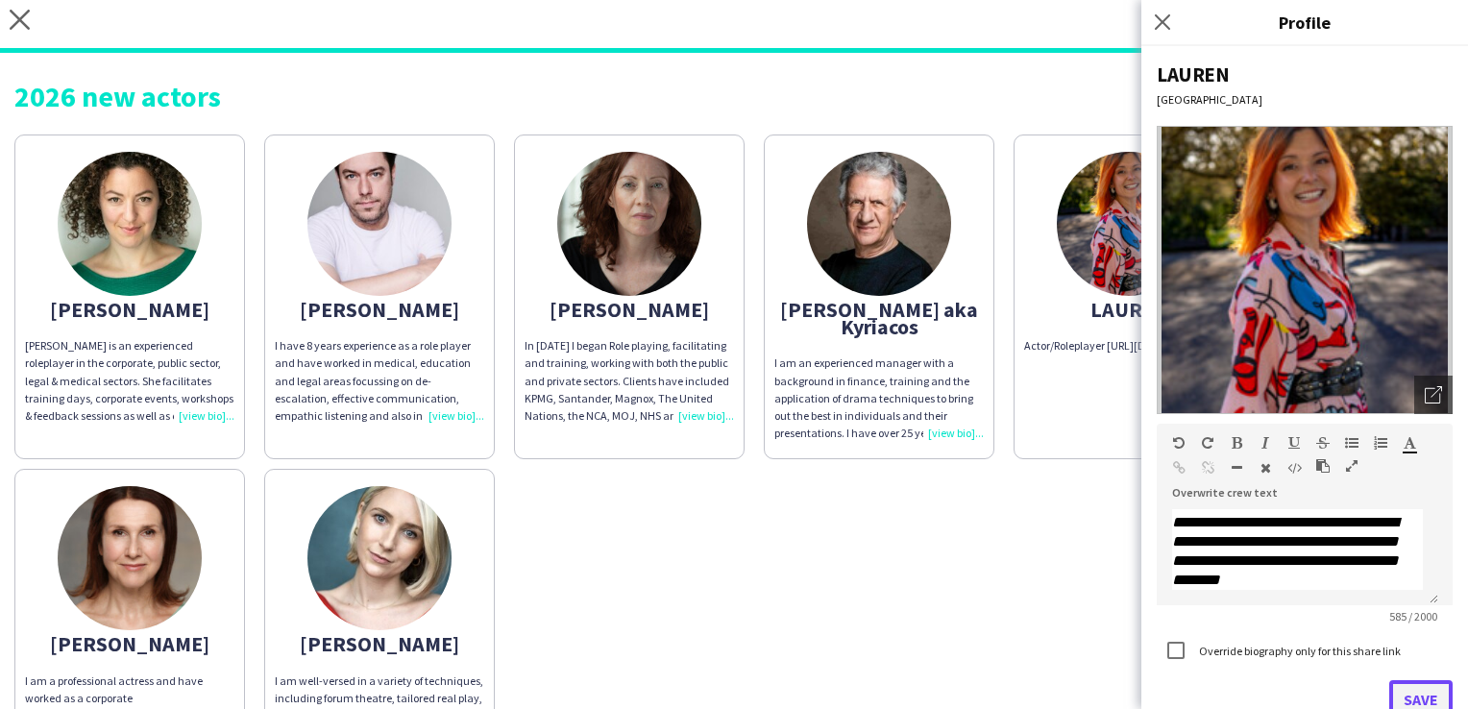
click at [1399, 696] on button "Save" at bounding box center [1420, 699] width 63 height 38
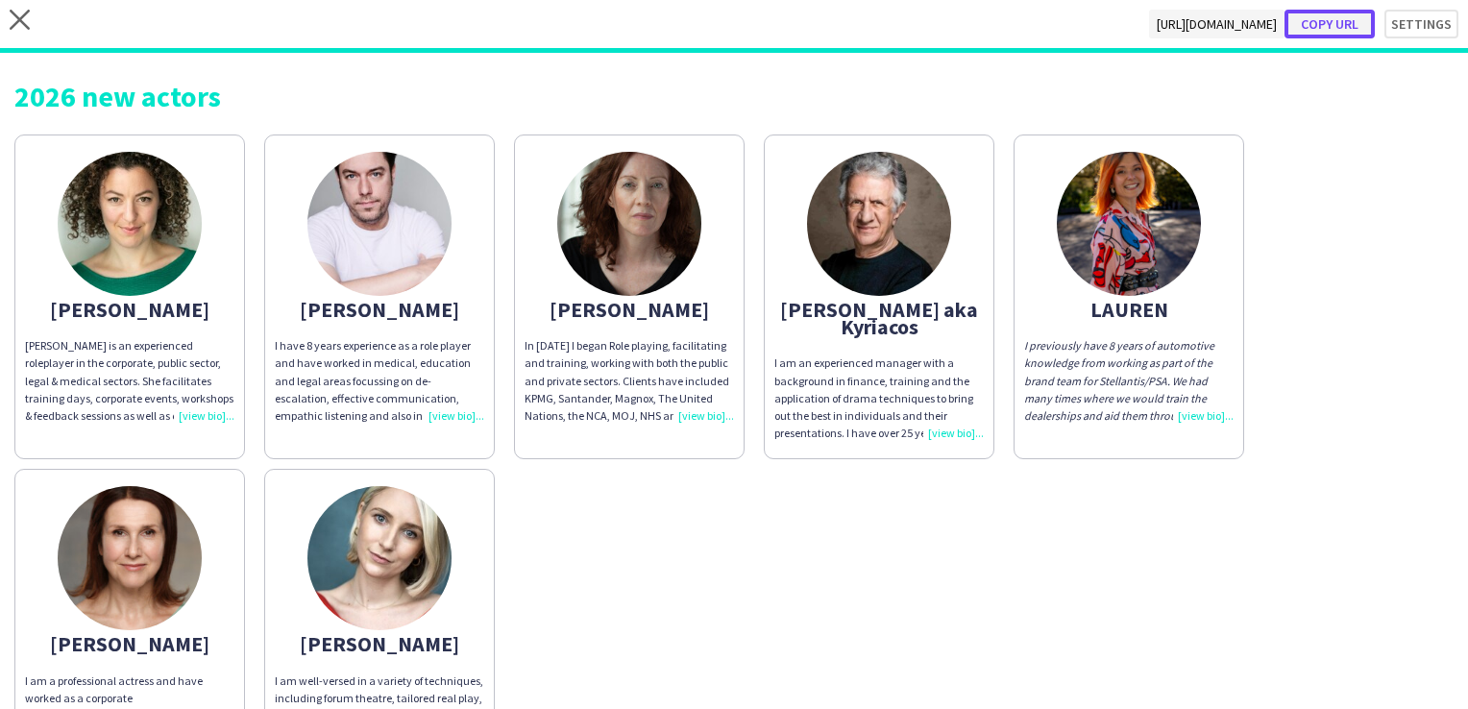
click at [1338, 25] on button "Copy url" at bounding box center [1330, 24] width 90 height 29
click at [438, 420] on div "I have 8 years experience as a role player and have worked in medical, educatio…" at bounding box center [379, 380] width 209 height 87
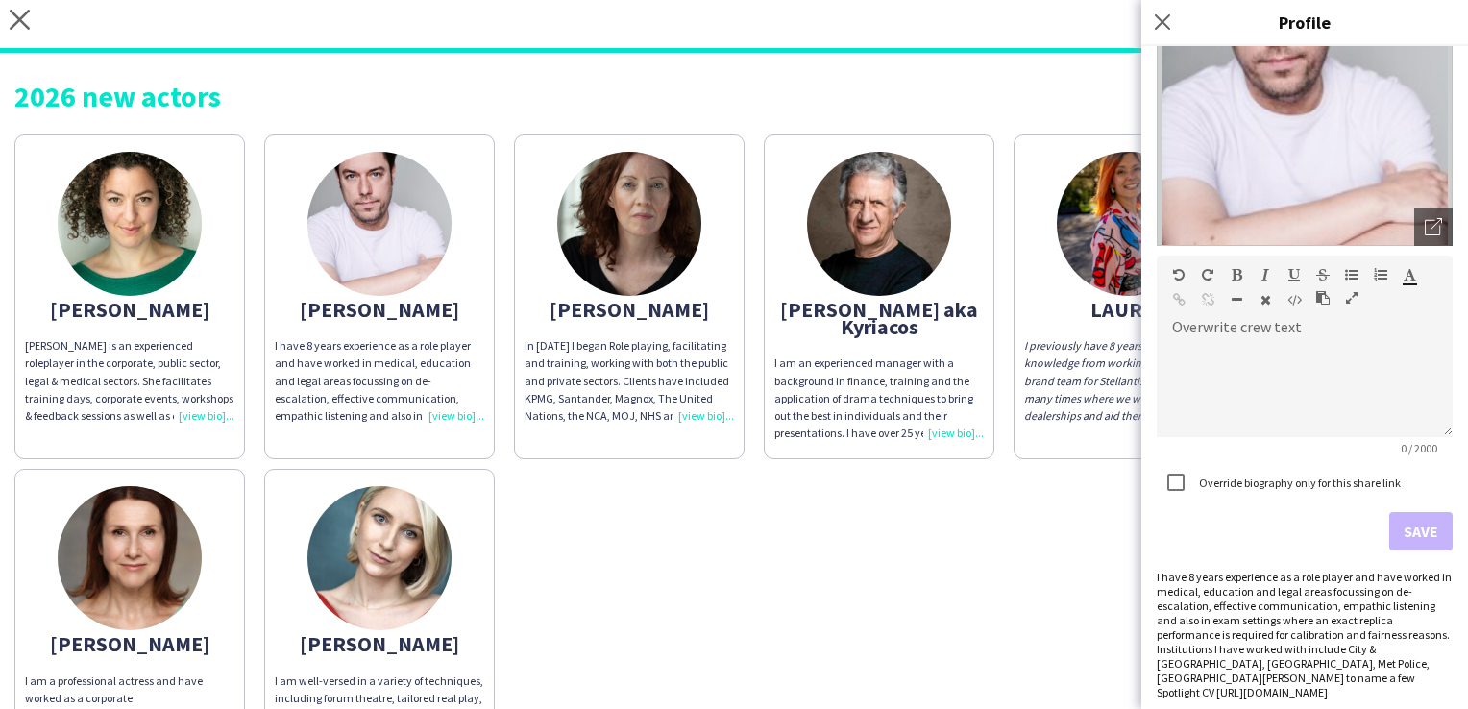
scroll to position [173, 0]
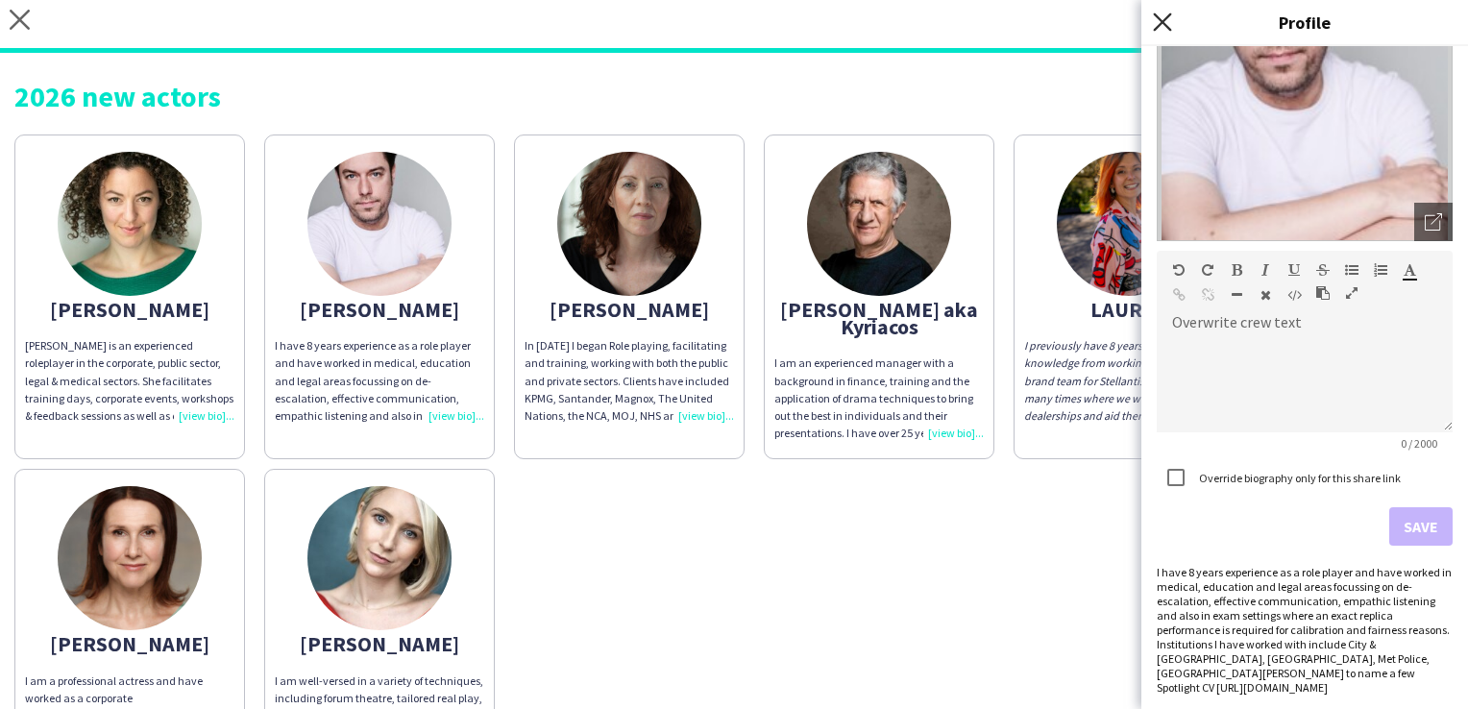
click at [1165, 22] on icon "Close pop-in" at bounding box center [1162, 21] width 18 height 18
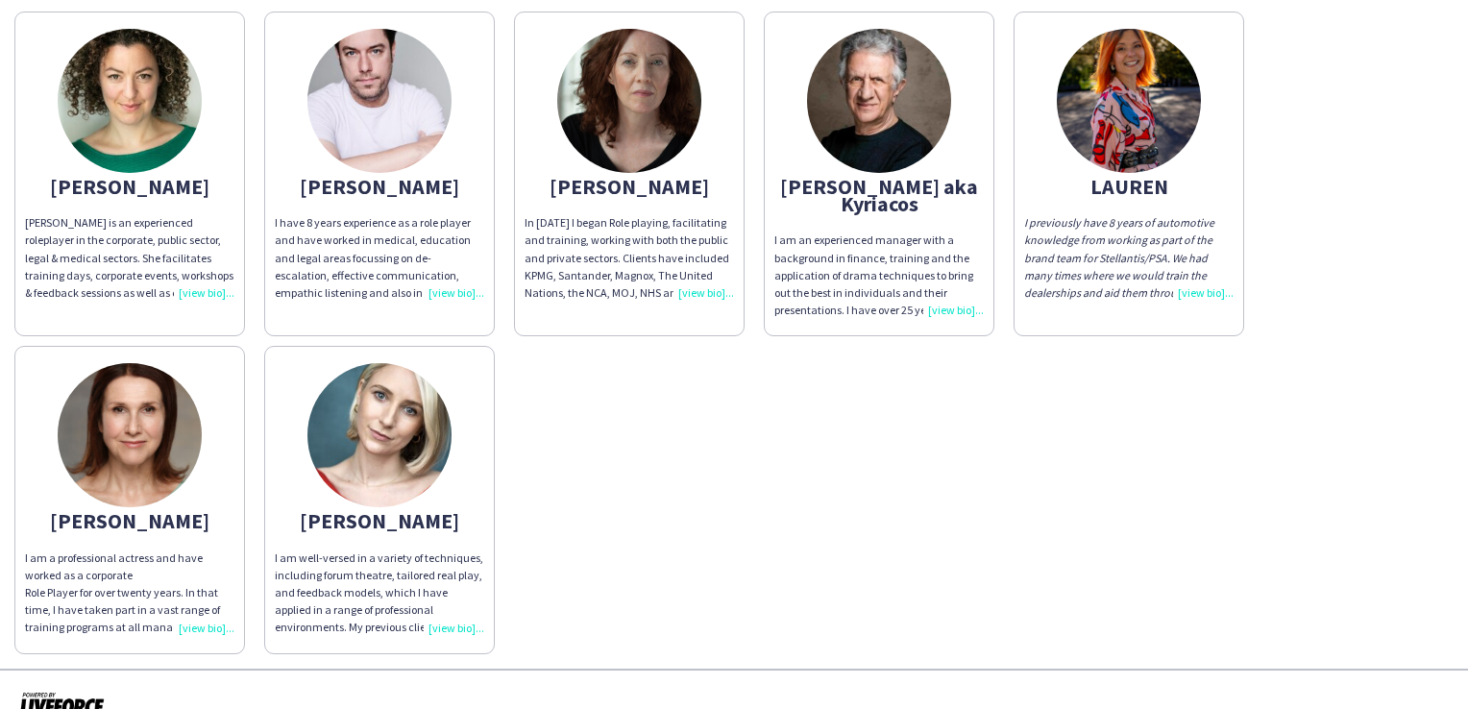
scroll to position [125, 0]
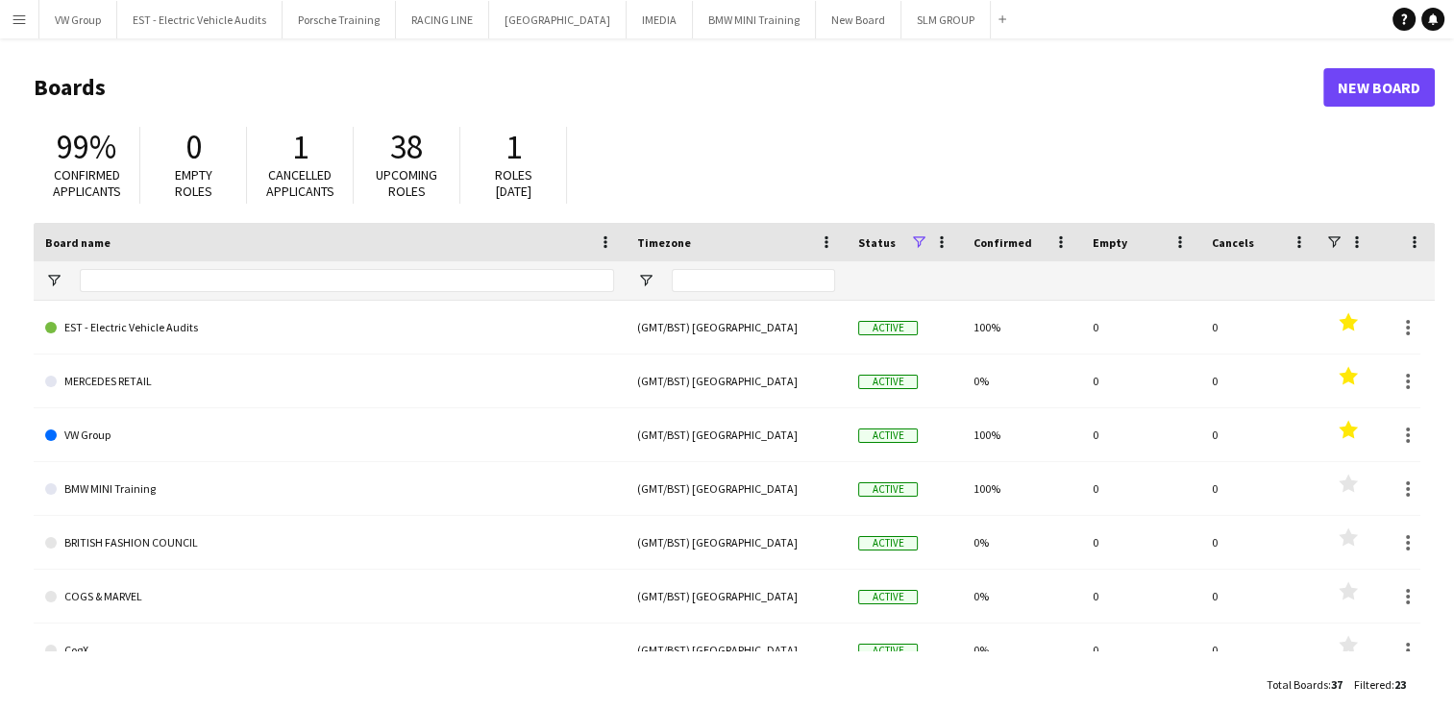
click at [23, 22] on app-icon "Menu" at bounding box center [19, 19] width 15 height 15
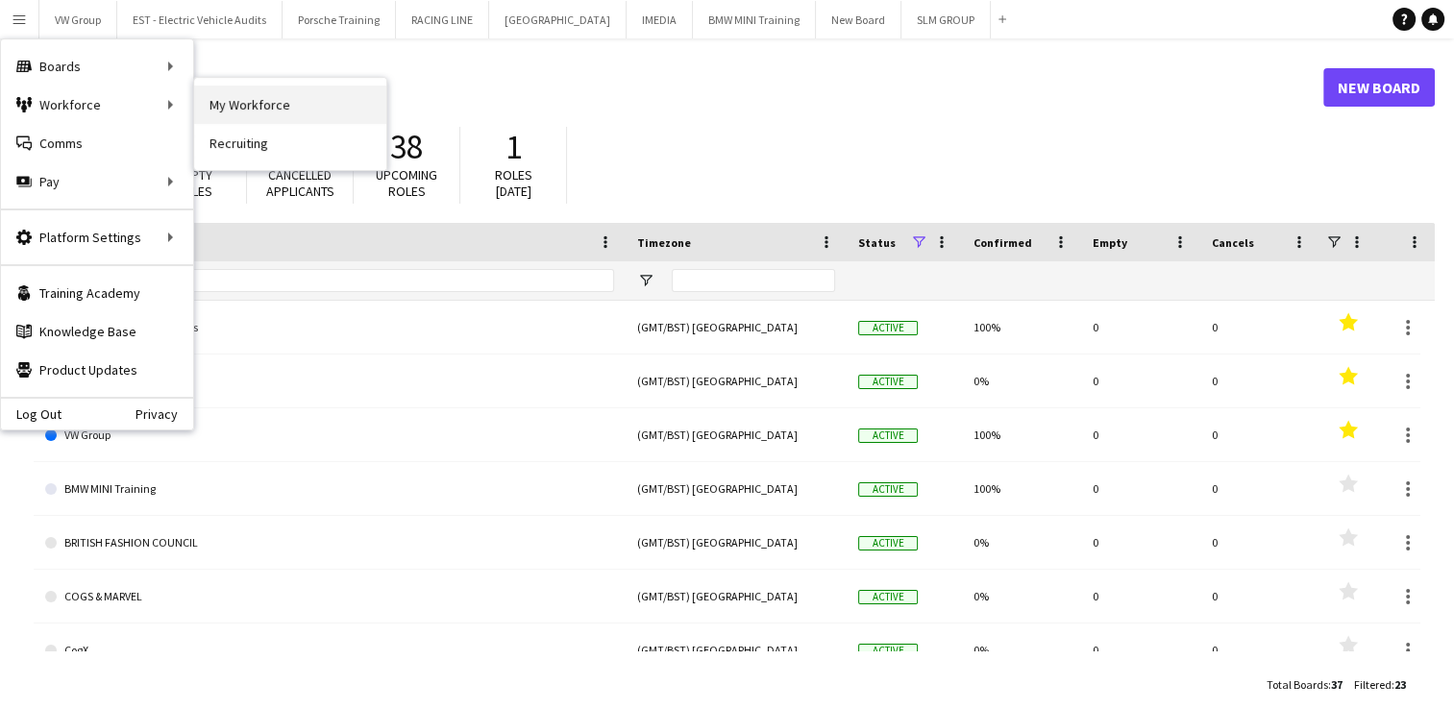
click at [239, 110] on link "My Workforce" at bounding box center [290, 105] width 192 height 38
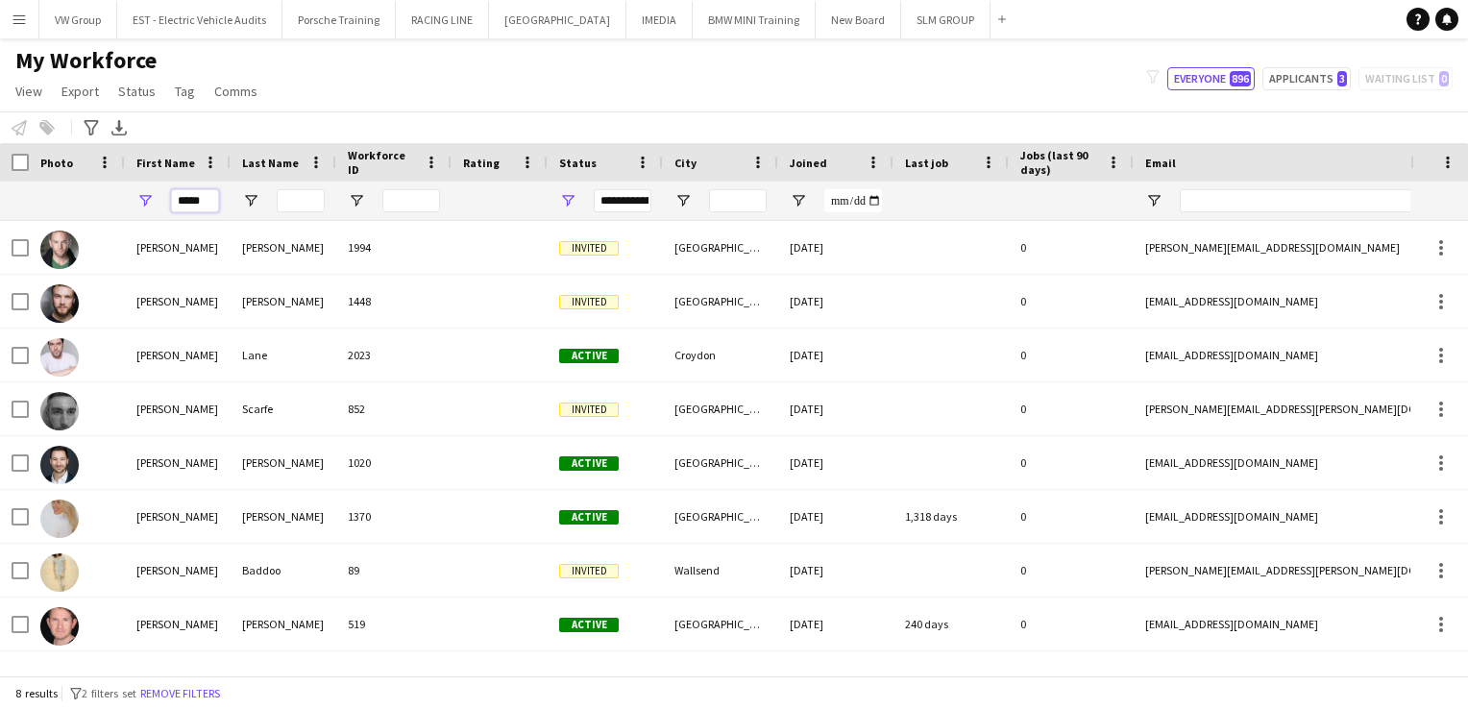
click at [202, 204] on input "*****" at bounding box center [195, 200] width 48 height 23
type input "*"
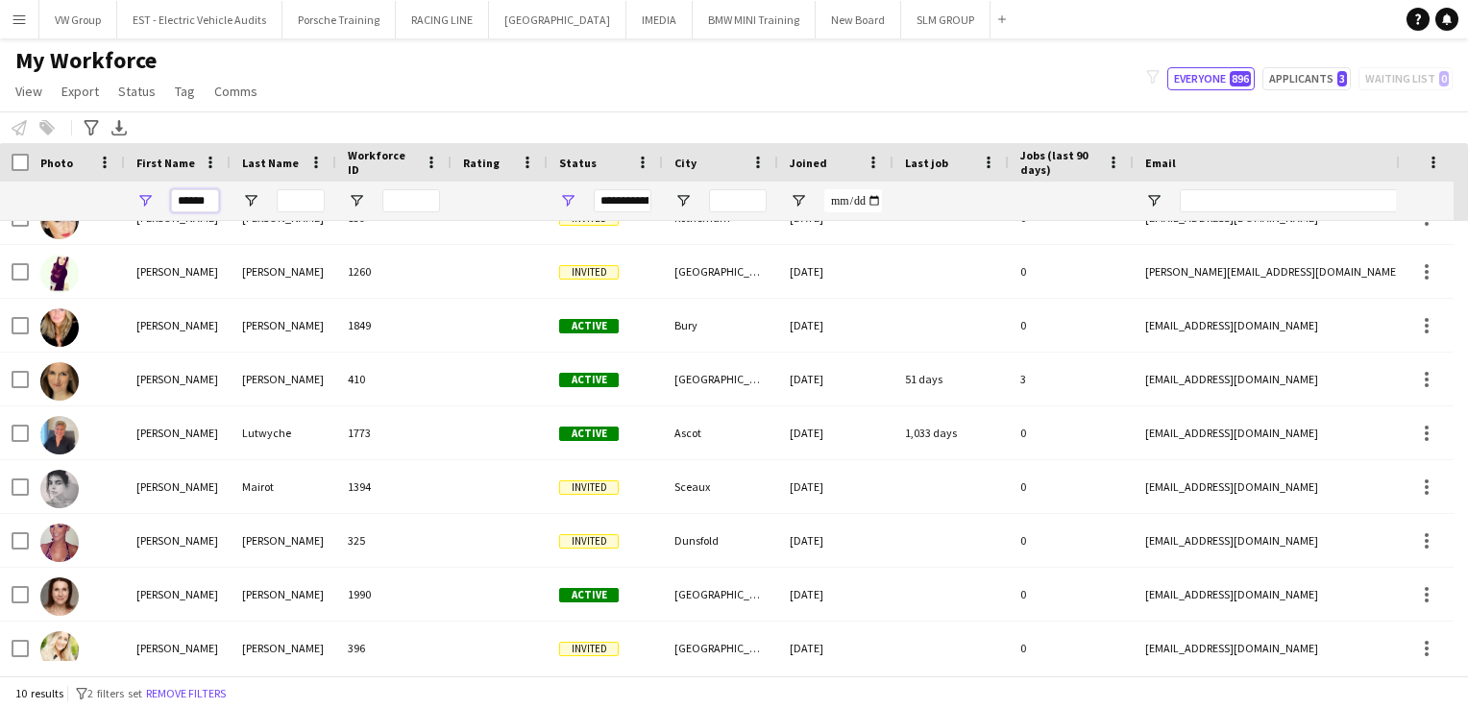
scroll to position [97, 0]
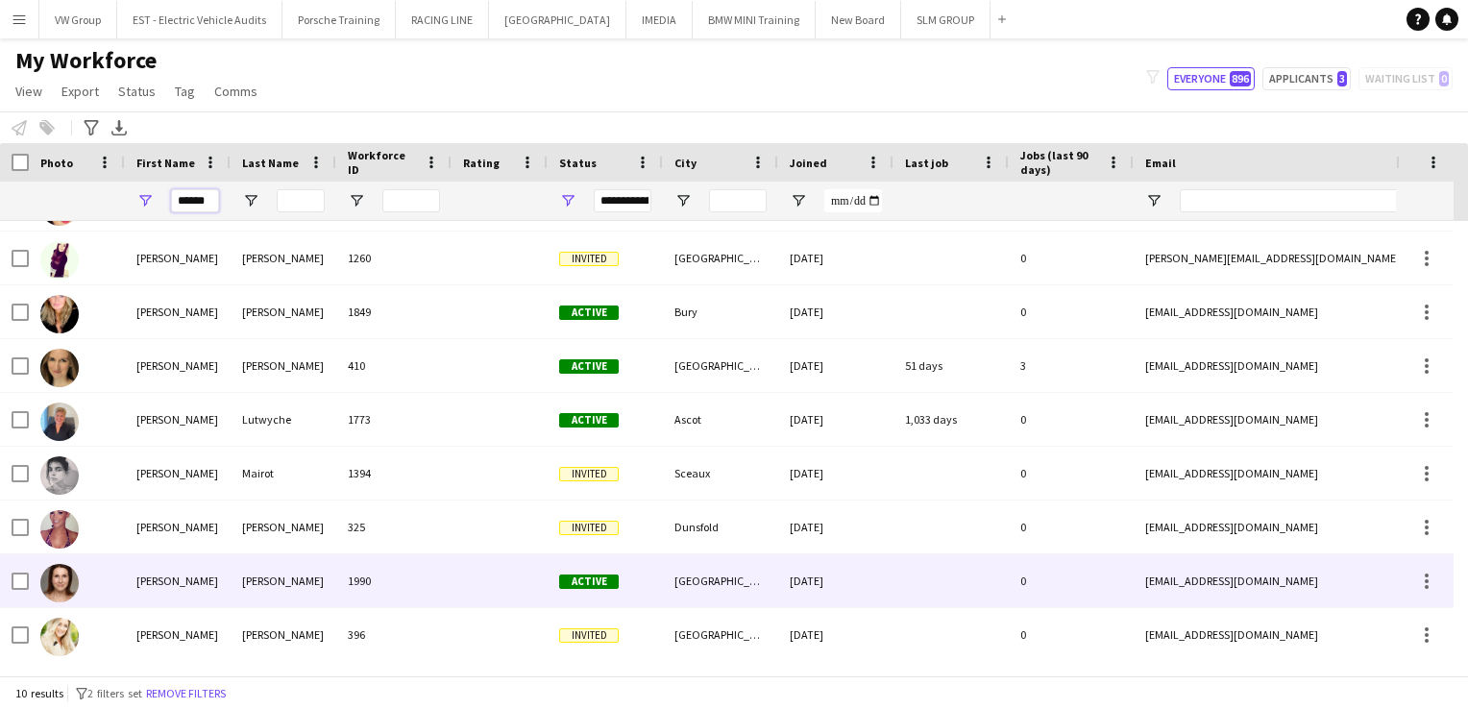
type input "******"
click at [160, 586] on div "Louise" at bounding box center [178, 580] width 106 height 53
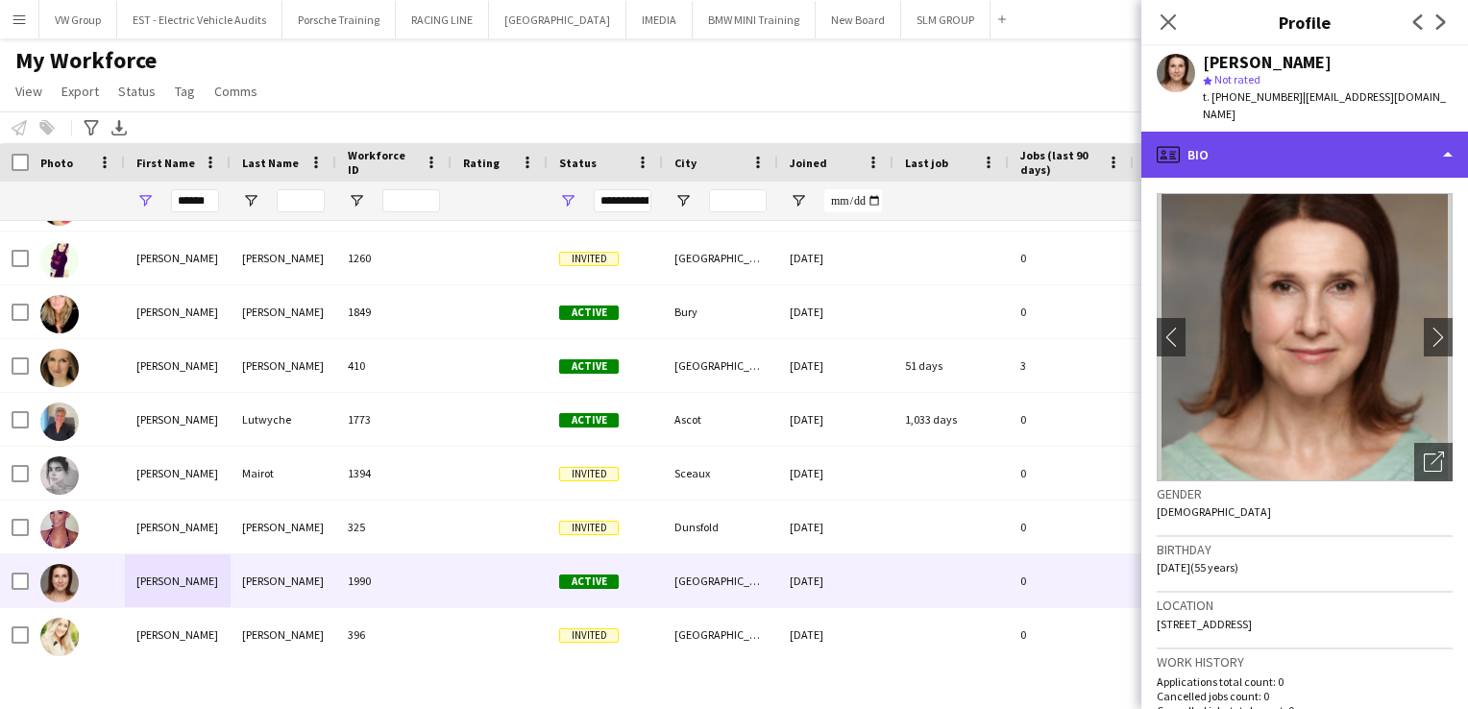
click at [1445, 135] on div "profile Bio" at bounding box center [1305, 155] width 327 height 46
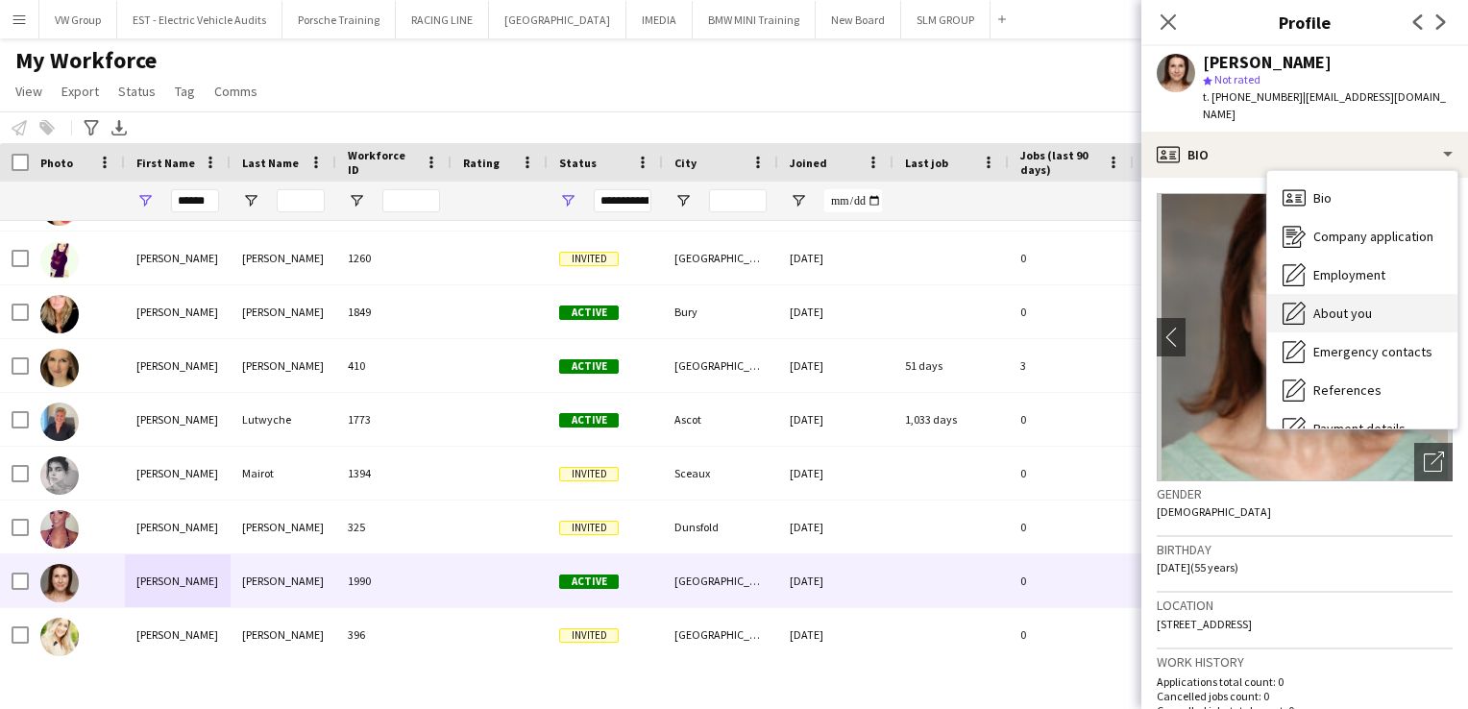
click at [1379, 294] on div "About you About you" at bounding box center [1362, 313] width 190 height 38
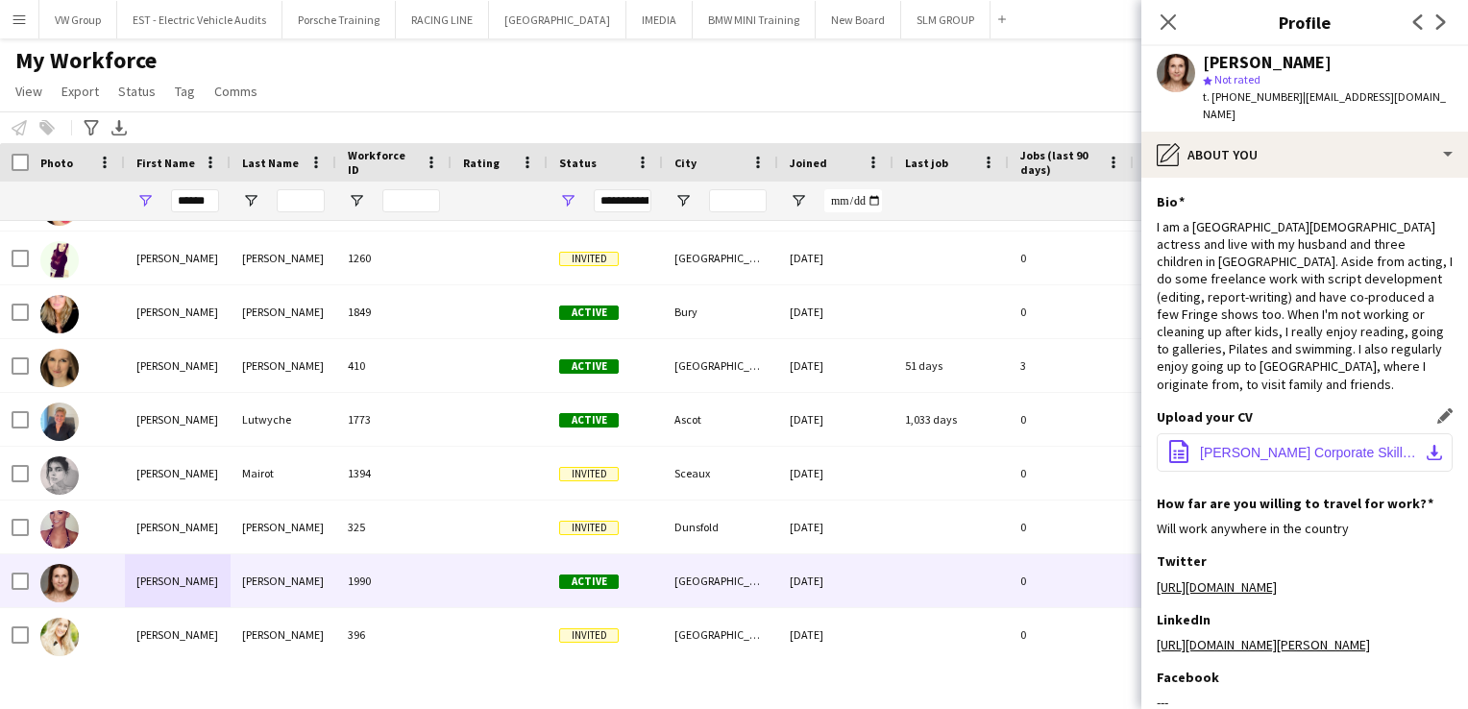
click at [1427, 445] on app-icon "download-bottom" at bounding box center [1434, 452] width 15 height 15
click at [1277, 445] on span "Louise Balint-Kurti Corporate Skillbox CV.docx" at bounding box center [1308, 452] width 217 height 15
click at [1223, 433] on button "office-file-sheet Louise Balint-Kurti Corporate Skillbox CV.docx download-bottom" at bounding box center [1305, 452] width 296 height 38
click at [1163, 23] on icon "Close pop-in" at bounding box center [1168, 21] width 18 height 18
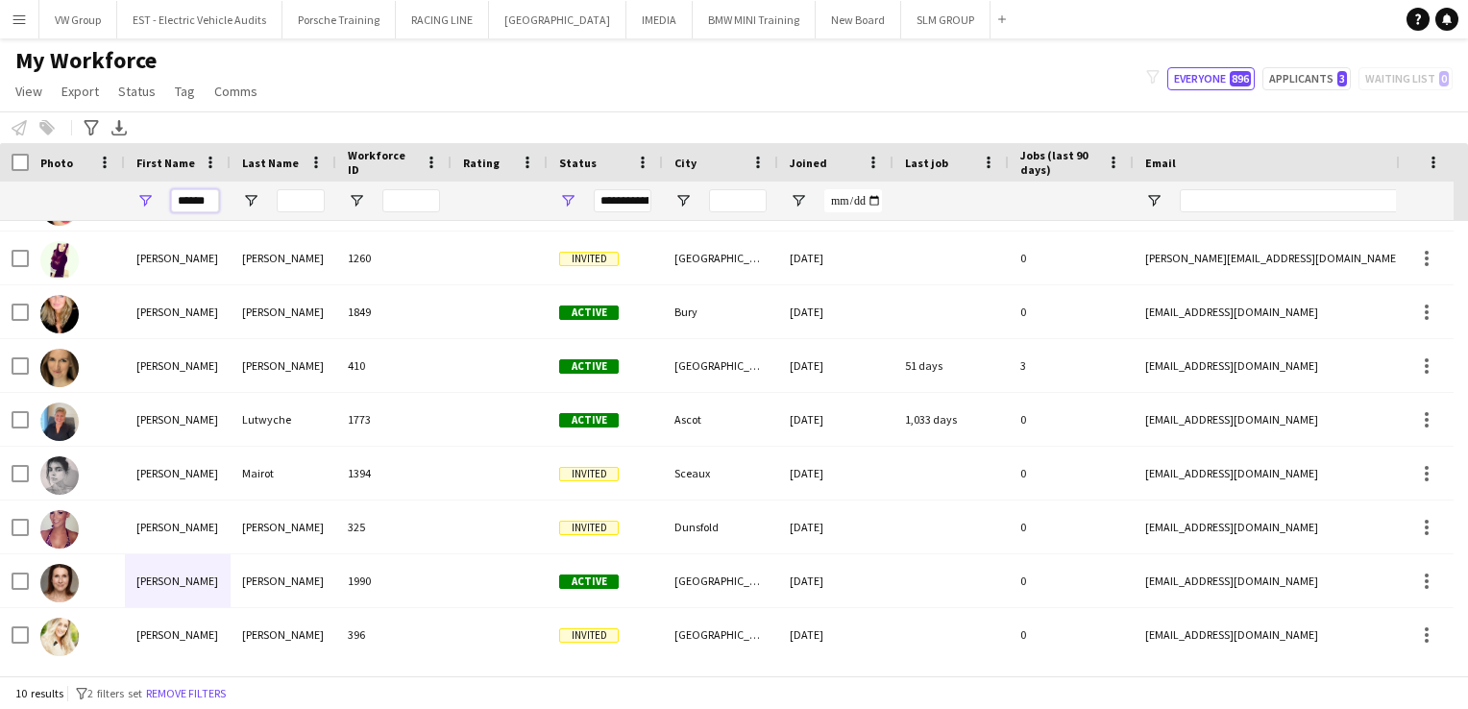
click at [214, 202] on input "******" at bounding box center [195, 200] width 48 height 23
drag, startPoint x: 214, startPoint y: 202, endPoint x: 163, endPoint y: 198, distance: 51.1
click at [163, 198] on div "******" at bounding box center [178, 201] width 106 height 38
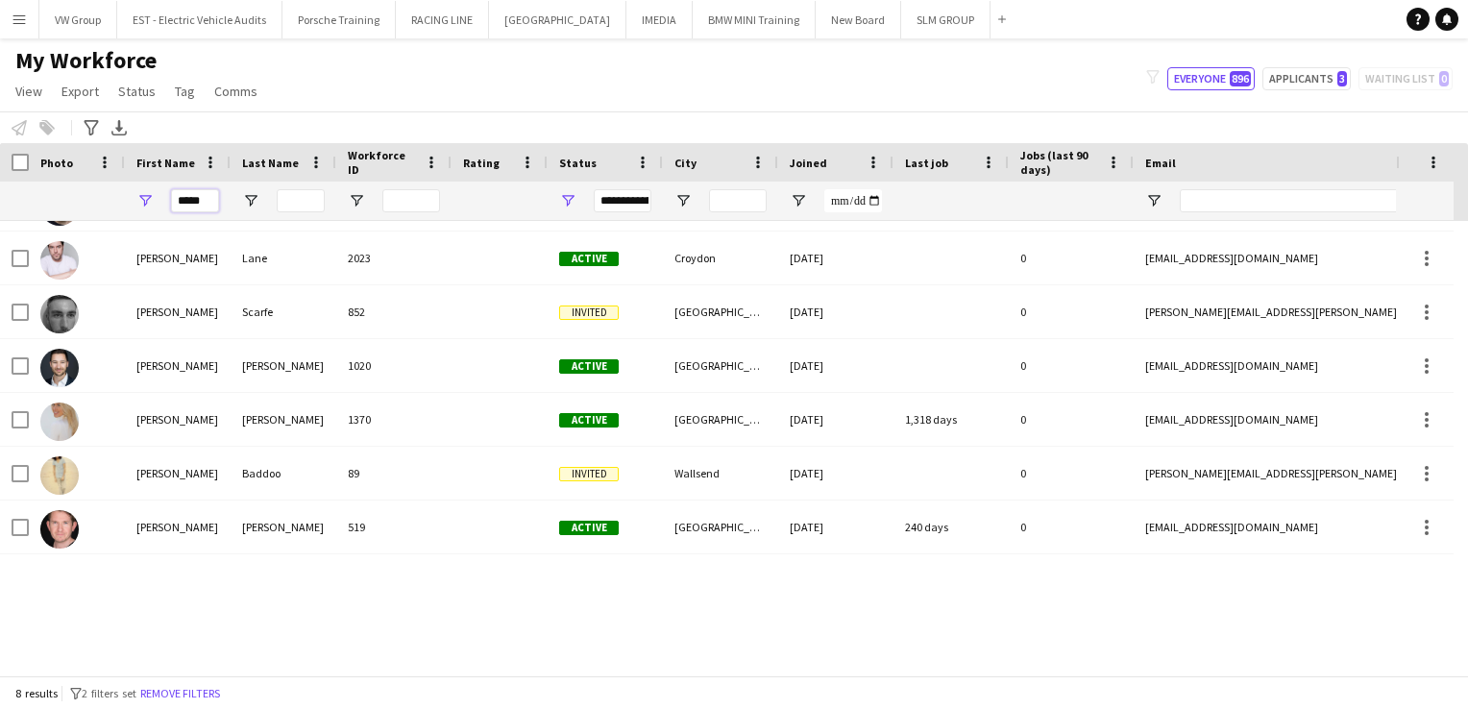
scroll to position [0, 0]
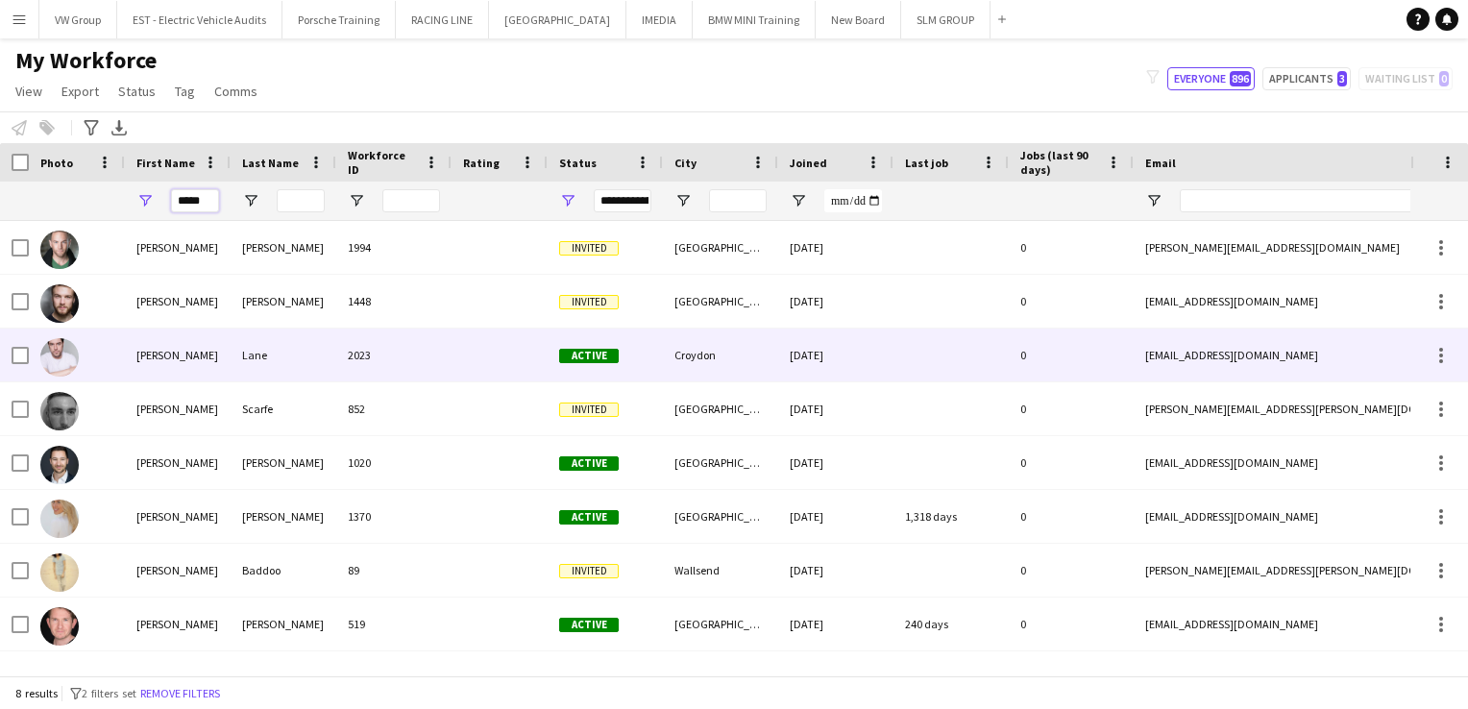
type input "*****"
click at [165, 367] on div "[PERSON_NAME]" at bounding box center [178, 355] width 106 height 53
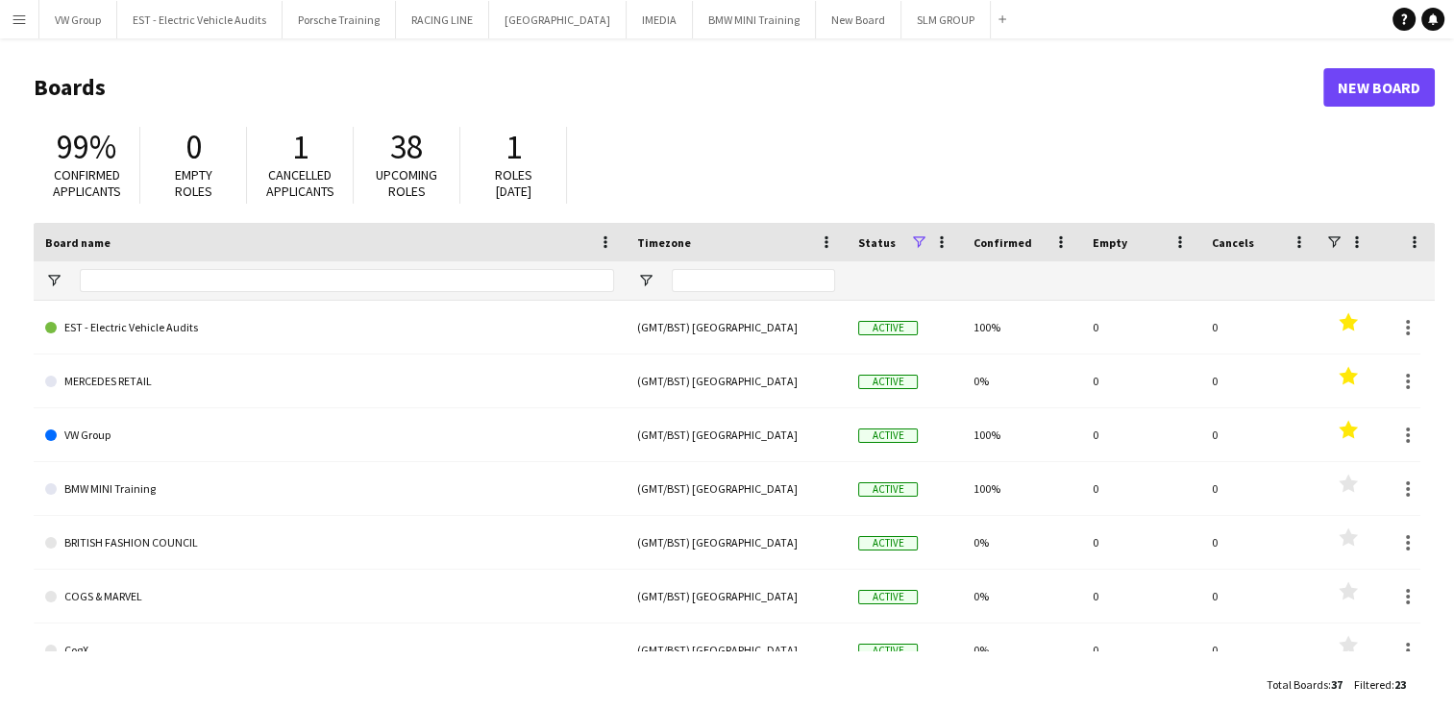
click at [21, 17] on app-icon "Menu" at bounding box center [19, 19] width 15 height 15
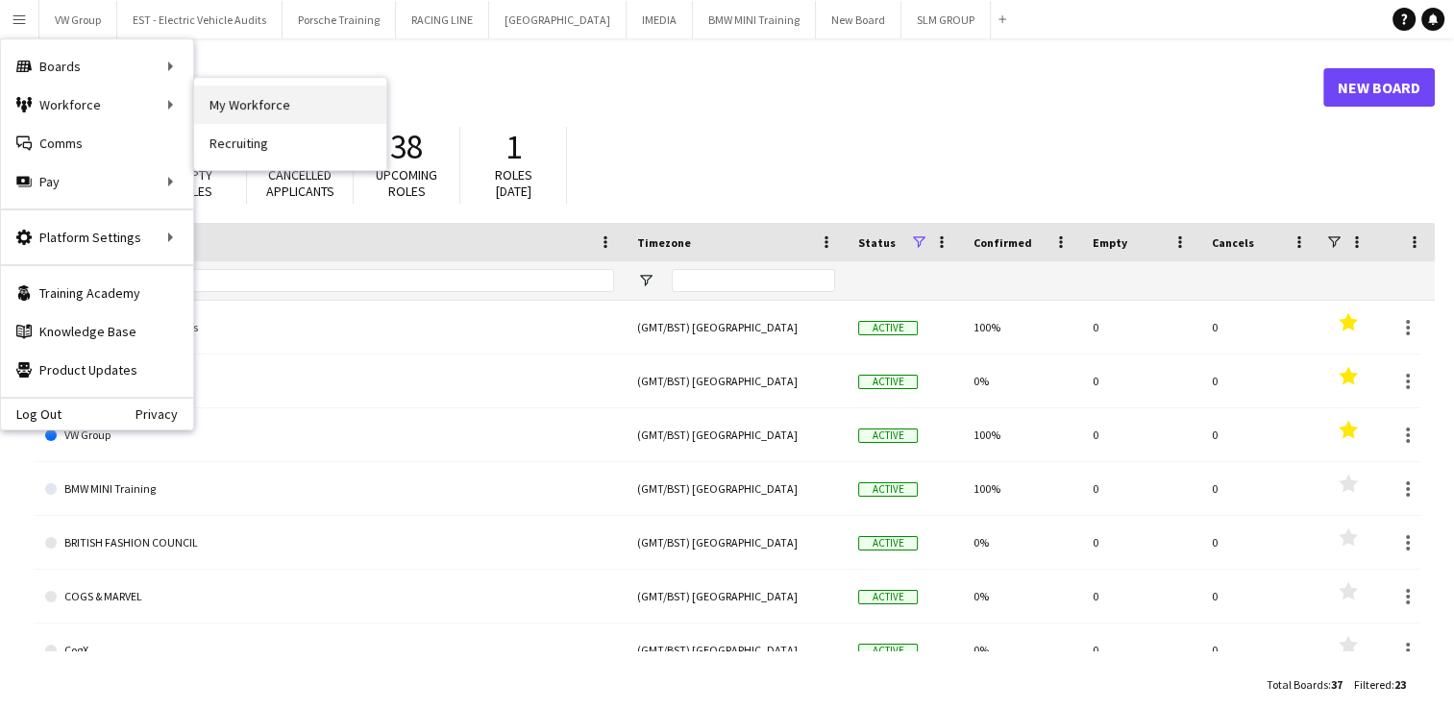
click at [234, 105] on link "My Workforce" at bounding box center [290, 105] width 192 height 38
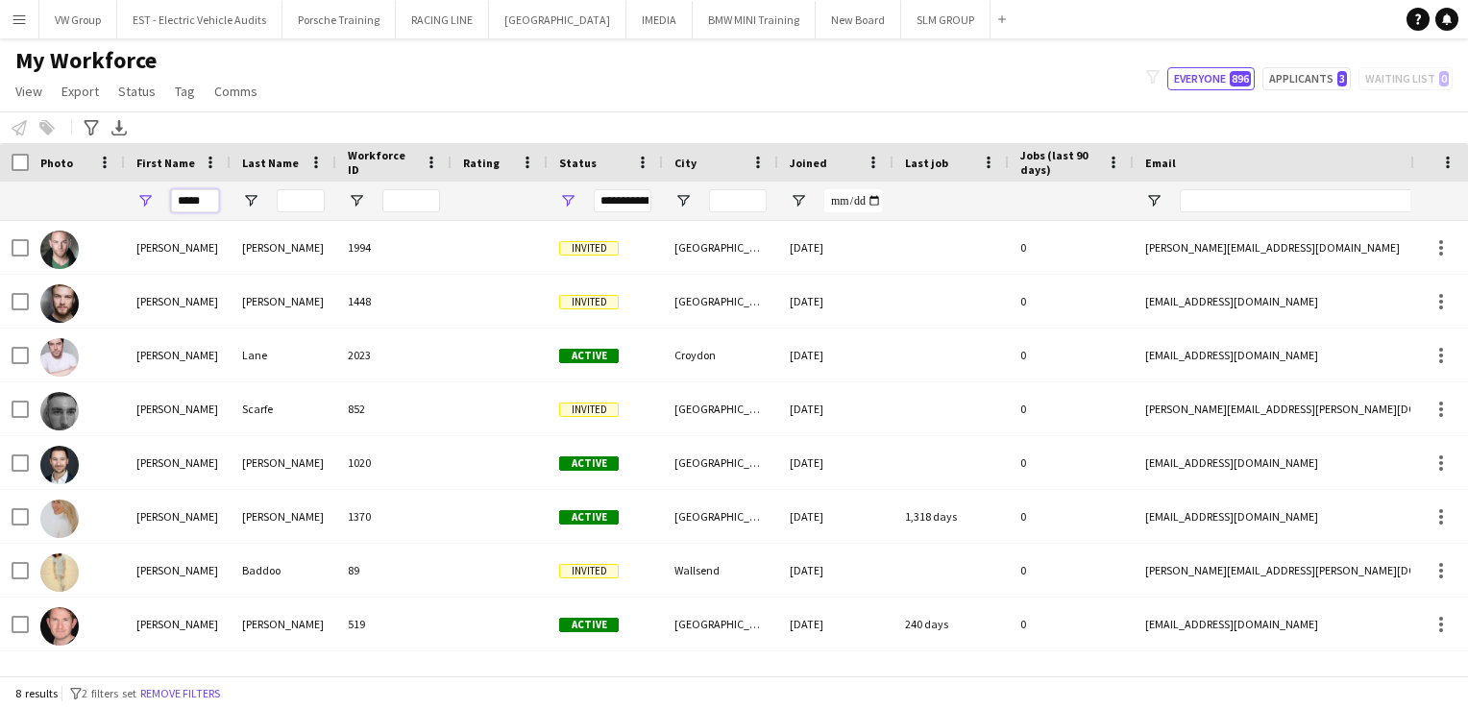
click at [204, 208] on input "*****" at bounding box center [195, 200] width 48 height 23
type input "*"
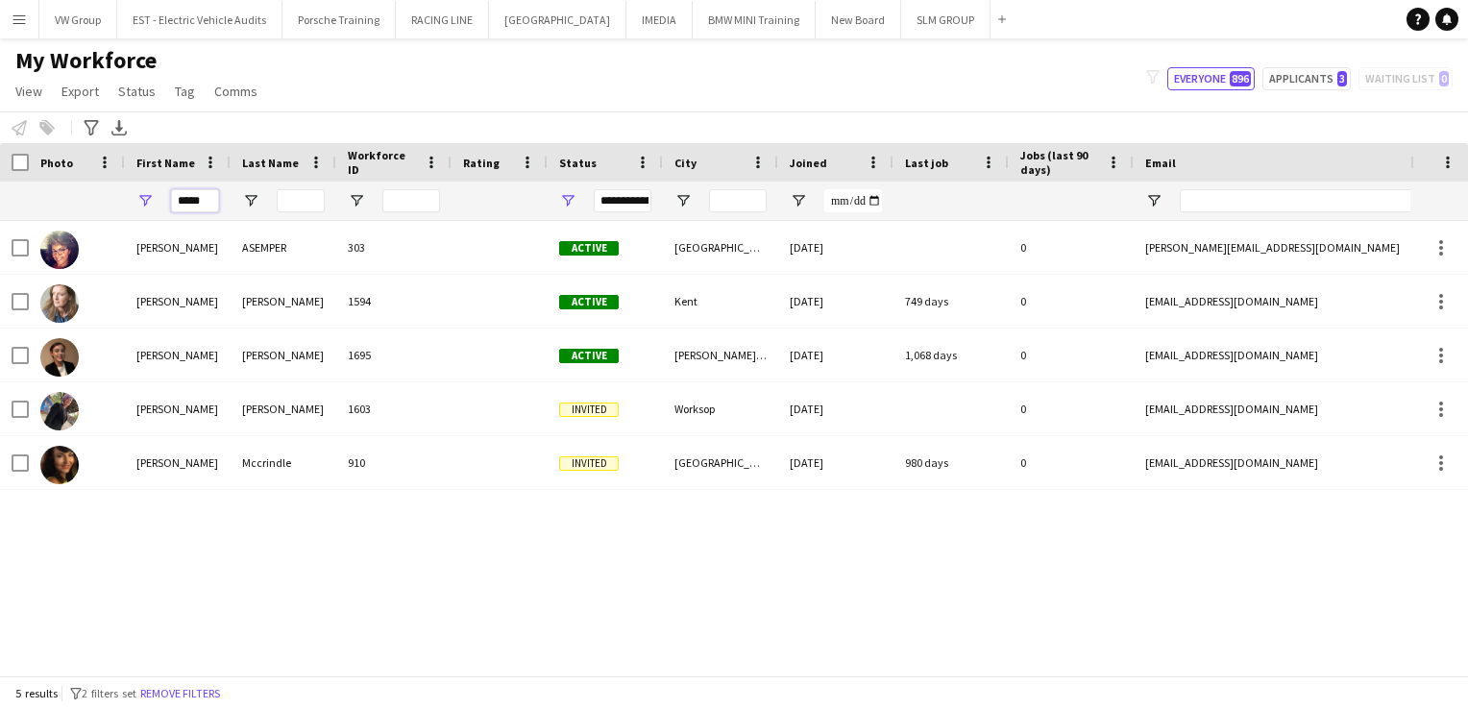
type input "*****"
click at [215, 587] on div "Karen ASEMPER 303 Active leeds 26-09-2019 0 karen.asemper@talk21.com +447956674…" at bounding box center [705, 441] width 1411 height 440
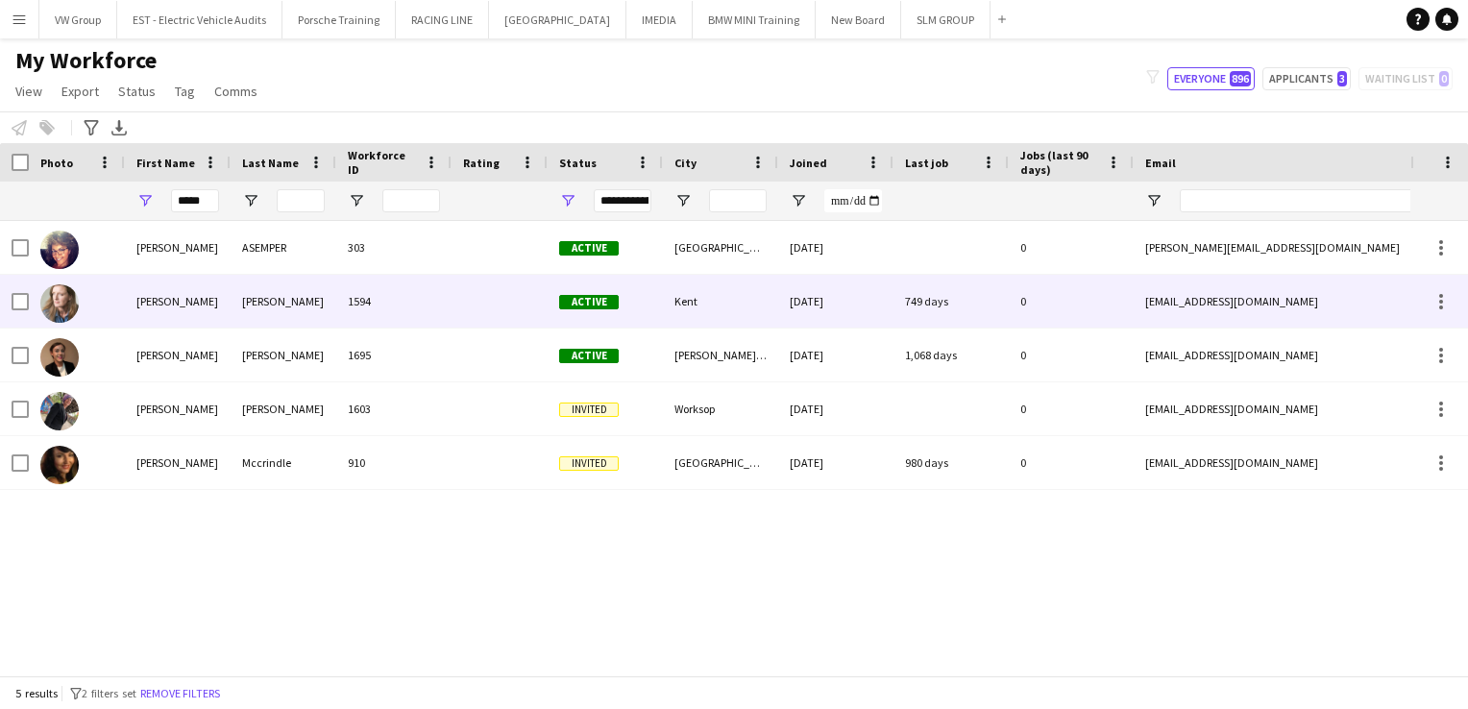
click at [279, 306] on div "Bartholomew" at bounding box center [284, 301] width 106 height 53
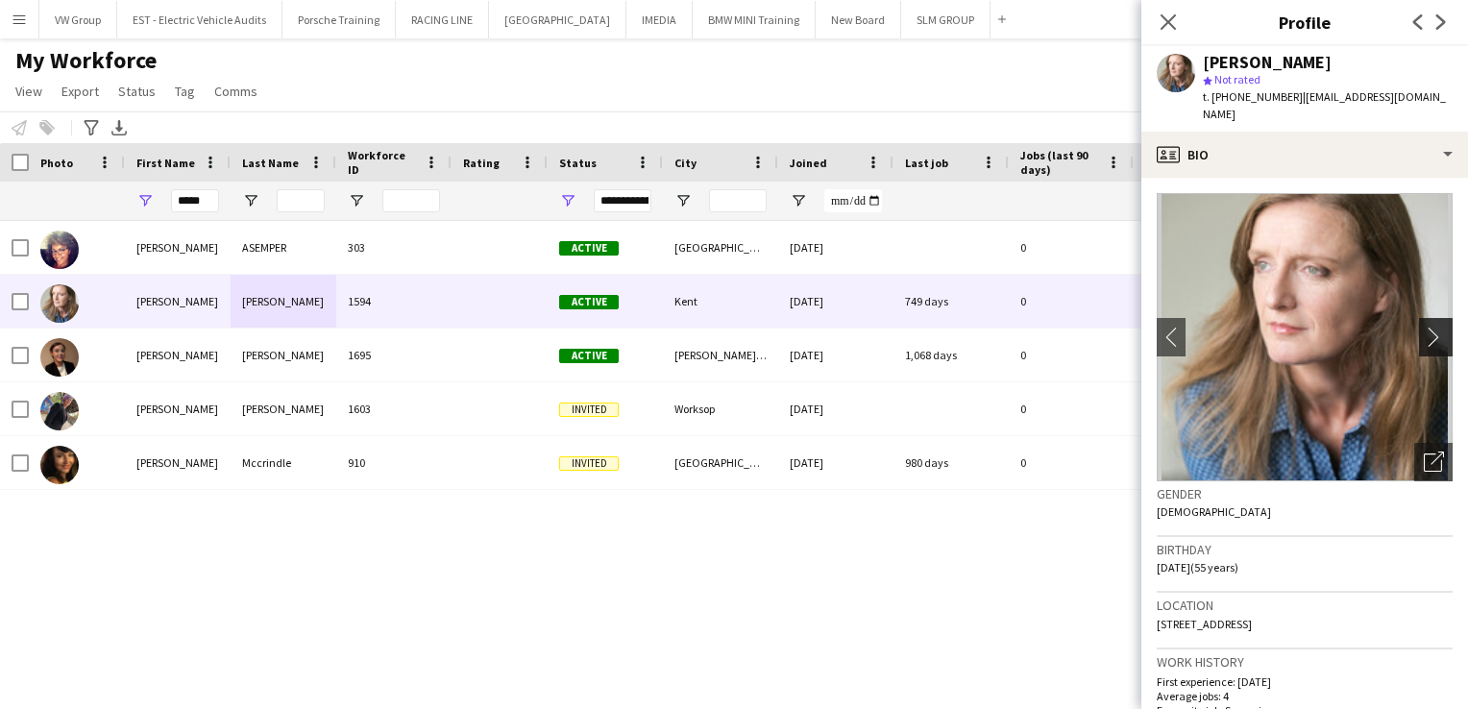
click at [1424, 327] on app-icon "chevron-right" at bounding box center [1439, 337] width 30 height 20
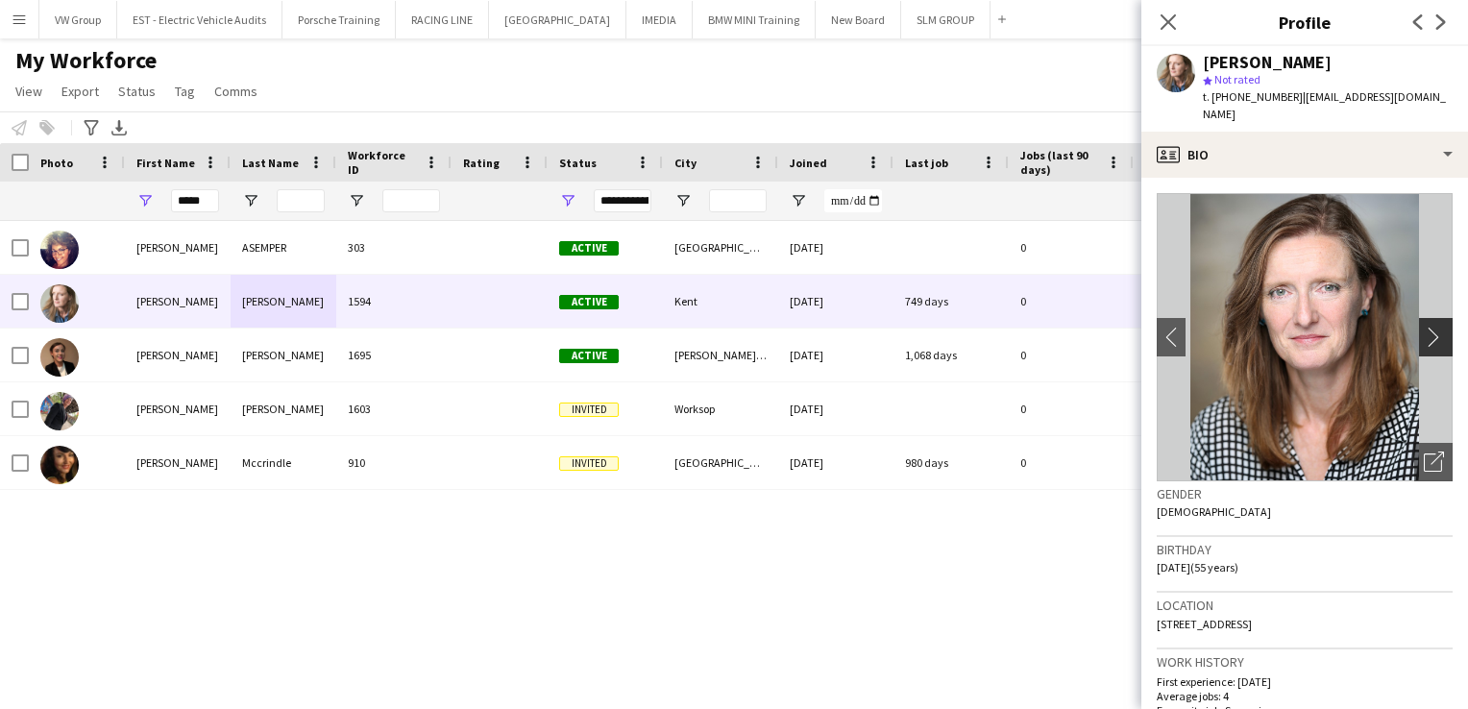
click at [1424, 327] on app-icon "chevron-right" at bounding box center [1439, 337] width 30 height 20
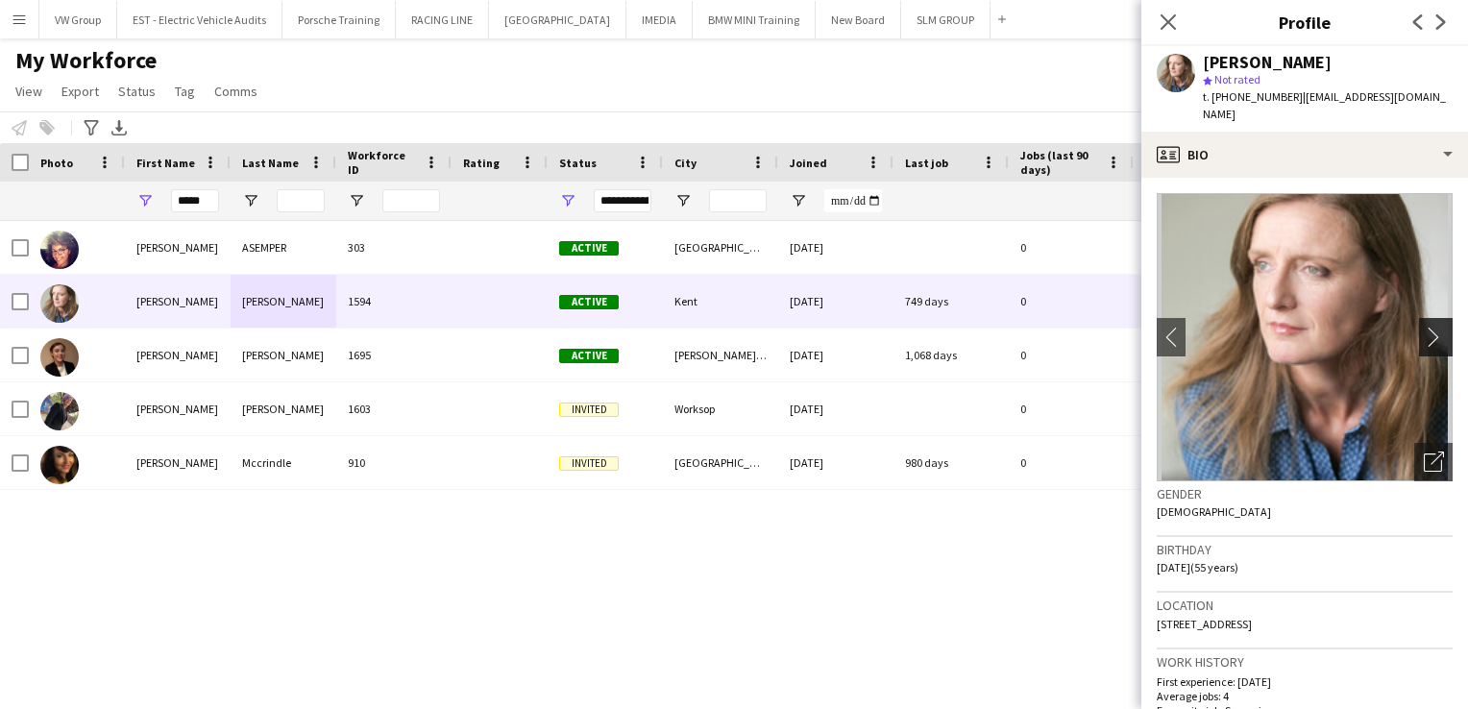
click at [1424, 327] on app-icon "chevron-right" at bounding box center [1439, 337] width 30 height 20
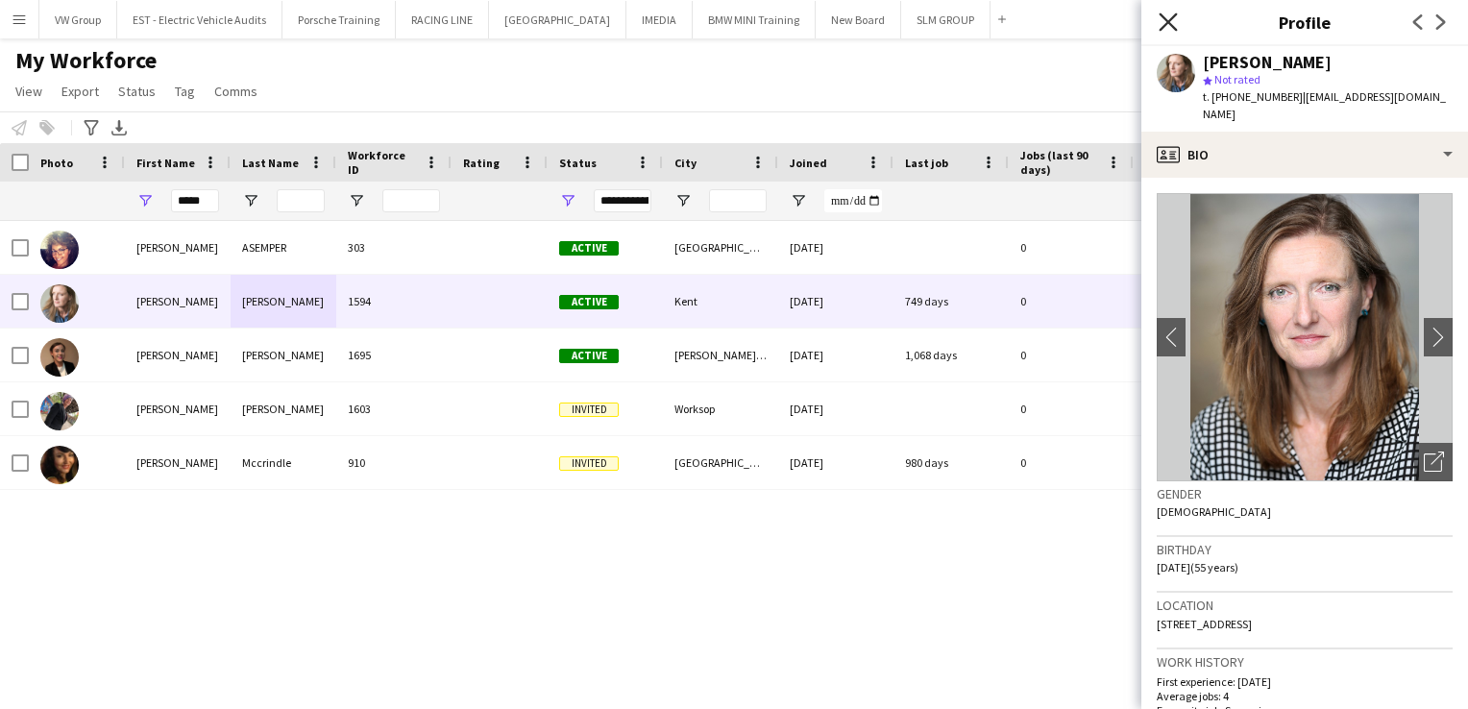
click at [1173, 22] on icon "Close pop-in" at bounding box center [1168, 21] width 18 height 18
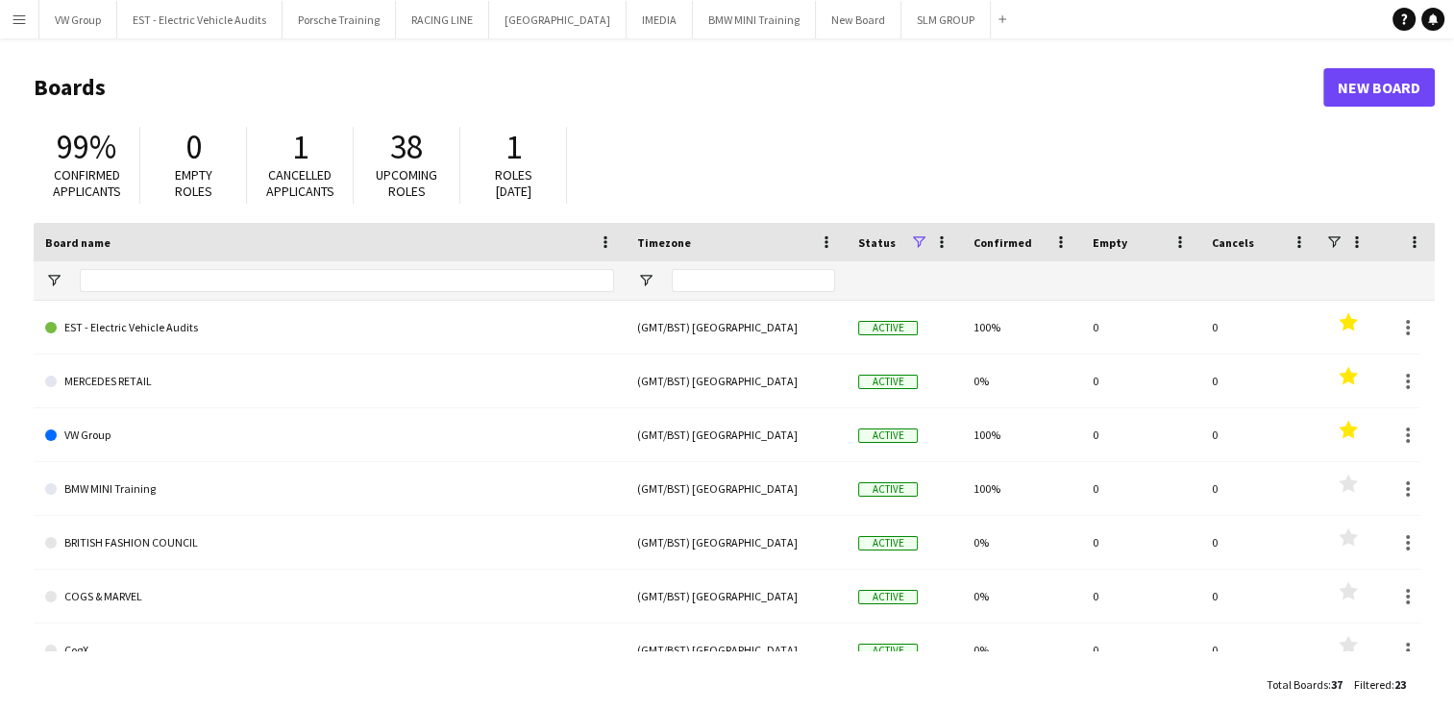
click at [24, 20] on app-icon "Menu" at bounding box center [19, 19] width 15 height 15
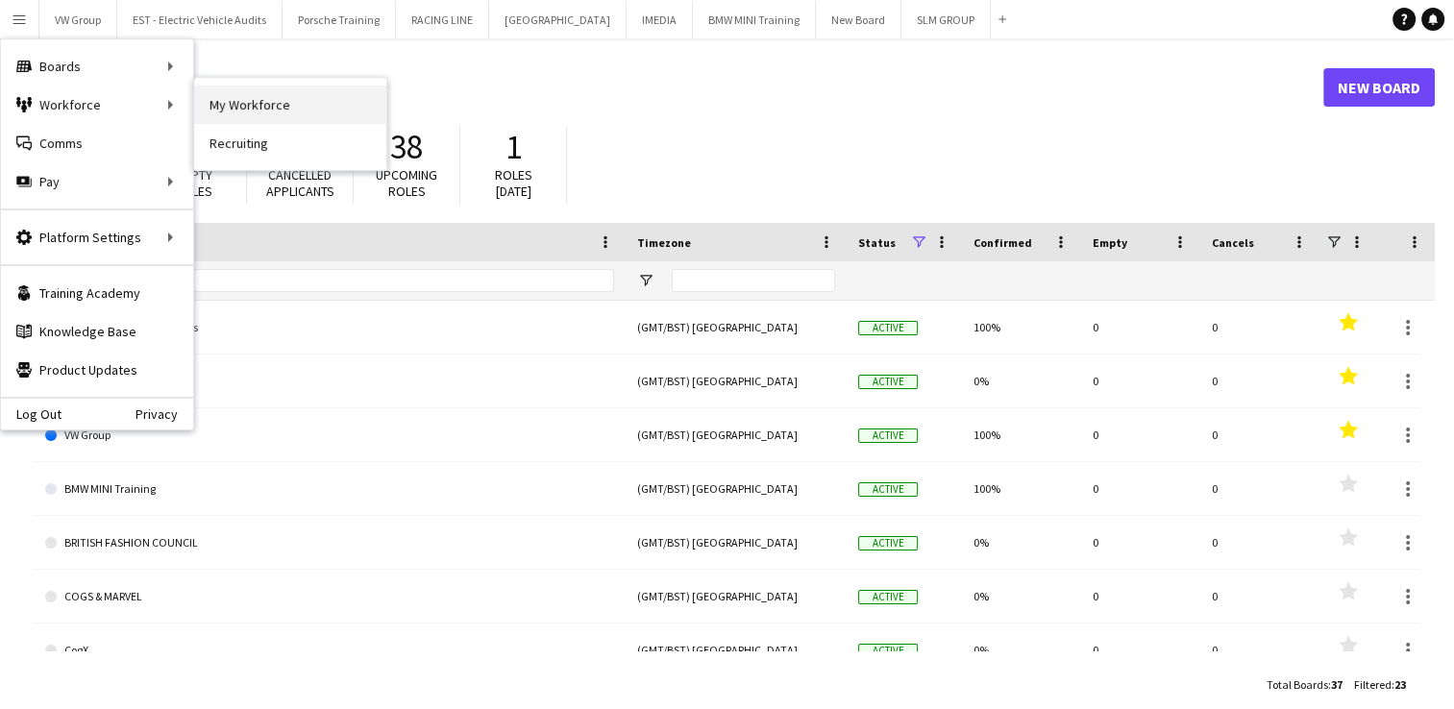
click at [231, 104] on link "My Workforce" at bounding box center [290, 105] width 192 height 38
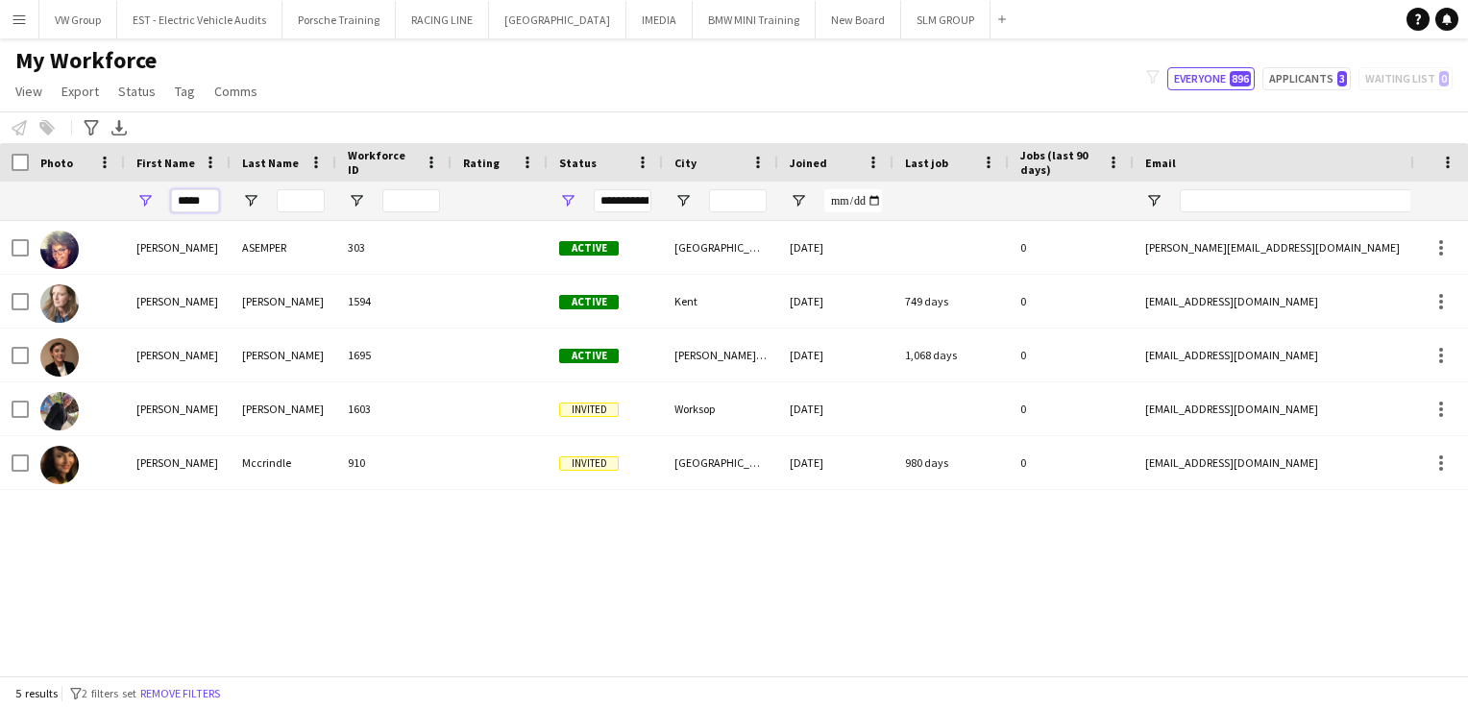
click at [208, 204] on input "*****" at bounding box center [195, 200] width 48 height 23
type input "*"
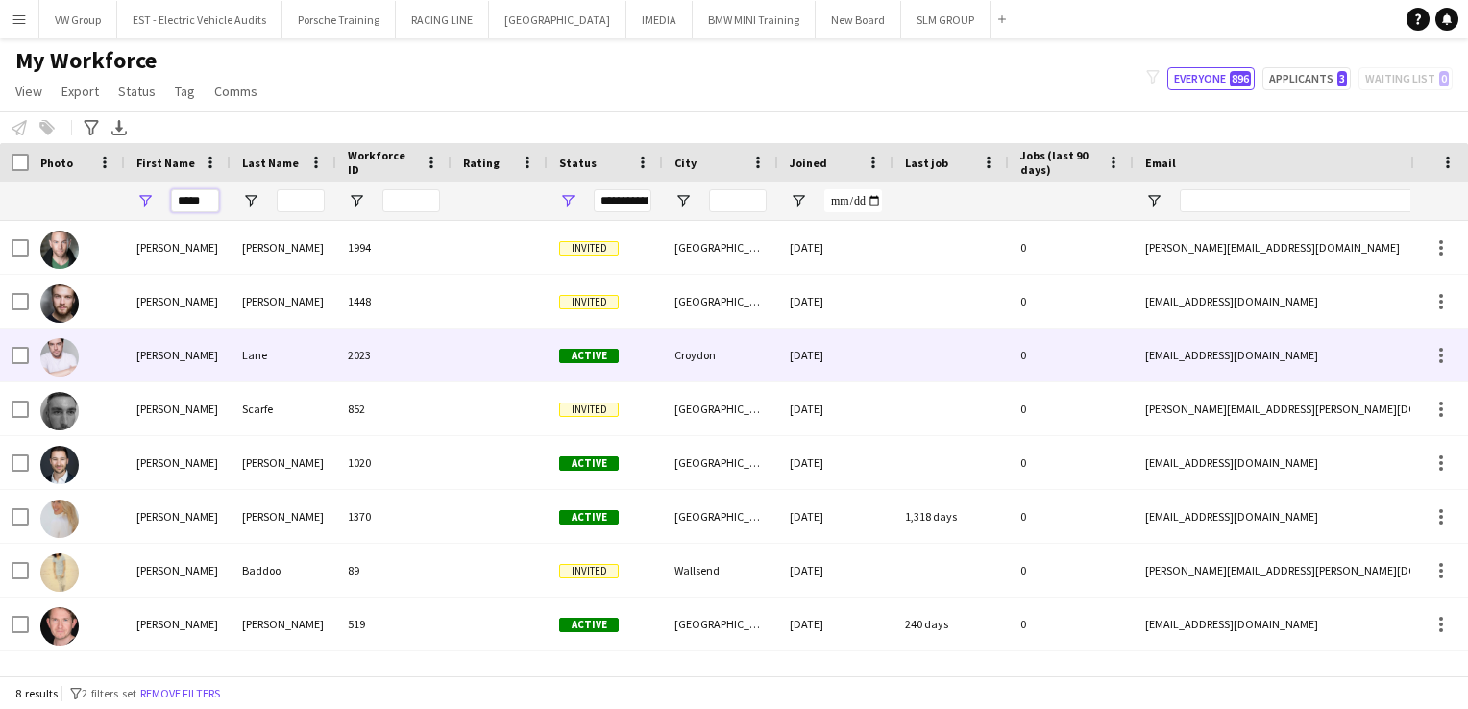
type input "*****"
click at [147, 358] on div "[PERSON_NAME]" at bounding box center [178, 355] width 106 height 53
